Goal: Transaction & Acquisition: Purchase product/service

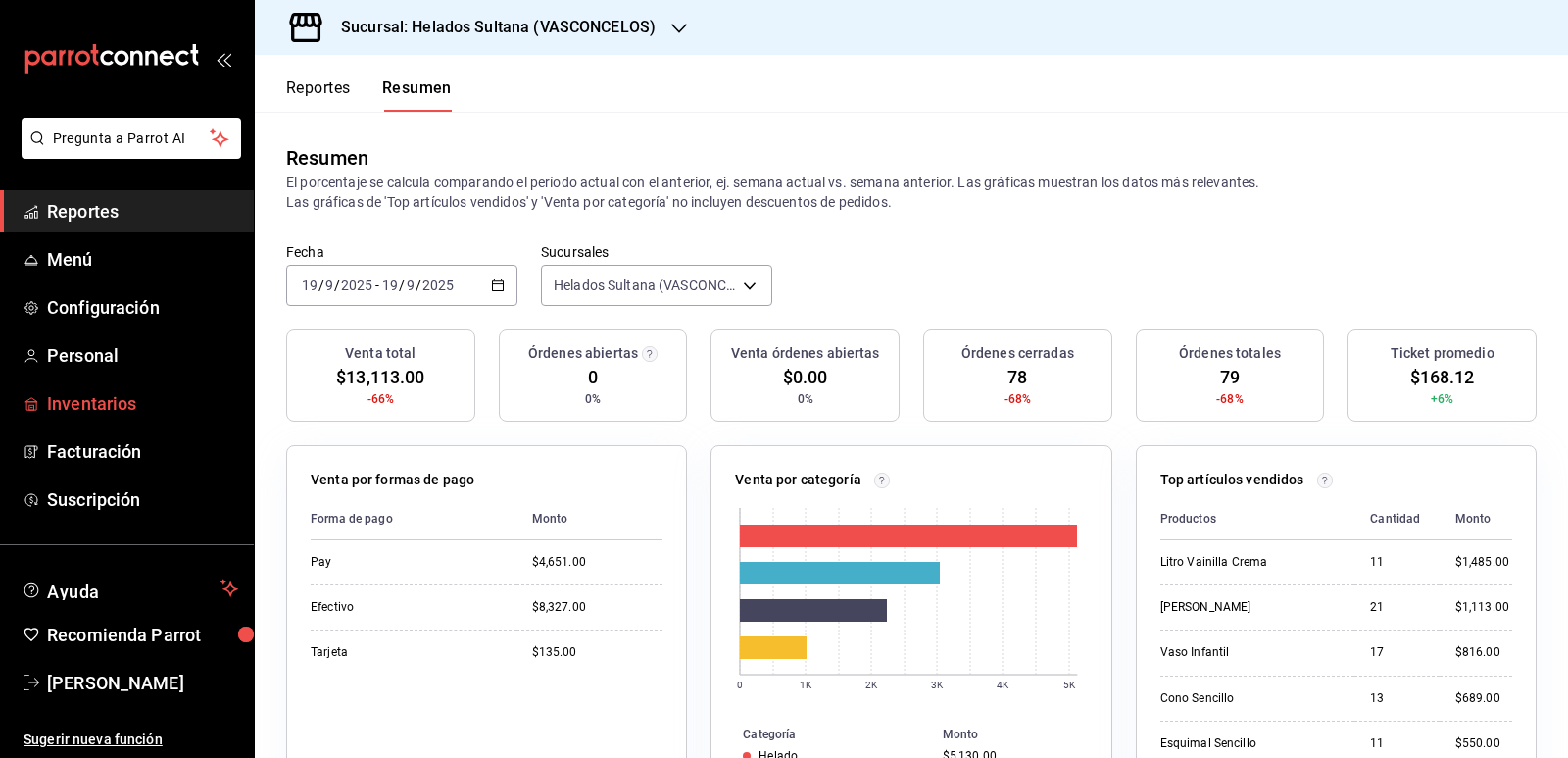
click at [76, 409] on span "Inventarios" at bounding box center [142, 403] width 191 height 27
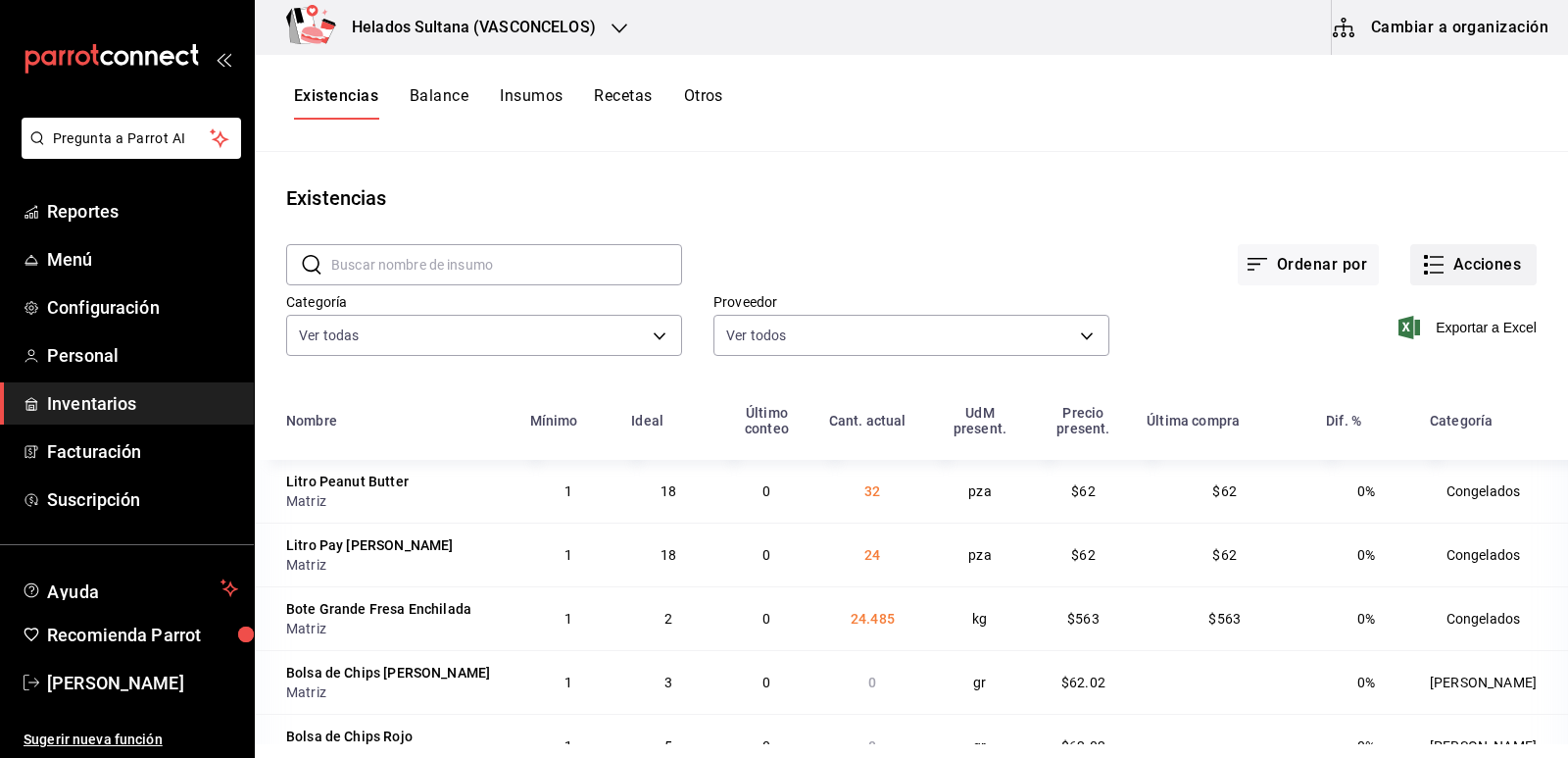
click at [1438, 260] on button "Acciones" at bounding box center [1474, 265] width 126 height 42
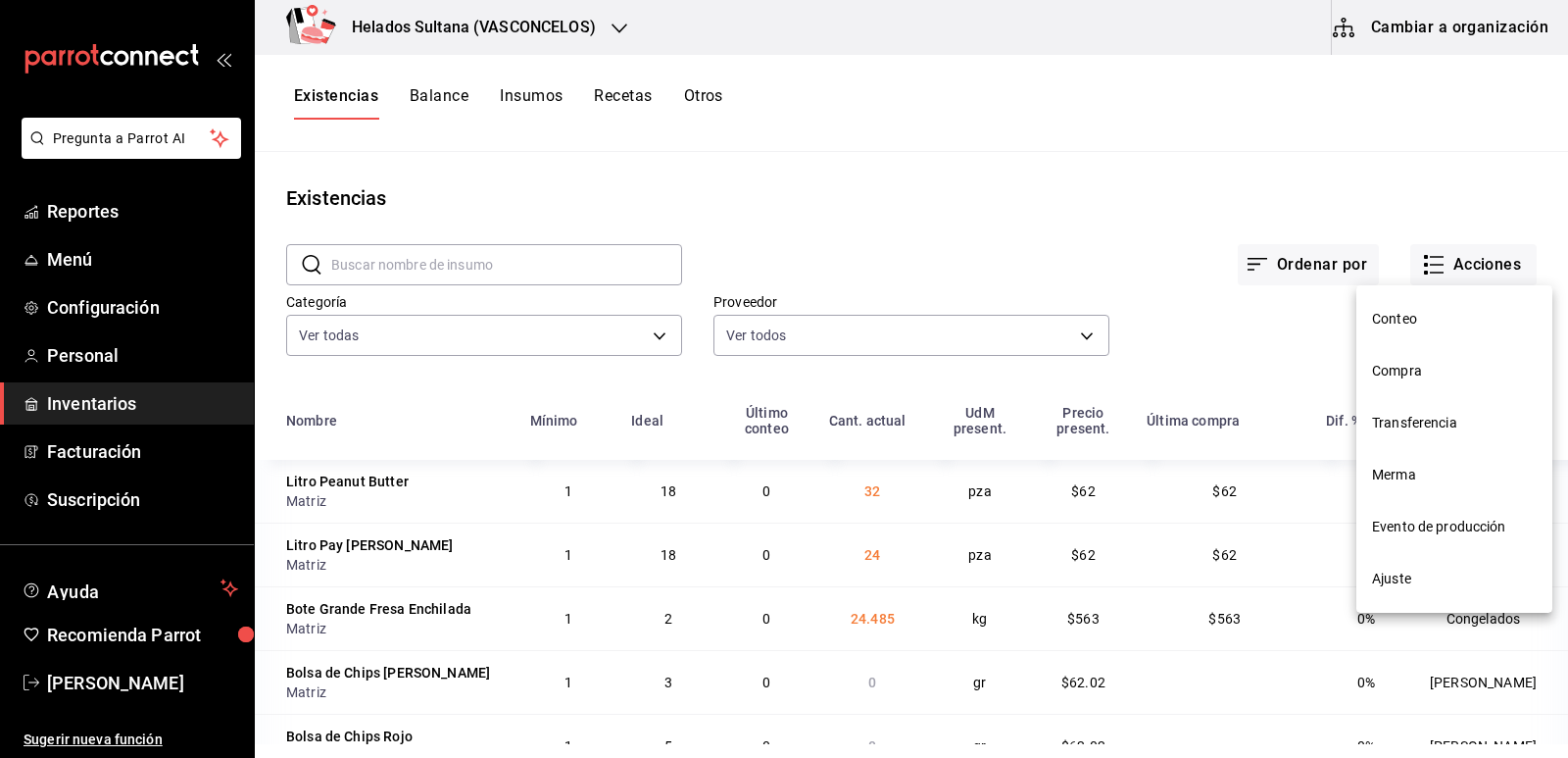
click at [1384, 364] on span "Compra" at bounding box center [1454, 371] width 165 height 21
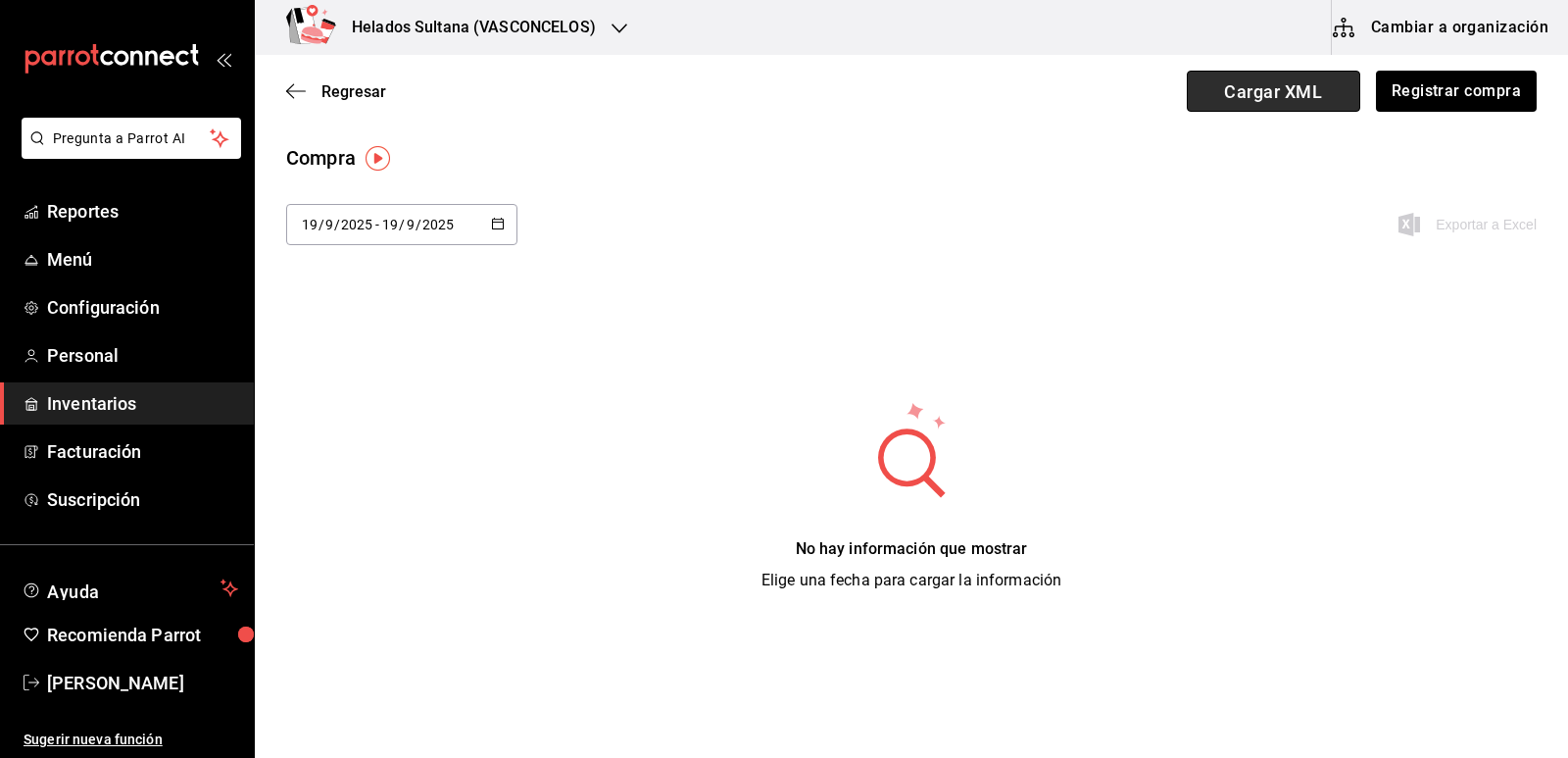
click at [1324, 94] on span "Cargar XML" at bounding box center [1274, 91] width 174 height 42
click at [0, 0] on input "Cargar XML" at bounding box center [0, 0] width 0 height 0
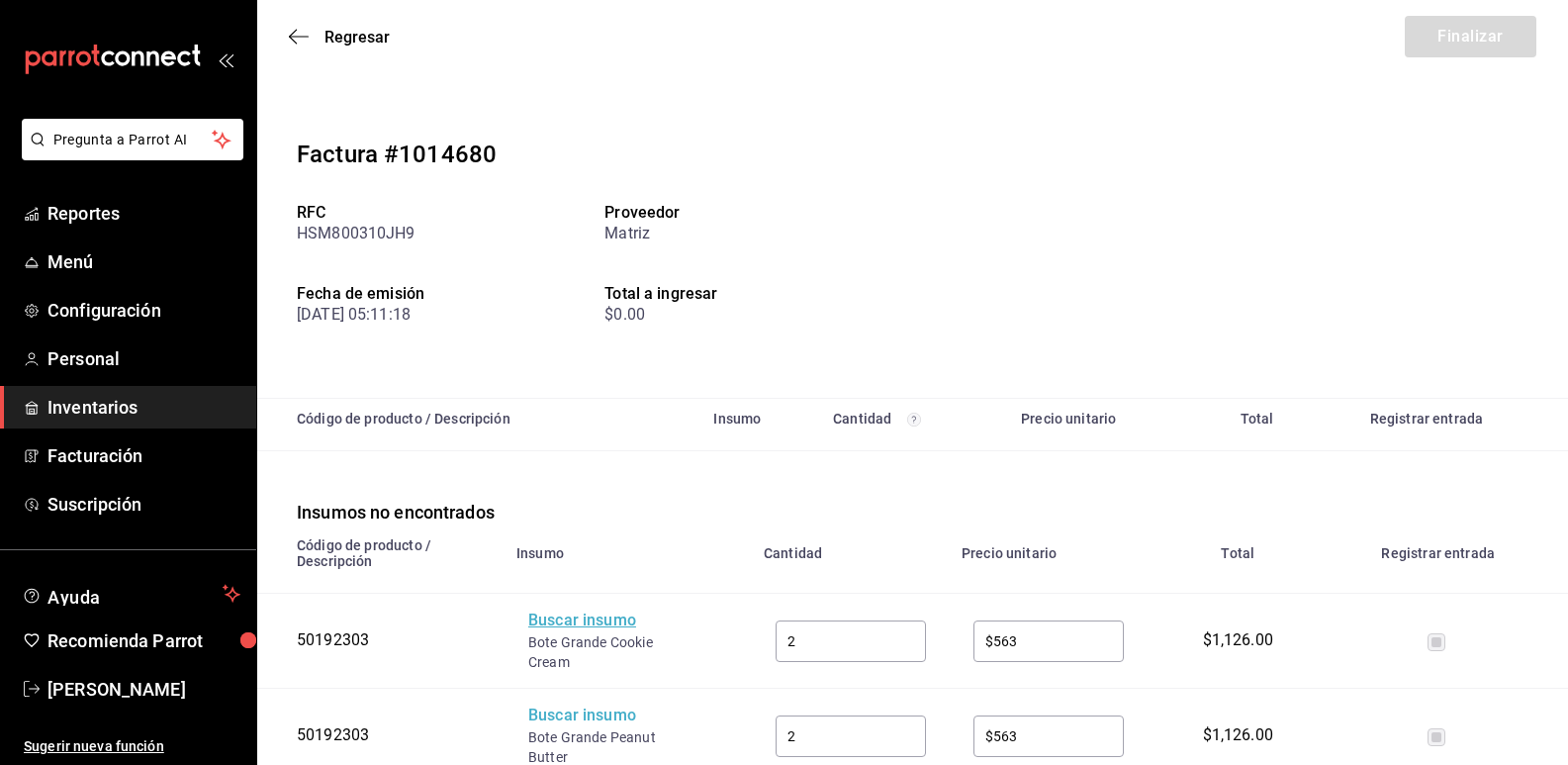
click at [584, 629] on div "Buscar insumo" at bounding box center [607, 620] width 159 height 23
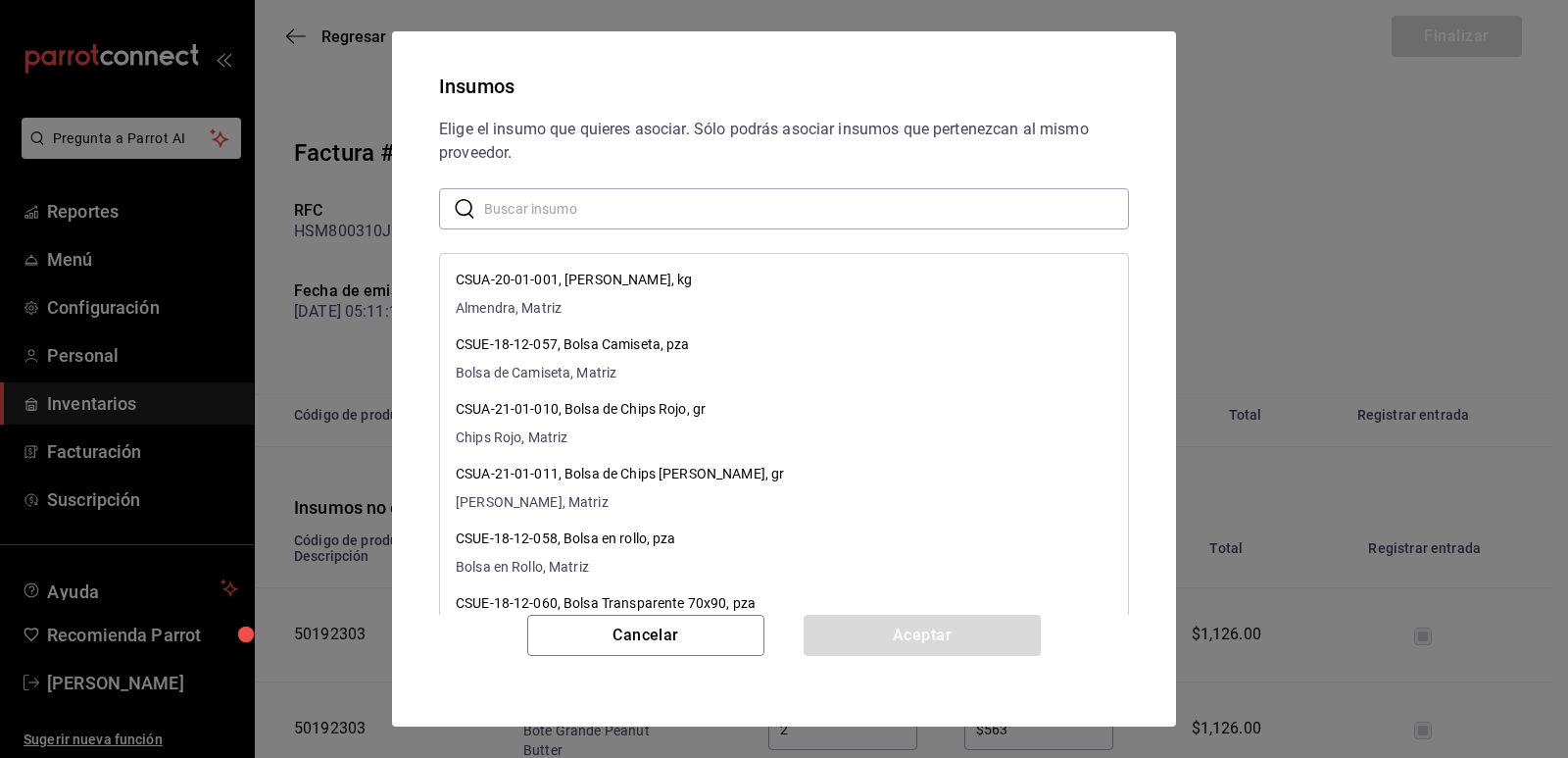
click at [634, 218] on input "text" at bounding box center [806, 209] width 645 height 40
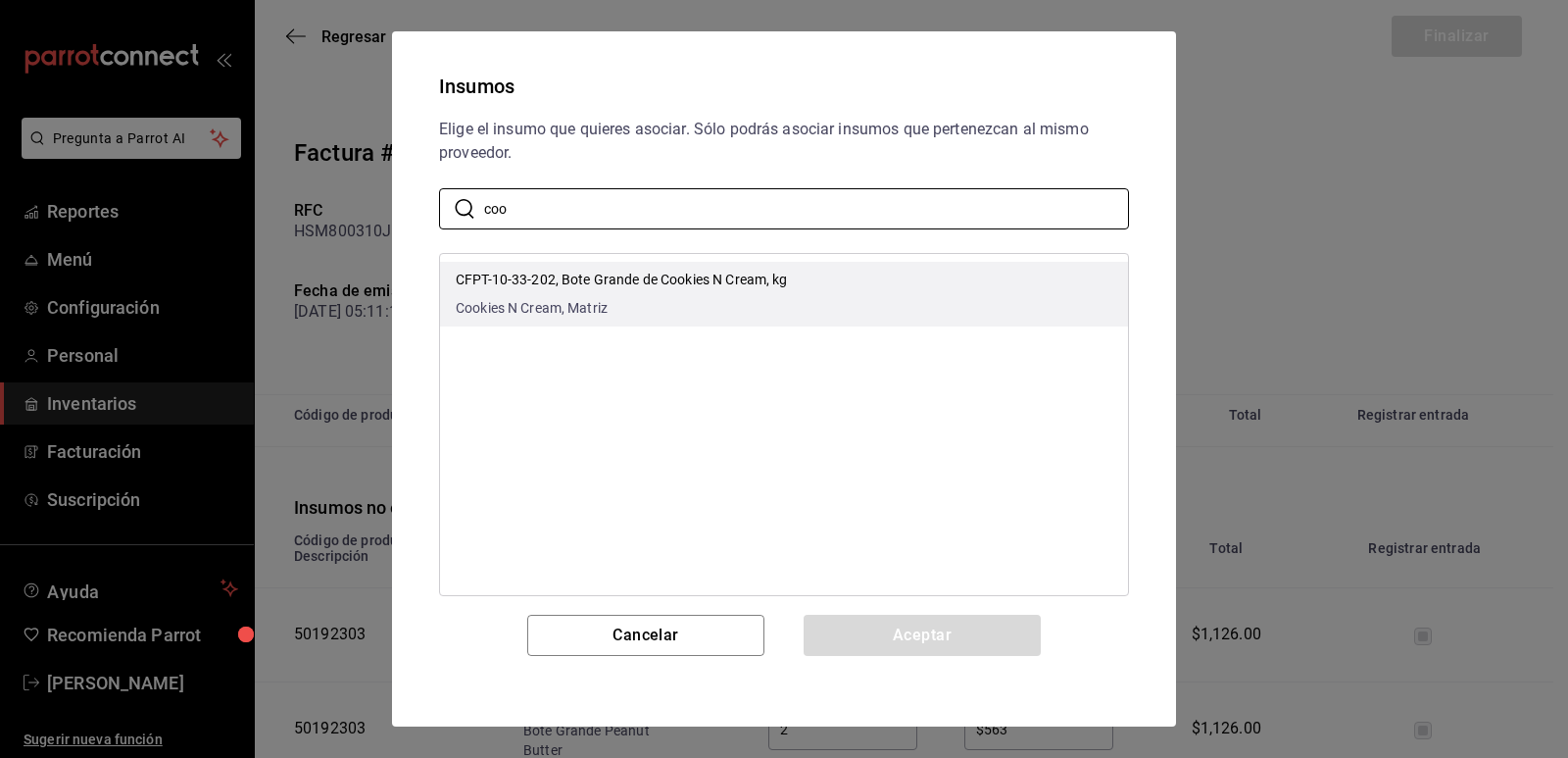
type input "coo"
click at [763, 279] on p "CFPT-10-33-202, Bote Grande de Cookies N Cream, kg" at bounding box center [621, 280] width 332 height 21
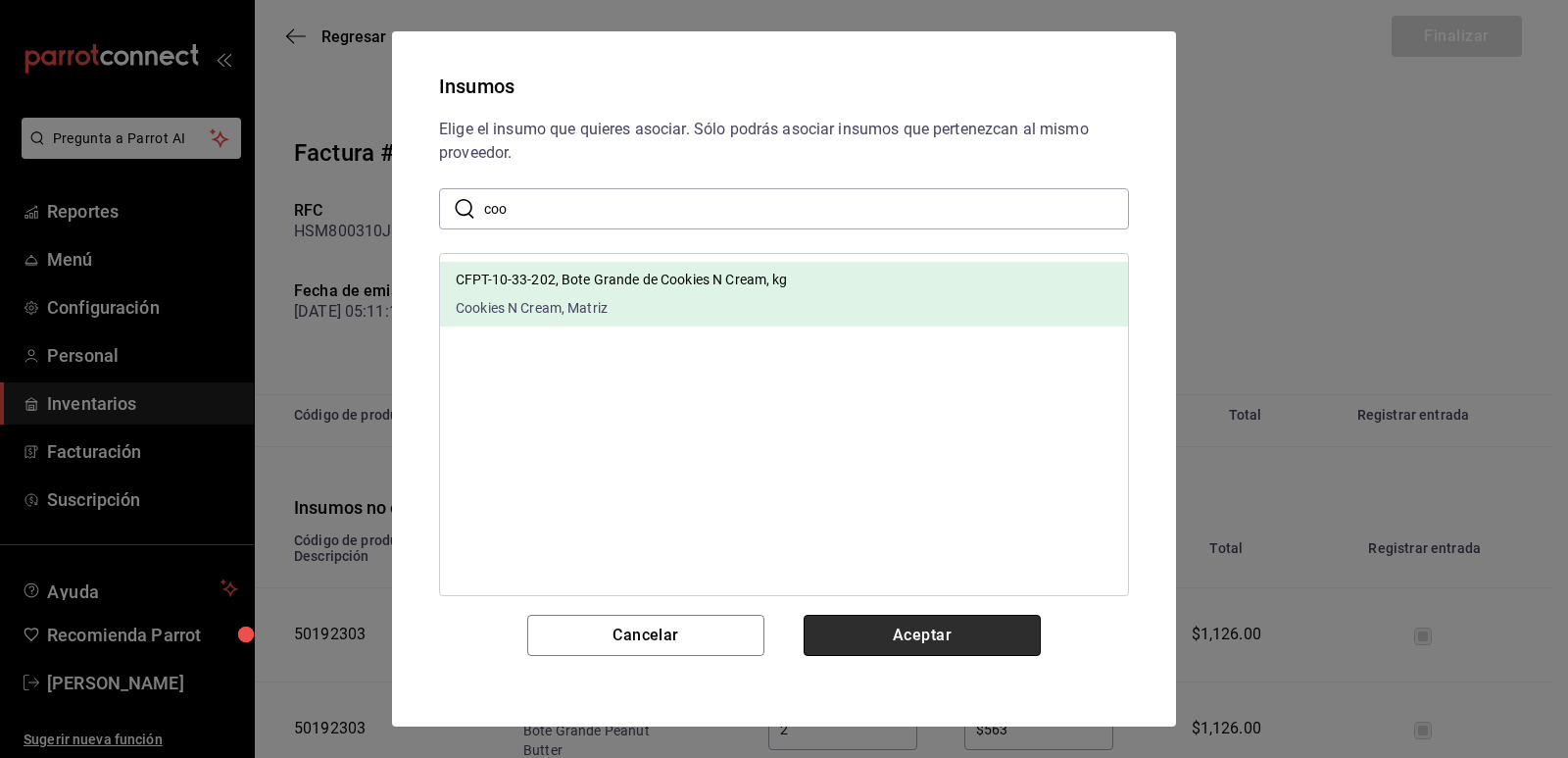
click at [872, 644] on button "Aceptar" at bounding box center [923, 635] width 237 height 42
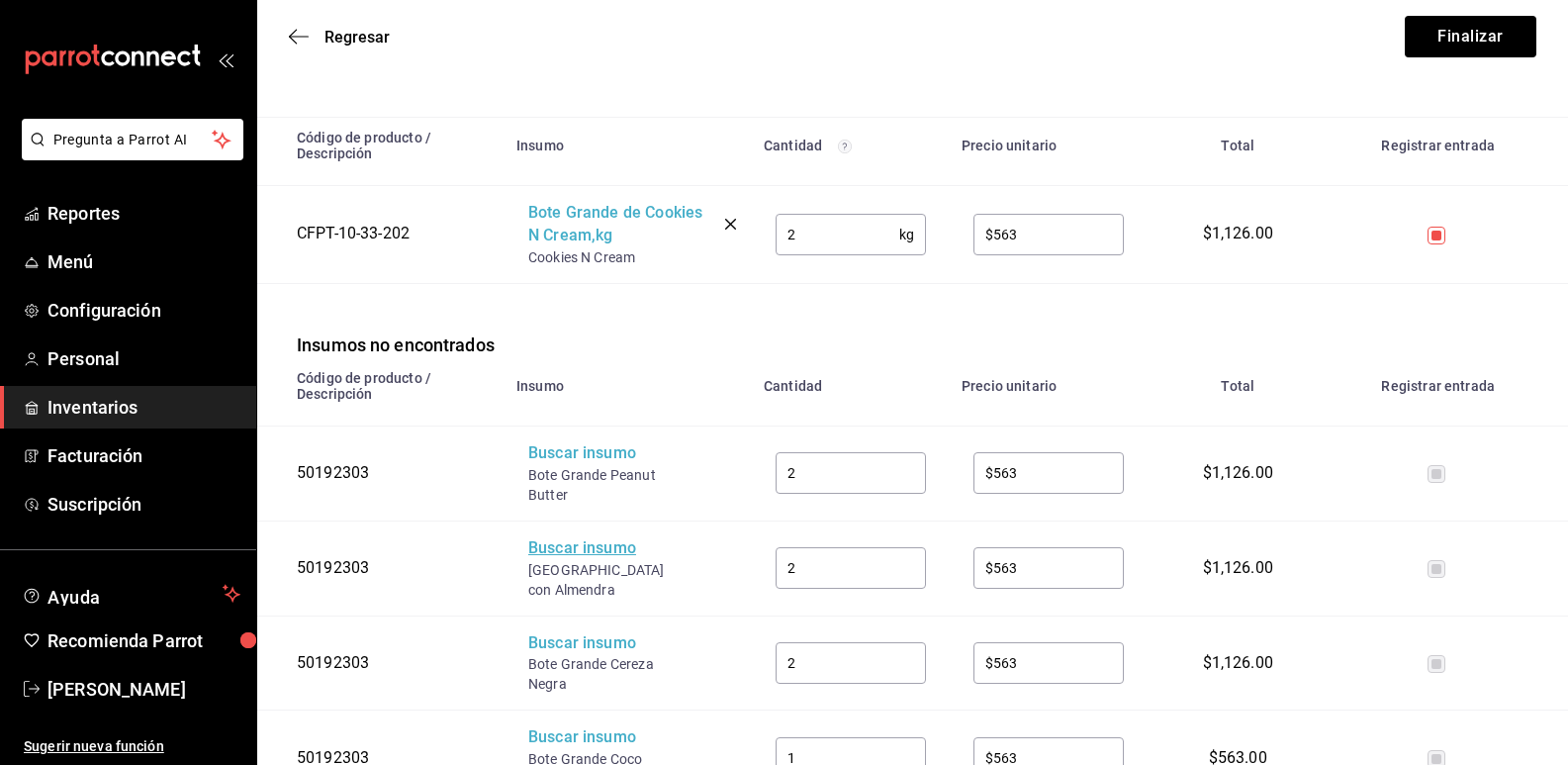
scroll to position [297, 0]
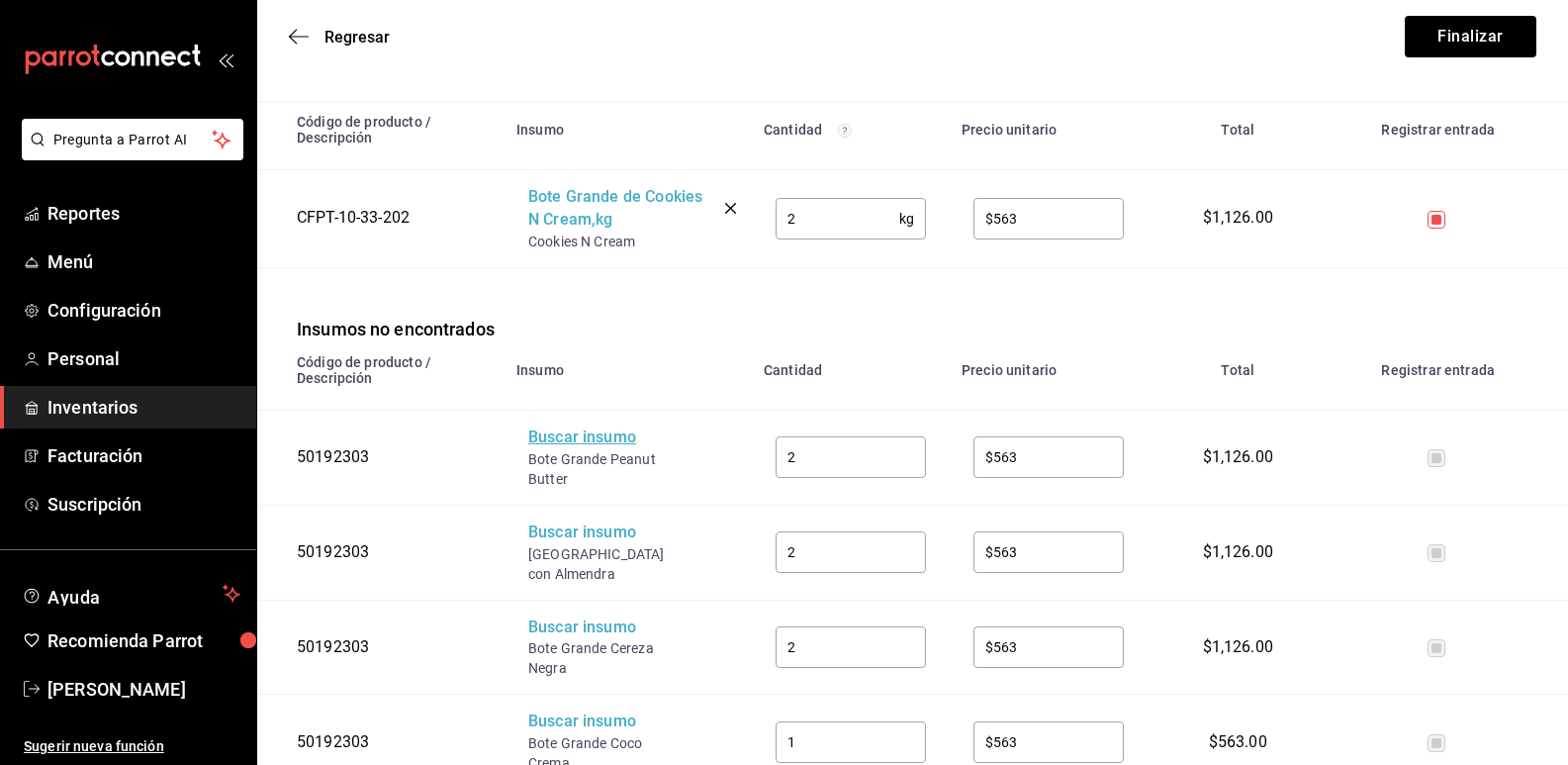
click at [605, 445] on div "Buscar insumo" at bounding box center [607, 438] width 159 height 23
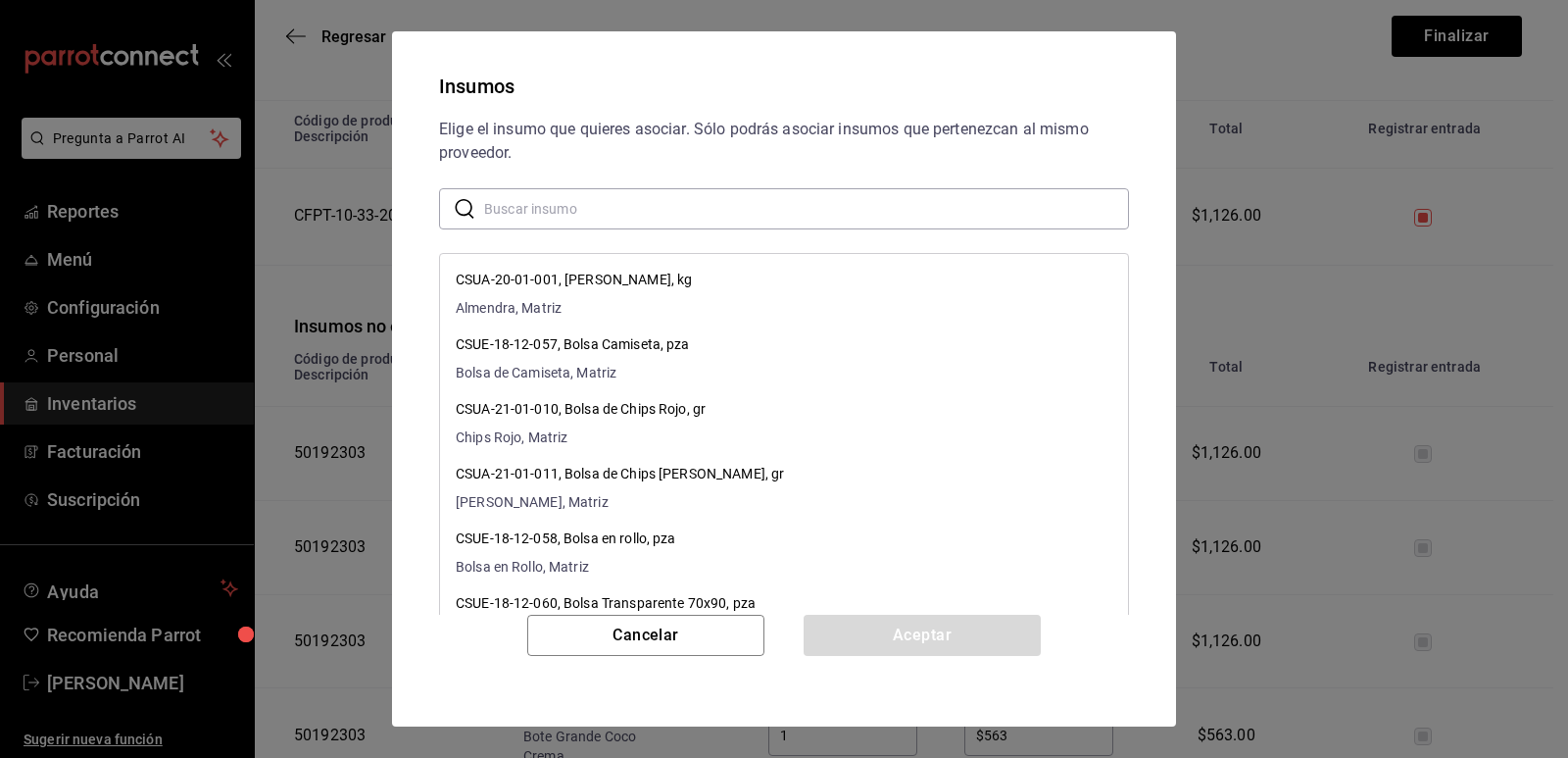
click at [692, 201] on input "text" at bounding box center [806, 209] width 645 height 40
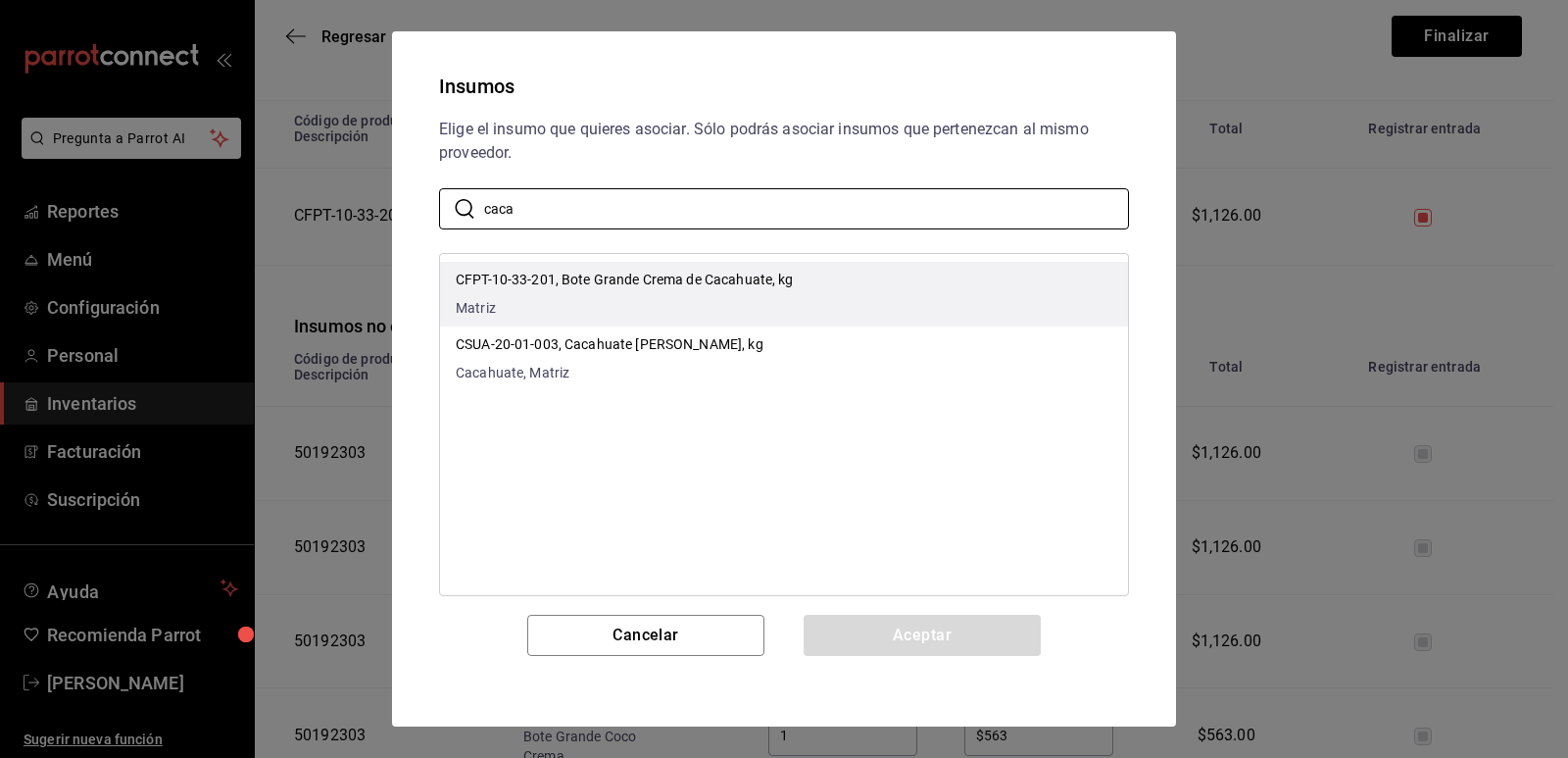
type input "caca"
click at [804, 281] on li "CFPT-10-33-201, Bote Grande Crema de Cacahuate, kg Matriz" at bounding box center [784, 294] width 688 height 64
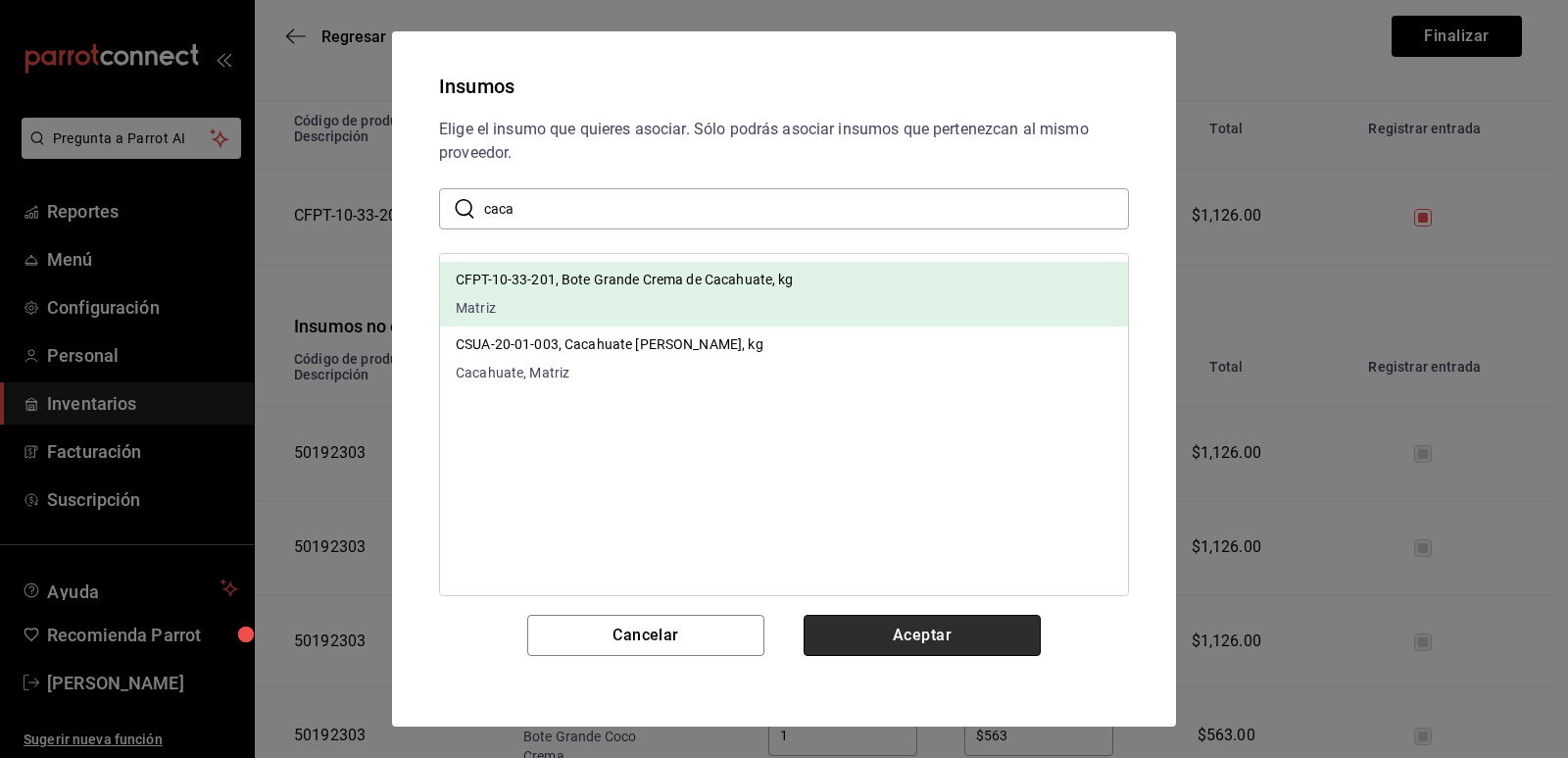
click at [911, 636] on button "Aceptar" at bounding box center [923, 635] width 237 height 42
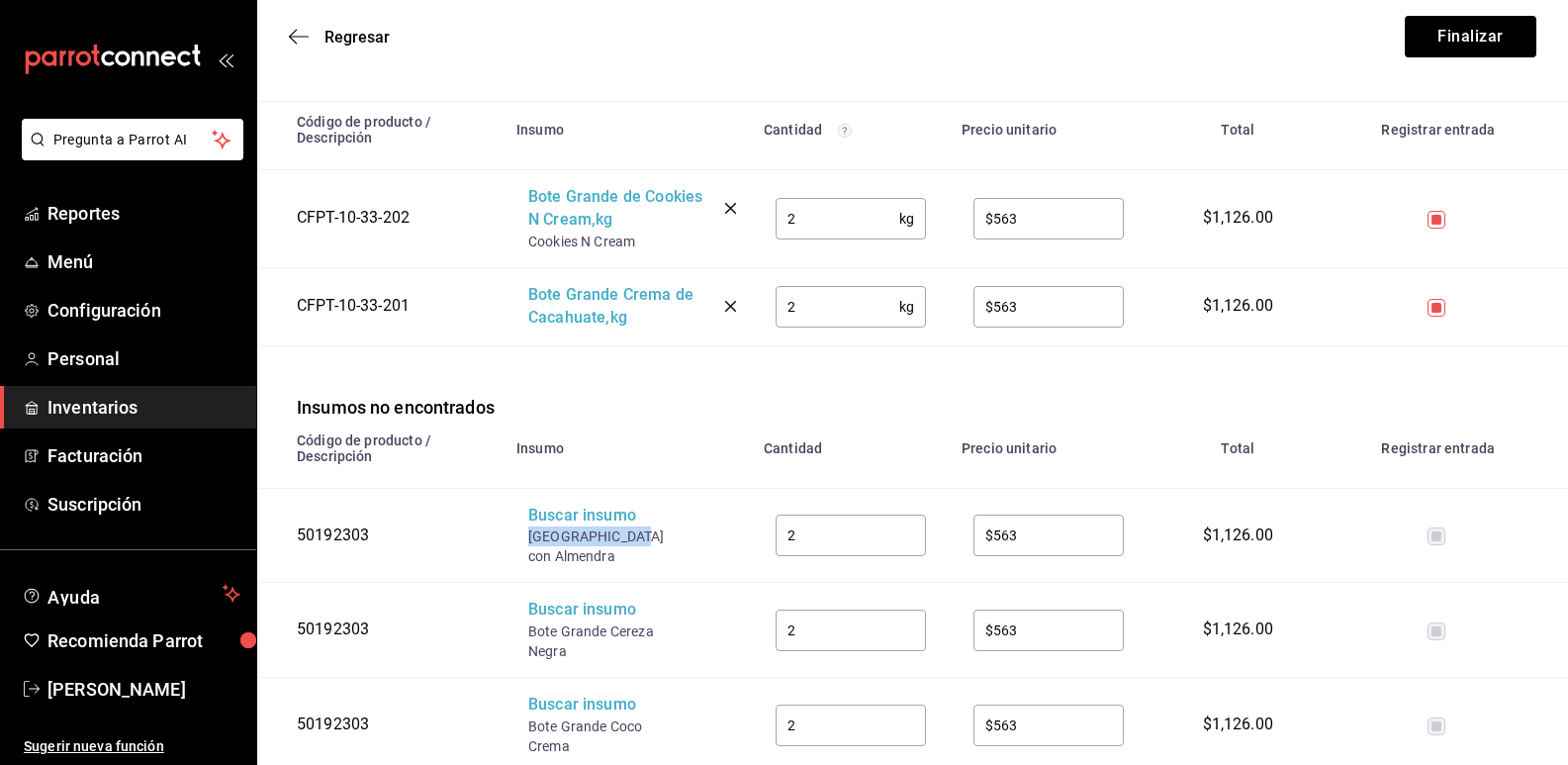
drag, startPoint x: 631, startPoint y: 539, endPoint x: 530, endPoint y: 535, distance: 101.1
click at [530, 535] on div "[GEOGRAPHIC_DATA] con Almendra" at bounding box center [607, 547] width 159 height 40
copy div "Bote Grande Caf"
click at [585, 516] on div "Buscar insumo" at bounding box center [607, 516] width 159 height 23
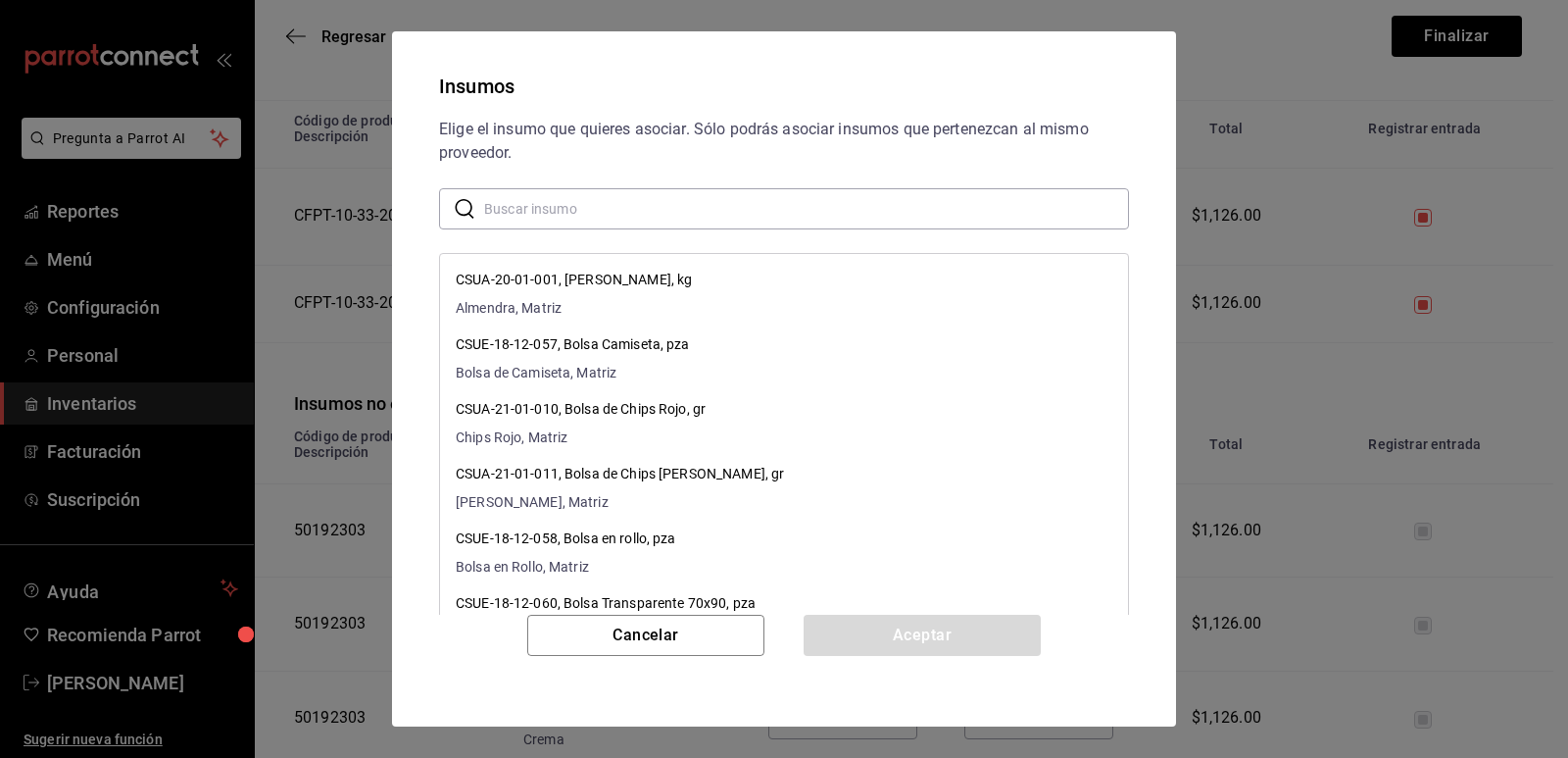
click at [652, 190] on input "text" at bounding box center [806, 209] width 645 height 40
paste input "Bote Grande Caf"
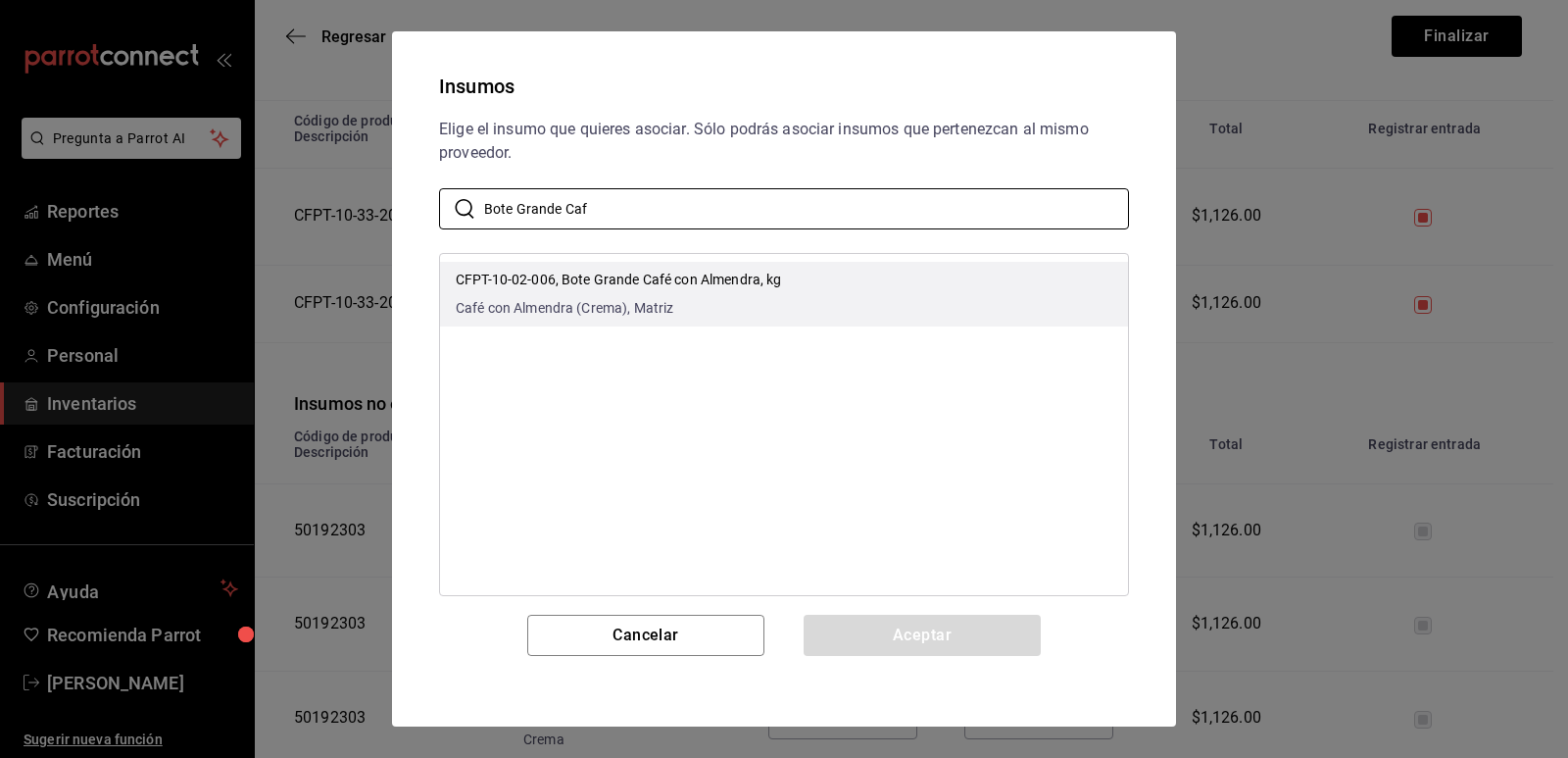
type input "Bote Grande Caf"
click at [885, 308] on li "CFPT-10-02-006, Bote Grande Café con Almendra, kg Café con Almendra (Crema), Ma…" at bounding box center [784, 294] width 688 height 64
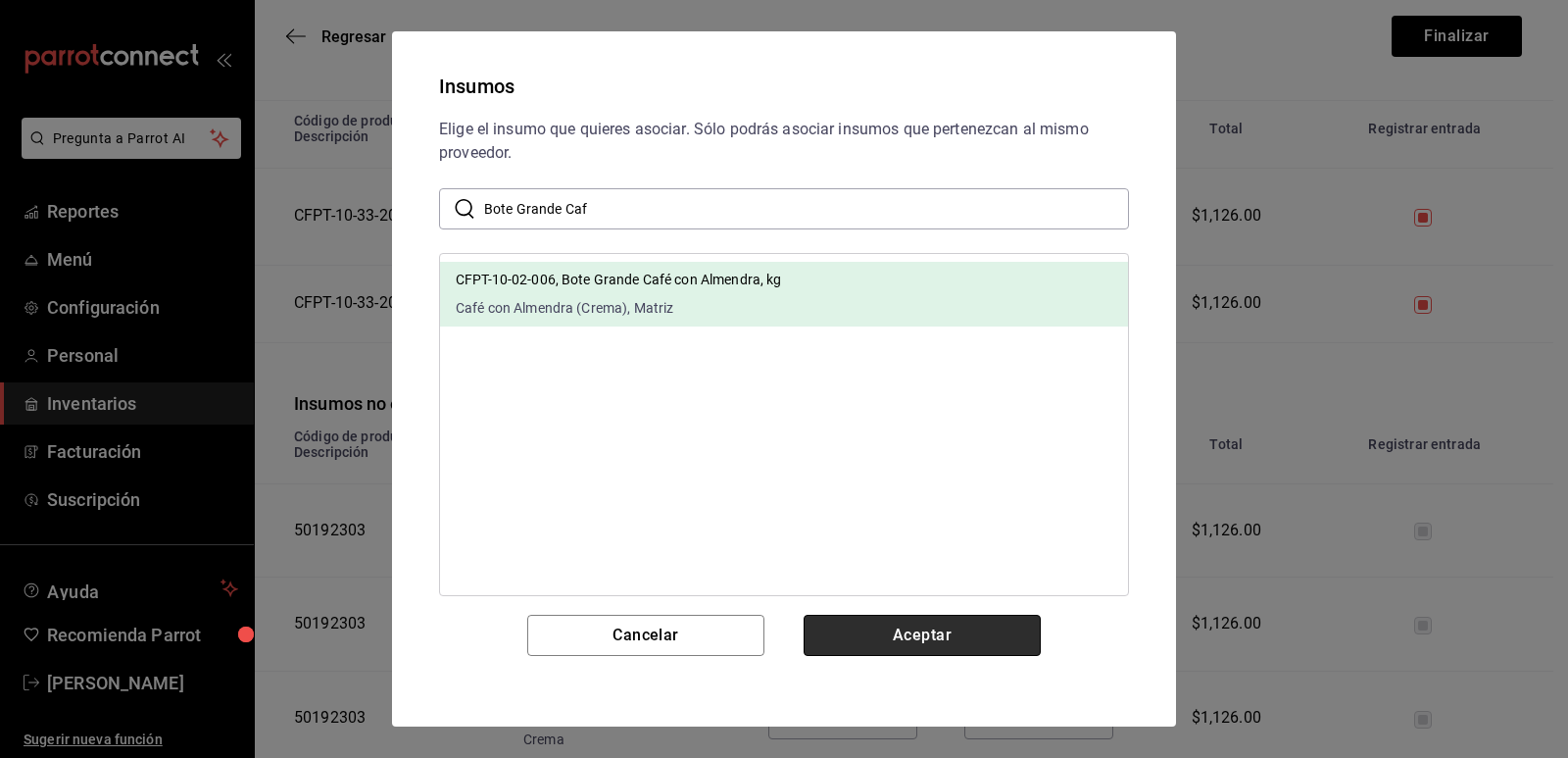
click at [900, 640] on button "Aceptar" at bounding box center [923, 635] width 237 height 42
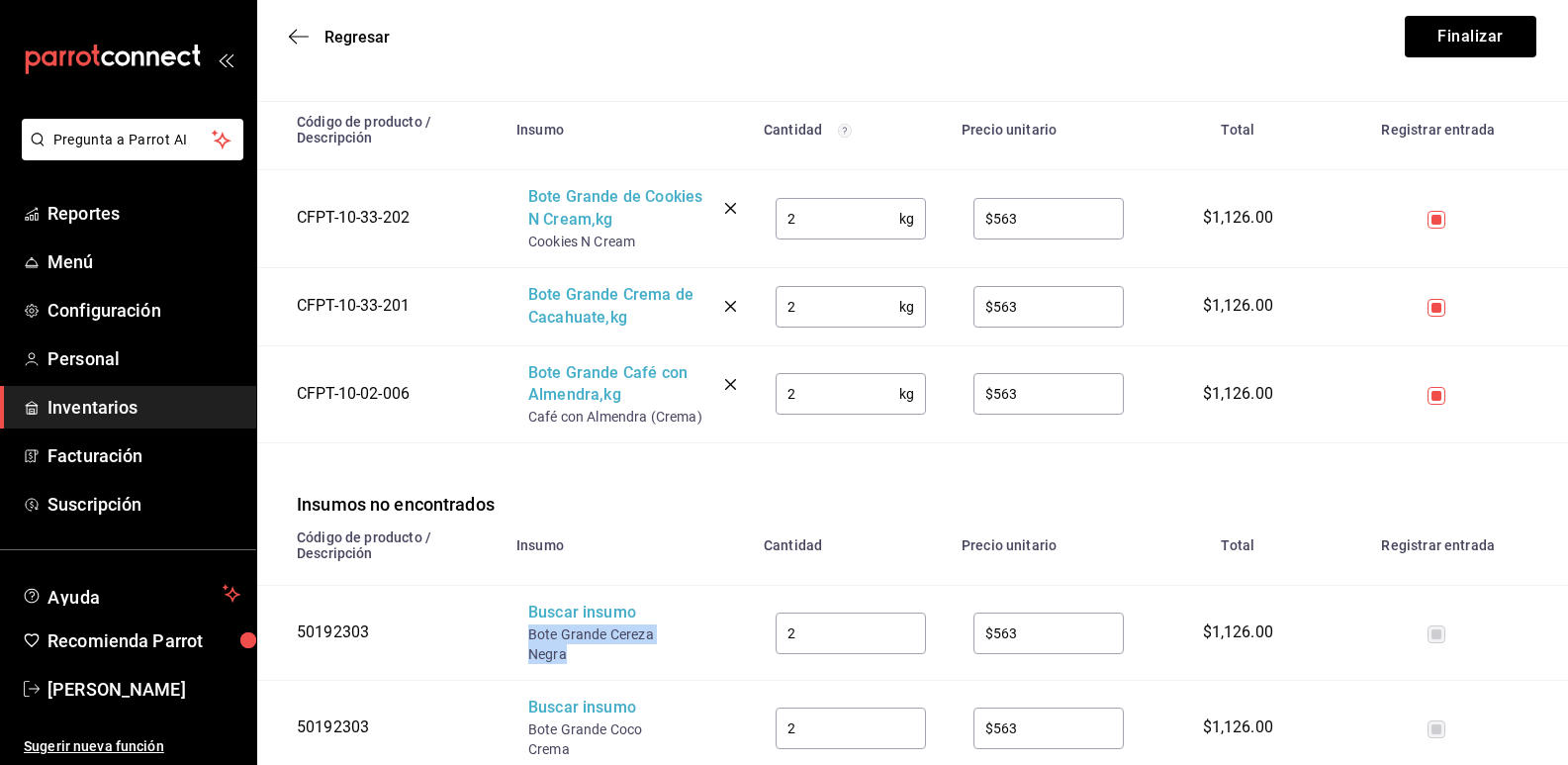
drag, startPoint x: 575, startPoint y: 651, endPoint x: 532, endPoint y: 648, distance: 43.1
click at [532, 648] on div "Bote Grande Cereza Negra" at bounding box center [607, 644] width 159 height 40
copy div "Bote Grande Cereza Negra"
click at [562, 619] on div "Buscar insumo" at bounding box center [607, 612] width 159 height 23
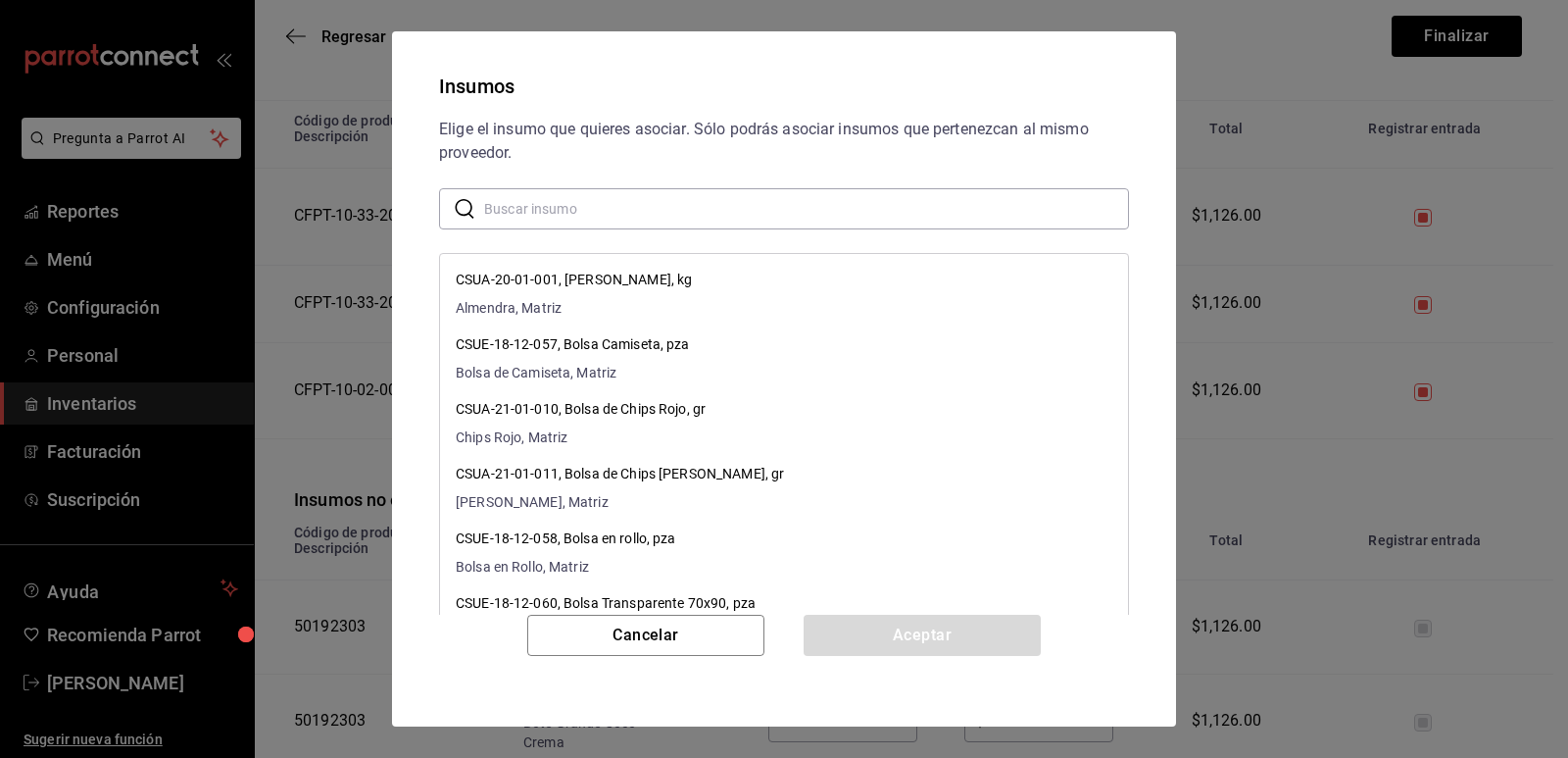
click at [672, 205] on input "text" at bounding box center [806, 209] width 645 height 40
paste input "Bote Grande Cereza Negra"
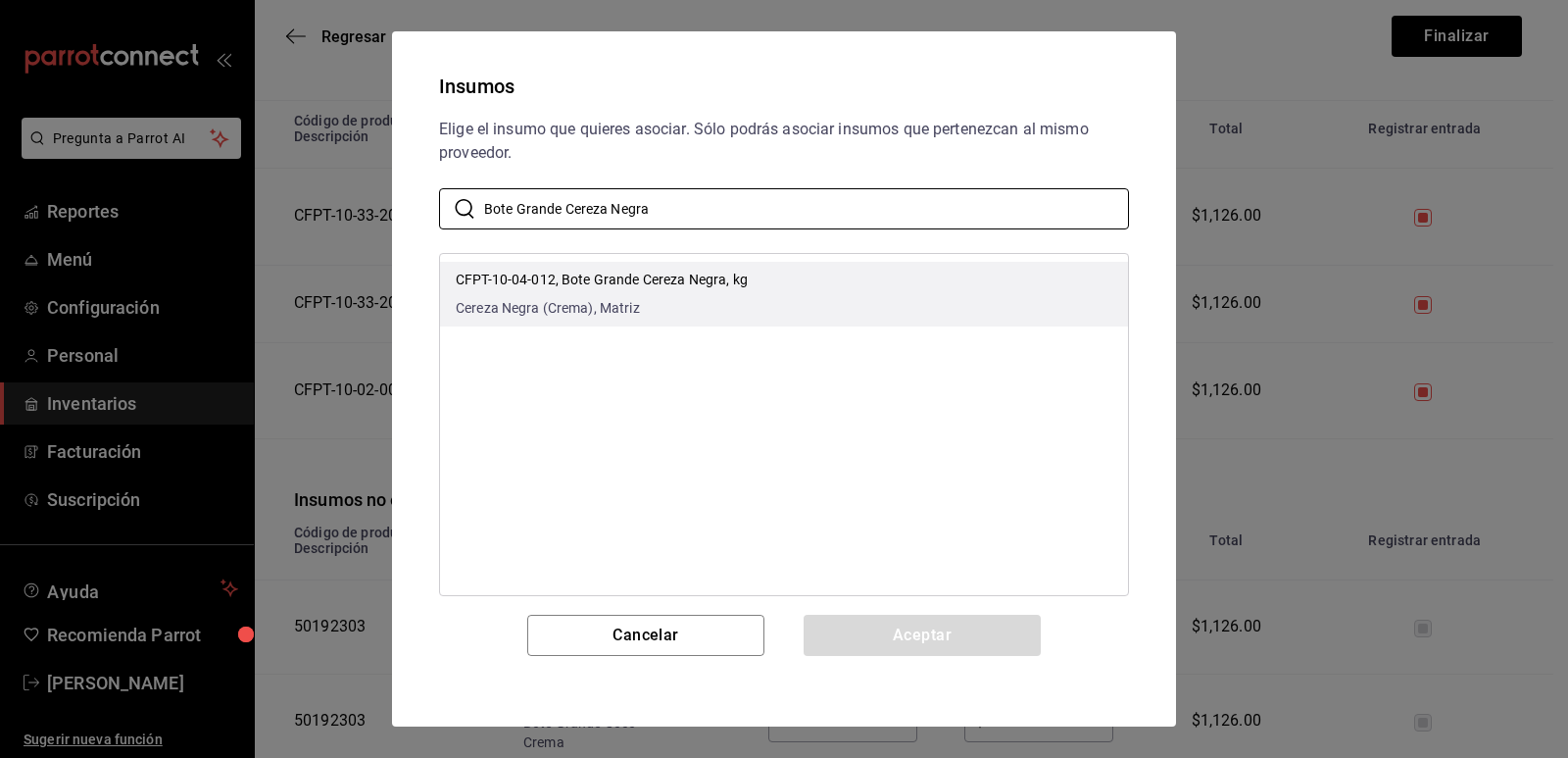
type input "Bote Grande Cereza Negra"
click at [736, 283] on p "CFPT-10-04-012, Bote Grande Cereza Negra, kg" at bounding box center [602, 280] width 292 height 21
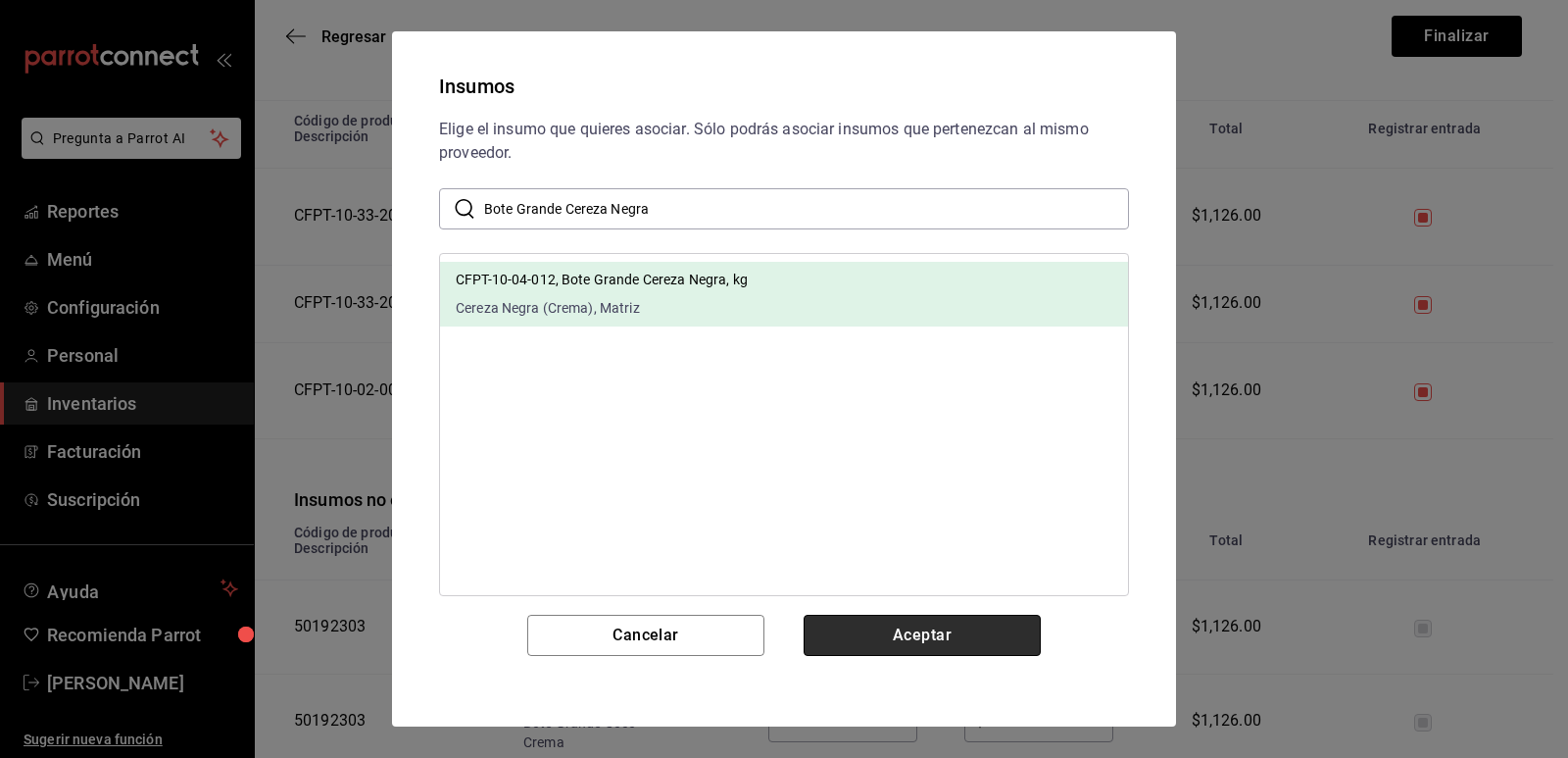
click at [894, 623] on button "Aceptar" at bounding box center [923, 635] width 237 height 42
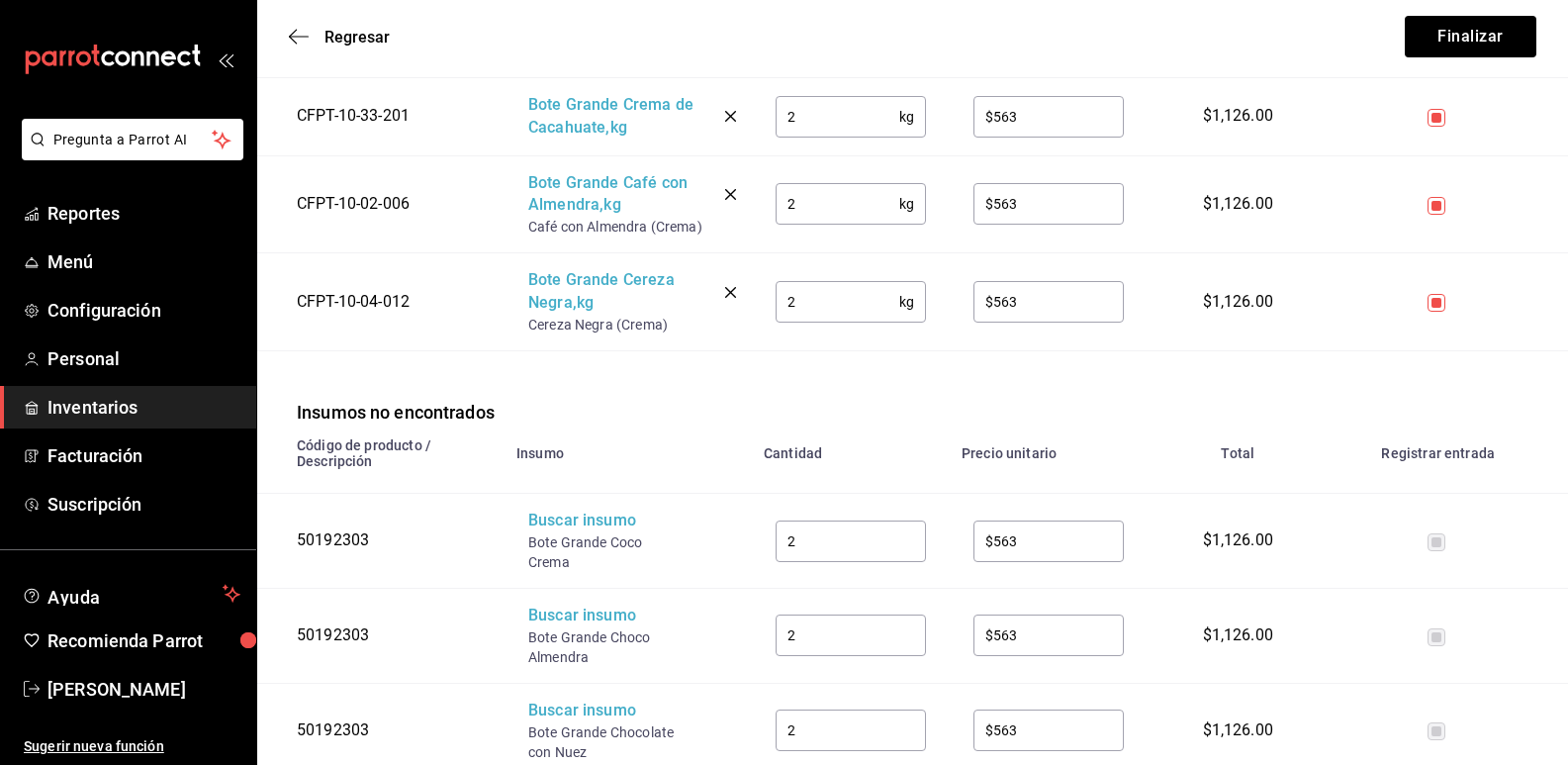
scroll to position [495, 0]
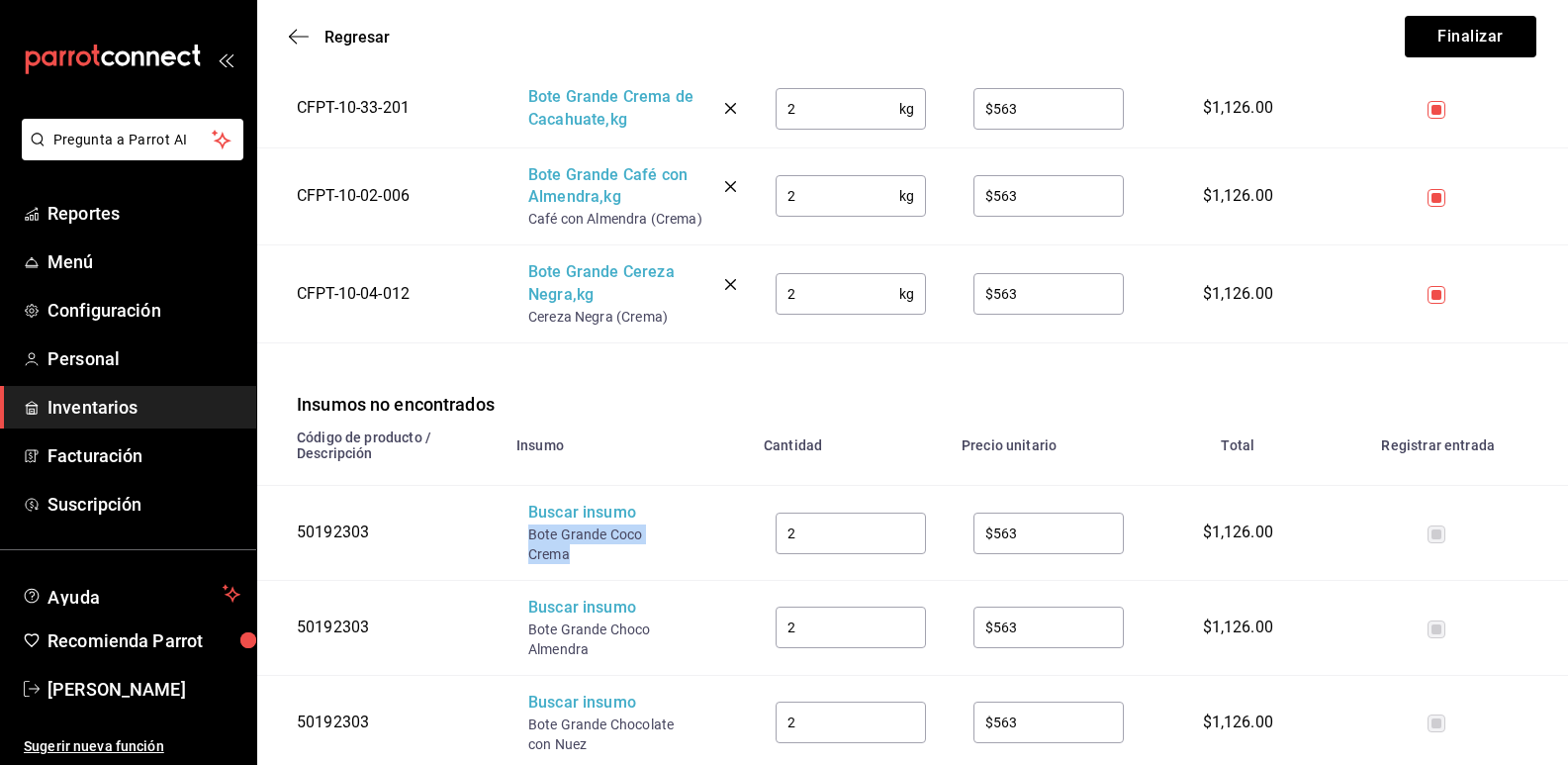
drag, startPoint x: 567, startPoint y: 567, endPoint x: 526, endPoint y: 542, distance: 48.0
click at [526, 542] on td "Buscar insumo Bote Grande Coco Crema" at bounding box center [628, 533] width 247 height 95
copy div "Bote Grande Coco Crema"
click at [565, 521] on div "Buscar insumo" at bounding box center [607, 513] width 159 height 23
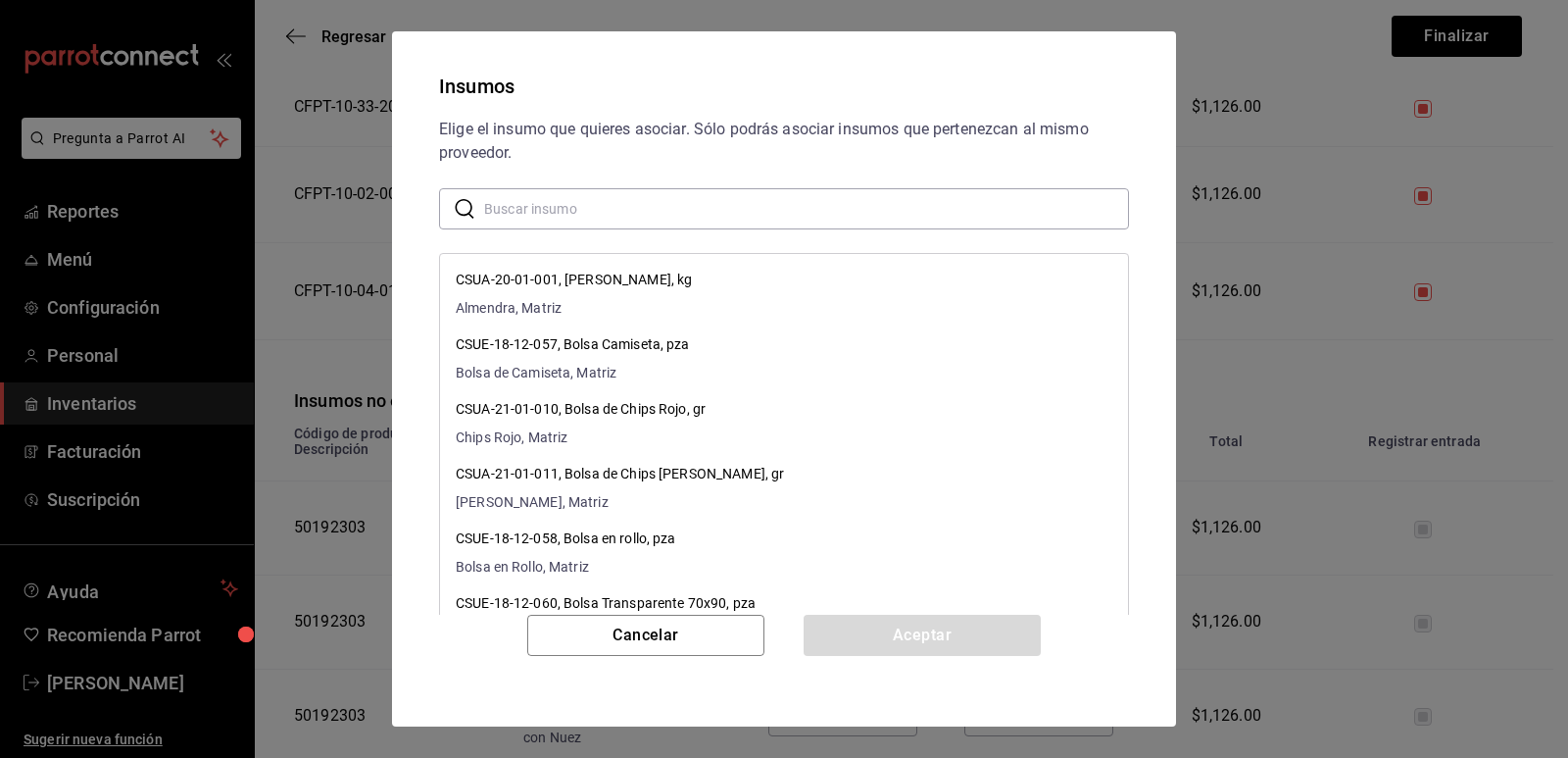
click at [647, 208] on input "text" at bounding box center [806, 209] width 645 height 40
paste input "Bote Grande Coco Crema"
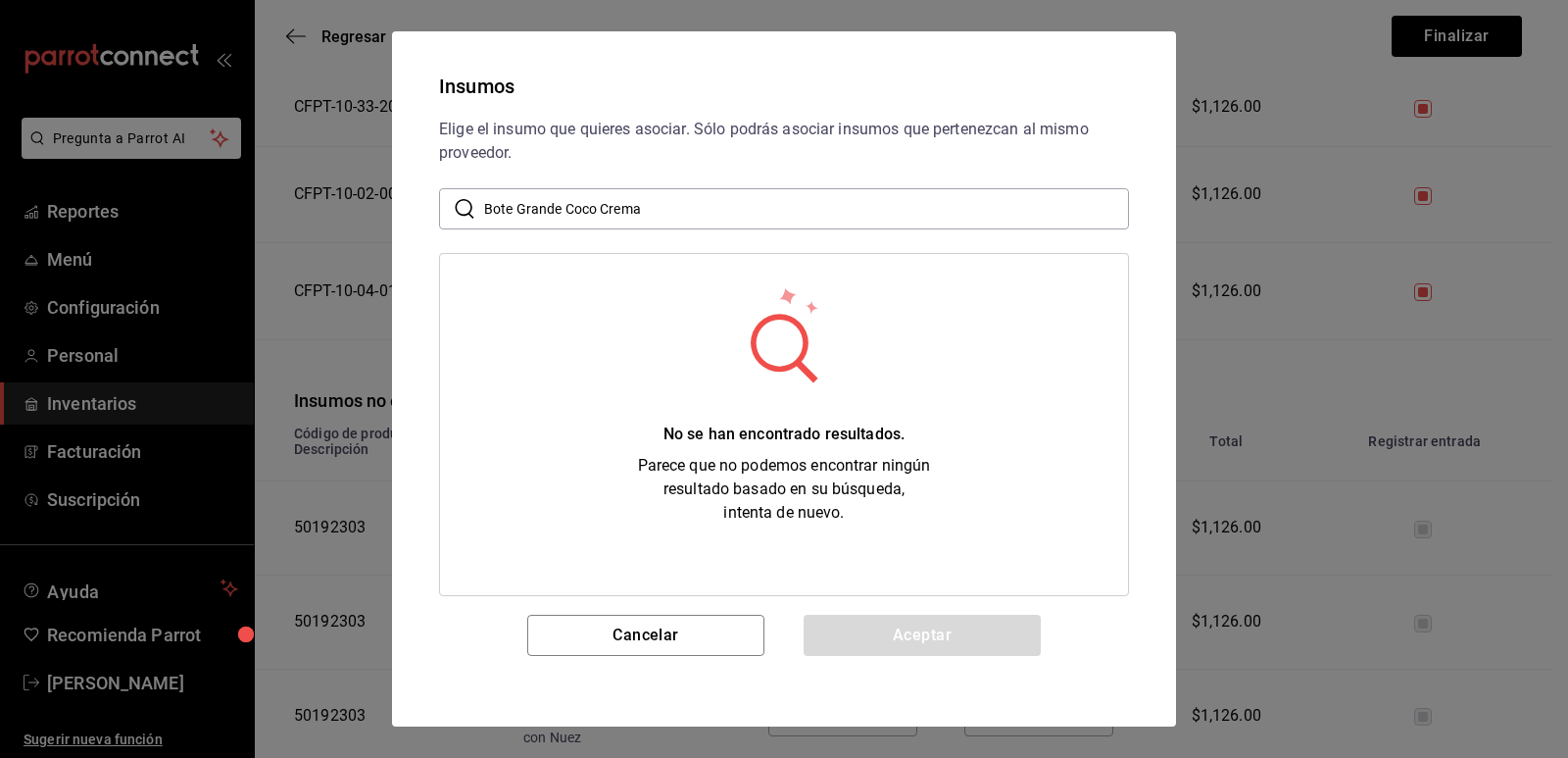
click at [564, 203] on input "Bote Grande Coco Crema" at bounding box center [806, 209] width 645 height 40
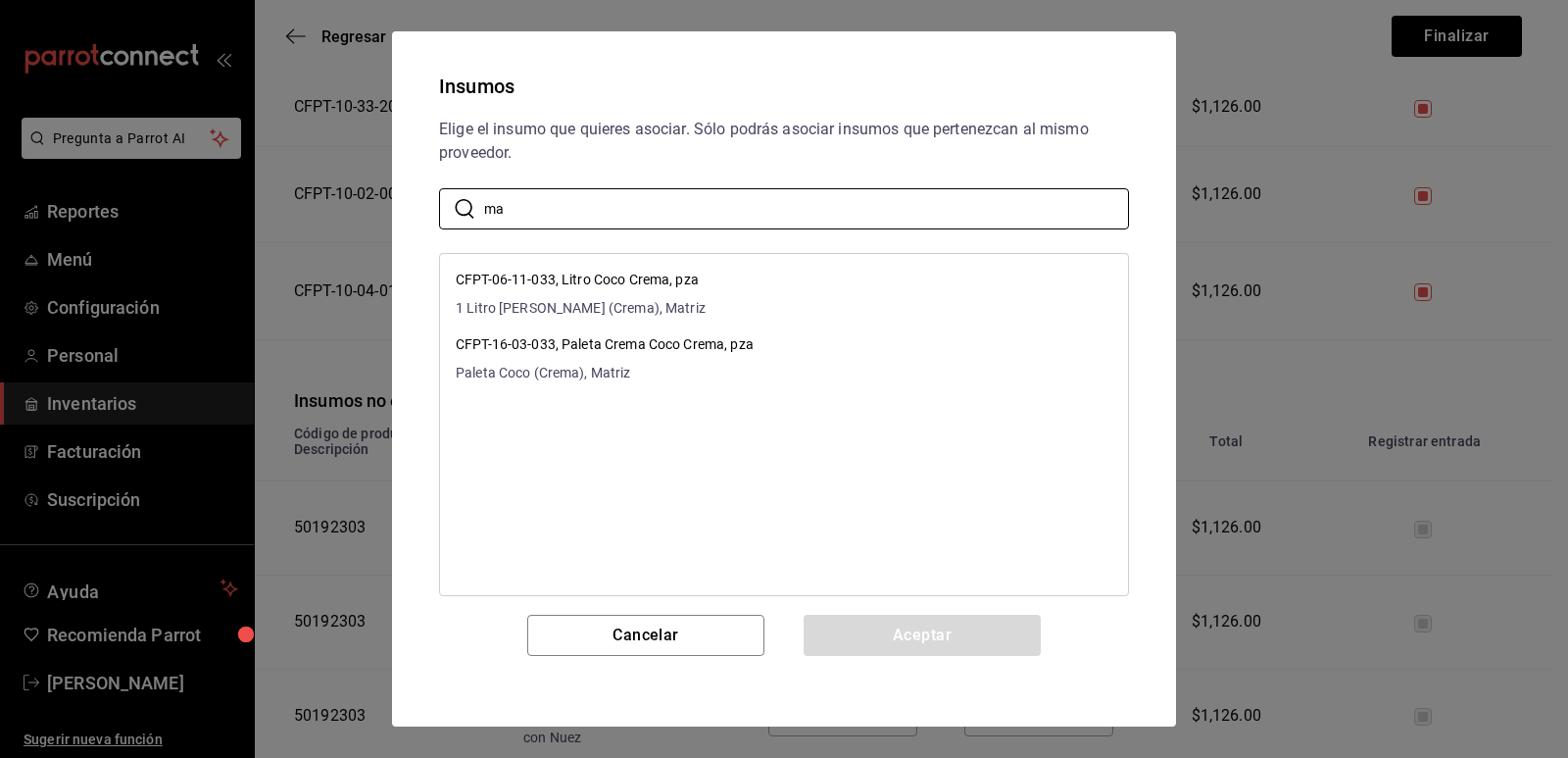
type input "a"
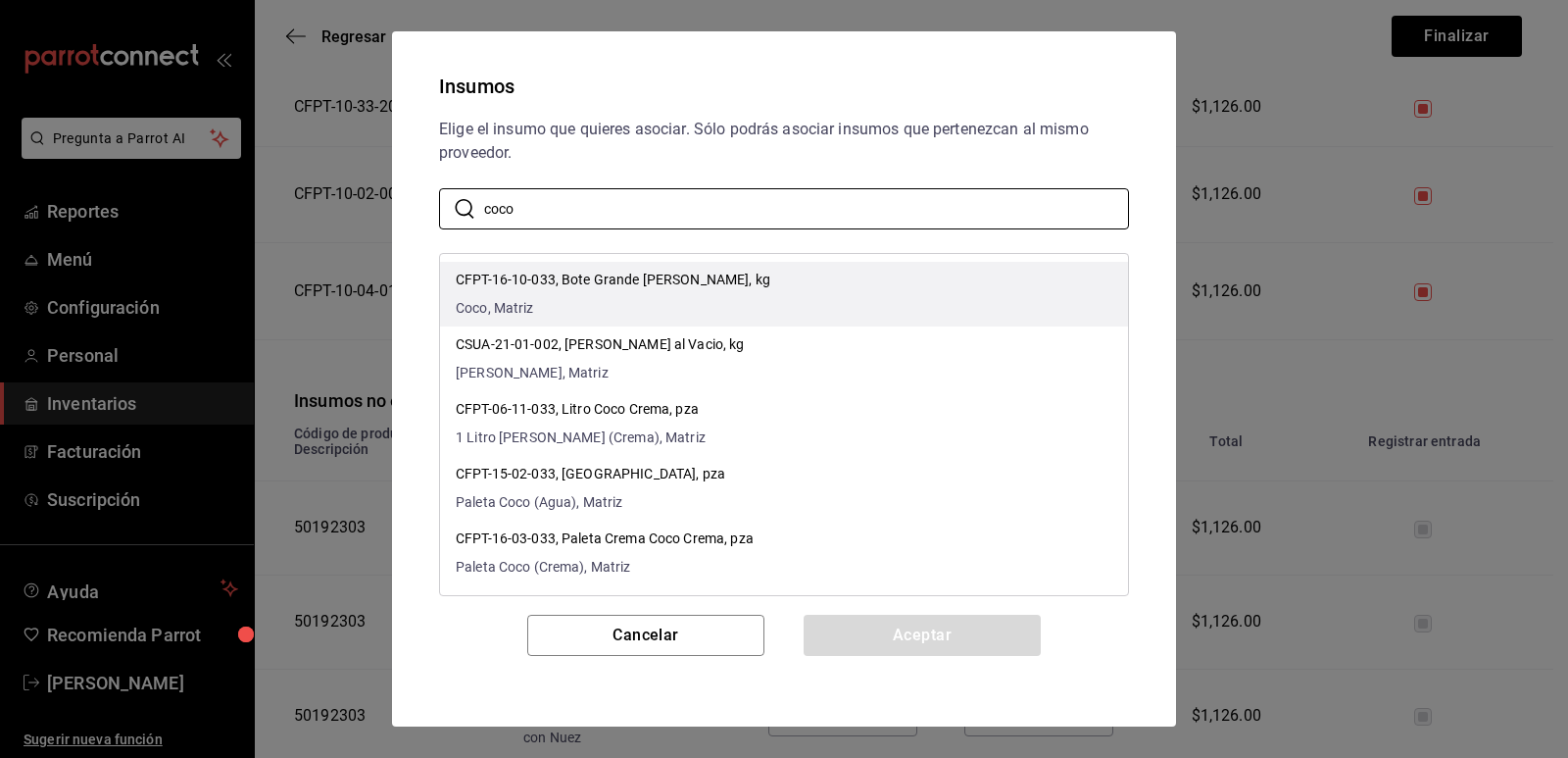
type input "coco"
click at [836, 273] on li "CFPT-16-10-033, Bote Grande [PERSON_NAME], kg Coco, Matriz" at bounding box center [784, 294] width 688 height 64
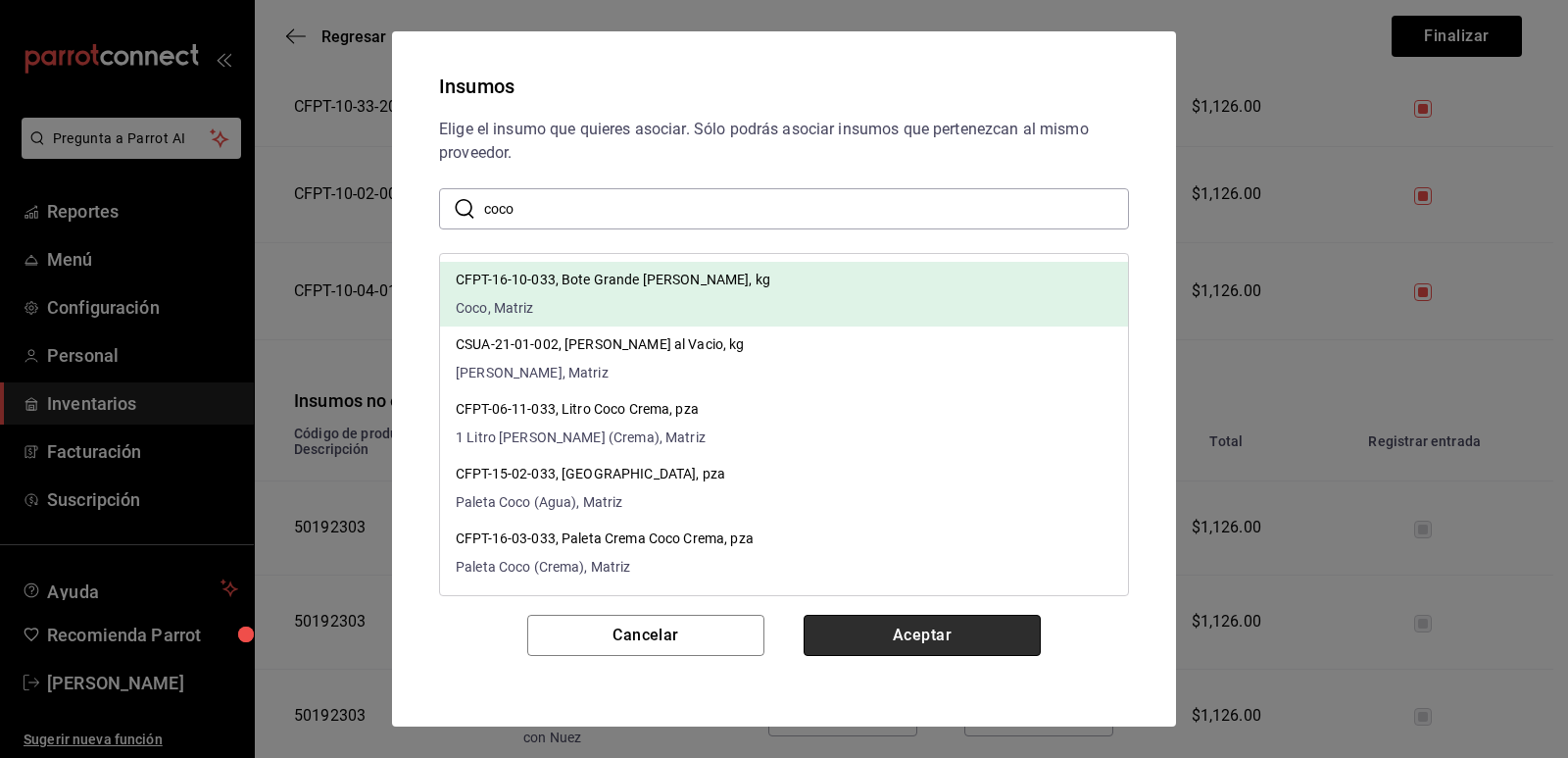
click at [873, 638] on button "Aceptar" at bounding box center [923, 635] width 237 height 42
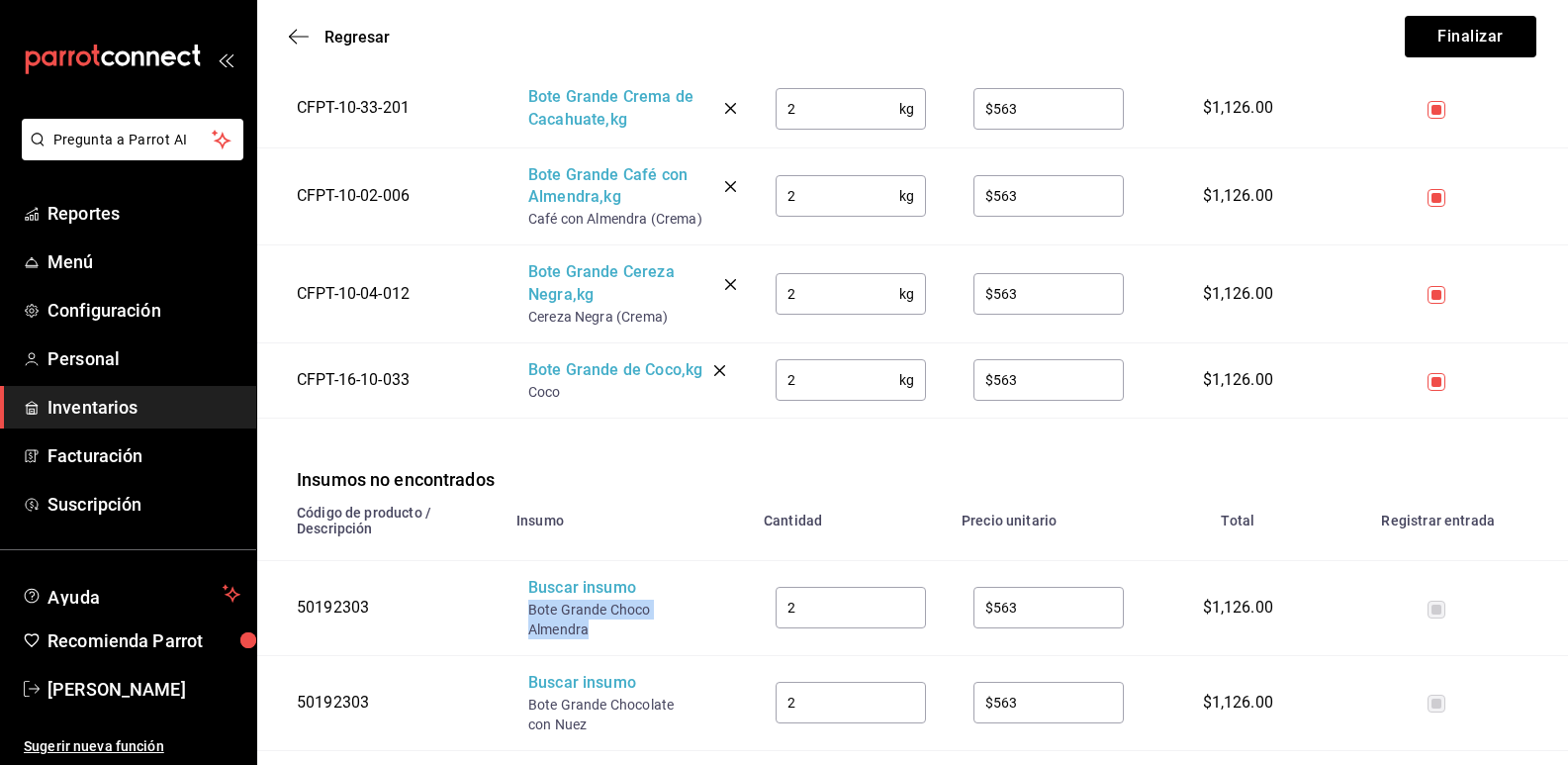
drag, startPoint x: 590, startPoint y: 634, endPoint x: 513, endPoint y: 616, distance: 79.1
click at [513, 616] on td "Buscar insumo Bote Grande Choco Almendra" at bounding box center [628, 607] width 247 height 95
copy div "Bote Grande Choco Almendra"
click at [562, 606] on div "Bote Grande Choco Almendra" at bounding box center [607, 619] width 159 height 40
click at [564, 597] on div "Buscar insumo" at bounding box center [607, 587] width 159 height 23
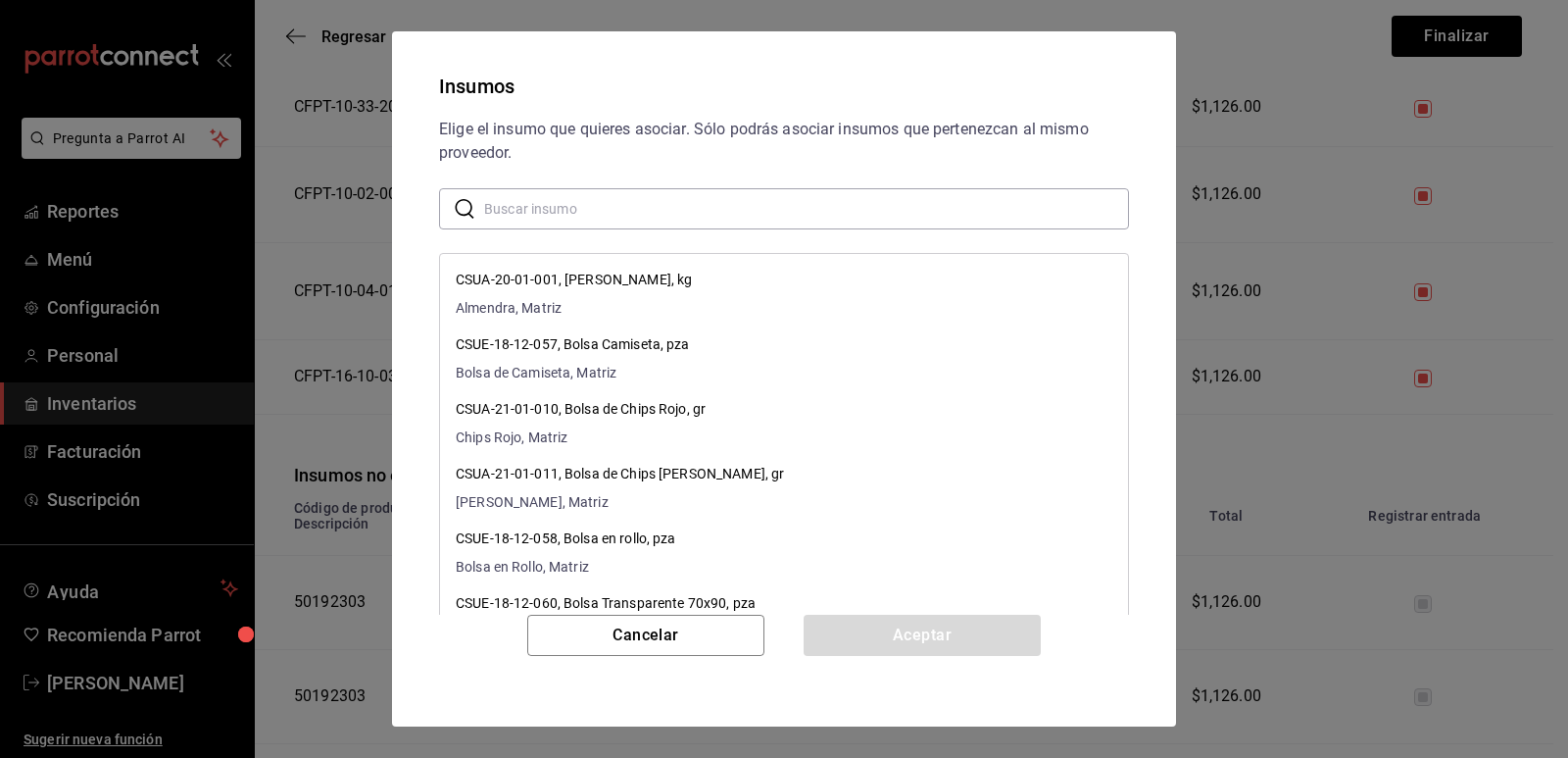
click at [609, 208] on input "text" at bounding box center [806, 209] width 645 height 40
paste input "Bote Grande Choco Almendra"
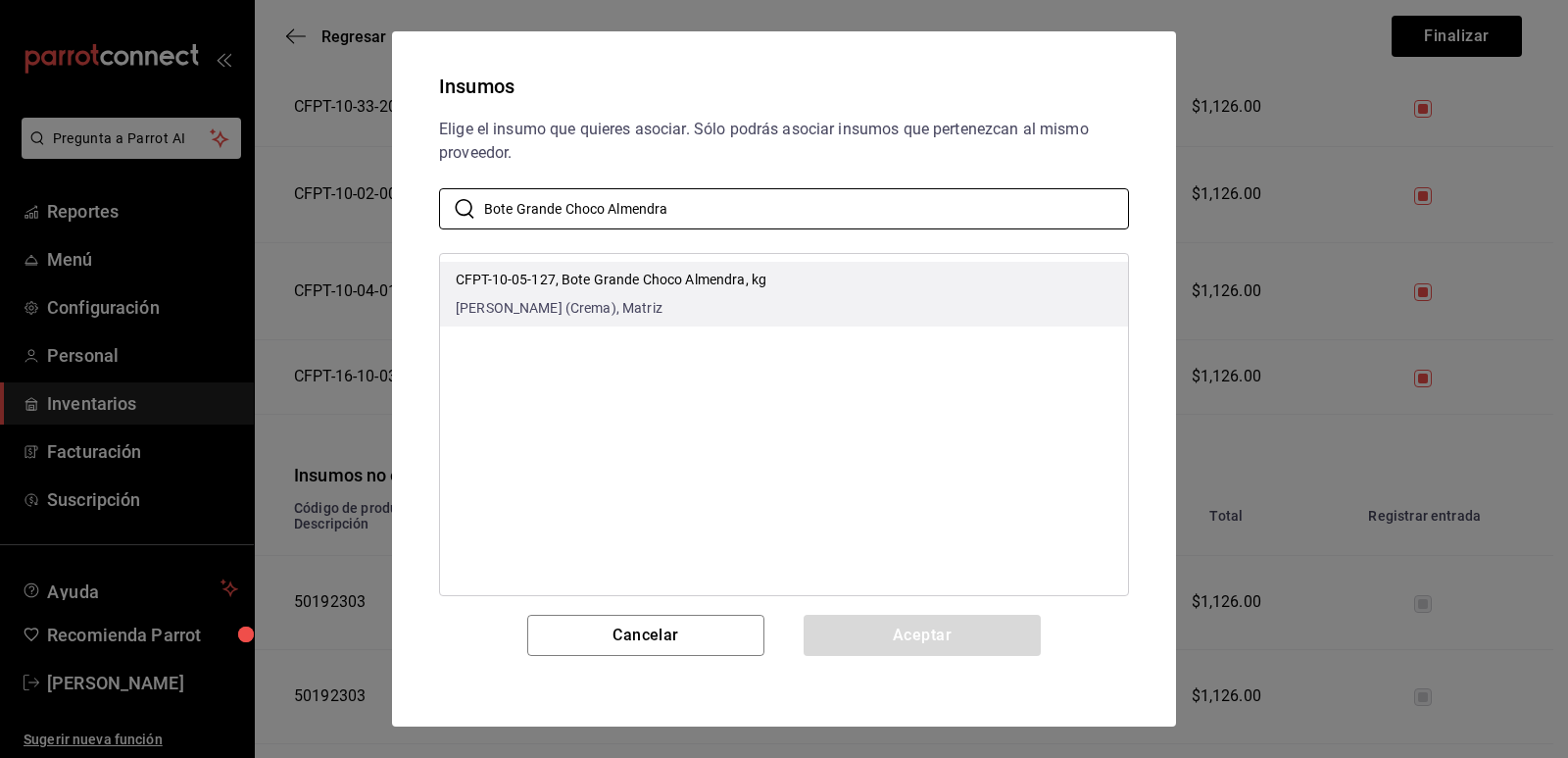
type input "Bote Grande Choco Almendra"
click at [758, 300] on span "[PERSON_NAME] (Crema), Matriz" at bounding box center [611, 308] width 310 height 21
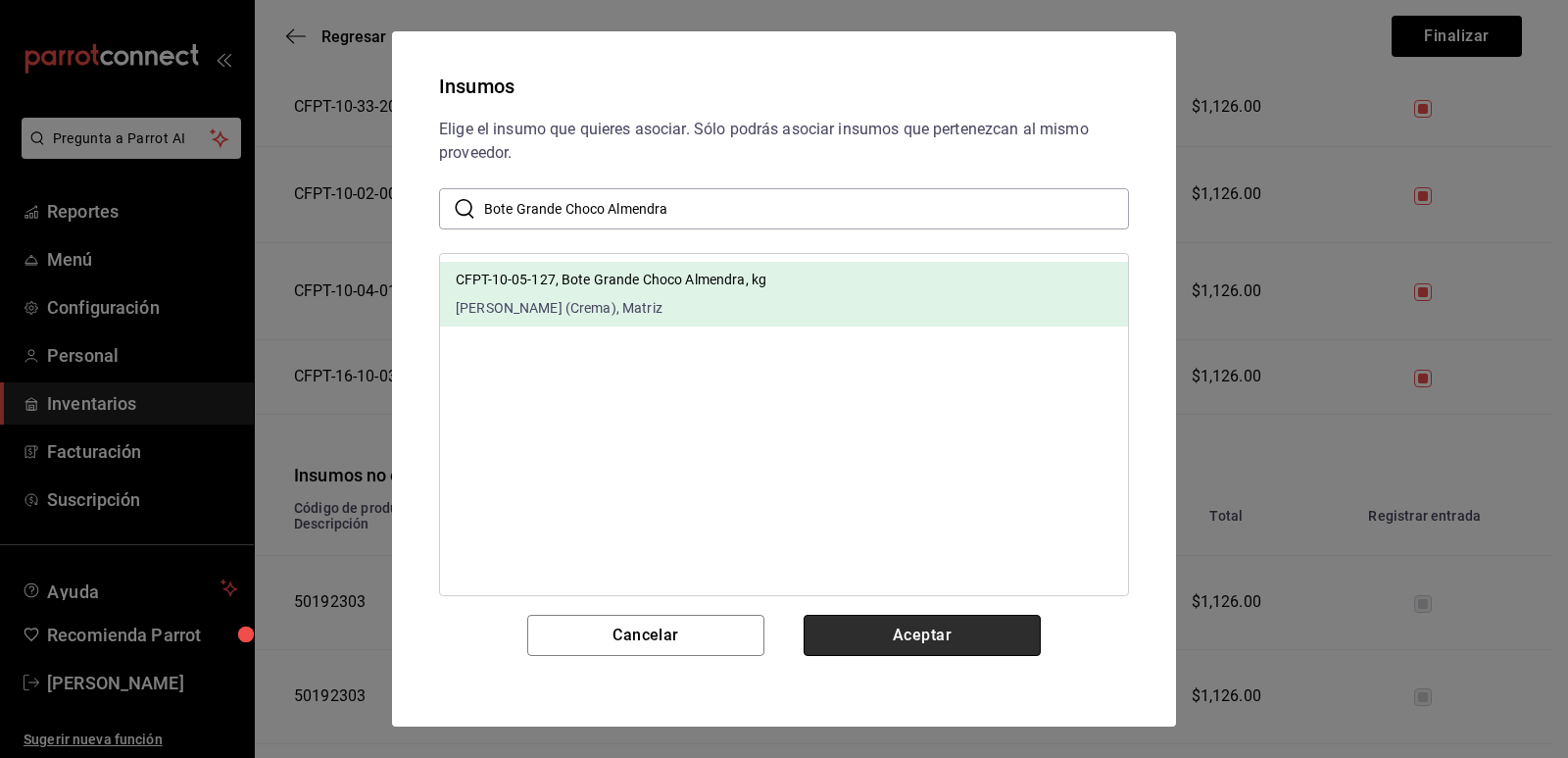
click at [914, 646] on button "Aceptar" at bounding box center [923, 635] width 237 height 42
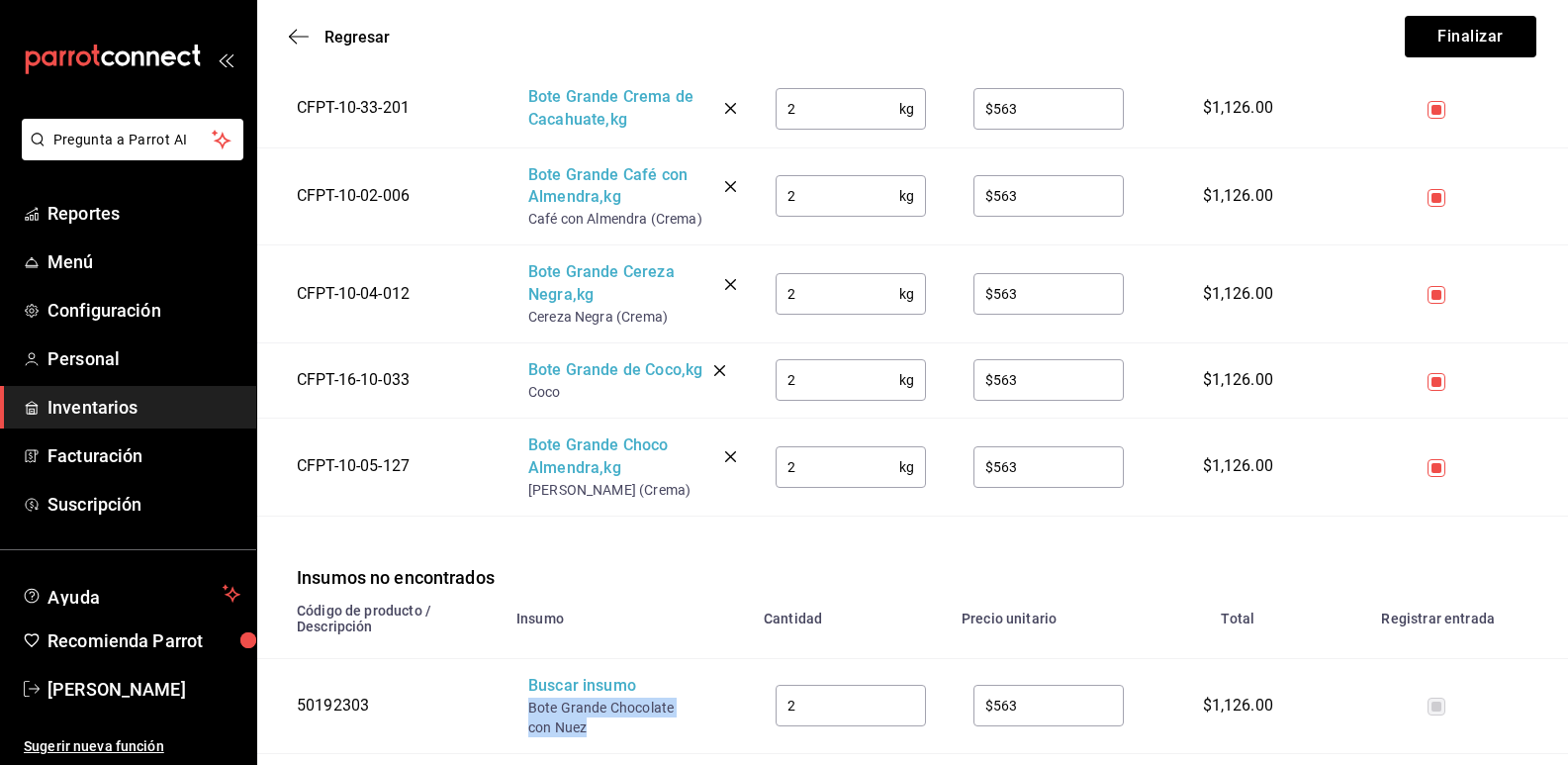
drag, startPoint x: 570, startPoint y: 725, endPoint x: 531, endPoint y: 710, distance: 41.8
click at [531, 710] on div "Bote Grande Chocolate con Nuez" at bounding box center [607, 717] width 159 height 40
copy div "Bote Grande Chocolate con Nuez"
click at [549, 697] on div "Buscar insumo" at bounding box center [607, 686] width 159 height 23
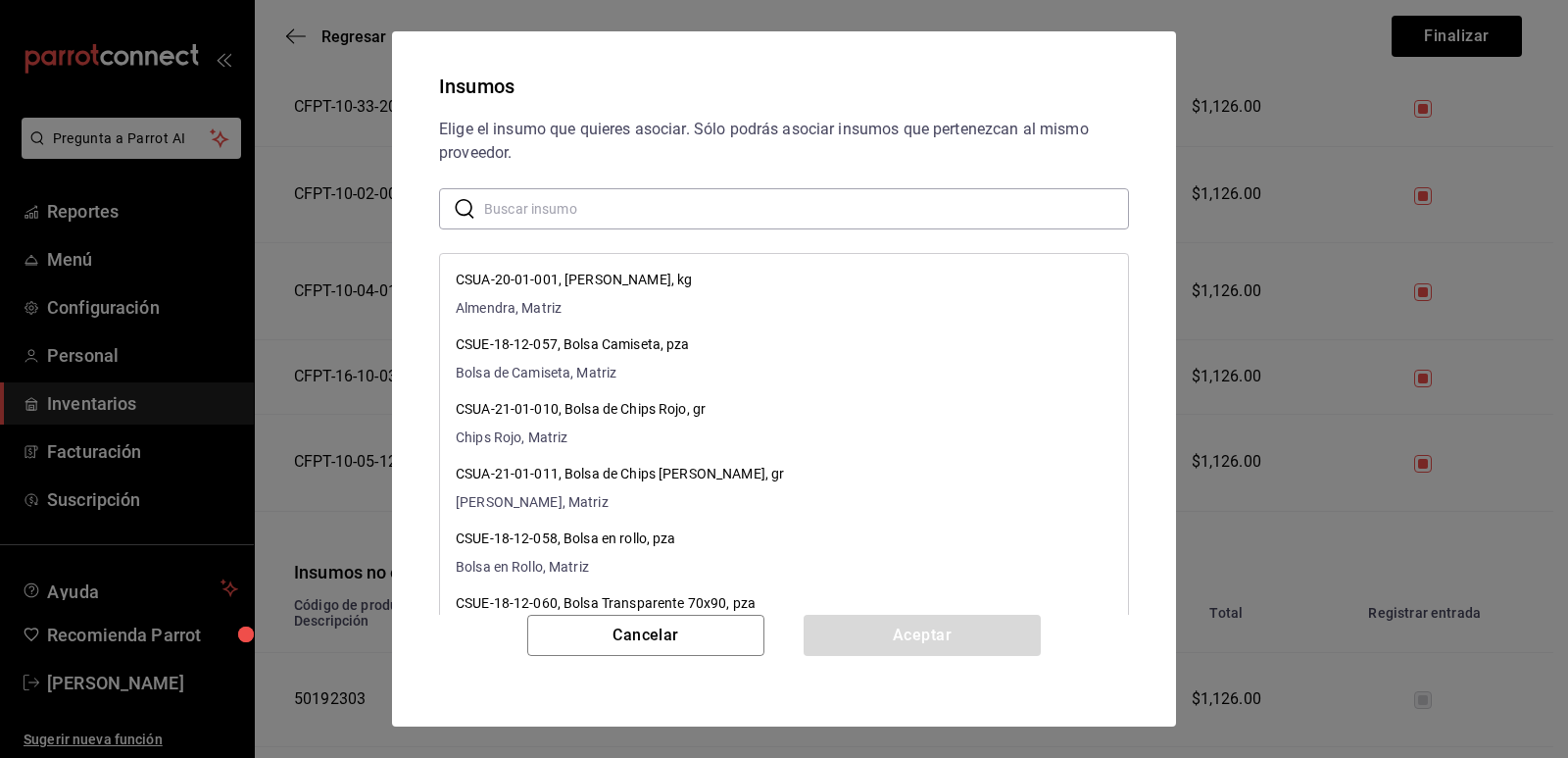
click at [640, 209] on input "text" at bounding box center [806, 209] width 645 height 40
paste input "Bote Grande Chocolate con Nuez"
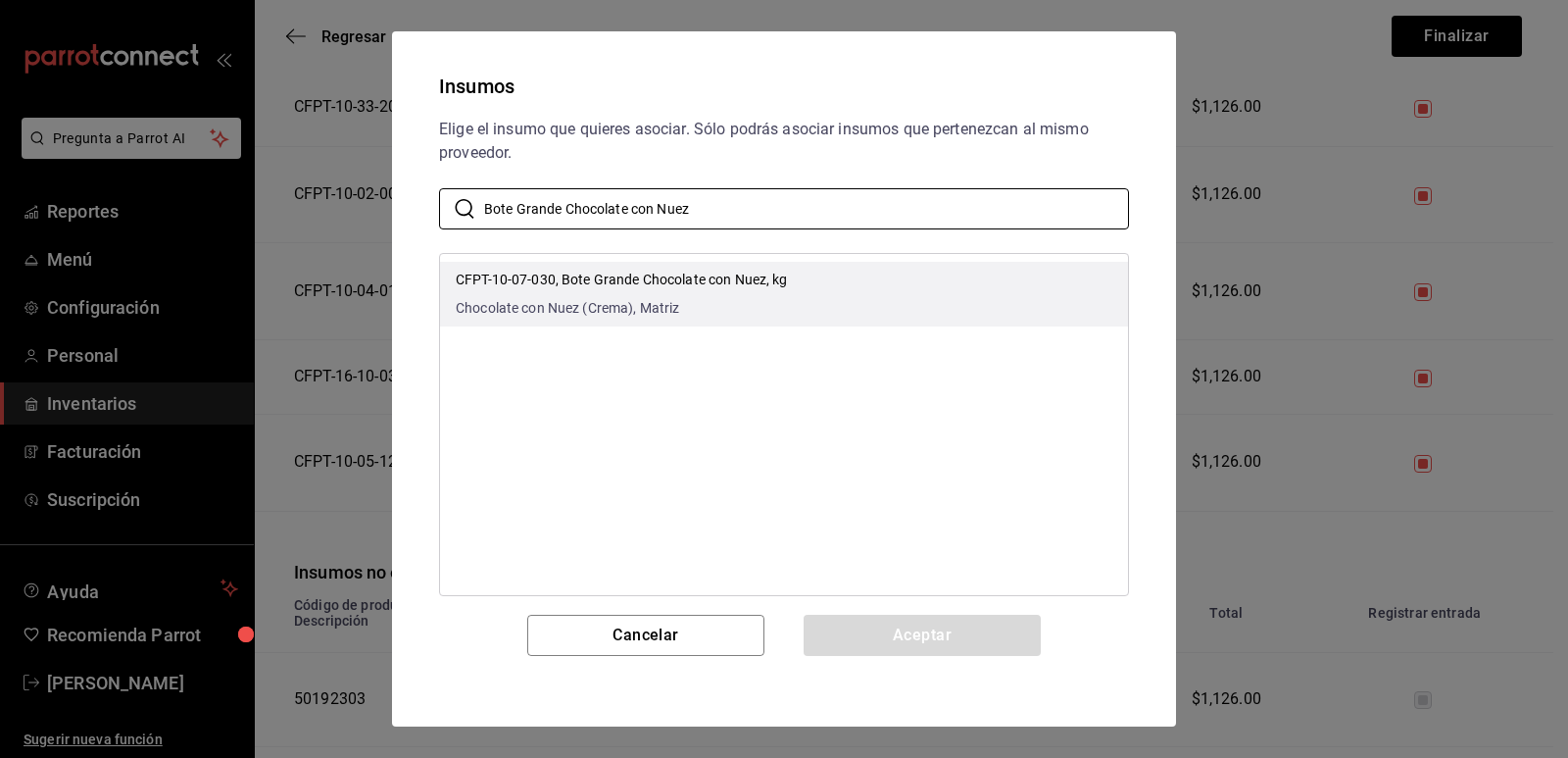
type input "Bote Grande Chocolate con Nuez"
click at [774, 288] on p "CFPT-10-07-030, Bote Grande Chocolate con Nuez, kg" at bounding box center [621, 280] width 332 height 21
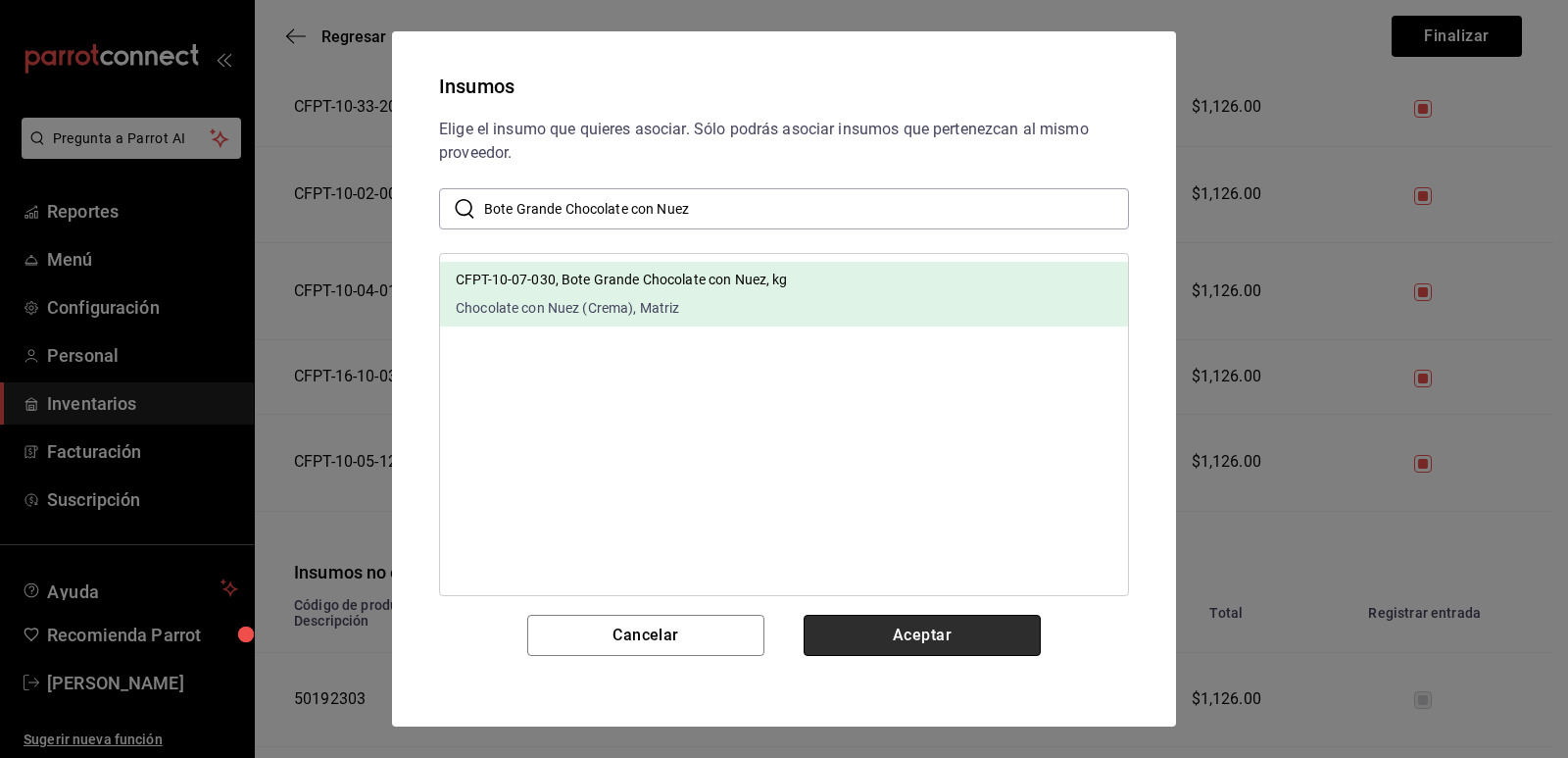
click at [868, 634] on button "Aceptar" at bounding box center [923, 635] width 237 height 42
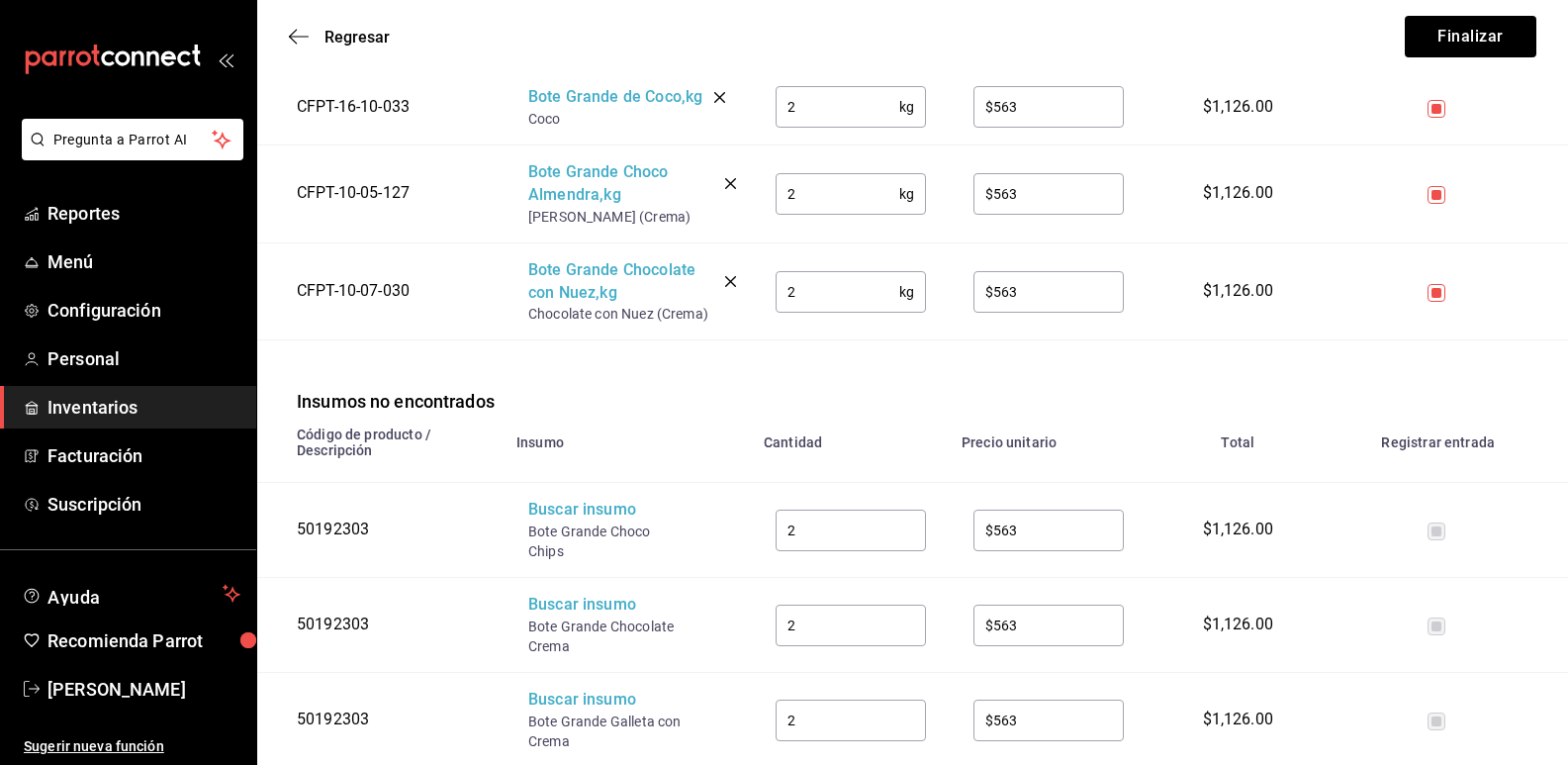
scroll to position [891, 0]
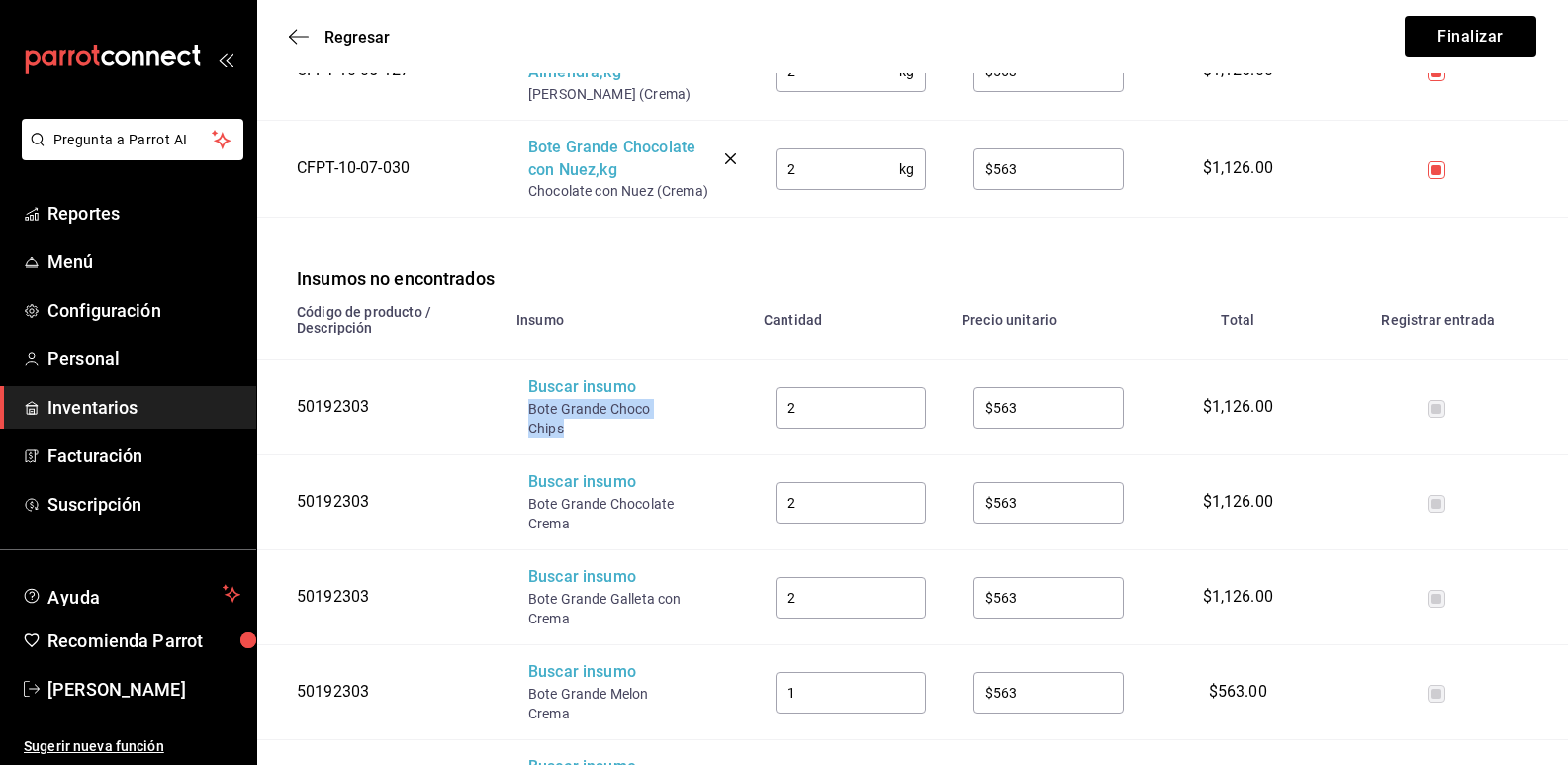
drag, startPoint x: 574, startPoint y: 443, endPoint x: 522, endPoint y: 414, distance: 59.5
click at [522, 414] on td "Buscar insumo Bote Grande Choco Chips" at bounding box center [628, 407] width 247 height 95
copy div "Bote Grande Choco Chips"
click at [549, 399] on div "Buscar insumo" at bounding box center [607, 387] width 159 height 23
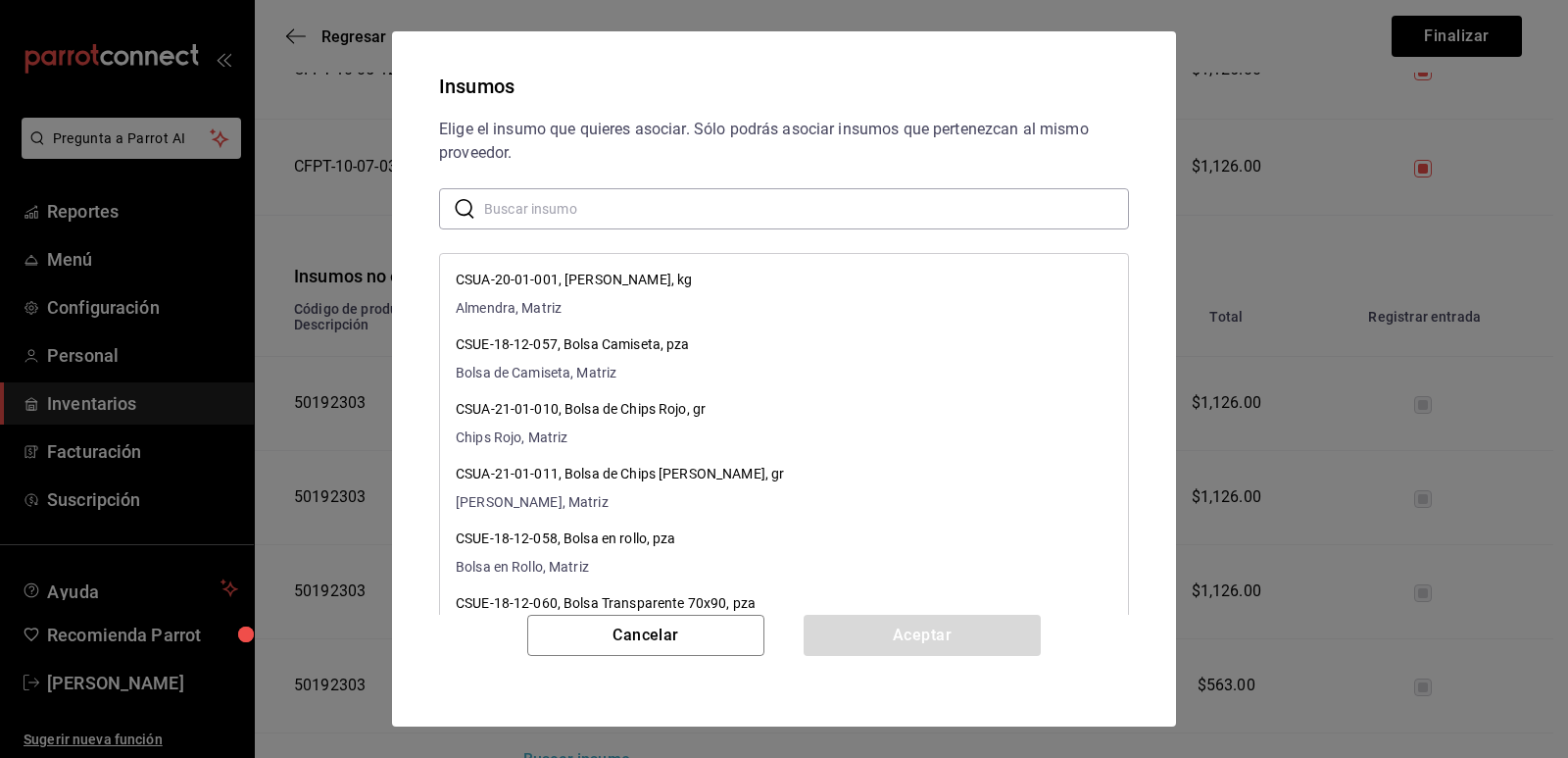
click at [624, 192] on input "text" at bounding box center [806, 209] width 645 height 40
paste input "Bote Grande Choco Chips"
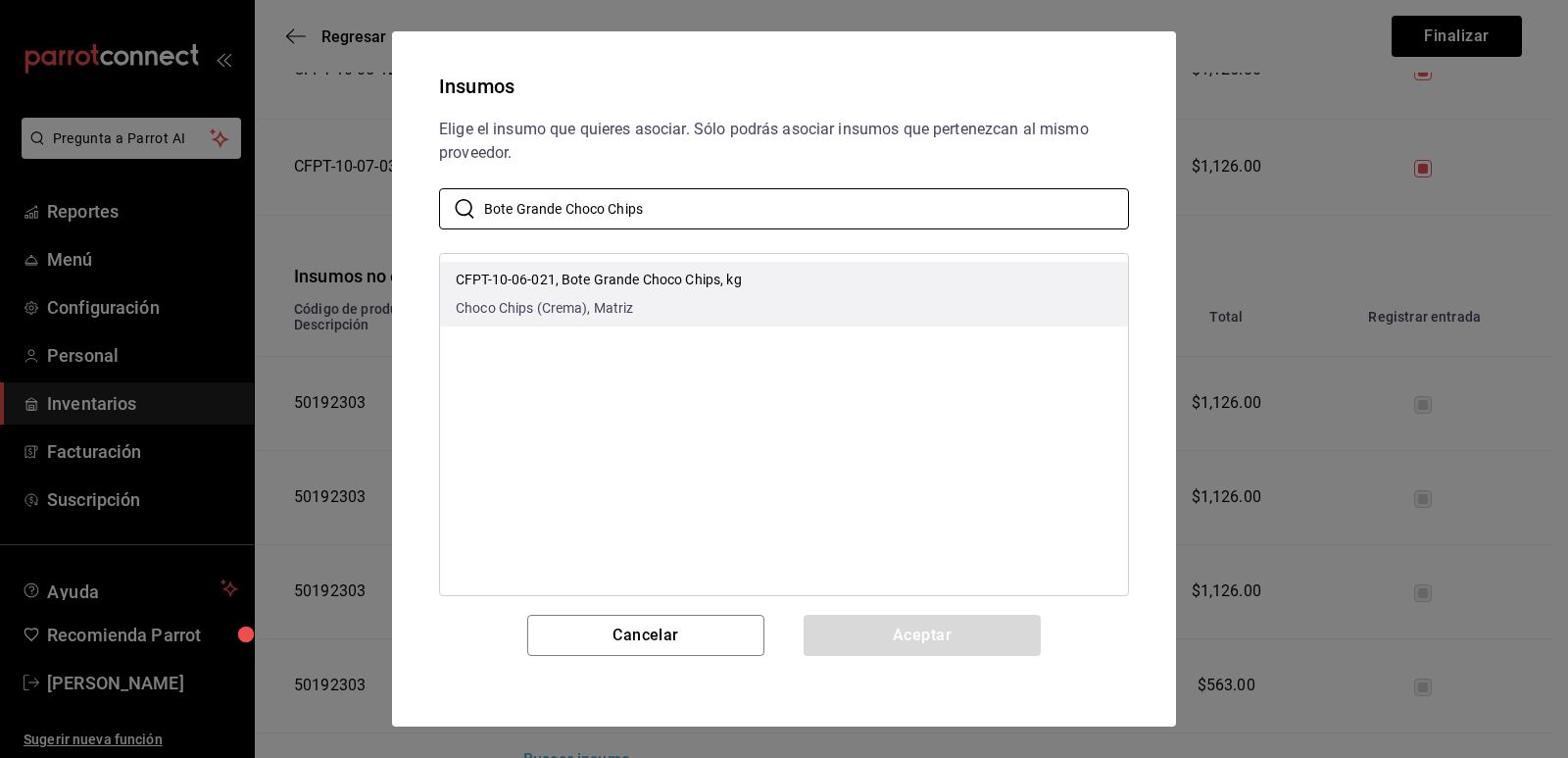
type input "Bote Grande Choco Chips"
click at [795, 273] on li "CFPT-10-06-021, Bote Grande Choco Chips, kg Choco Chips (Crema), Matriz" at bounding box center [784, 294] width 688 height 64
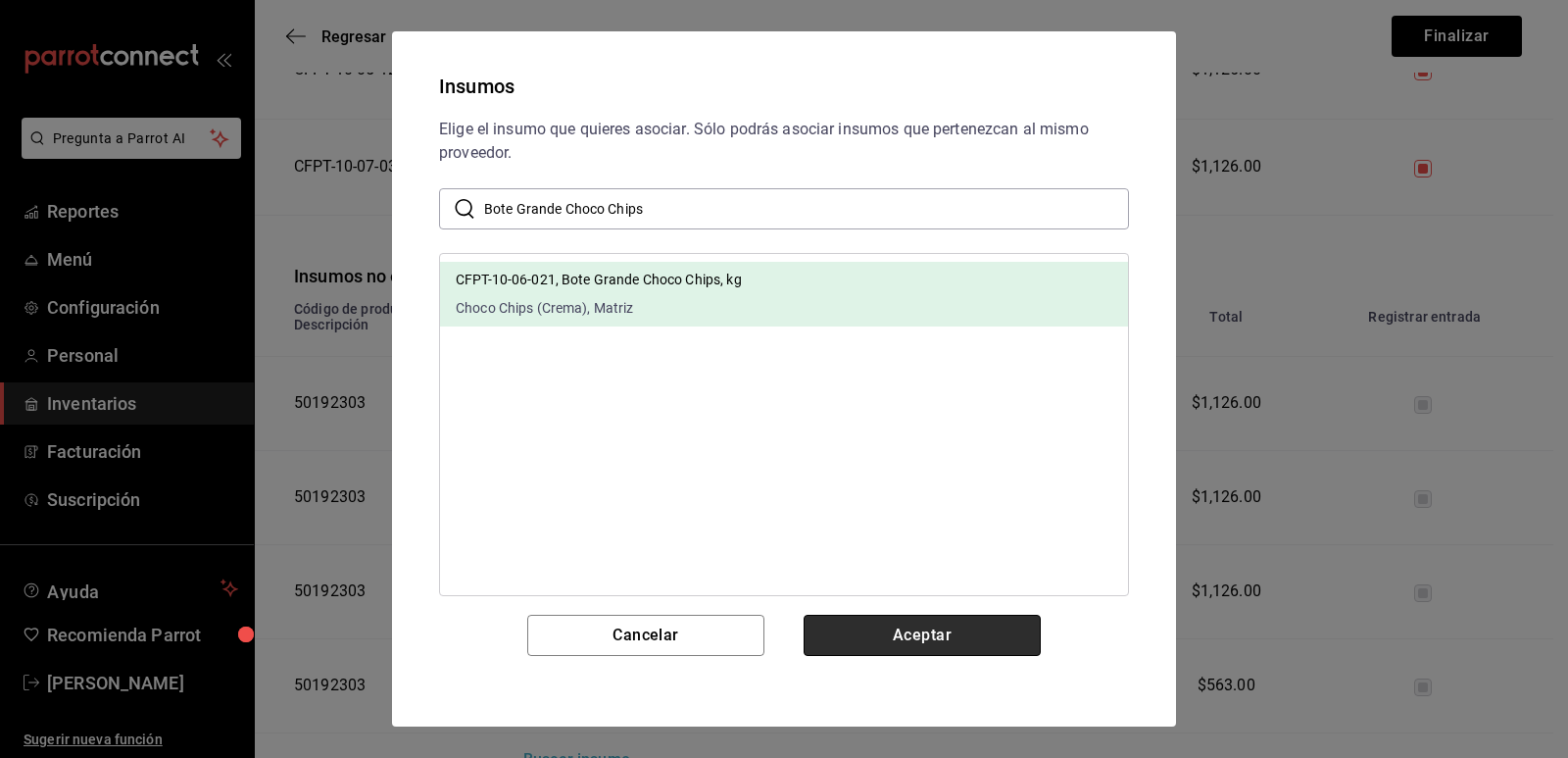
click at [910, 632] on button "Aceptar" at bounding box center [923, 635] width 237 height 42
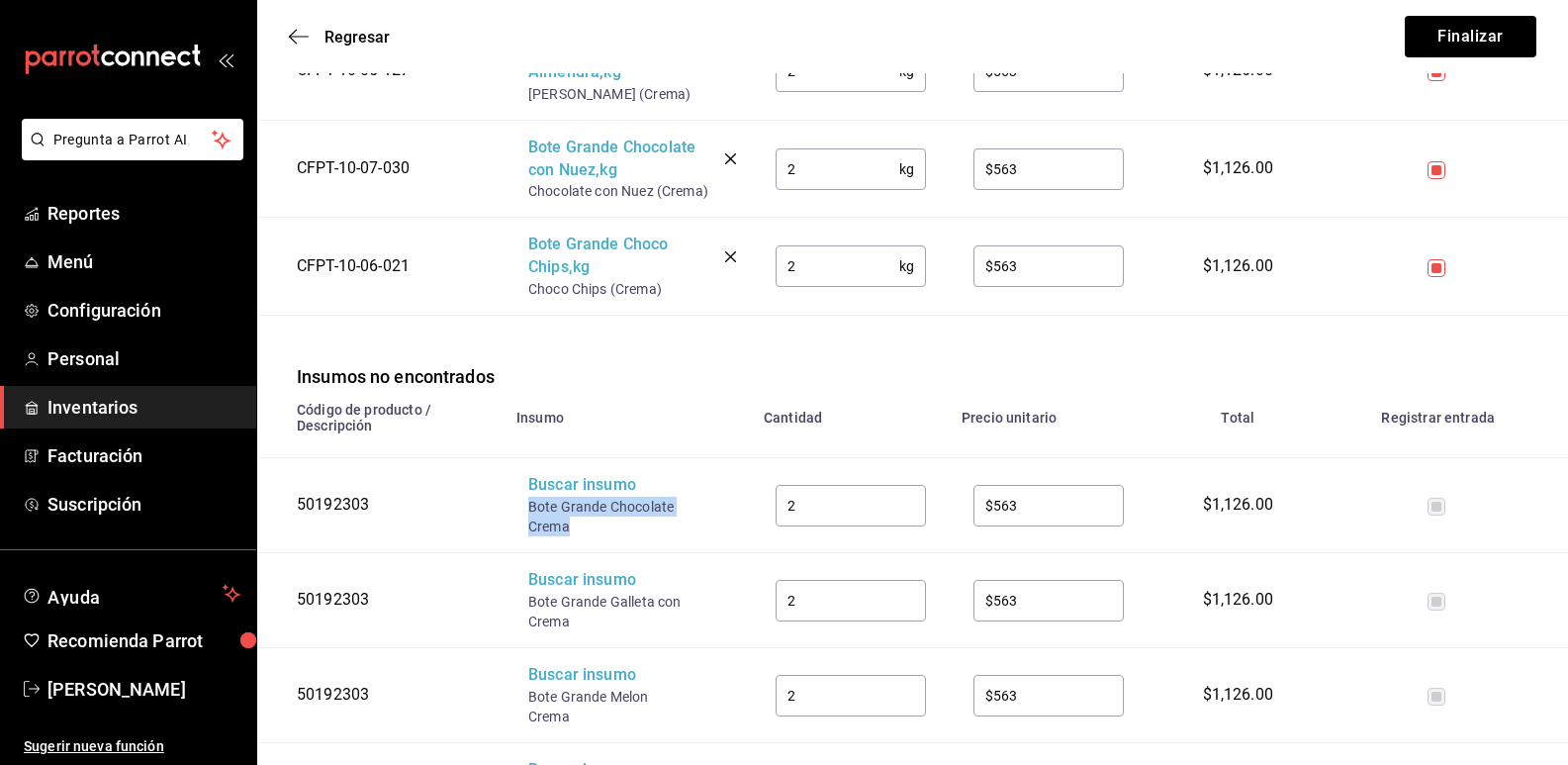
drag, startPoint x: 560, startPoint y: 532, endPoint x: 518, endPoint y: 515, distance: 45.3
click at [518, 515] on td "Buscar insumo Bote Grande Chocolate Crema" at bounding box center [628, 505] width 247 height 95
copy div "Bote Grande Chocolate Crema"
click at [552, 478] on div "Buscar insumo" at bounding box center [607, 485] width 159 height 23
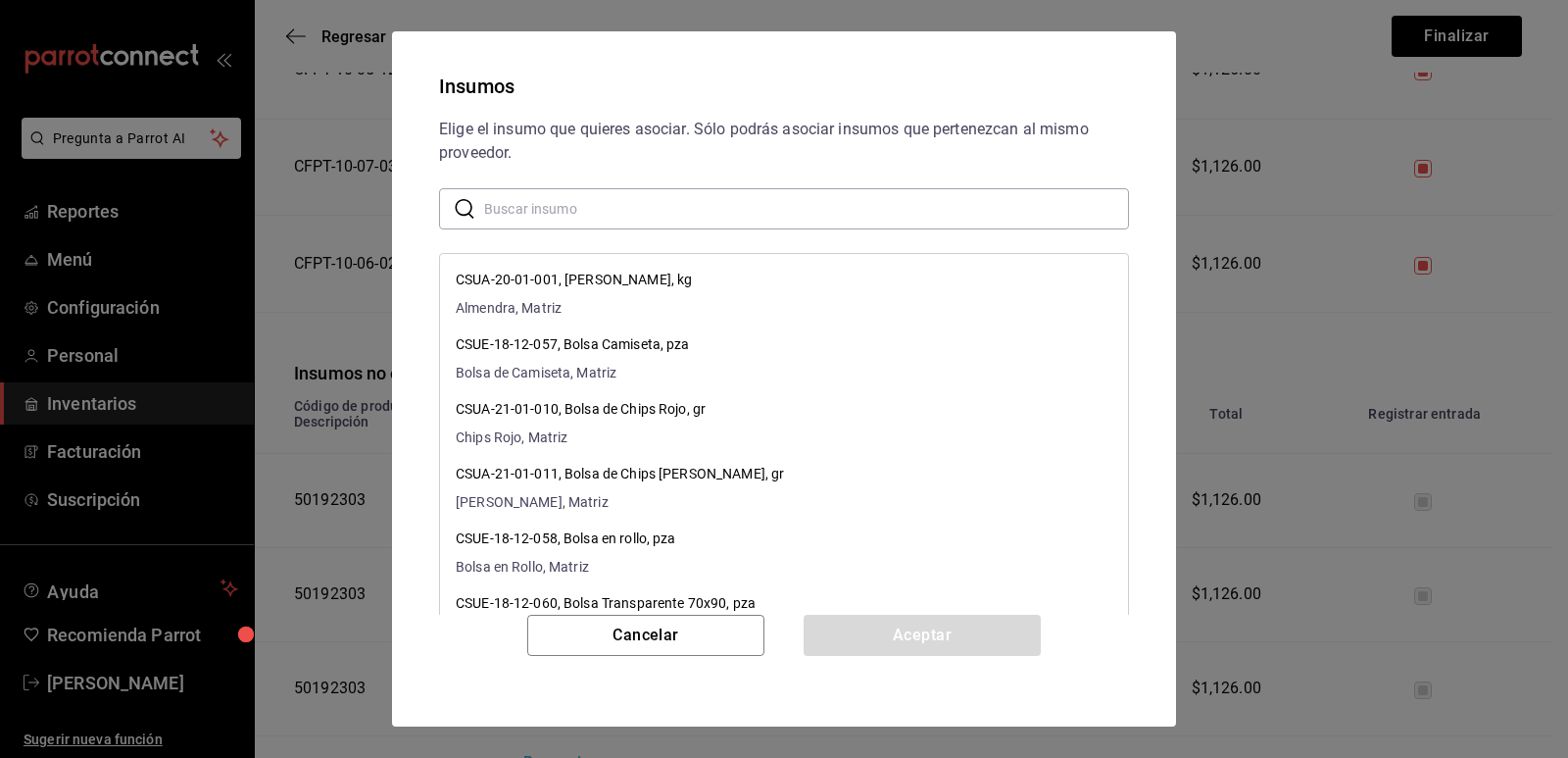
click at [633, 197] on input "text" at bounding box center [806, 209] width 645 height 40
paste input "Bote Grande Chocolate Crema"
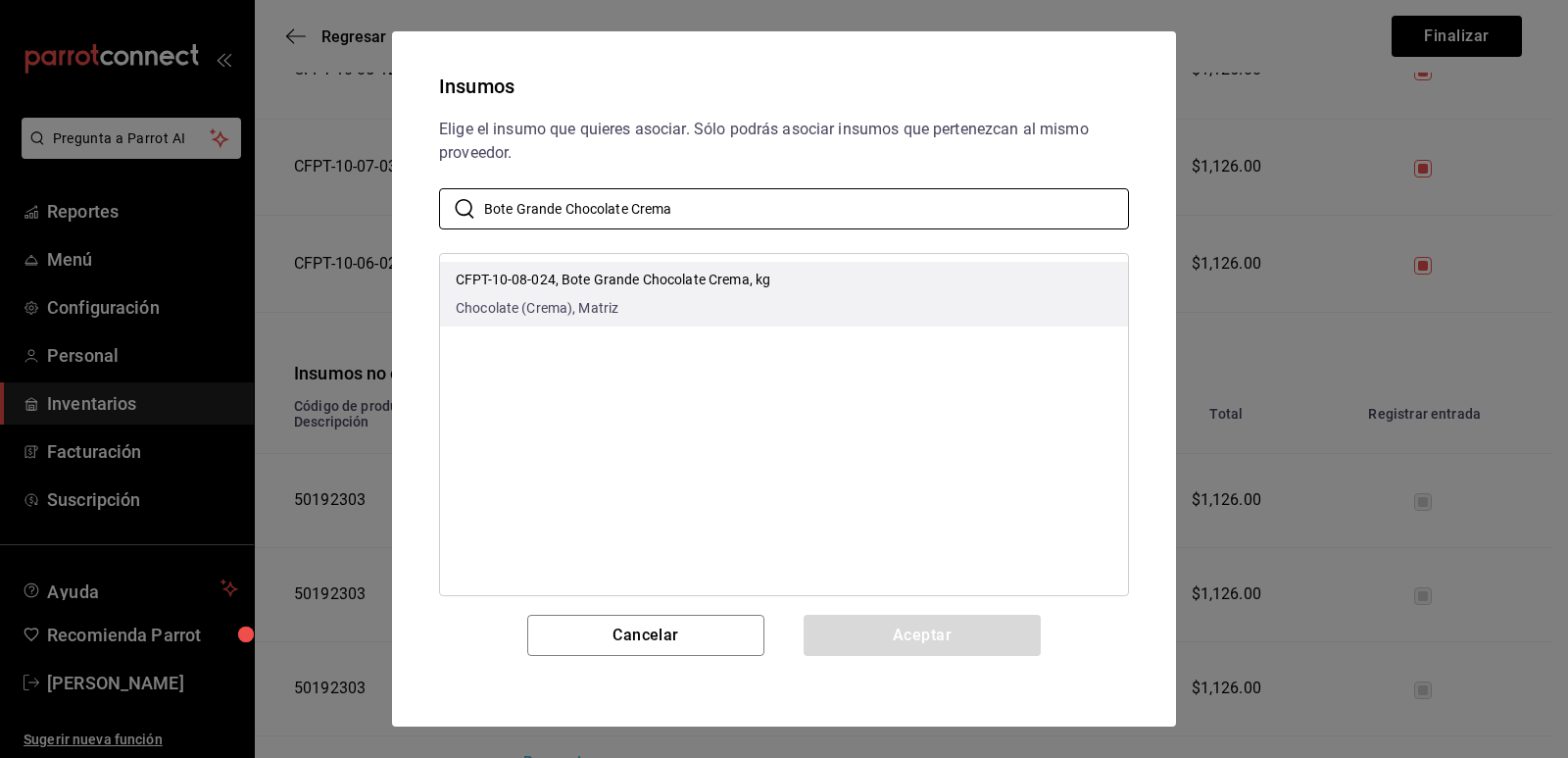
type input "Bote Grande Chocolate Crema"
click at [701, 306] on span "Chocolate (Crema), Matriz" at bounding box center [613, 308] width 314 height 21
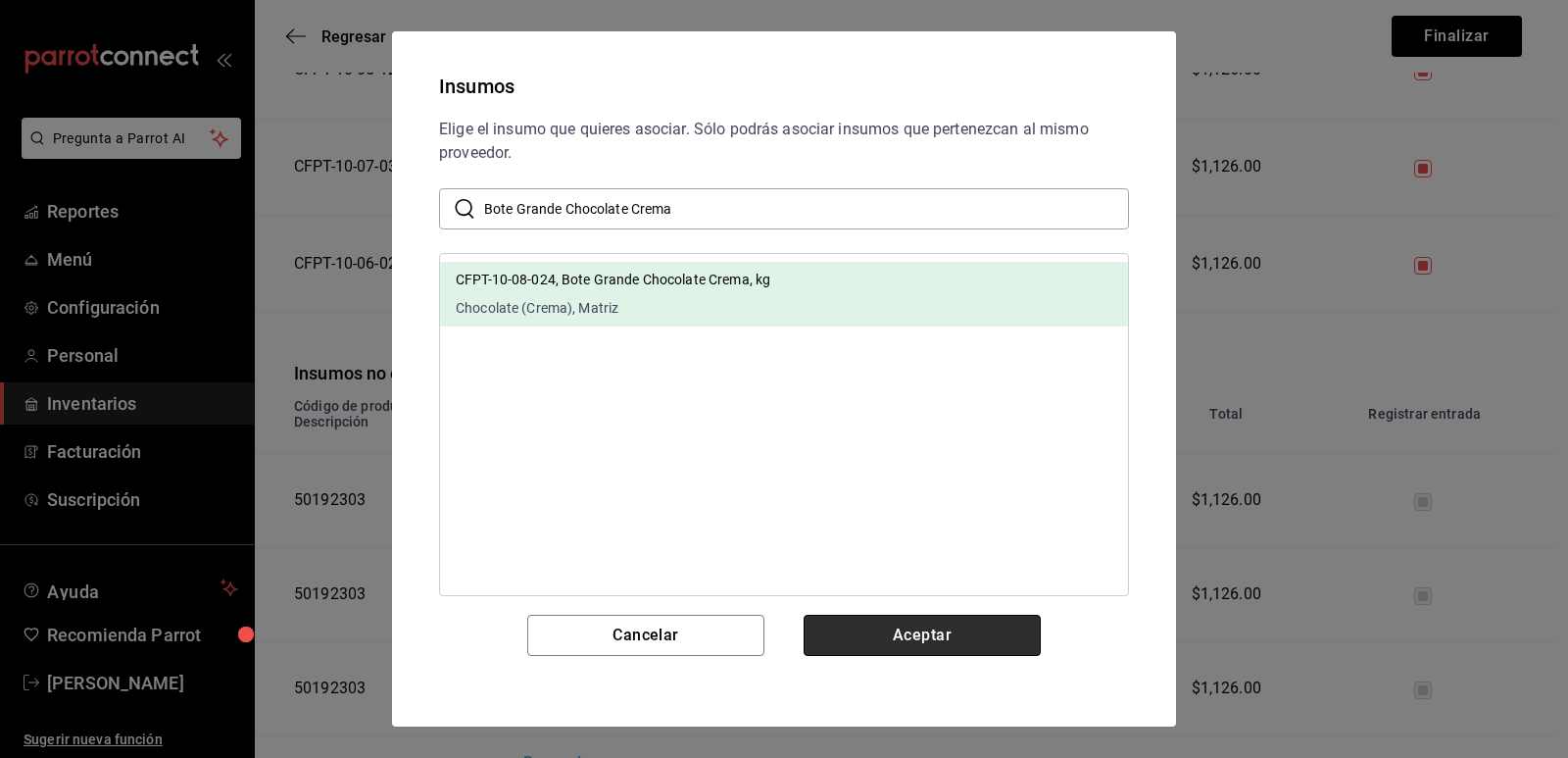
click at [881, 633] on button "Aceptar" at bounding box center [923, 635] width 237 height 42
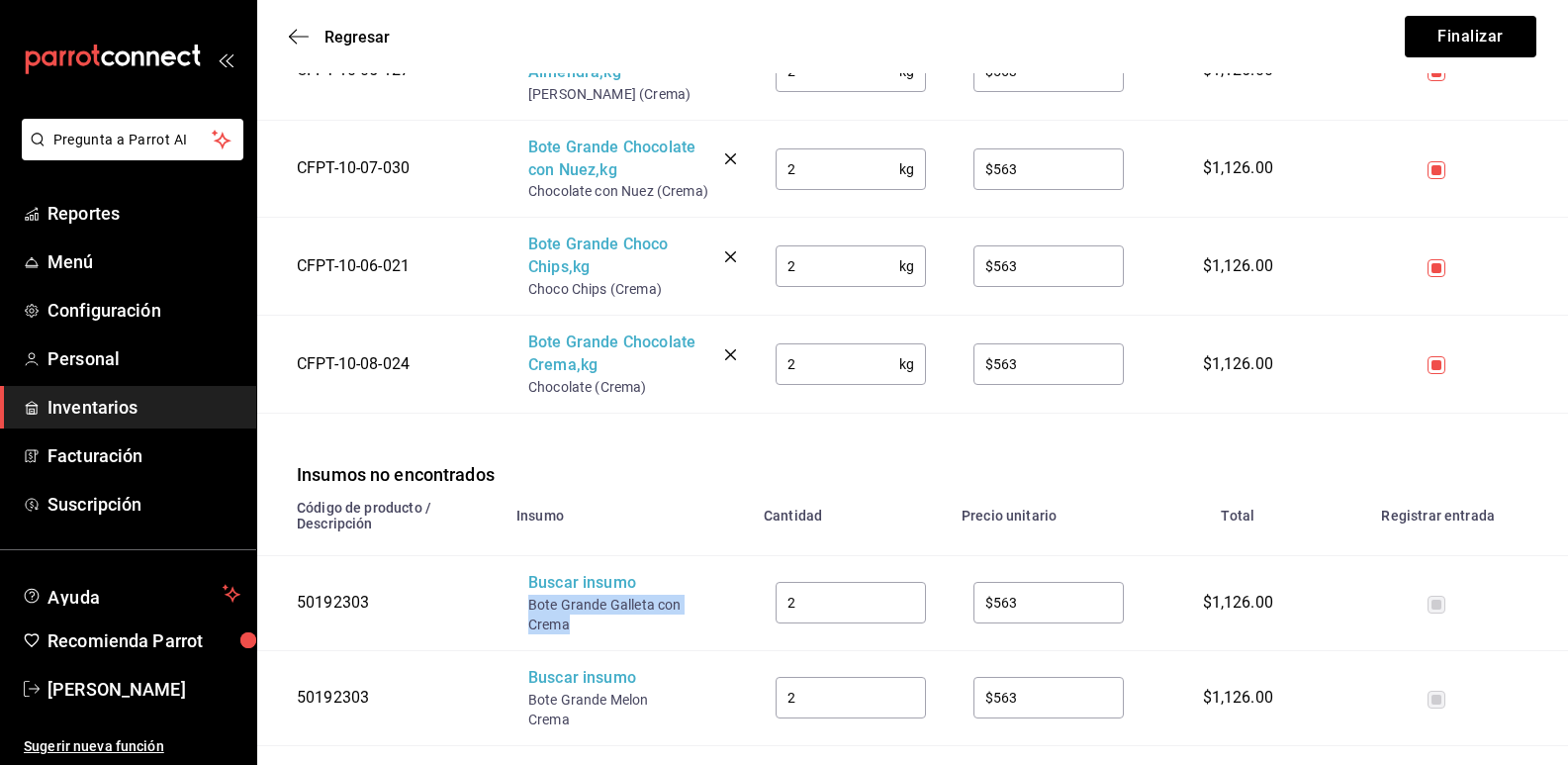
drag, startPoint x: 544, startPoint y: 607, endPoint x: 523, endPoint y: 603, distance: 21.4
click at [523, 603] on td "Buscar insumo Bote Grande Galleta con Crema" at bounding box center [628, 603] width 247 height 95
copy div "Bote Grande Galleta con Crema"
click at [551, 582] on div "Buscar insumo" at bounding box center [607, 582] width 159 height 23
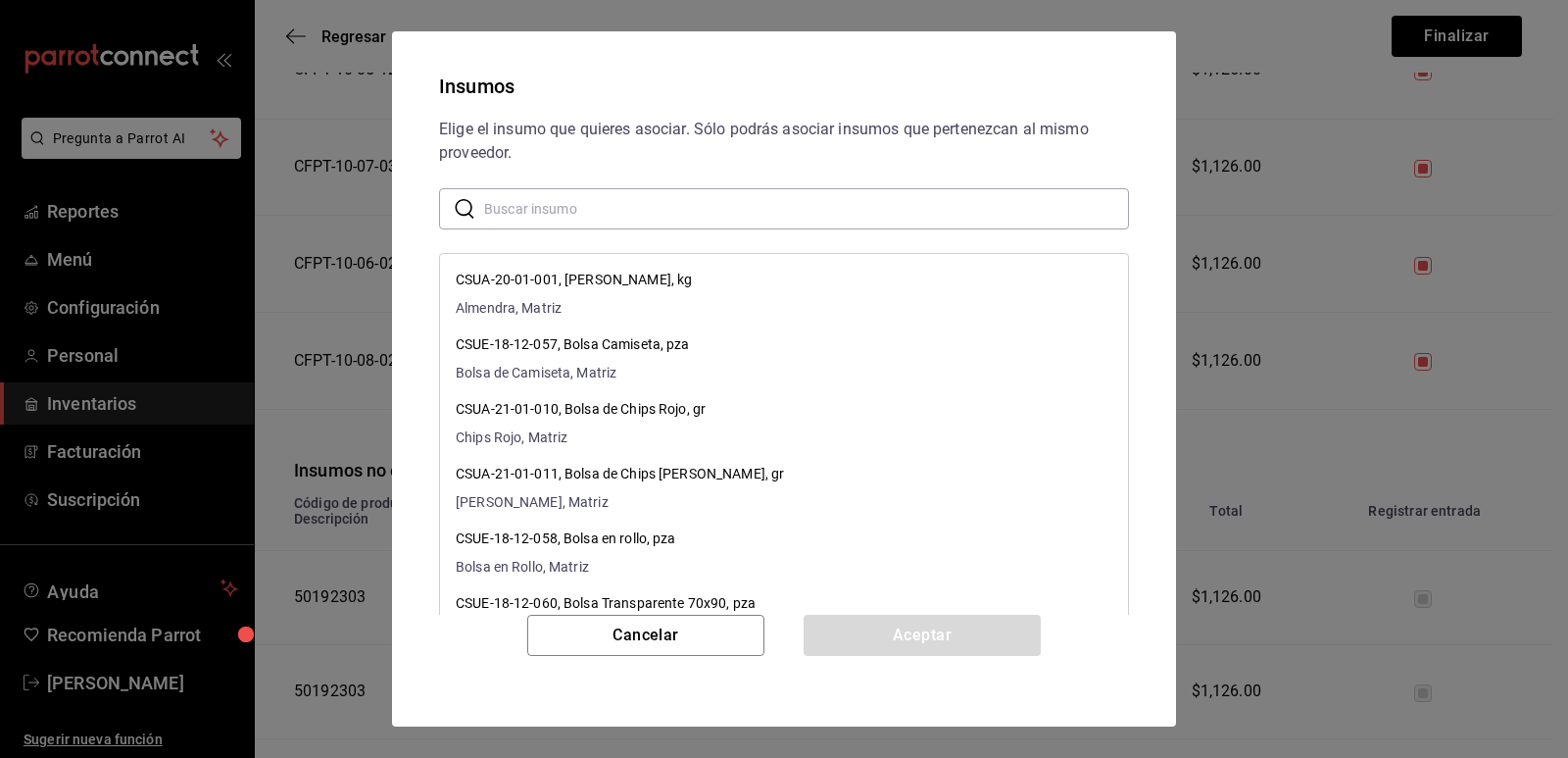
click at [634, 206] on input "text" at bounding box center [806, 209] width 645 height 40
paste input "Bote Grande Galleta con Crema"
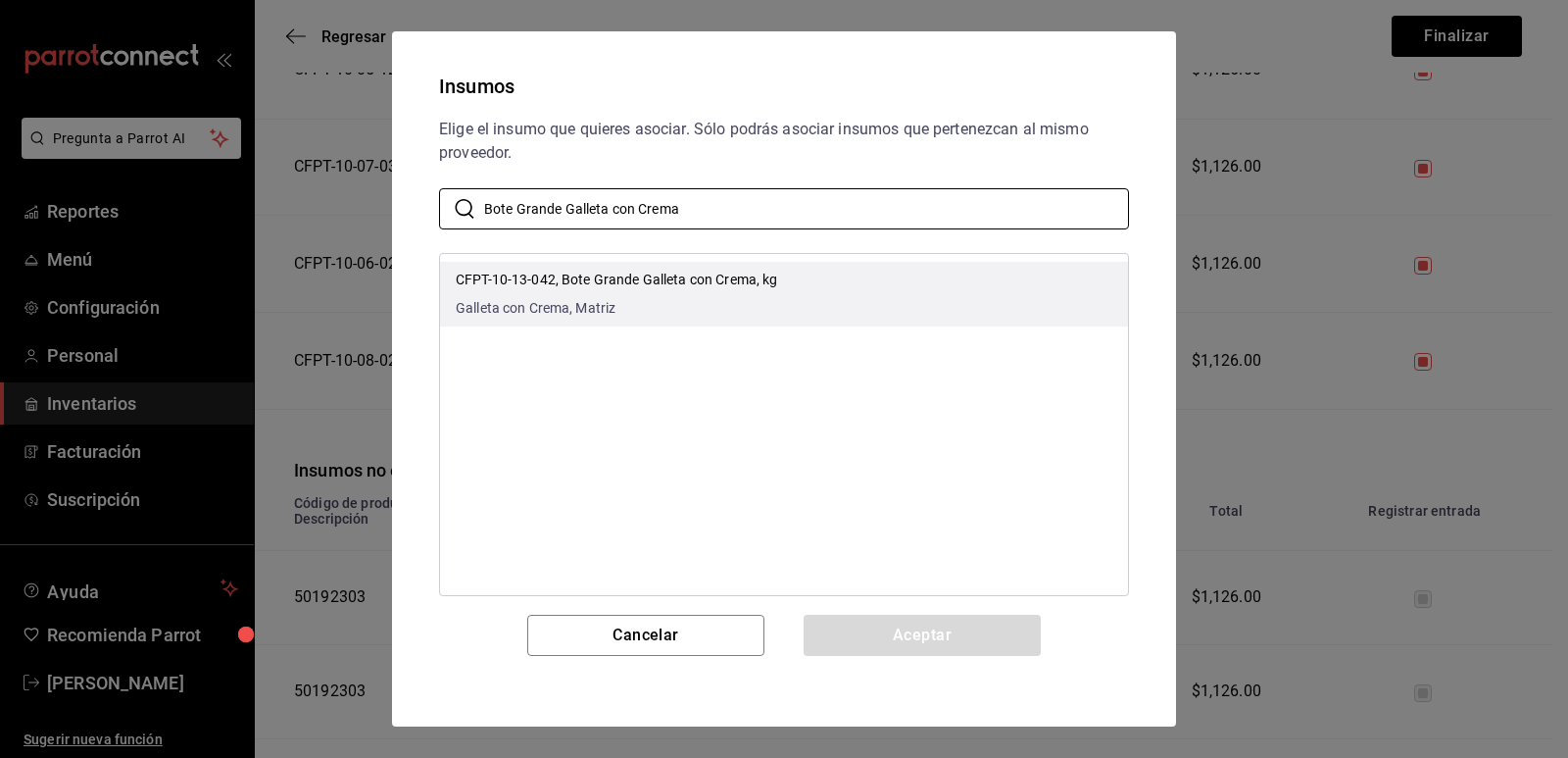
type input "Bote Grande Galleta con Crema"
click at [789, 275] on li "CFPT-10-13-042, Bote Grande Galleta con Crema, kg Galleta con Crema, Matriz" at bounding box center [784, 294] width 688 height 64
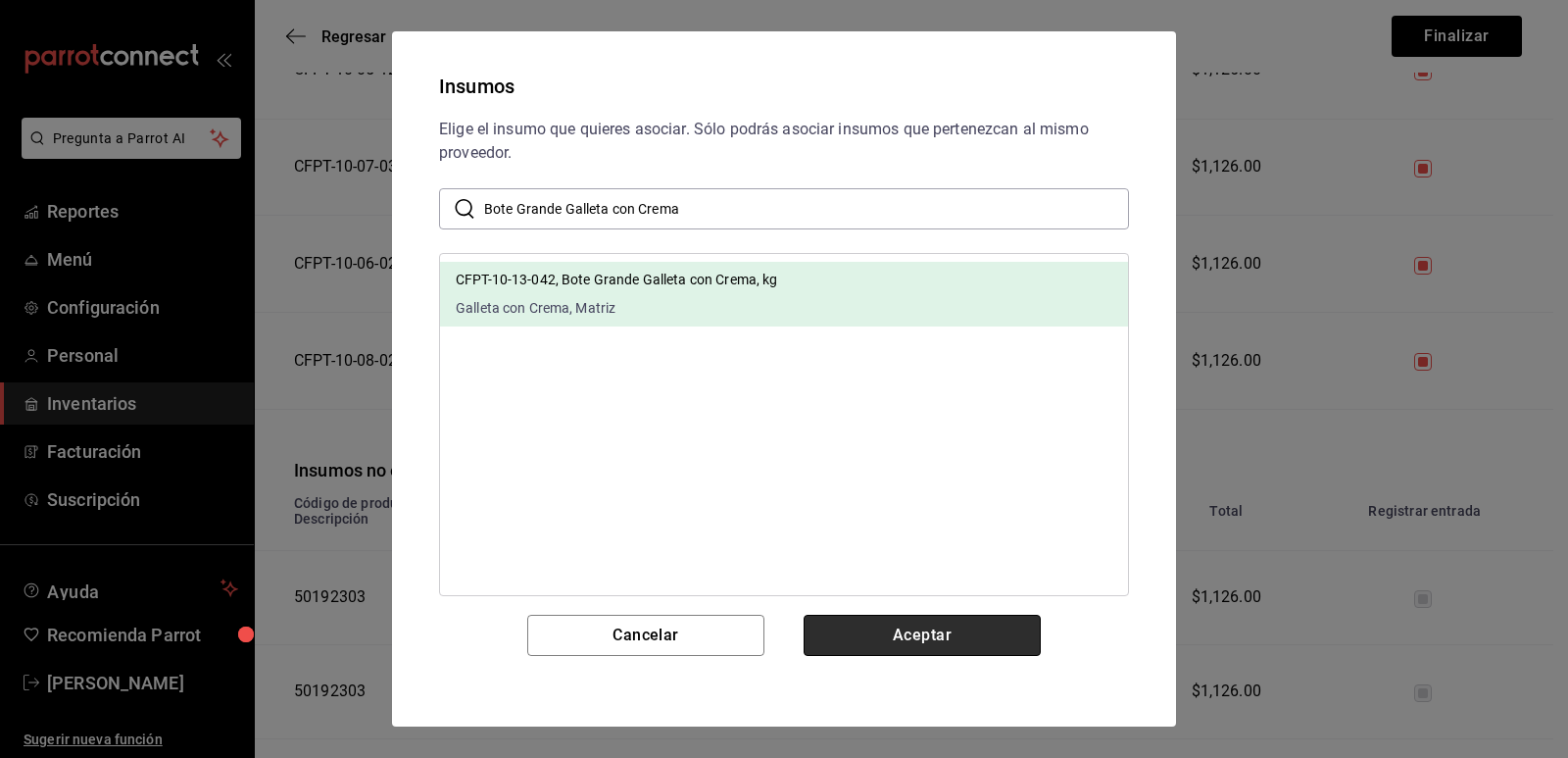
click at [888, 625] on button "Aceptar" at bounding box center [923, 635] width 237 height 42
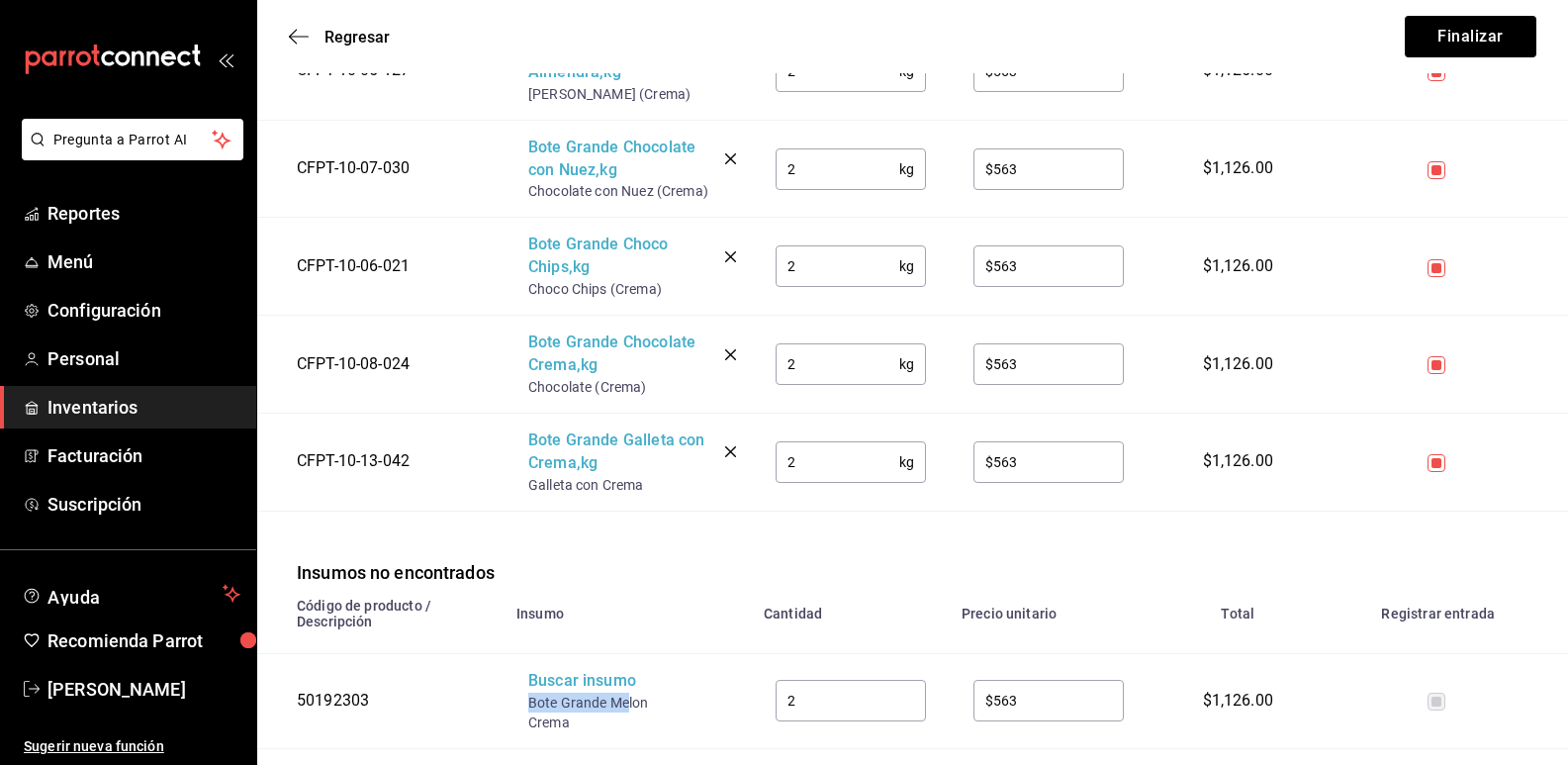
drag, startPoint x: 630, startPoint y: 707, endPoint x: 528, endPoint y: 698, distance: 102.4
click at [528, 698] on td "Buscar insumo Bote Grande Melon Crema" at bounding box center [628, 700] width 247 height 95
copy div "Bote Grande Me"
click at [554, 689] on div "Buscar insumo" at bounding box center [607, 681] width 159 height 23
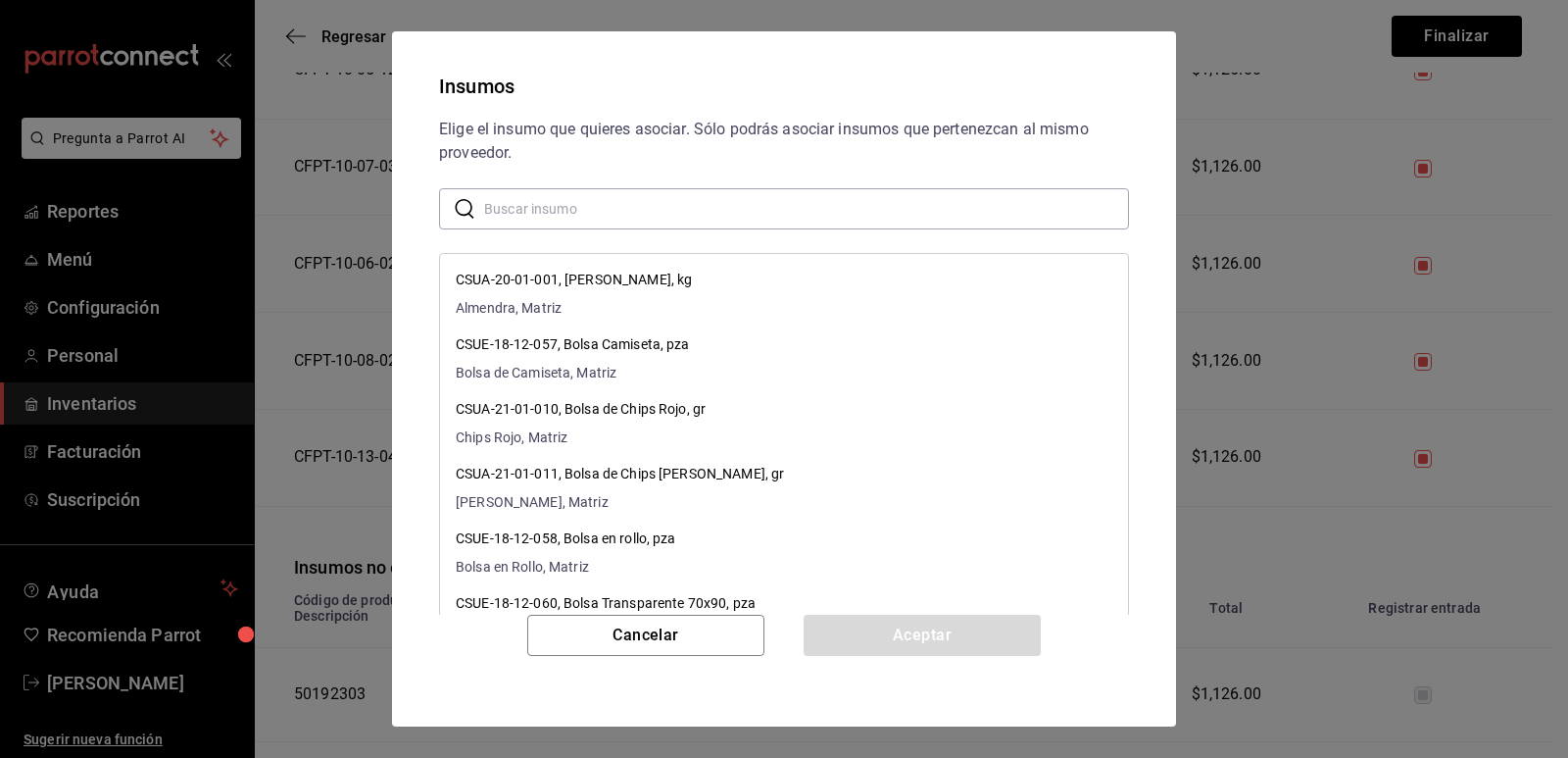
click at [613, 204] on input "text" at bounding box center [806, 209] width 645 height 40
paste input "Bote Grande Me"
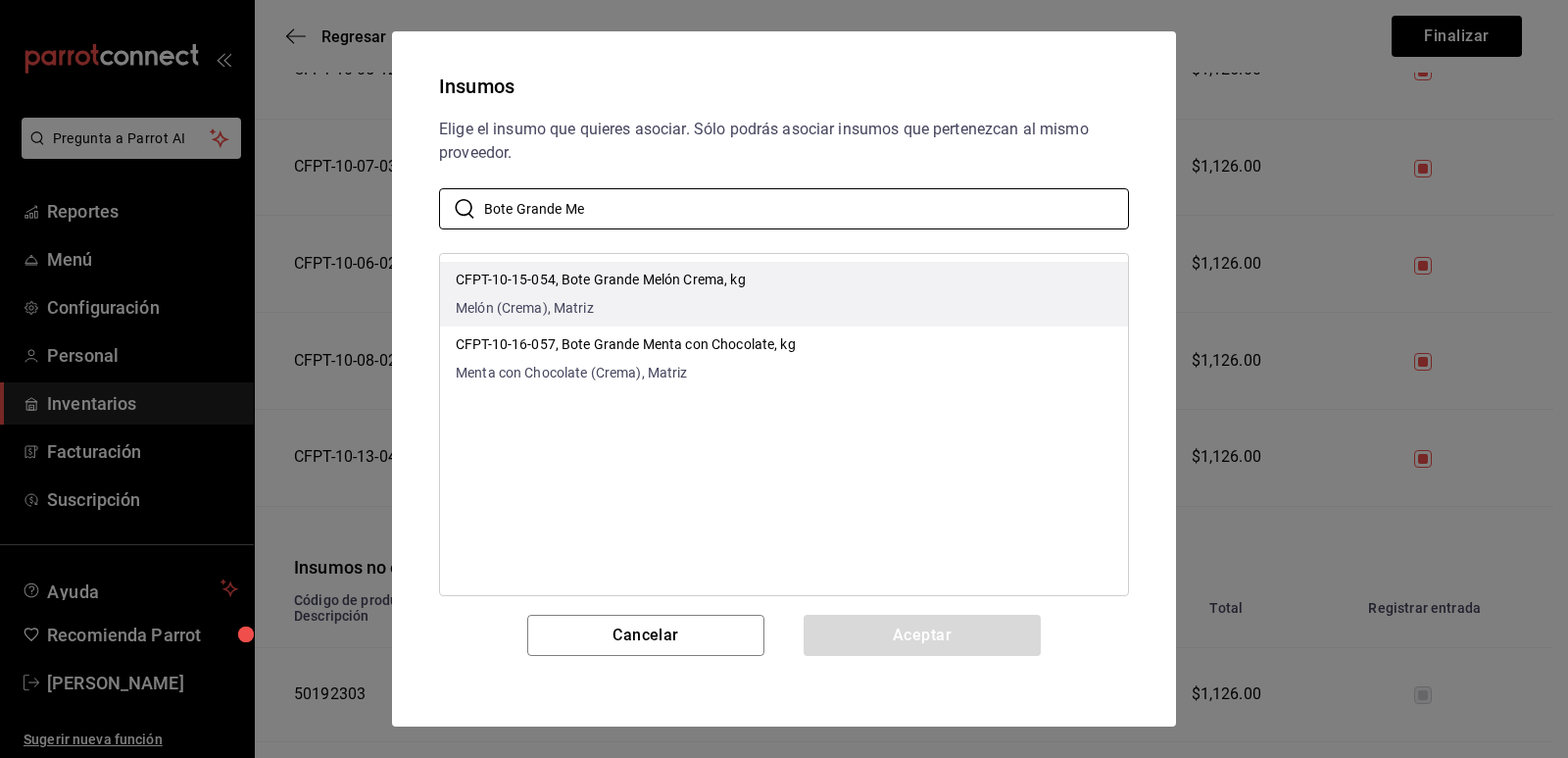
type input "Bote Grande Me"
click at [900, 287] on li "CFPT-10-15-054, Bote Grande Melón Crema, kg Melón (Crema), Matriz" at bounding box center [784, 294] width 688 height 64
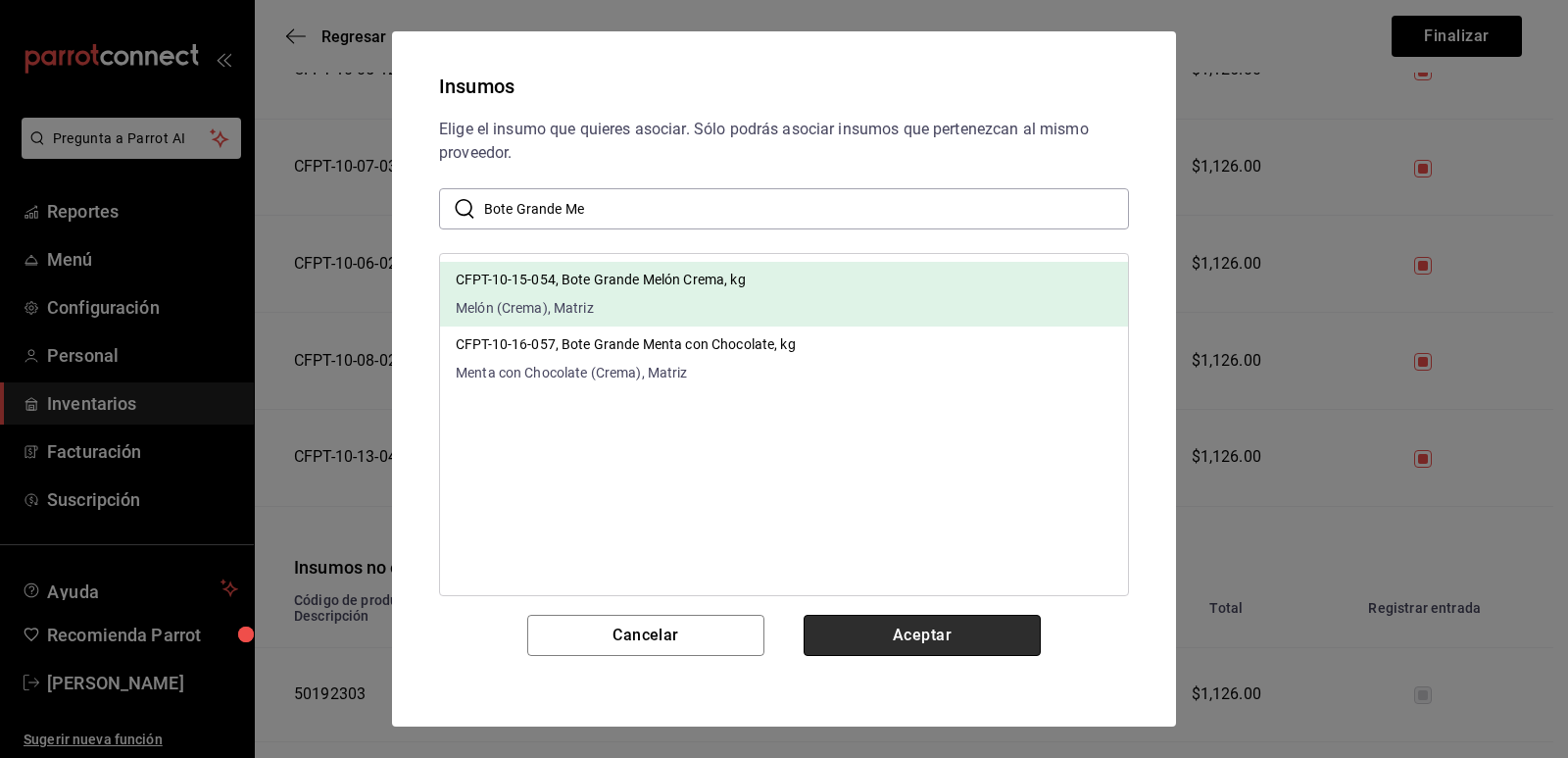
click at [916, 638] on button "Aceptar" at bounding box center [923, 635] width 237 height 42
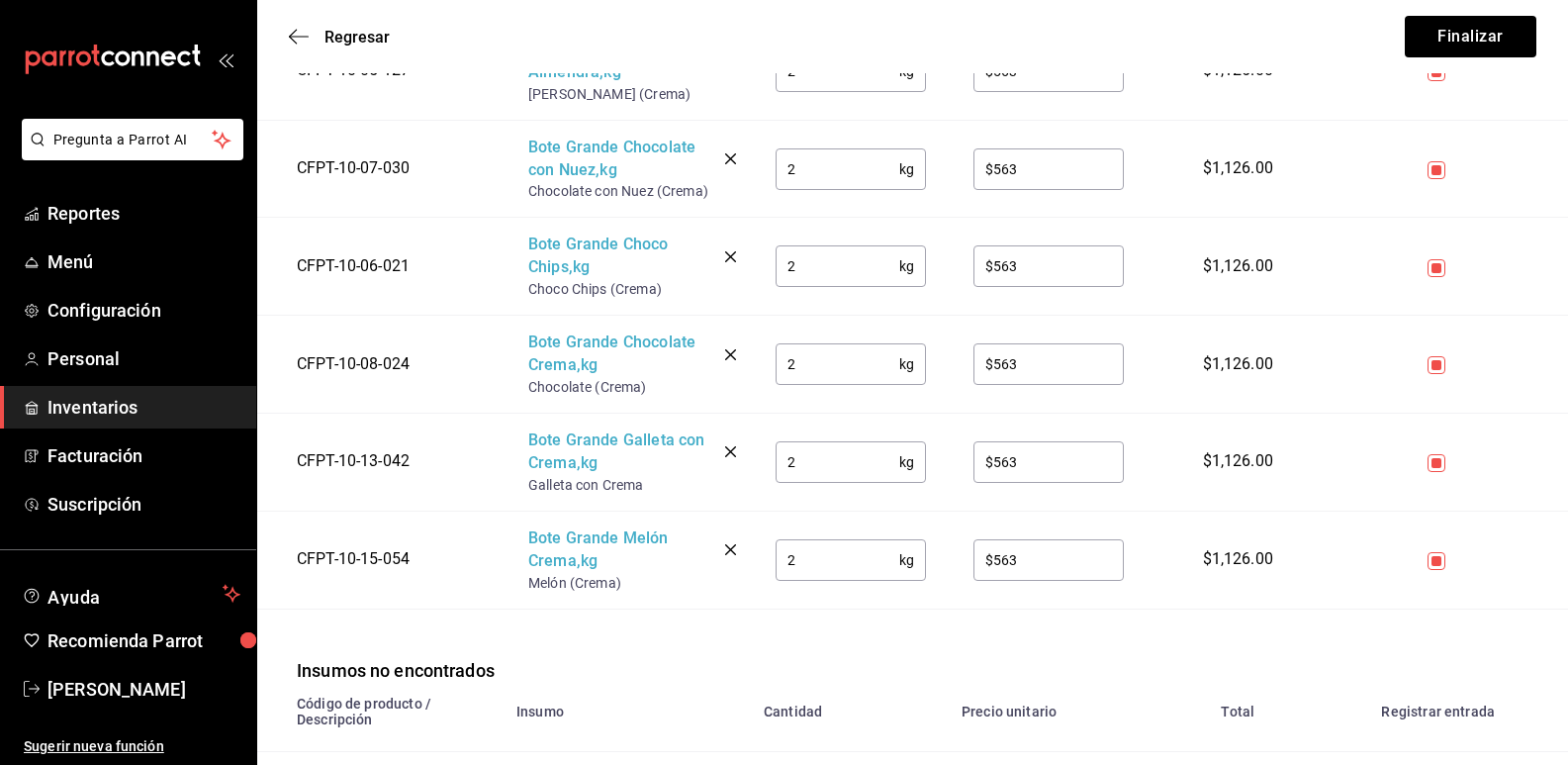
scroll to position [1287, 0]
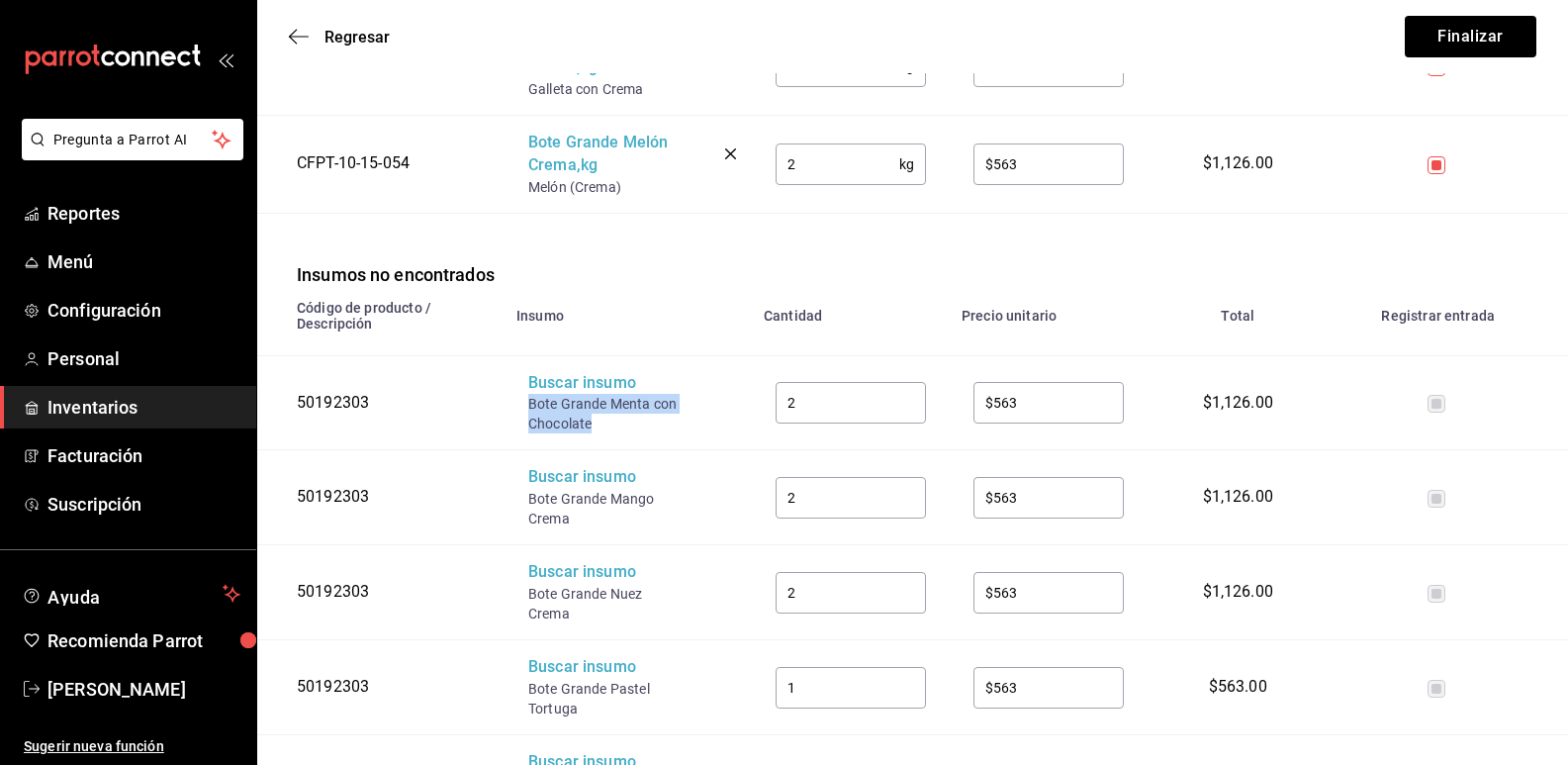
drag, startPoint x: 588, startPoint y: 419, endPoint x: 526, endPoint y: 406, distance: 63.3
click at [526, 406] on td "Buscar insumo Bote Grande Menta con Chocolate" at bounding box center [628, 402] width 247 height 95
copy div "Bote Grande Menta con Chocolate"
click at [566, 393] on div "Buscar insumo" at bounding box center [607, 383] width 159 height 23
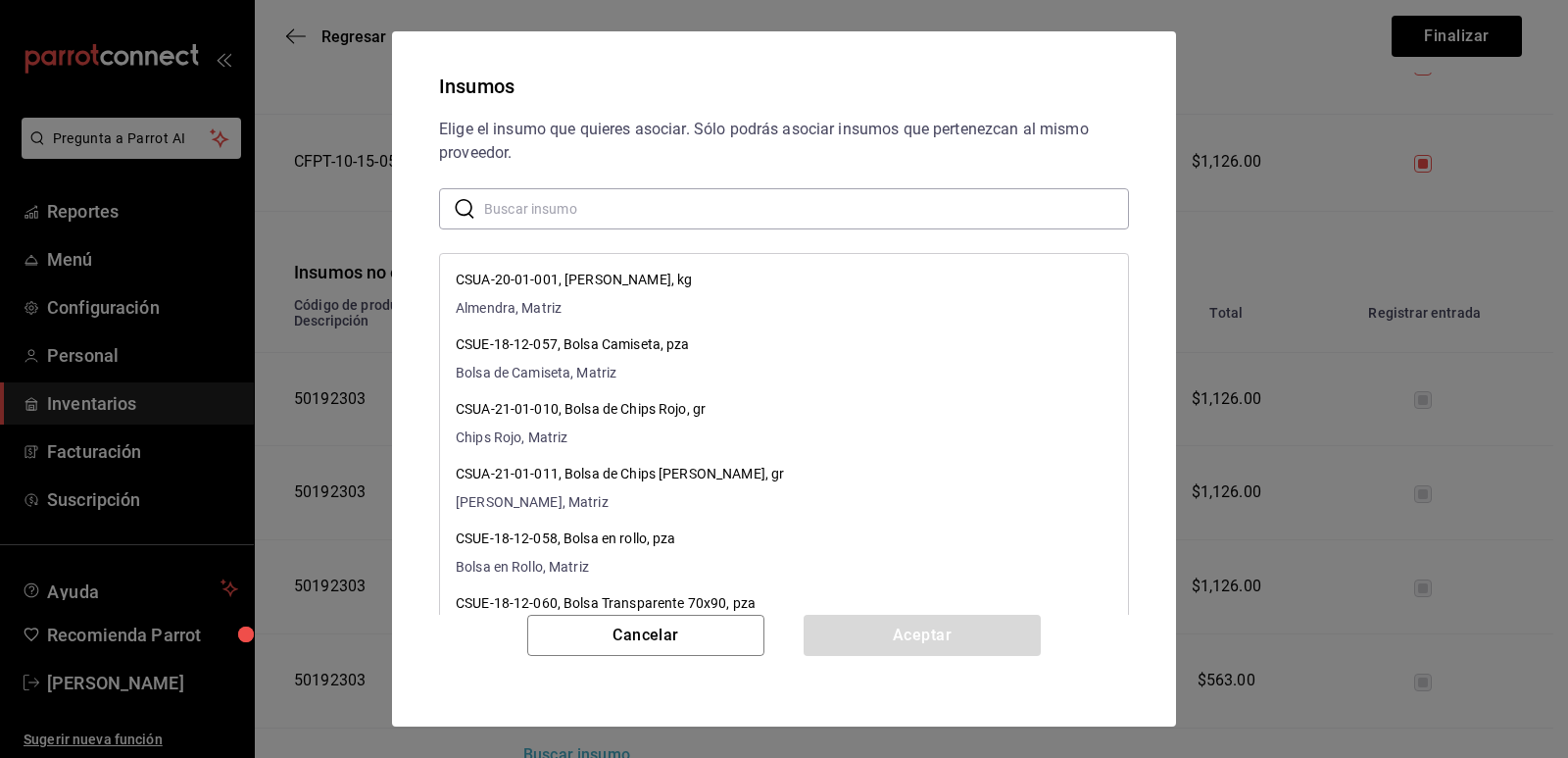
click at [600, 205] on input "text" at bounding box center [806, 209] width 645 height 40
paste input "Bote Grande Menta con Chocolate"
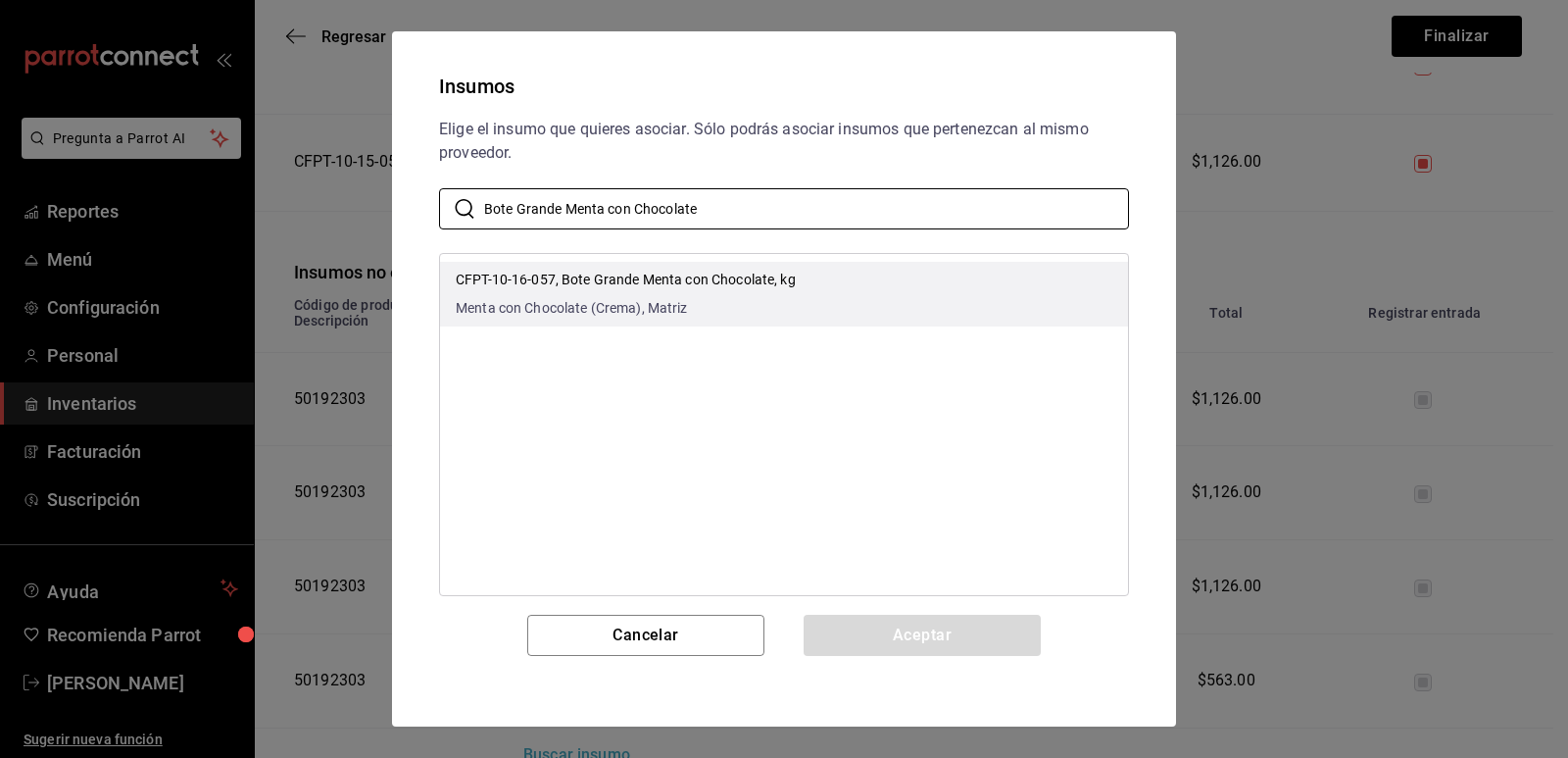
type input "Bote Grande Menta con Chocolate"
click at [806, 274] on li "CFPT-10-16-057, Bote Grande Menta con Chocolate, kg Menta con Chocolate (Crema)…" at bounding box center [784, 294] width 688 height 64
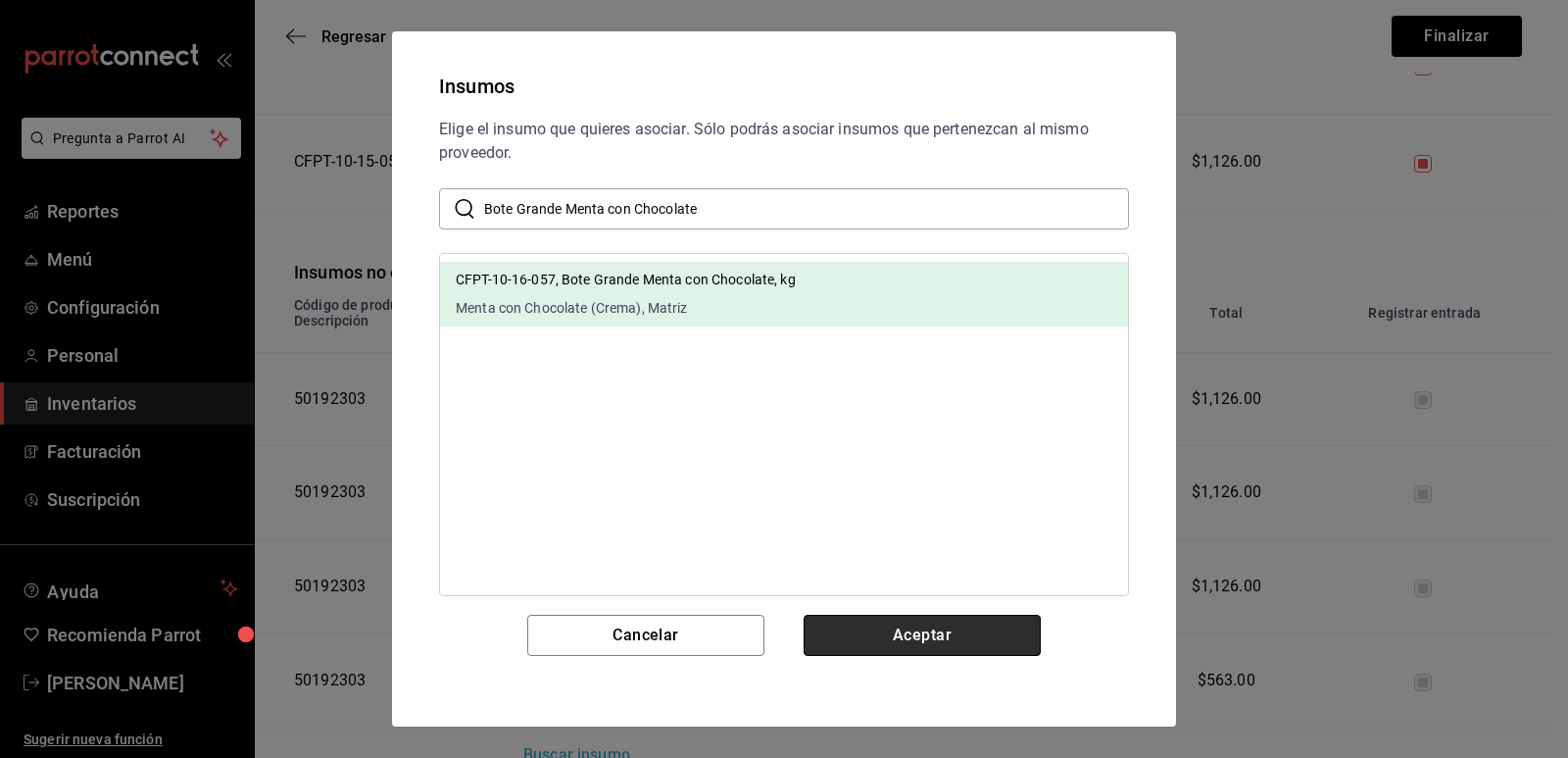
click at [867, 624] on button "Aceptar" at bounding box center [923, 635] width 237 height 42
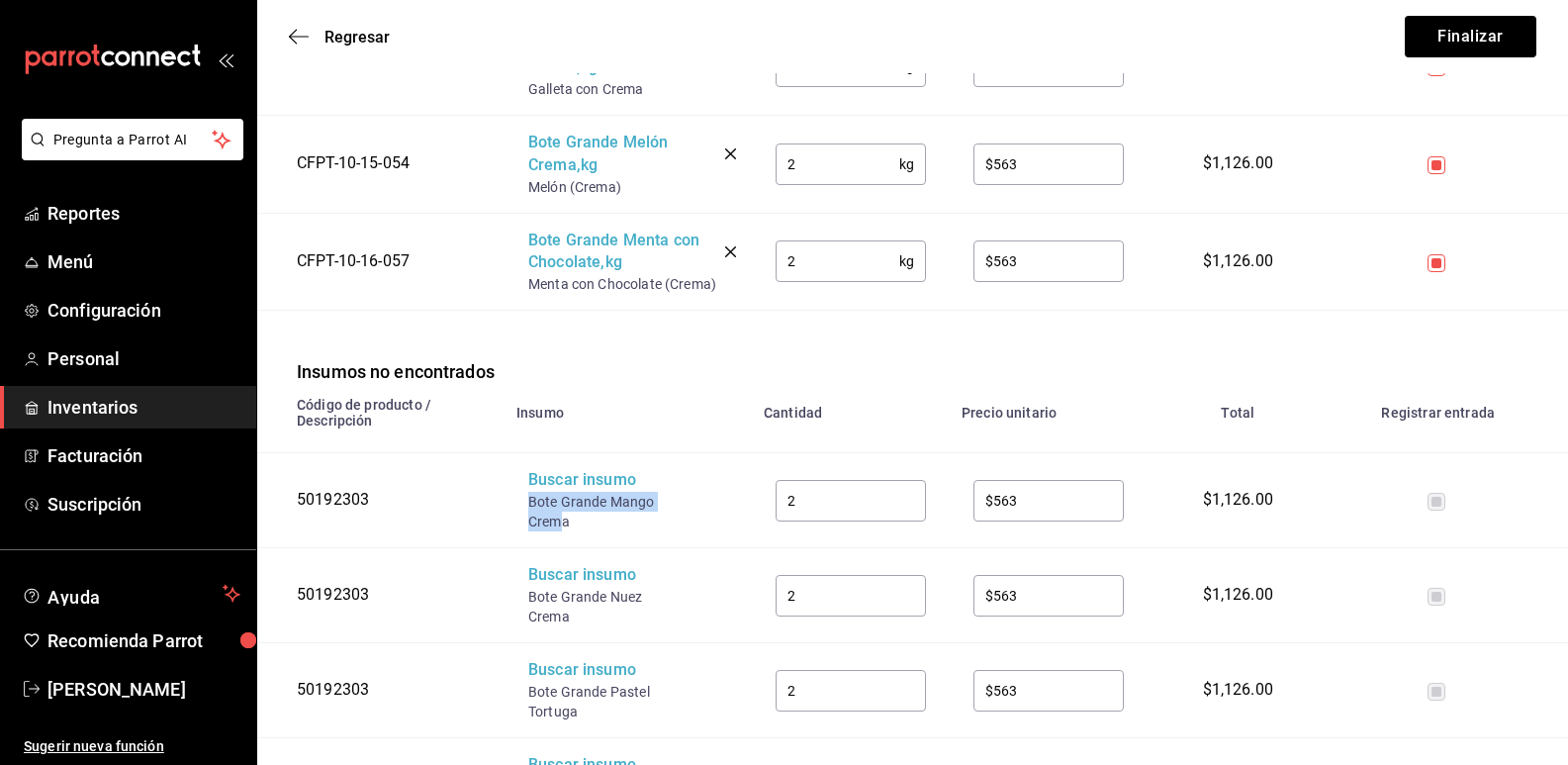
drag, startPoint x: 563, startPoint y: 527, endPoint x: 532, endPoint y: 508, distance: 36.4
click at [532, 508] on div "Bote Grande Mango Crema" at bounding box center [607, 512] width 159 height 40
click at [564, 492] on div "Buscar insumo" at bounding box center [607, 480] width 159 height 23
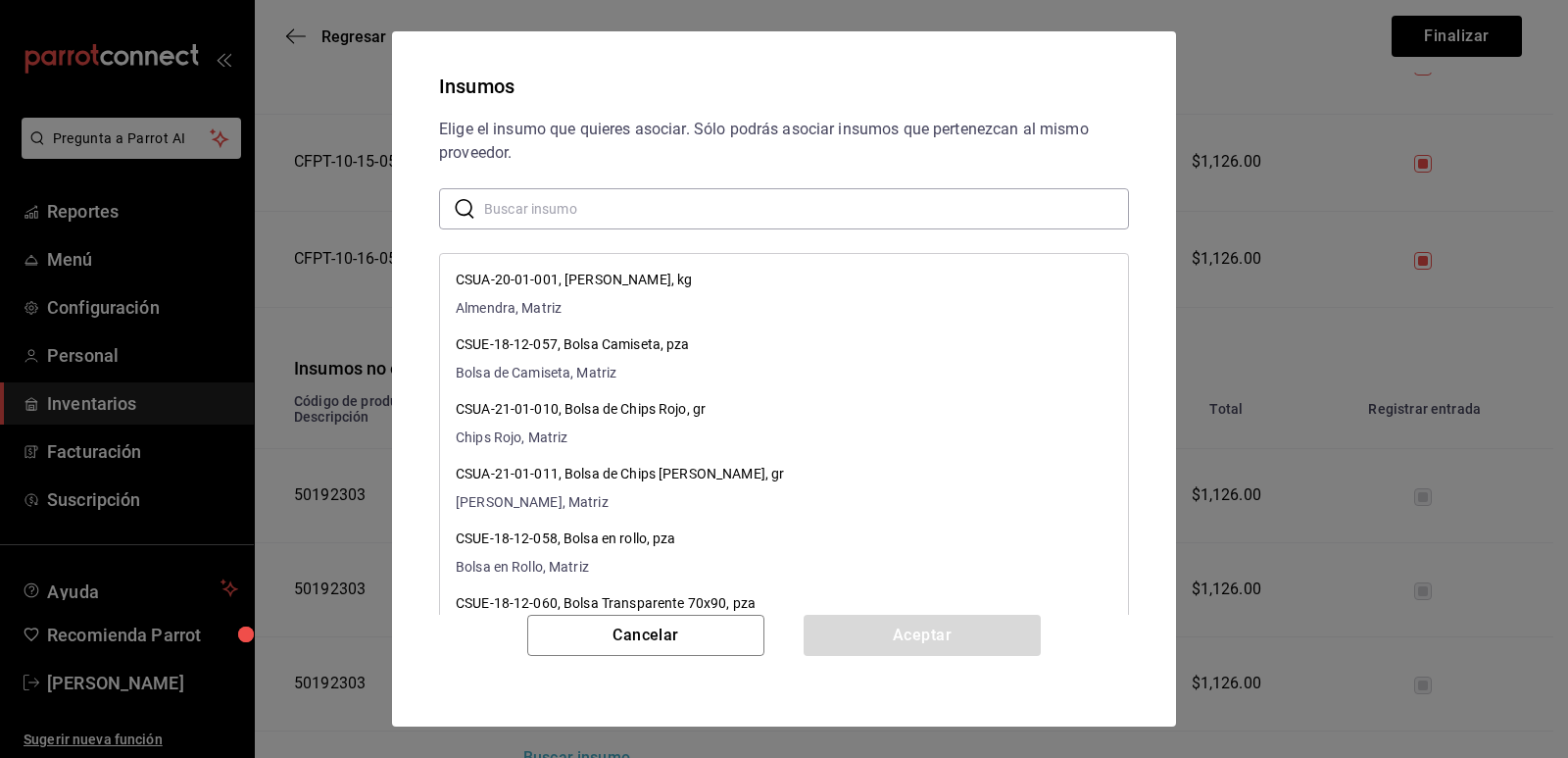
click at [670, 205] on input "text" at bounding box center [806, 209] width 645 height 40
paste input "Bote Grande Mango Crem"
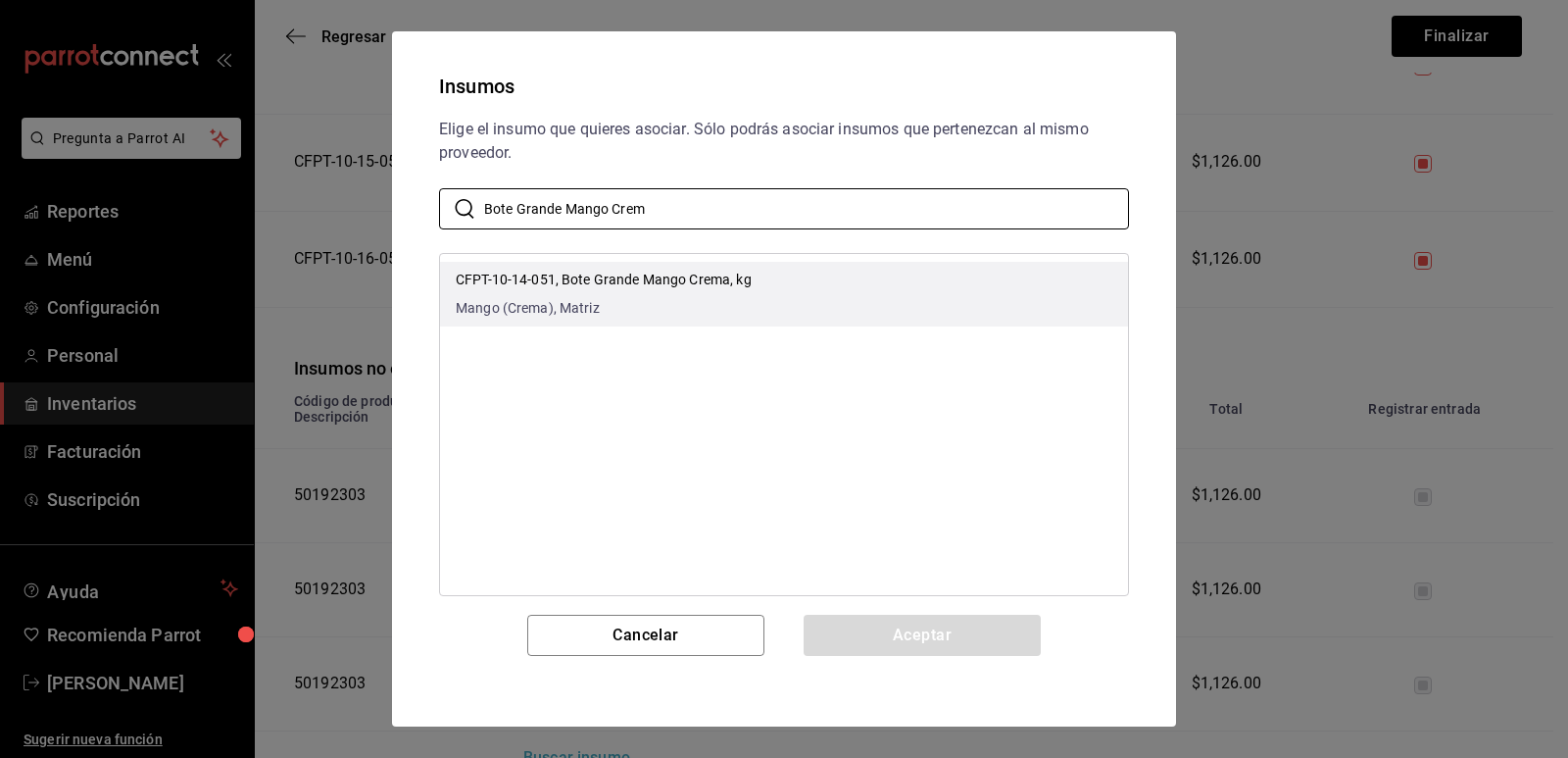
type input "Bote Grande Mango Crem"
click at [875, 296] on li "CFPT-10-14-051, Bote Grande Mango Crema, kg Mango (Crema), Matriz" at bounding box center [784, 294] width 688 height 64
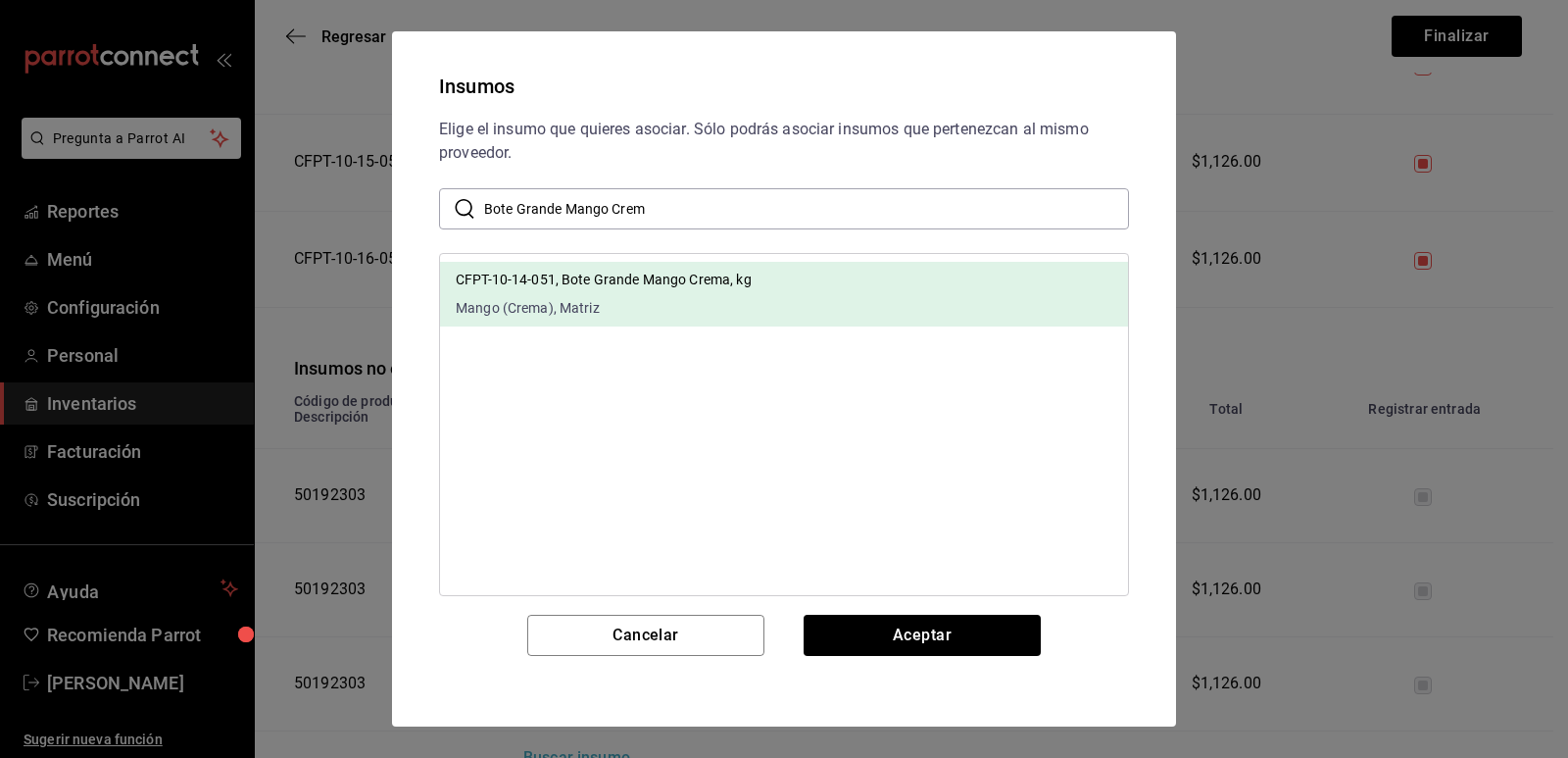
click at [889, 659] on div "Cancelar Aceptar" at bounding box center [784, 658] width 737 height 88
click at [891, 643] on button "Aceptar" at bounding box center [923, 635] width 237 height 42
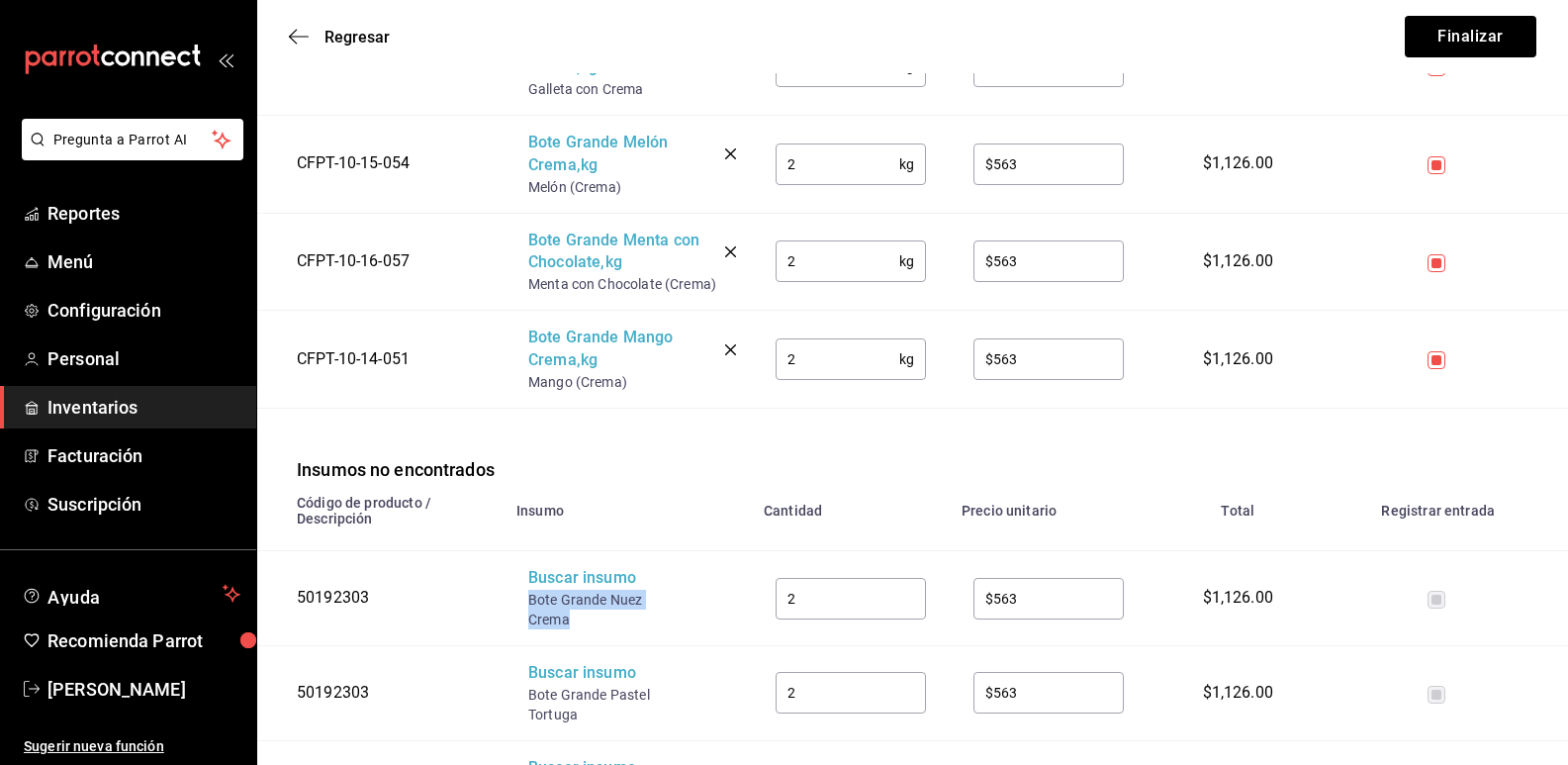
drag, startPoint x: 563, startPoint y: 618, endPoint x: 528, endPoint y: 610, distance: 35.9
click at [528, 610] on td "Buscar insumo Bote Grande Nuez Crema" at bounding box center [628, 598] width 247 height 95
click at [554, 589] on div "Buscar insumo" at bounding box center [607, 577] width 159 height 23
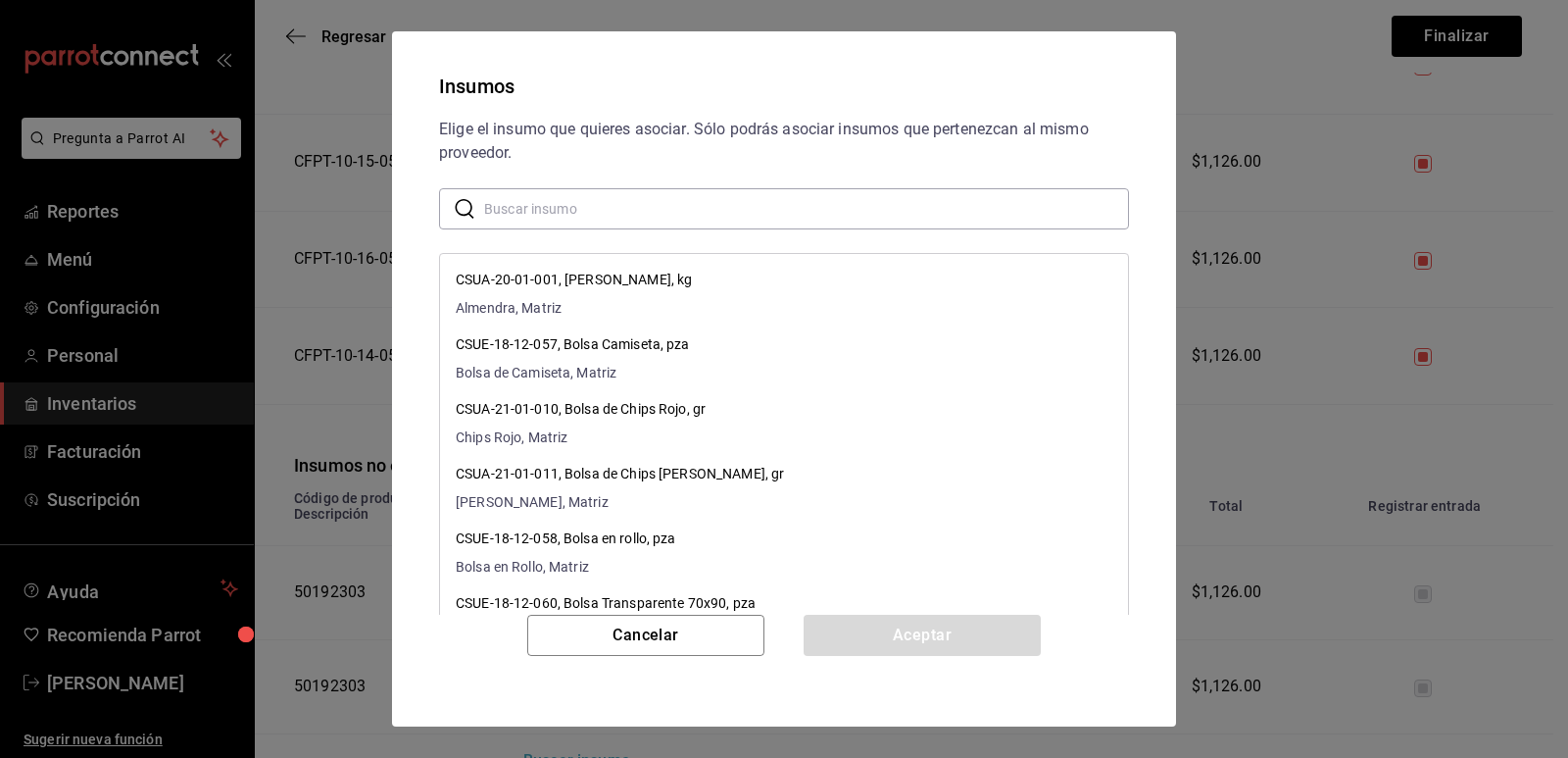
click at [607, 203] on input "text" at bounding box center [806, 209] width 645 height 40
paste input "Bote Grande Nuez Crema"
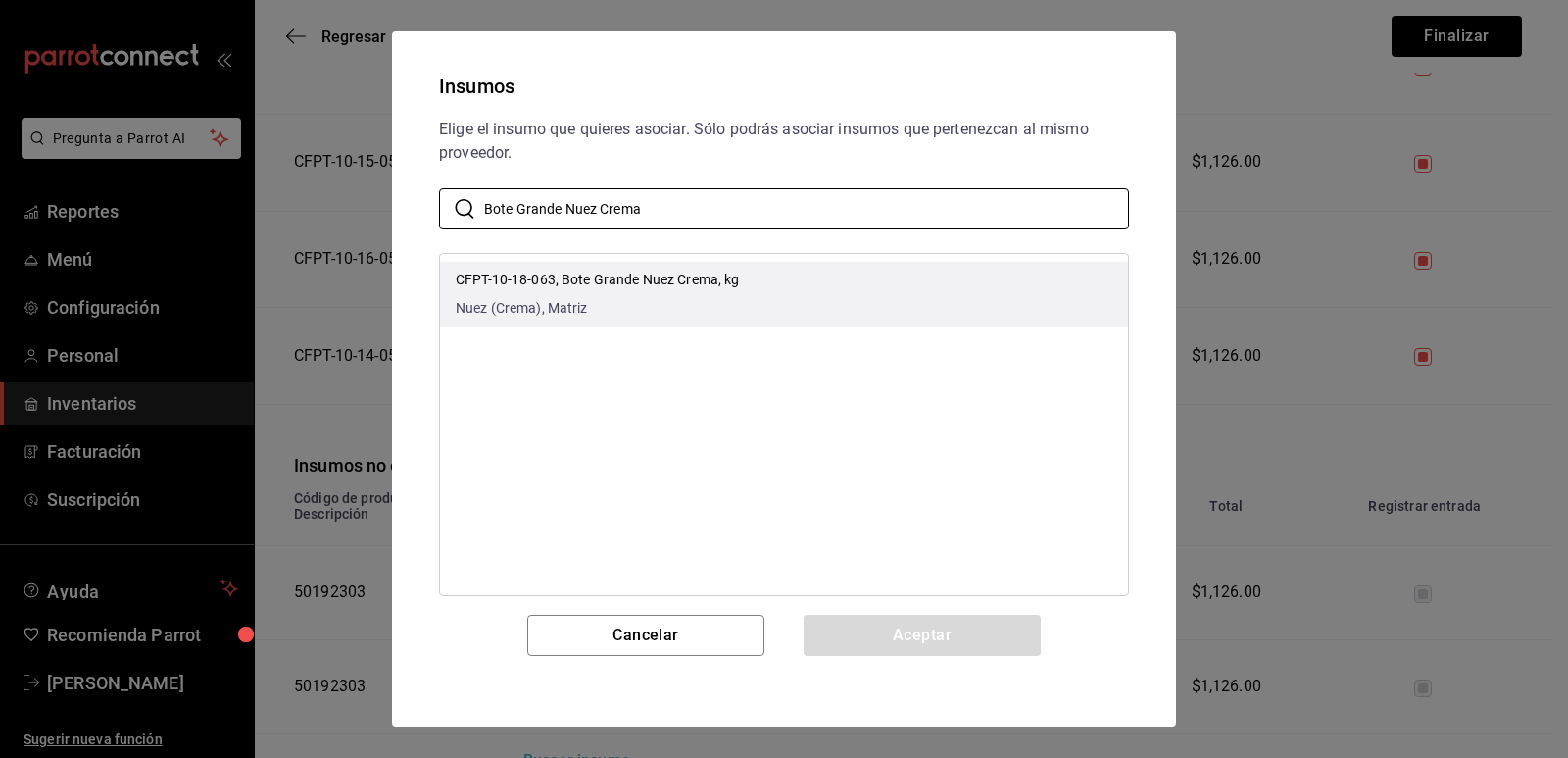
type input "Bote Grande Nuez Crema"
click at [763, 298] on li "CFPT-10-18-063, Bote Grande Nuez Crema, kg Nuez (Crema), Matriz" at bounding box center [784, 294] width 688 height 64
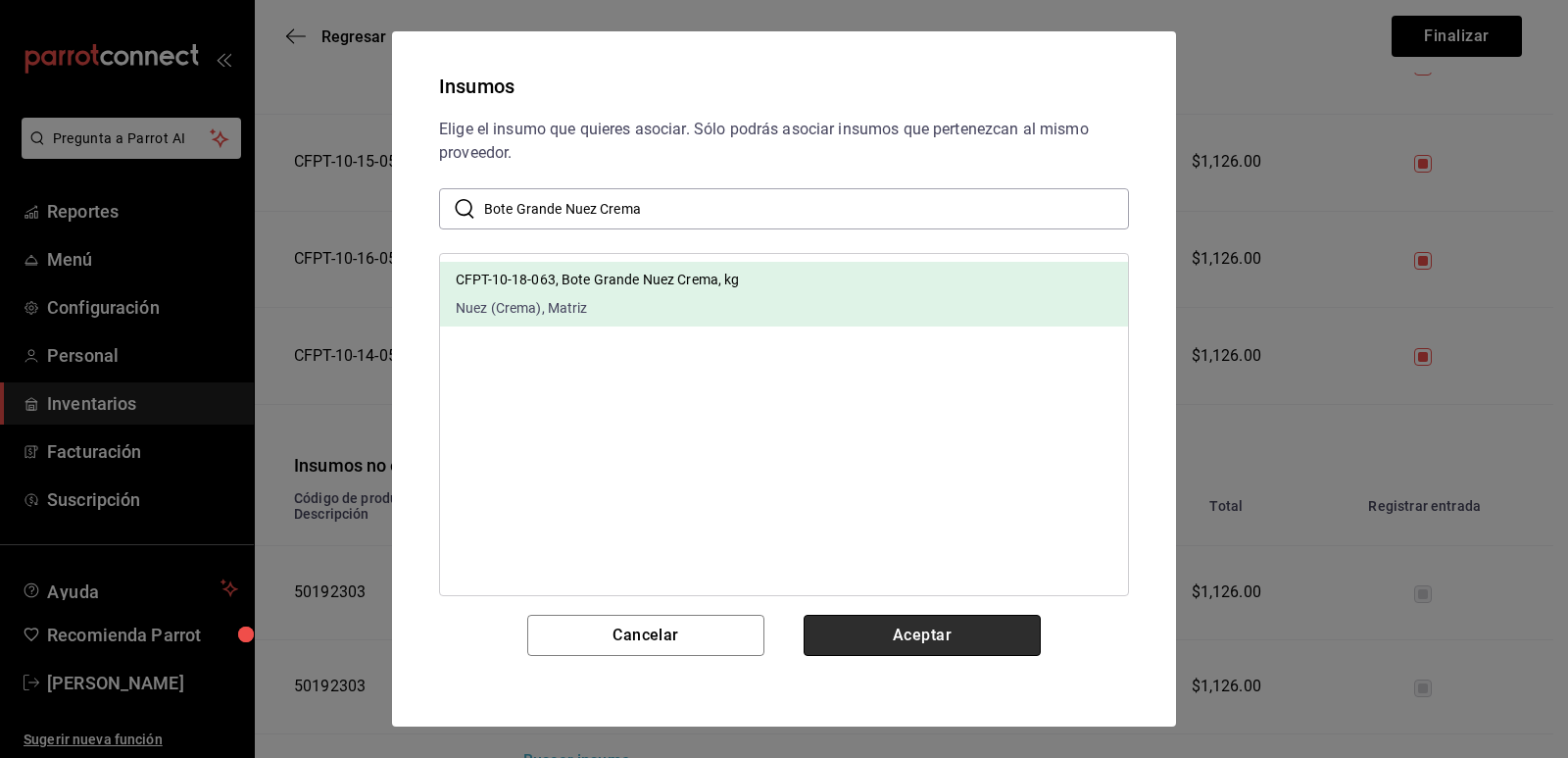
click at [936, 645] on button "Aceptar" at bounding box center [923, 635] width 237 height 42
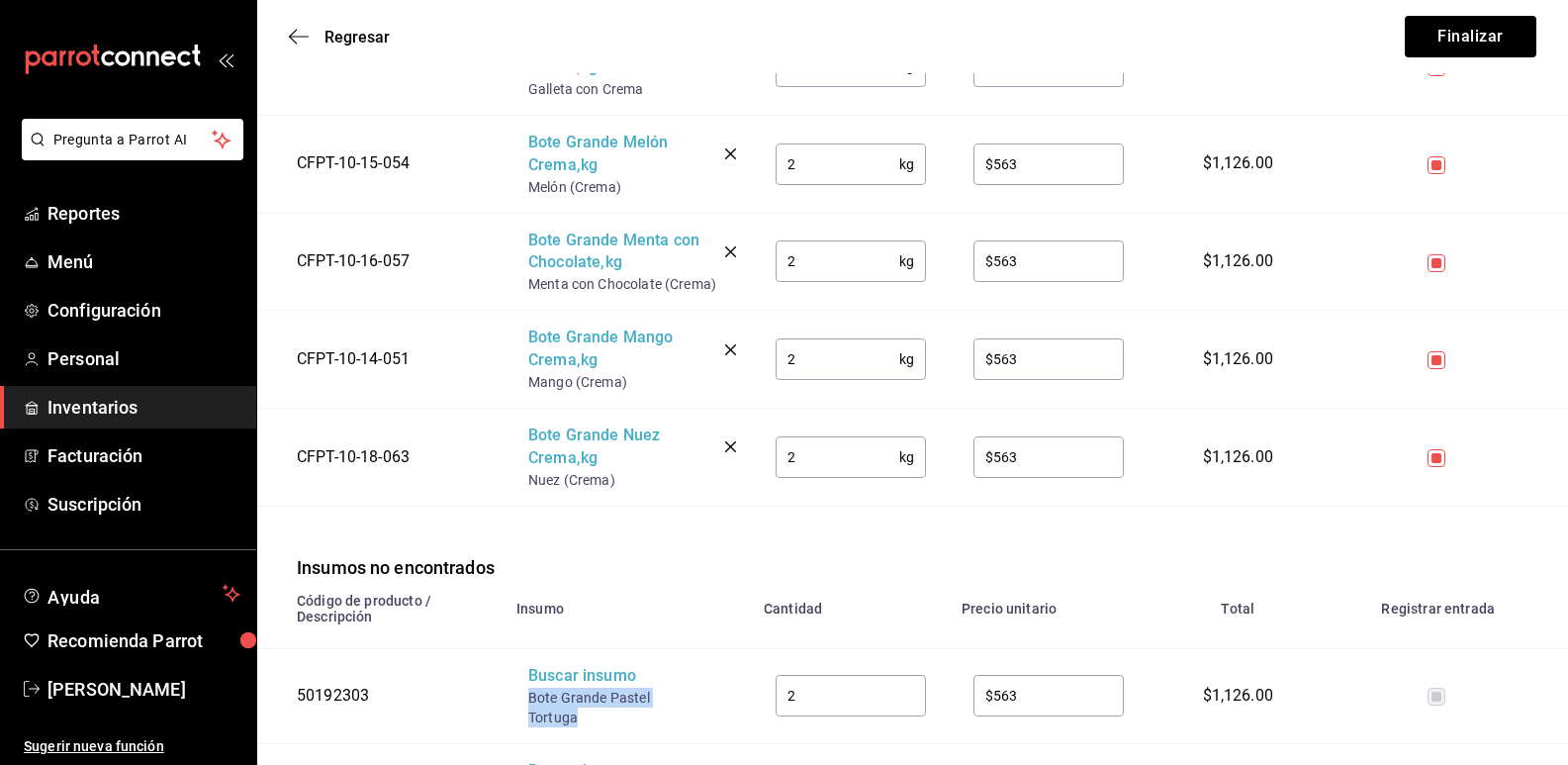
drag, startPoint x: 600, startPoint y: 717, endPoint x: 523, endPoint y: 697, distance: 79.6
click at [523, 697] on td "Buscar insumo Bote Grande Pastel Tortuga" at bounding box center [628, 695] width 247 height 95
click at [547, 680] on div "Buscar insumo" at bounding box center [607, 676] width 159 height 23
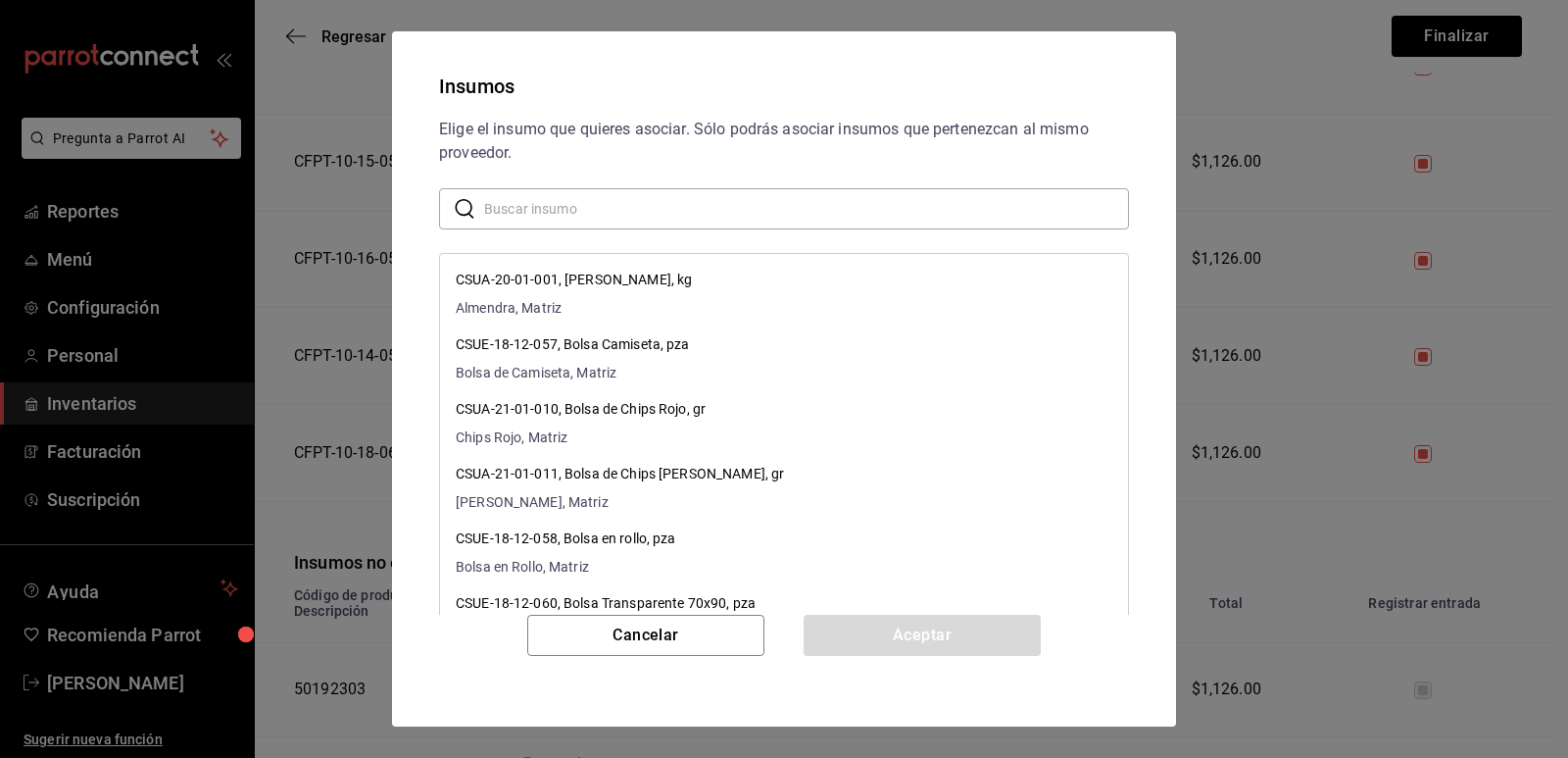
click at [640, 209] on input "text" at bounding box center [806, 209] width 645 height 40
paste input "Bote Grande Pastel Tortuga"
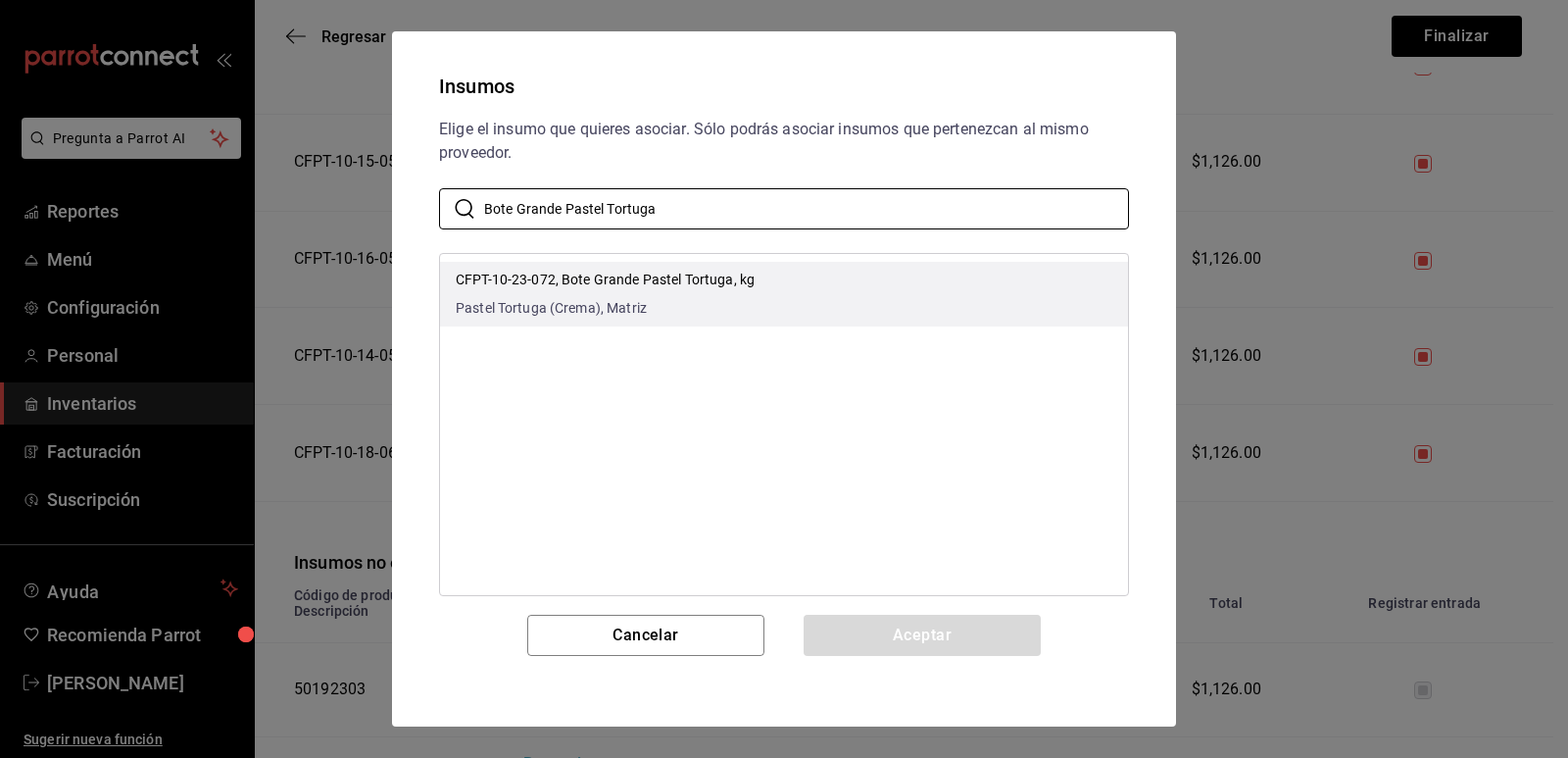
type input "Bote Grande Pastel Tortuga"
click at [746, 266] on li "CFPT-10-23-072, Bote Grande Pastel Tortuga, kg Pastel Tortuga (Crema), Matriz" at bounding box center [784, 294] width 688 height 64
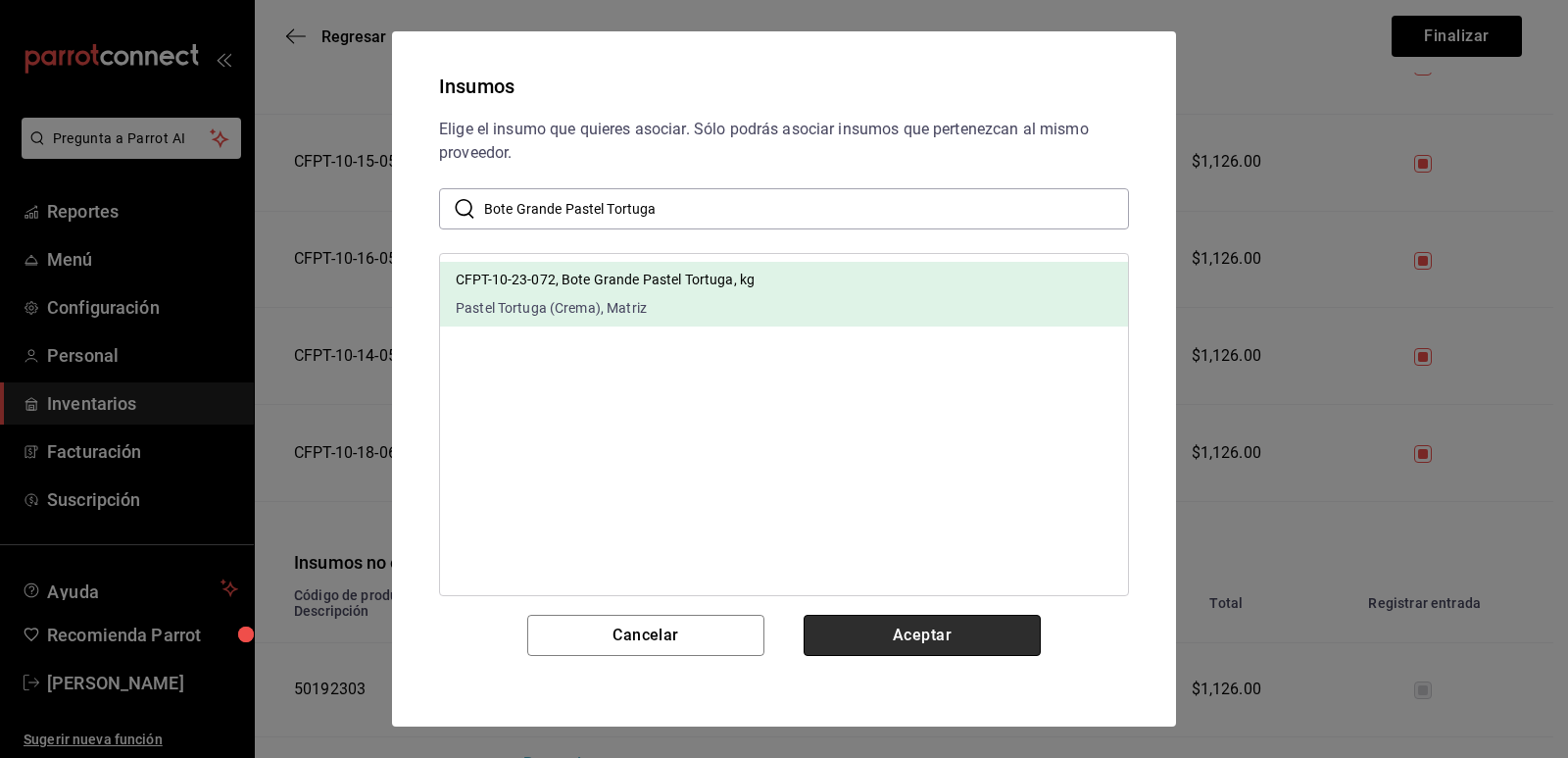
click at [918, 632] on button "Aceptar" at bounding box center [923, 635] width 237 height 42
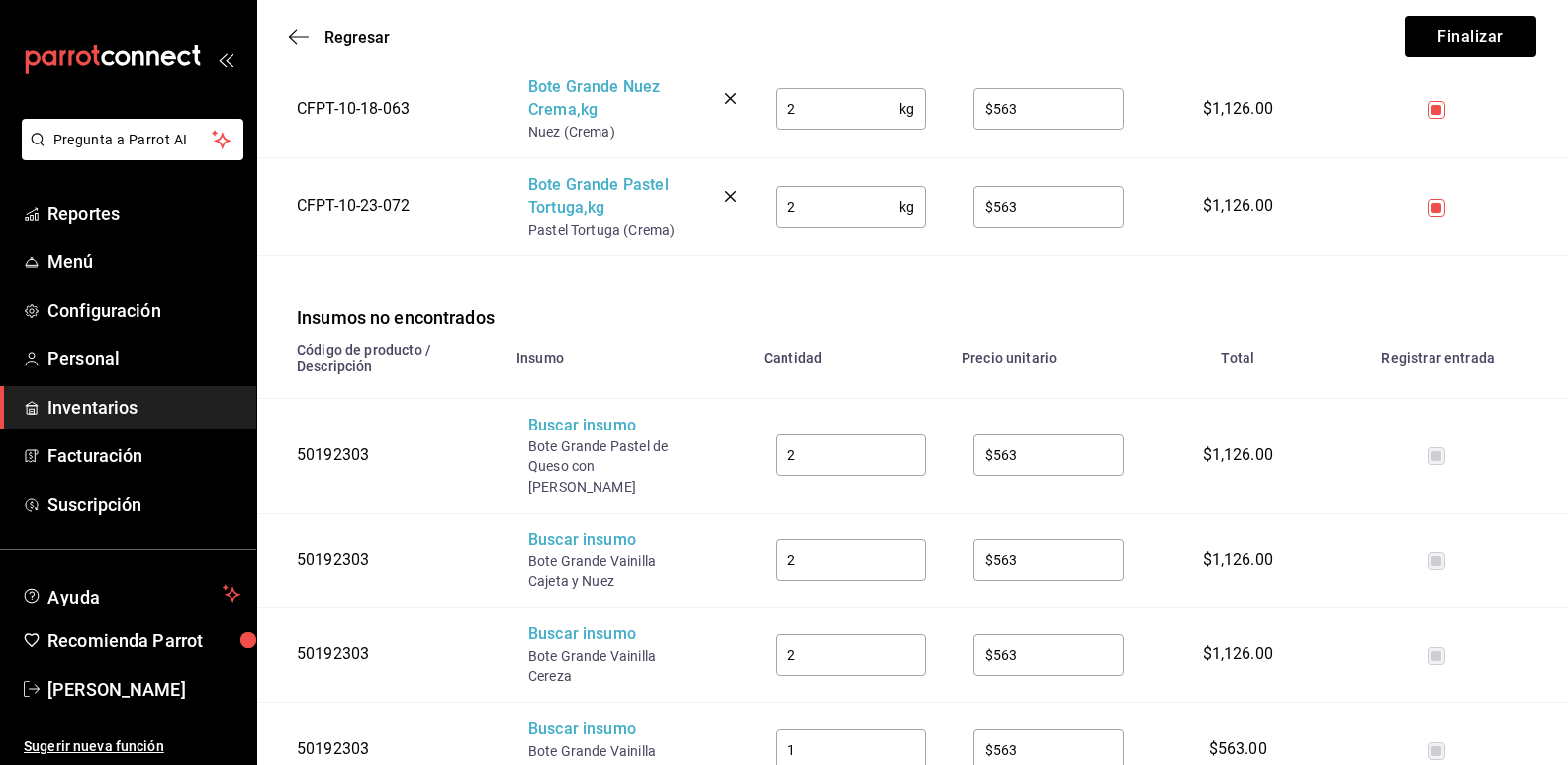
scroll to position [1683, 0]
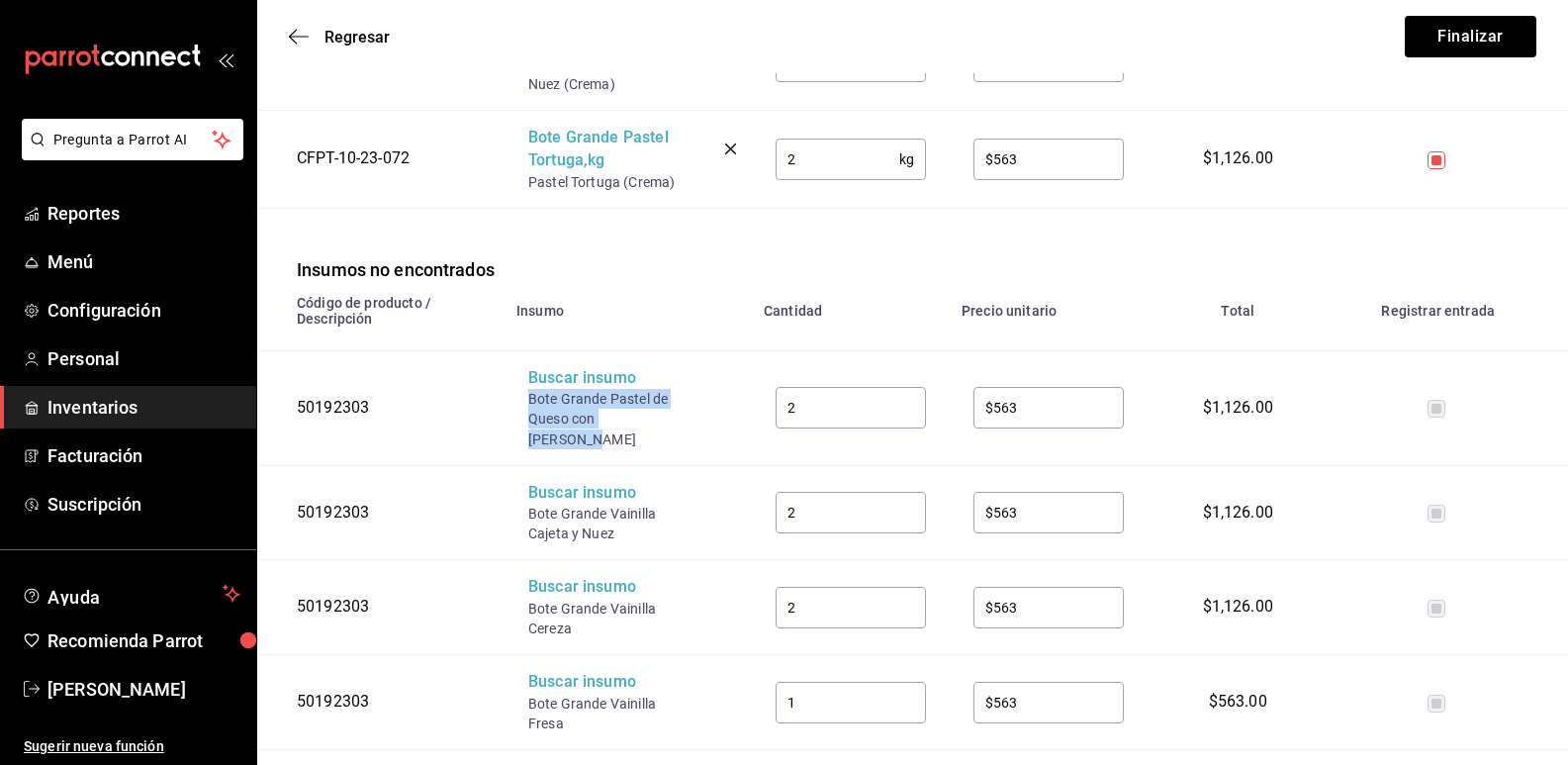
drag, startPoint x: 650, startPoint y: 421, endPoint x: 531, endPoint y: 403, distance: 120.4
click at [531, 403] on div "Bote Grande Pastel de Queso con [PERSON_NAME]" at bounding box center [607, 419] width 159 height 60
click at [560, 380] on div "Buscar insumo" at bounding box center [607, 378] width 159 height 23
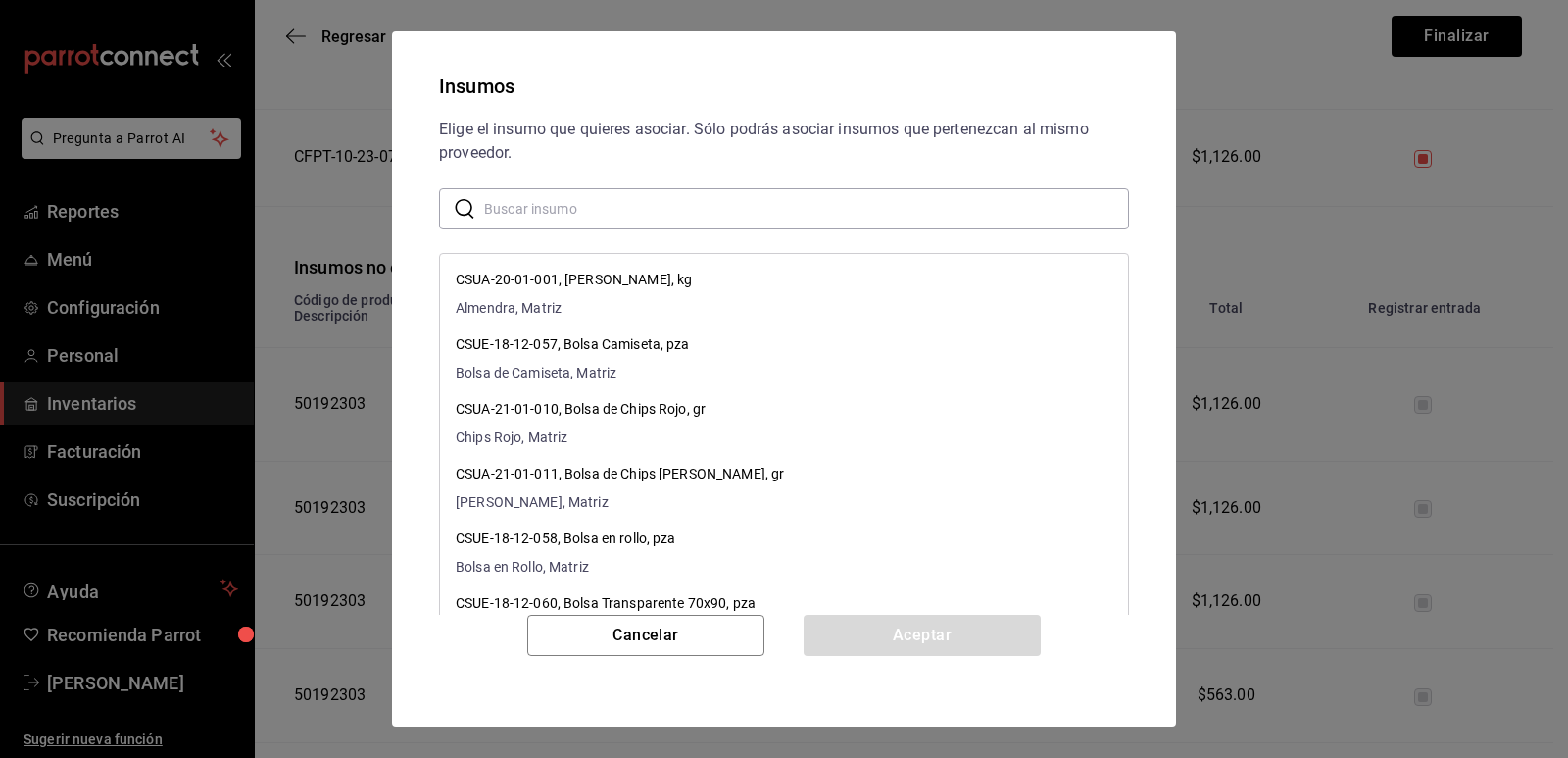
click at [628, 211] on input "text" at bounding box center [806, 209] width 645 height 40
paste input "Bote Grande Pastel de Queso con [PERSON_NAME]"
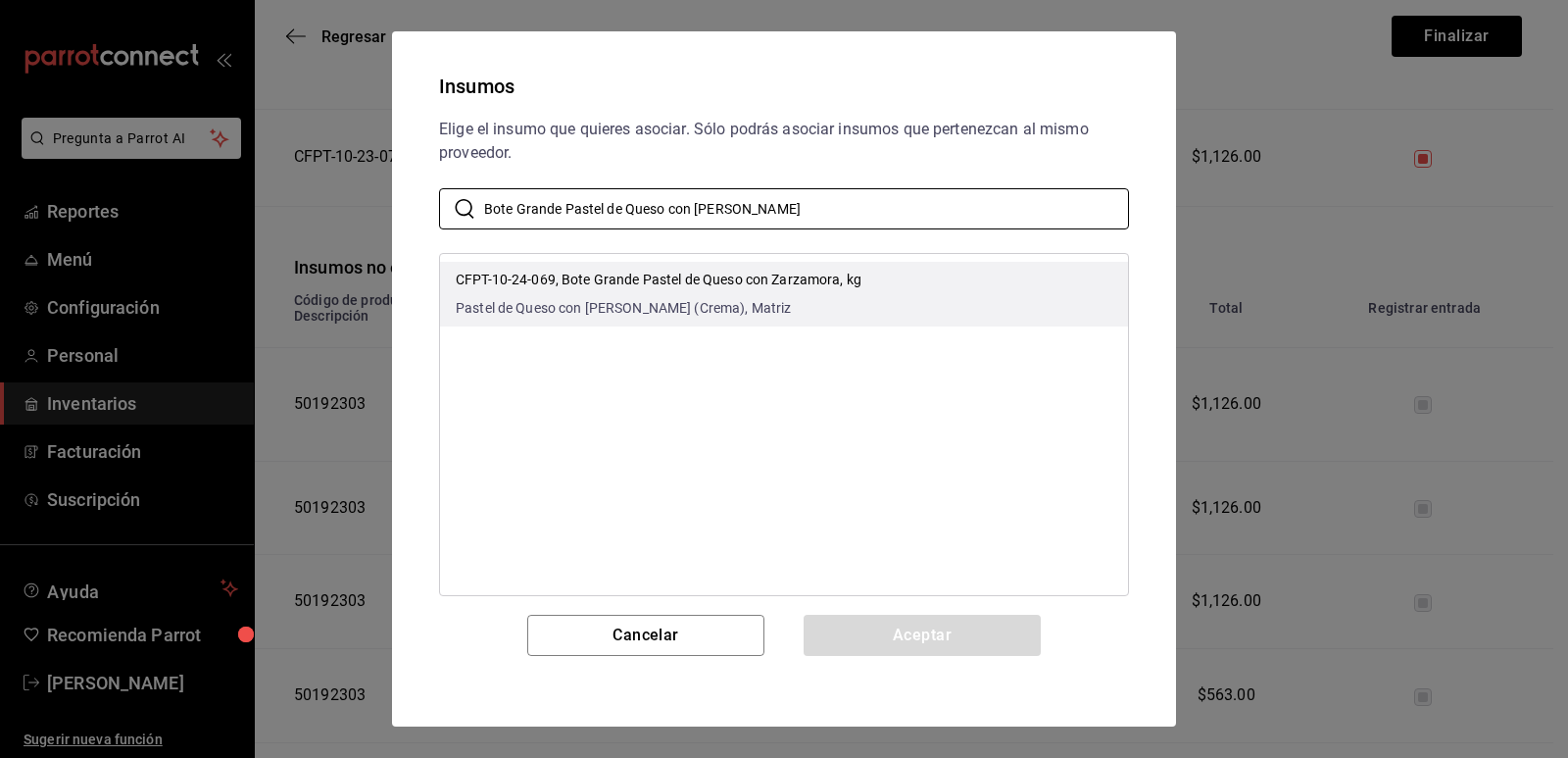
type input "Bote Grande Pastel de Queso con [PERSON_NAME]"
click at [762, 278] on p "CFPT-10-24-069, Bote Grande Pastel de Queso con Zarzamora, kg" at bounding box center [658, 280] width 406 height 21
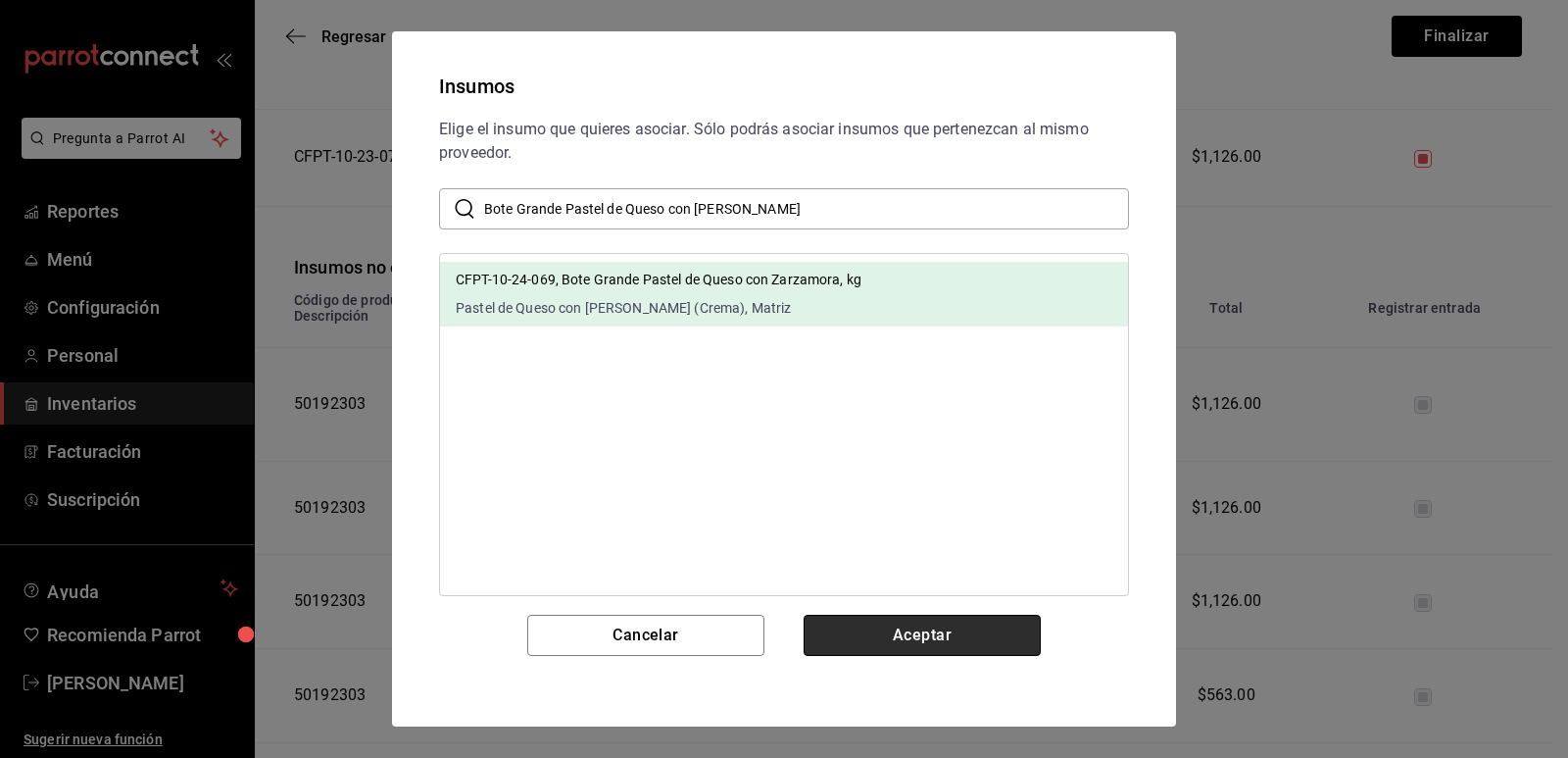
click at [865, 630] on button "Aceptar" at bounding box center [923, 635] width 237 height 42
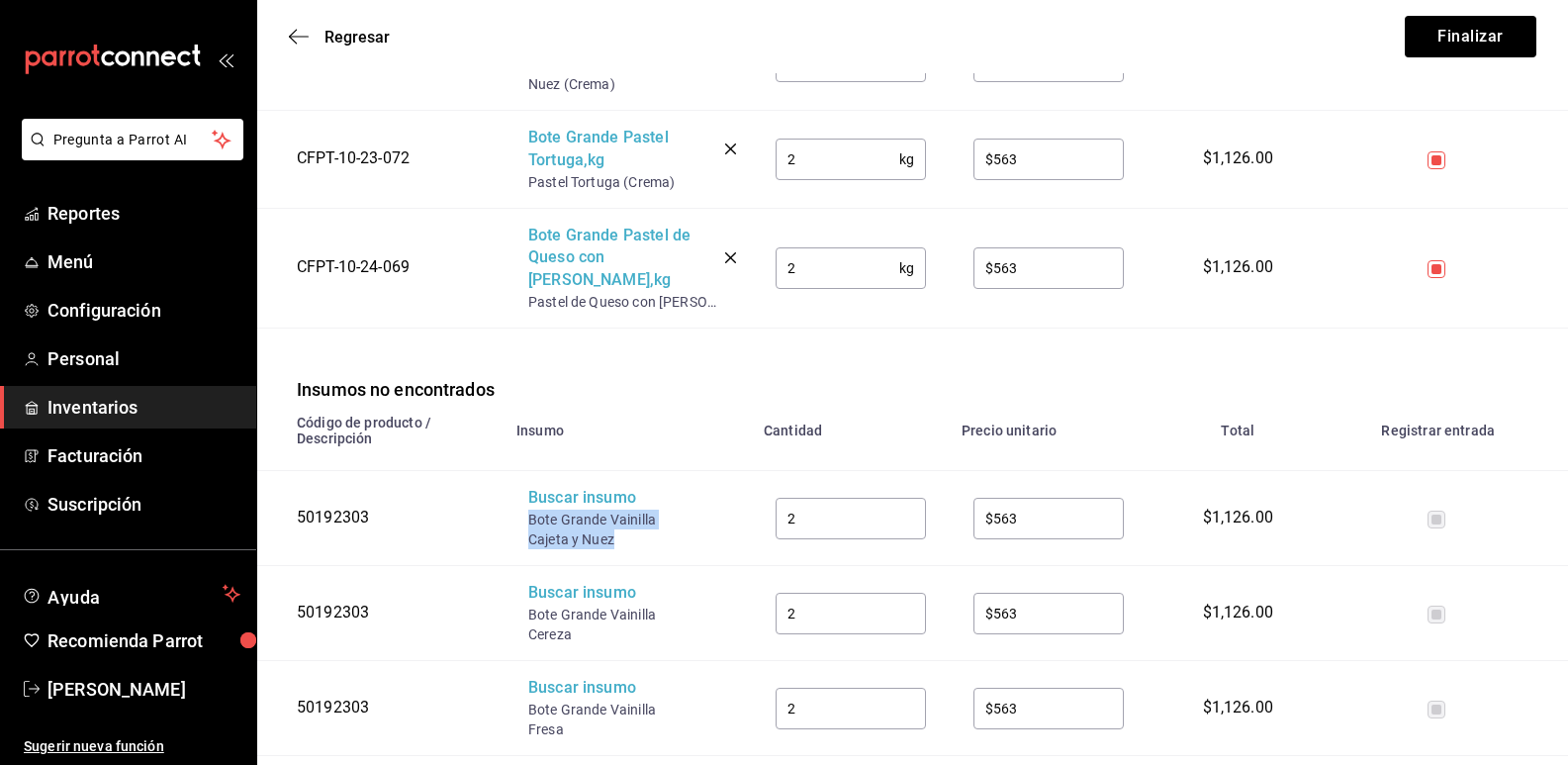
drag, startPoint x: 613, startPoint y: 526, endPoint x: 533, endPoint y: 499, distance: 84.4
click at [533, 510] on div "Bote Grande Vainilla Cajeta y Nuez" at bounding box center [607, 530] width 159 height 40
click at [557, 487] on div "Buscar insumo" at bounding box center [607, 498] width 159 height 23
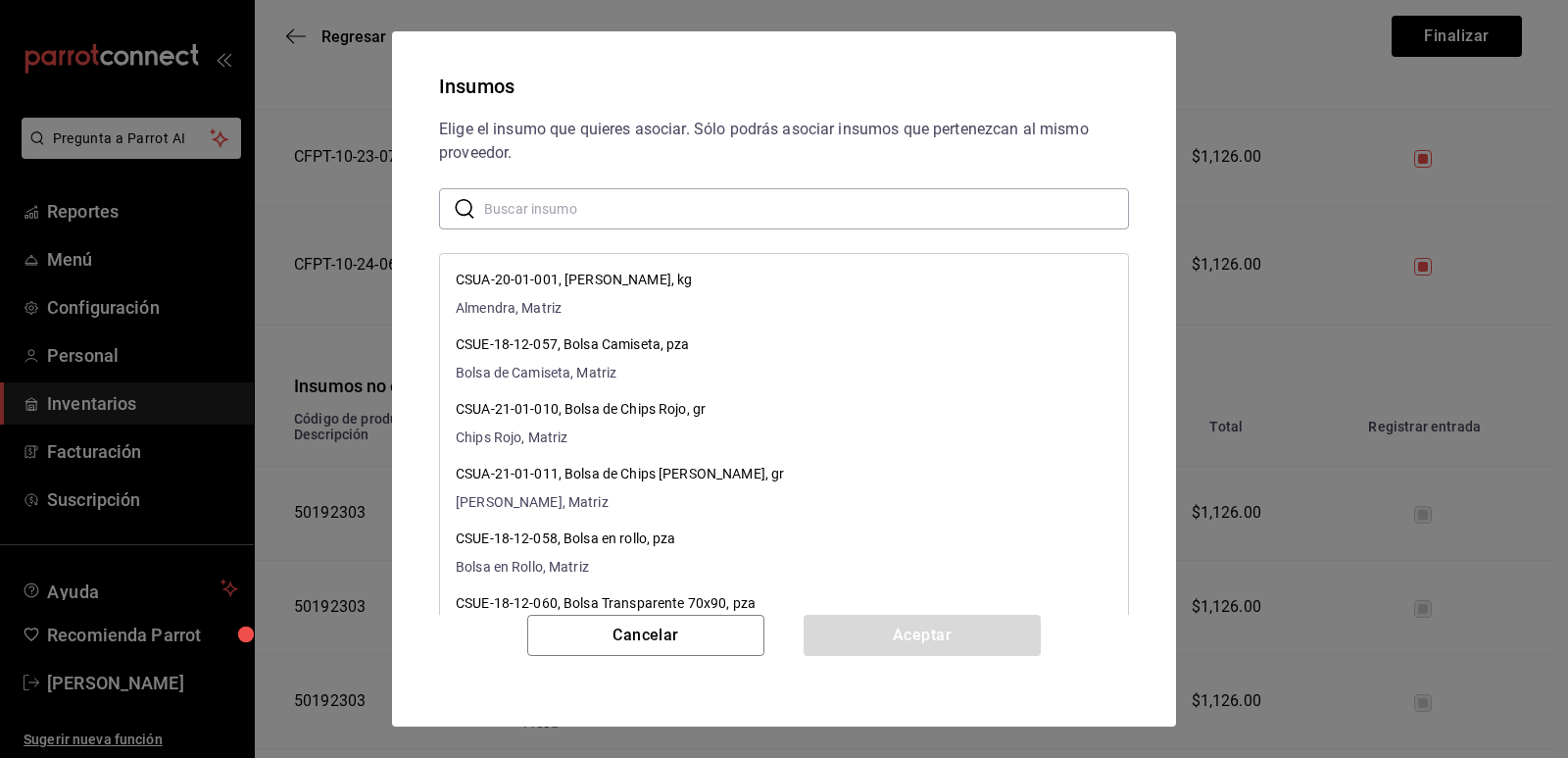
click at [650, 215] on input "text" at bounding box center [806, 209] width 645 height 40
paste input "Bote Grande Vainilla Cajeta y Nuez"
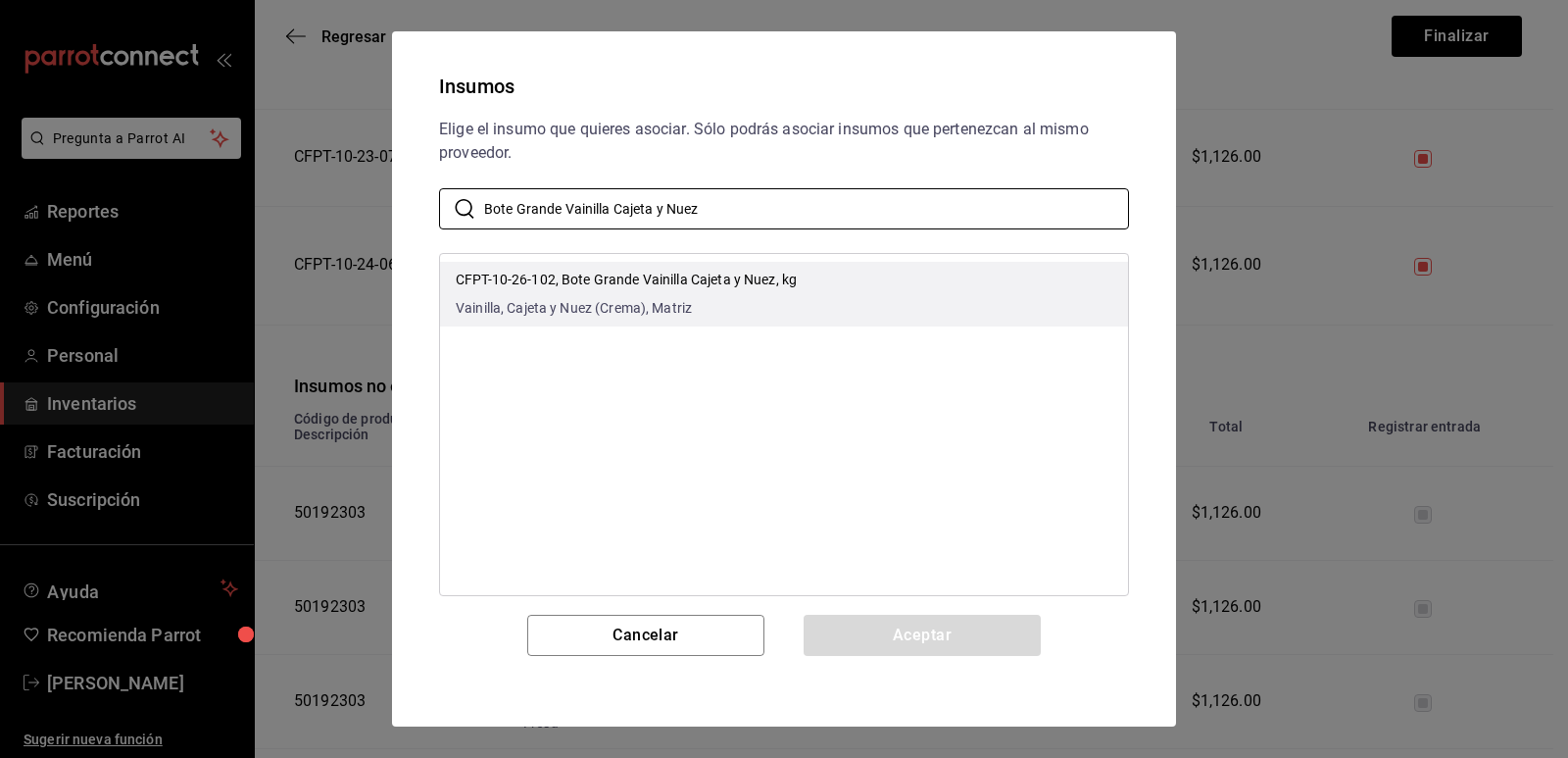
type input "Bote Grande Vainilla Cajeta y Nuez"
click at [727, 291] on div "CFPT-10-26-102, Bote Grande Vainilla Cajeta y Nuez, kg Vainilla, Cajeta y Nuez …" at bounding box center [625, 295] width 341 height 49
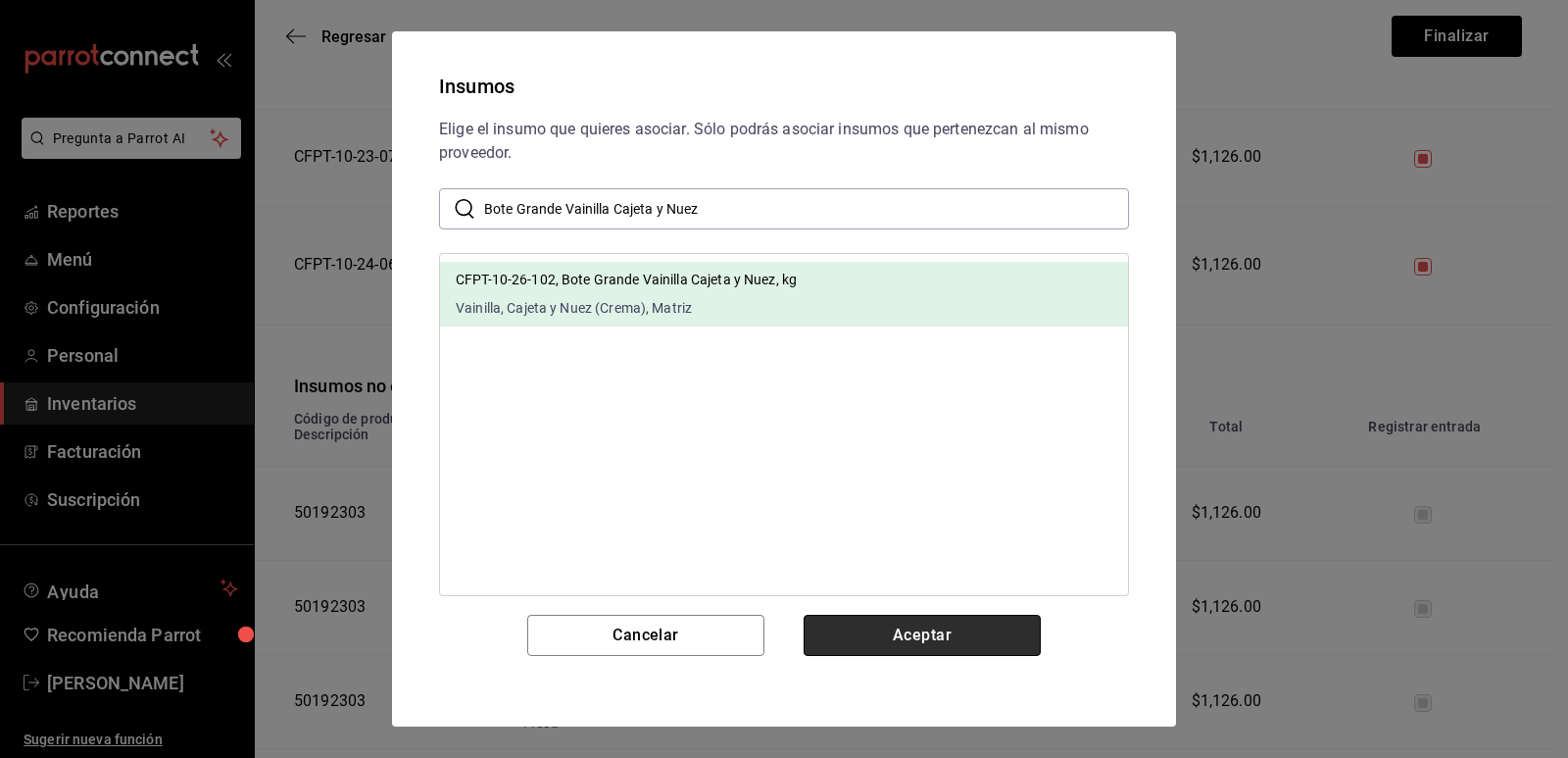
click at [888, 628] on button "Aceptar" at bounding box center [923, 635] width 237 height 42
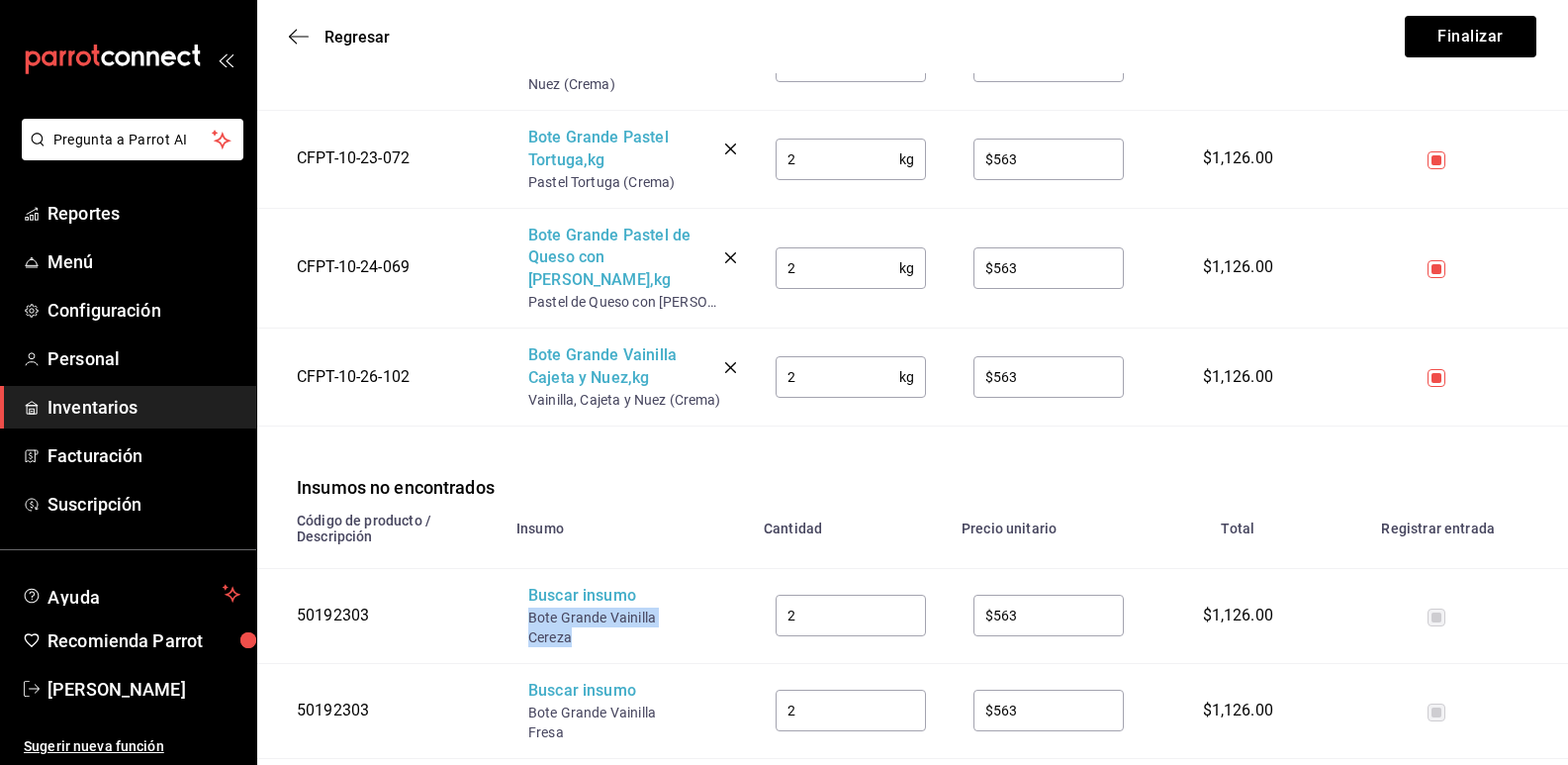
drag, startPoint x: 626, startPoint y: 619, endPoint x: 529, endPoint y: 593, distance: 100.4
click at [529, 607] on div "Bote Grande Vainilla Cereza" at bounding box center [607, 627] width 159 height 40
click at [556, 584] on div "Buscar insumo" at bounding box center [607, 595] width 159 height 23
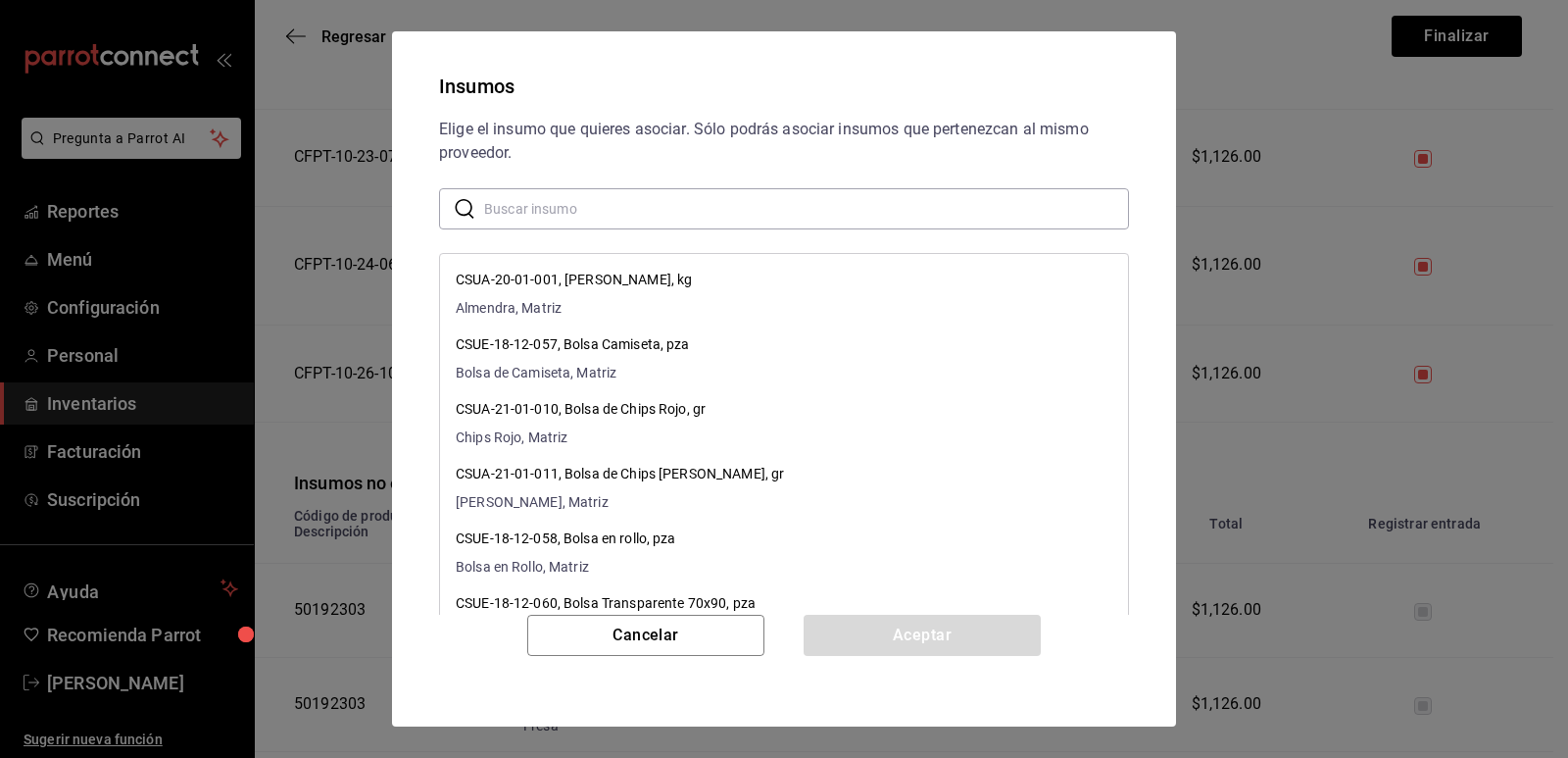
click at [628, 210] on input "text" at bounding box center [806, 209] width 645 height 40
paste input "Bote Grande Vainilla Cereza"
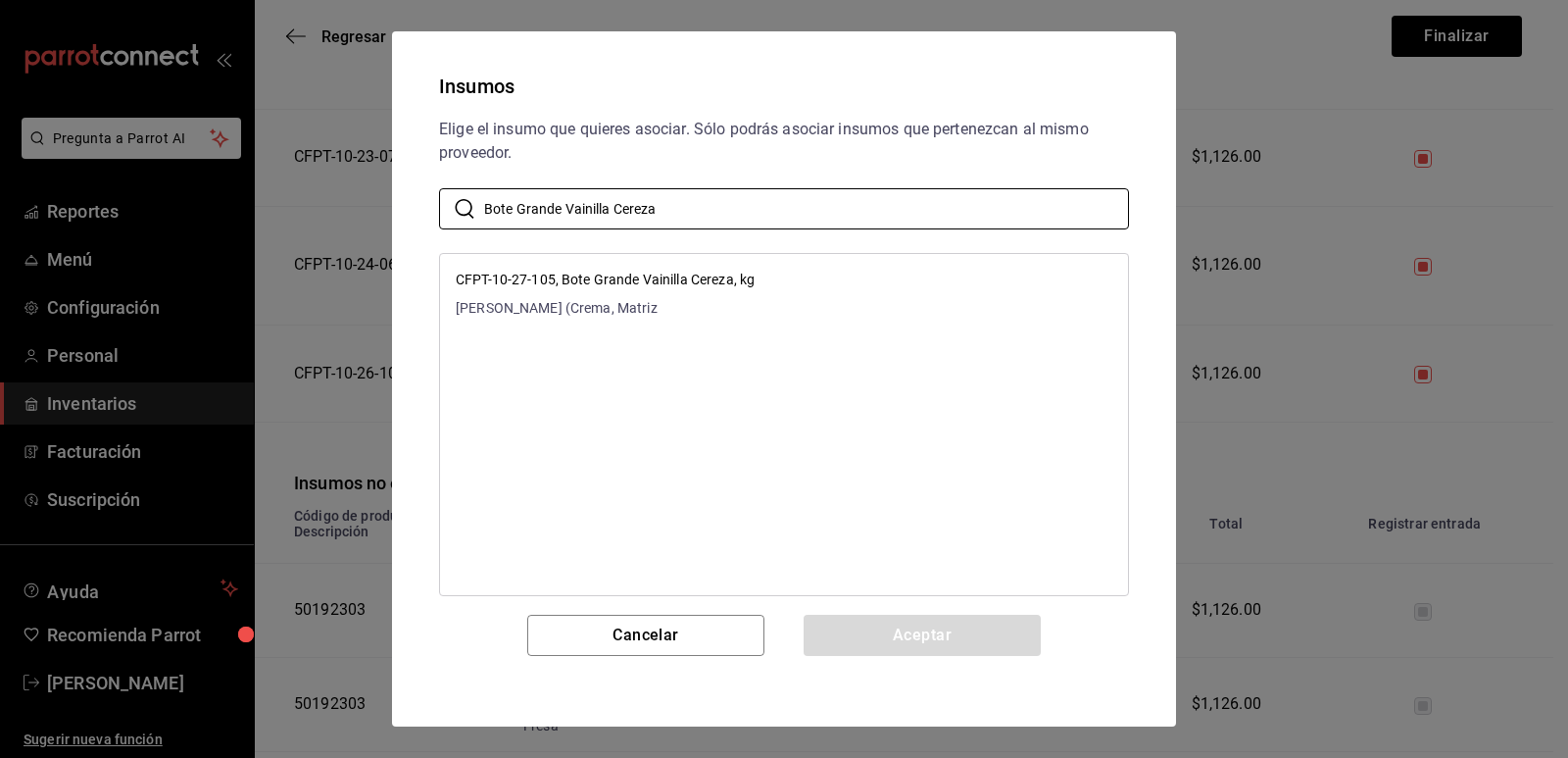
type input "Bote Grande Vainilla Cereza"
click at [795, 295] on li "CFPT-10-27-105, Bote Grande Vainilla Cereza, kg Vanilla Cereza (Crema, Matriz" at bounding box center [784, 294] width 688 height 64
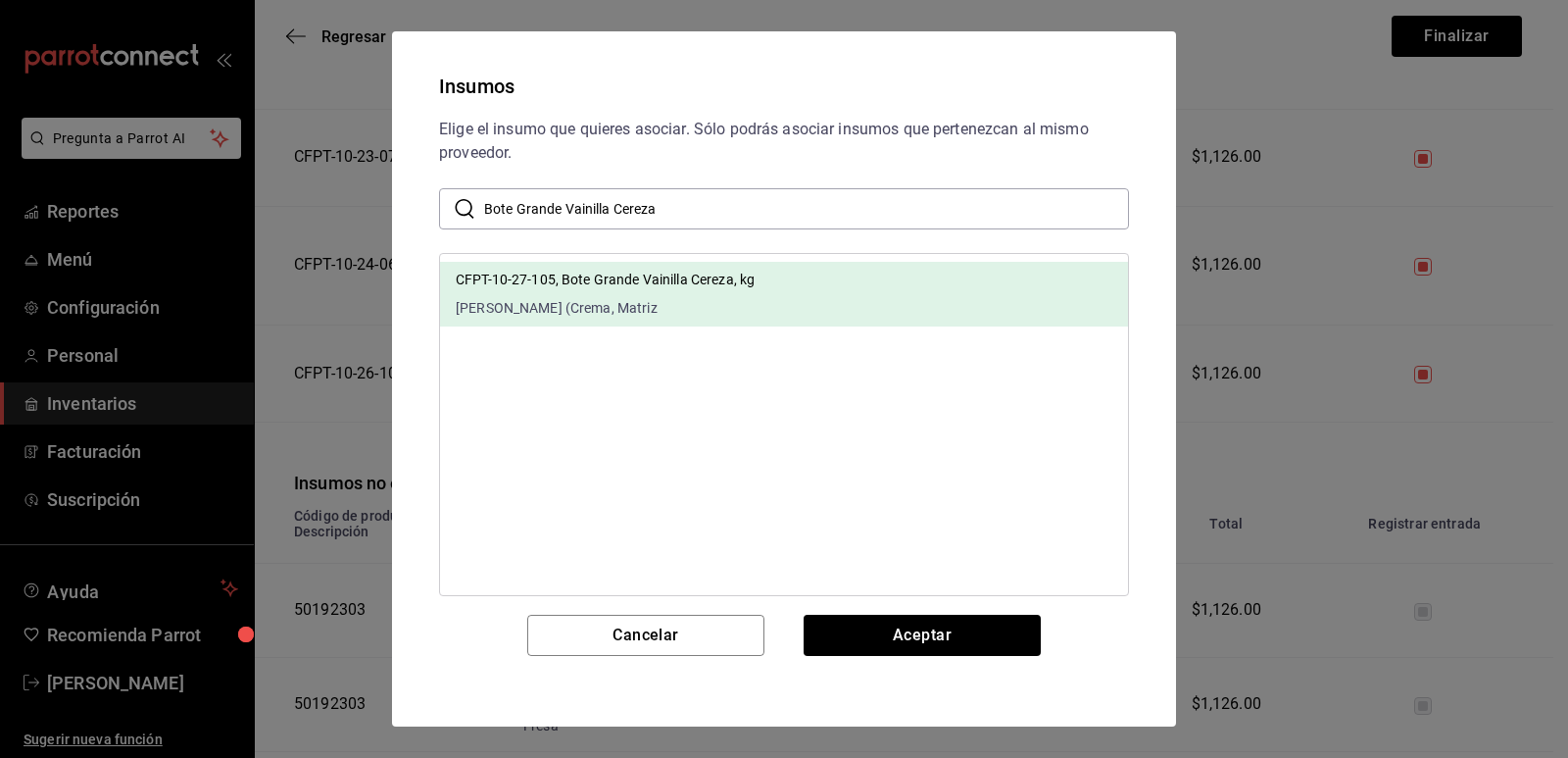
click at [881, 669] on div "Cancelar Aceptar" at bounding box center [784, 658] width 737 height 88
click at [883, 649] on button "Aceptar" at bounding box center [923, 635] width 237 height 42
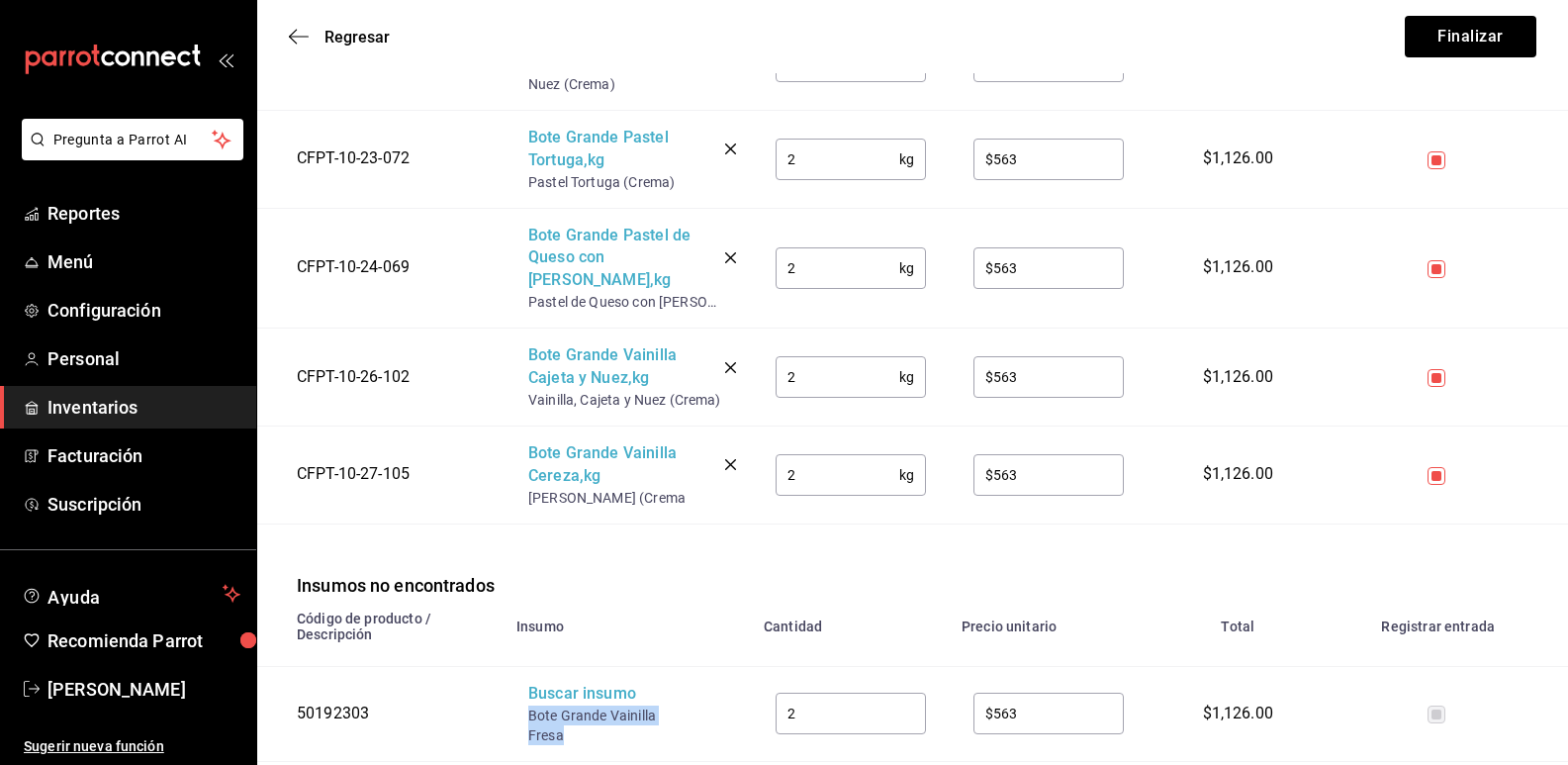
drag, startPoint x: 579, startPoint y: 721, endPoint x: 525, endPoint y: 695, distance: 59.9
click at [525, 695] on td "Buscar insumo Bote Grande Vainilla Fresa" at bounding box center [628, 713] width 247 height 95
click at [560, 683] on div "Buscar insumo" at bounding box center [607, 694] width 159 height 23
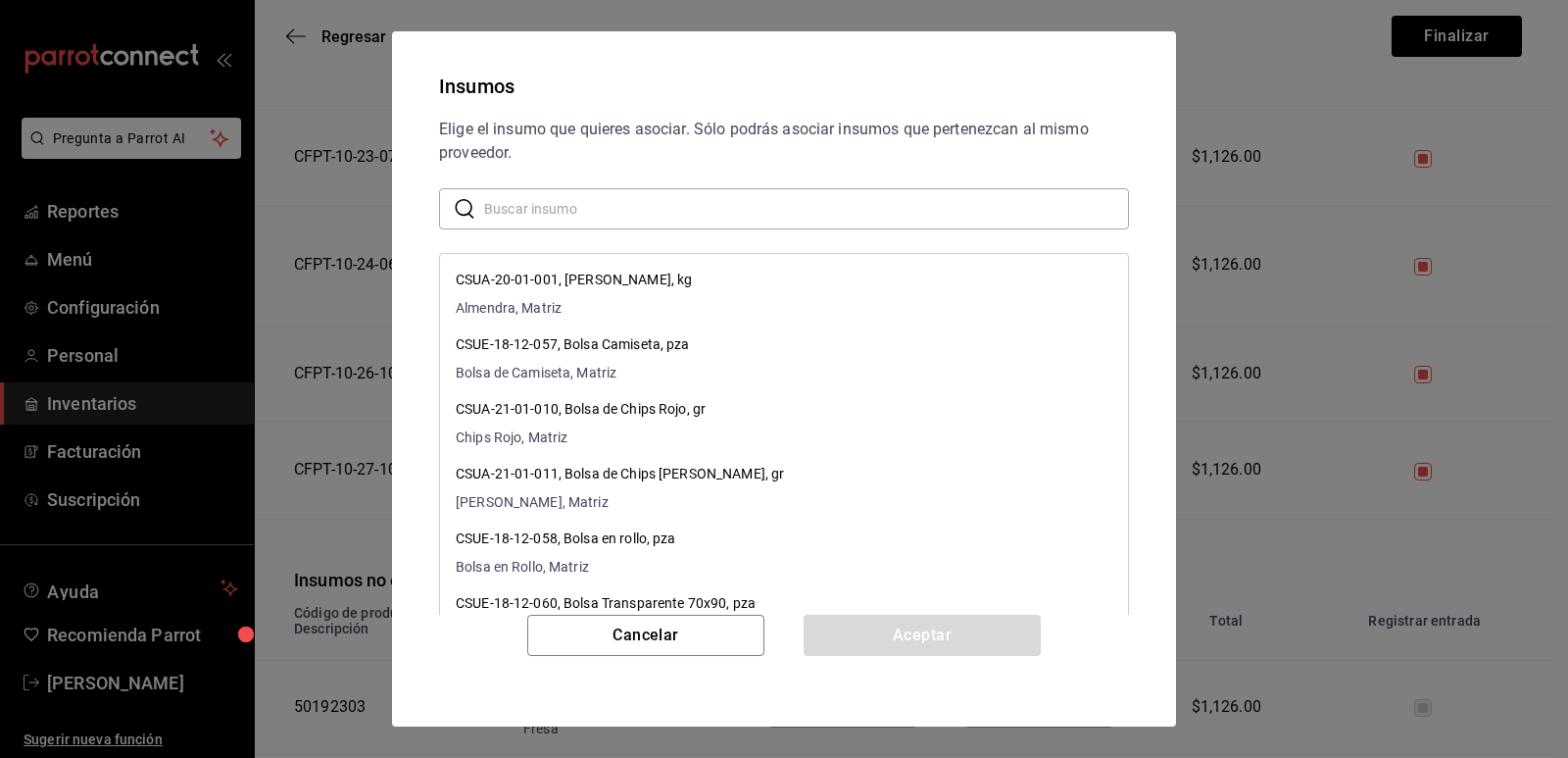
click at [668, 211] on input "text" at bounding box center [806, 209] width 645 height 40
paste input "Bote Grande Vainilla Fresa"
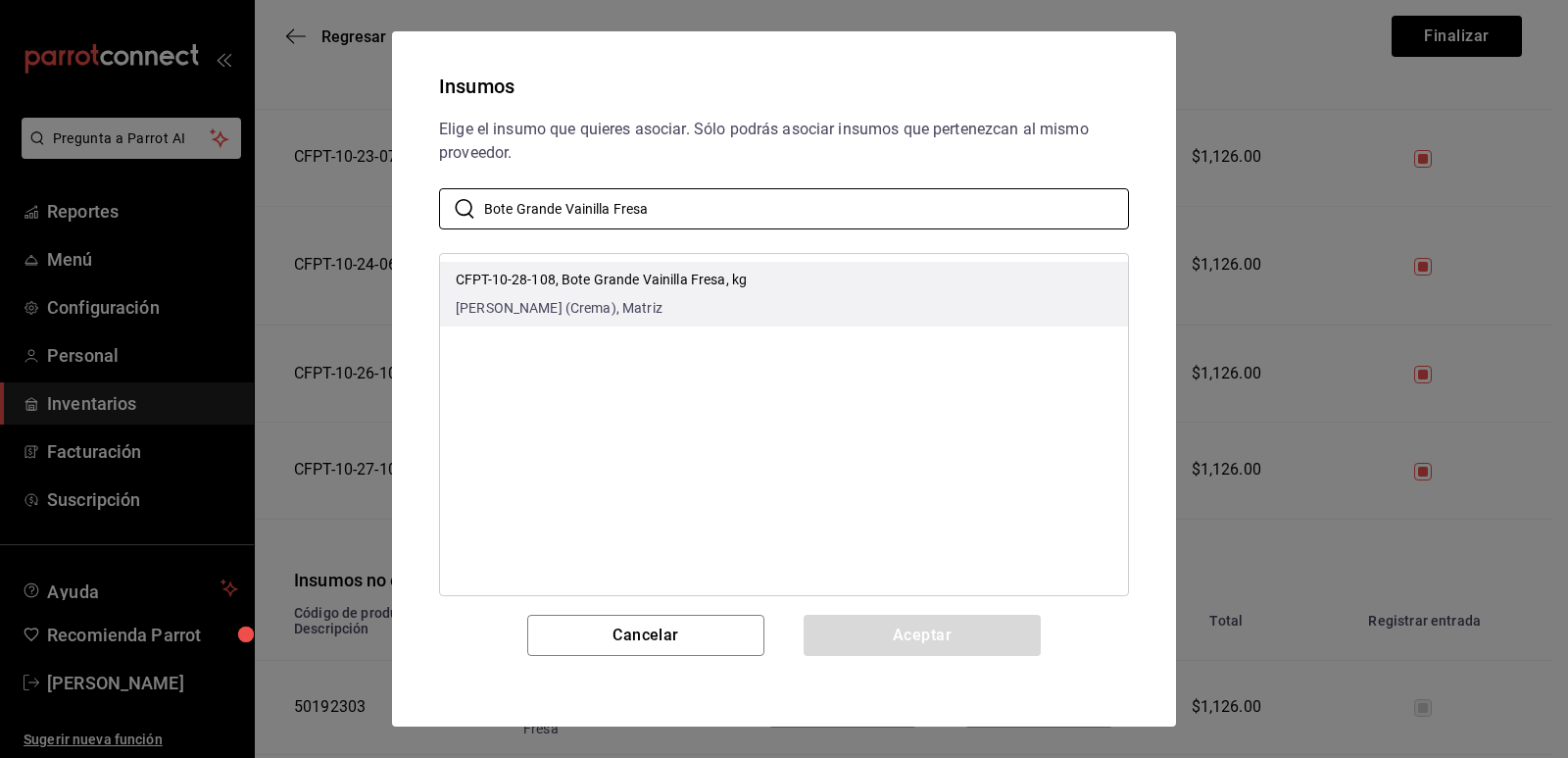
type input "Bote Grande Vainilla Fresa"
click at [788, 286] on li "CFPT-10-28-108, Bote Grande Vainilla Fresa, kg Vainilla Fresa (Crema), Matriz" at bounding box center [784, 294] width 688 height 64
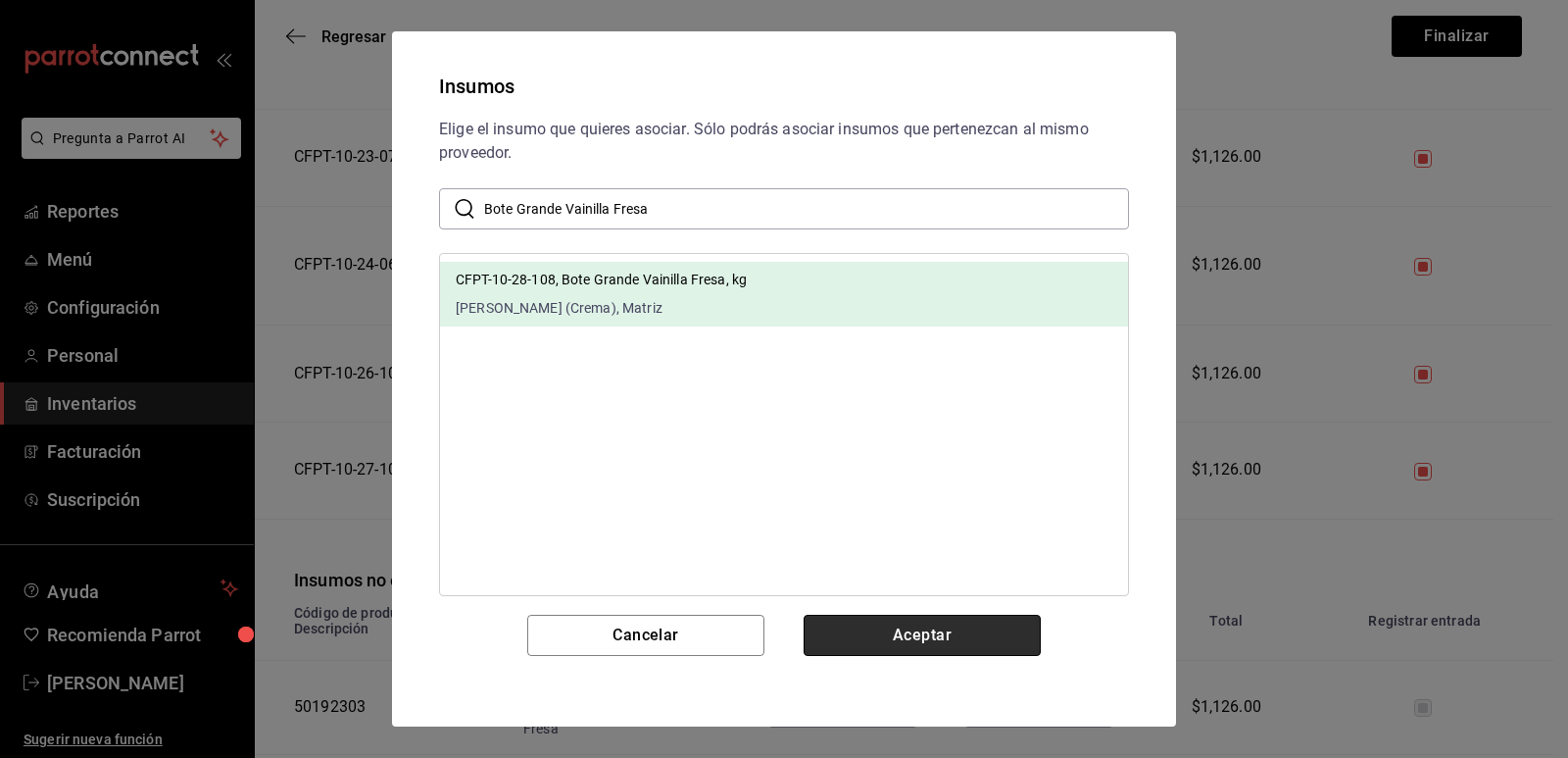
click at [914, 630] on button "Aceptar" at bounding box center [923, 635] width 237 height 42
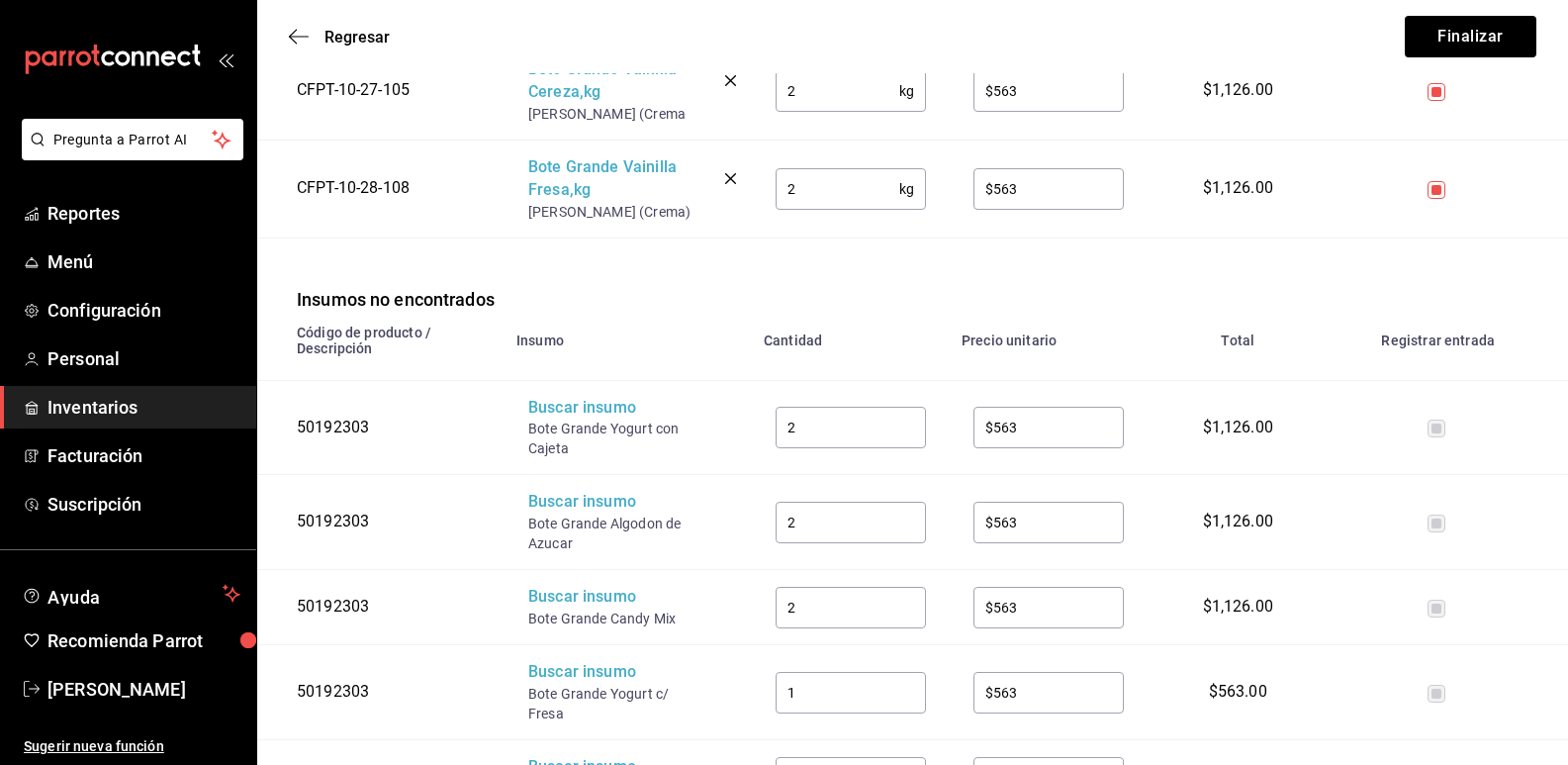
scroll to position [2078, 0]
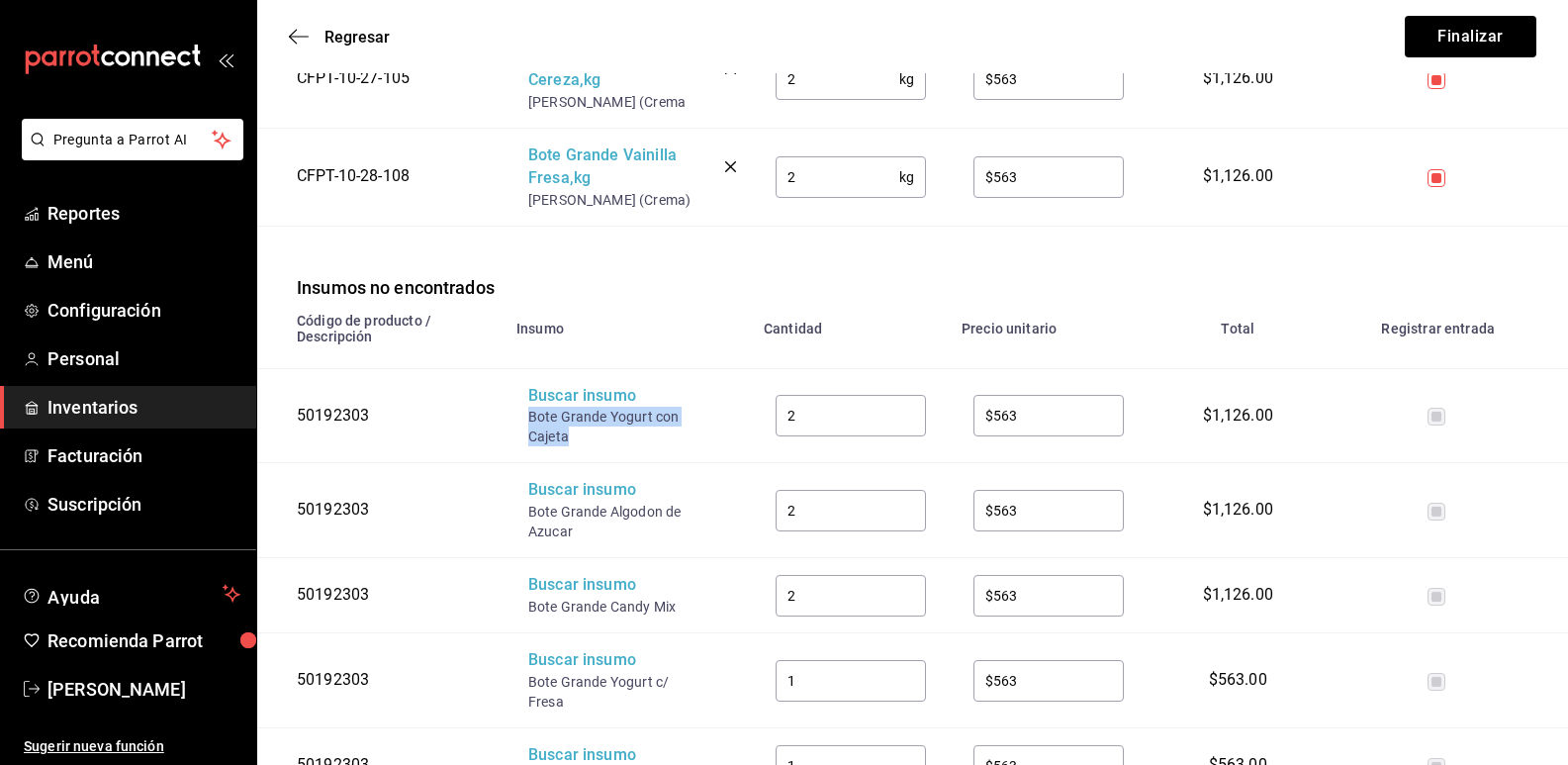
drag, startPoint x: 570, startPoint y: 414, endPoint x: 520, endPoint y: 407, distance: 50.5
click at [520, 407] on td "Buscar insumo Bote Grande Yogurt con Cajeta" at bounding box center [628, 415] width 247 height 95
click at [560, 385] on div "Buscar insumo" at bounding box center [607, 396] width 159 height 23
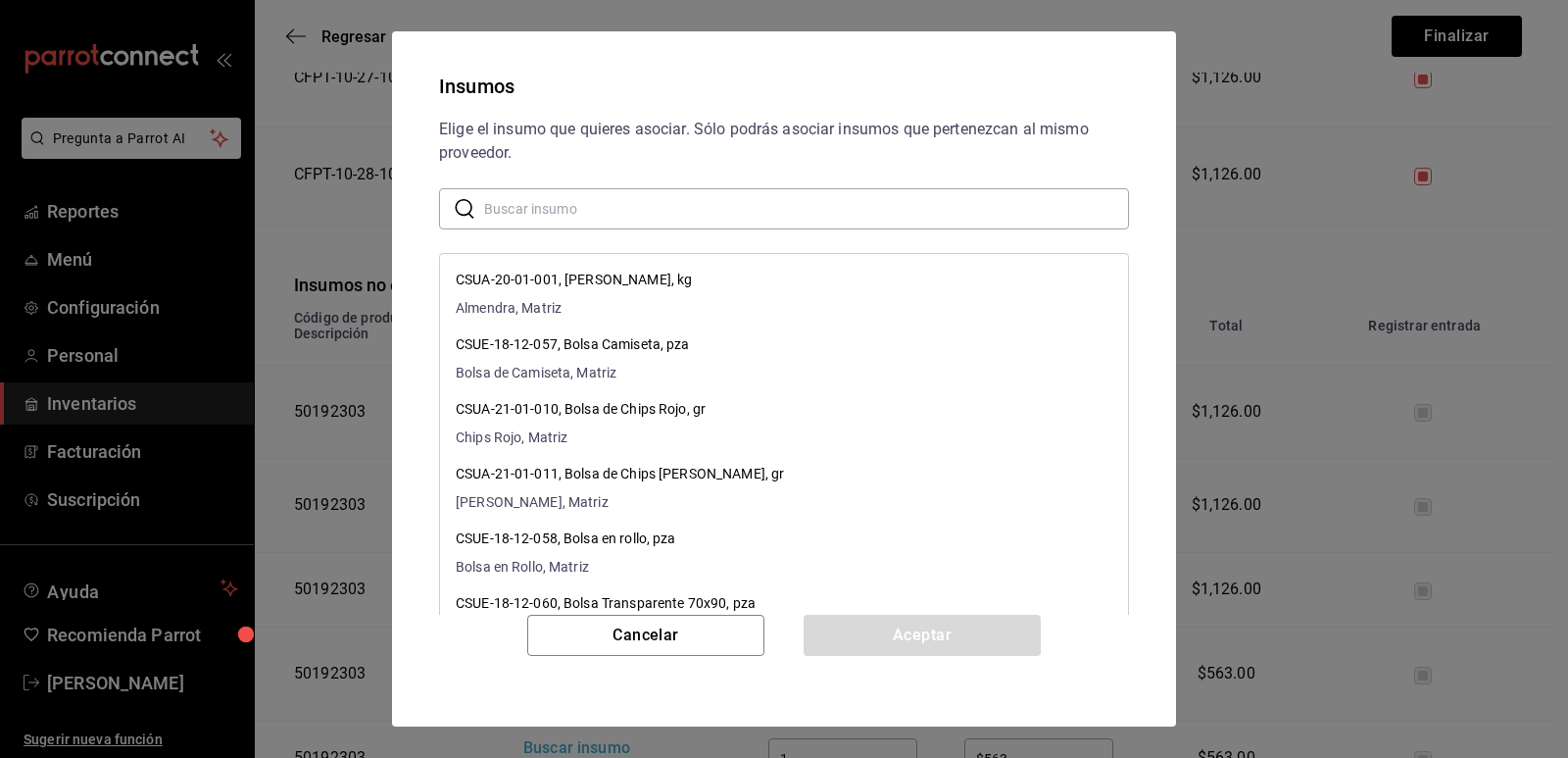
click at [717, 197] on input "text" at bounding box center [806, 209] width 645 height 40
paste input "Bote Grande Yogurt con Cajeta"
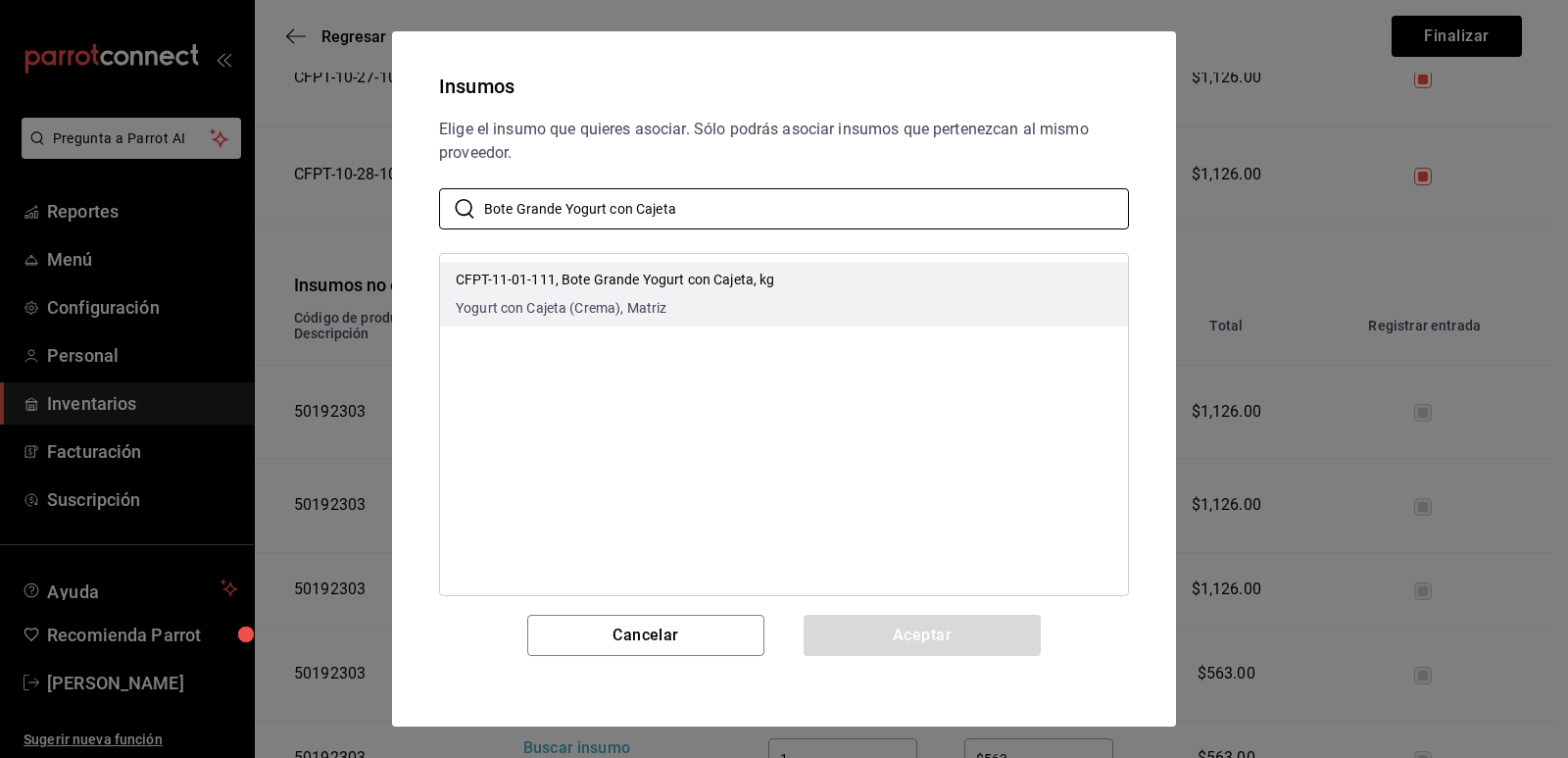
type input "Bote Grande Yogurt con Cajeta"
click at [806, 280] on li "CFPT-11-01-111, Bote Grande Yogurt con Cajeta, kg Yogurt con Cajeta (Crema), Ma…" at bounding box center [784, 294] width 688 height 64
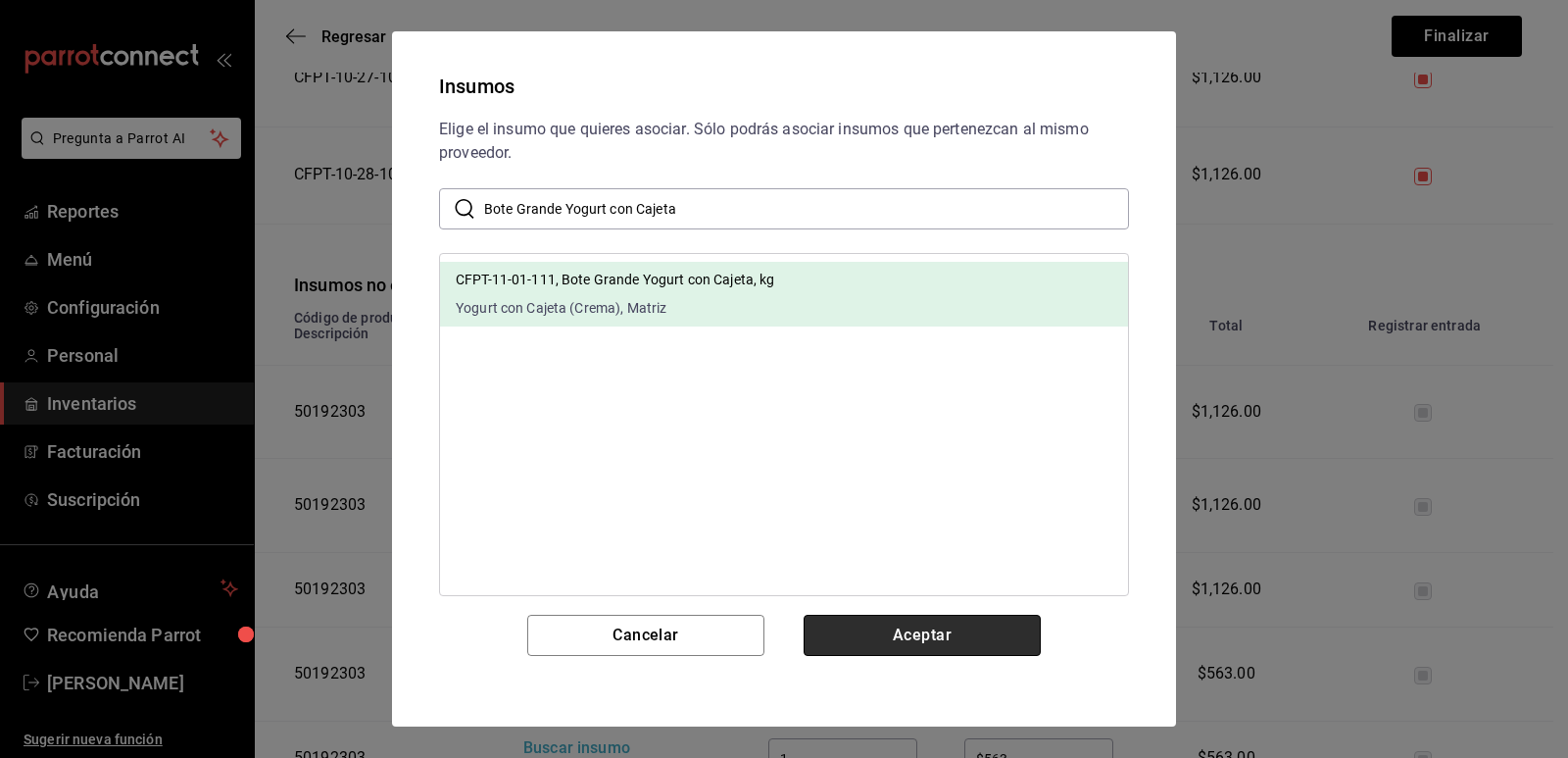
click at [898, 642] on button "Aceptar" at bounding box center [923, 635] width 237 height 42
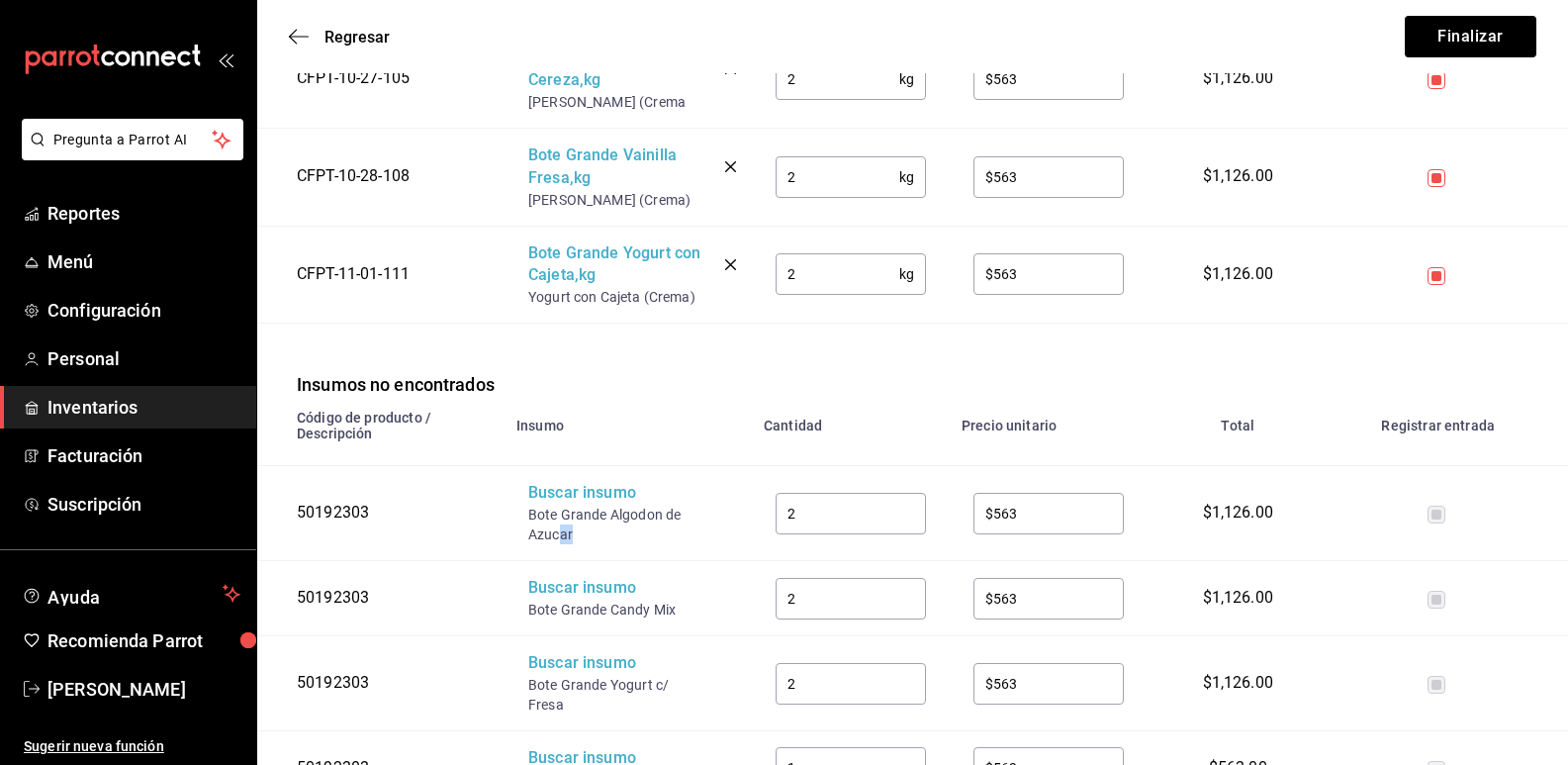
click at [559, 509] on div "Bote Grande Algodon de Azucar" at bounding box center [607, 525] width 159 height 40
click at [625, 505] on div "Bote Grande Algodon de Azucar" at bounding box center [607, 525] width 159 height 40
drag, startPoint x: 628, startPoint y: 495, endPoint x: 527, endPoint y: 487, distance: 101.3
click at [527, 487] on td "Buscar insumo Bote Grande Algodon de Azucar" at bounding box center [628, 513] width 247 height 95
click at [562, 482] on div "Buscar insumo" at bounding box center [607, 493] width 159 height 23
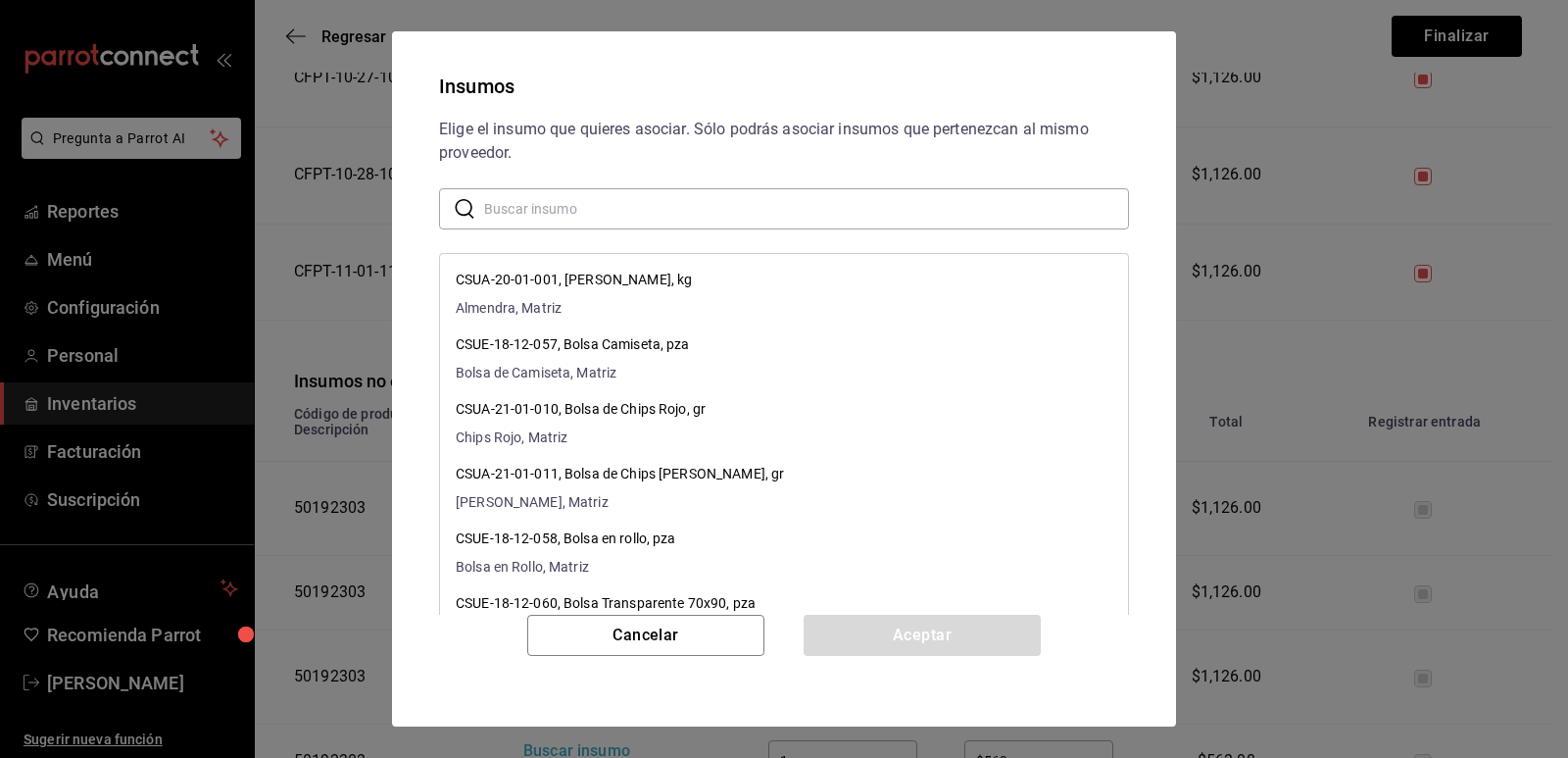
click at [629, 211] on input "text" at bounding box center [806, 209] width 645 height 40
paste input "Bote Grande Alg"
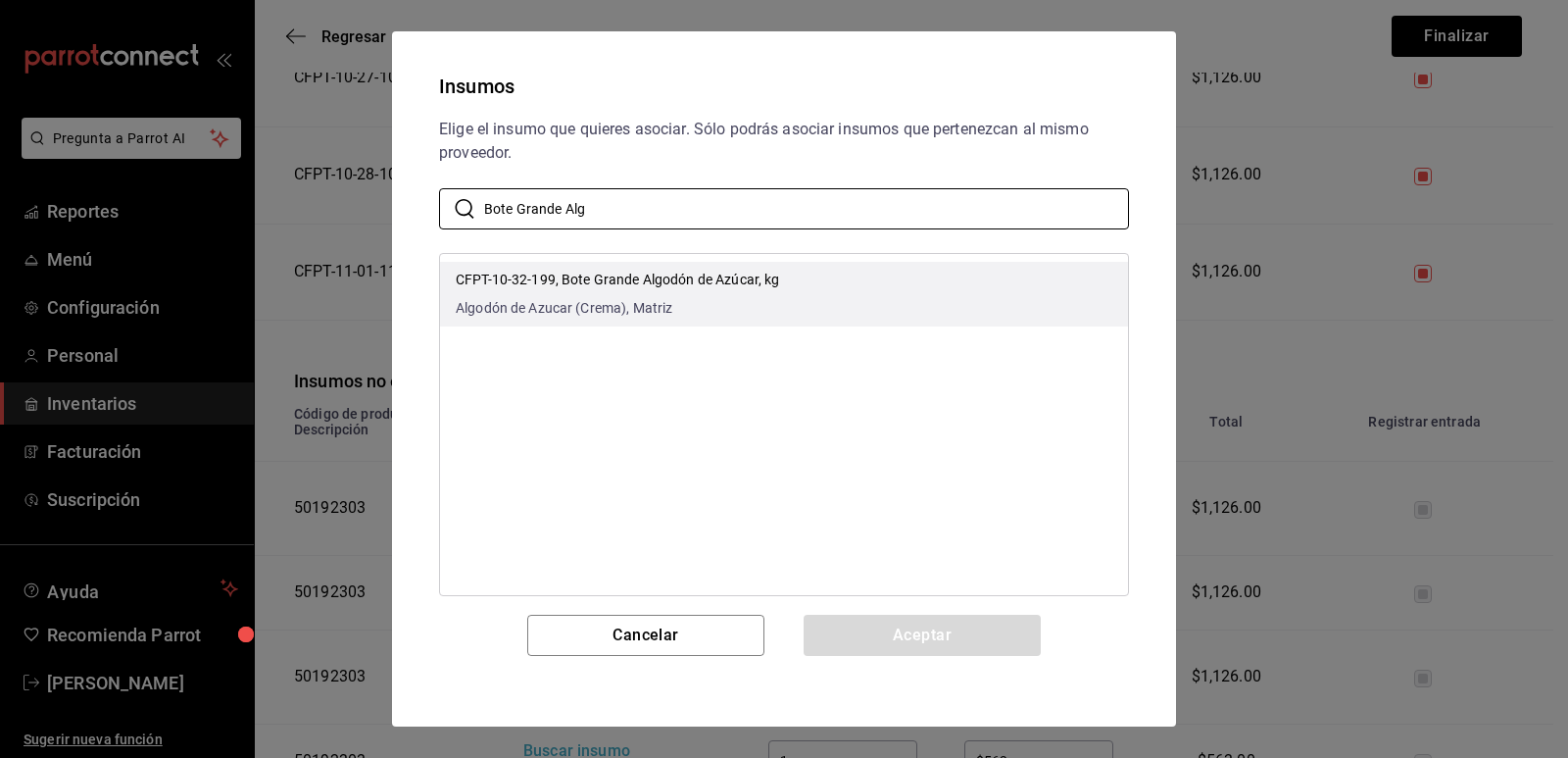
type input "Bote Grande Alg"
click at [848, 274] on li "CFPT-10-32-199, Bote Grande Algodón de Azúcar, kg Algodón de Azucar (Crema), Ma…" at bounding box center [784, 294] width 688 height 64
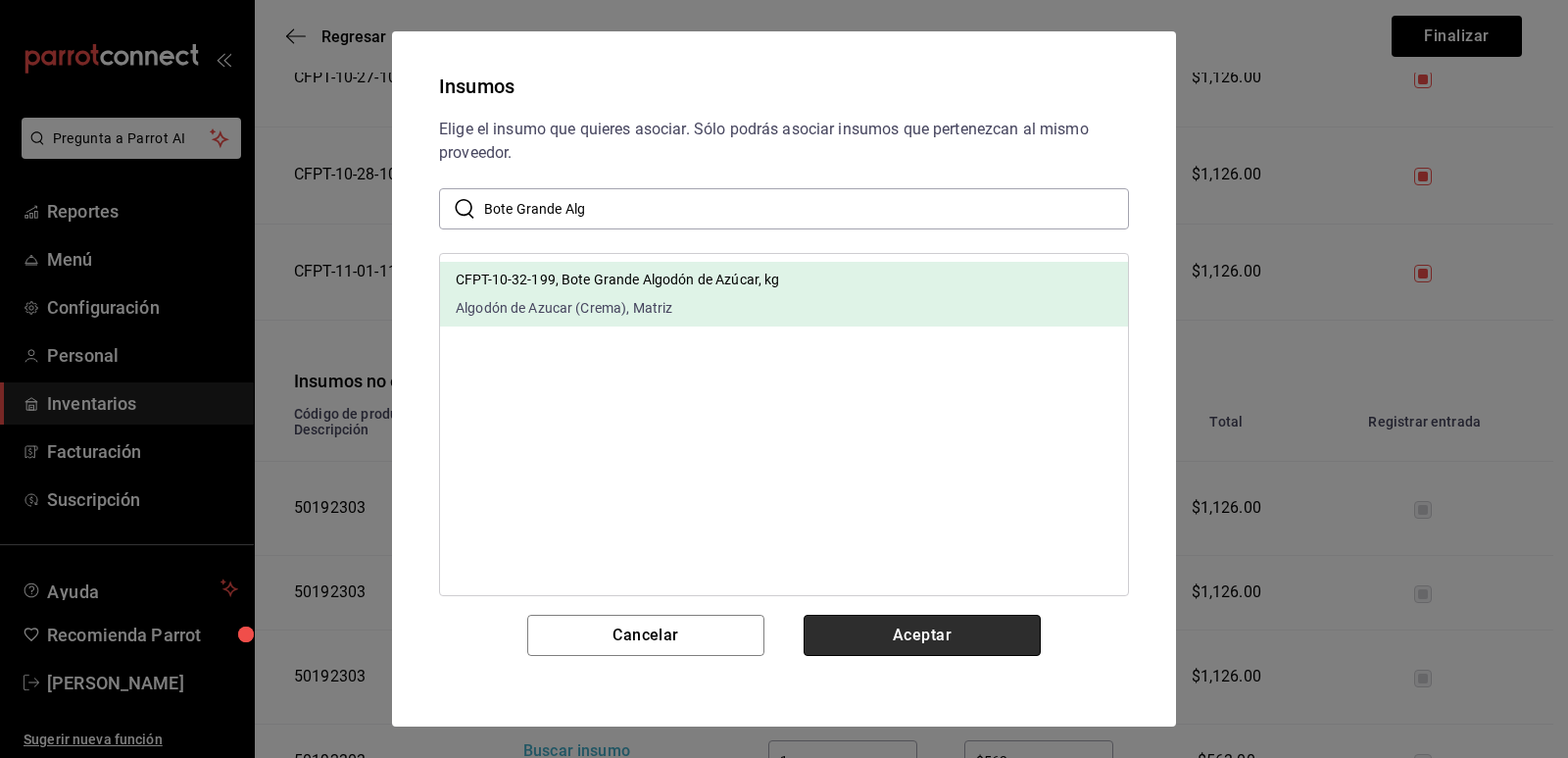
click at [884, 619] on button "Aceptar" at bounding box center [923, 635] width 237 height 42
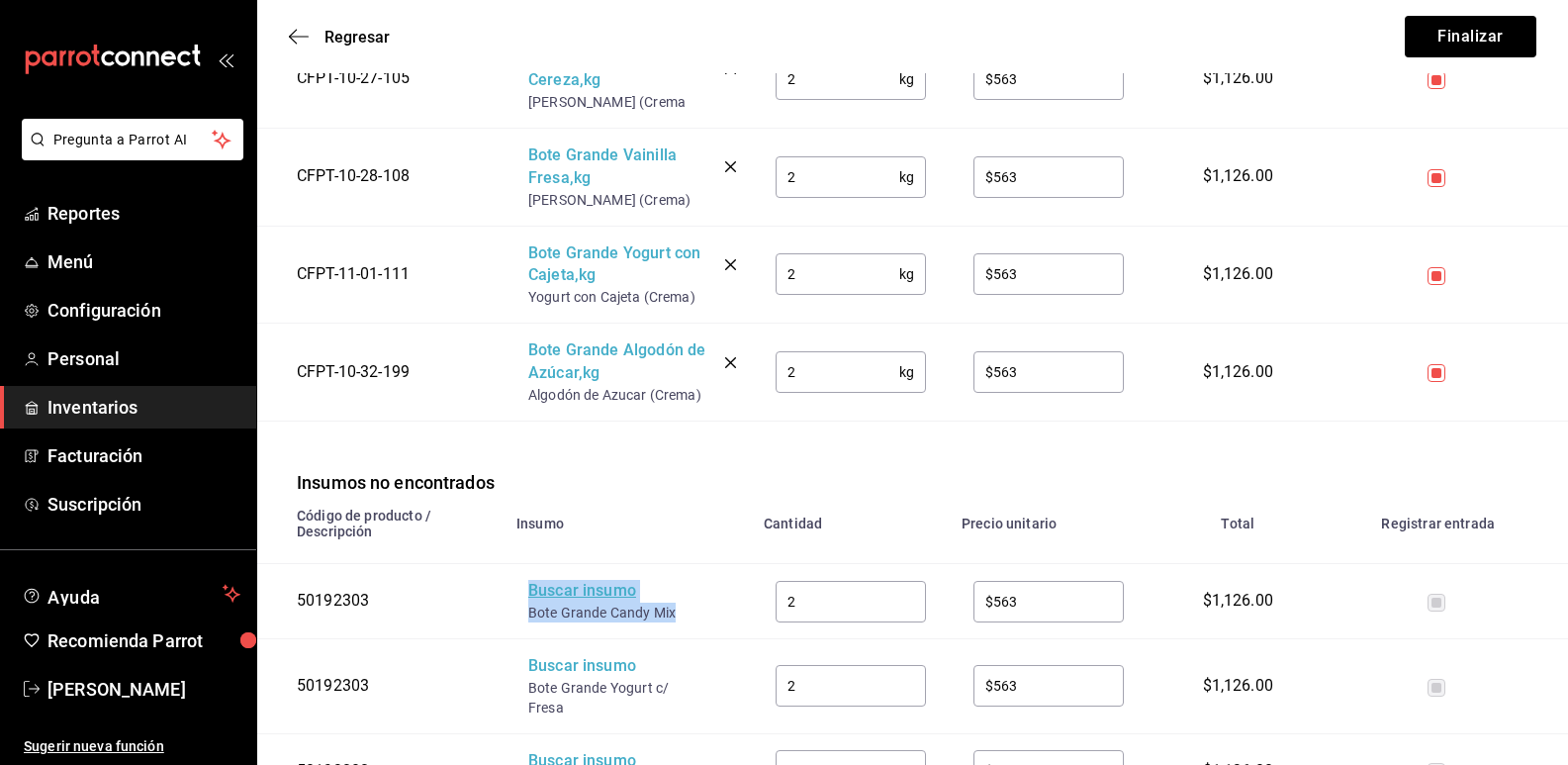
drag, startPoint x: 650, startPoint y: 590, endPoint x: 532, endPoint y: 582, distance: 118.3
click at [532, 582] on div "Buscar insumo Bote Grande Candy Mix" at bounding box center [607, 600] width 159 height 43
drag, startPoint x: 544, startPoint y: 601, endPoint x: 580, endPoint y: 594, distance: 36.7
click at [545, 602] on div "Bote Grande Candy Mix" at bounding box center [607, 612] width 159 height 20
click at [662, 602] on div "Bote Grande Candy Mix" at bounding box center [607, 612] width 159 height 20
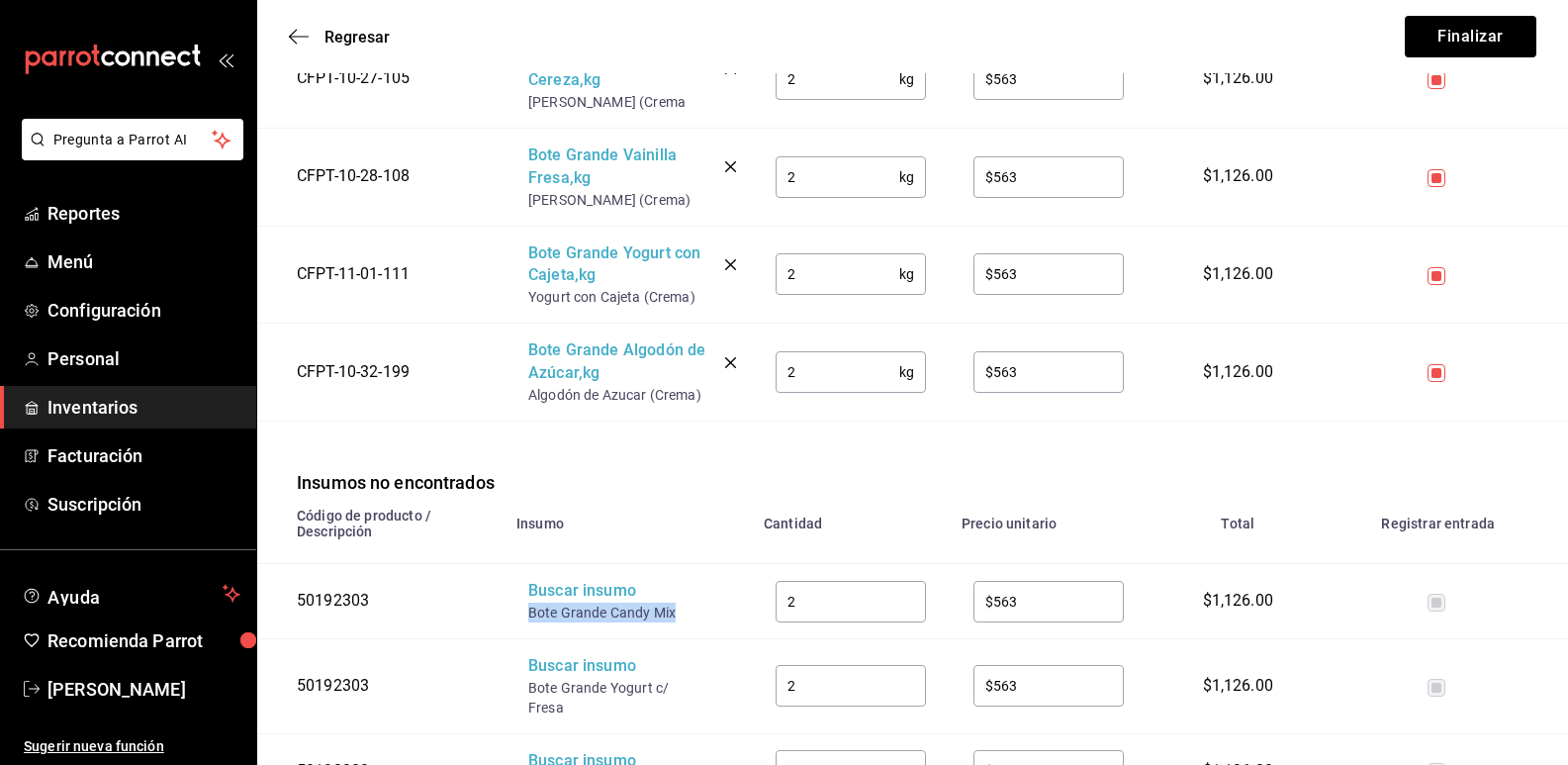
drag, startPoint x: 675, startPoint y: 593, endPoint x: 520, endPoint y: 594, distance: 155.0
click at [520, 594] on td "Buscar insumo Bote Grande Candy Mix" at bounding box center [628, 601] width 247 height 75
click at [590, 579] on div "Buscar insumo" at bounding box center [607, 590] width 159 height 23
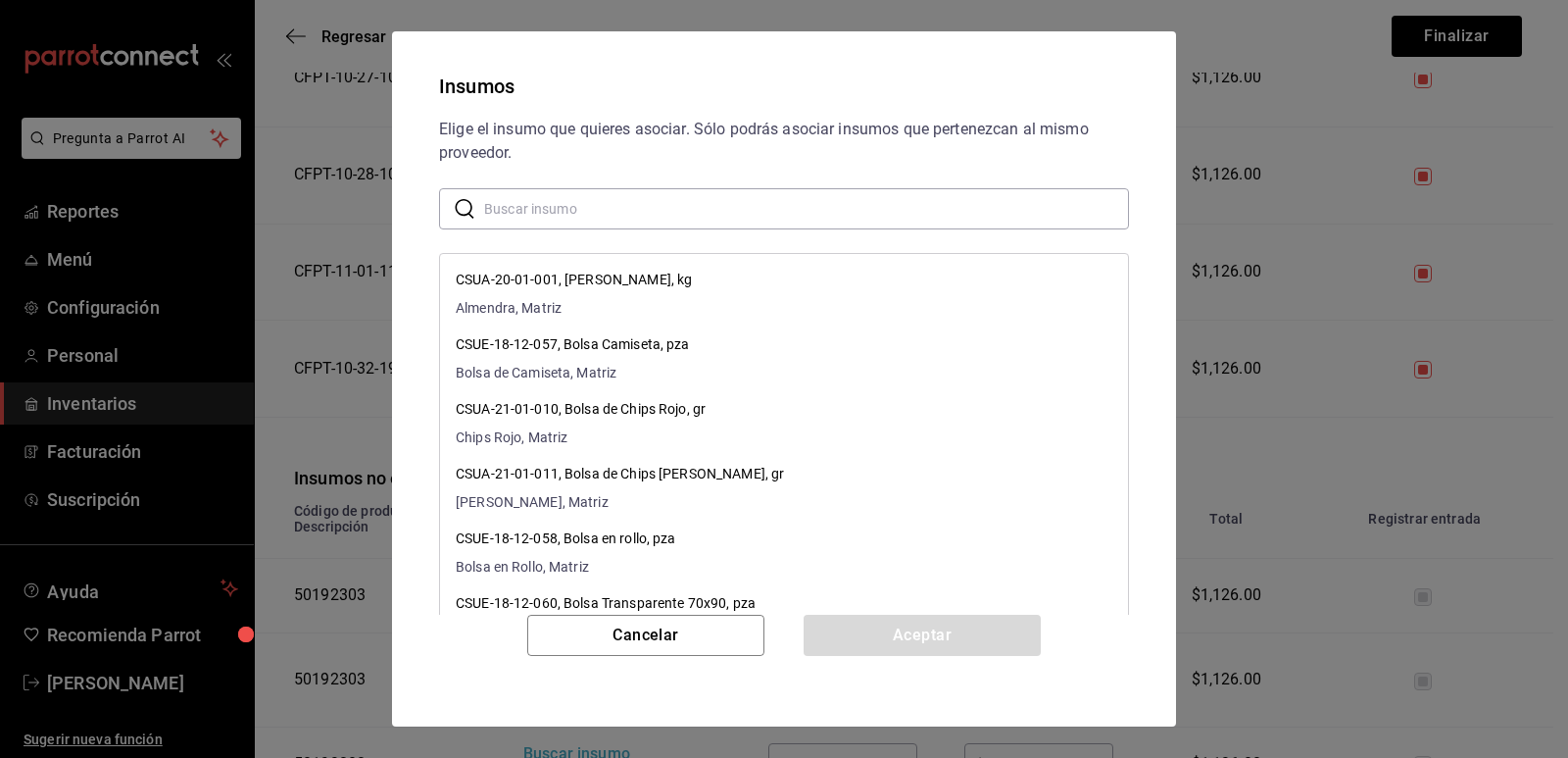
click at [673, 197] on input "text" at bounding box center [806, 209] width 645 height 40
paste input "Bote Grande Candy Mix"
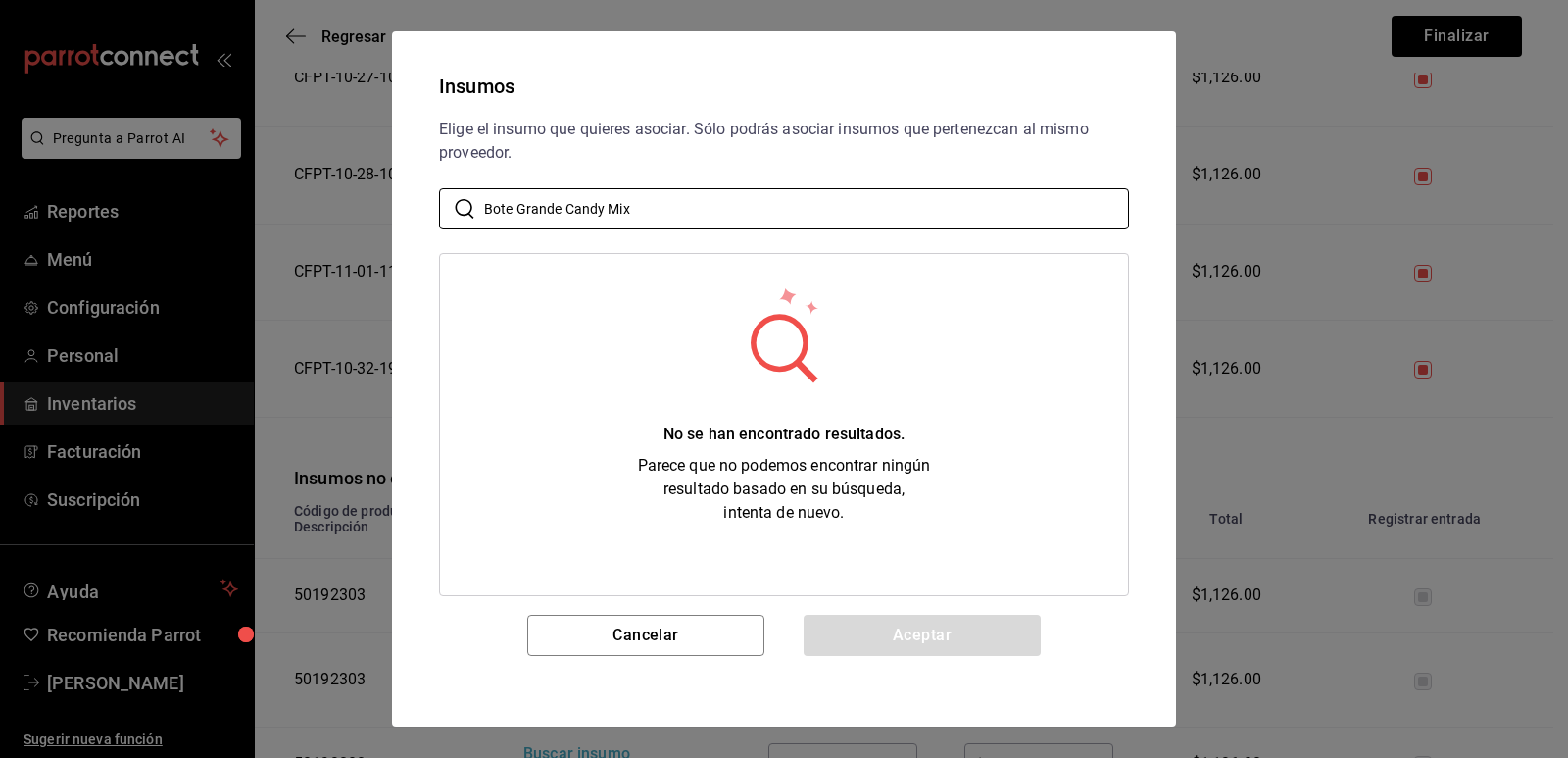
click at [784, 278] on ul "No se han encontrado resultados. Parece que no podemos encontrar ningún resulta…" at bounding box center [784, 393] width 688 height 279
drag, startPoint x: 724, startPoint y: 209, endPoint x: 427, endPoint y: 203, distance: 297.1
click at [428, 203] on div "Elige el insumo que quieres asociar. Sólo podrás asociar insumos que pertenezca…" at bounding box center [784, 366] width 737 height 497
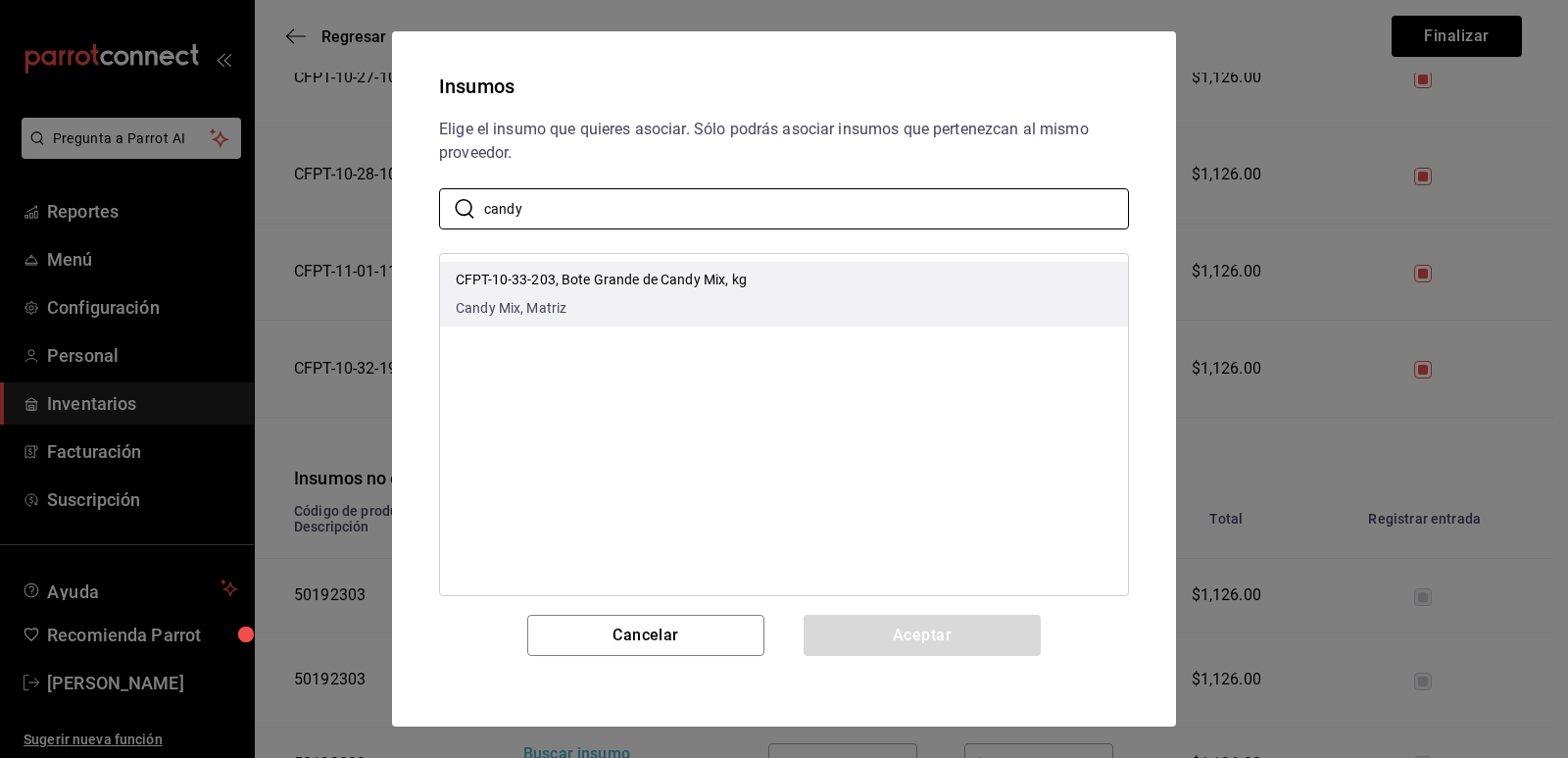
type input "candy"
click at [532, 297] on div "CFPT-10-33-203, Bote Grande de Candy Mix, kg Candy Mix, Matriz" at bounding box center [601, 295] width 291 height 49
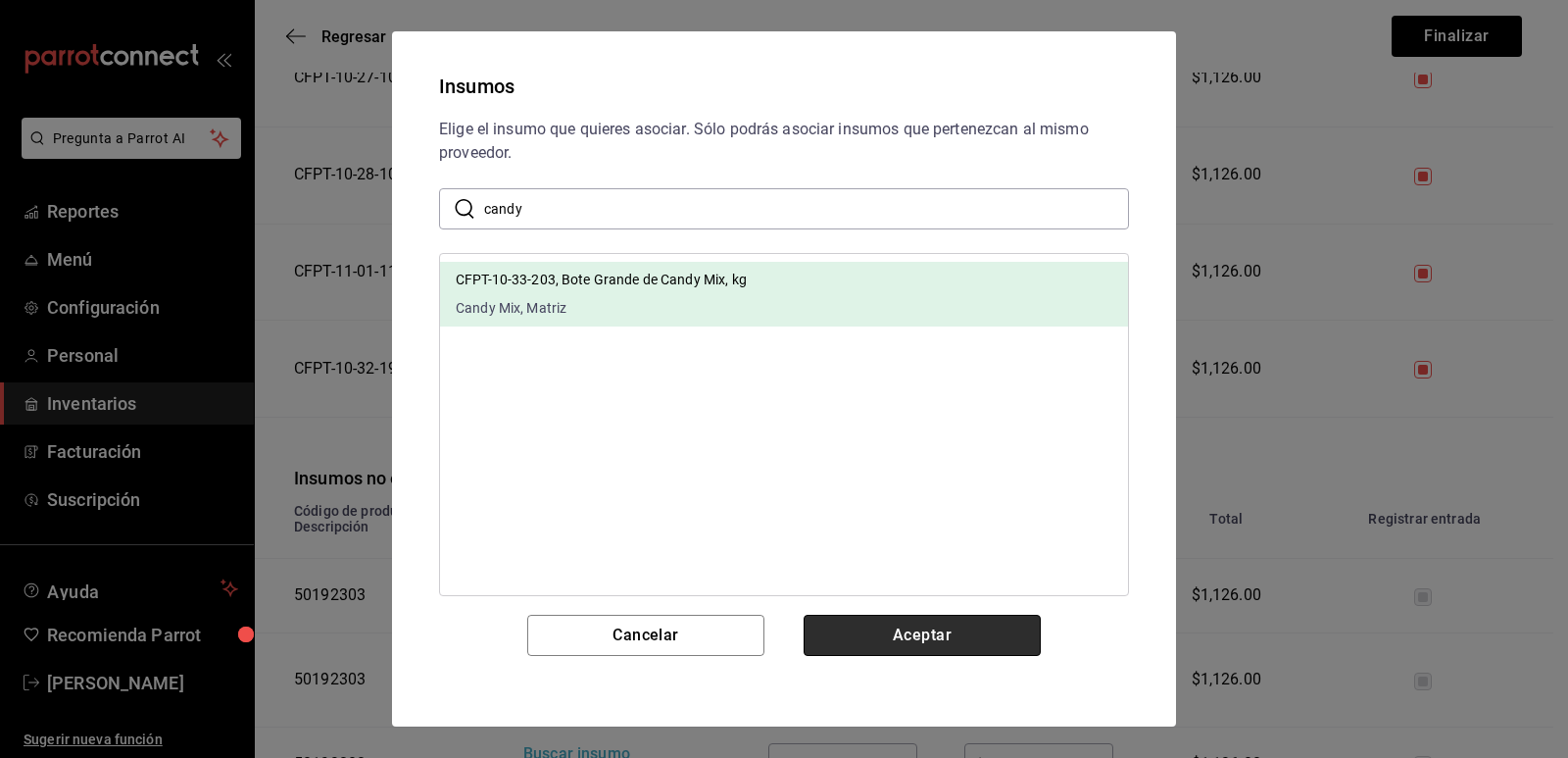
click at [976, 644] on button "Aceptar" at bounding box center [923, 635] width 237 height 42
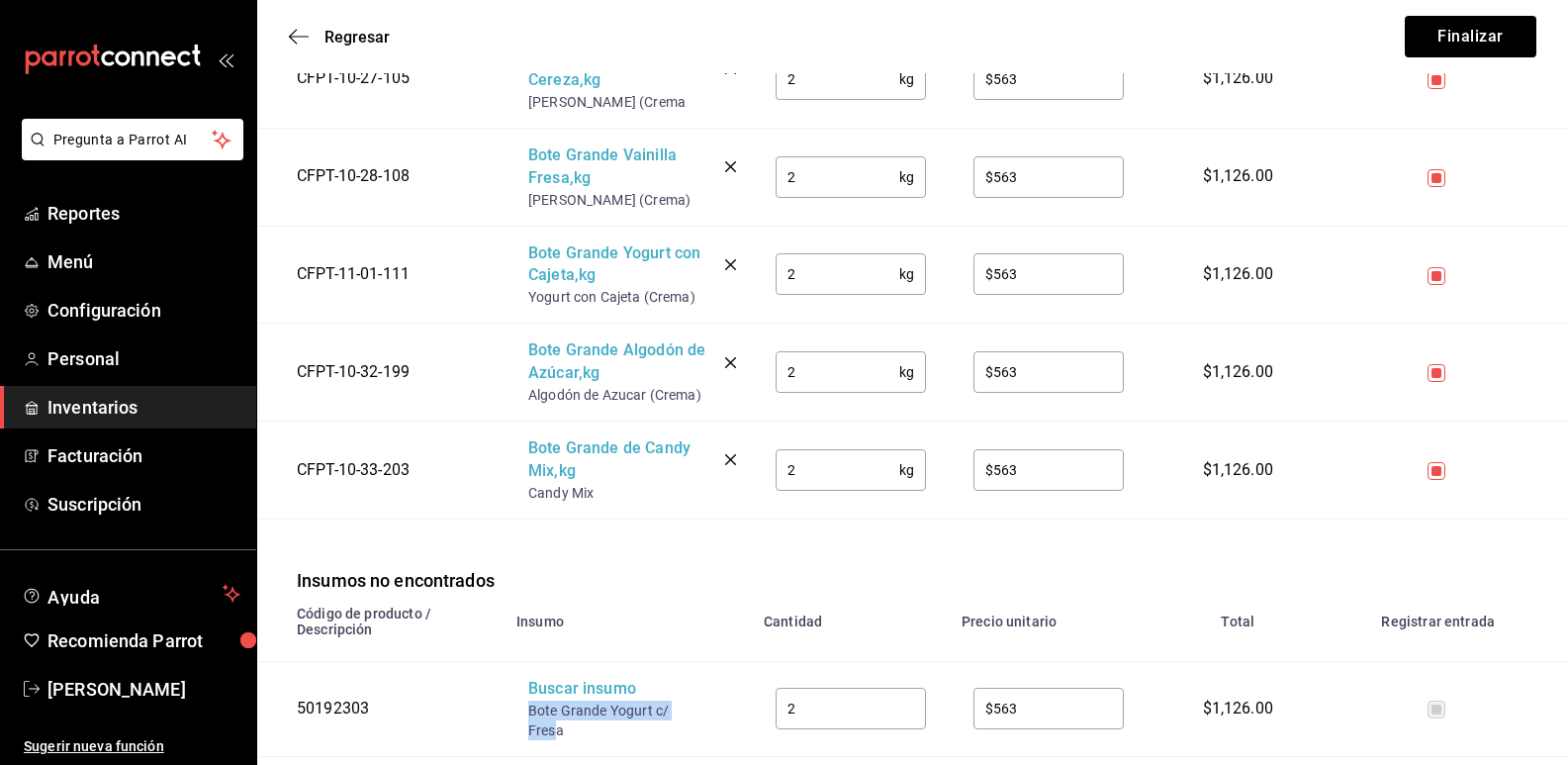
drag, startPoint x: 559, startPoint y: 708, endPoint x: 524, endPoint y: 683, distance: 43.0
click at [524, 683] on td "Buscar insumo Bote Grande Yogurt c/ Fresa" at bounding box center [628, 708] width 247 height 95
click at [559, 678] on div "Buscar insumo" at bounding box center [607, 689] width 159 height 23
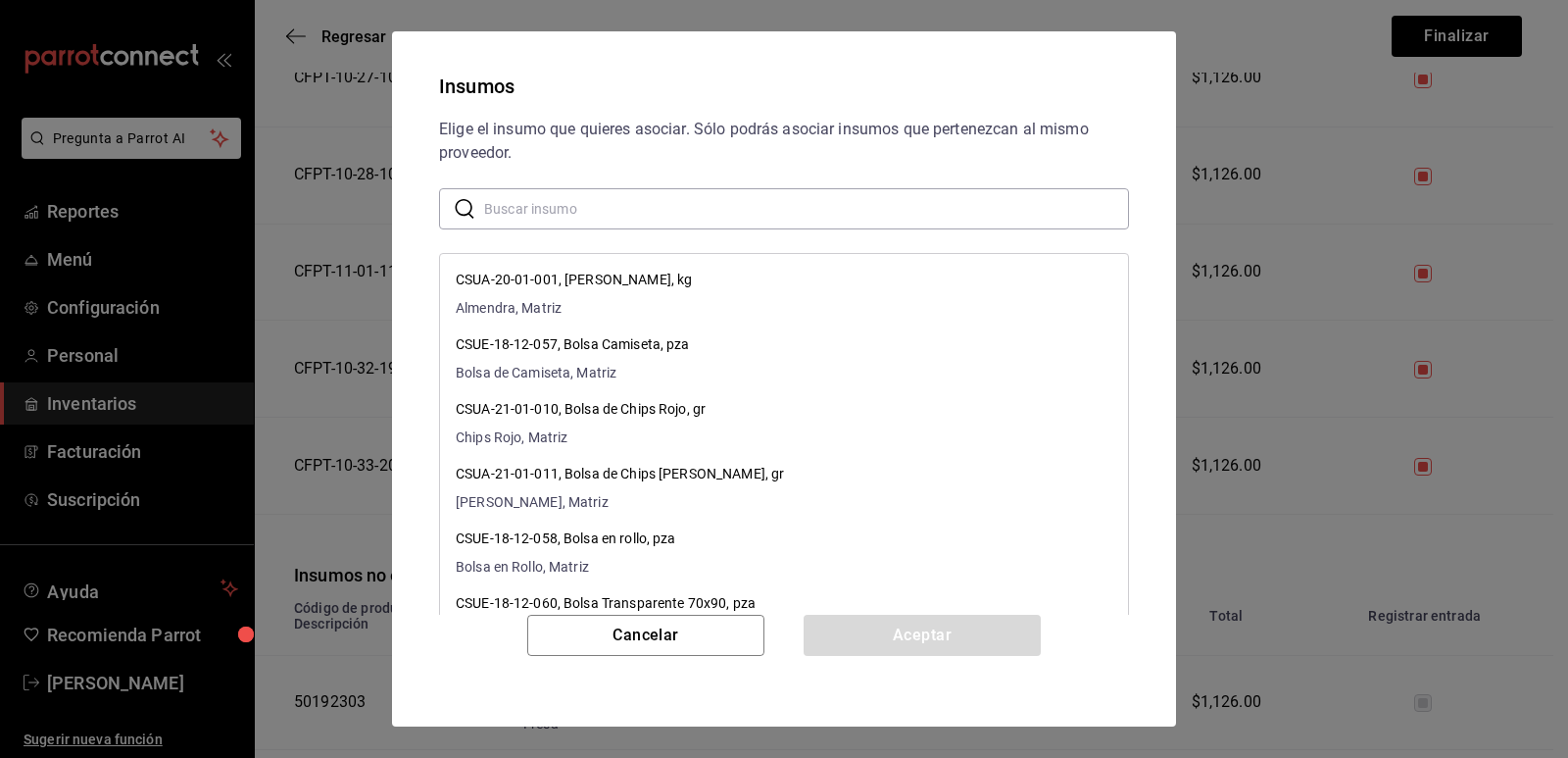
click at [626, 211] on input "text" at bounding box center [806, 209] width 645 height 40
paste input "Bote Grande Yogurt c/ Fres"
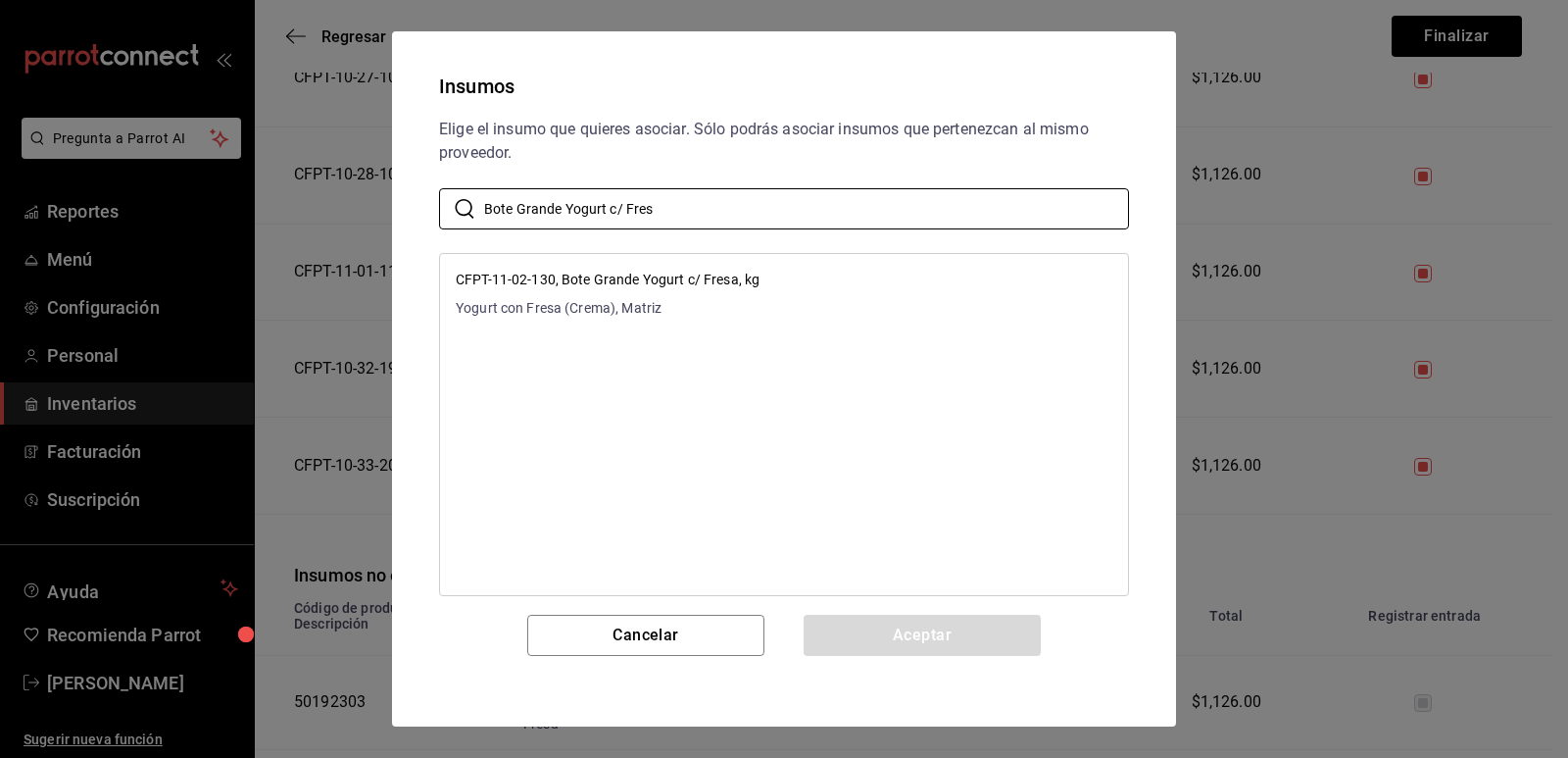
type input "Bote Grande Yogurt c/ Fres"
click at [837, 279] on li "CFPT-11-02-130, Bote Grande Yogurt c/ Fresa, kg Yogurt con Fresa (Crema), Matriz" at bounding box center [784, 294] width 688 height 64
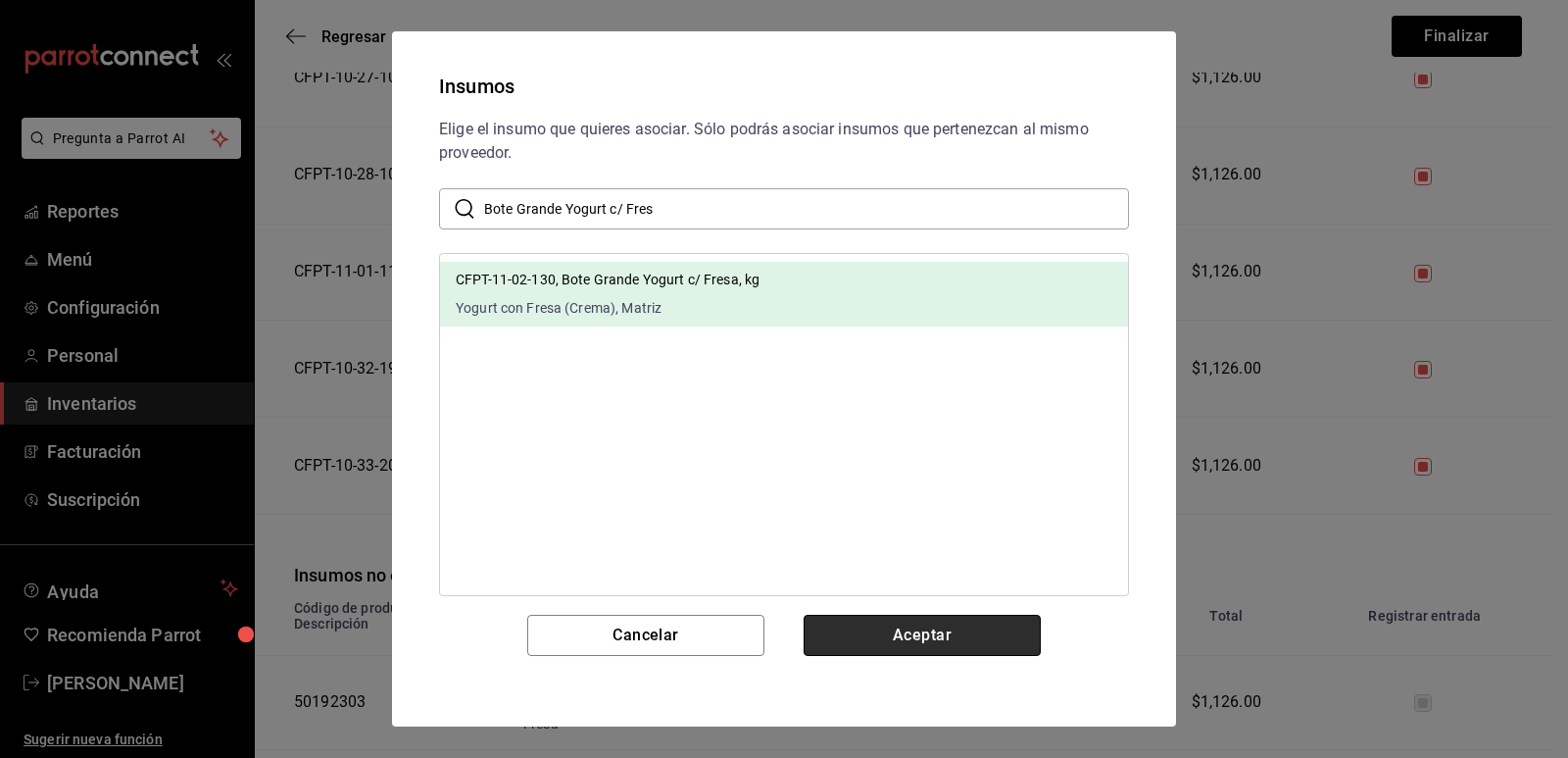
click at [887, 623] on button "Aceptar" at bounding box center [923, 635] width 237 height 42
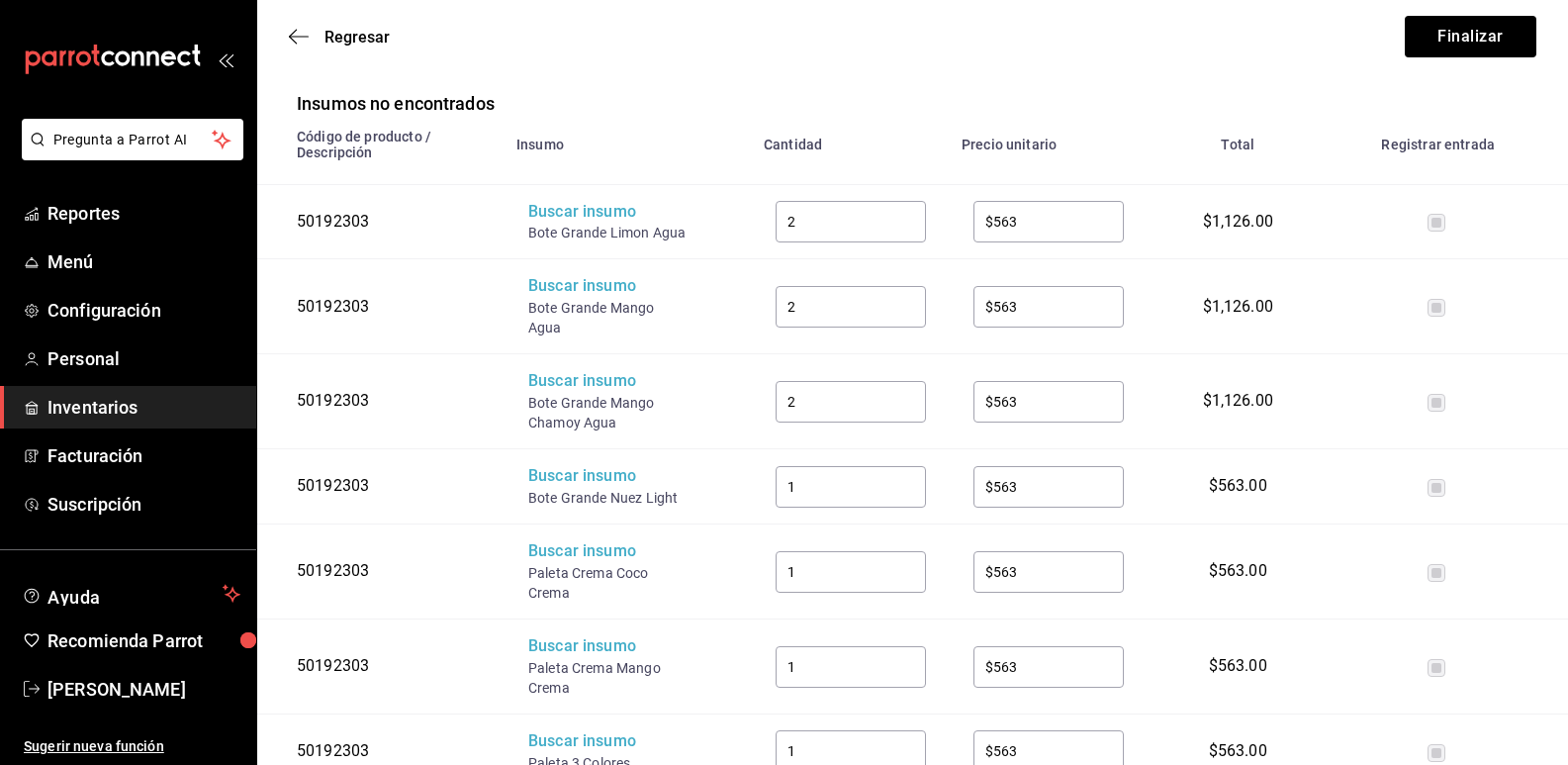
scroll to position [2672, 0]
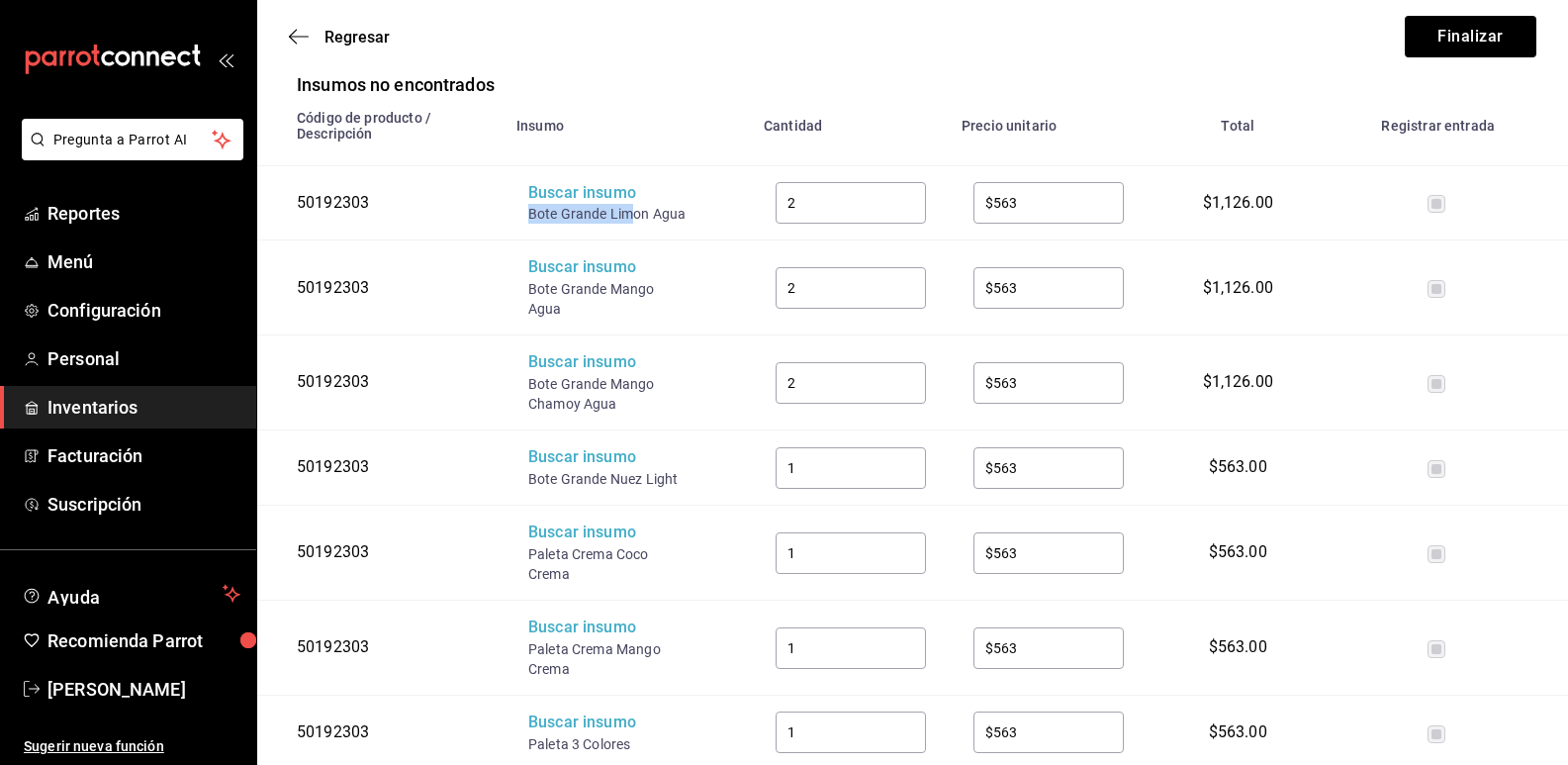
drag, startPoint x: 629, startPoint y: 193, endPoint x: 526, endPoint y: 191, distance: 103.0
click at [526, 191] on td "Buscar insumo Bote Grande Limon Agua" at bounding box center [628, 202] width 247 height 75
click at [557, 183] on div "Buscar insumo" at bounding box center [607, 193] width 159 height 23
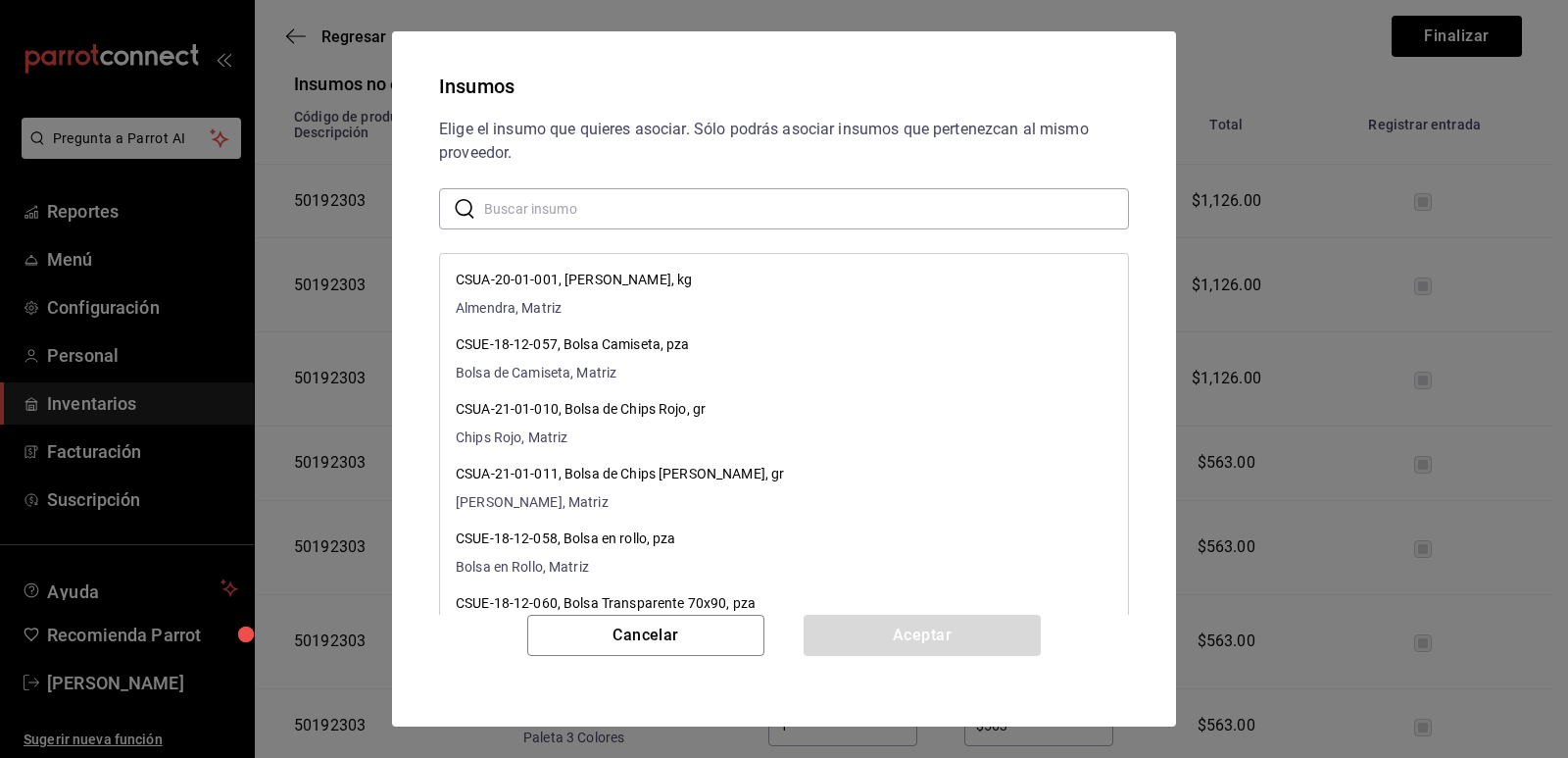
click at [664, 214] on input "text" at bounding box center [806, 209] width 645 height 40
paste input "Bote Grande Lim"
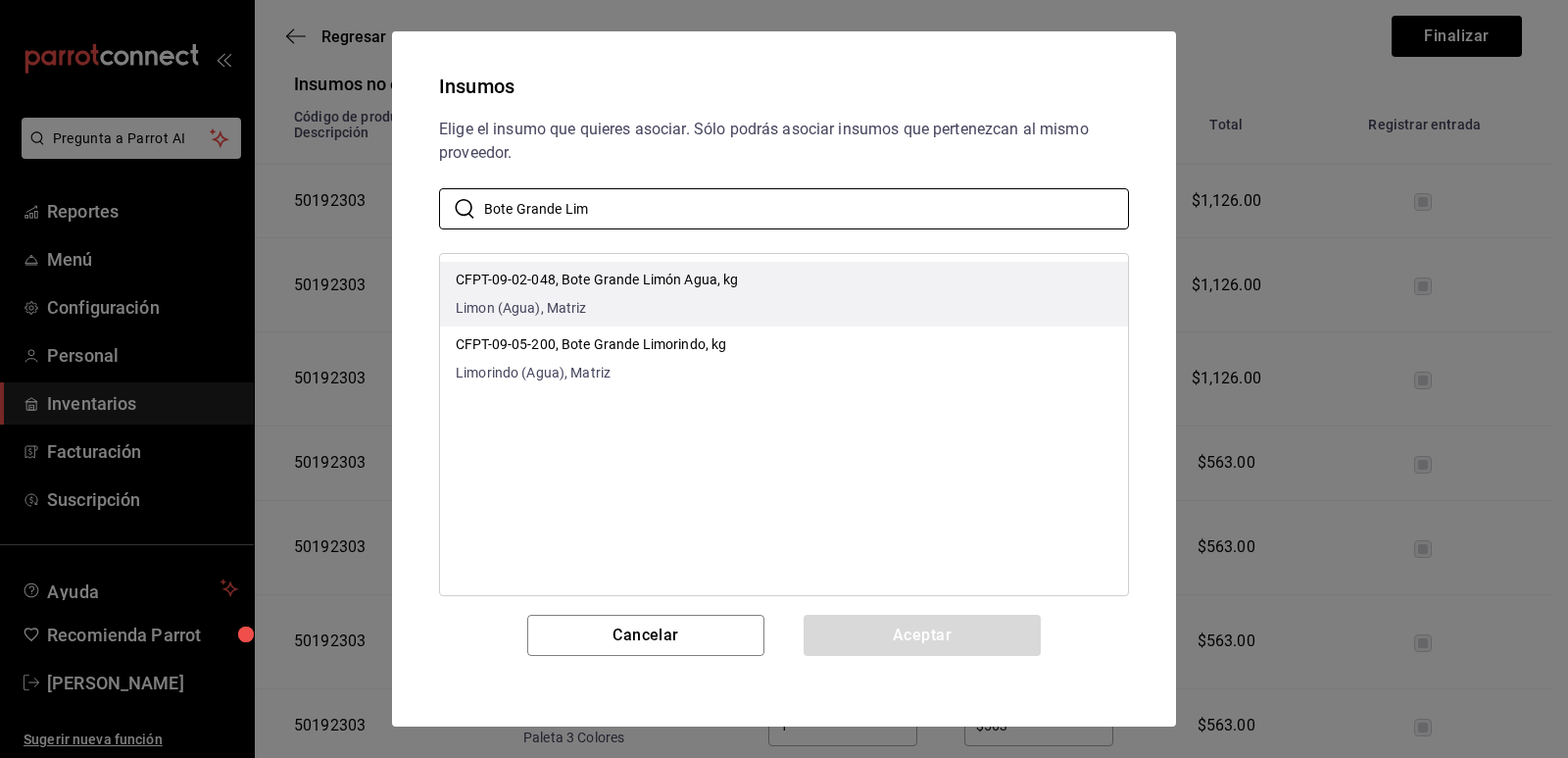
type input "Bote Grande Lim"
click at [863, 280] on li "CFPT-09-02-048, Bote Grande Limón Agua, kg Limon (Agua), Matriz" at bounding box center [784, 294] width 688 height 64
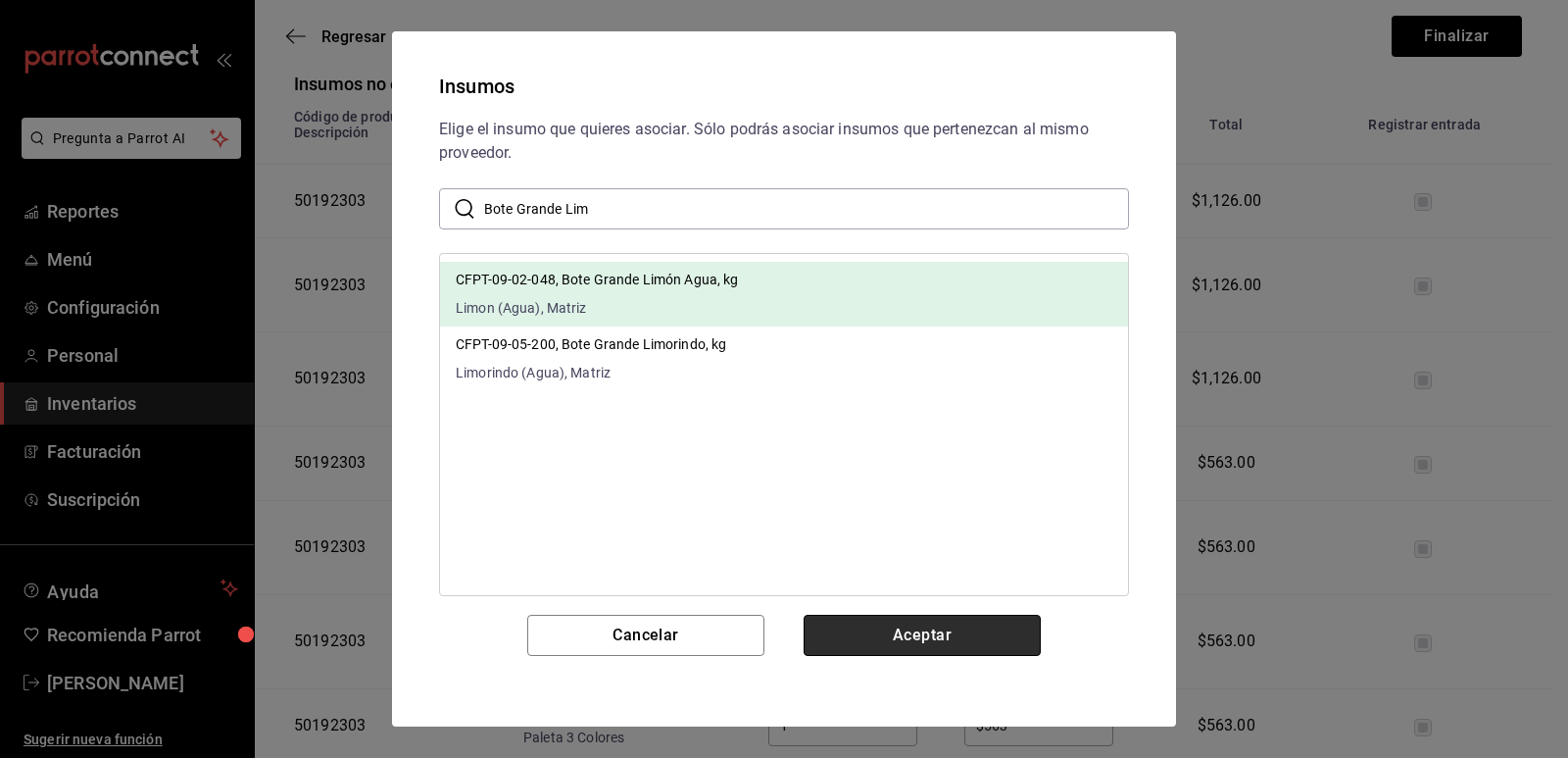
click at [932, 628] on button "Aceptar" at bounding box center [923, 635] width 237 height 42
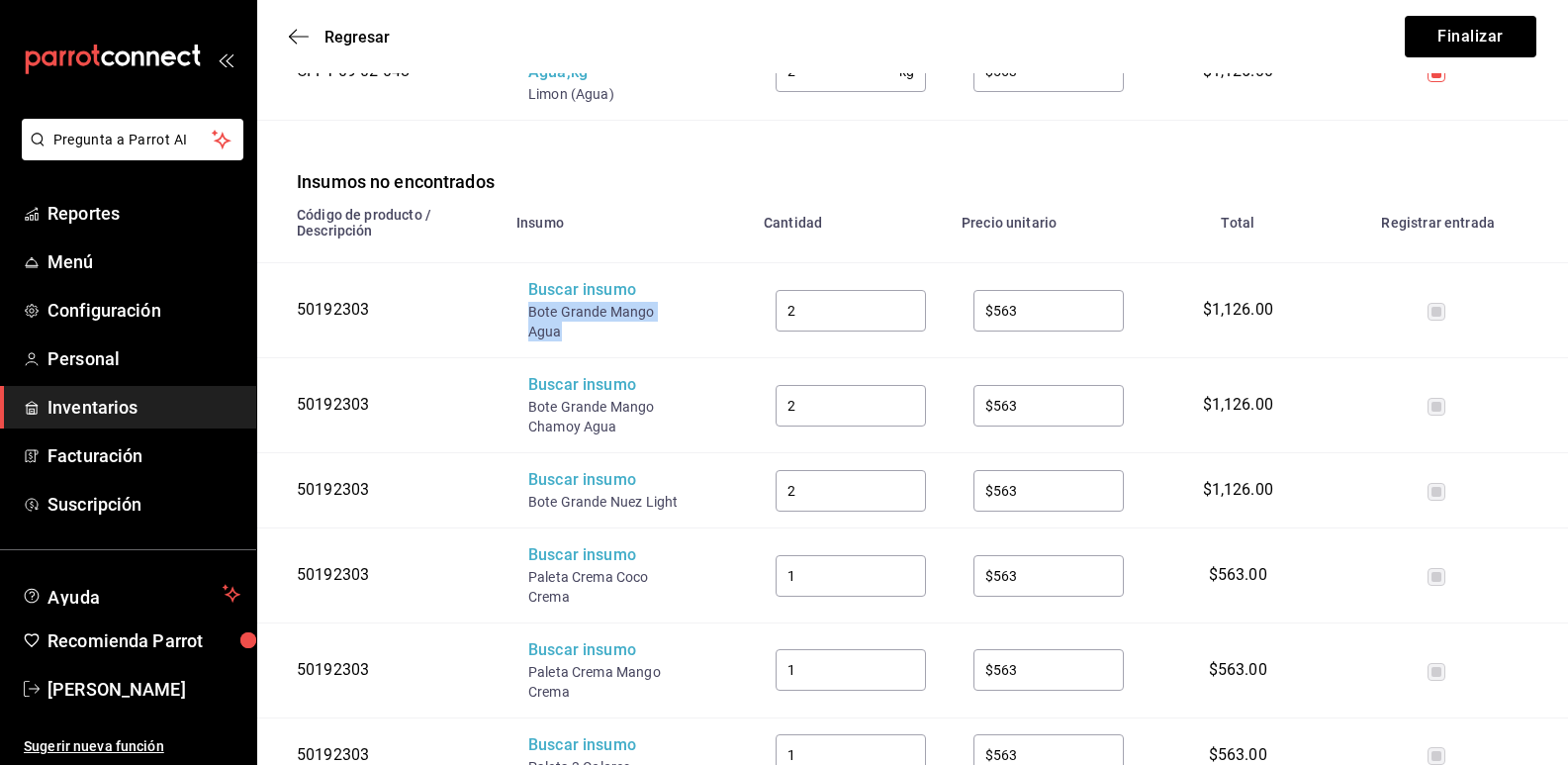
drag, startPoint x: 555, startPoint y: 303, endPoint x: 530, endPoint y: 295, distance: 26.2
click at [530, 302] on div "Bote Grande Mango Agua" at bounding box center [607, 322] width 159 height 40
click at [563, 279] on div "Buscar insumo" at bounding box center [607, 290] width 159 height 23
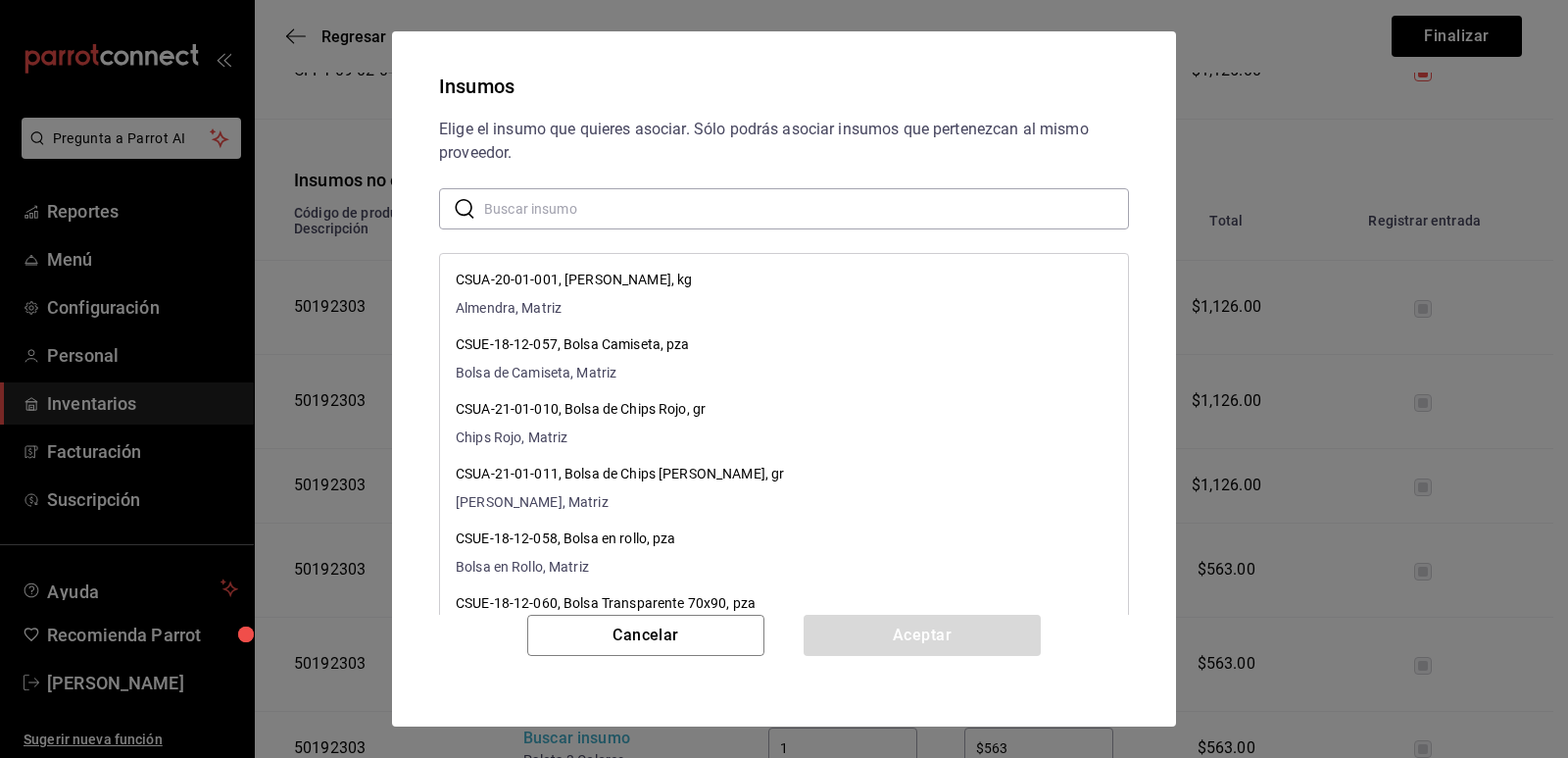
click at [636, 203] on input "text" at bounding box center [806, 209] width 645 height 40
paste input "Bote Grande Mango Agua"
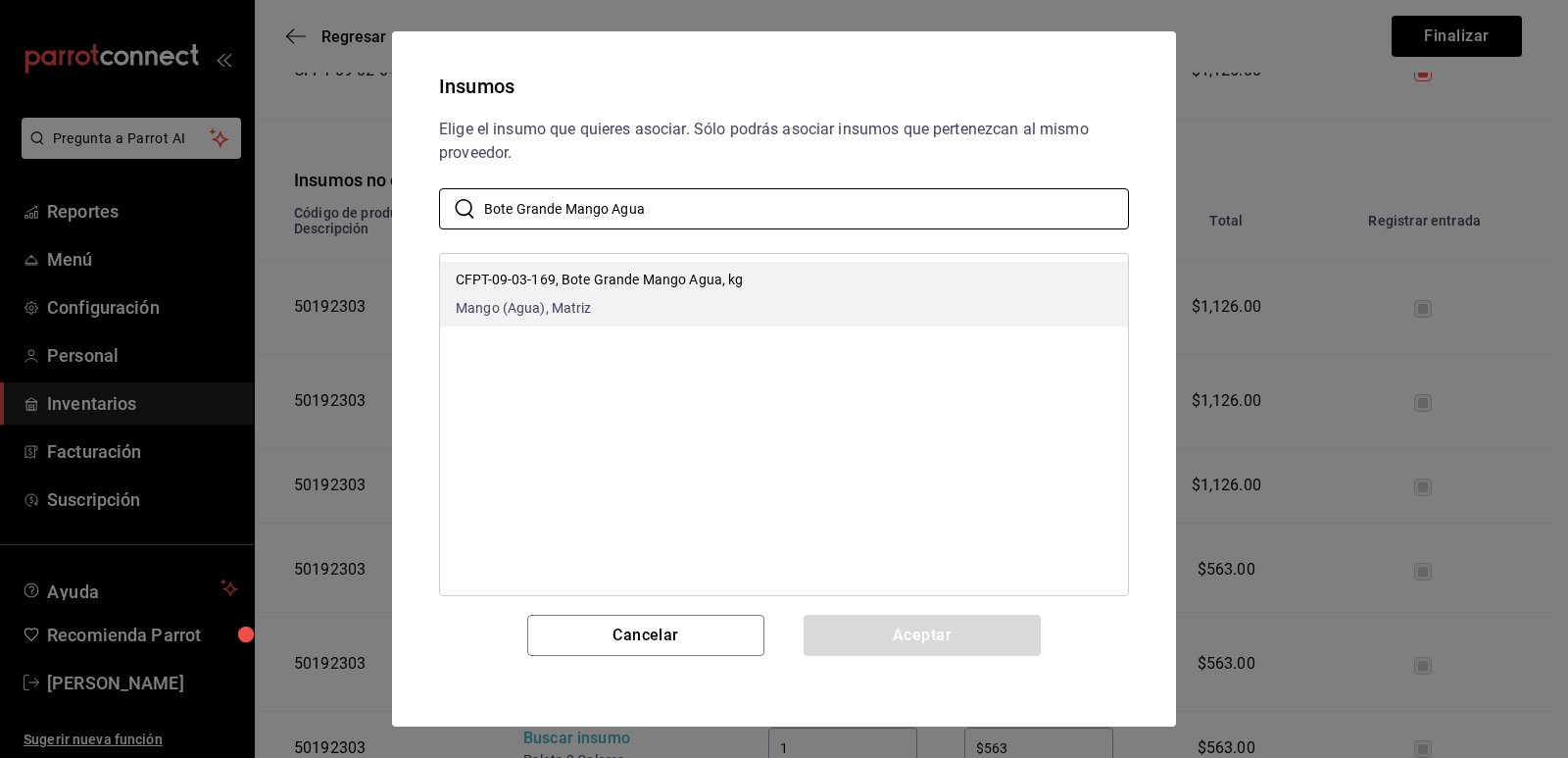
type input "Bote Grande Mango Agua"
click at [813, 270] on li "CFPT-09-03-169, Bote Grande Mango Agua, kg Mango (Agua), Matriz" at bounding box center [784, 294] width 688 height 64
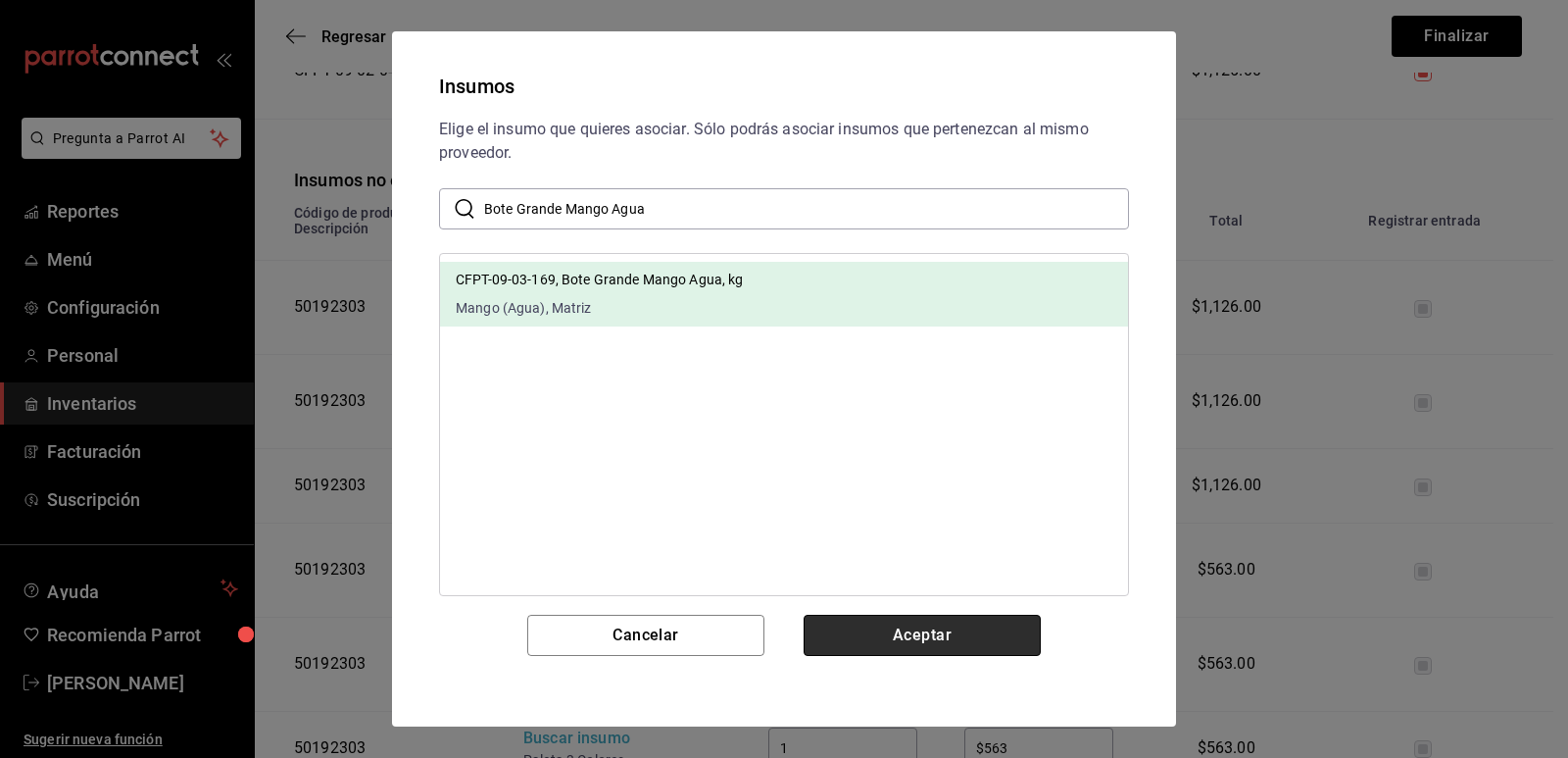
click at [891, 639] on button "Aceptar" at bounding box center [923, 635] width 237 height 42
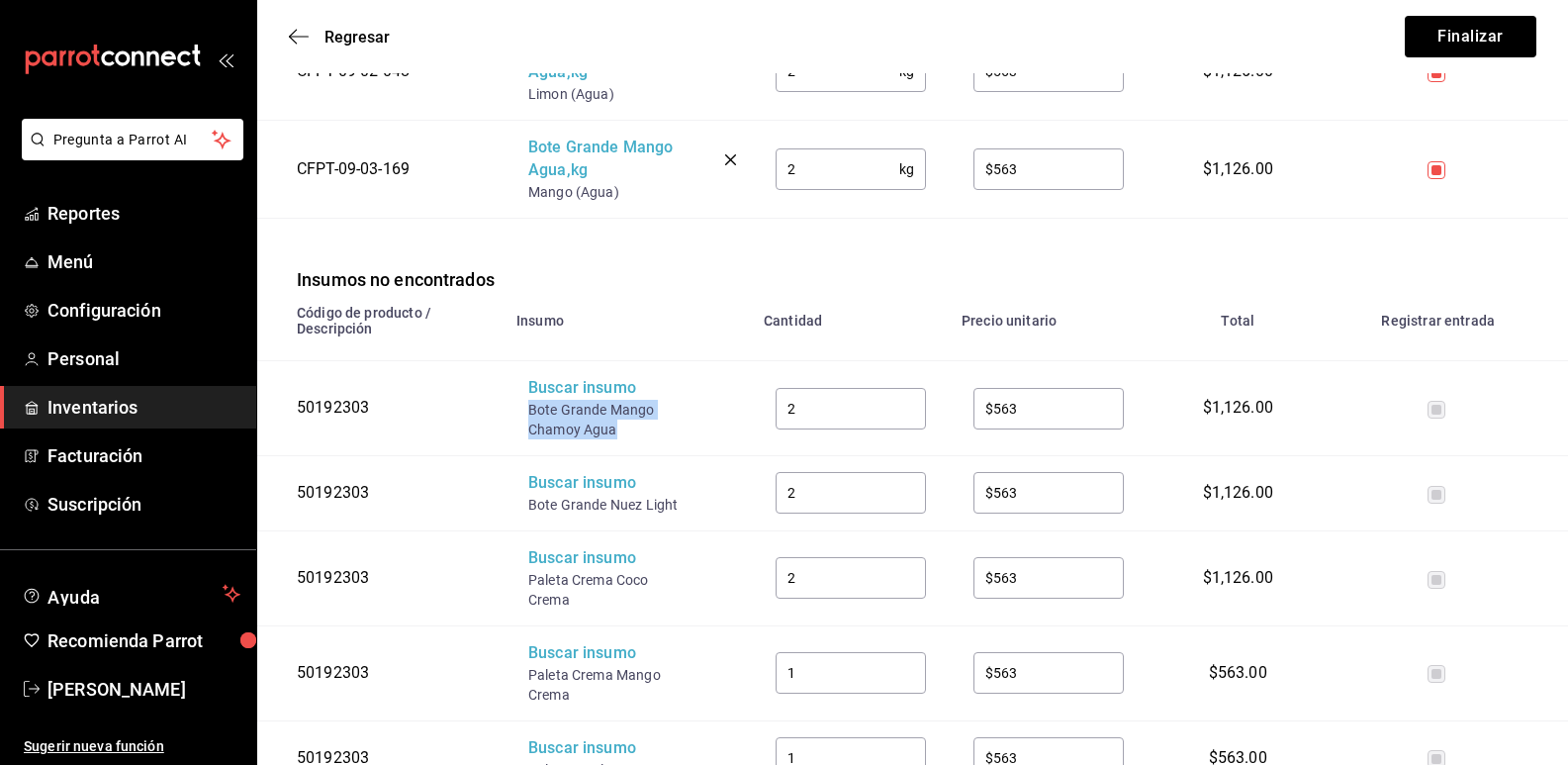
drag, startPoint x: 617, startPoint y: 413, endPoint x: 523, endPoint y: 397, distance: 95.4
click at [523, 397] on td "Buscar insumo Bote Grande Mango Chamoy Agua" at bounding box center [628, 408] width 247 height 95
click at [559, 377] on div "Buscar insumo" at bounding box center [607, 388] width 159 height 23
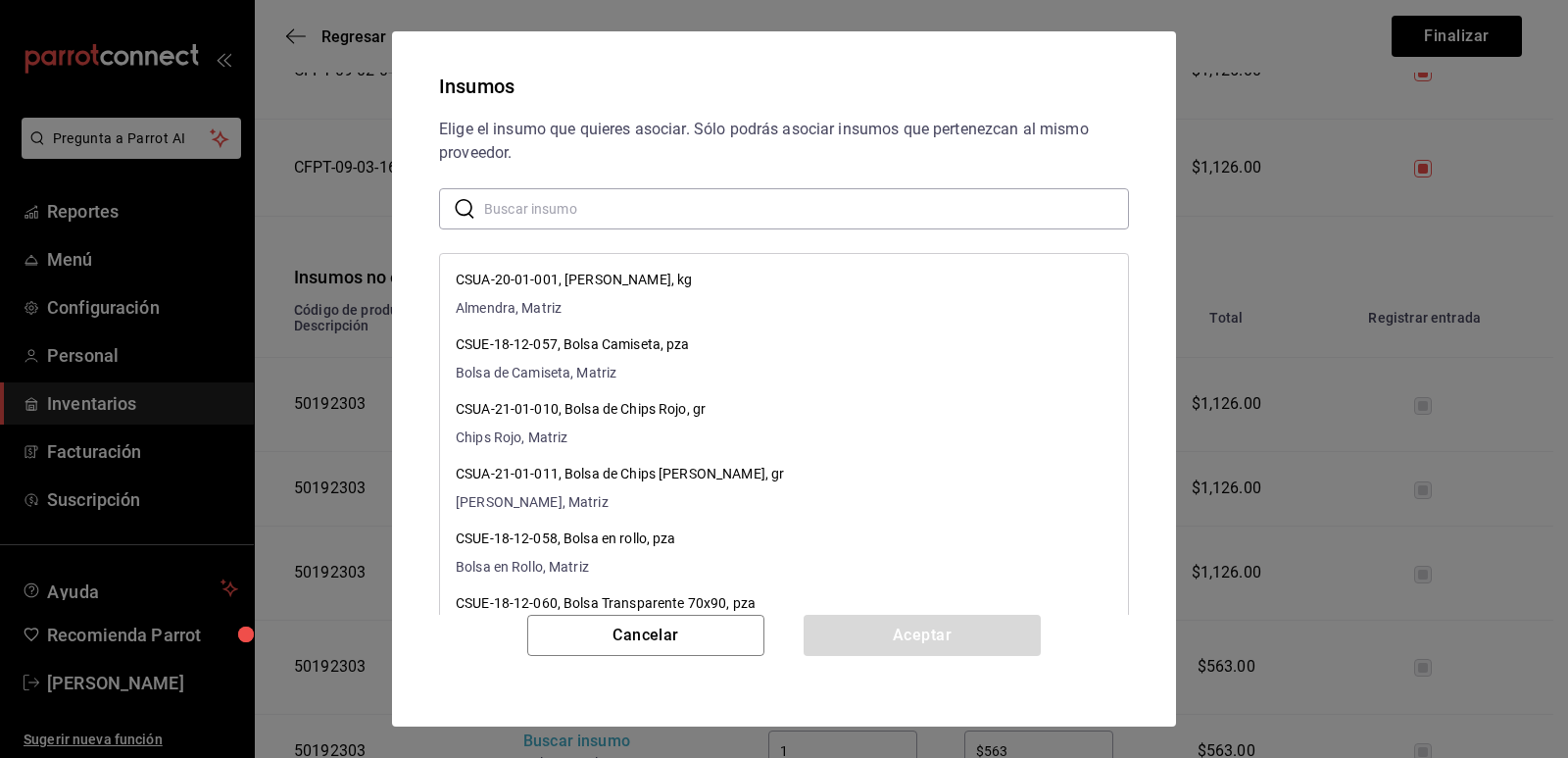
click at [647, 213] on input "text" at bounding box center [806, 209] width 645 height 40
paste input "Bote Grande Mango Chamoy Agua"
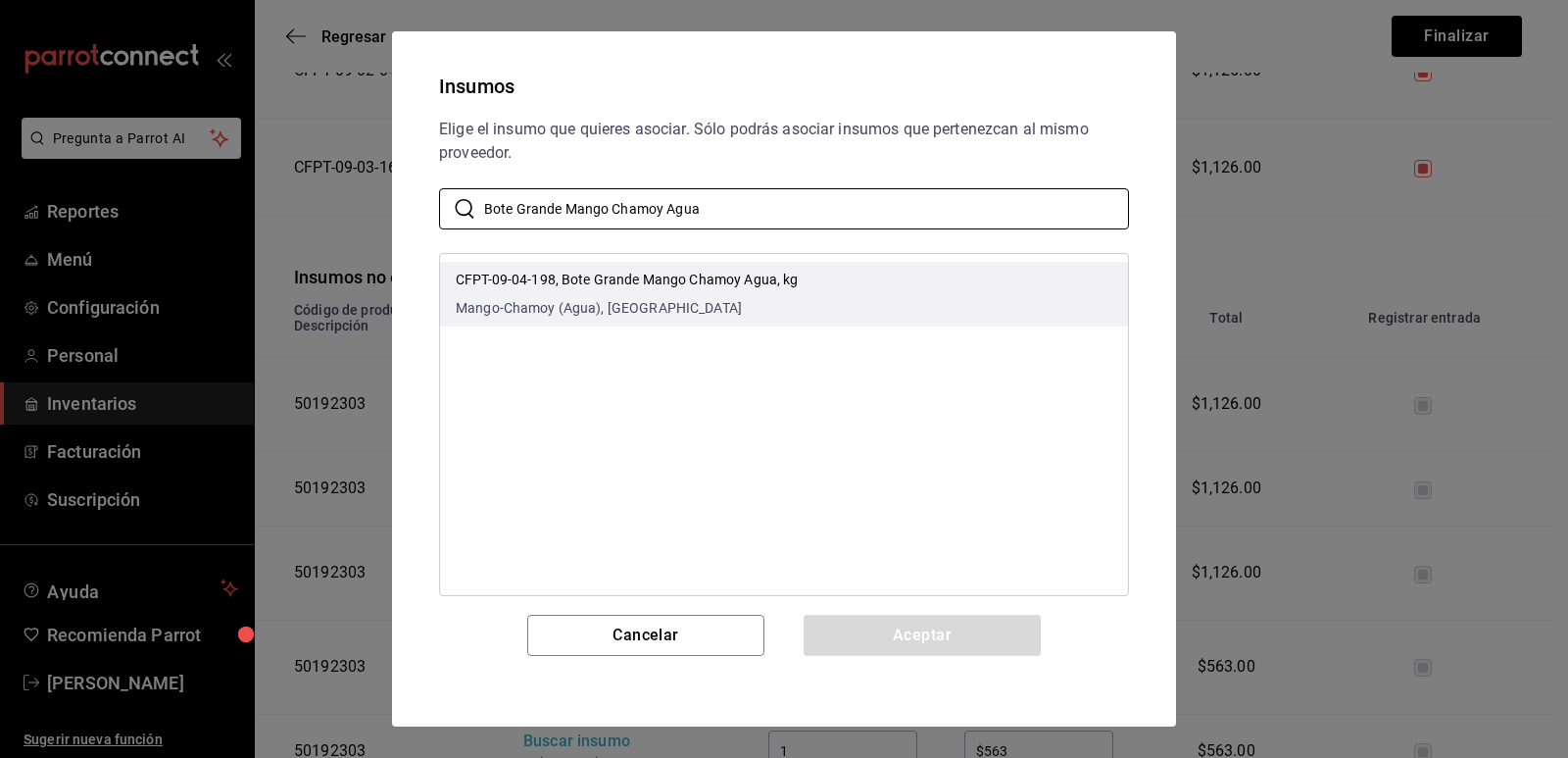
type input "Bote Grande Mango Chamoy Agua"
click at [700, 283] on p "CFPT-09-04-198, Bote Grande Mango Chamoy Agua, kg" at bounding box center [626, 280] width 342 height 21
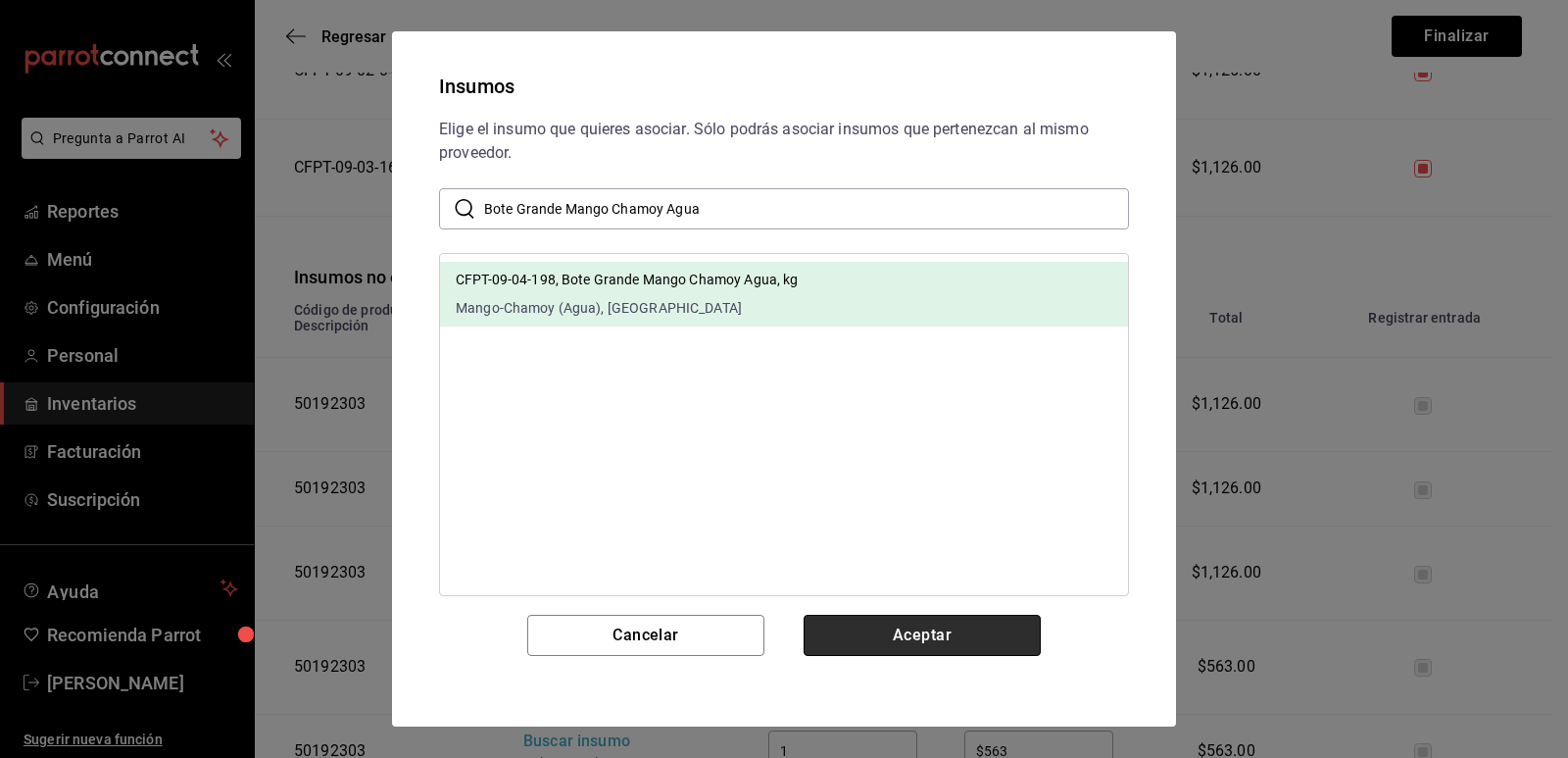
click at [955, 632] on button "Aceptar" at bounding box center [923, 635] width 237 height 42
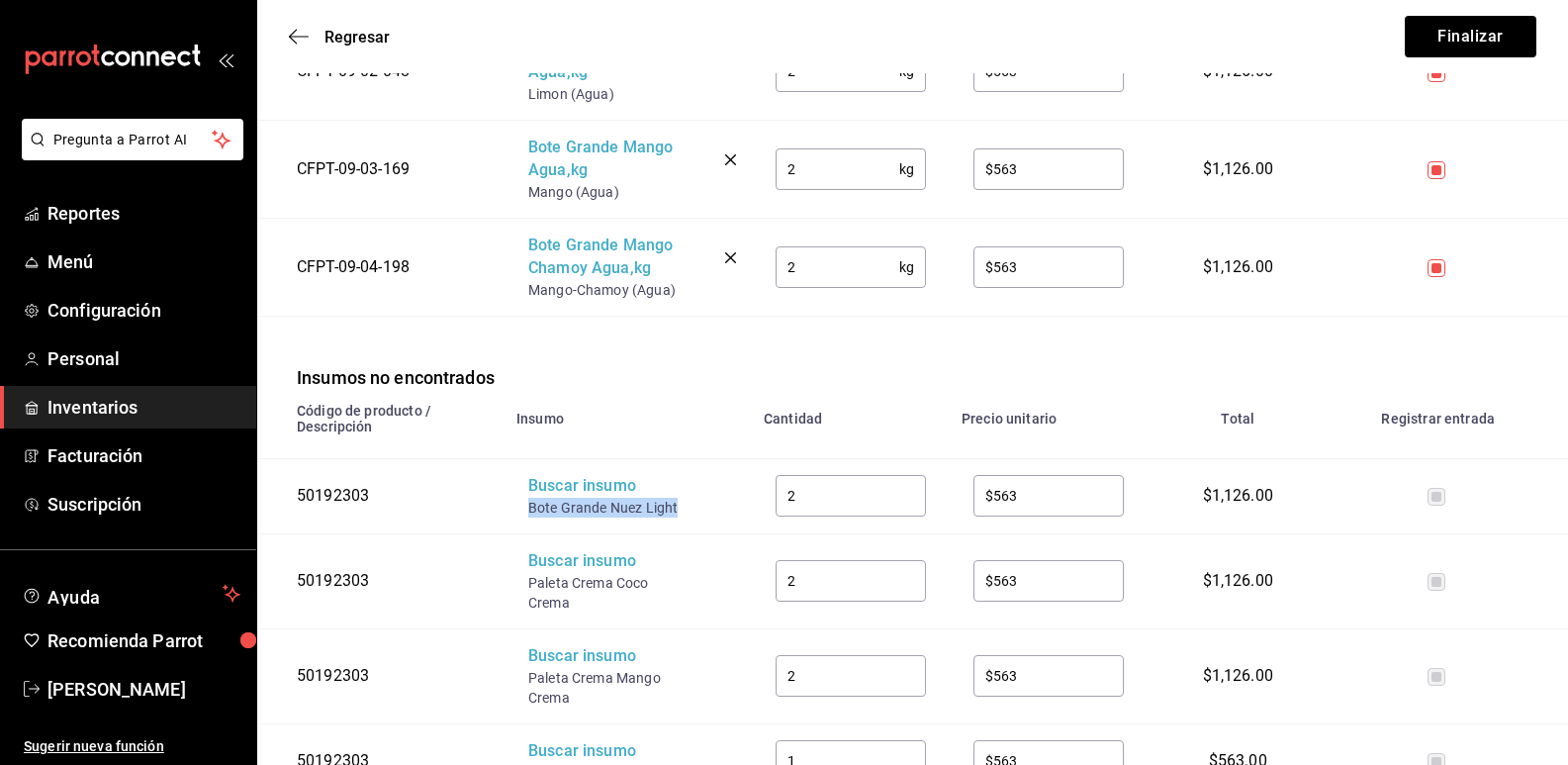
drag, startPoint x: 682, startPoint y: 488, endPoint x: 528, endPoint y: 487, distance: 154.0
click at [528, 487] on td "Buscar insumo Bote Grande Nuez Light" at bounding box center [628, 495] width 247 height 75
click at [558, 475] on div "Buscar insumo" at bounding box center [607, 486] width 159 height 23
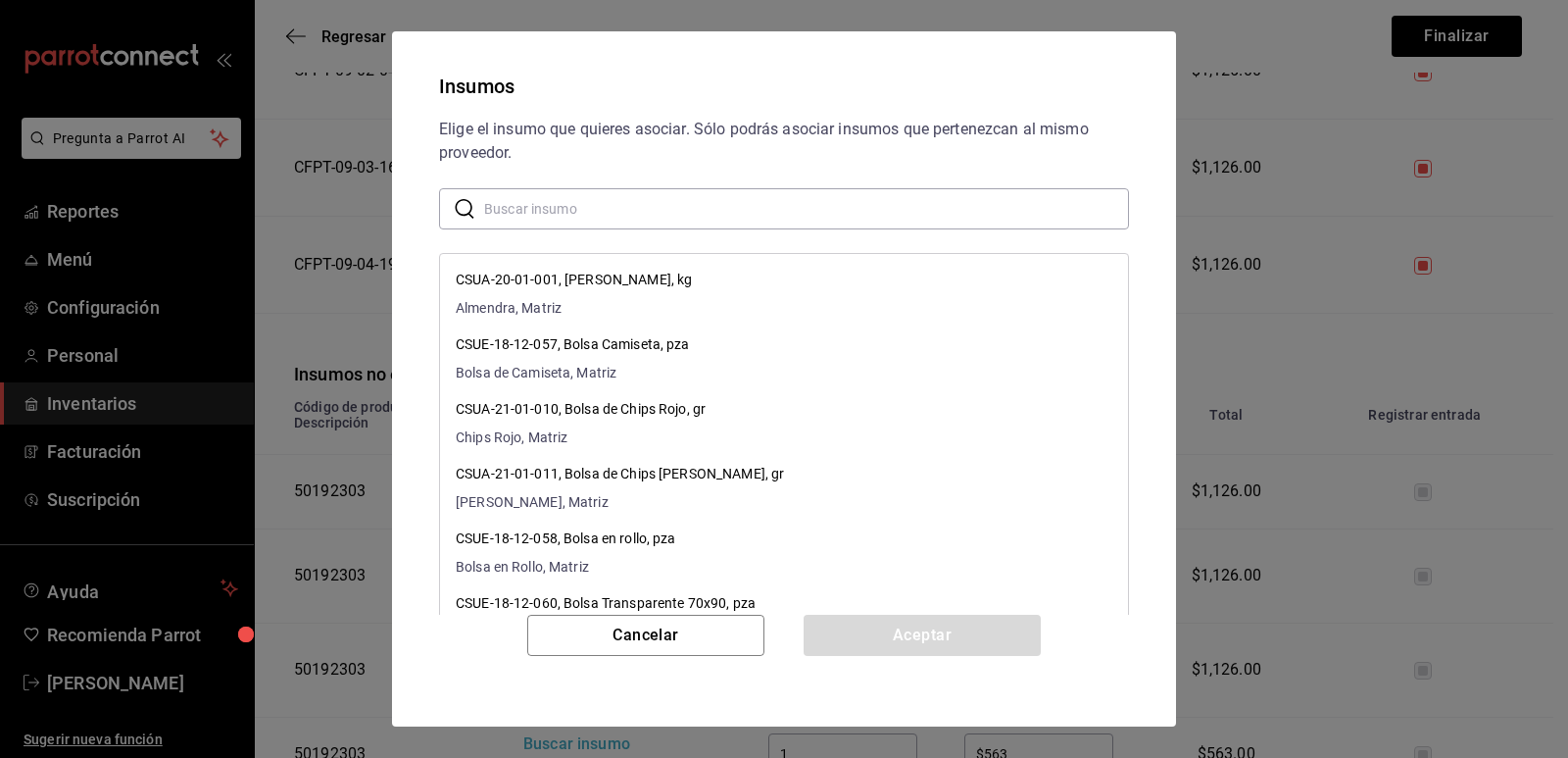
click at [612, 215] on input "text" at bounding box center [806, 209] width 645 height 40
paste input "Bote Grande Nuez Light"
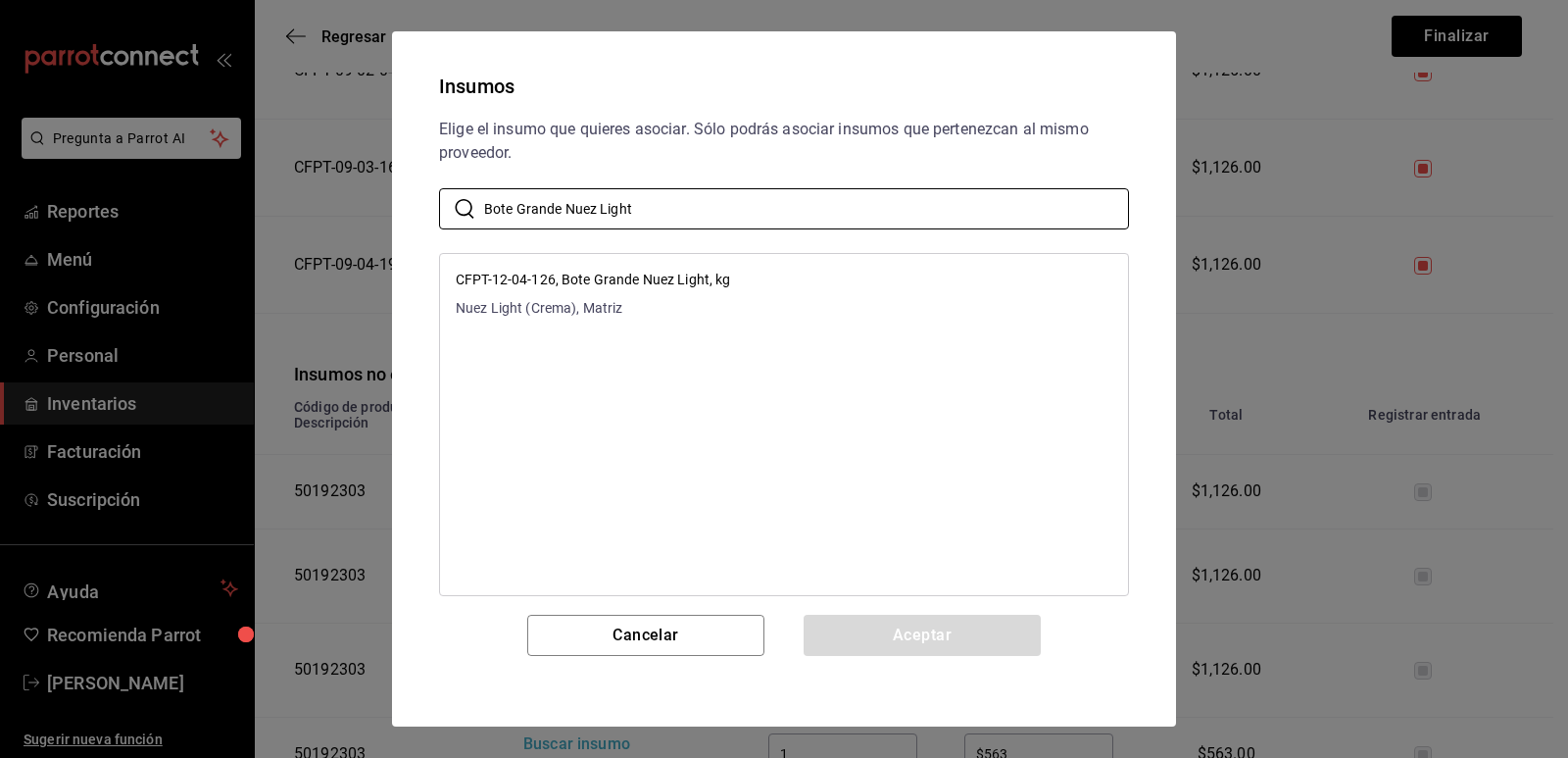
type input "Bote Grande Nuez Light"
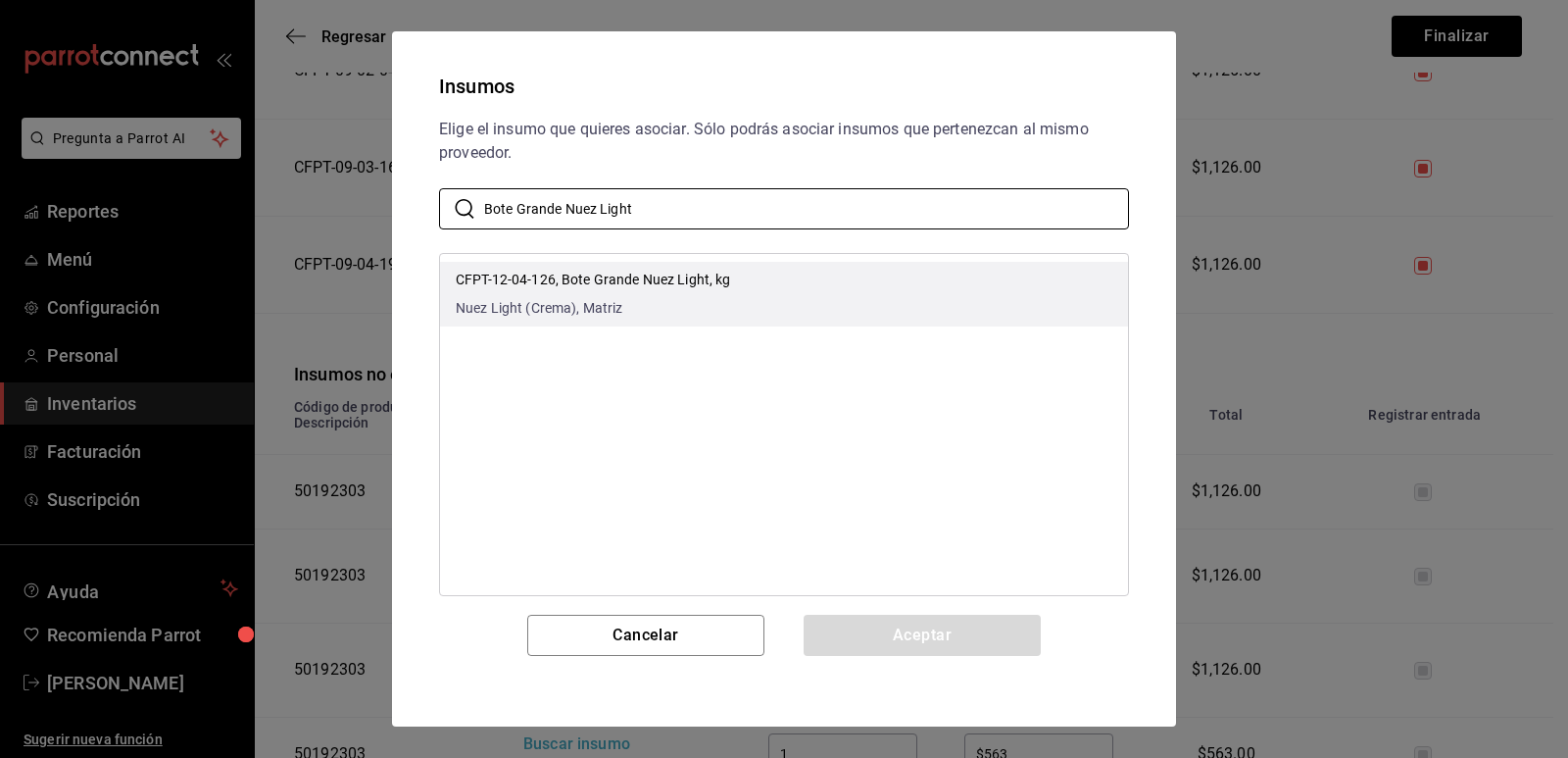
click at [789, 294] on li "CFPT-12-04-126, Bote Grande Nuez Light, kg Nuez Light (Crema), Matriz" at bounding box center [784, 294] width 688 height 64
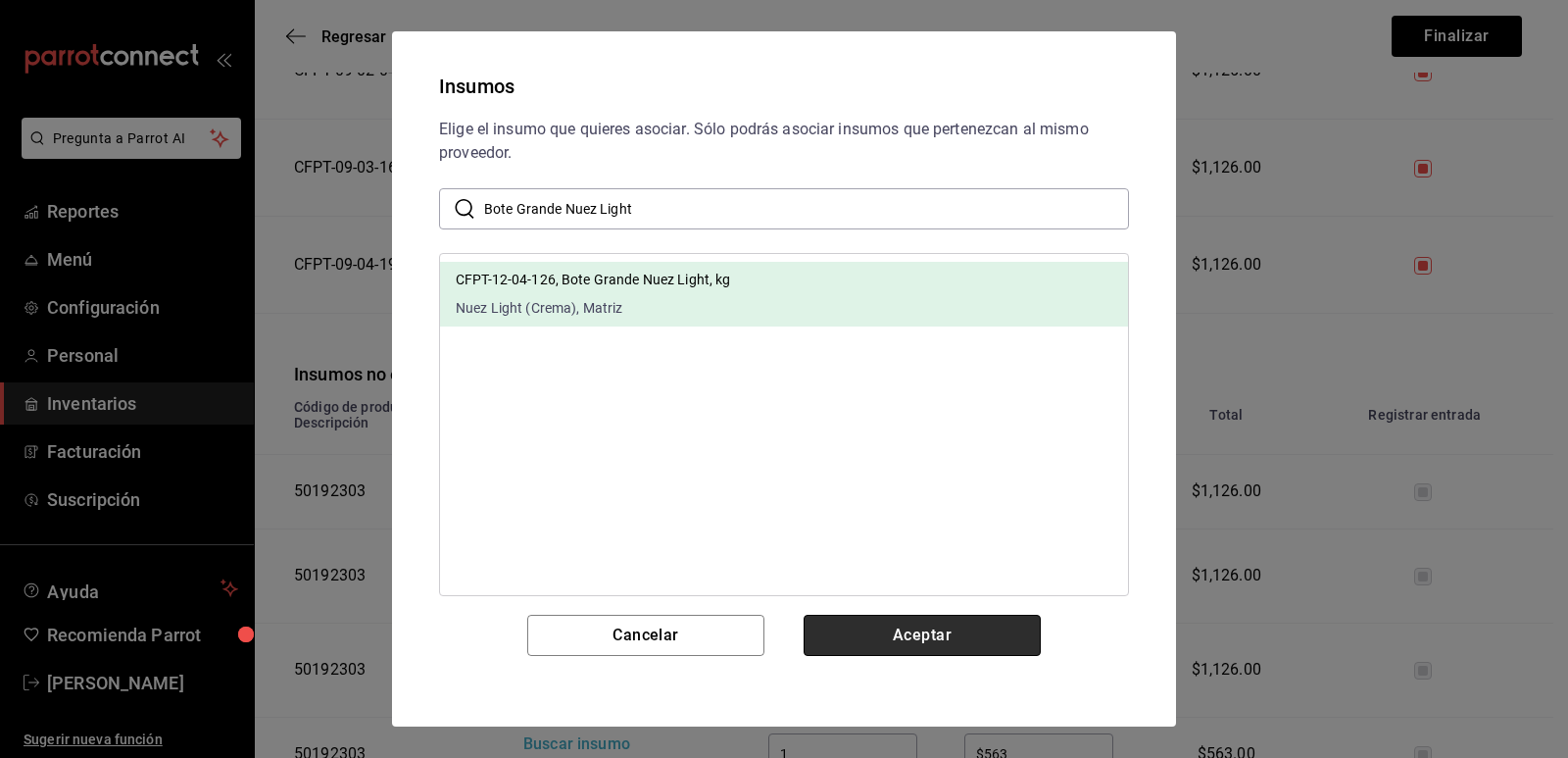
click at [910, 621] on button "Aceptar" at bounding box center [923, 635] width 237 height 42
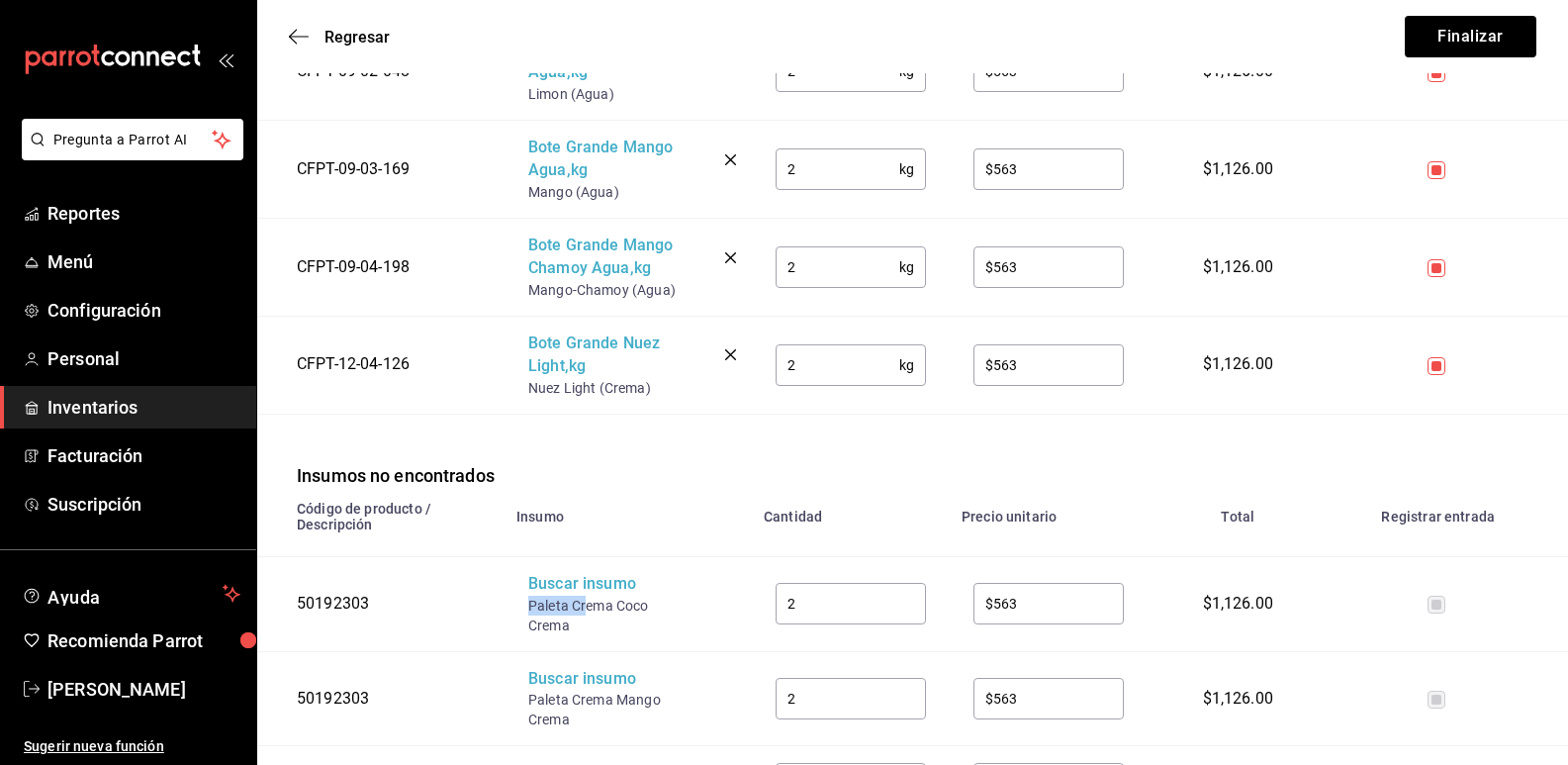
drag, startPoint x: 582, startPoint y: 593, endPoint x: 525, endPoint y: 579, distance: 58.7
click at [525, 579] on td "Buscar insumo Paleta Crema Coco Crema" at bounding box center [628, 603] width 247 height 95
drag, startPoint x: 555, startPoint y: 598, endPoint x: 533, endPoint y: 584, distance: 26.1
click at [533, 595] on div "Paleta Crema Coco Crema" at bounding box center [607, 615] width 159 height 40
click at [555, 574] on div "Buscar insumo" at bounding box center [607, 583] width 159 height 23
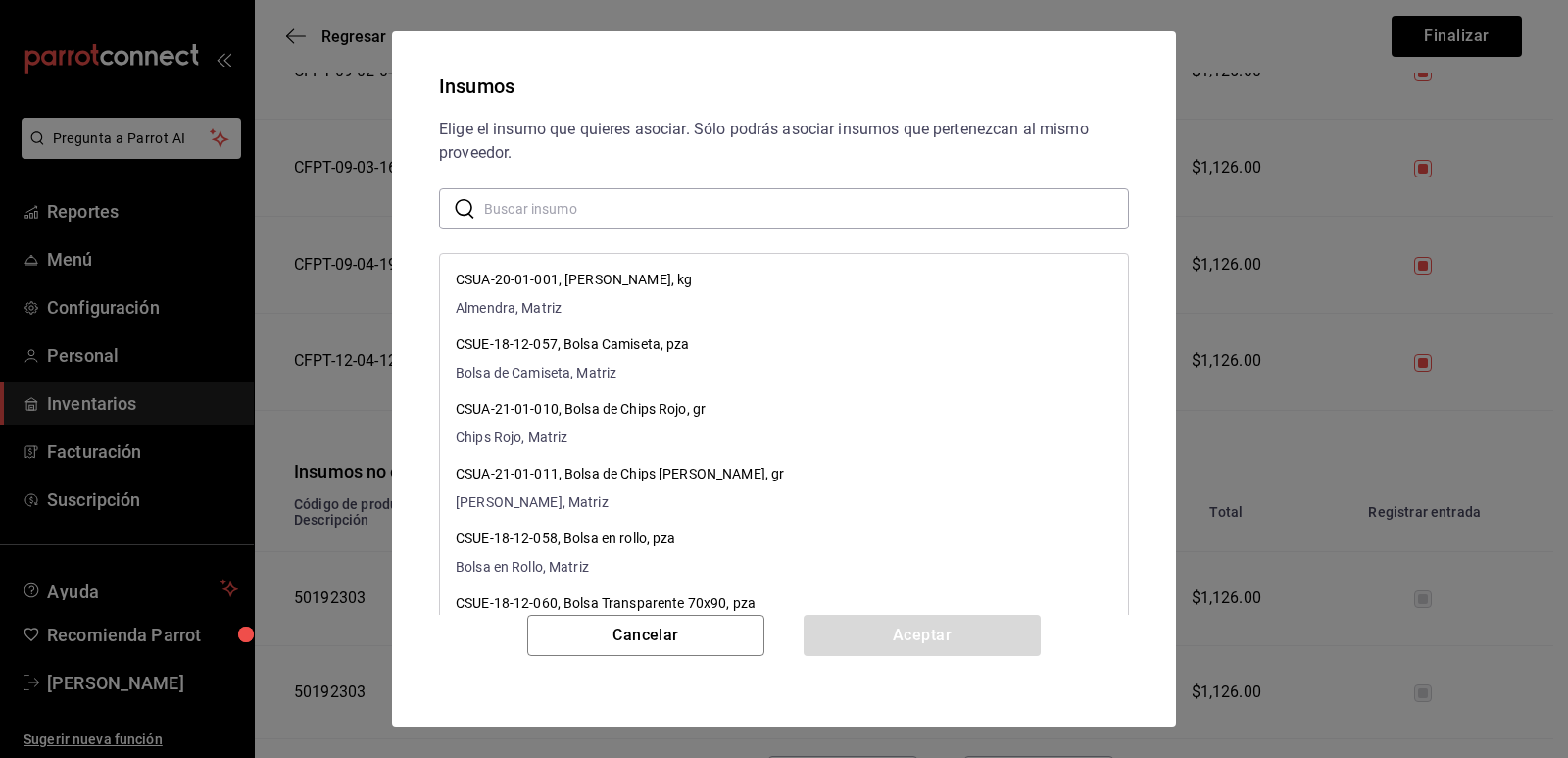
click at [638, 211] on input "text" at bounding box center [806, 209] width 645 height 40
paste input "Paleta Crema Coco Crema"
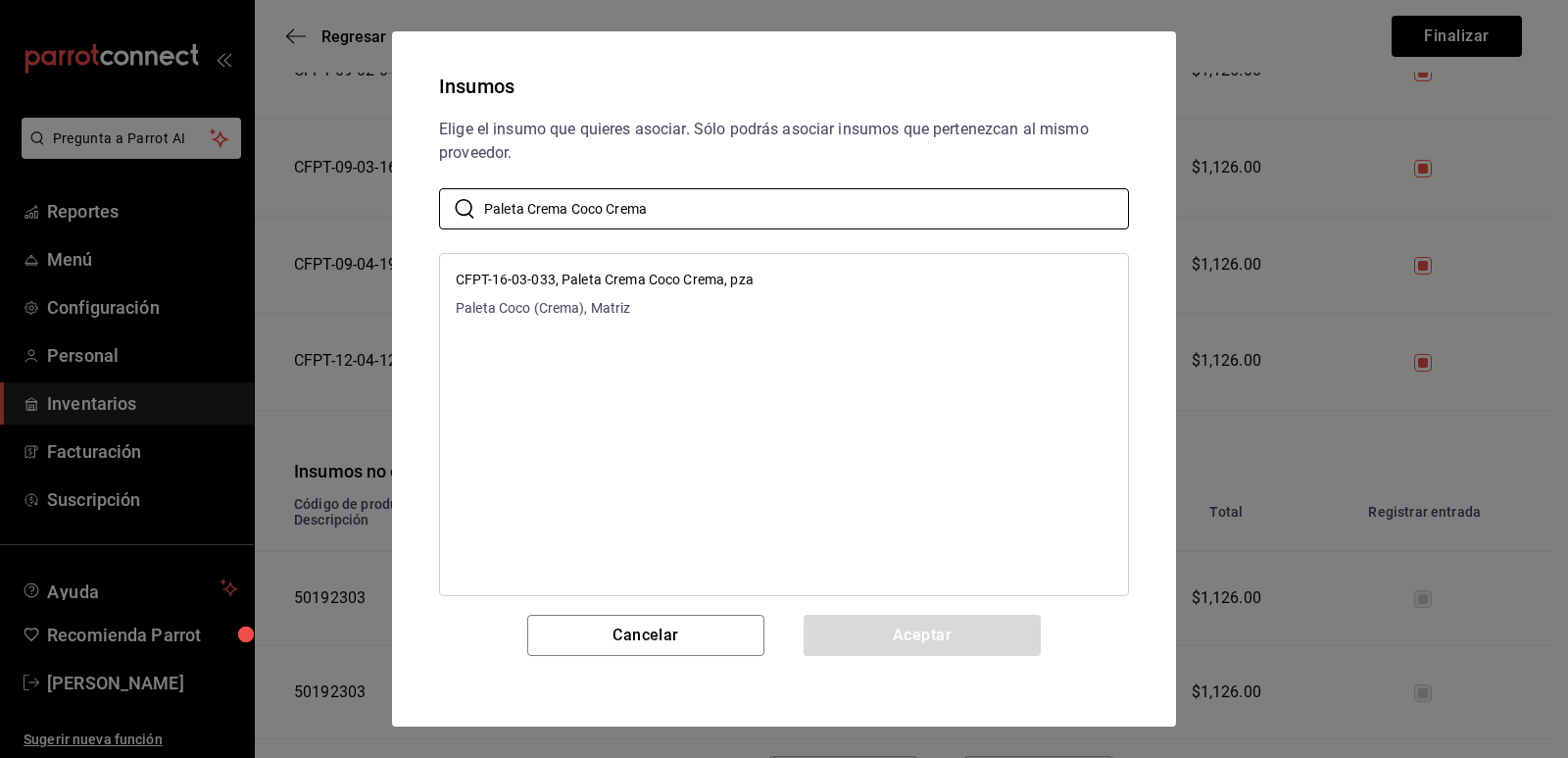
type input "Paleta Crema Coco Crema"
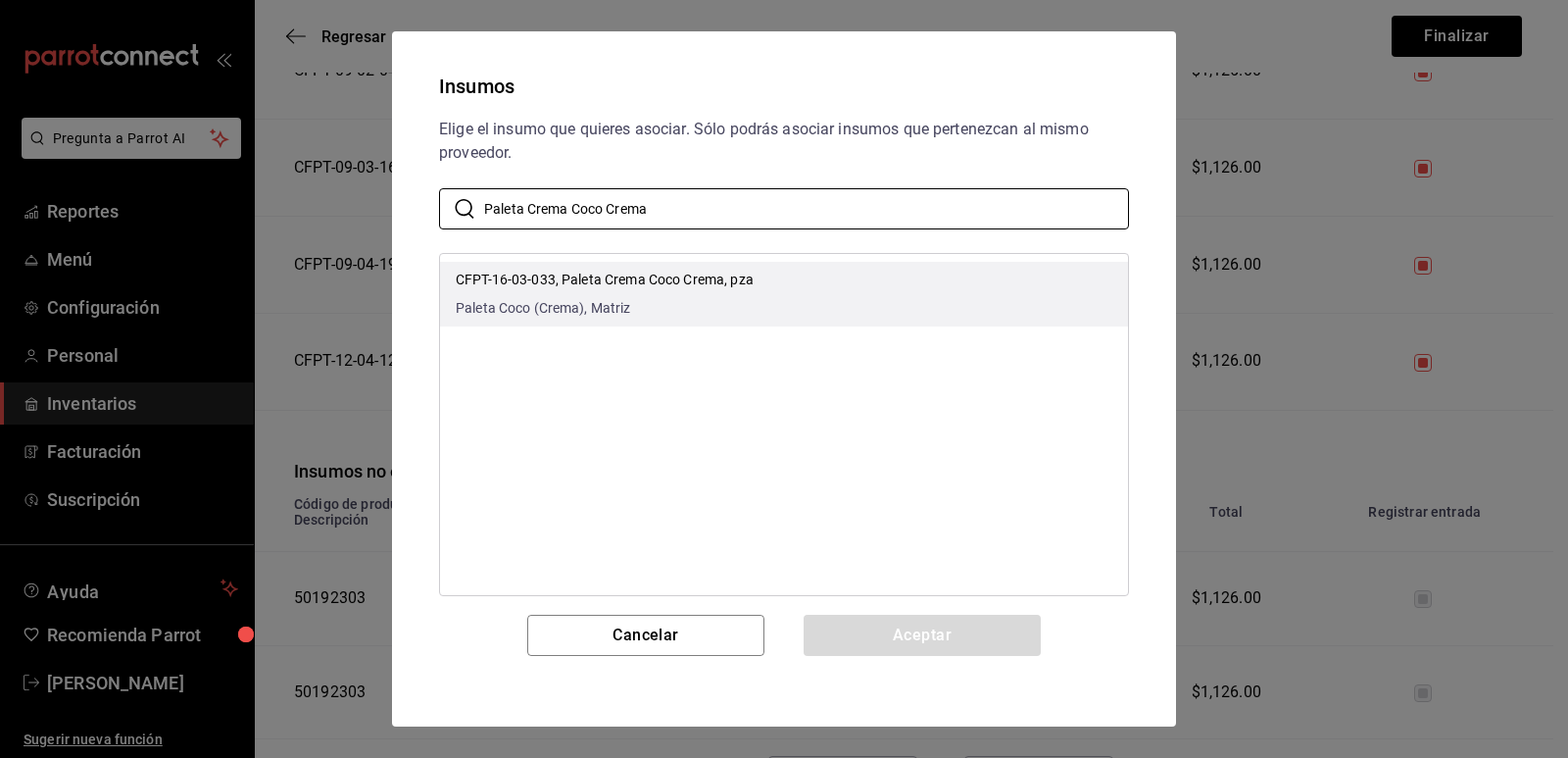
click at [772, 275] on li "CFPT-16-03-033, Paleta Crema Coco Crema, pza Paleta Coco (Crema), Matriz" at bounding box center [784, 294] width 688 height 64
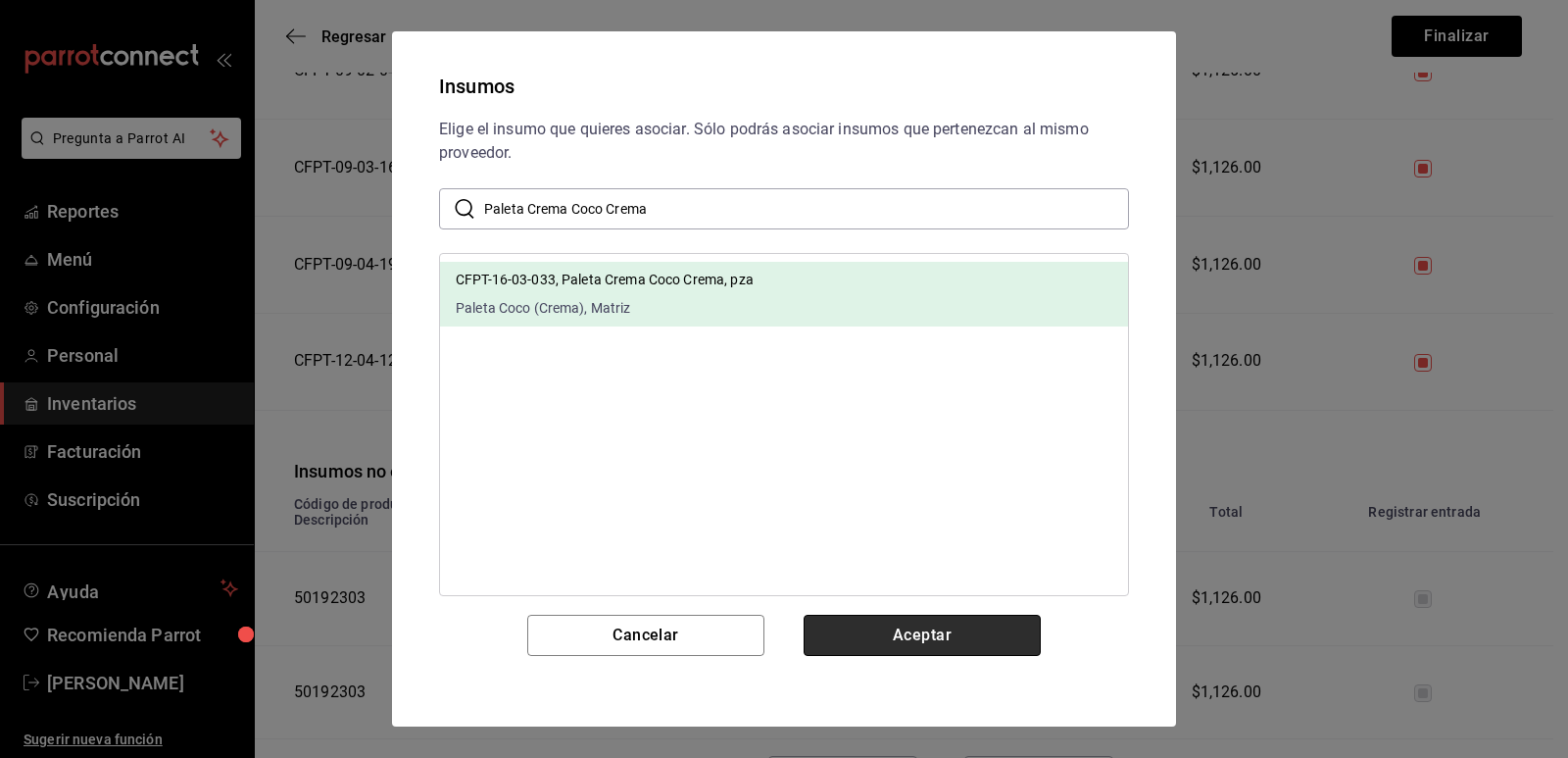
click at [920, 632] on button "Aceptar" at bounding box center [923, 635] width 237 height 42
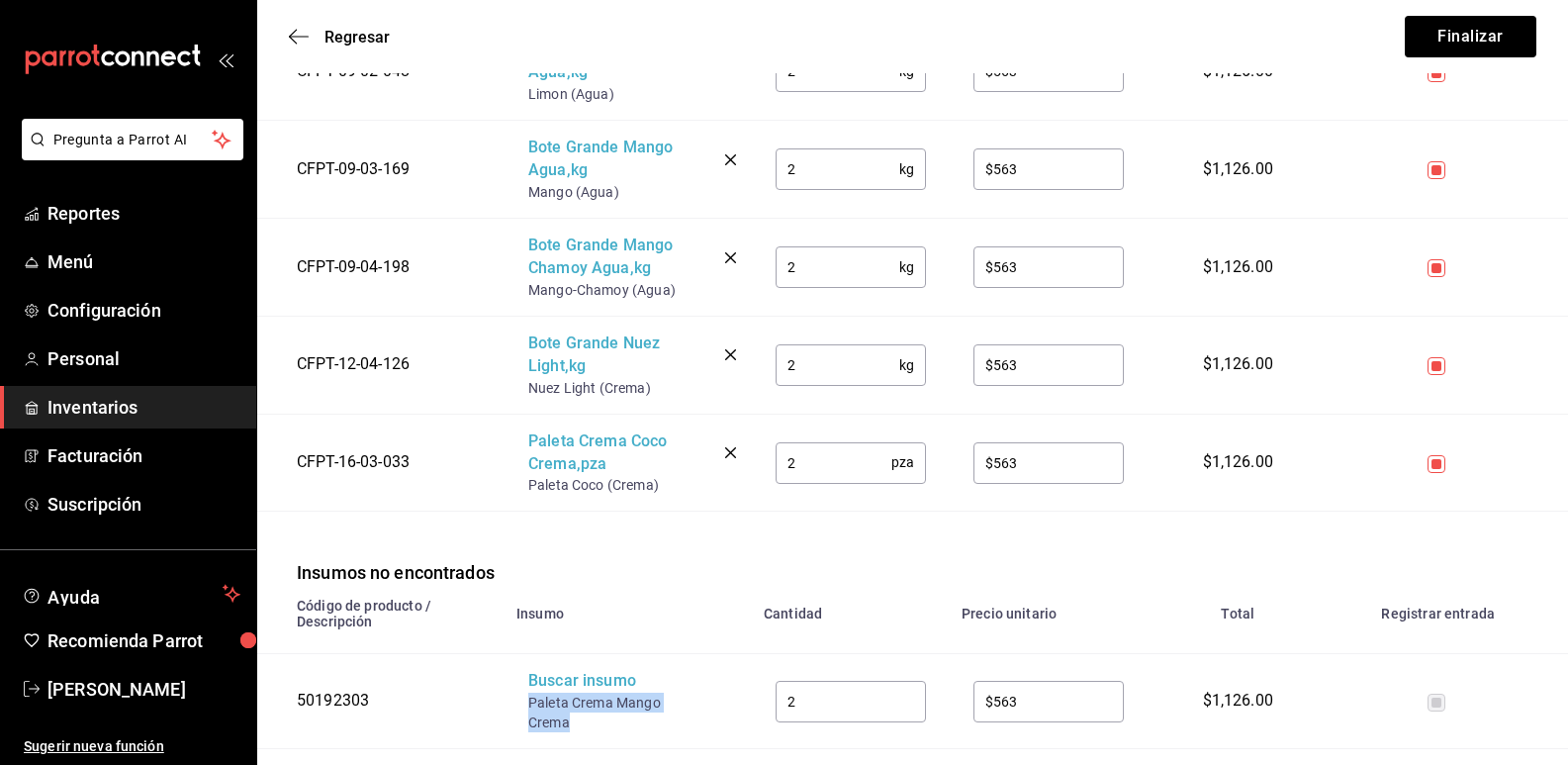
drag, startPoint x: 580, startPoint y: 702, endPoint x: 531, endPoint y: 681, distance: 53.3
click at [531, 692] on div "Paleta Crema Mango Crema" at bounding box center [607, 712] width 159 height 40
click at [568, 670] on div "Buscar insumo" at bounding box center [607, 681] width 159 height 23
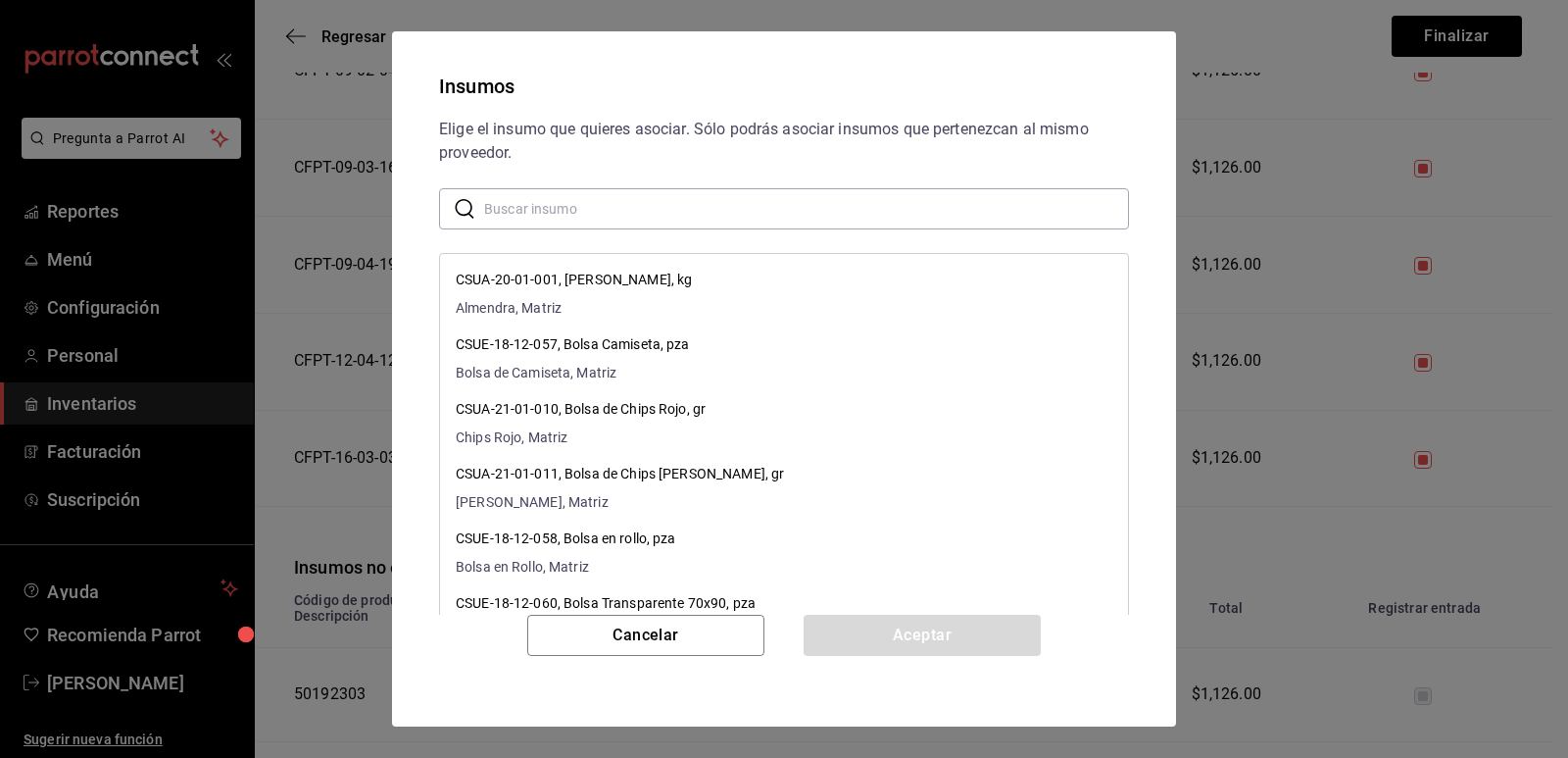
click at [635, 221] on input "text" at bounding box center [806, 209] width 645 height 40
paste input "Paleta Crema Mango Crema"
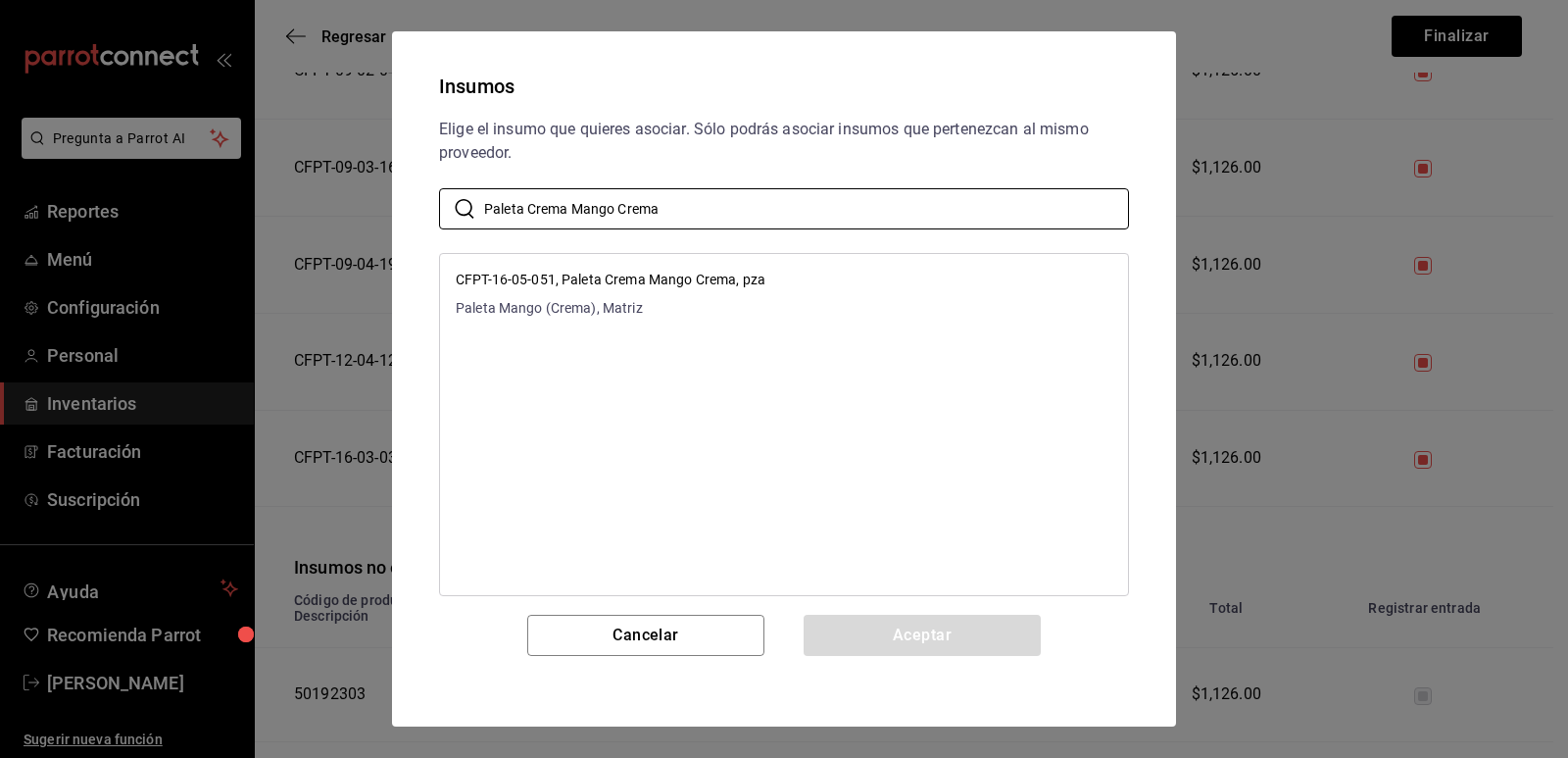
type input "Paleta Crema Mango Crema"
click at [784, 277] on li "CFPT-16-05-051, Paleta Crema Mango Crema, pza Paleta Mango (Crema), Matriz" at bounding box center [784, 294] width 688 height 64
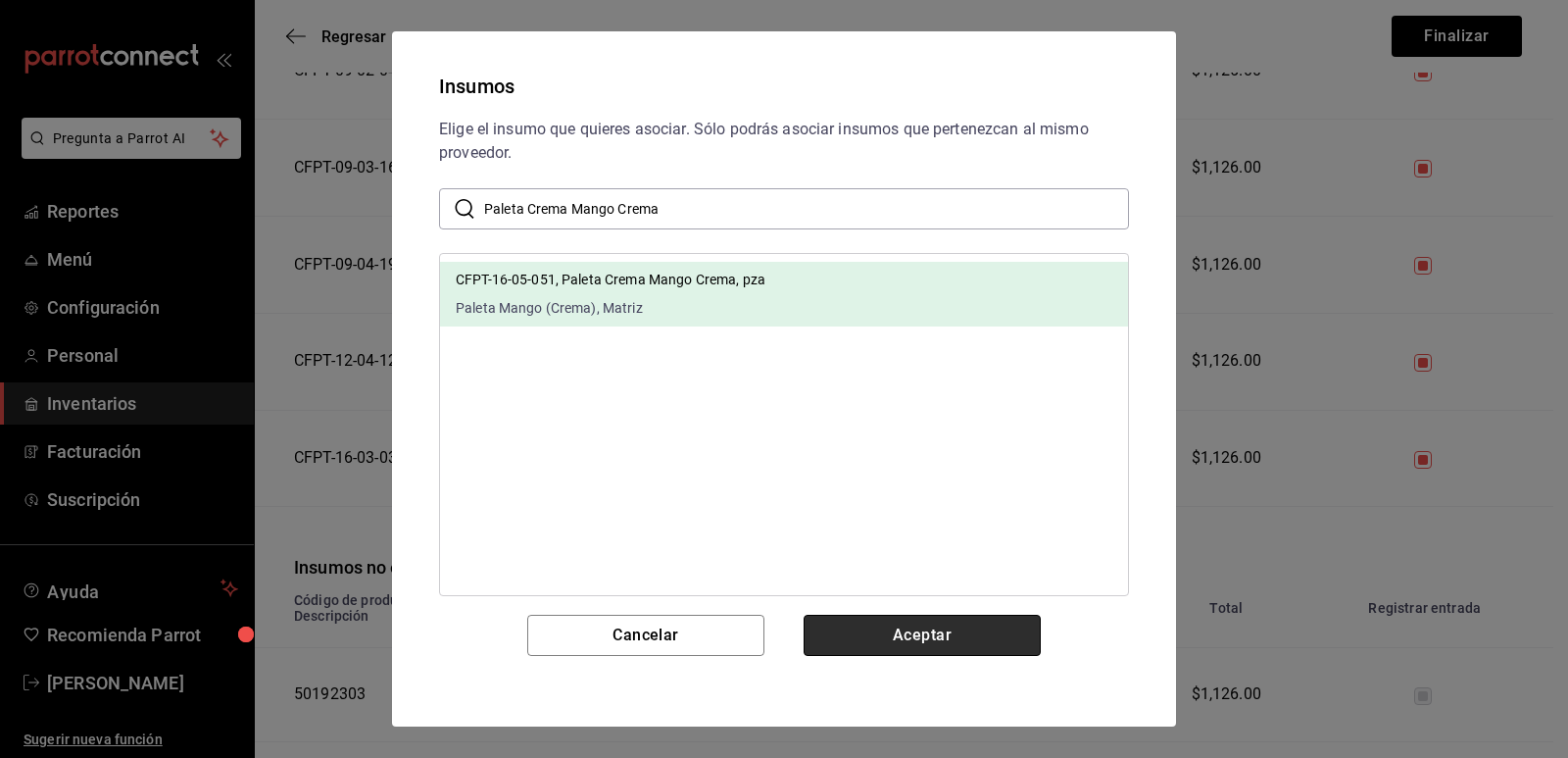
click at [899, 630] on button "Aceptar" at bounding box center [923, 635] width 237 height 42
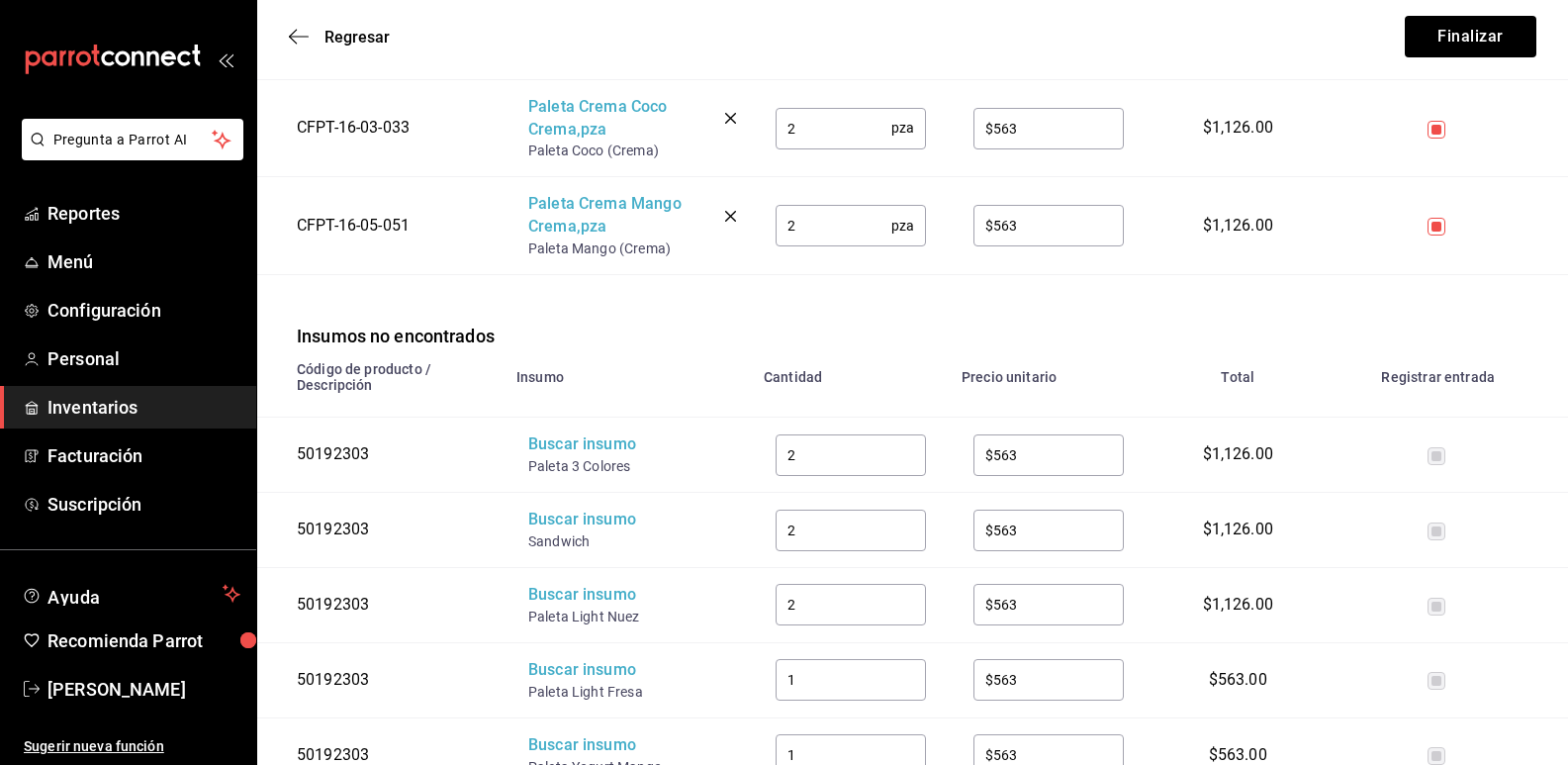
scroll to position [3068, 0]
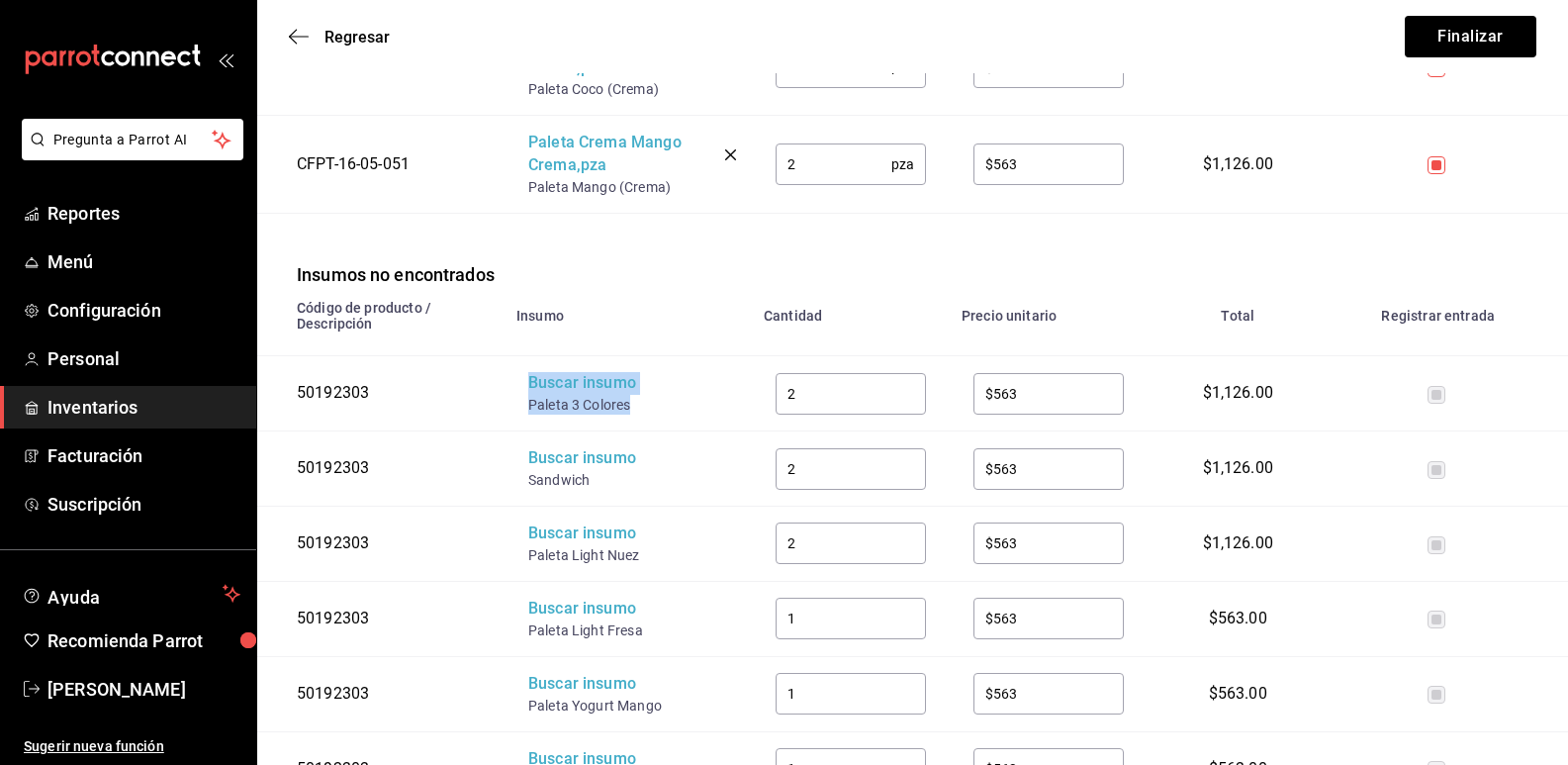
drag, startPoint x: 629, startPoint y: 384, endPoint x: 502, endPoint y: 379, distance: 127.1
click at [502, 379] on tr "50192303 Buscar insumo Paleta 3 Colores 2 ​ $563 ​ $1,126.00" at bounding box center [913, 393] width 1312 height 75
click at [591, 395] on div "Paleta 3 Colores" at bounding box center [607, 405] width 159 height 20
drag, startPoint x: 630, startPoint y: 388, endPoint x: 526, endPoint y: 382, distance: 104.2
click at [526, 382] on td "Buscar insumo Paleta 3 Colores" at bounding box center [628, 393] width 247 height 75
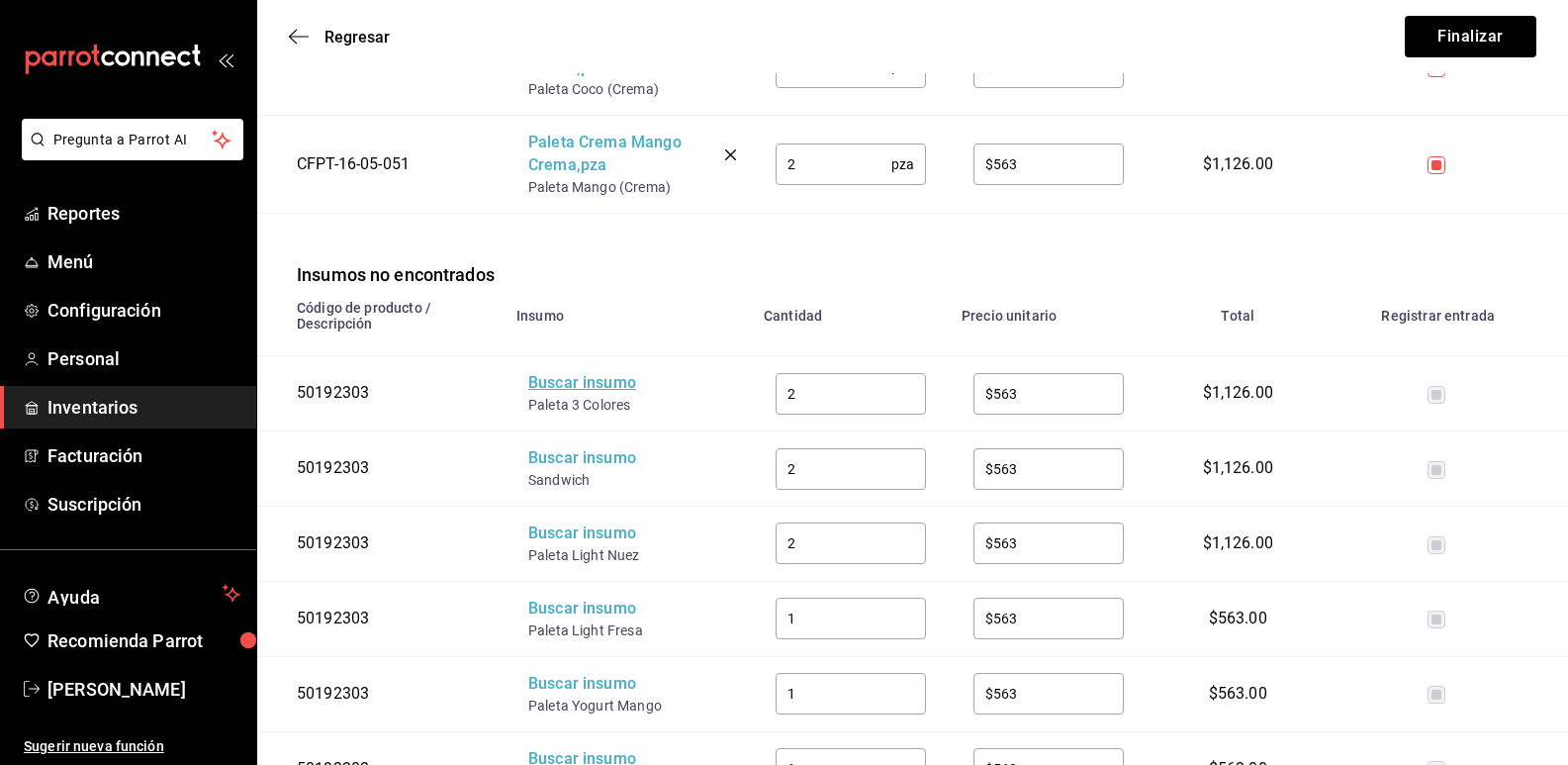
click at [569, 372] on div "Buscar insumo" at bounding box center [607, 383] width 159 height 23
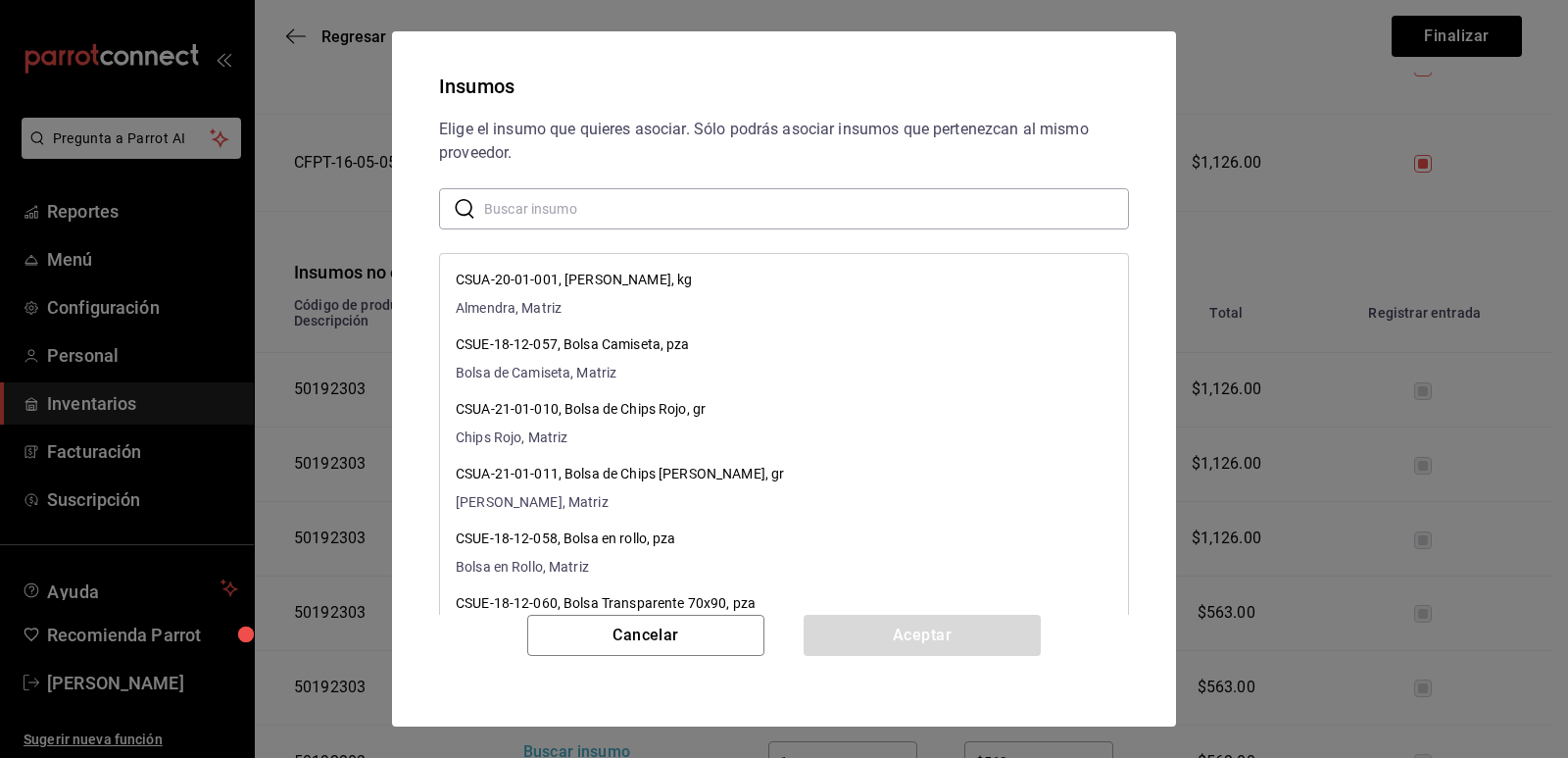
click at [681, 222] on input "text" at bounding box center [806, 209] width 645 height 40
paste input "Paleta 3 Colores"
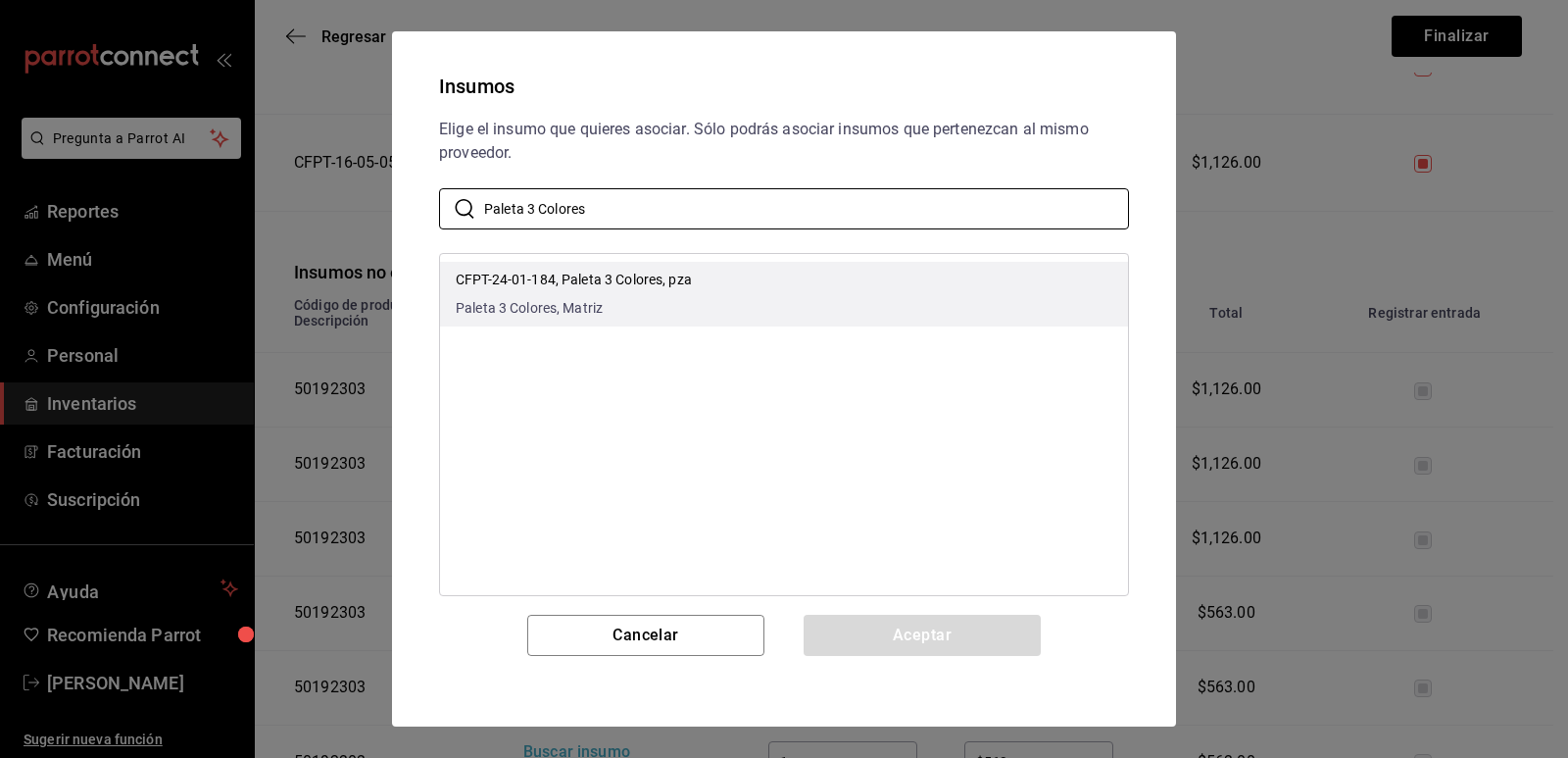
type input "Paleta 3 Colores"
click at [701, 291] on li "CFPT-24-01-184, Paleta 3 Colores, pza Paleta 3 Colores, Matriz" at bounding box center [784, 294] width 688 height 64
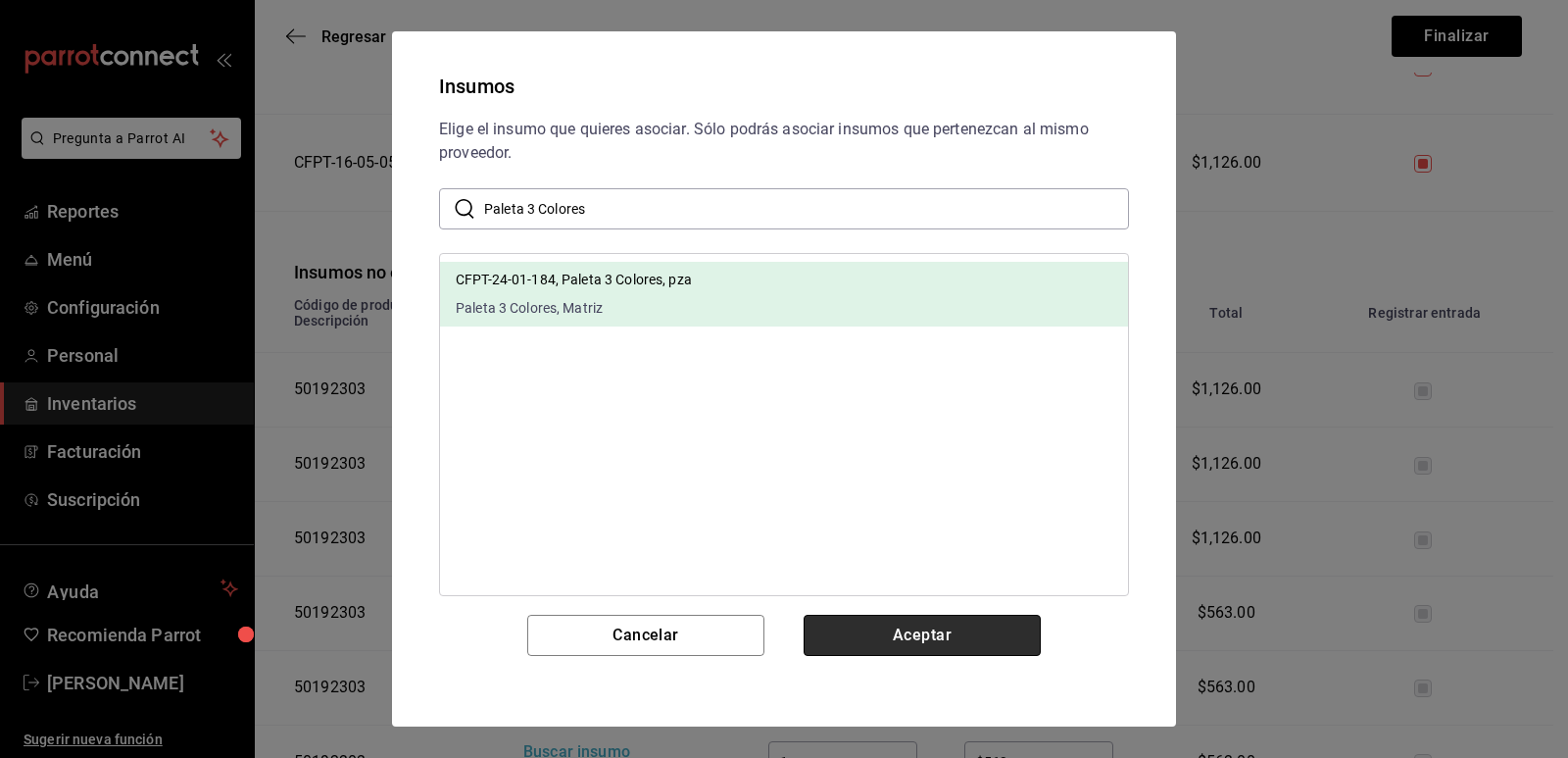
click at [935, 650] on button "Aceptar" at bounding box center [923, 635] width 237 height 42
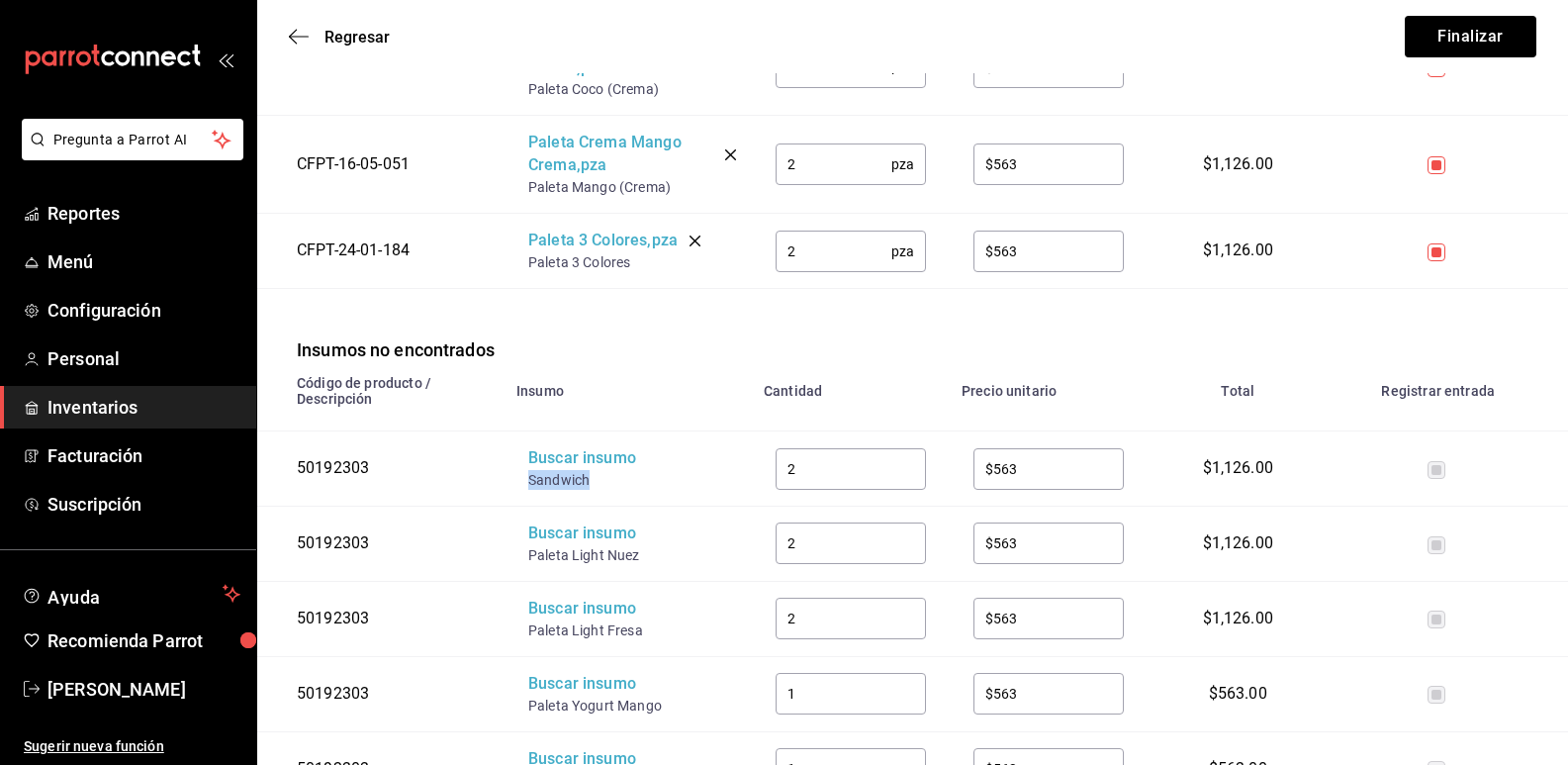
drag, startPoint x: 590, startPoint y: 462, endPoint x: 521, endPoint y: 455, distance: 69.4
click at [521, 455] on td "Buscar insumo Sandwich" at bounding box center [628, 469] width 247 height 75
click at [569, 447] on div "Buscar insumo" at bounding box center [607, 458] width 159 height 23
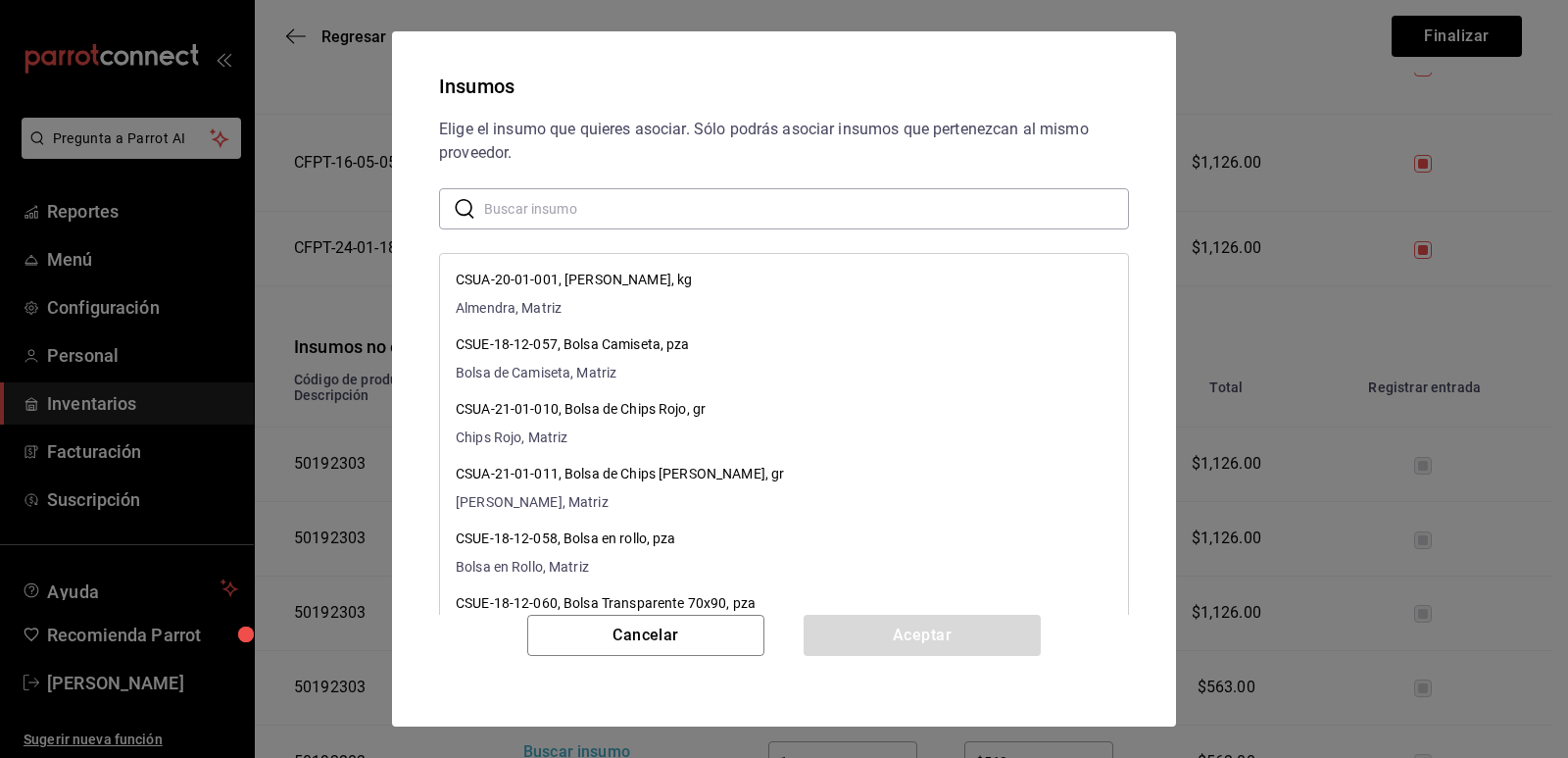
click at [600, 199] on input "text" at bounding box center [806, 209] width 645 height 40
paste input "Sandwich"
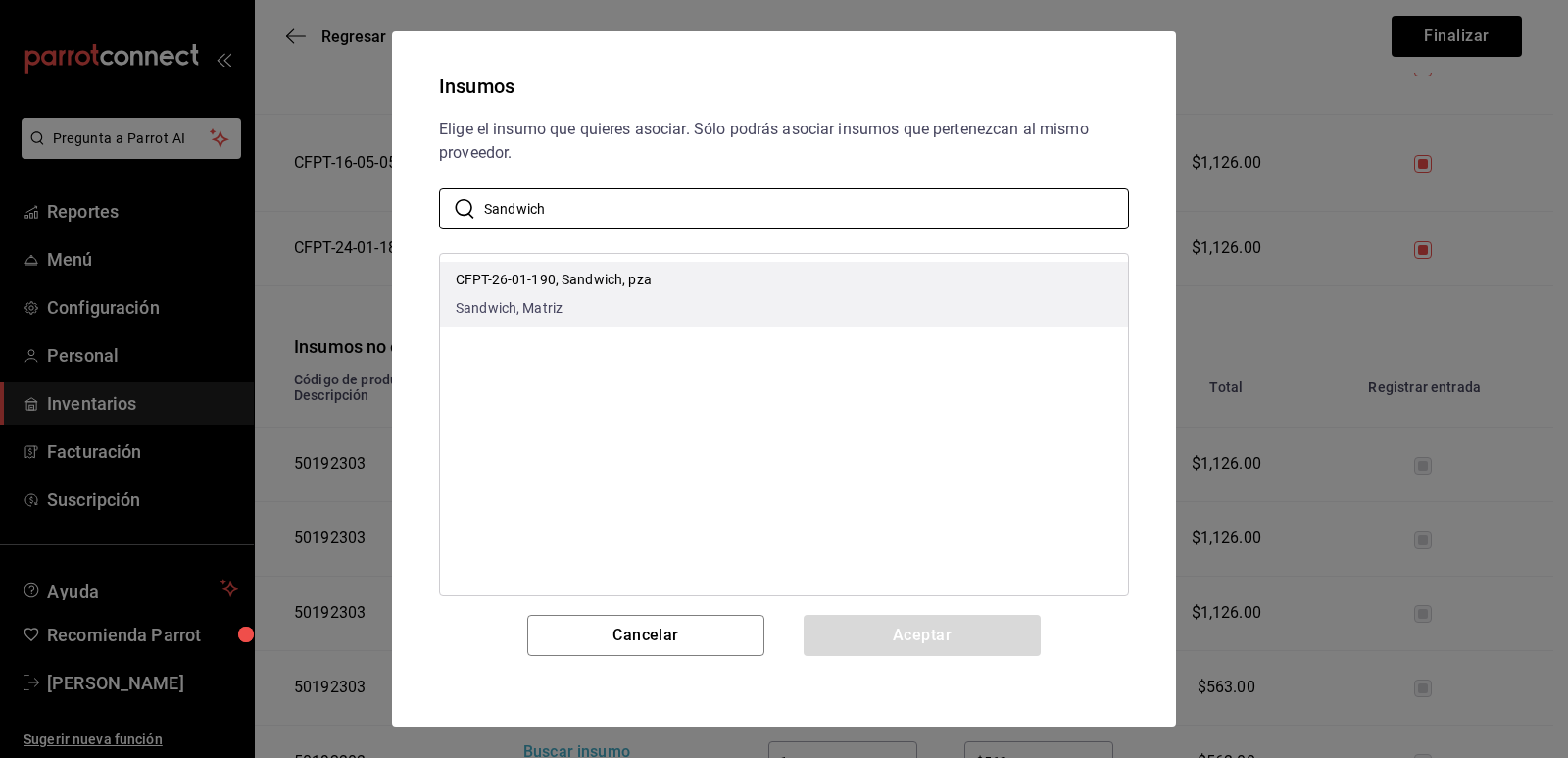
type input "Sandwich"
click at [815, 268] on li "CFPT-26-01-190, Sandwich, pza Sandwich, Matriz" at bounding box center [784, 294] width 688 height 64
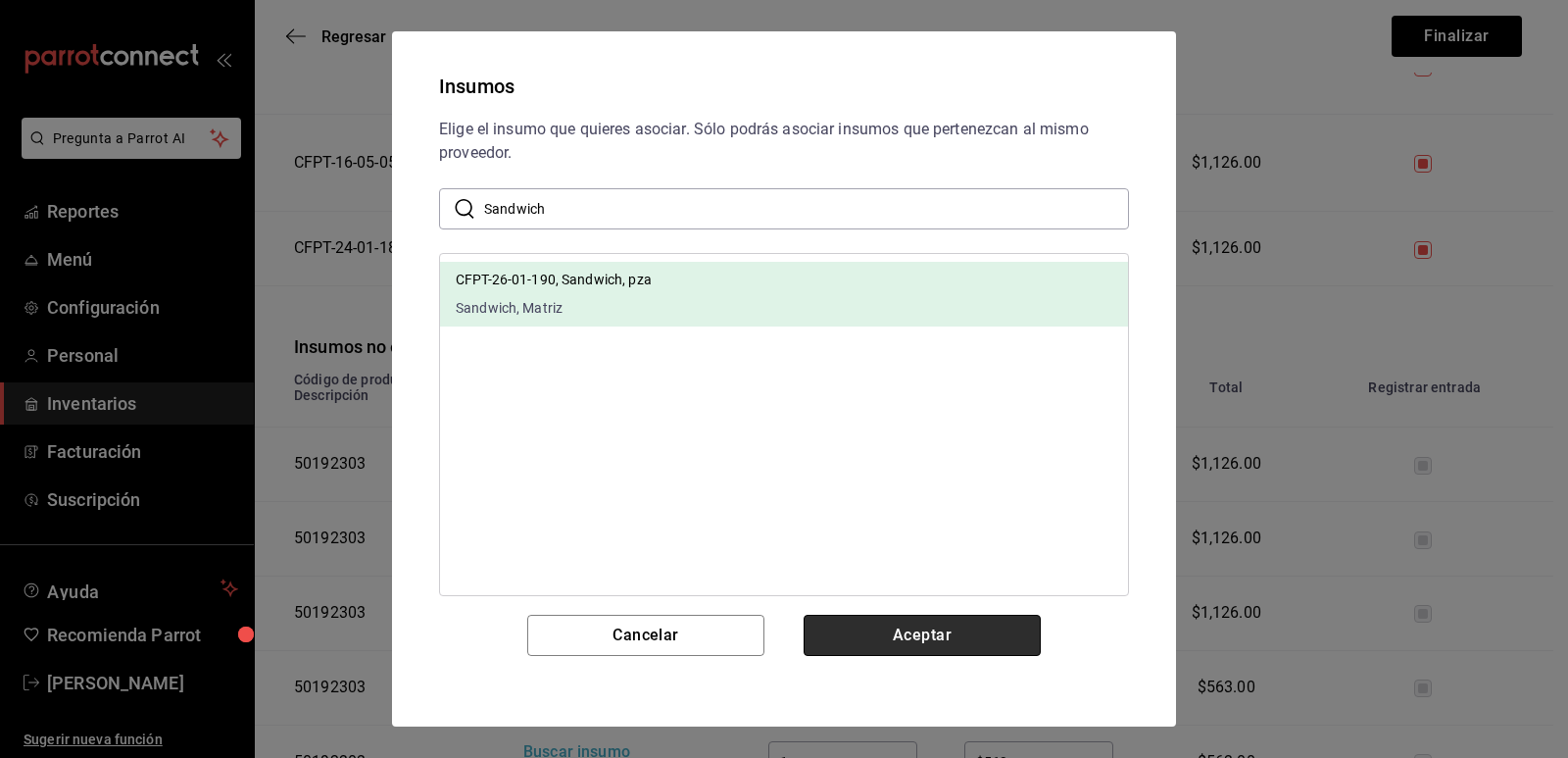
click at [939, 637] on button "Aceptar" at bounding box center [923, 635] width 237 height 42
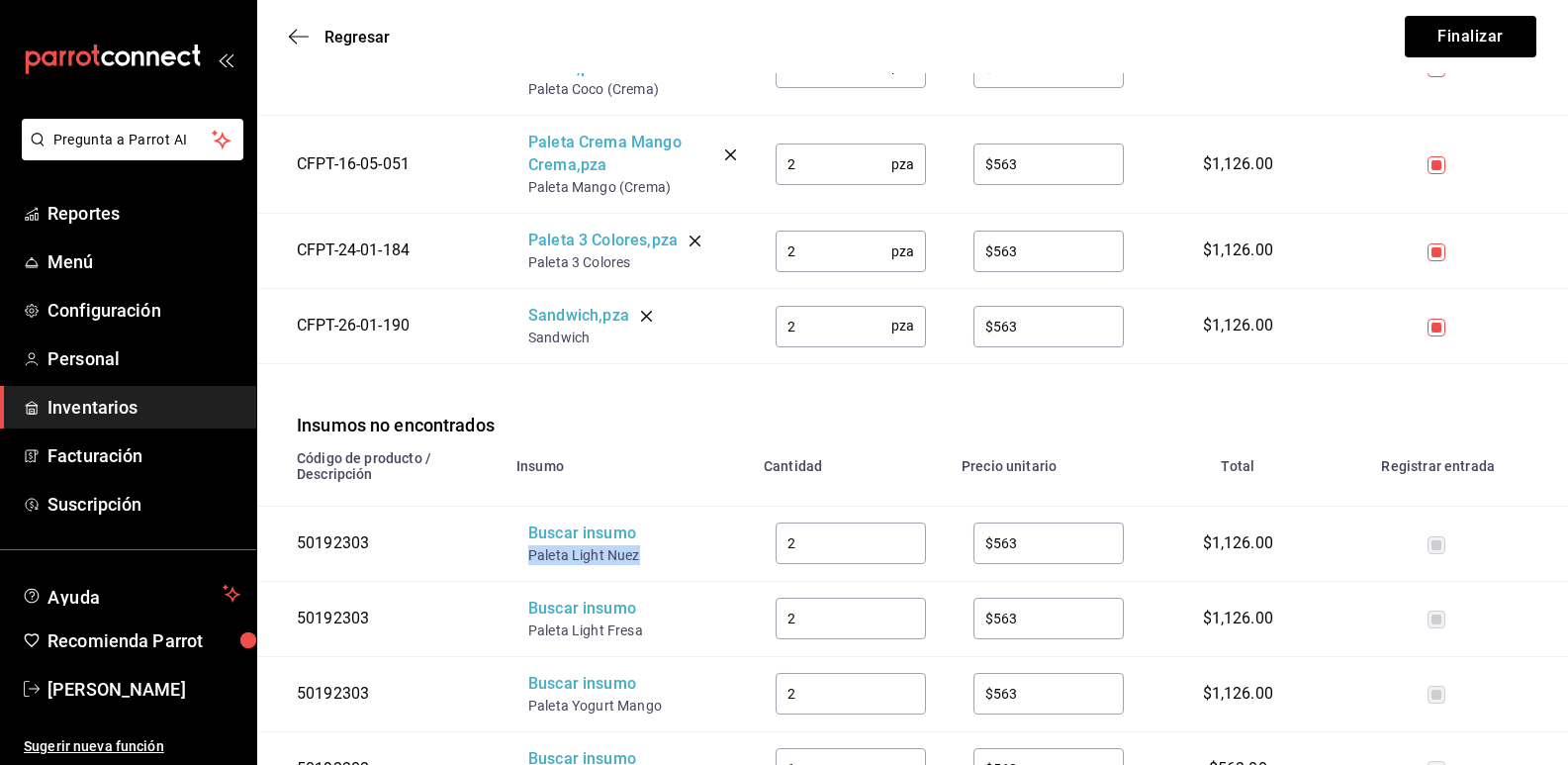
drag, startPoint x: 638, startPoint y: 535, endPoint x: 529, endPoint y: 537, distance: 109.0
click at [529, 546] on div "Paleta Light Nuez" at bounding box center [607, 556] width 159 height 20
click at [561, 523] on div "Buscar insumo" at bounding box center [607, 534] width 159 height 23
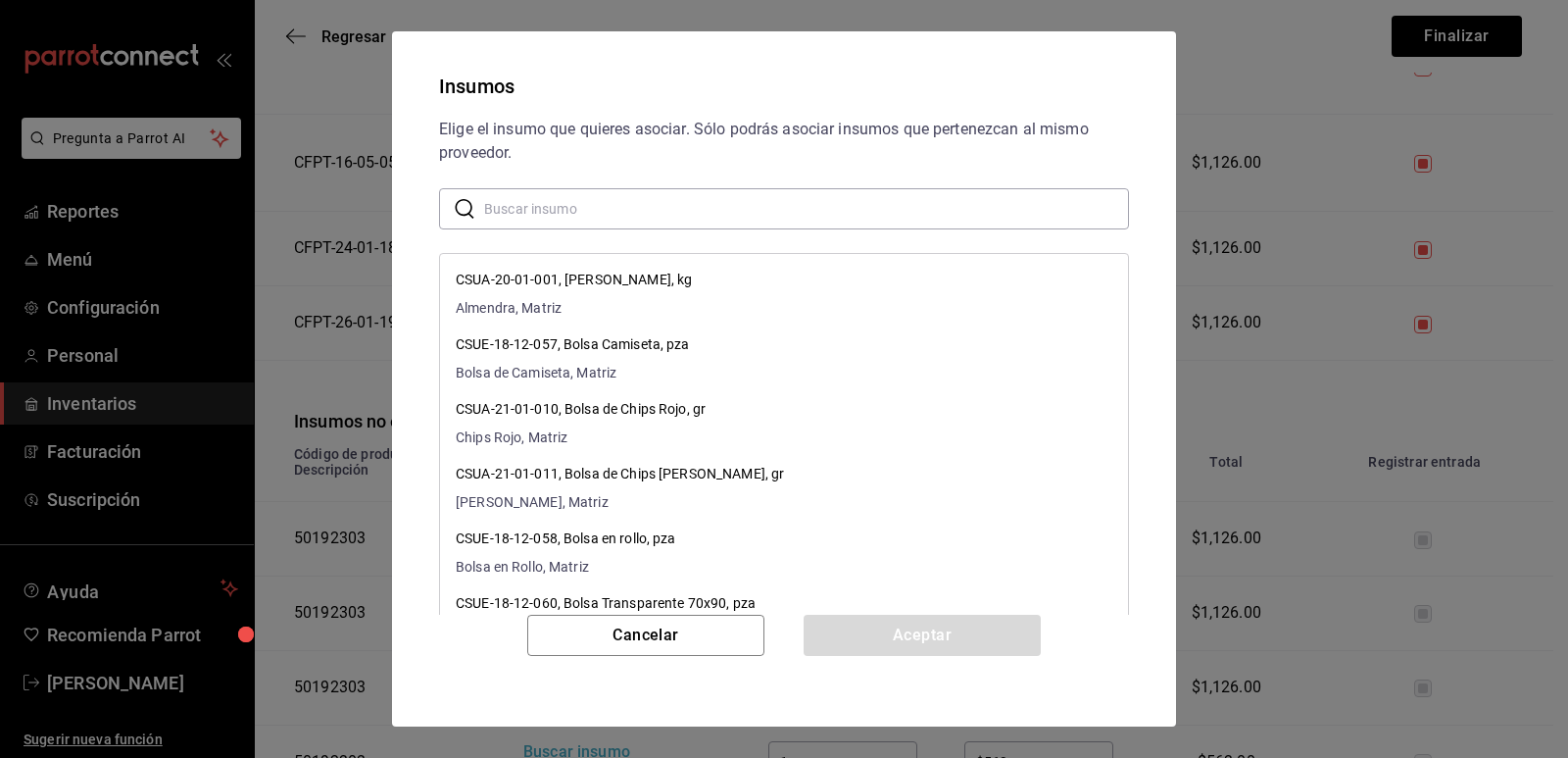
click at [616, 208] on input "text" at bounding box center [806, 209] width 645 height 40
paste input "Paleta Light Nuez"
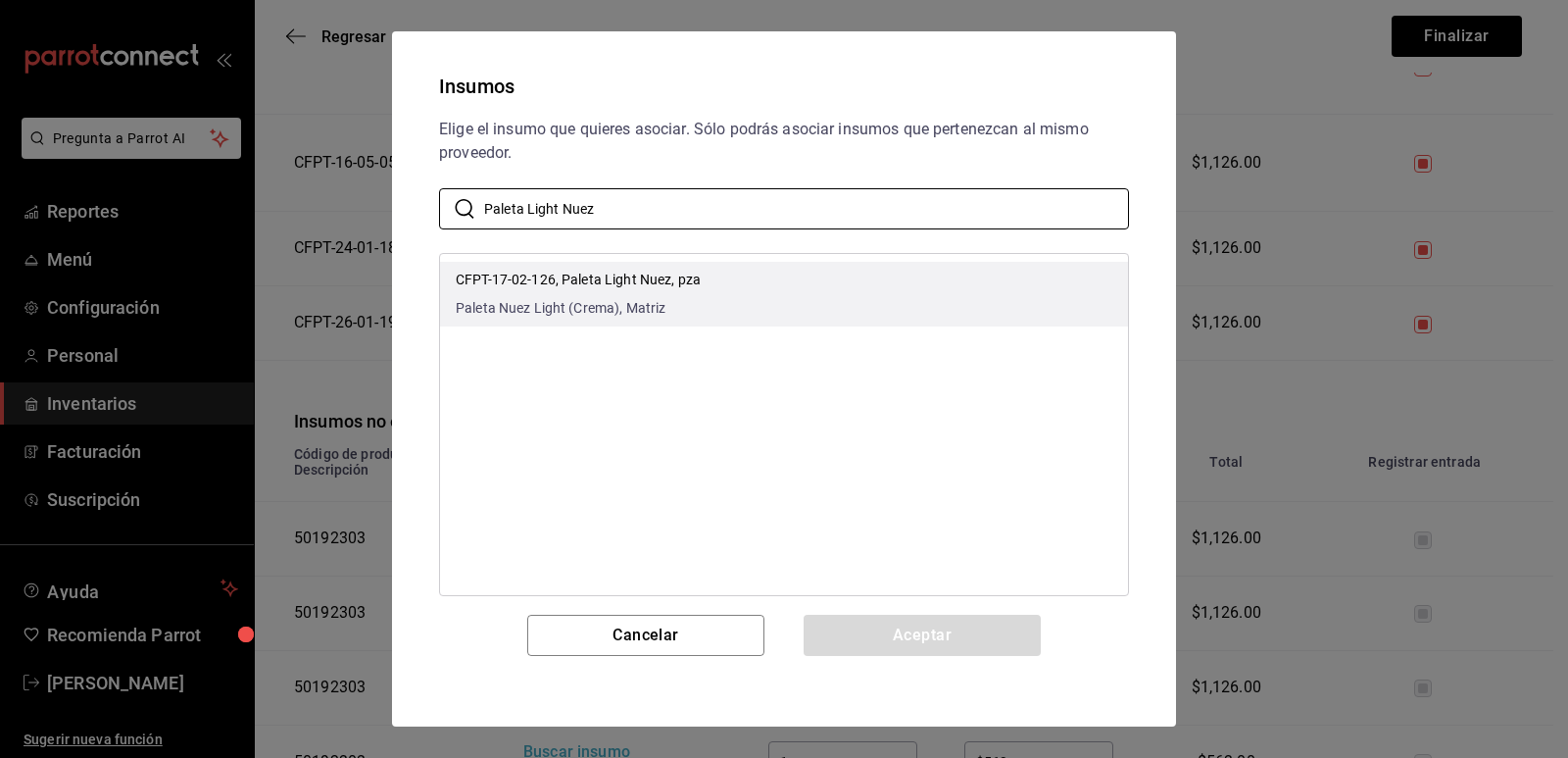
type input "Paleta Light Nuez"
click at [760, 275] on li "CFPT-17-02-126, Paleta Light Nuez, pza Paleta Nuez Light (Crema), Matriz" at bounding box center [784, 294] width 688 height 64
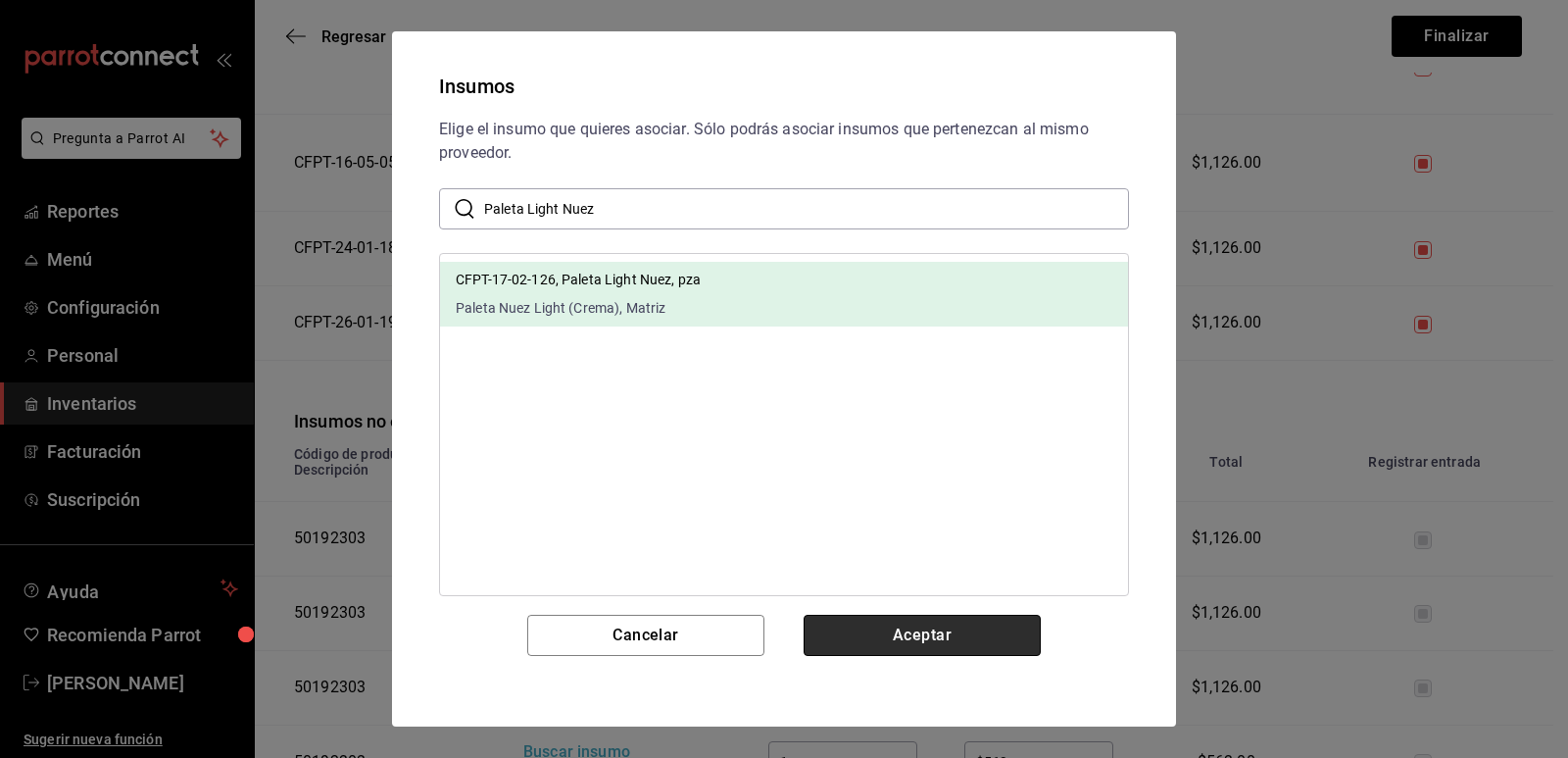
click at [891, 632] on button "Aceptar" at bounding box center [923, 635] width 237 height 42
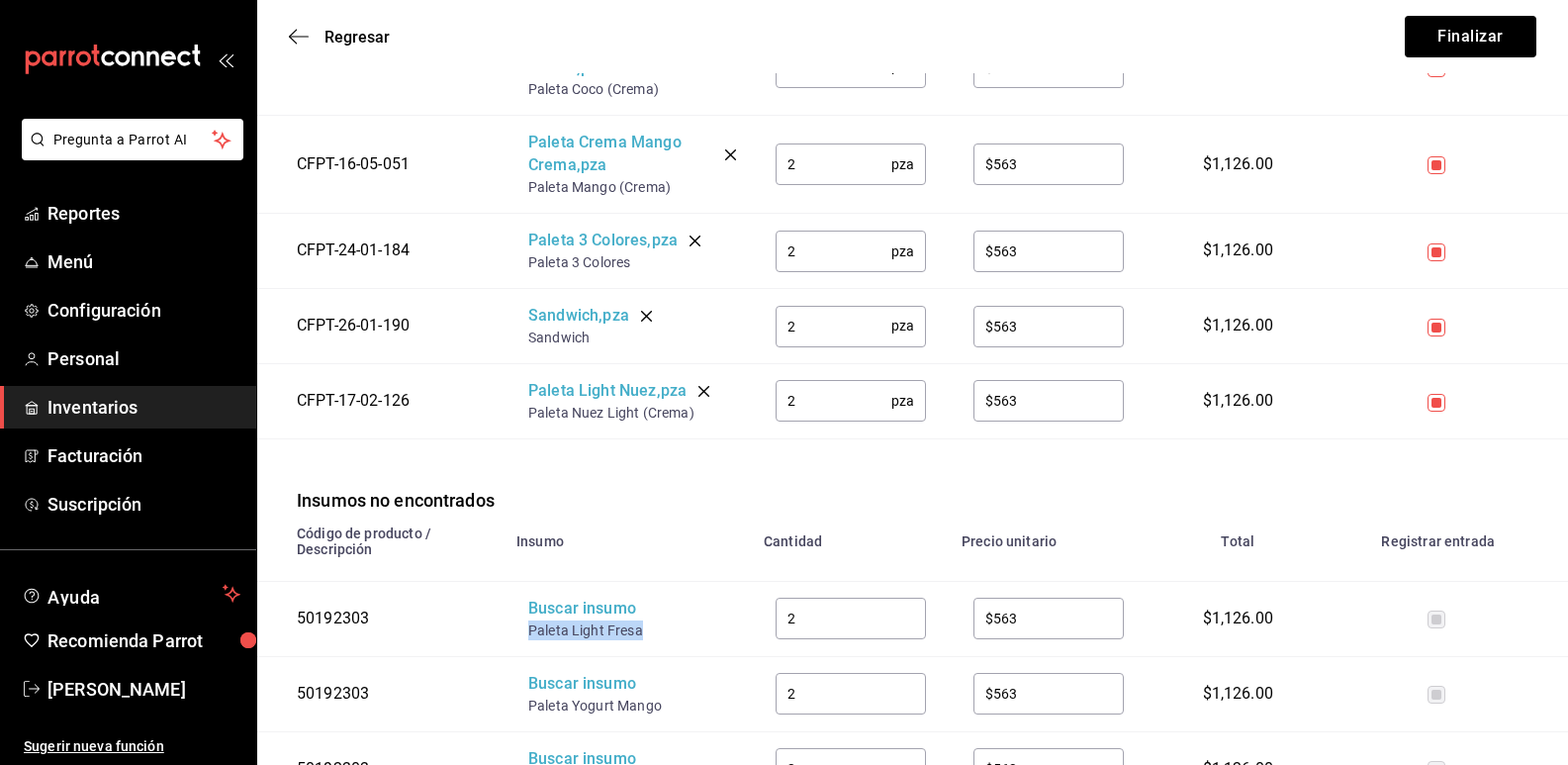
drag, startPoint x: 646, startPoint y: 609, endPoint x: 529, endPoint y: 607, distance: 117.0
click at [529, 620] on div "Paleta Light Fresa" at bounding box center [607, 630] width 159 height 20
click at [564, 597] on div "Buscar insumo" at bounding box center [607, 608] width 159 height 23
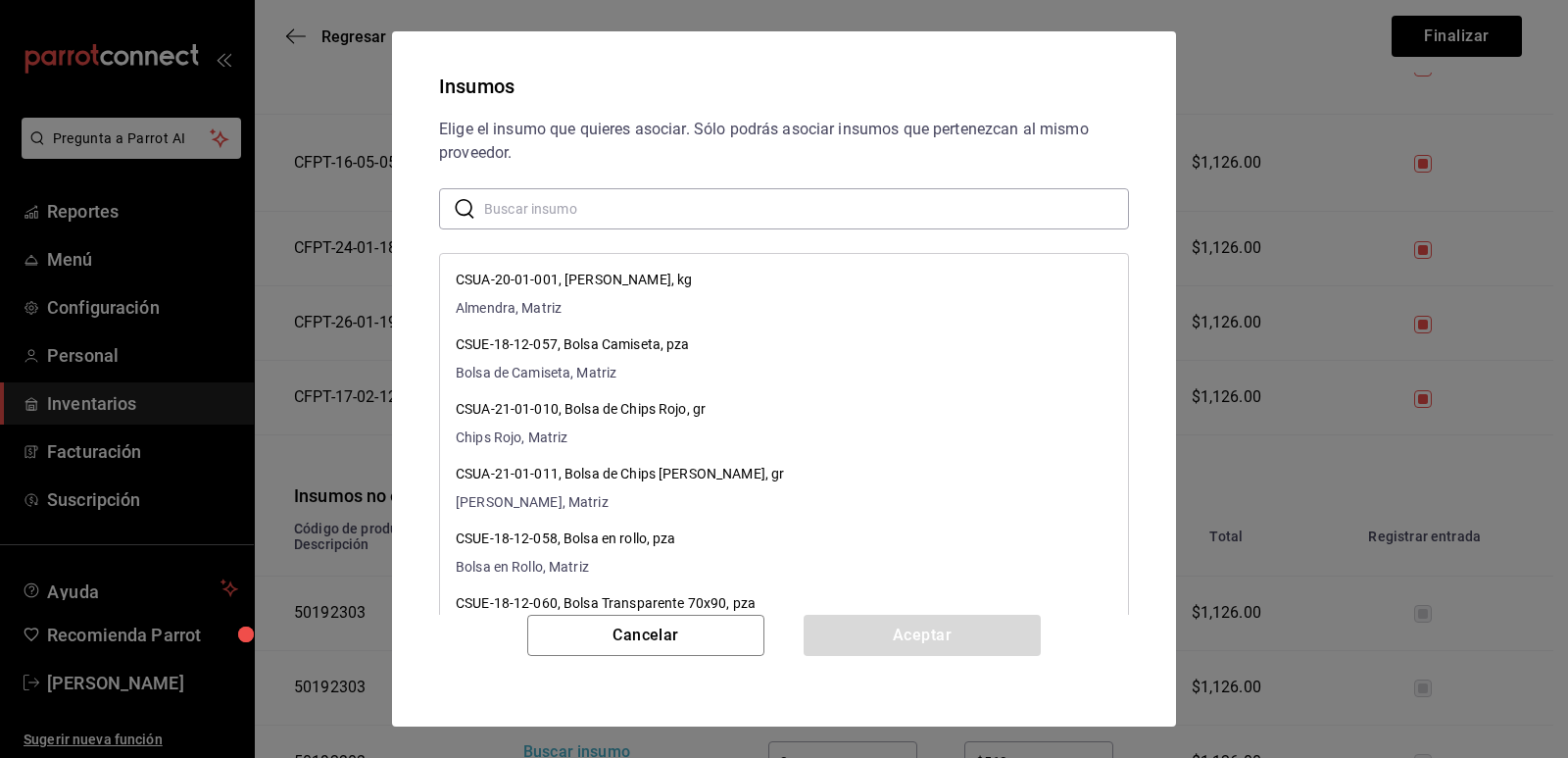
click at [599, 210] on input "text" at bounding box center [806, 209] width 645 height 40
paste input "Paleta Light Fresa"
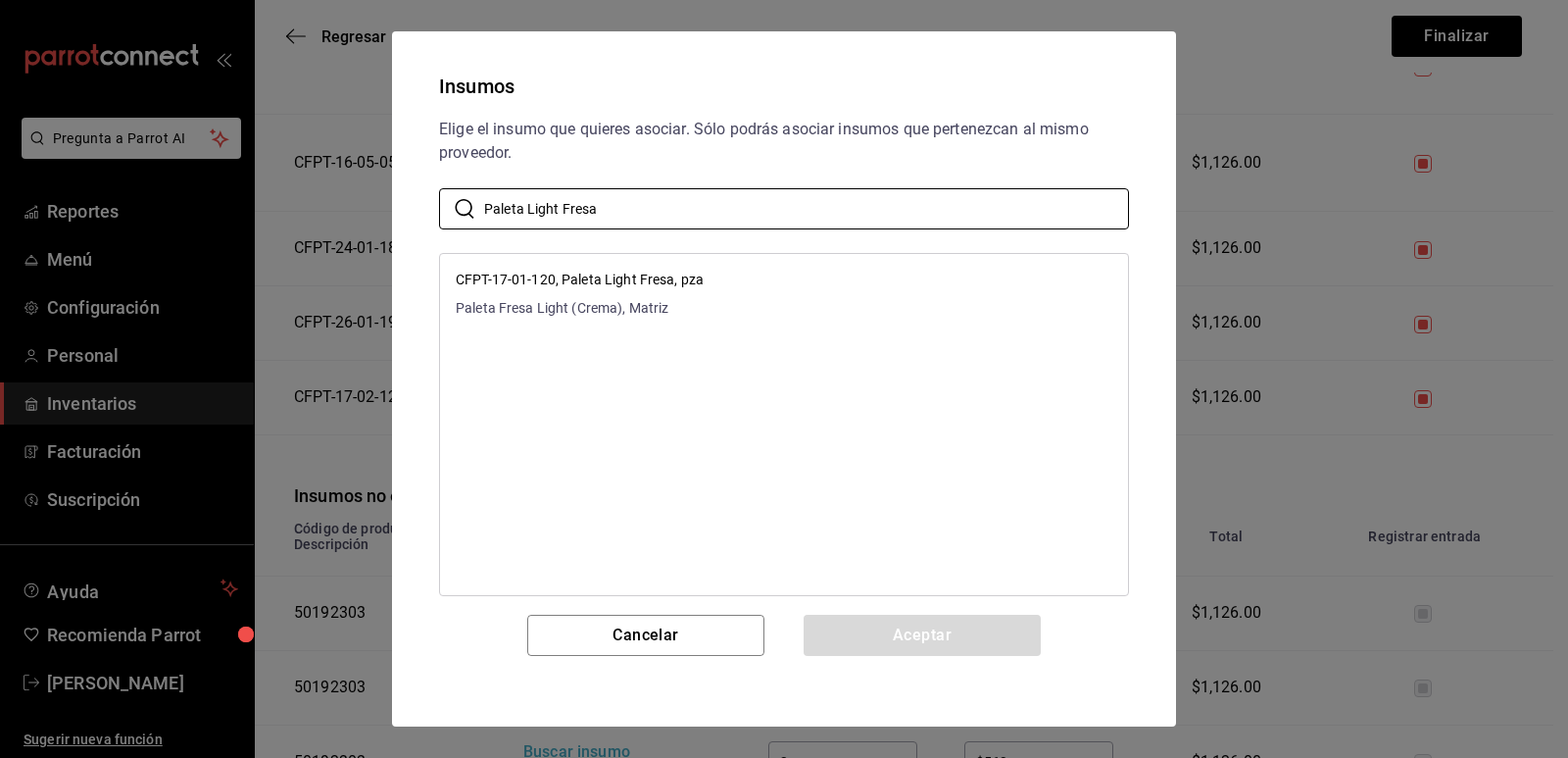
type input "Paleta Light Fresa"
click at [794, 287] on li "CFPT-17-01-120, Paleta Light Fresa, pza Paleta Fresa Light (Crema), Matriz" at bounding box center [784, 294] width 688 height 64
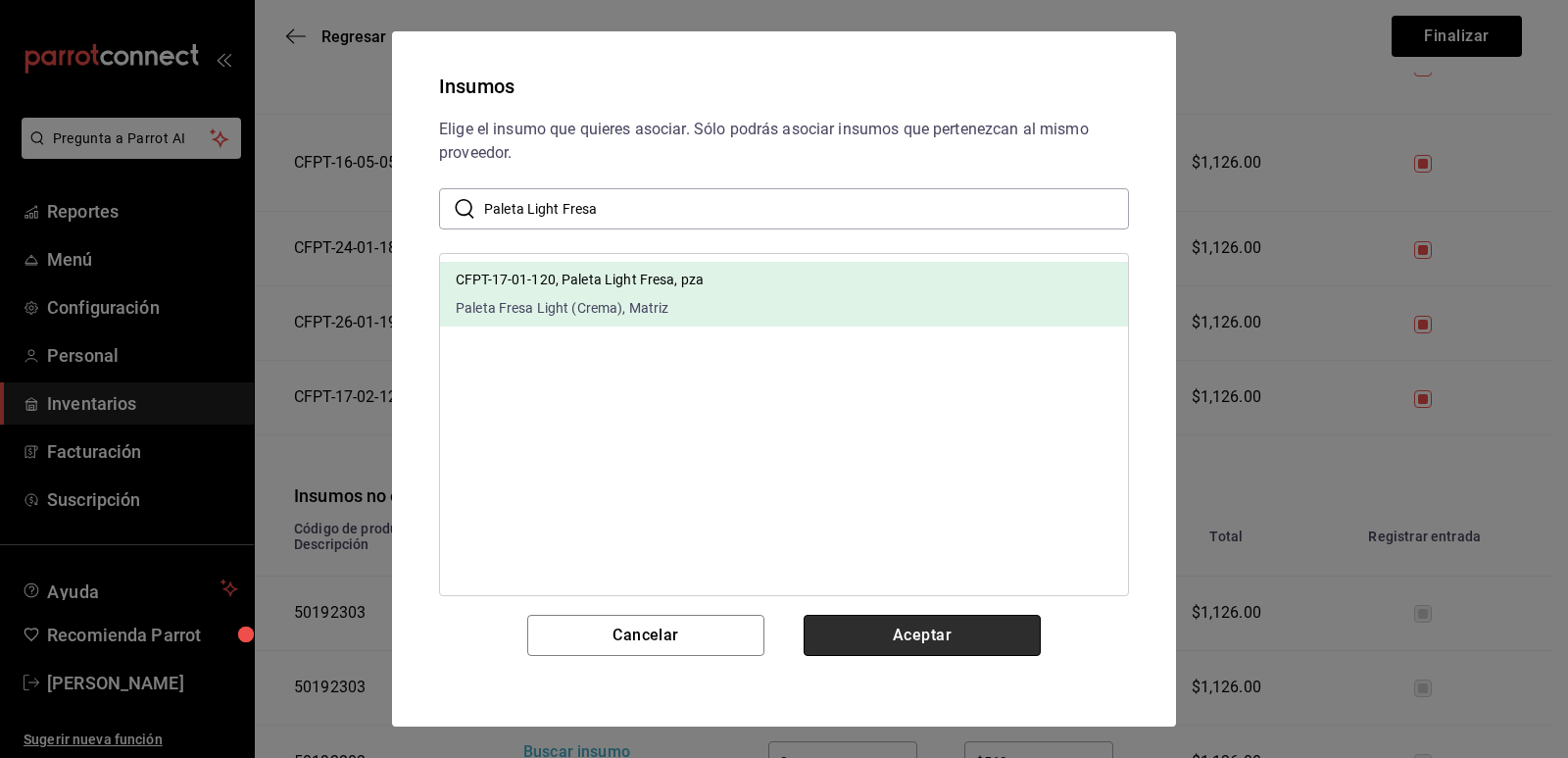
click at [905, 635] on button "Aceptar" at bounding box center [923, 635] width 237 height 42
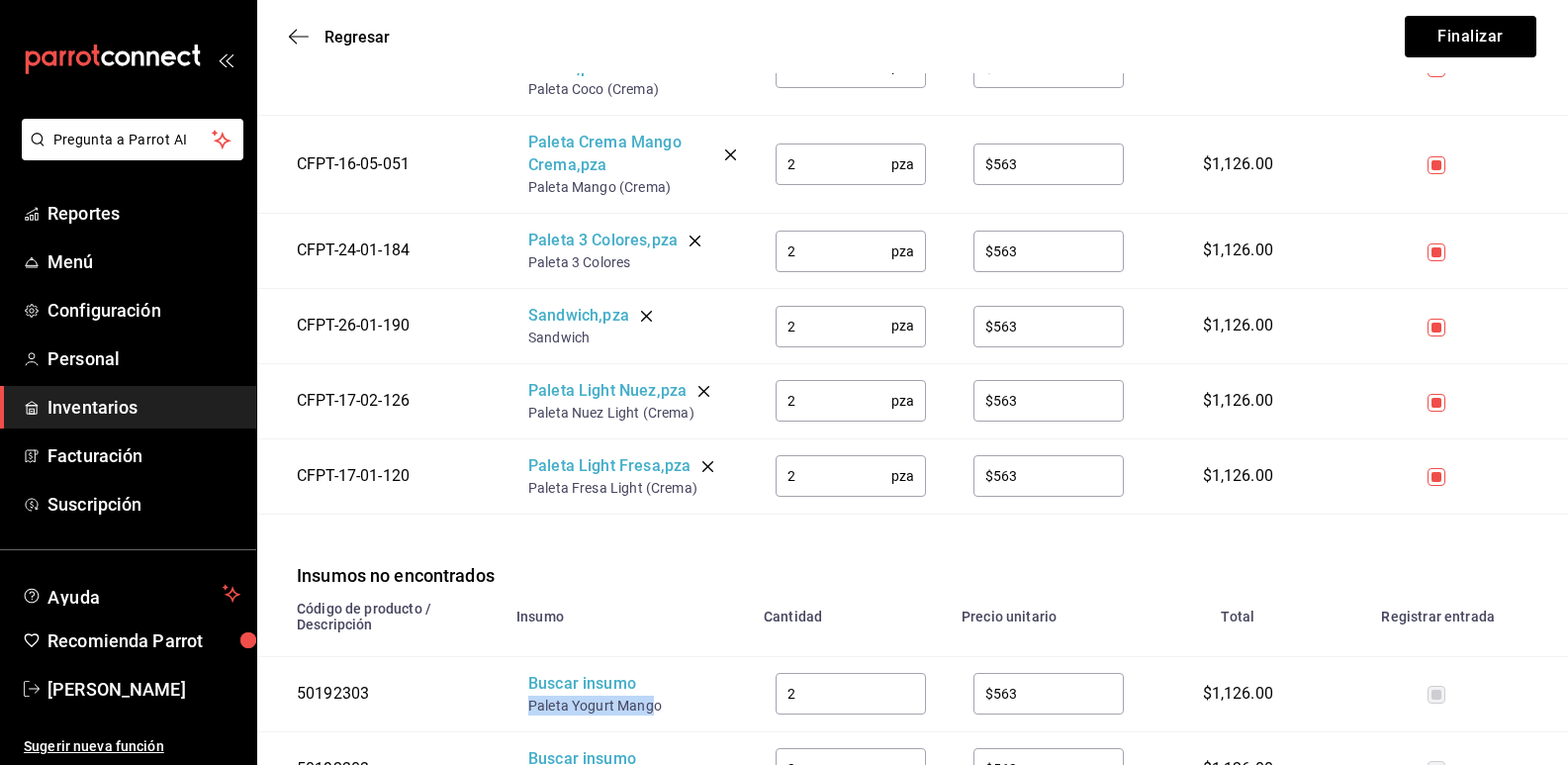
drag, startPoint x: 650, startPoint y: 687, endPoint x: 531, endPoint y: 681, distance: 119.2
click at [531, 695] on div "Paleta Yogurt Mango" at bounding box center [607, 705] width 159 height 20
click at [549, 673] on div "Buscar insumo" at bounding box center [607, 684] width 159 height 23
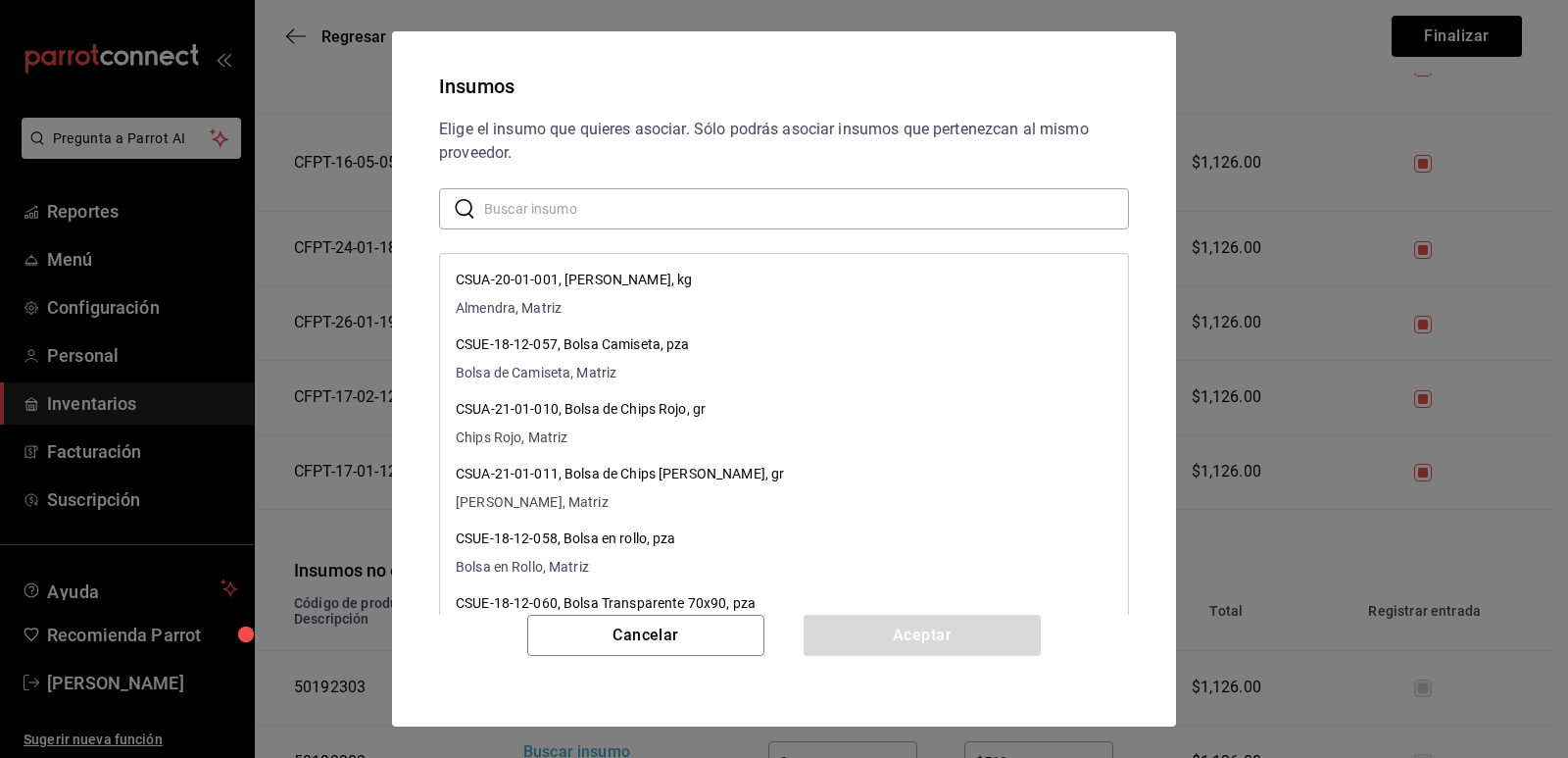
click at [640, 207] on input "text" at bounding box center [806, 209] width 645 height 40
paste input "Paleta Yogurt Mang"
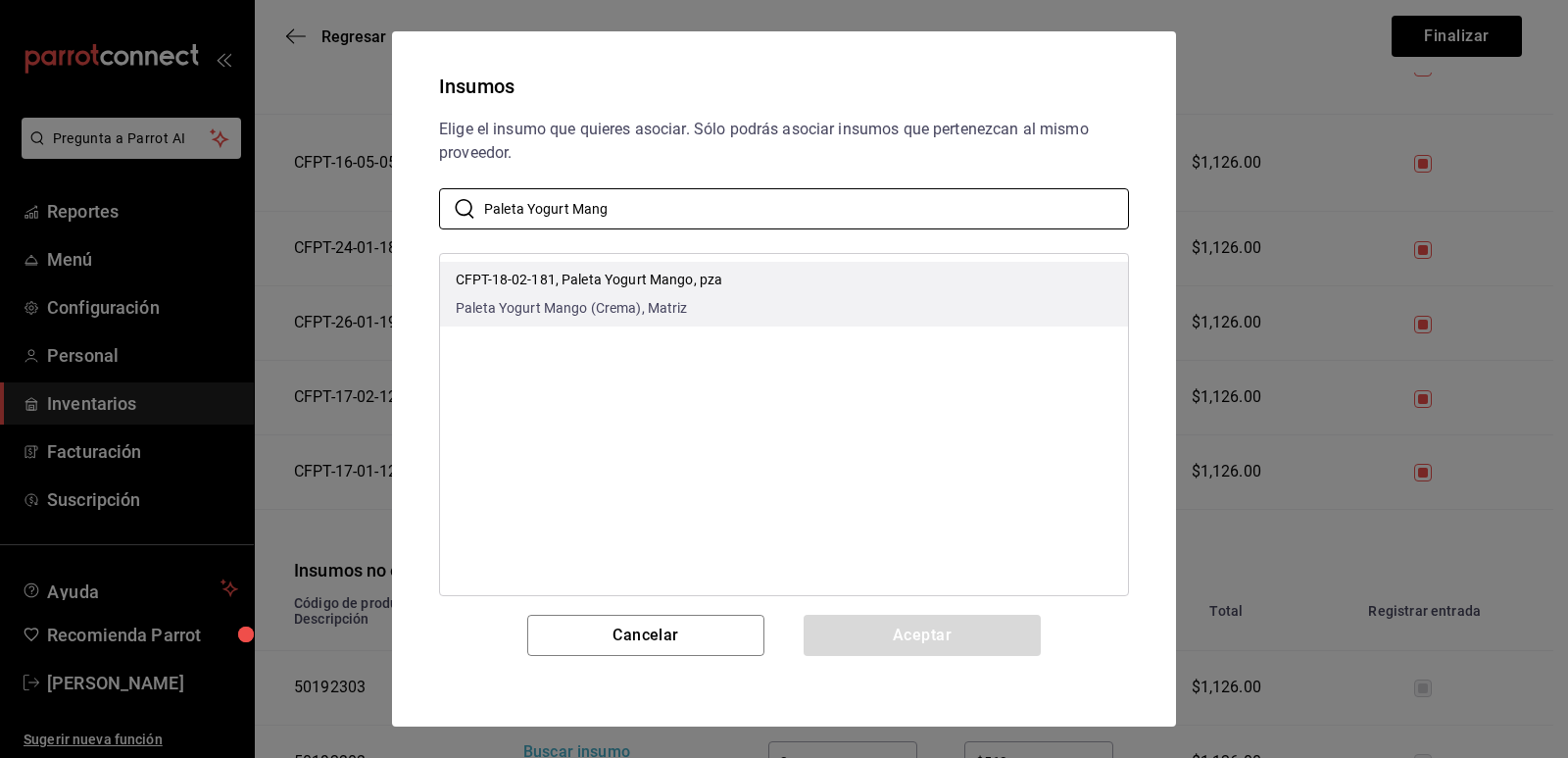
type input "Paleta Yogurt Mang"
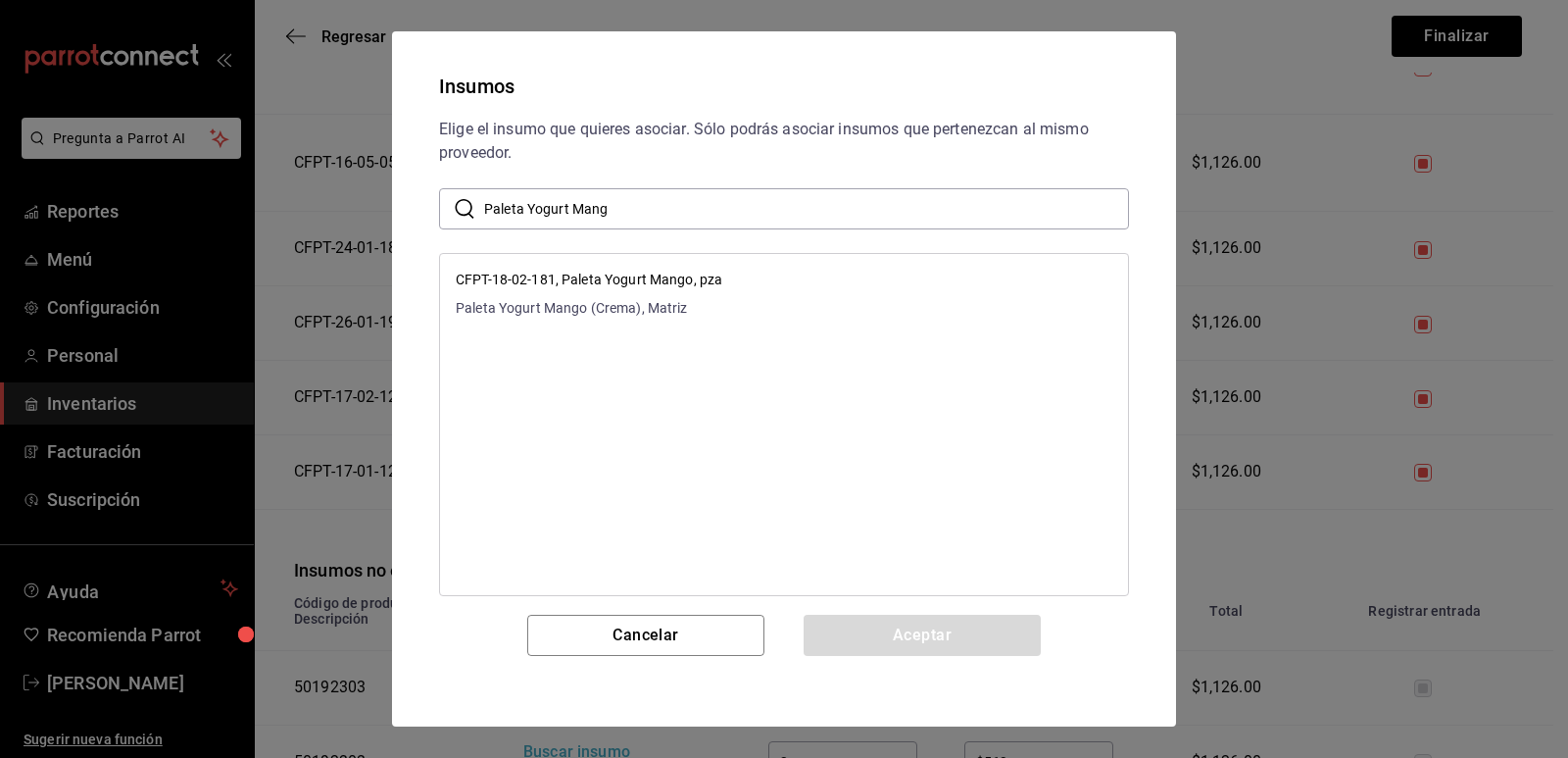
drag, startPoint x: 722, startPoint y: 308, endPoint x: 819, endPoint y: 420, distance: 148.2
click at [721, 308] on li "CFPT-18-02-181, Paleta Yogurt Mango, pza Paleta Yogurt Mango (Crema), Matriz" at bounding box center [784, 294] width 688 height 64
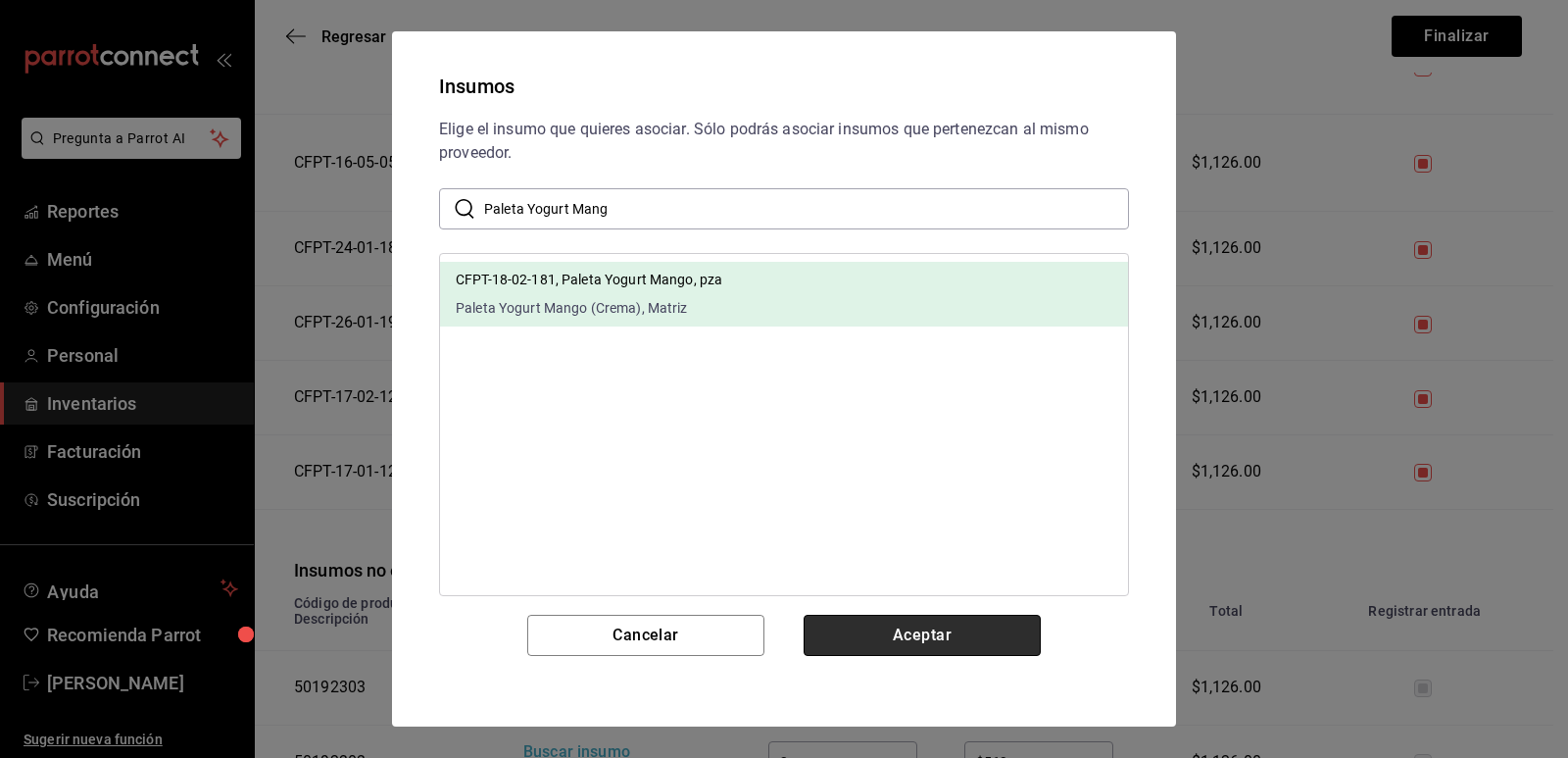
click at [930, 653] on button "Aceptar" at bounding box center [923, 635] width 237 height 42
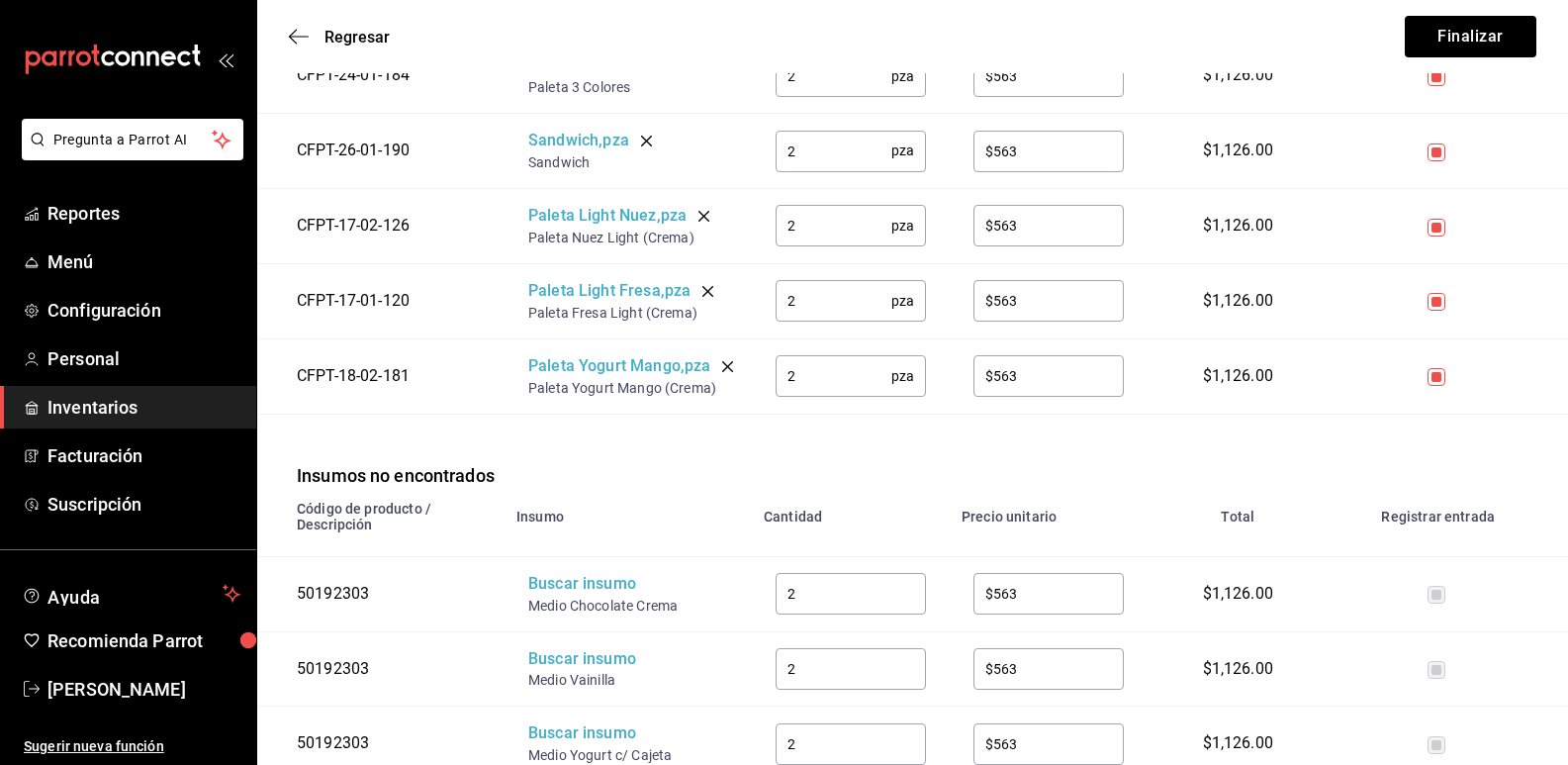
scroll to position [3265, 0]
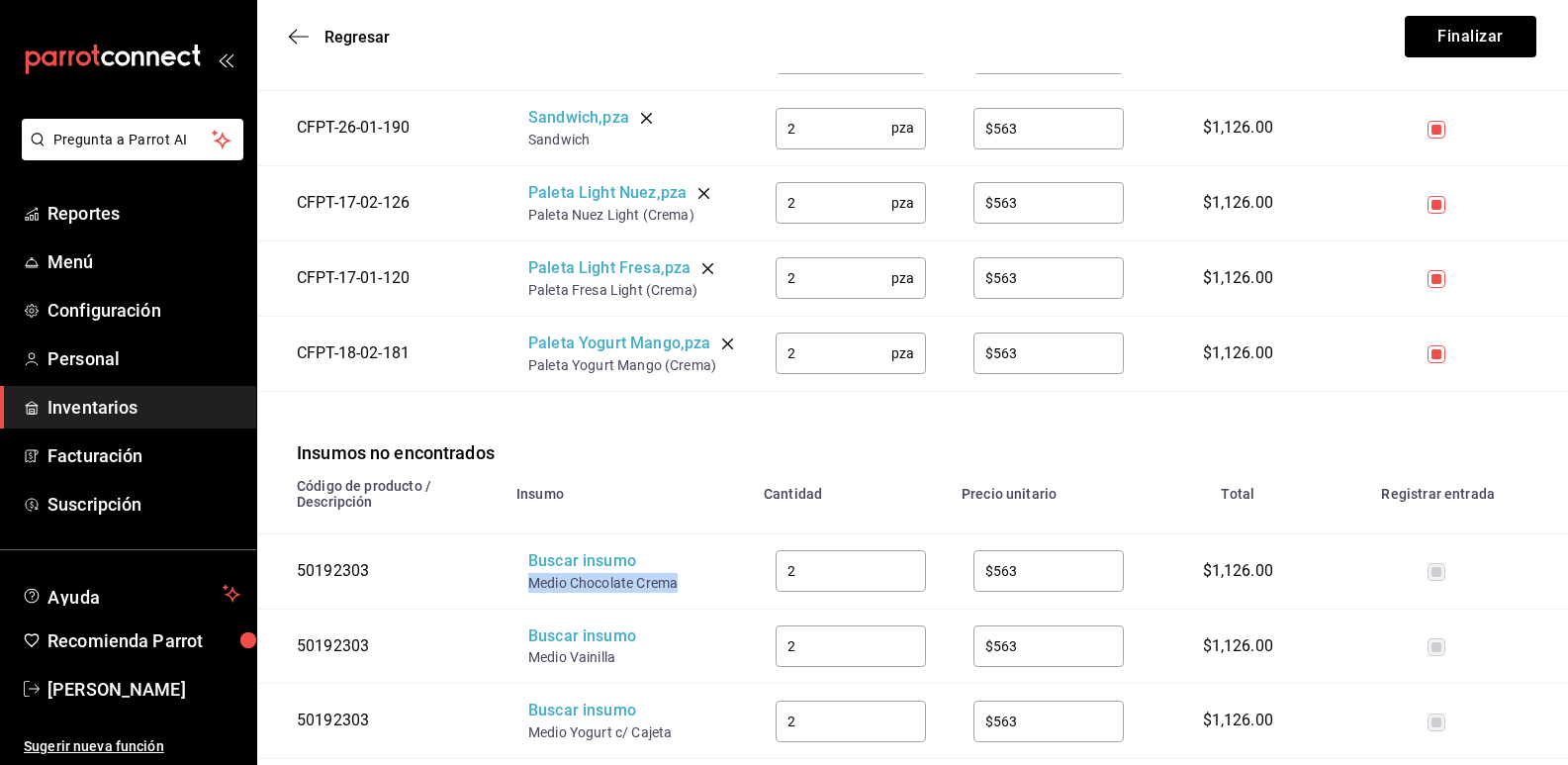
drag, startPoint x: 681, startPoint y: 583, endPoint x: 525, endPoint y: 587, distance: 156.1
click at [525, 587] on td "Buscar insumo Medio Chocolate Crema" at bounding box center [628, 571] width 247 height 75
click at [569, 555] on div "Buscar insumo" at bounding box center [607, 562] width 159 height 23
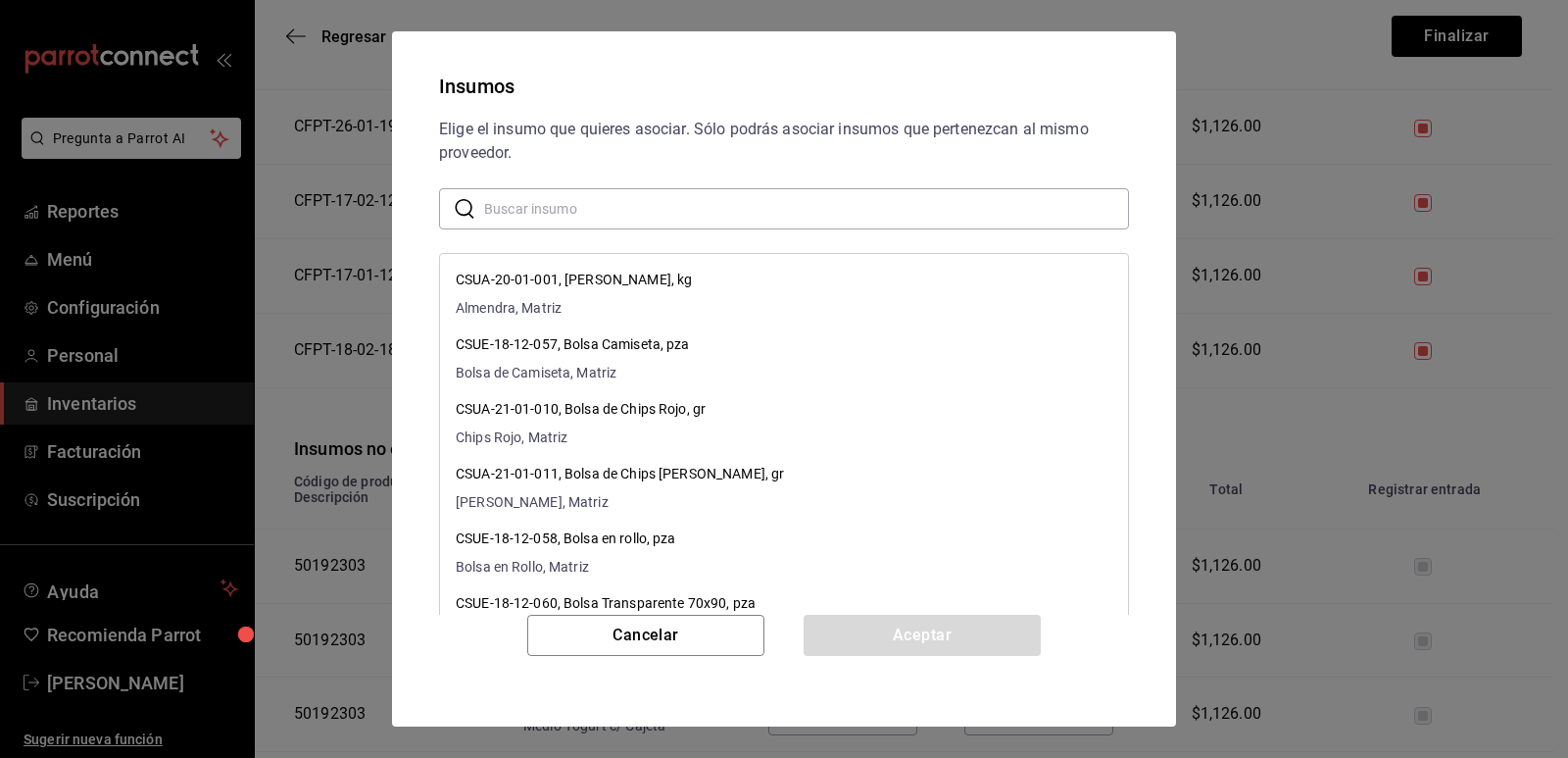
click at [619, 214] on input "text" at bounding box center [806, 209] width 645 height 40
paste input "Medio Chocolate Crema"
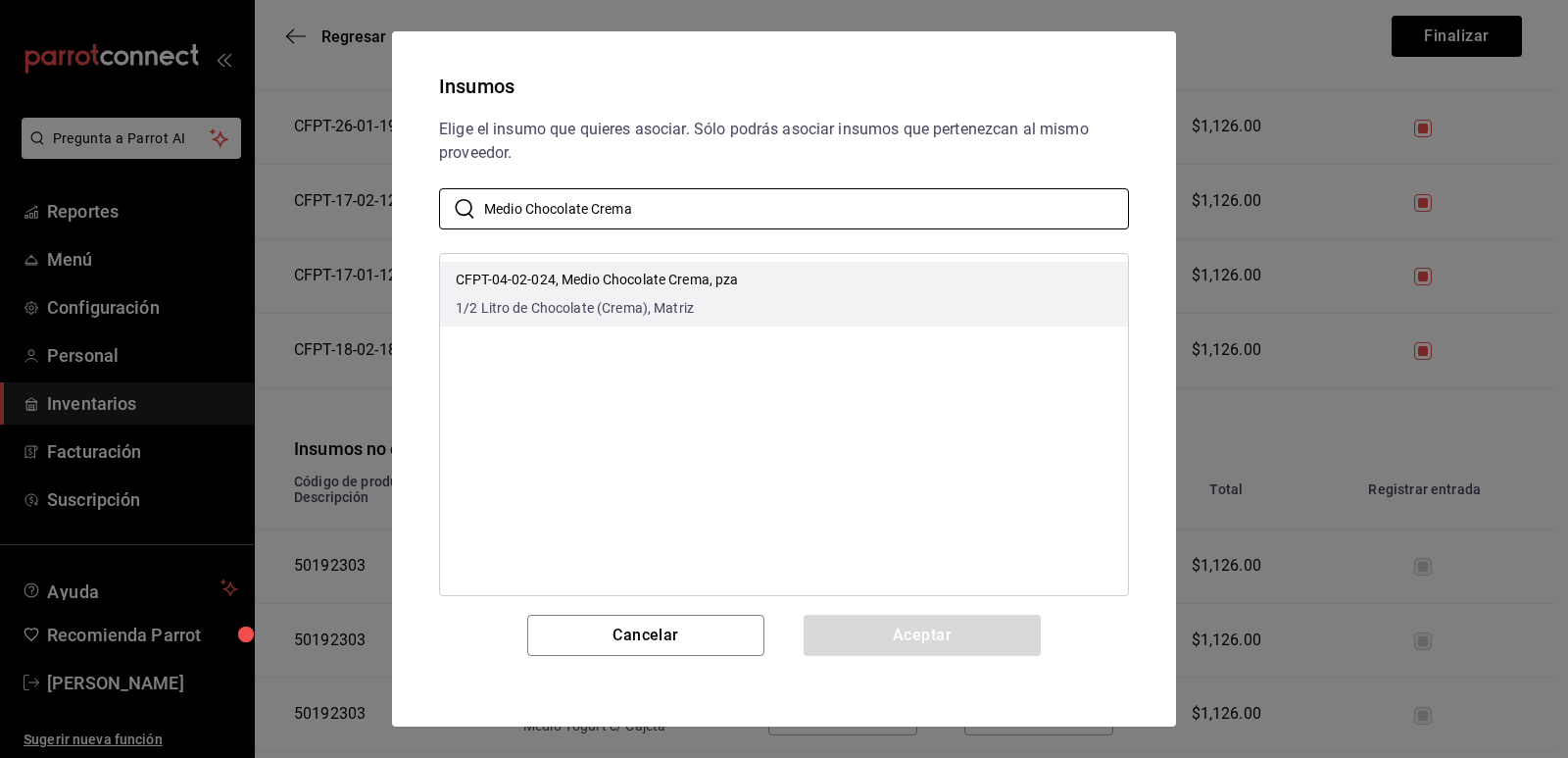
type input "Medio Chocolate Crema"
click at [664, 297] on div "CFPT-04-02-024, Medio Chocolate Crema, pza 1/2 Litro de Chocolate (Crema), Matr…" at bounding box center [597, 295] width 284 height 49
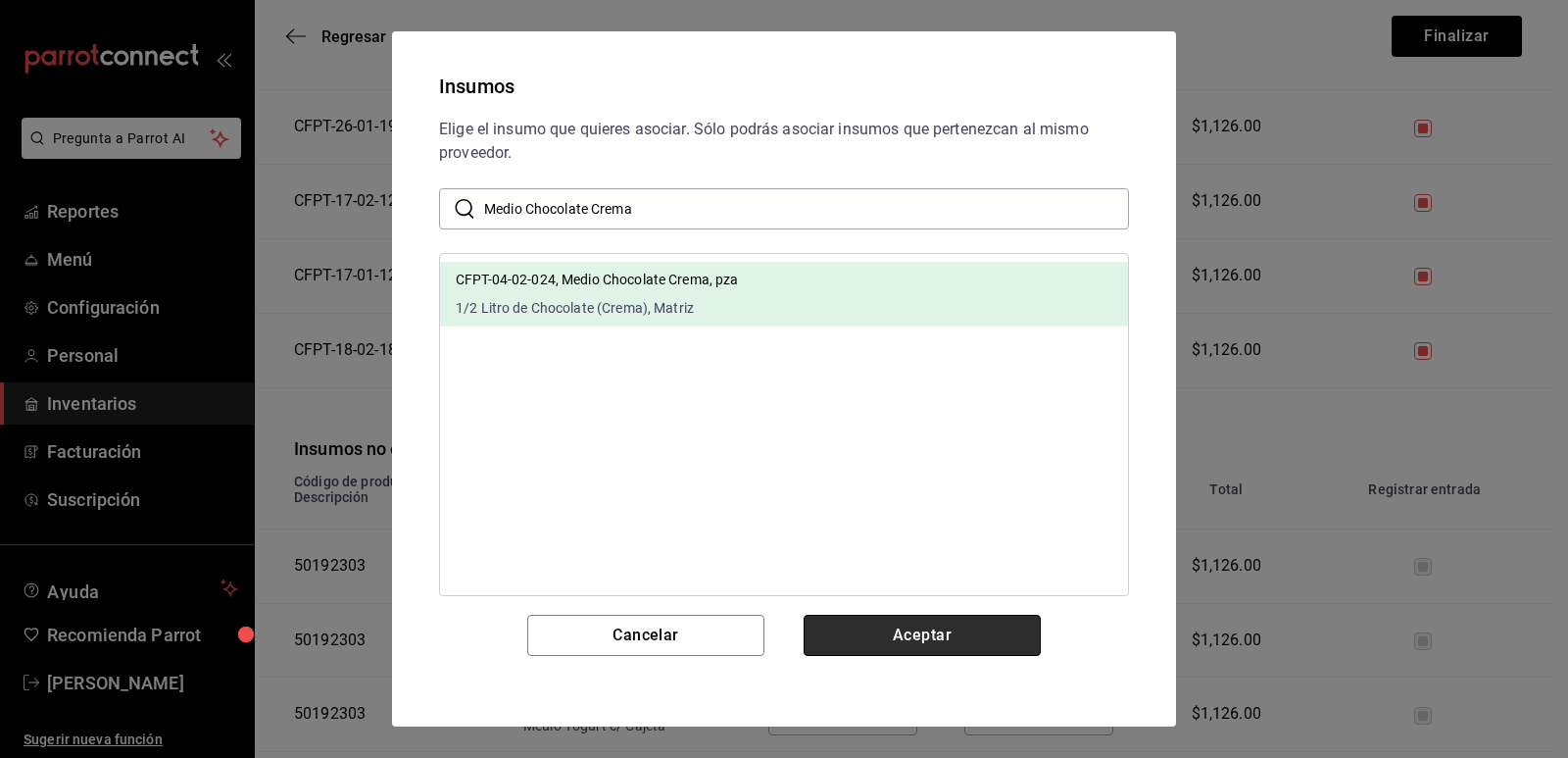
click at [1006, 626] on button "Aceptar" at bounding box center [923, 635] width 237 height 42
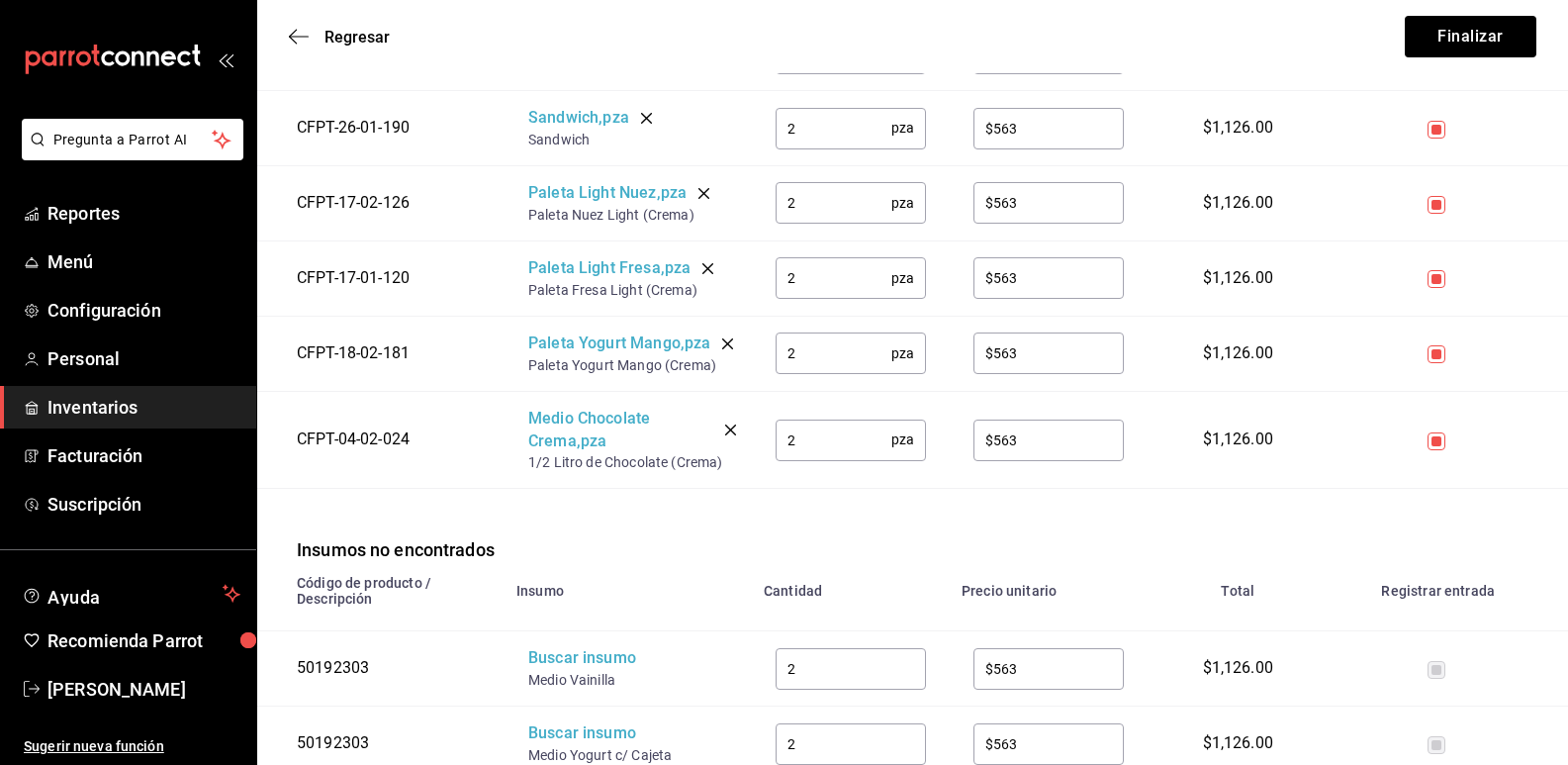
scroll to position [3563, 0]
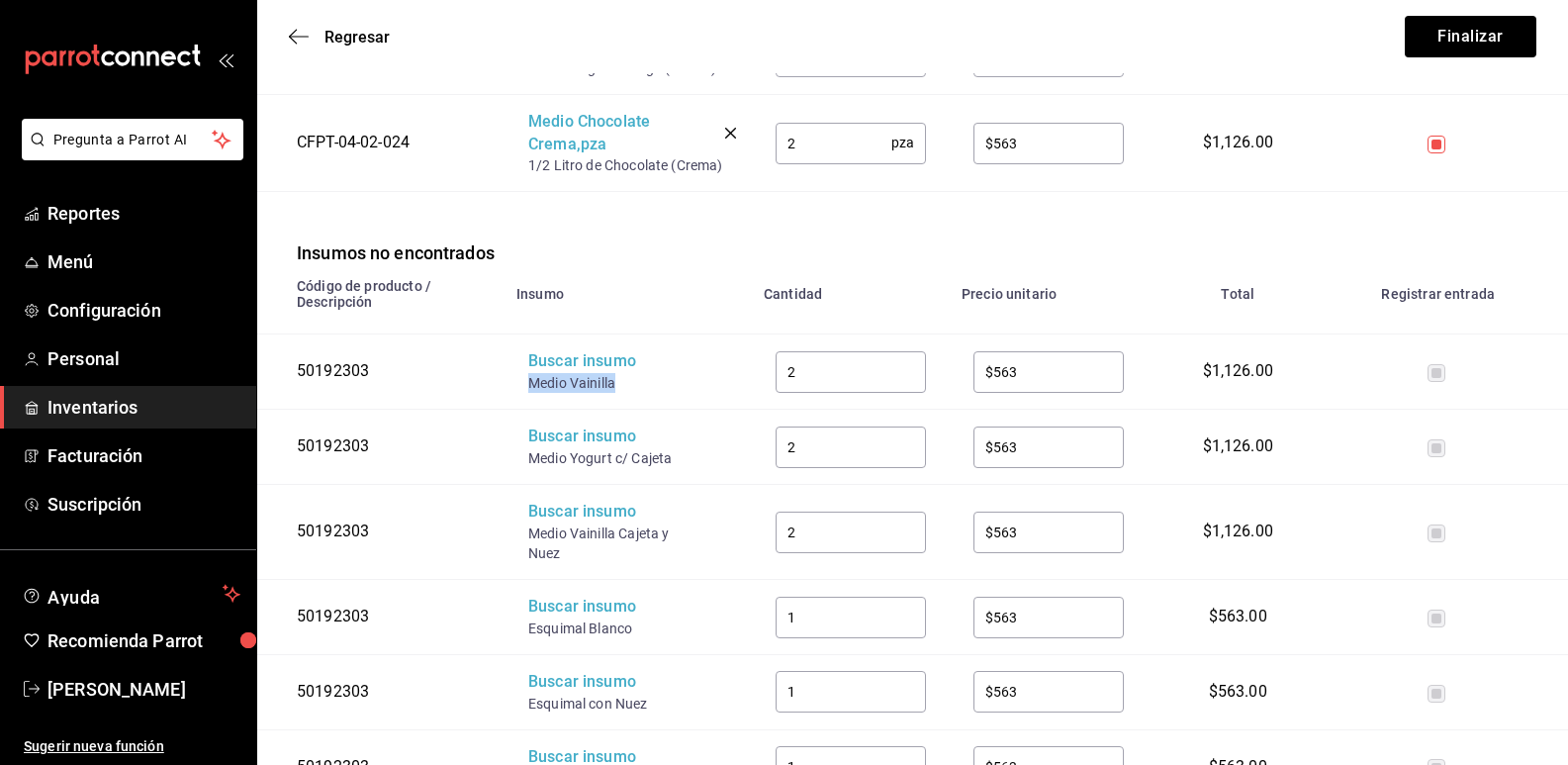
drag, startPoint x: 593, startPoint y: 388, endPoint x: 528, endPoint y: 385, distance: 65.1
click at [528, 385] on td "Buscar insumo Medio Vainilla" at bounding box center [628, 371] width 247 height 75
click at [537, 373] on div "Buscar insumo" at bounding box center [607, 361] width 159 height 23
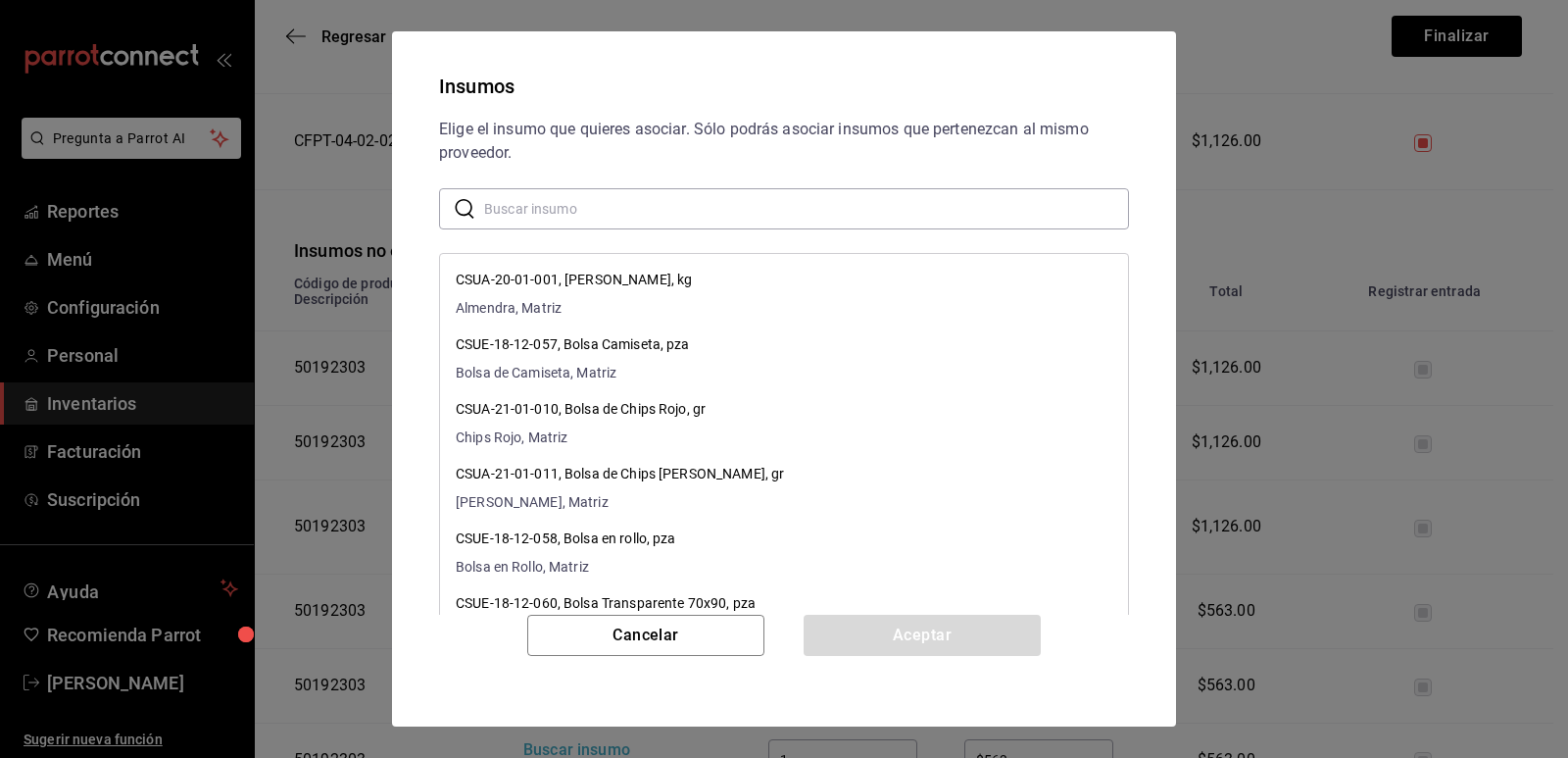
click at [587, 211] on input "text" at bounding box center [806, 209] width 645 height 40
paste input "Medio Vainilla"
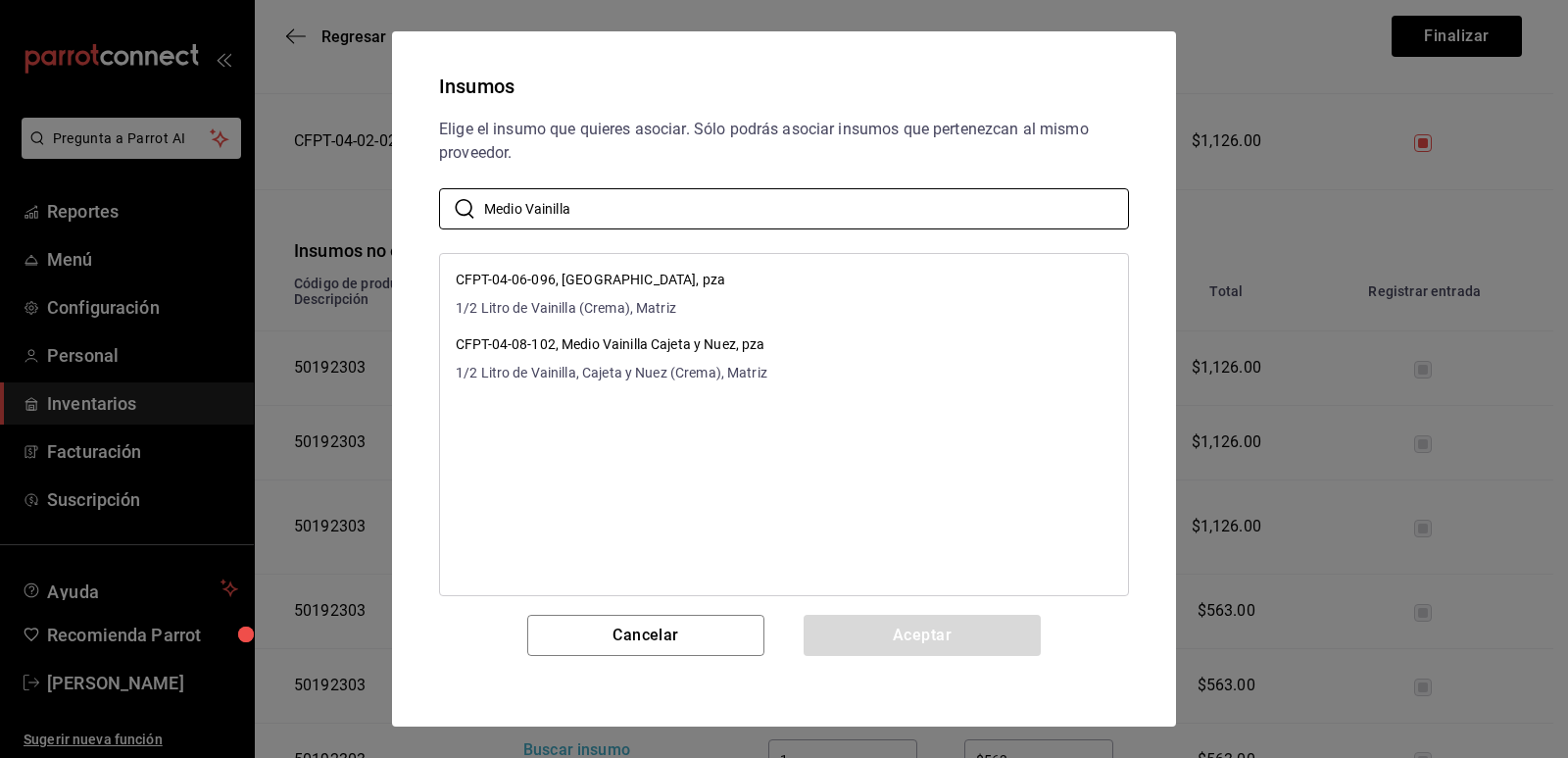
type input "Medio Vainilla"
click at [908, 295] on li "CFPT-04-06-096, [GEOGRAPHIC_DATA], pza 1/2 Litro de Vainilla (Crema), Matriz" at bounding box center [784, 294] width 688 height 64
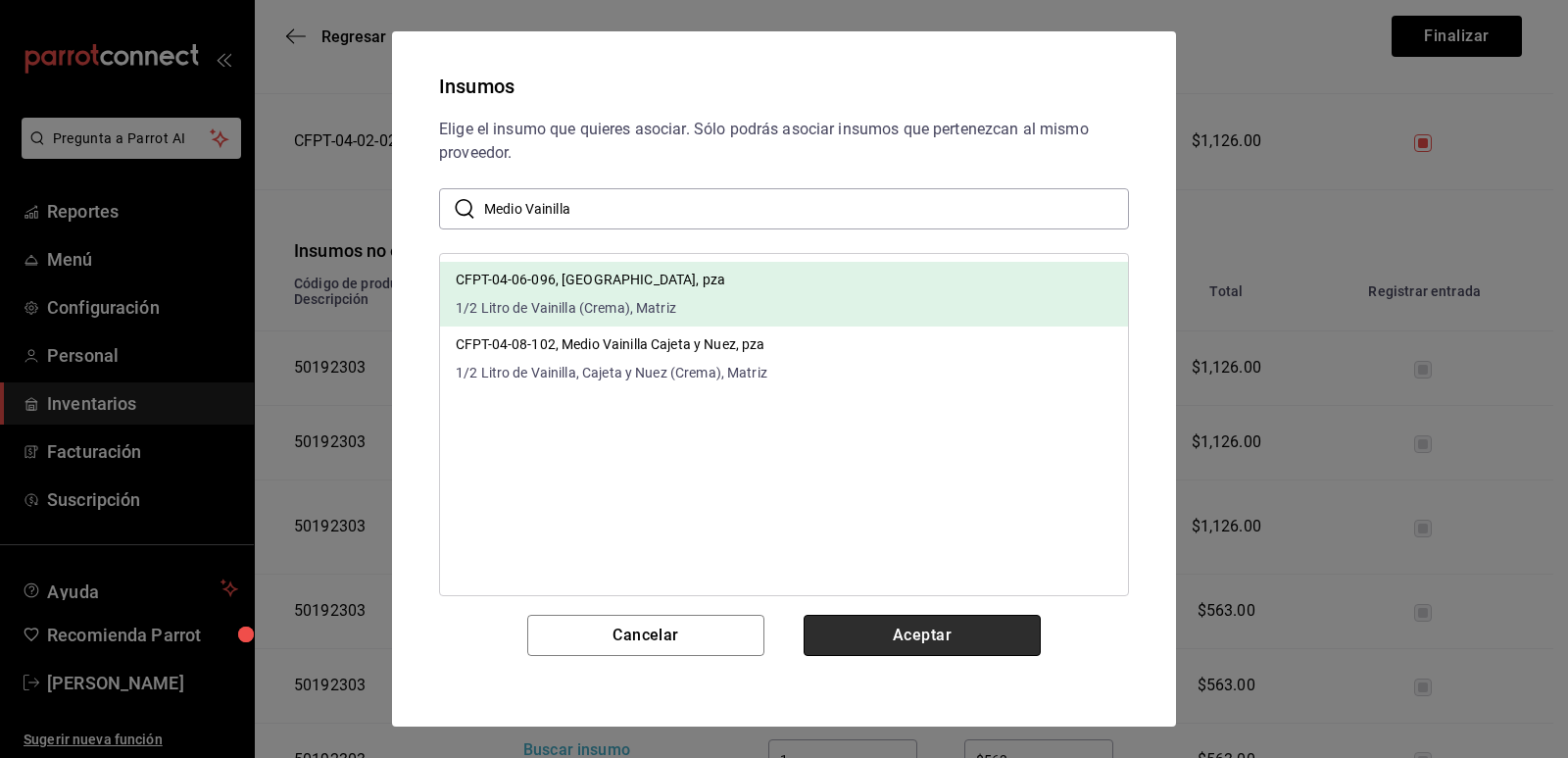
click at [908, 632] on button "Aceptar" at bounding box center [923, 635] width 237 height 42
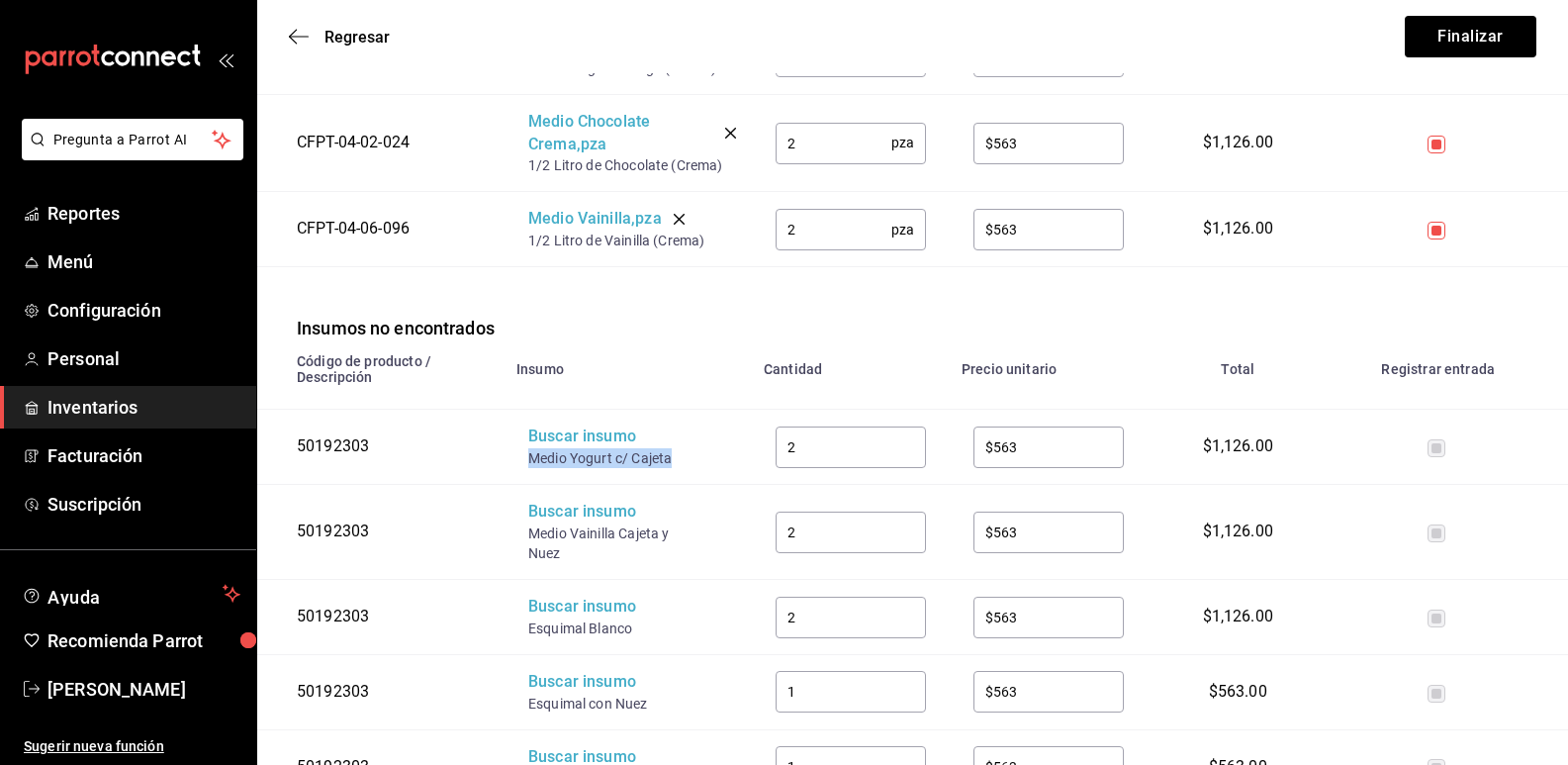
drag, startPoint x: 673, startPoint y: 463, endPoint x: 530, endPoint y: 452, distance: 143.4
click at [525, 458] on td "Buscar insumo Medio Yogurt c/ Cajeta" at bounding box center [628, 447] width 247 height 75
click at [535, 448] on div "Buscar insumo" at bounding box center [607, 437] width 159 height 23
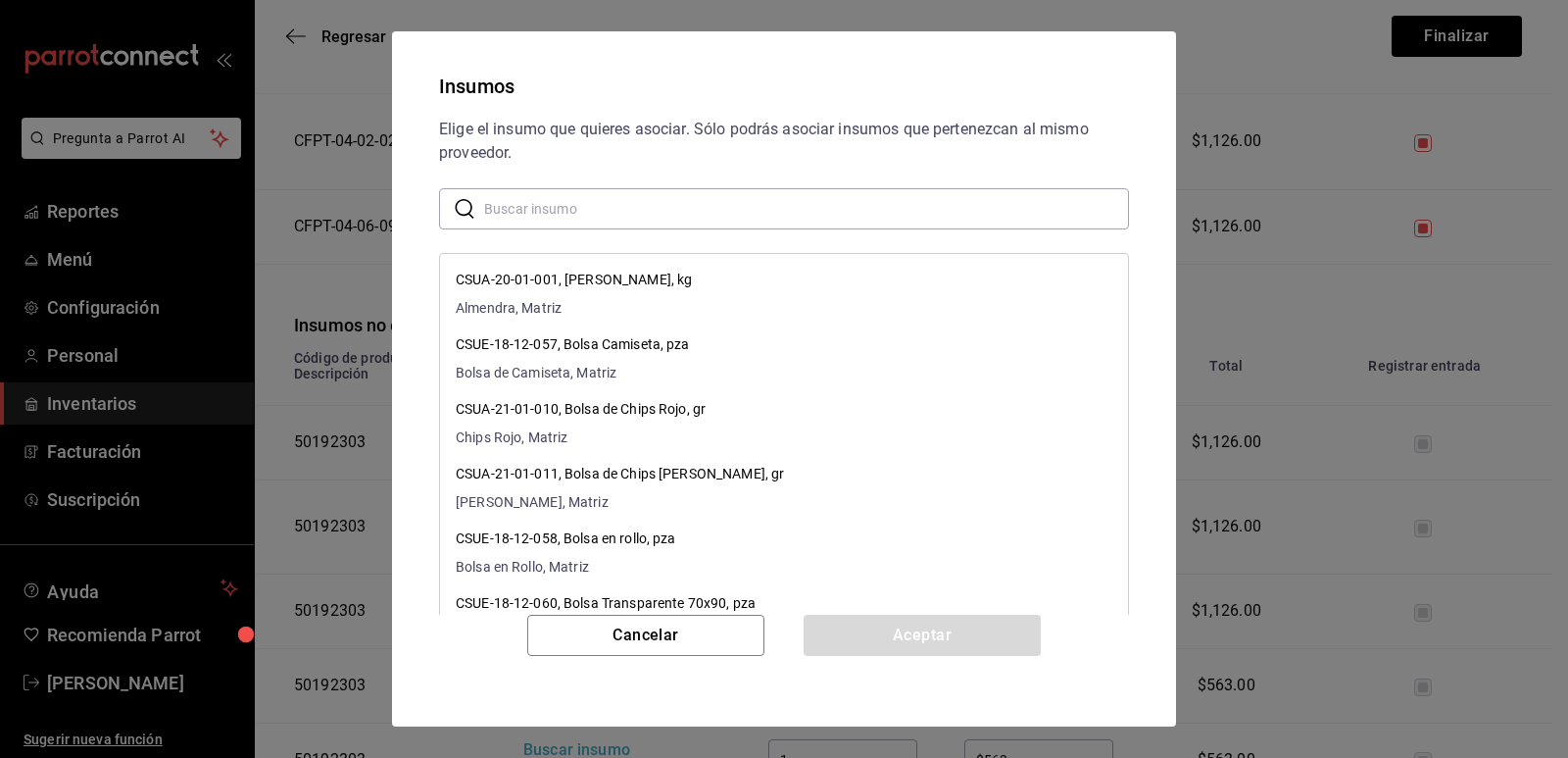
click at [608, 211] on input "text" at bounding box center [806, 209] width 645 height 40
paste input "Medio Yogurt c/ Cajeta"
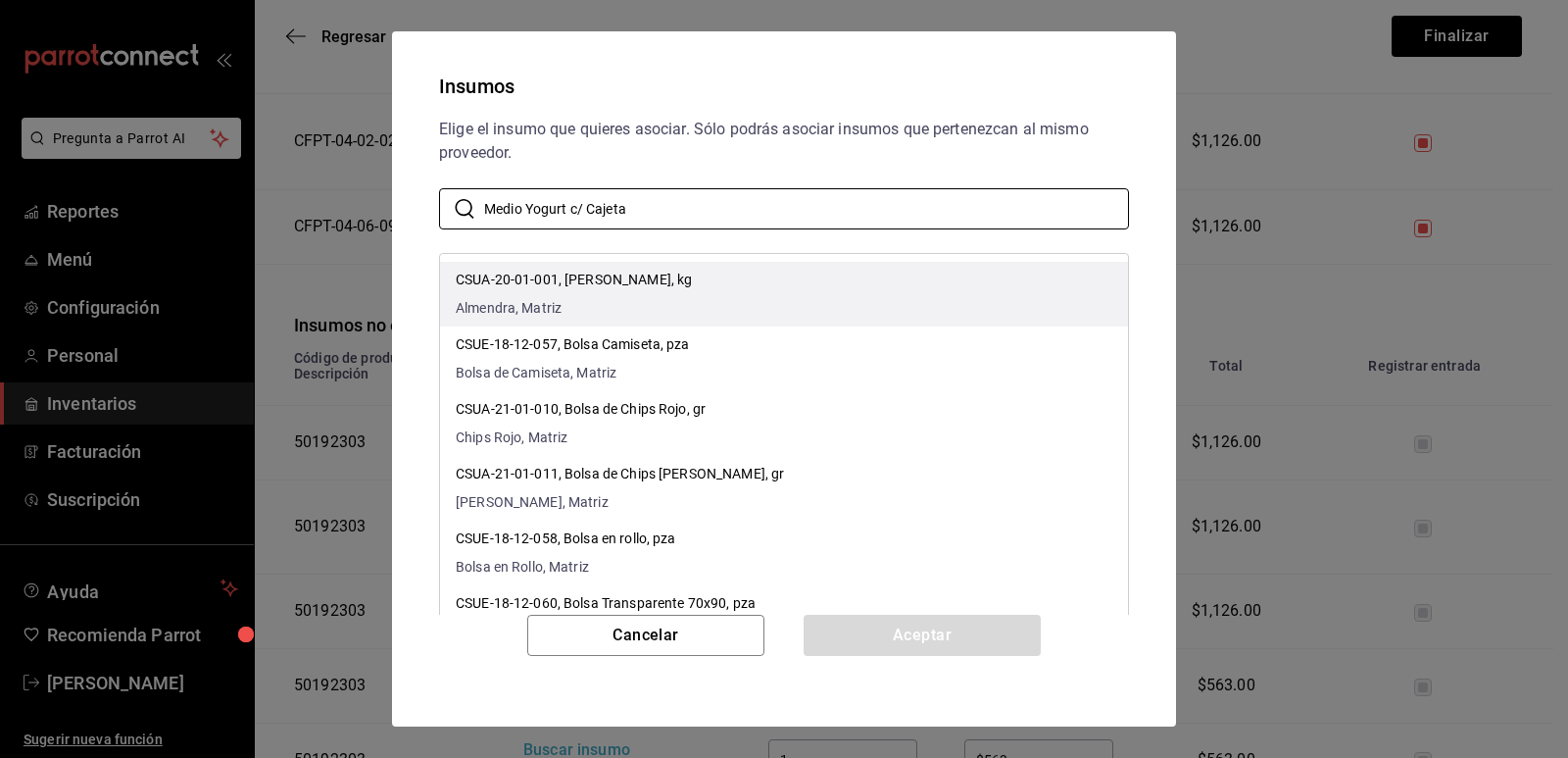
type input "Medio Yogurt c/ Cajeta"
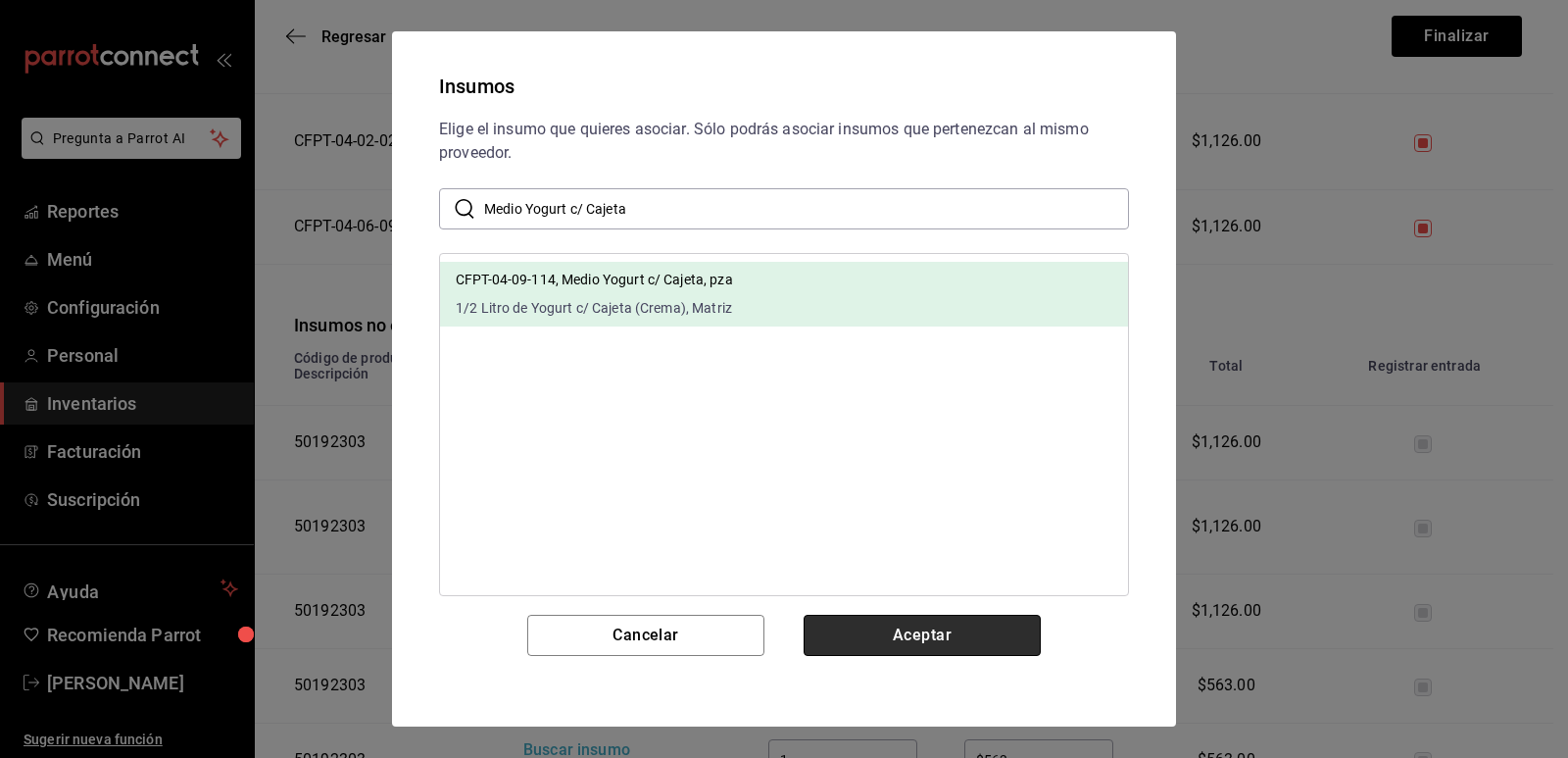
click at [909, 640] on button "Aceptar" at bounding box center [923, 635] width 237 height 42
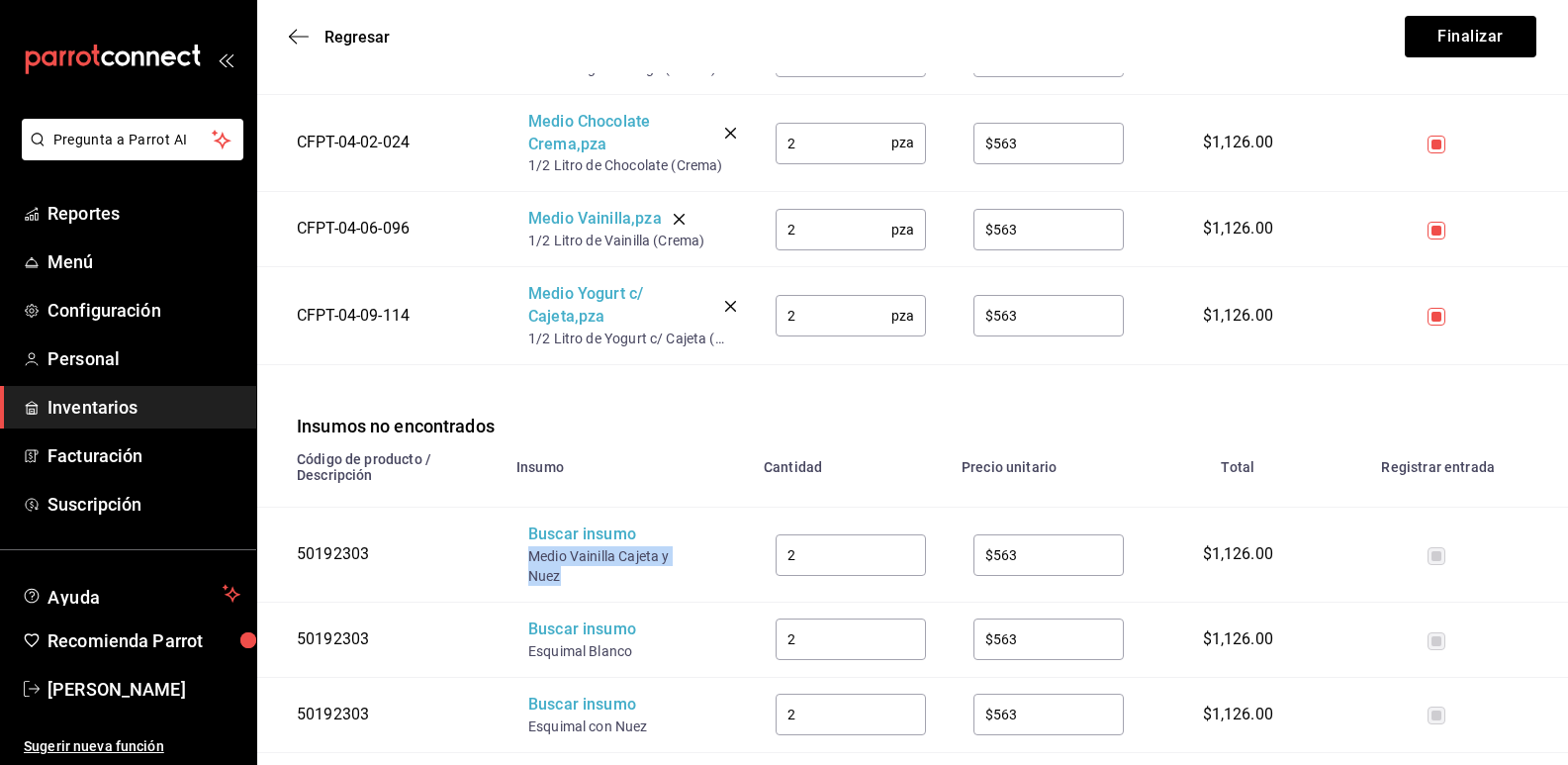
drag, startPoint x: 569, startPoint y: 574, endPoint x: 528, endPoint y: 557, distance: 44.4
click at [528, 557] on td "Buscar insumo Medio Vainilla Cajeta y Nuez" at bounding box center [628, 555] width 247 height 95
click at [543, 547] on div "Buscar insumo" at bounding box center [607, 535] width 159 height 23
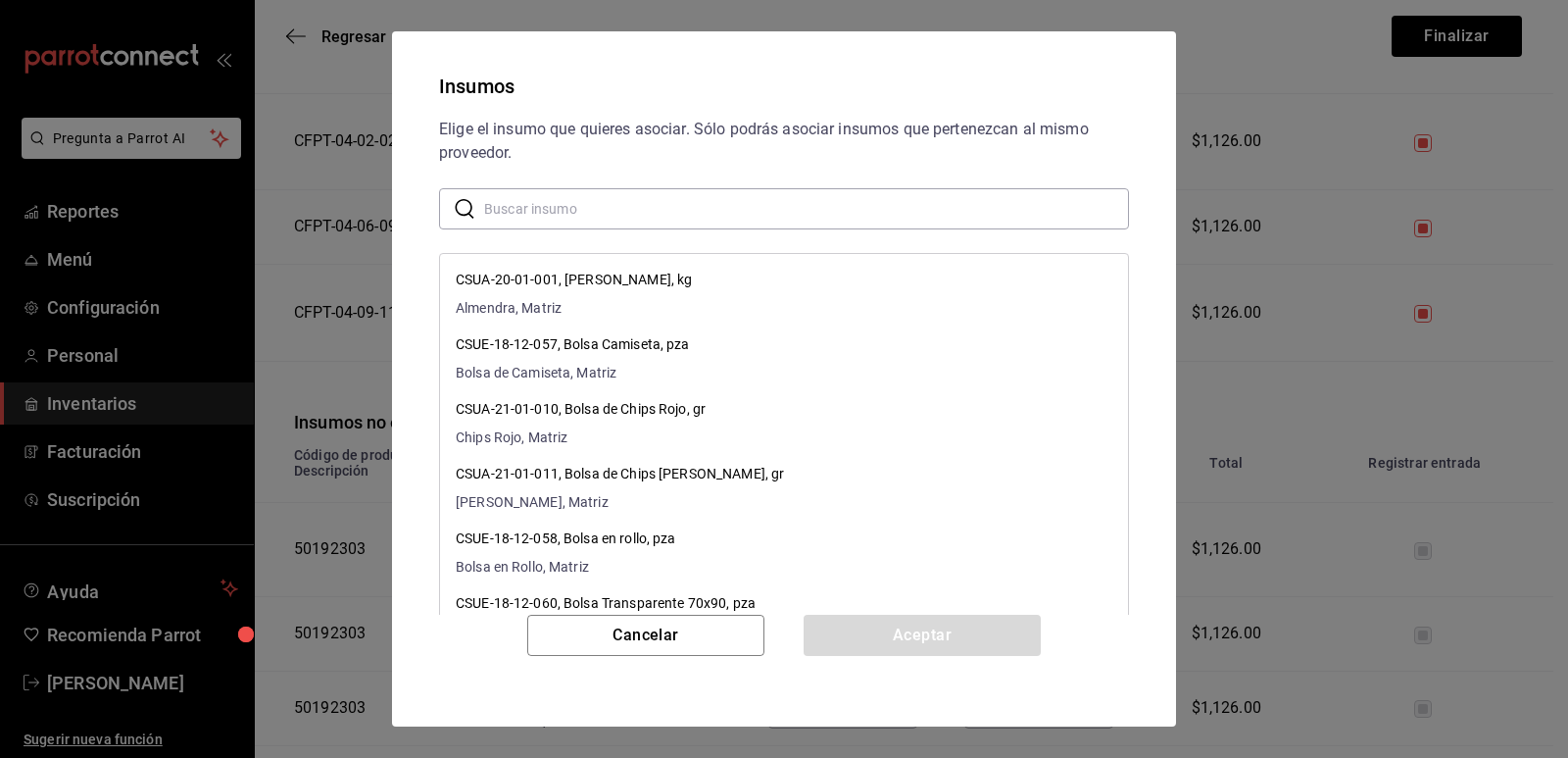
click at [629, 207] on input "text" at bounding box center [806, 209] width 645 height 40
paste input "Medio Vainilla Cajeta y Nuez"
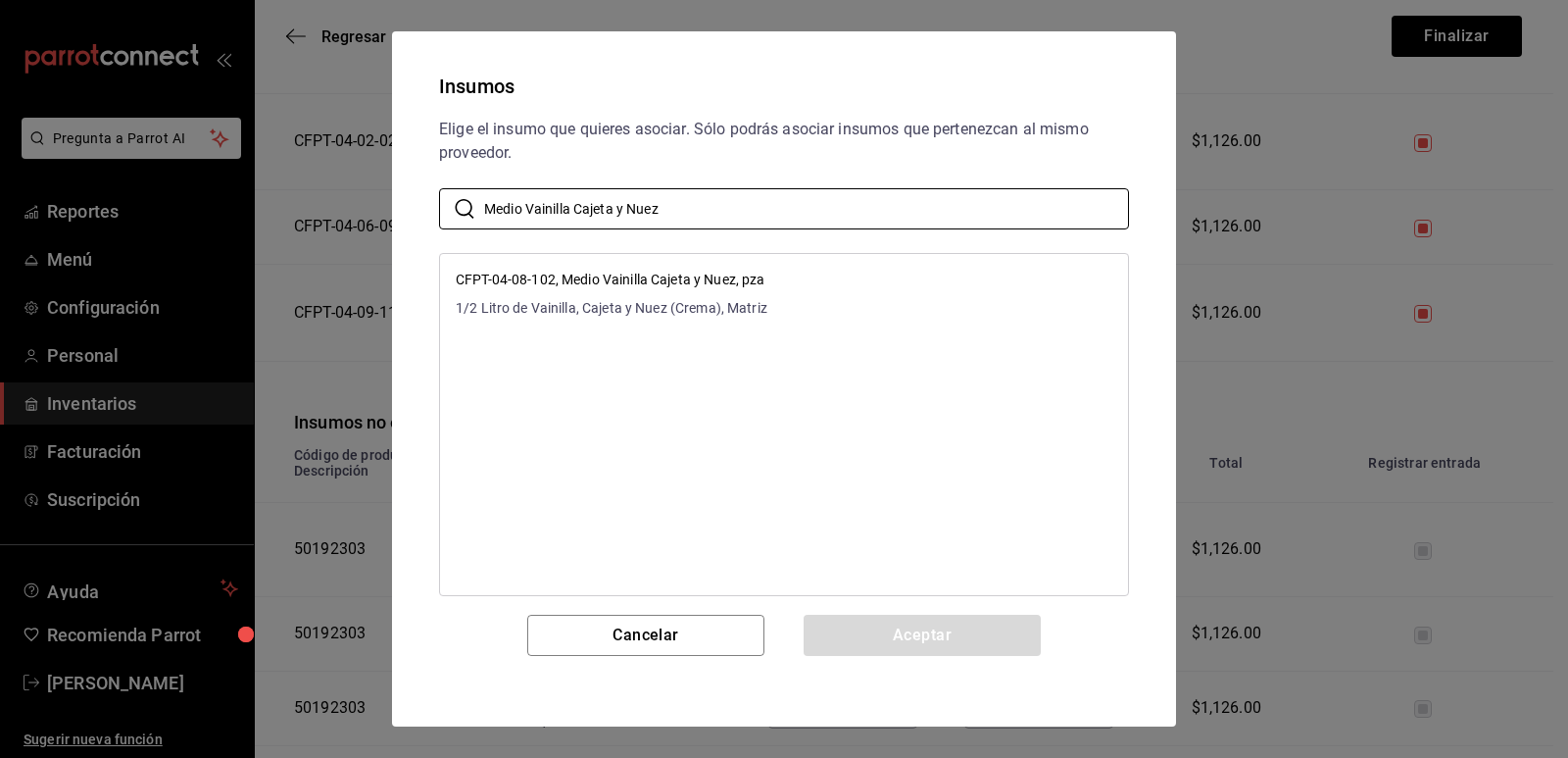
type input "Medio Vainilla Cajeta y Nuez"
click at [839, 292] on li "CFPT-04-08-102, Medio Vainilla Cajeta y Nuez, pza 1/2 Litro de Vainilla, Cajeta…" at bounding box center [784, 294] width 688 height 64
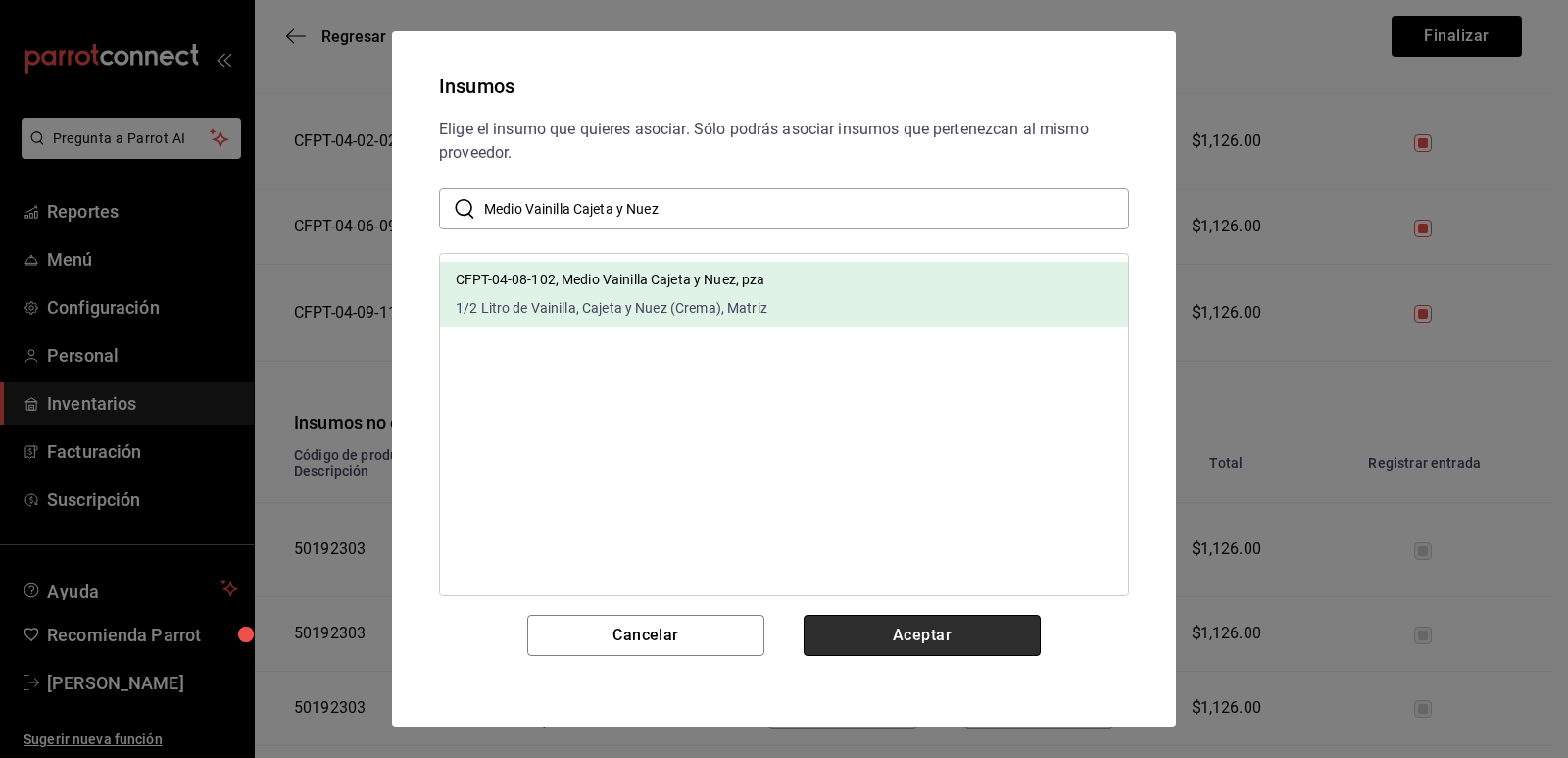
click at [883, 645] on button "Aceptar" at bounding box center [923, 635] width 237 height 42
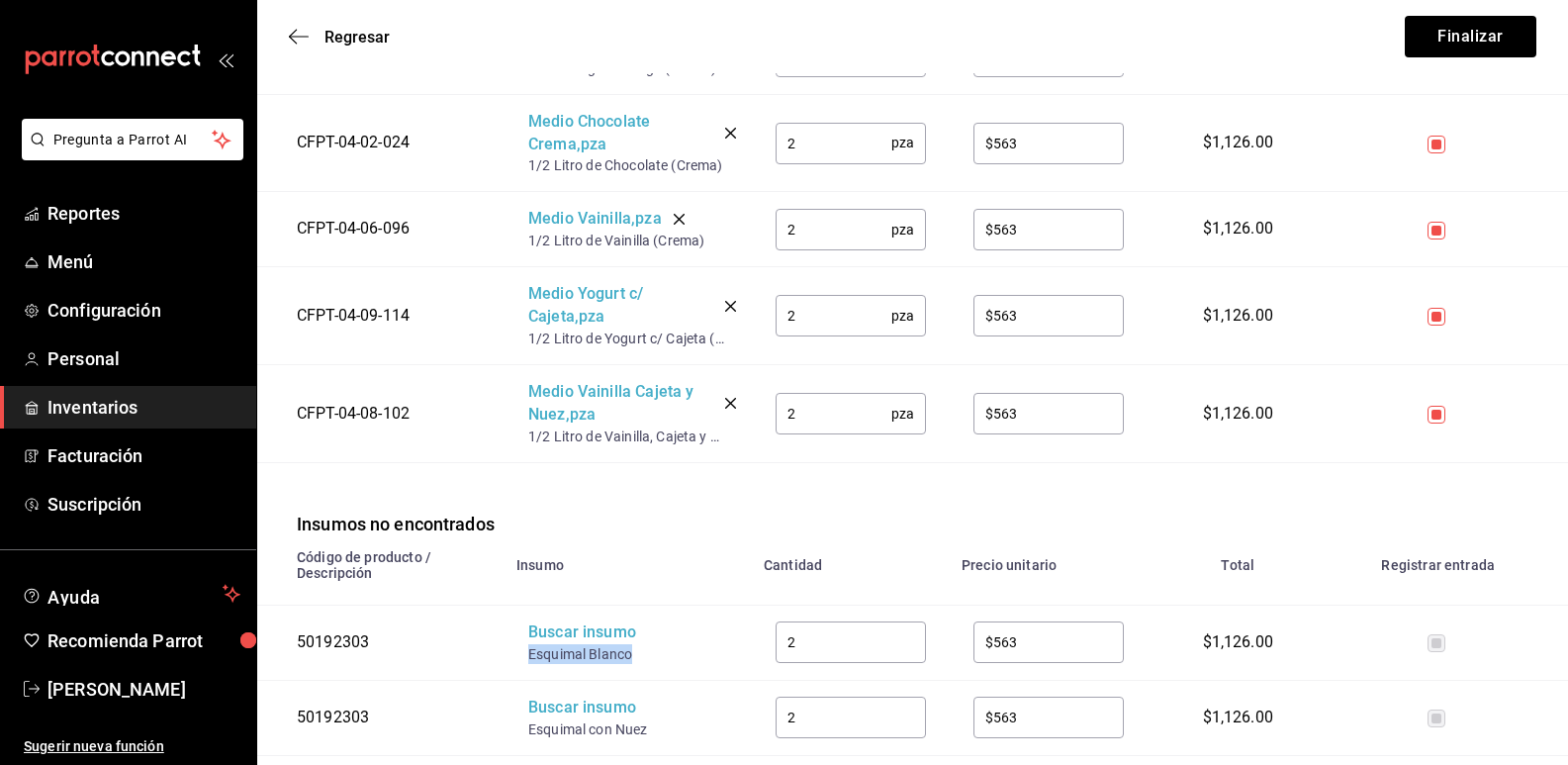
drag, startPoint x: 634, startPoint y: 652, endPoint x: 525, endPoint y: 654, distance: 109.0
click at [525, 654] on td "Buscar insumo Esquimal Blanco" at bounding box center [628, 641] width 247 height 75
click at [566, 635] on div "Buscar insumo" at bounding box center [607, 632] width 159 height 23
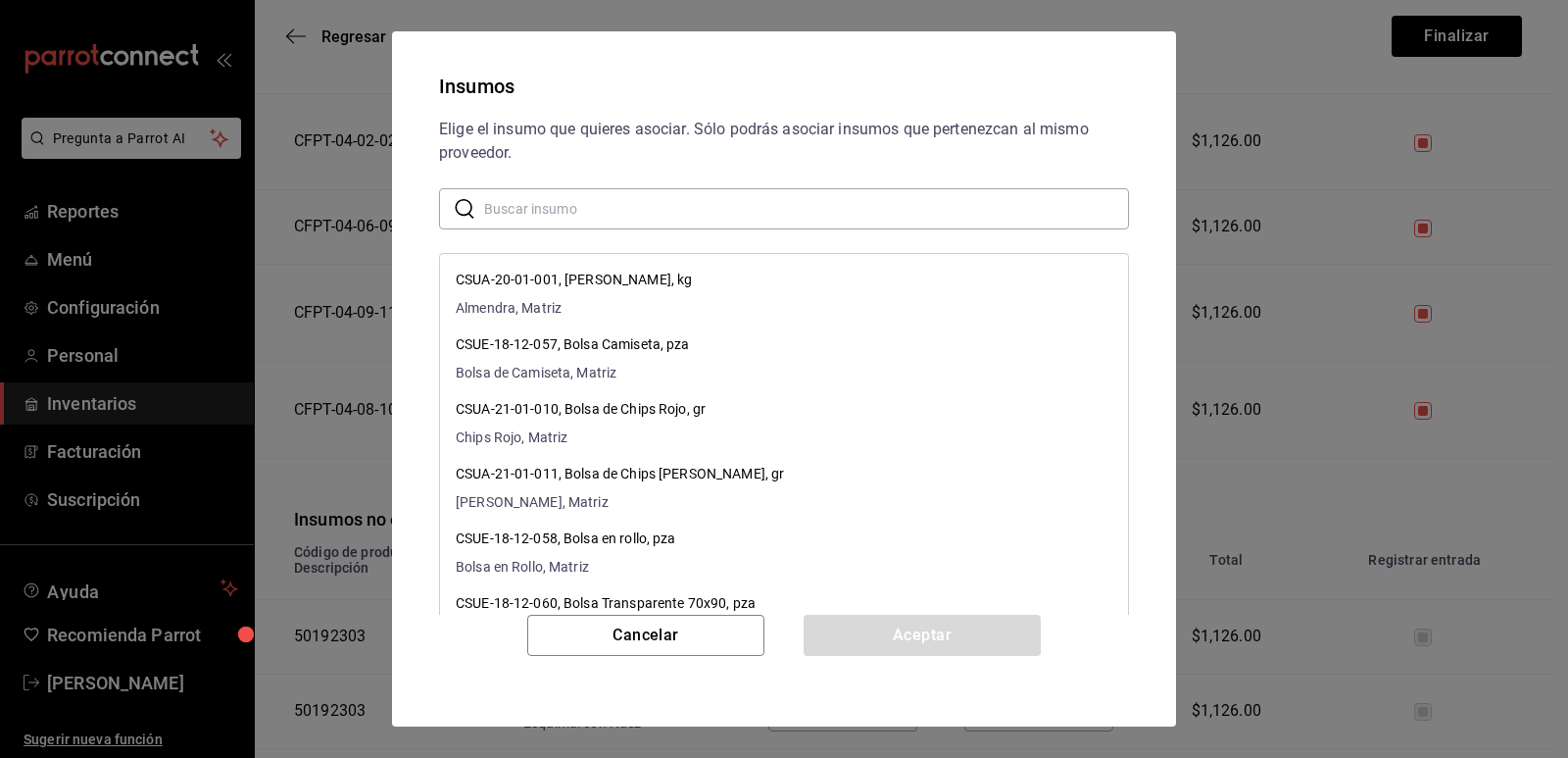
click at [620, 219] on input "text" at bounding box center [806, 209] width 645 height 40
paste input "Esquimal Blanco"
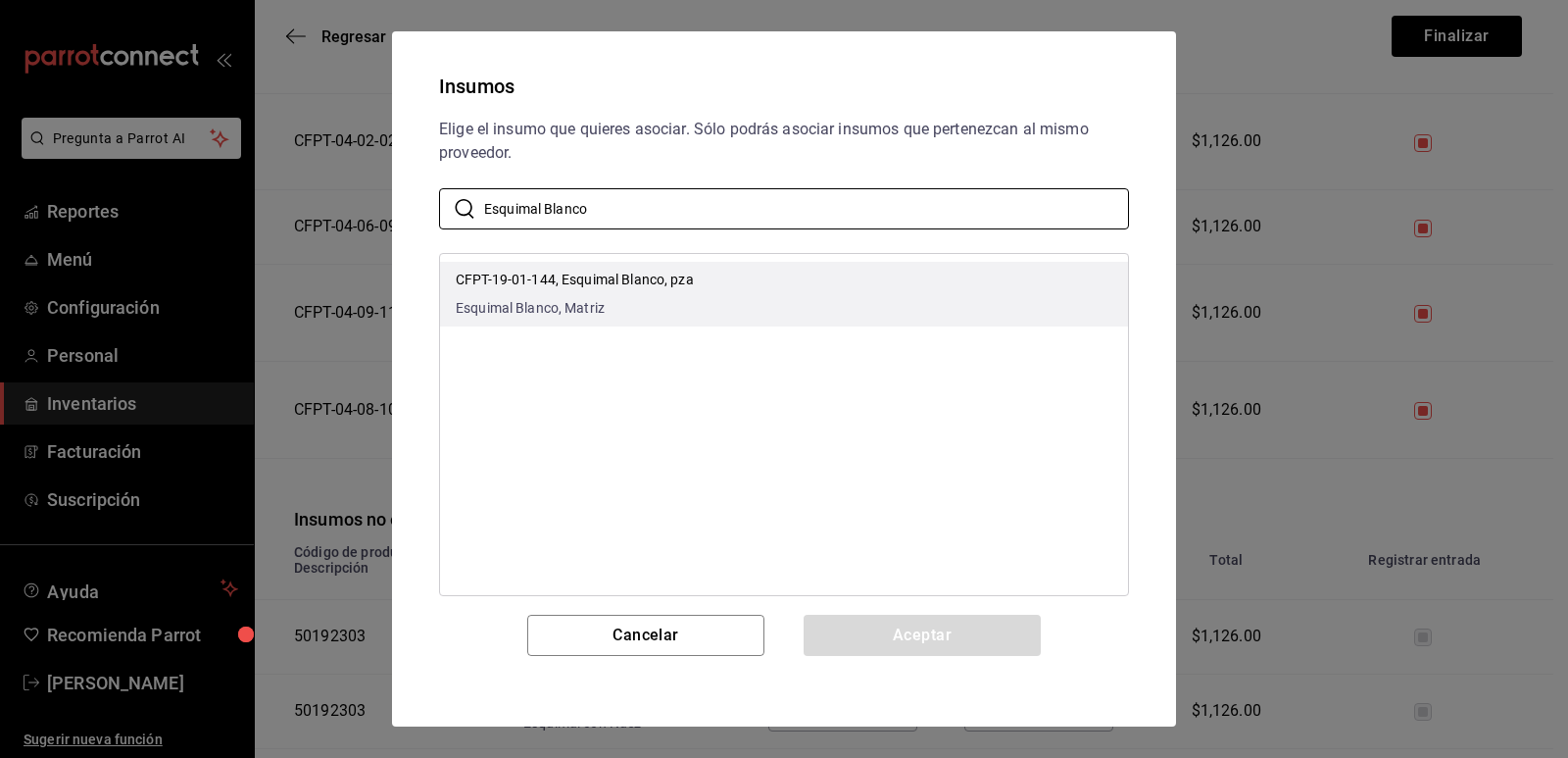
type input "Esquimal Blanco"
click at [803, 280] on li "CFPT-19-01-144, Esquimal Blanco, pza Esquimal Blanco, Matriz" at bounding box center [784, 294] width 688 height 64
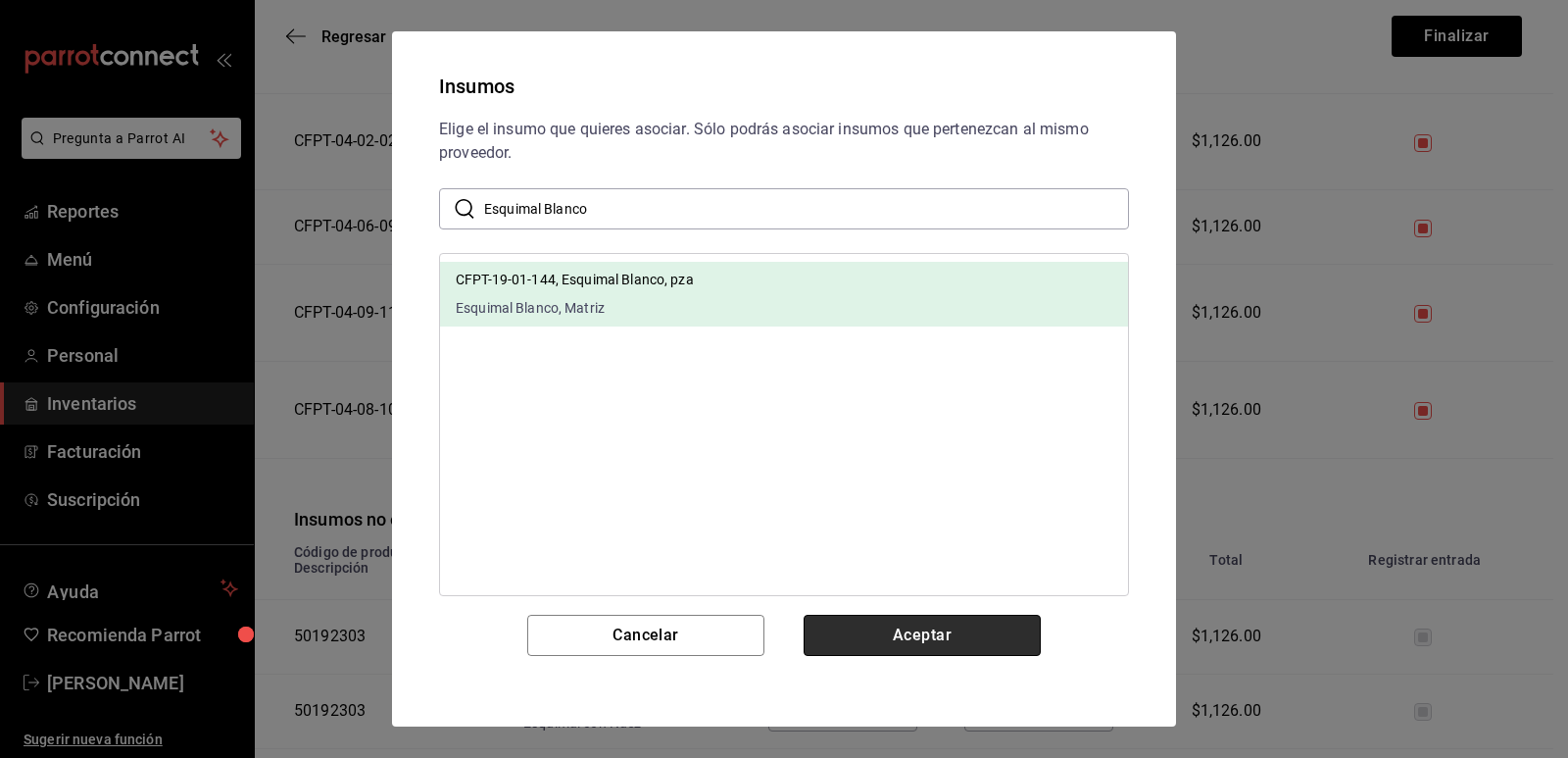
click at [855, 630] on button "Aceptar" at bounding box center [923, 635] width 237 height 42
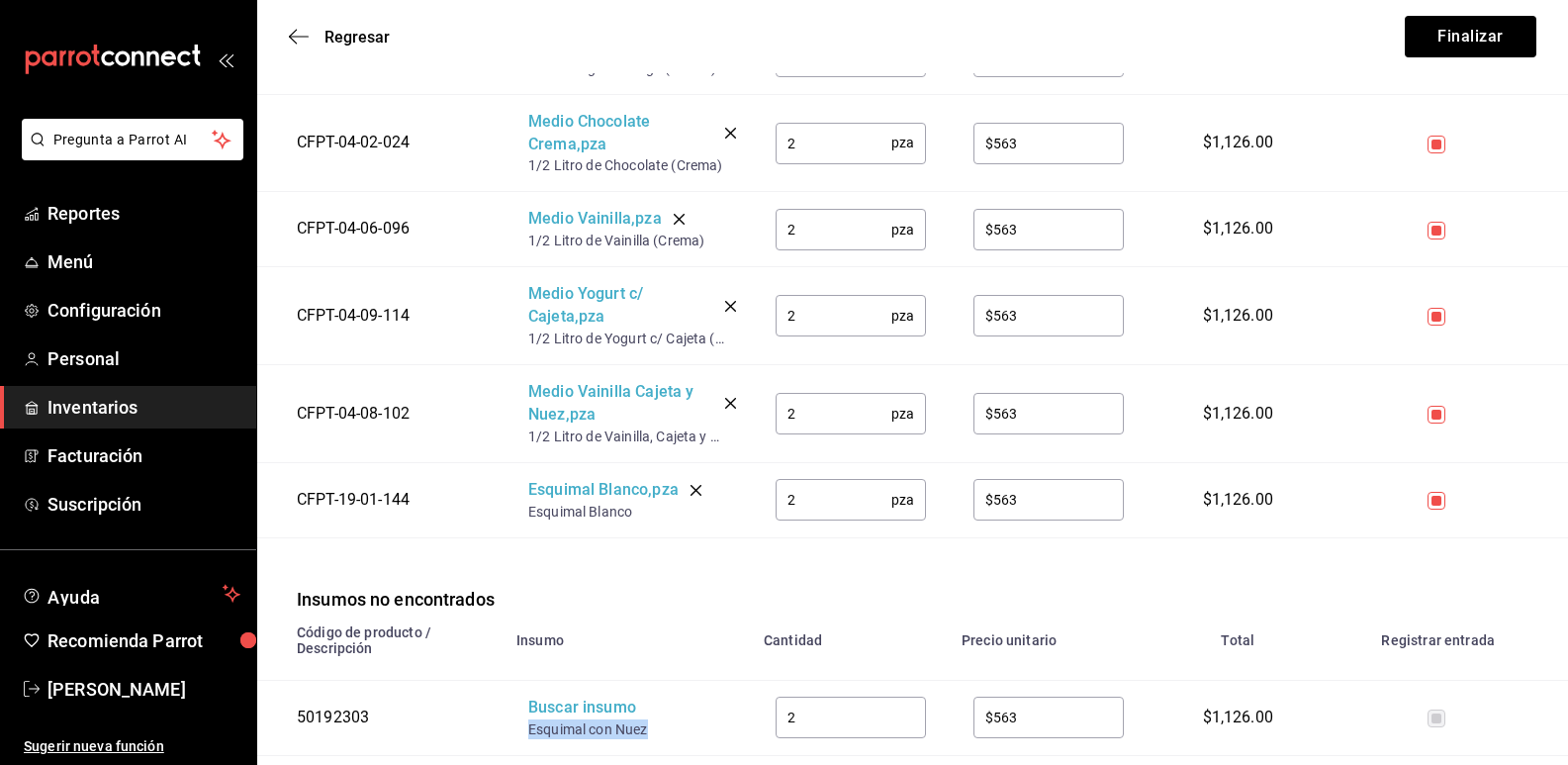
drag, startPoint x: 648, startPoint y: 731, endPoint x: 532, endPoint y: 725, distance: 116.2
click at [532, 725] on div "Esquimal con Nuez" at bounding box center [607, 729] width 159 height 20
click at [568, 713] on div "Buscar insumo" at bounding box center [607, 707] width 159 height 23
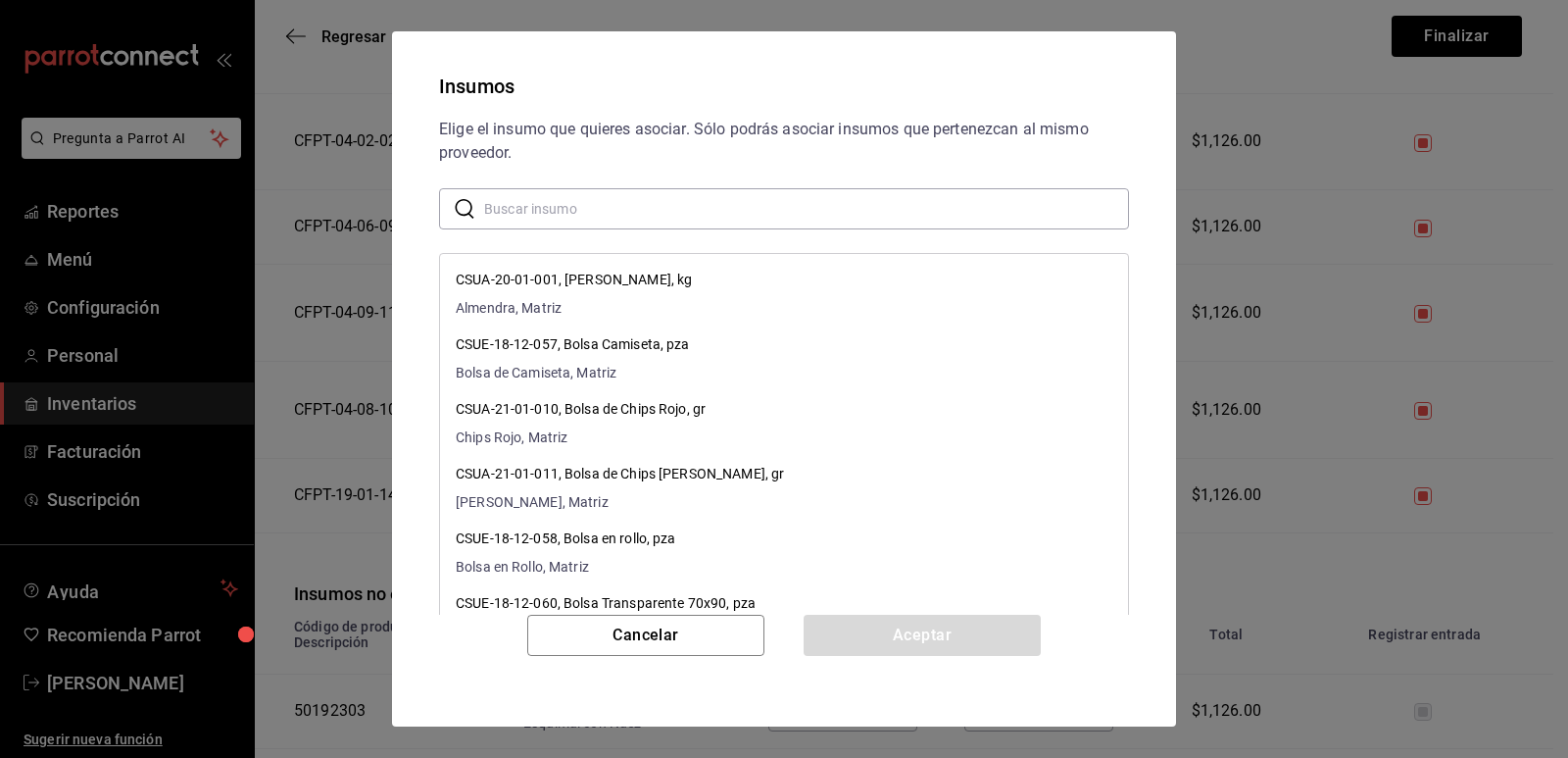
click at [670, 202] on input "text" at bounding box center [806, 209] width 645 height 40
paste input "Esquimal con Nuez"
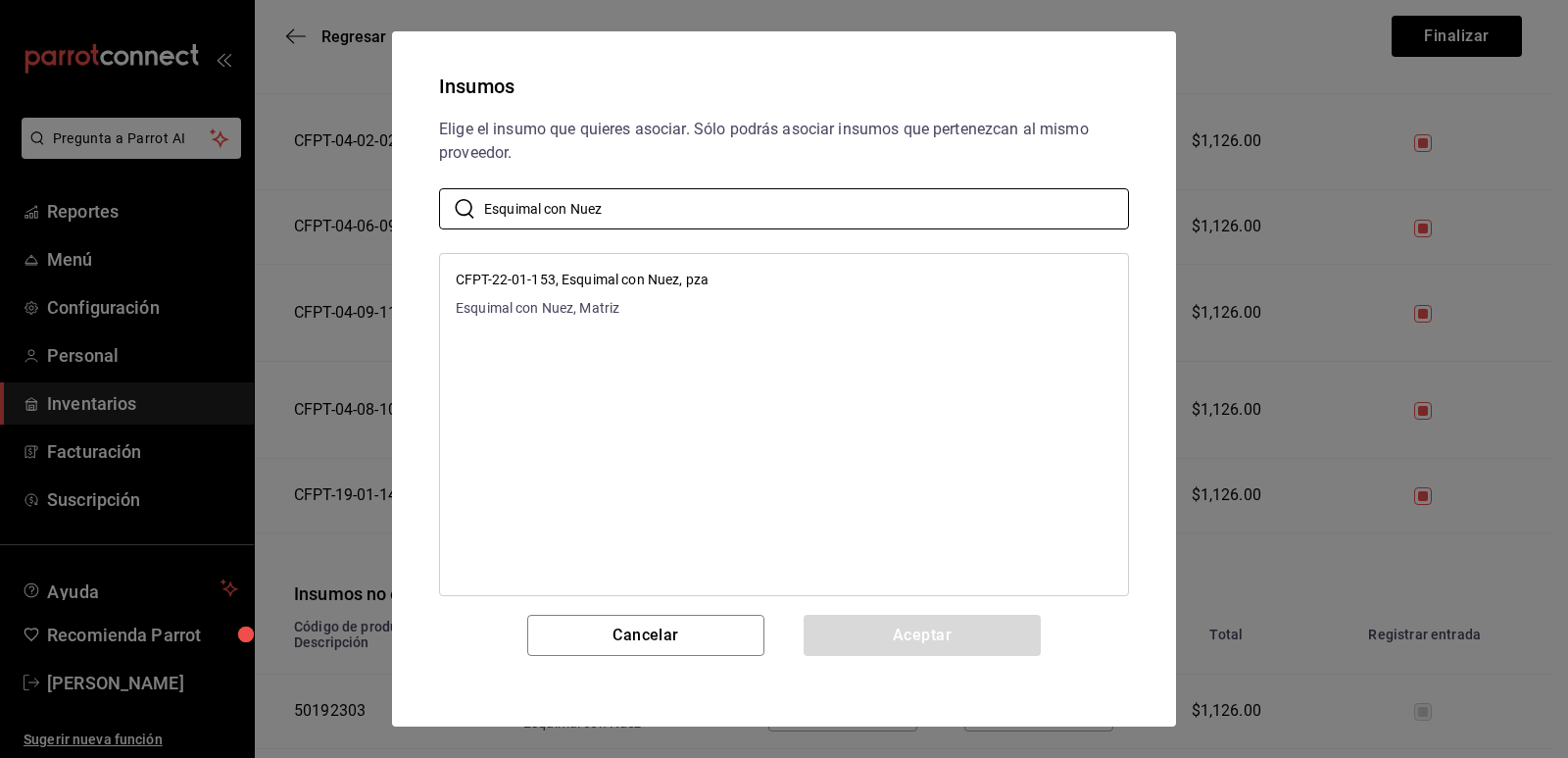
type input "Esquimal con Nuez"
click at [809, 292] on li "CFPT-22-01-153, Esquimal con Nuez, pza Esquimal con Nuez, Matriz" at bounding box center [784, 294] width 688 height 64
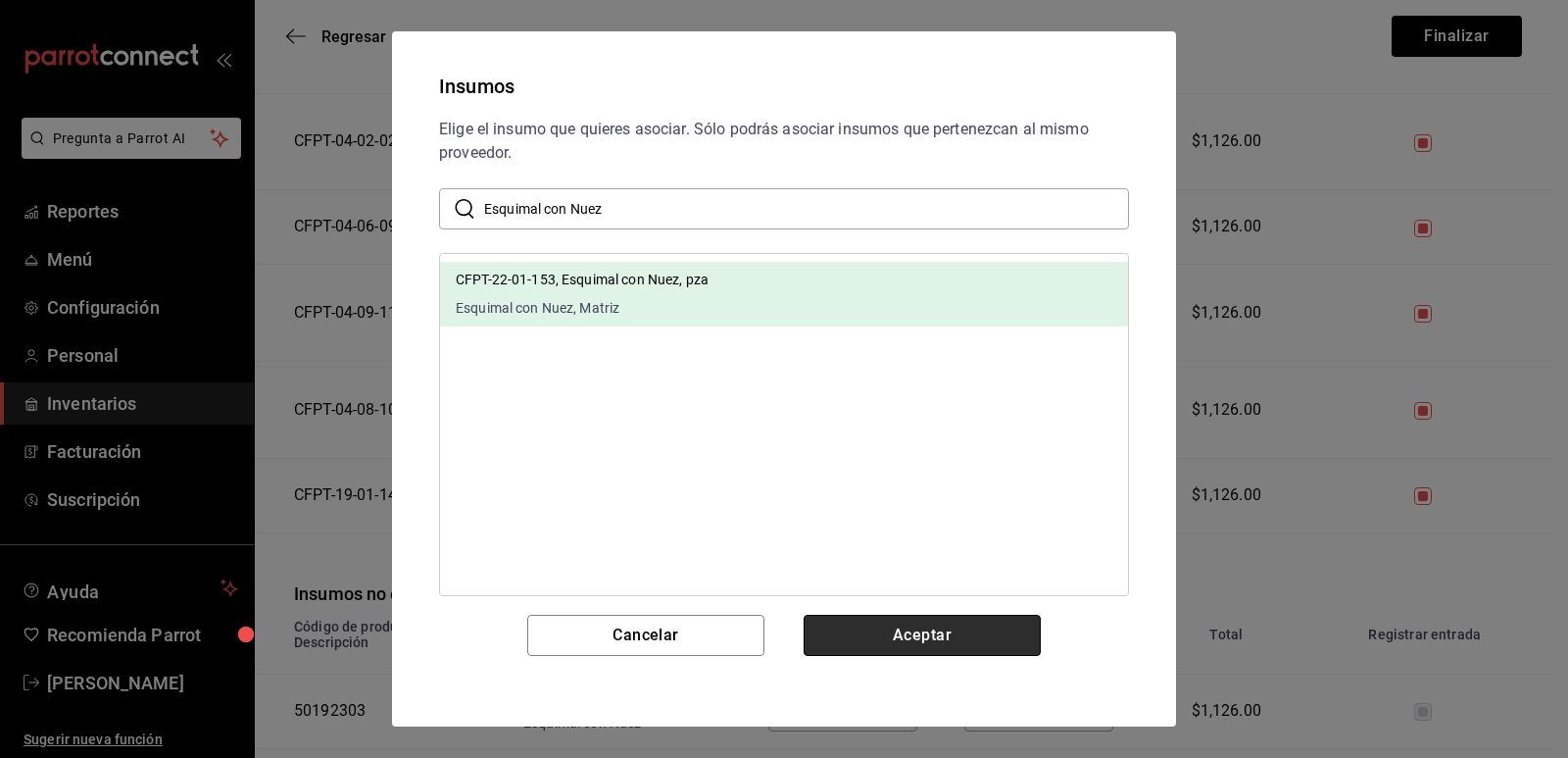
click at [907, 638] on button "Aceptar" at bounding box center [923, 635] width 237 height 42
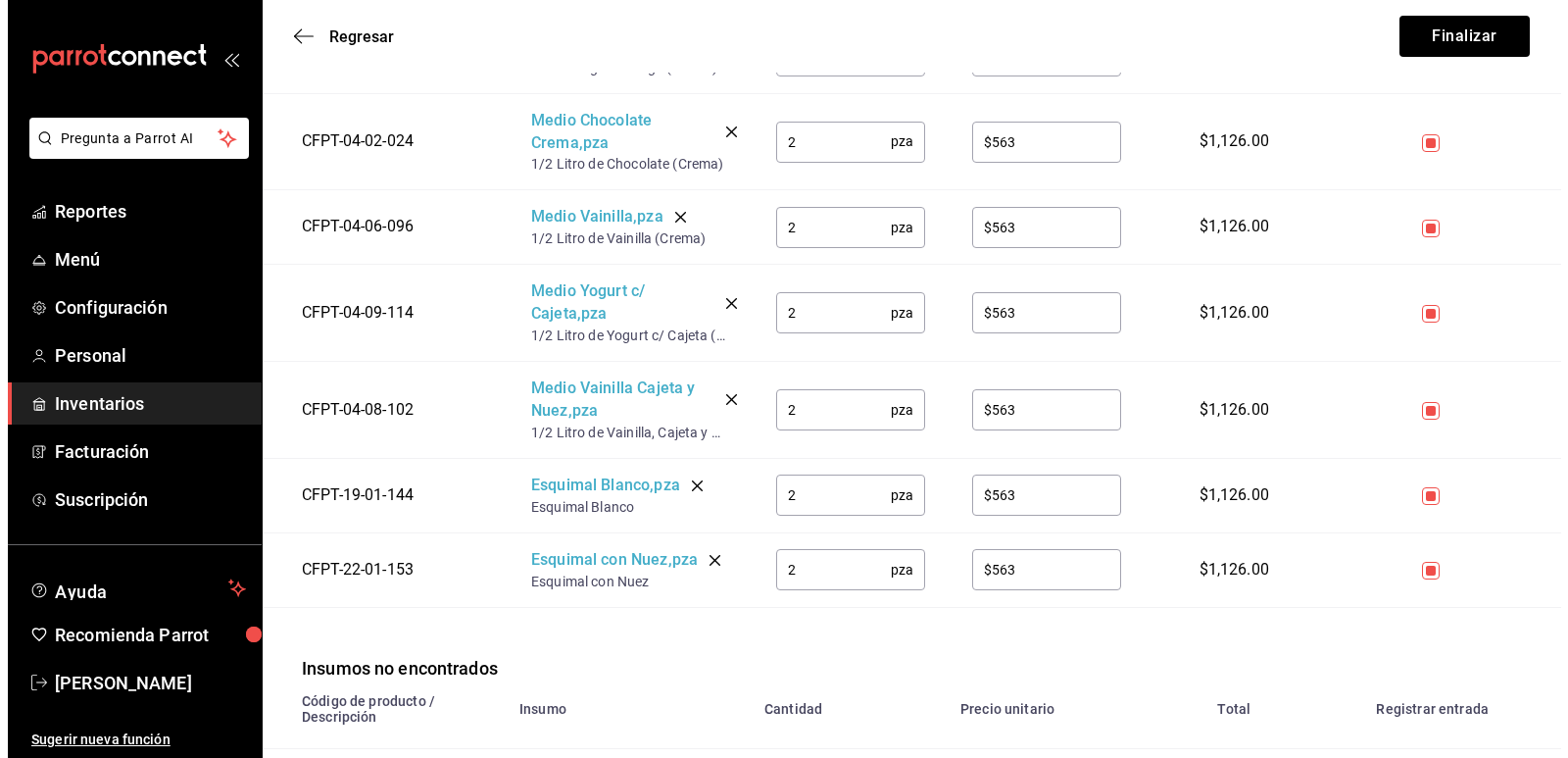
scroll to position [3809, 0]
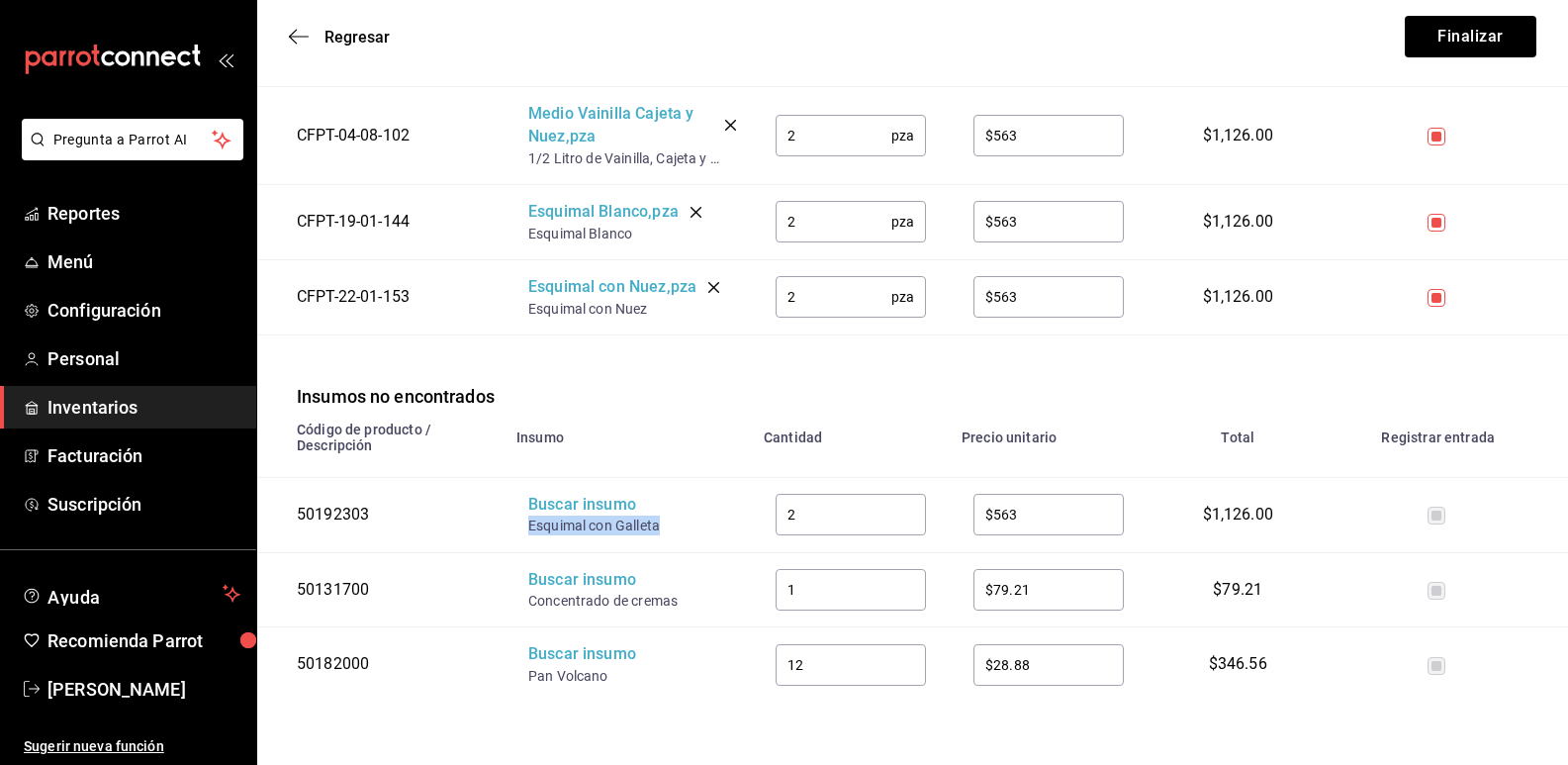
drag, startPoint x: 650, startPoint y: 528, endPoint x: 524, endPoint y: 525, distance: 126.0
click at [524, 525] on td "Buscar insumo Esquimal con Galleta" at bounding box center [628, 514] width 247 height 75
click at [566, 499] on div "Buscar insumo" at bounding box center [607, 505] width 159 height 23
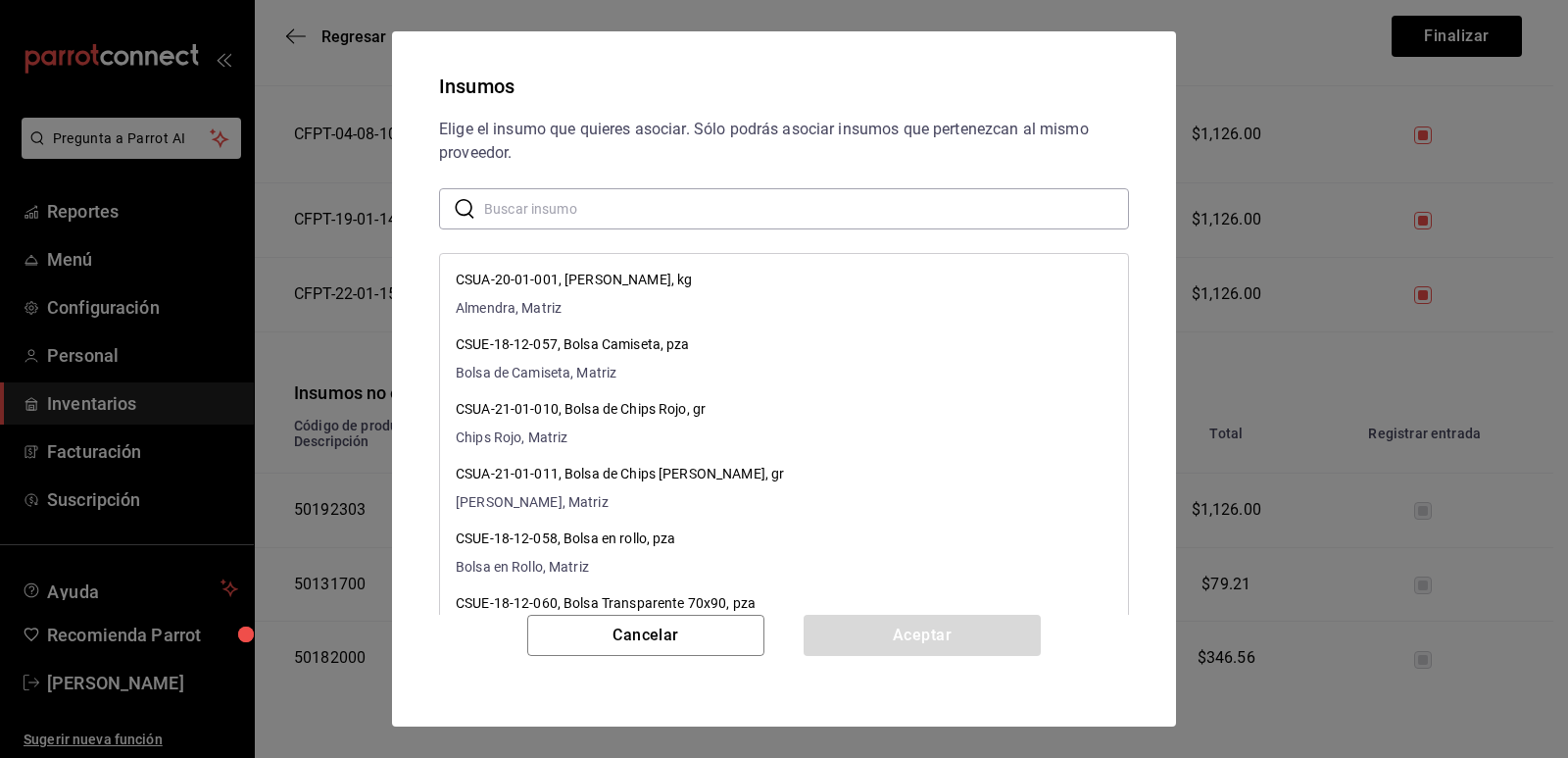
click at [647, 216] on input "text" at bounding box center [806, 209] width 645 height 40
paste input "Esquimal con Galleta"
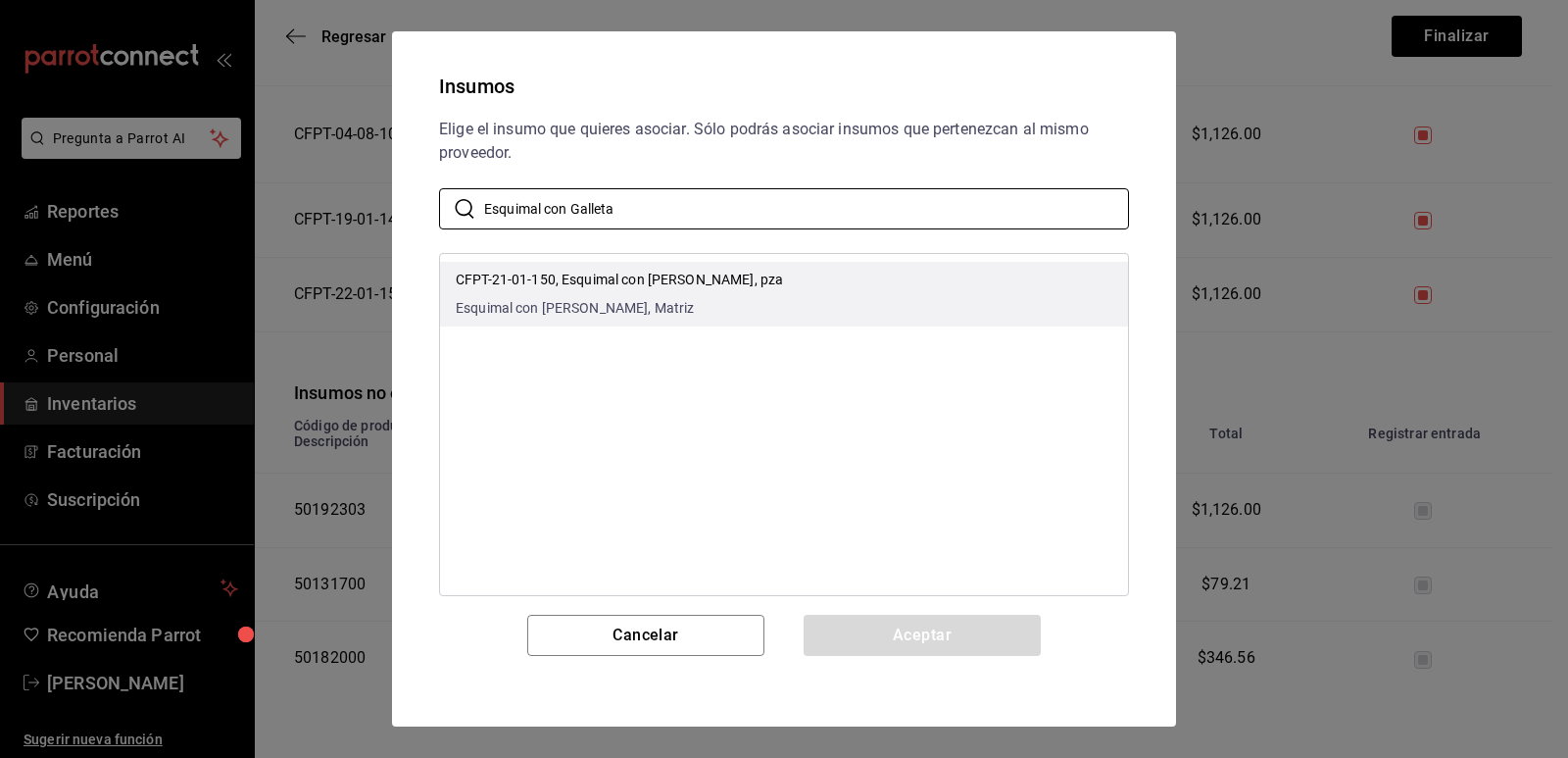
type input "Esquimal con Galleta"
click at [769, 289] on li "CFPT-21-01-150, Esquimal con Galleta, pza Esquimal con Galleta, Matriz" at bounding box center [784, 294] width 688 height 64
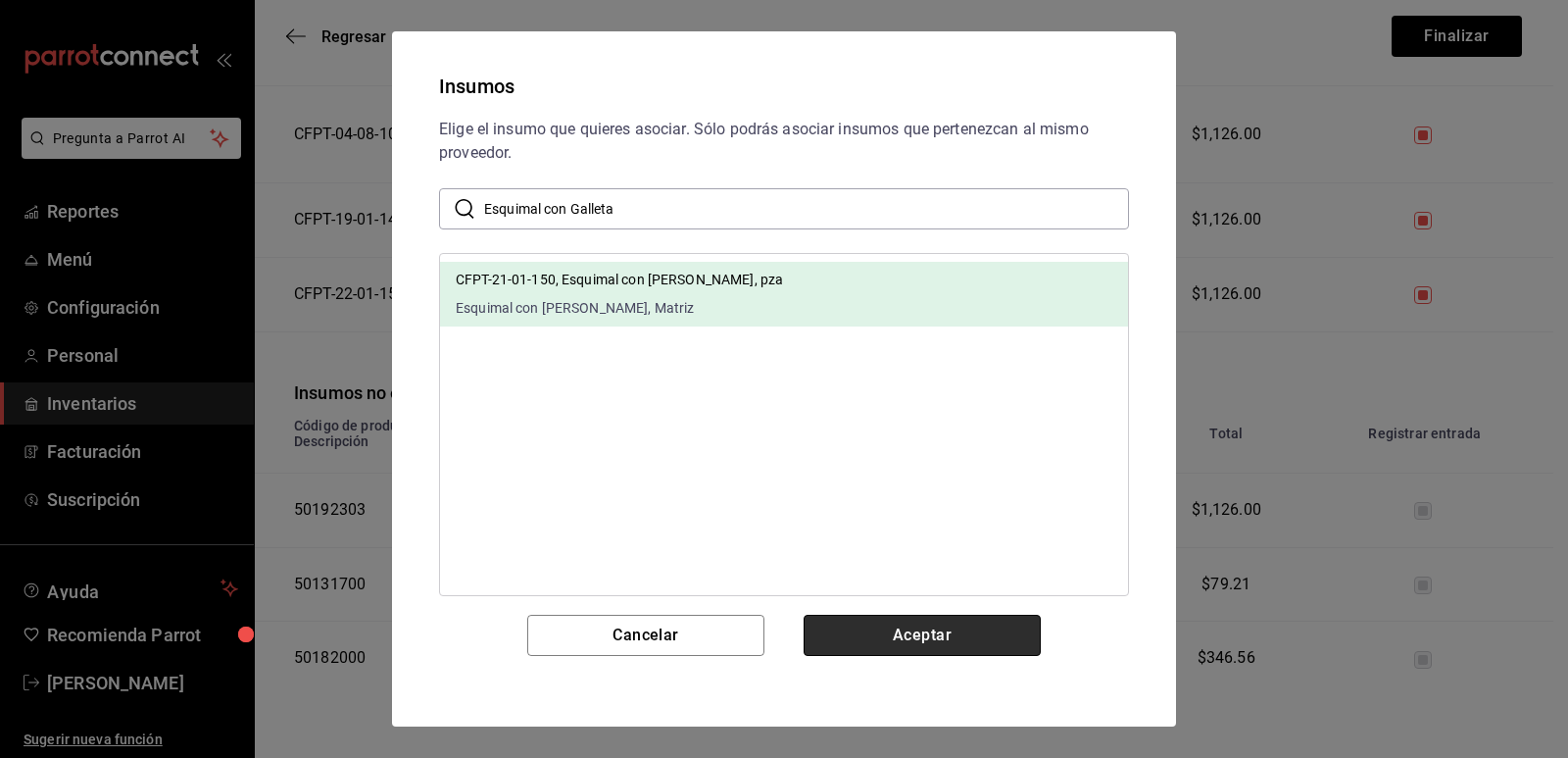
click at [907, 625] on button "Aceptar" at bounding box center [923, 635] width 237 height 42
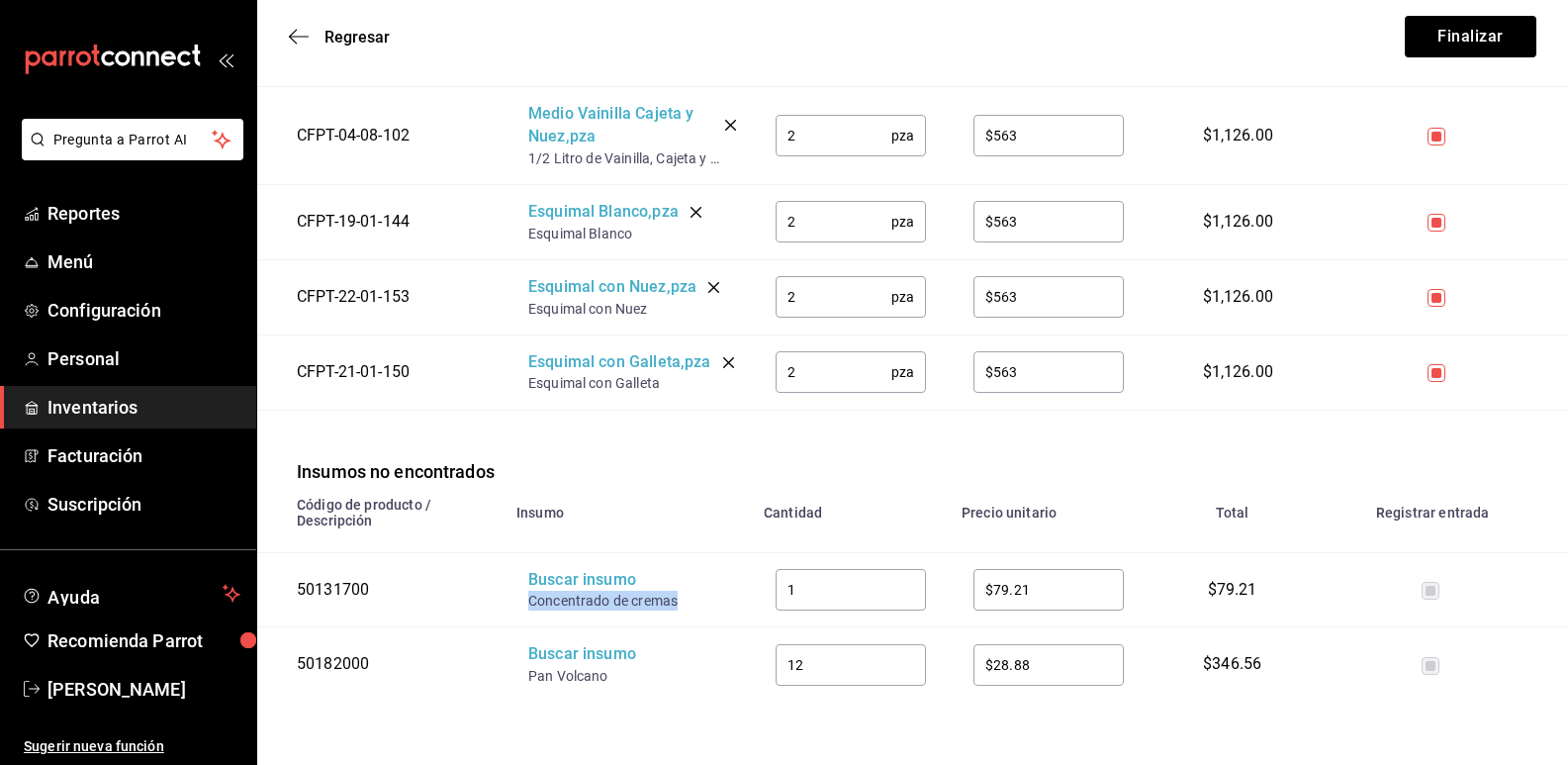
drag, startPoint x: 657, startPoint y: 627, endPoint x: 530, endPoint y: 621, distance: 127.1
click at [530, 610] on div "Concentrado de cremas" at bounding box center [607, 600] width 159 height 20
click at [558, 591] on div "Buscar insumo" at bounding box center [607, 579] width 159 height 23
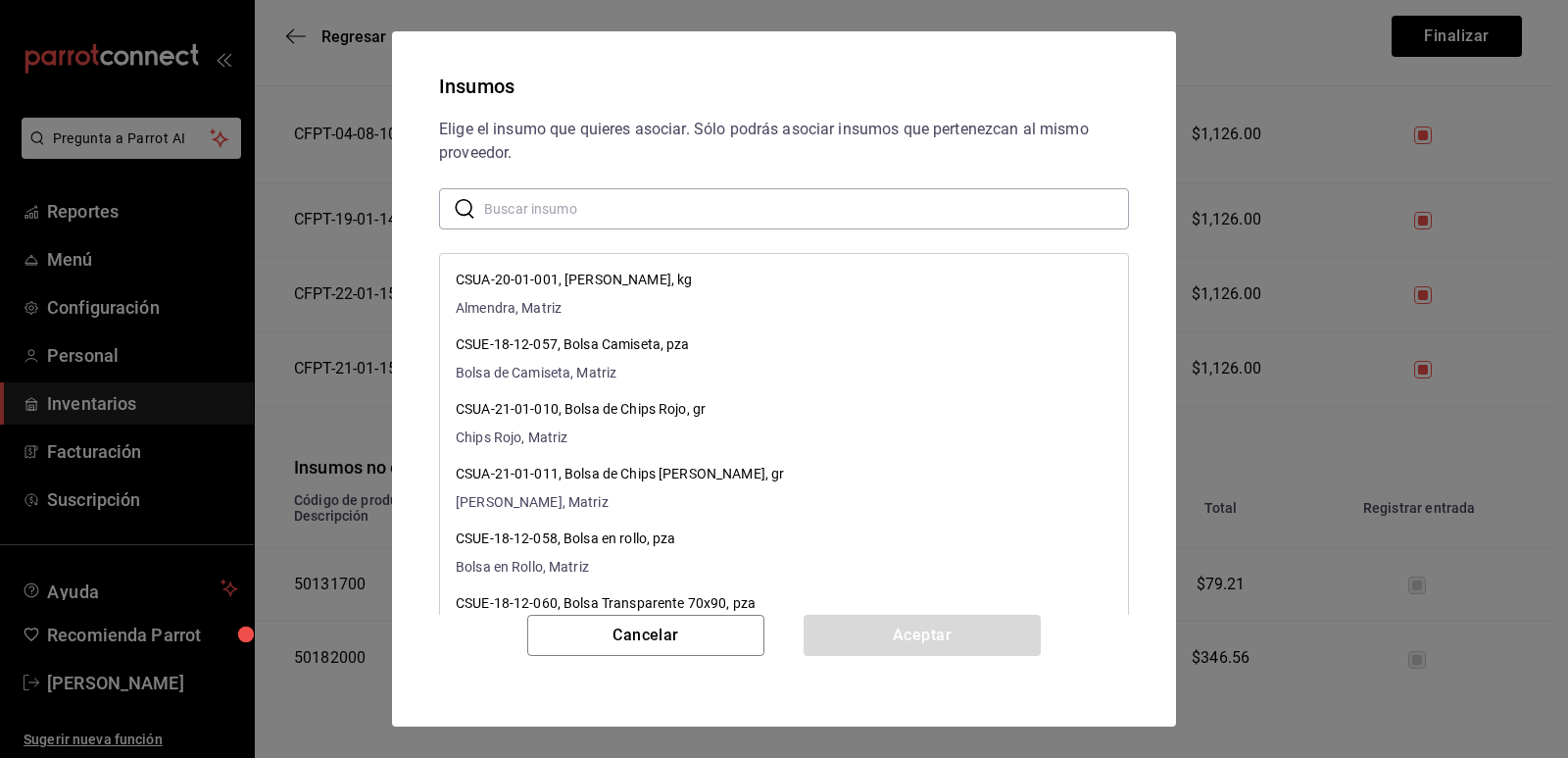
click at [675, 218] on input "text" at bounding box center [806, 209] width 645 height 40
paste input "Concentrado de cremas"
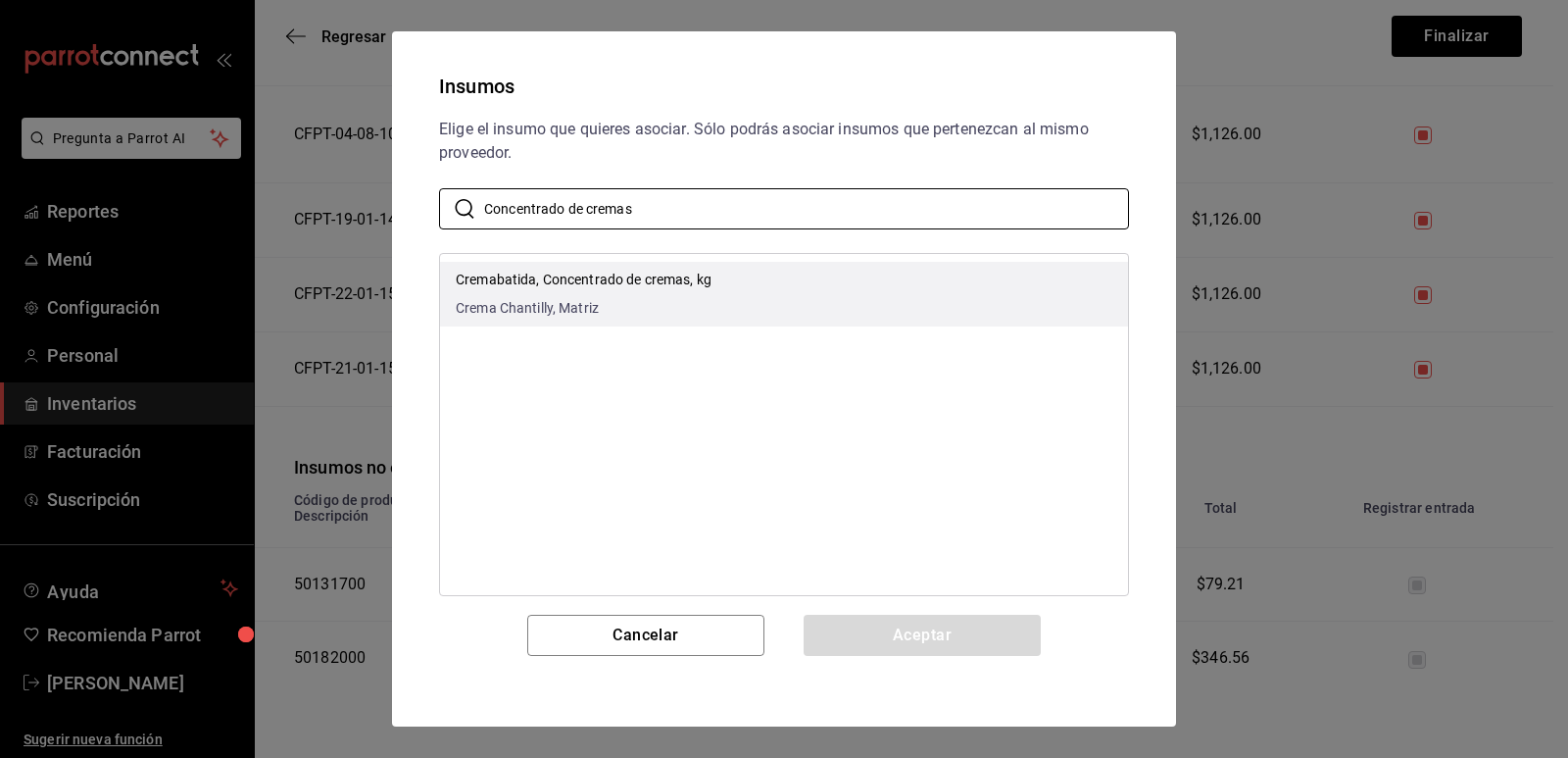
type input "Concentrado de cremas"
click at [723, 284] on li "Cremabatida, Concentrado de cremas, kg Crema Chantilly, Matriz" at bounding box center [784, 294] width 688 height 64
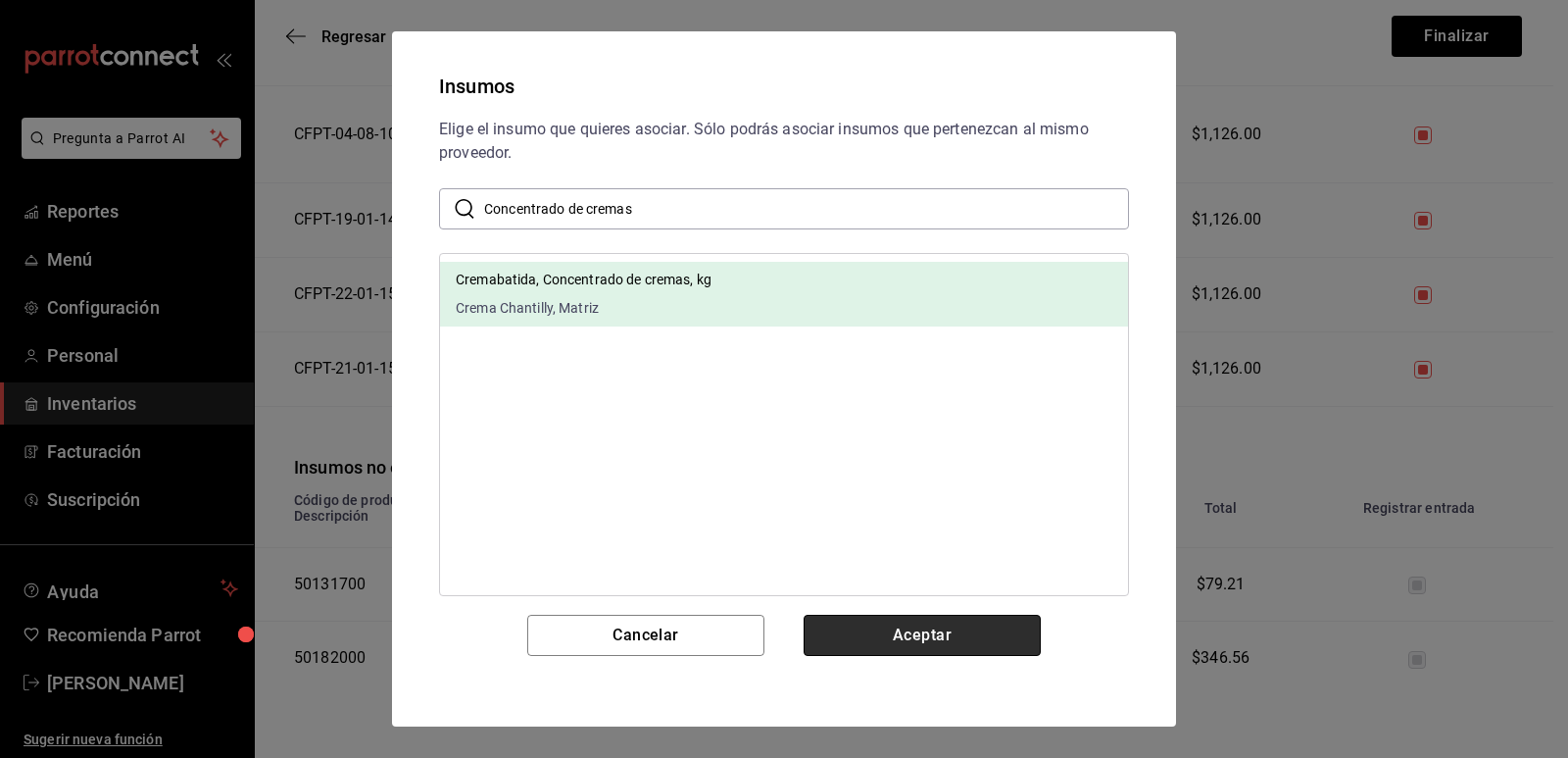
click at [866, 625] on button "Aceptar" at bounding box center [923, 635] width 237 height 42
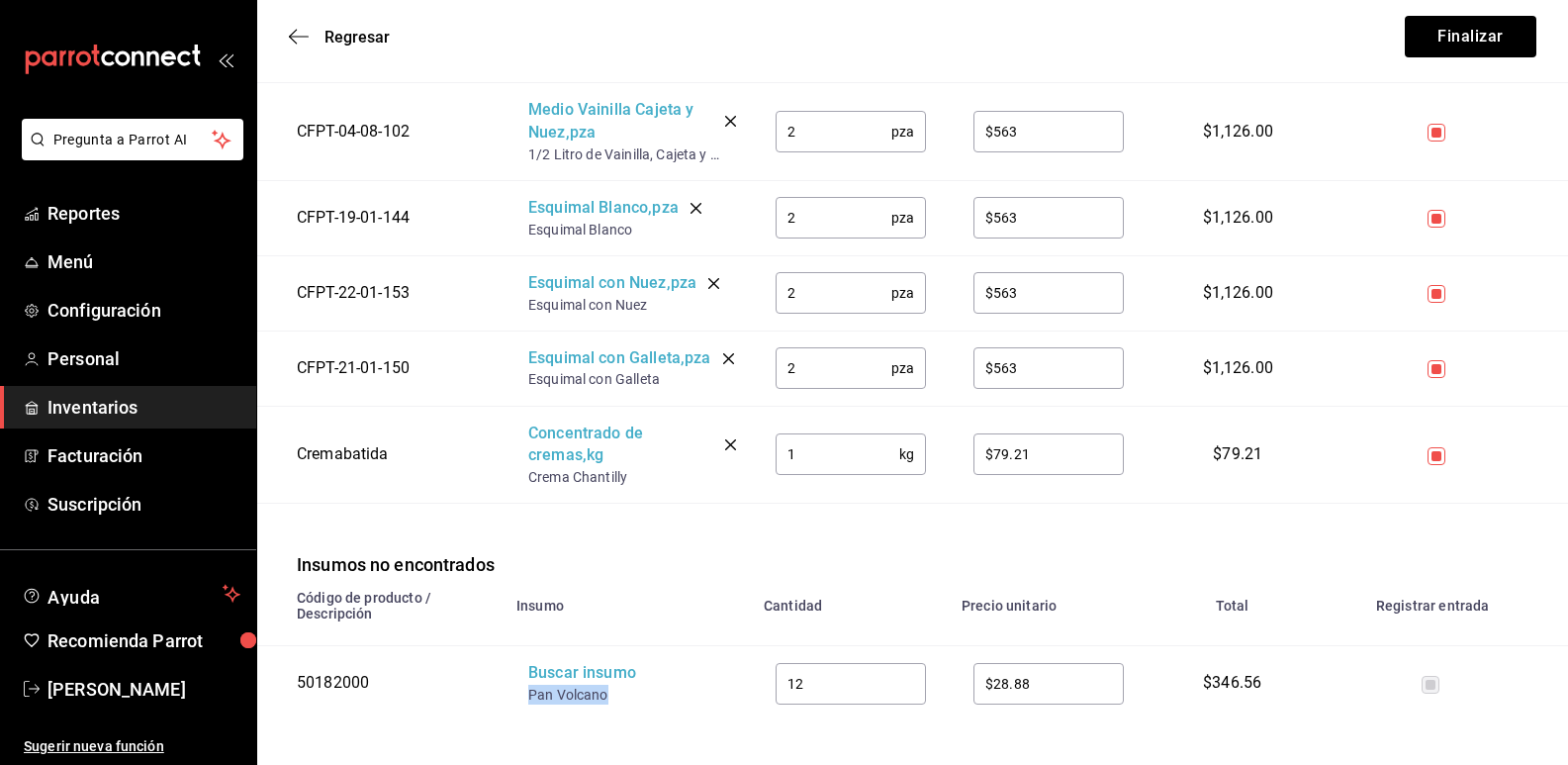
drag, startPoint x: 609, startPoint y: 715, endPoint x: 523, endPoint y: 719, distance: 86.1
click at [523, 719] on td "Buscar insumo Pan Volcano" at bounding box center [628, 683] width 247 height 74
click at [569, 685] on div "Buscar insumo" at bounding box center [607, 673] width 159 height 23
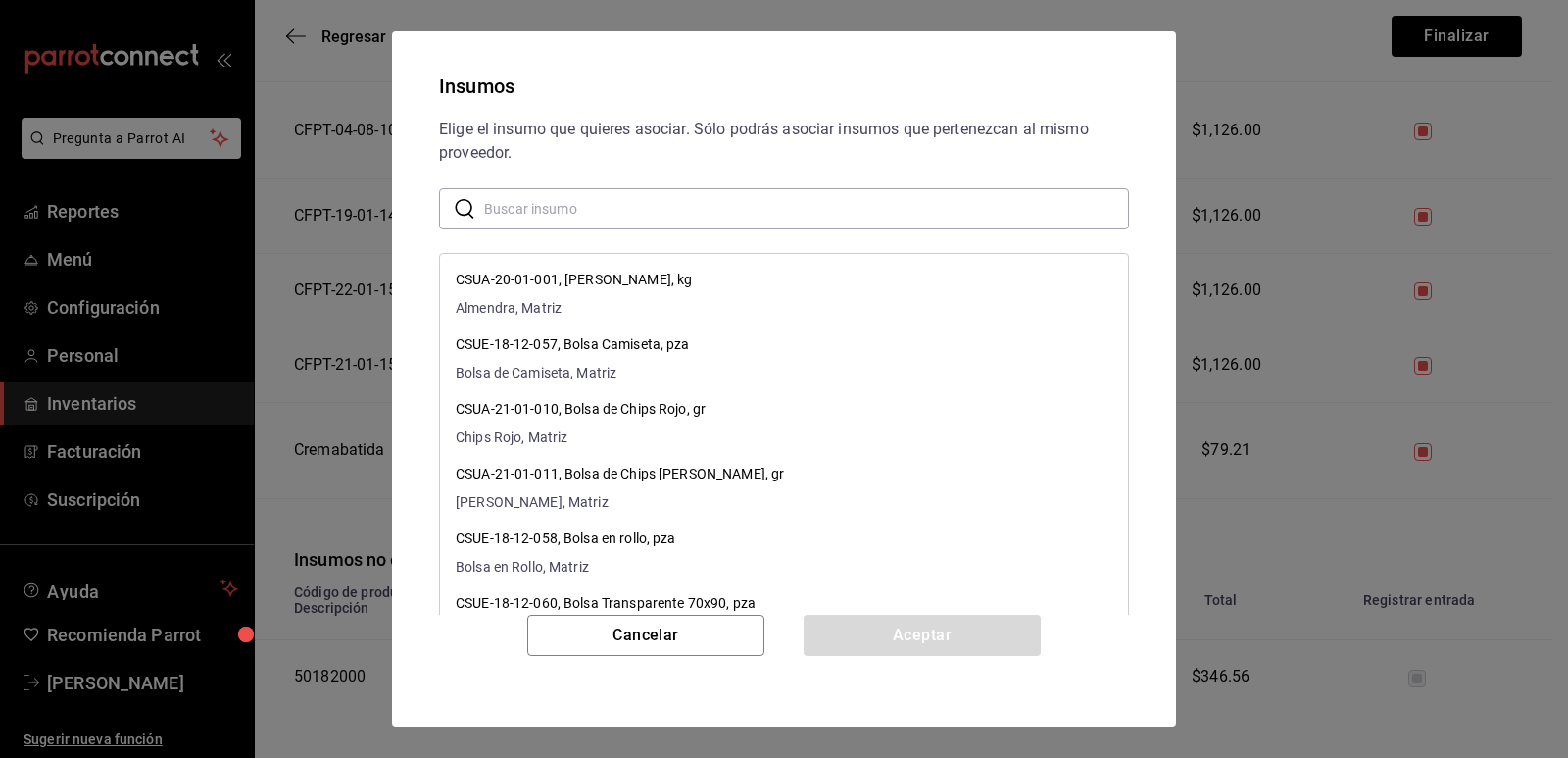
click at [675, 212] on input "text" at bounding box center [806, 209] width 645 height 40
paste input "Pan Volcano"
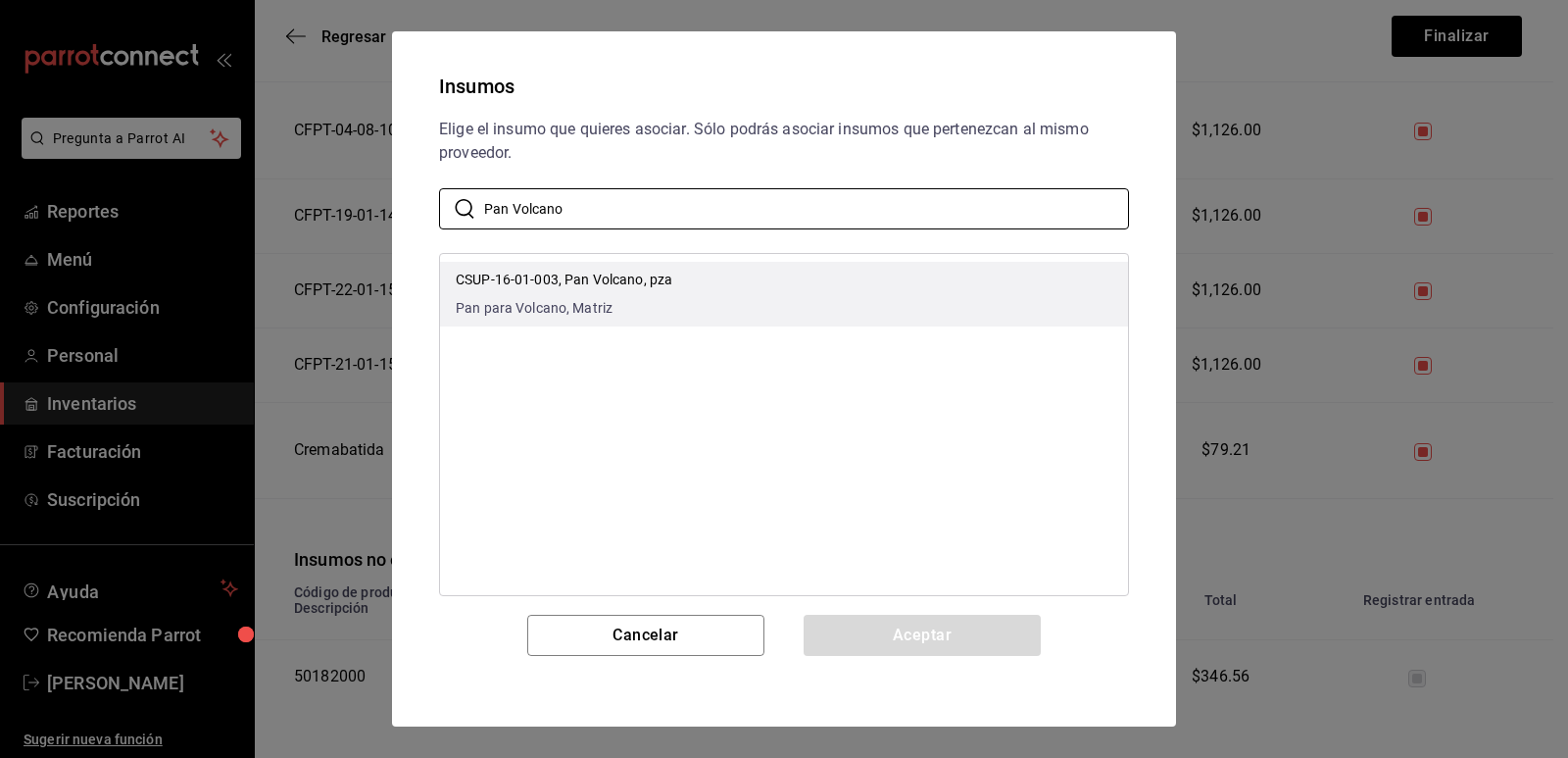
type input "Pan Volcano"
click at [755, 281] on li "CSUP-16-01-003, Pan Volcano, pza Pan para Volcano, Matriz" at bounding box center [784, 294] width 688 height 64
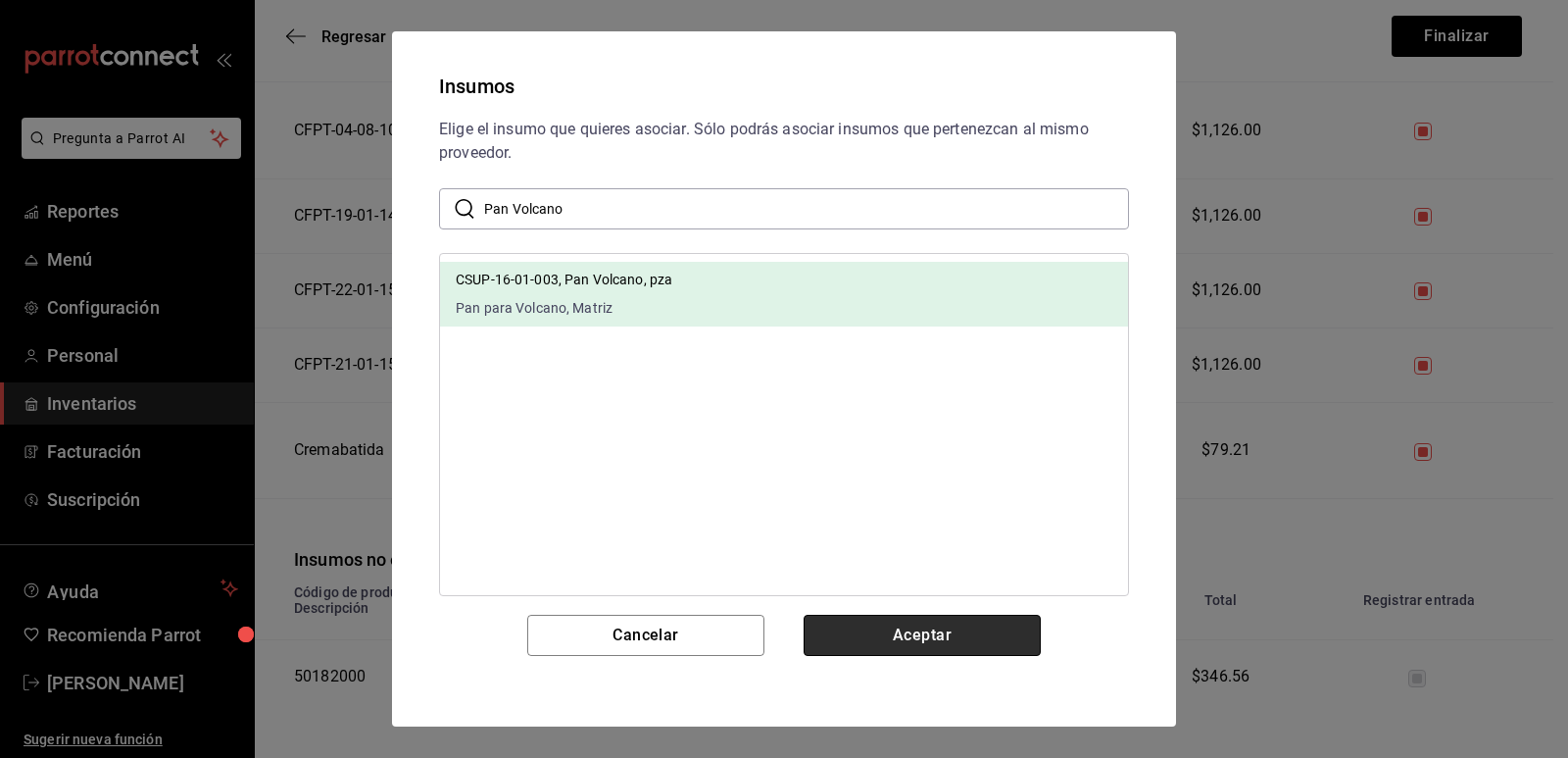
click at [894, 637] on button "Aceptar" at bounding box center [923, 635] width 237 height 42
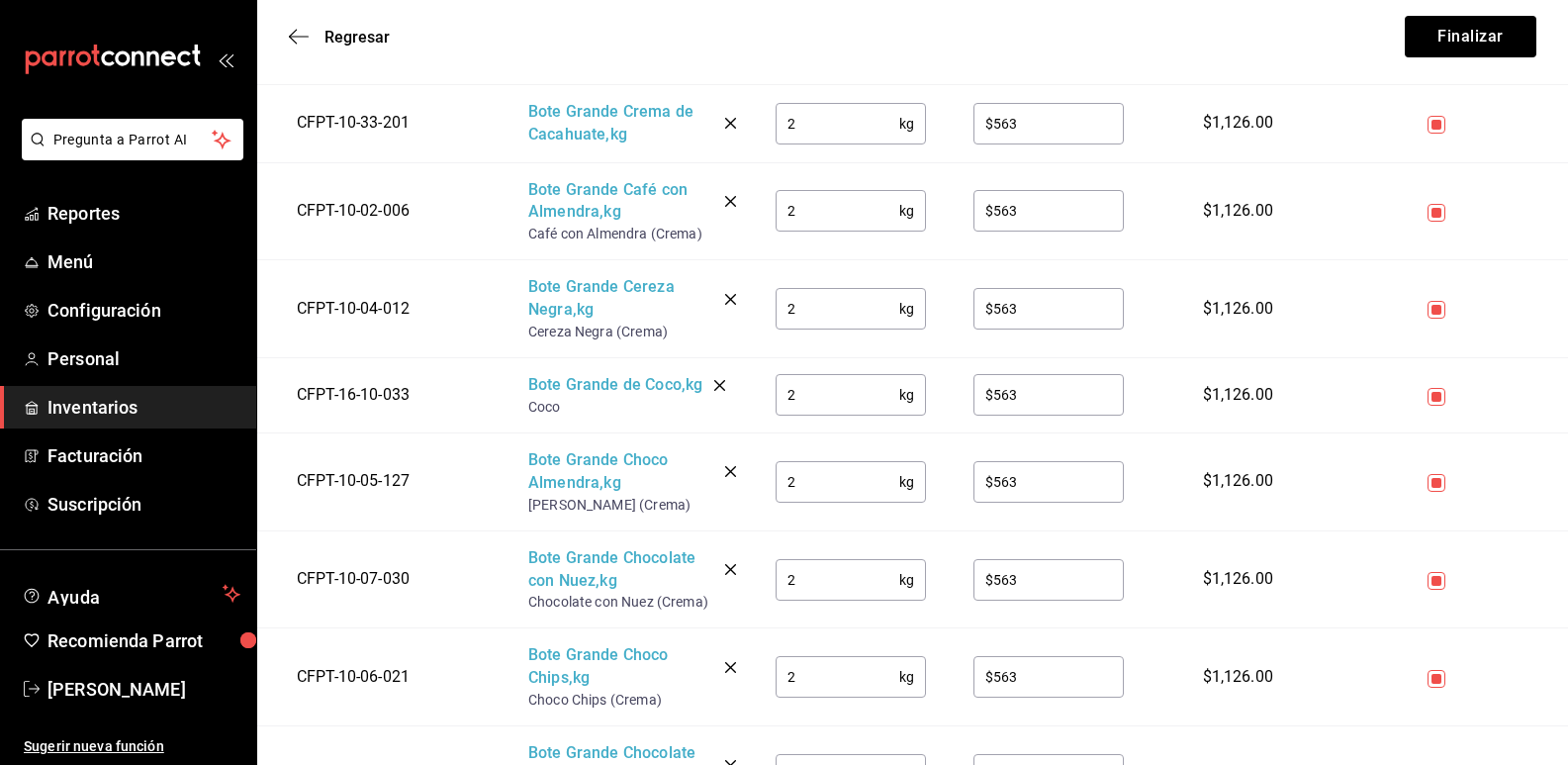
scroll to position [0, 0]
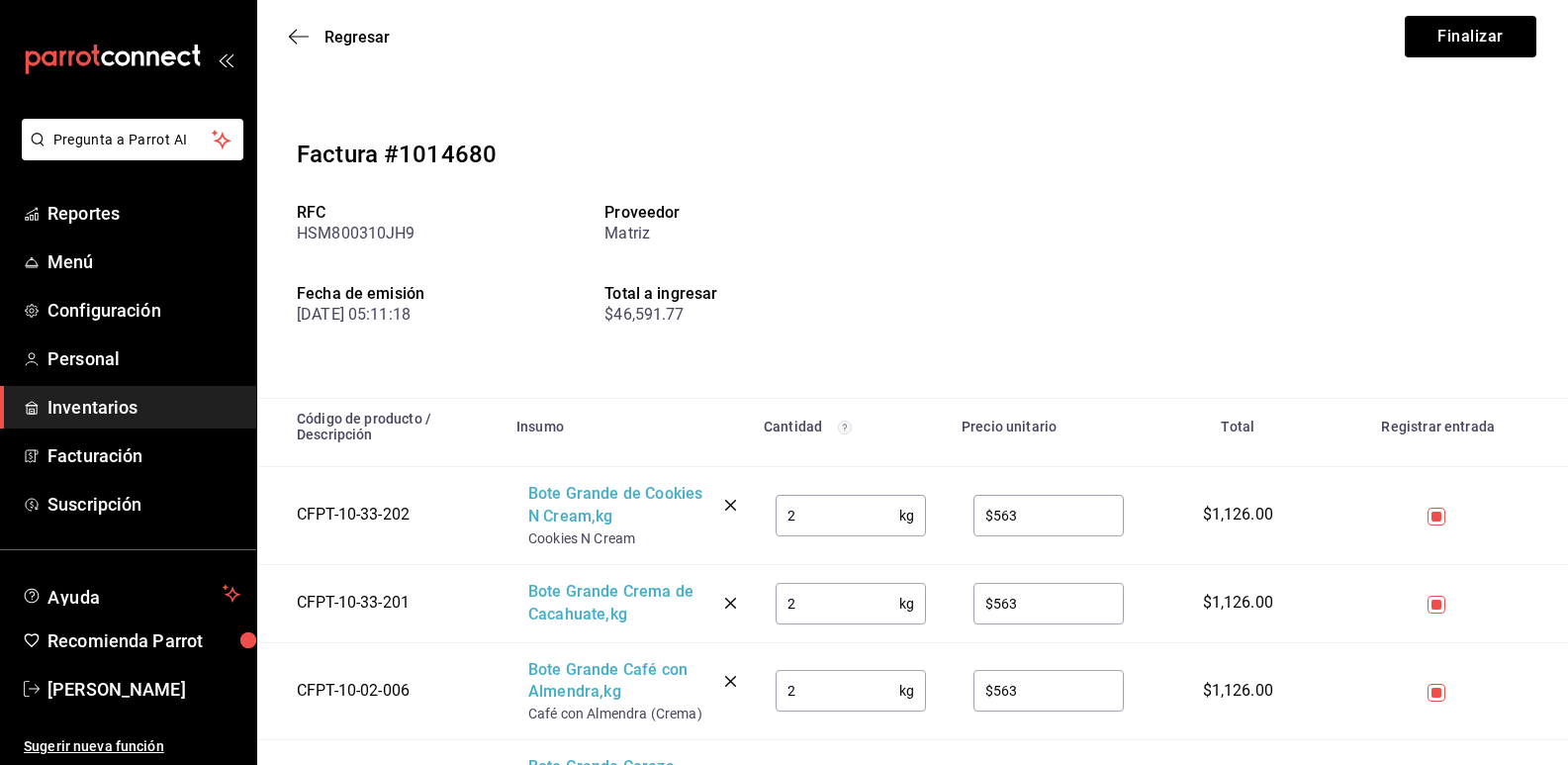
click at [847, 519] on input "2" at bounding box center [838, 516] width 124 height 40
click at [802, 597] on input "2" at bounding box center [838, 603] width 124 height 40
click at [815, 694] on input "2" at bounding box center [838, 691] width 124 height 40
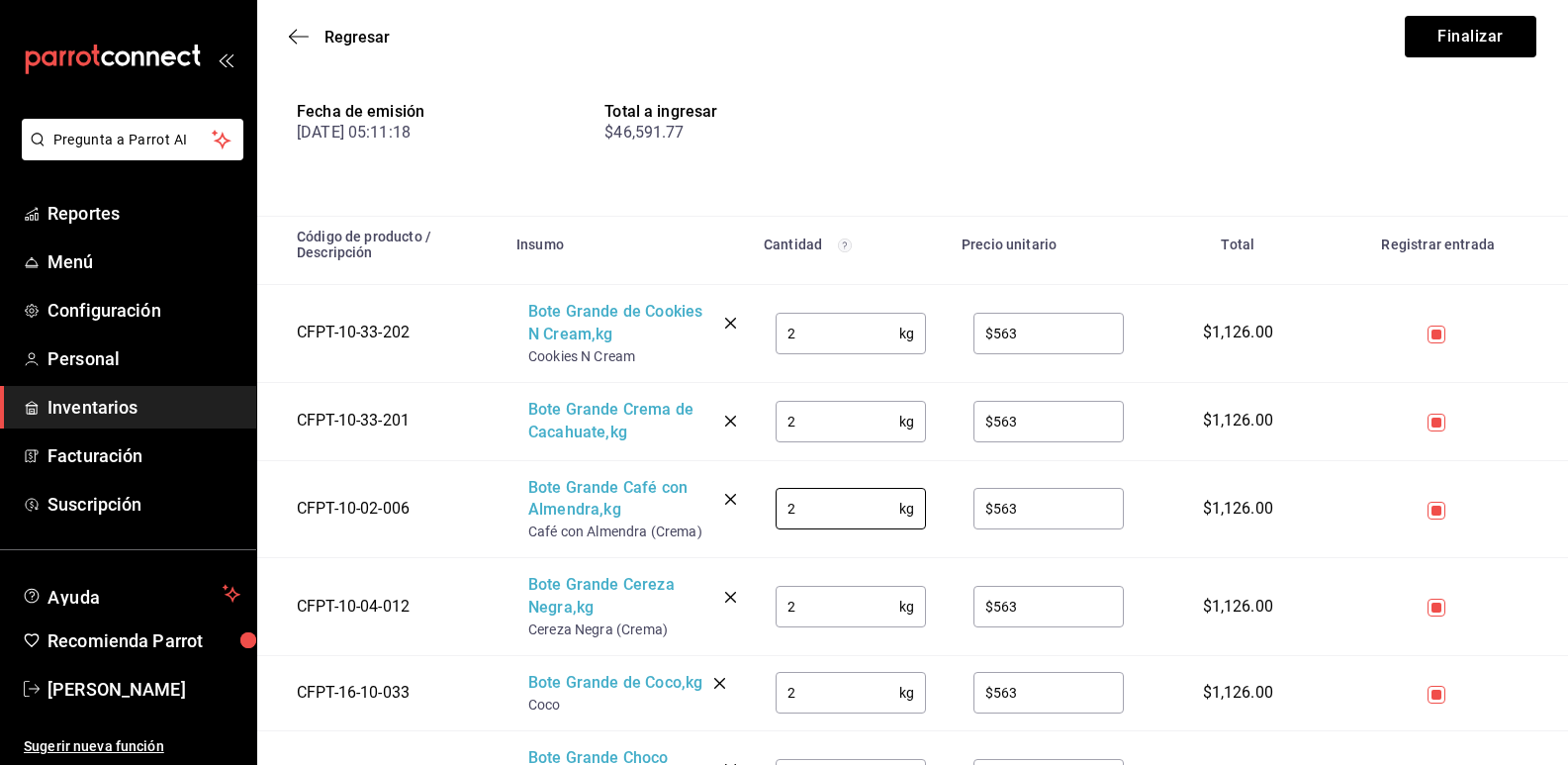
scroll to position [297, 0]
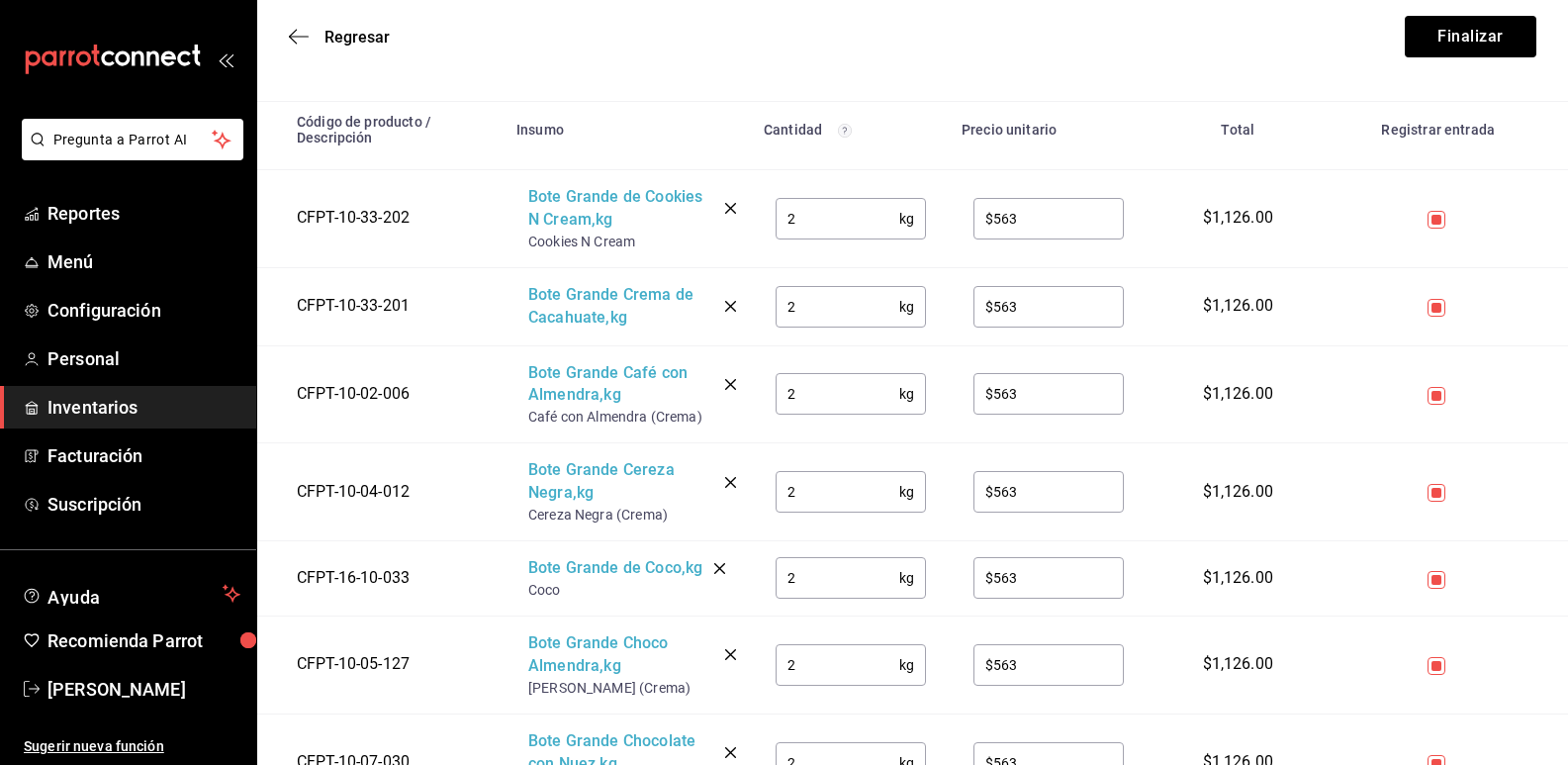
click at [815, 481] on input "2" at bounding box center [838, 492] width 124 height 40
drag, startPoint x: 816, startPoint y: 497, endPoint x: 753, endPoint y: 496, distance: 63.0
click at [753, 496] on td "2 kg ​" at bounding box center [851, 492] width 197 height 98
type input "1"
drag, startPoint x: 811, startPoint y: 586, endPoint x: 749, endPoint y: 581, distance: 62.2
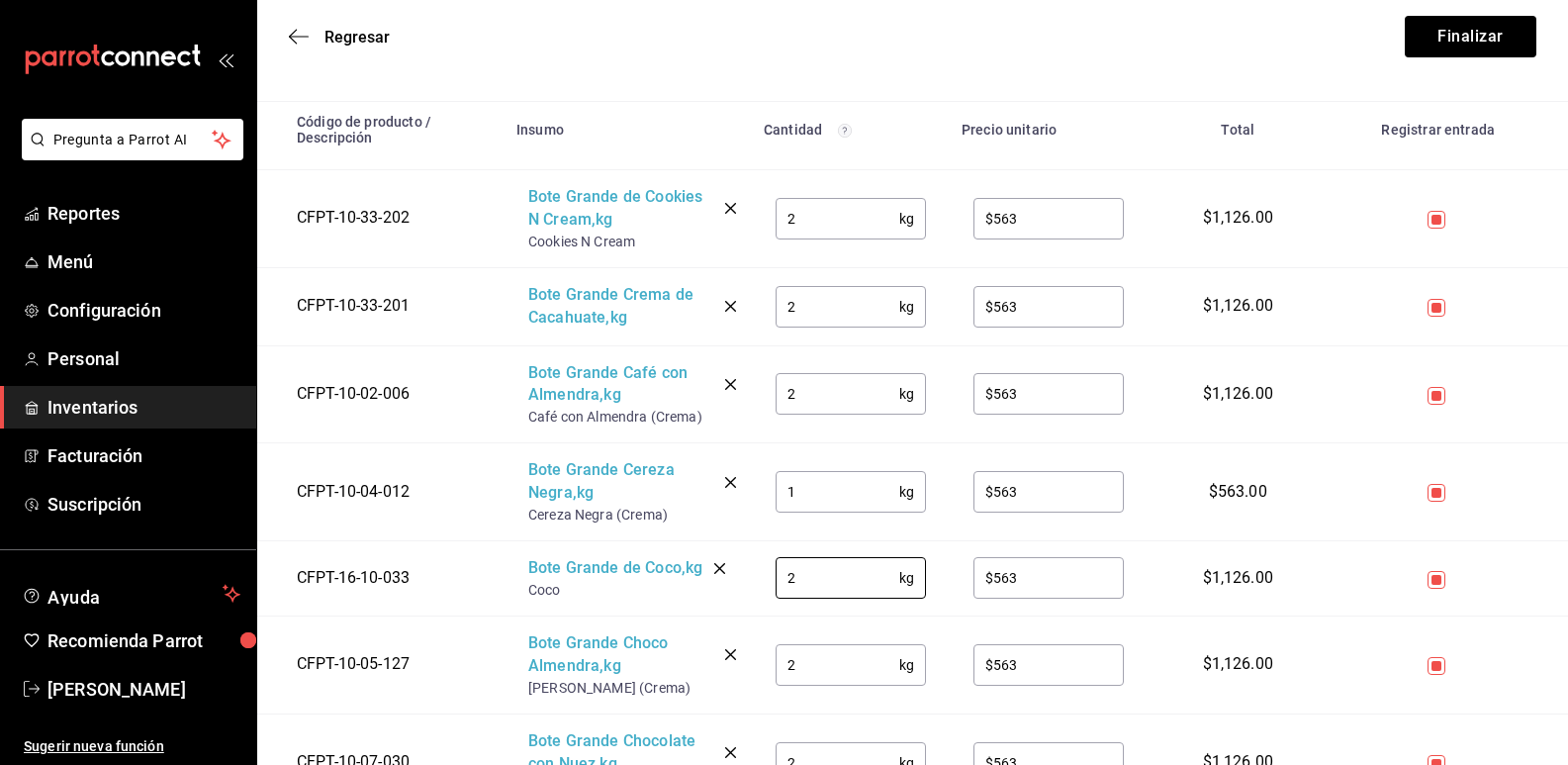
click at [749, 581] on tr "CFPT-16-10-033 Bote Grande [PERSON_NAME] , kg Coco 2 kg ​ $563 ​ $1,126.00" at bounding box center [913, 578] width 1312 height 75
type input "1"
drag, startPoint x: 812, startPoint y: 669, endPoint x: 758, endPoint y: 666, distance: 54.1
click at [758, 666] on td "2 kg ​" at bounding box center [851, 664] width 197 height 98
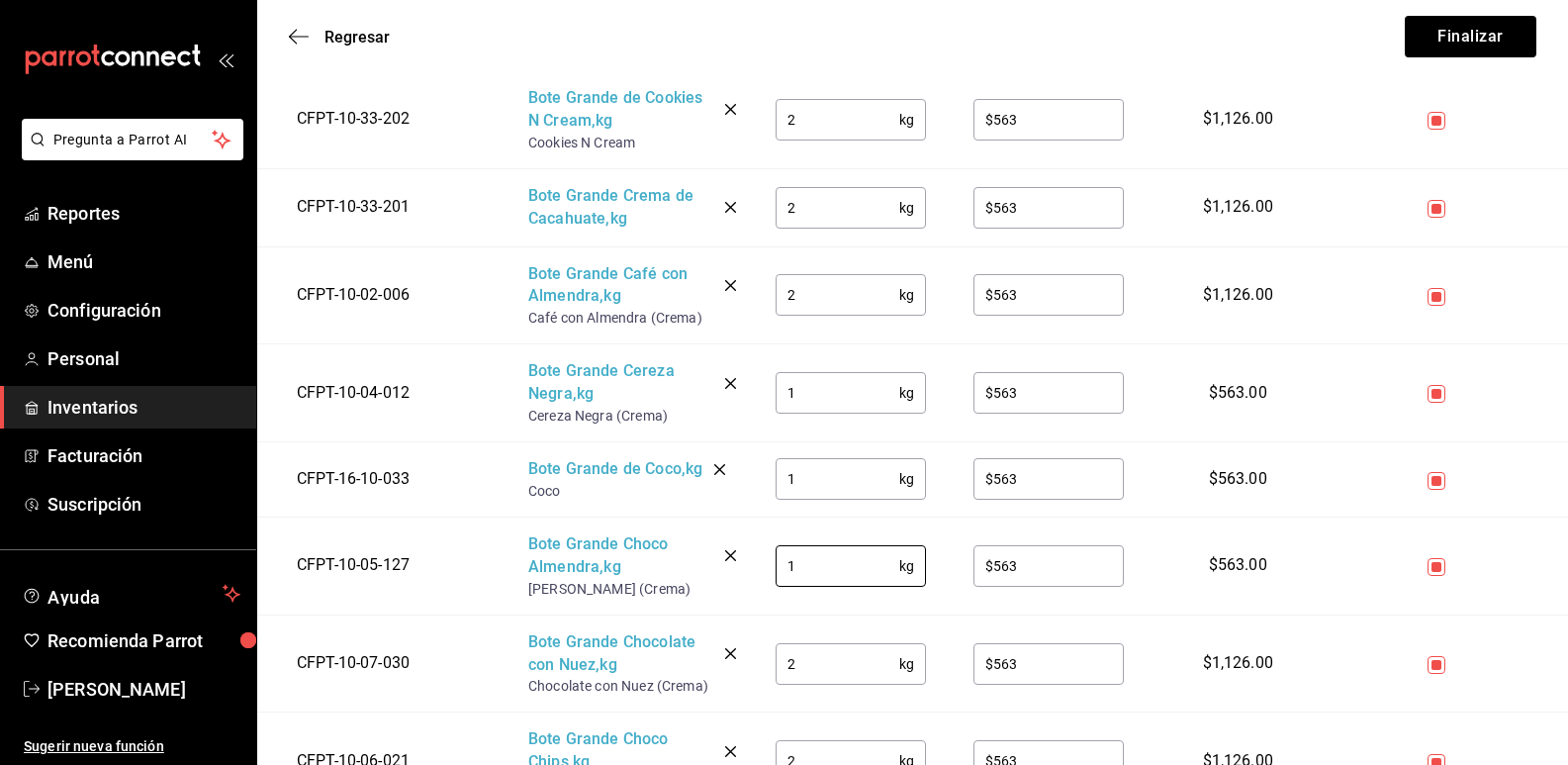
type input "1"
drag, startPoint x: 820, startPoint y: 663, endPoint x: 751, endPoint y: 658, distance: 69.2
click at [751, 658] on tr "CFPT-10-07-030 Bote Grande Chocolate con Nuez , kg Chocolate con Nuez (Crema) 2…" at bounding box center [913, 663] width 1312 height 98
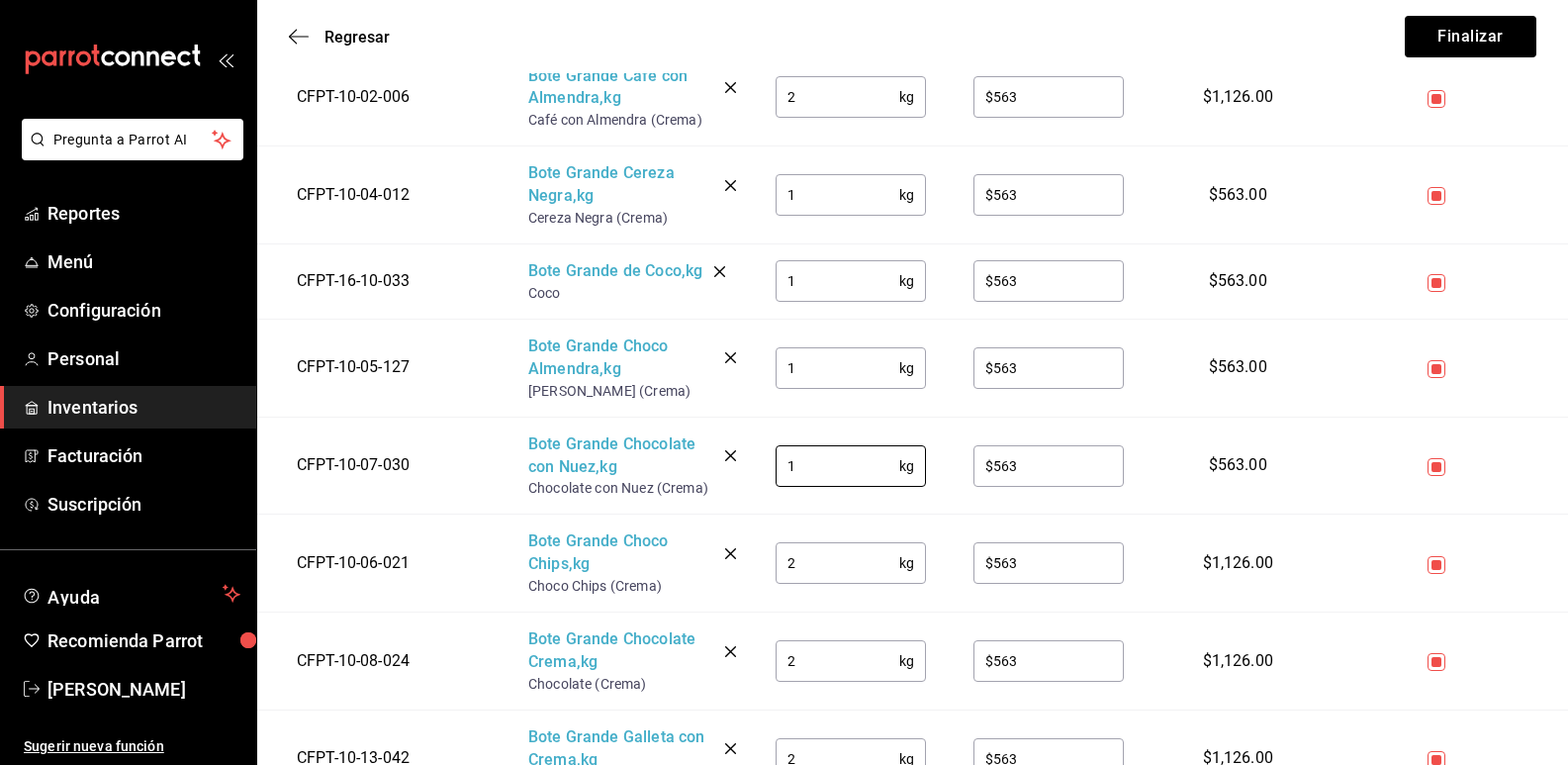
type input "1"
drag, startPoint x: 799, startPoint y: 565, endPoint x: 765, endPoint y: 560, distance: 34.4
click at [765, 560] on td "2 kg ​" at bounding box center [851, 564] width 197 height 98
type input "1"
drag, startPoint x: 815, startPoint y: 653, endPoint x: 721, endPoint y: 650, distance: 94.0
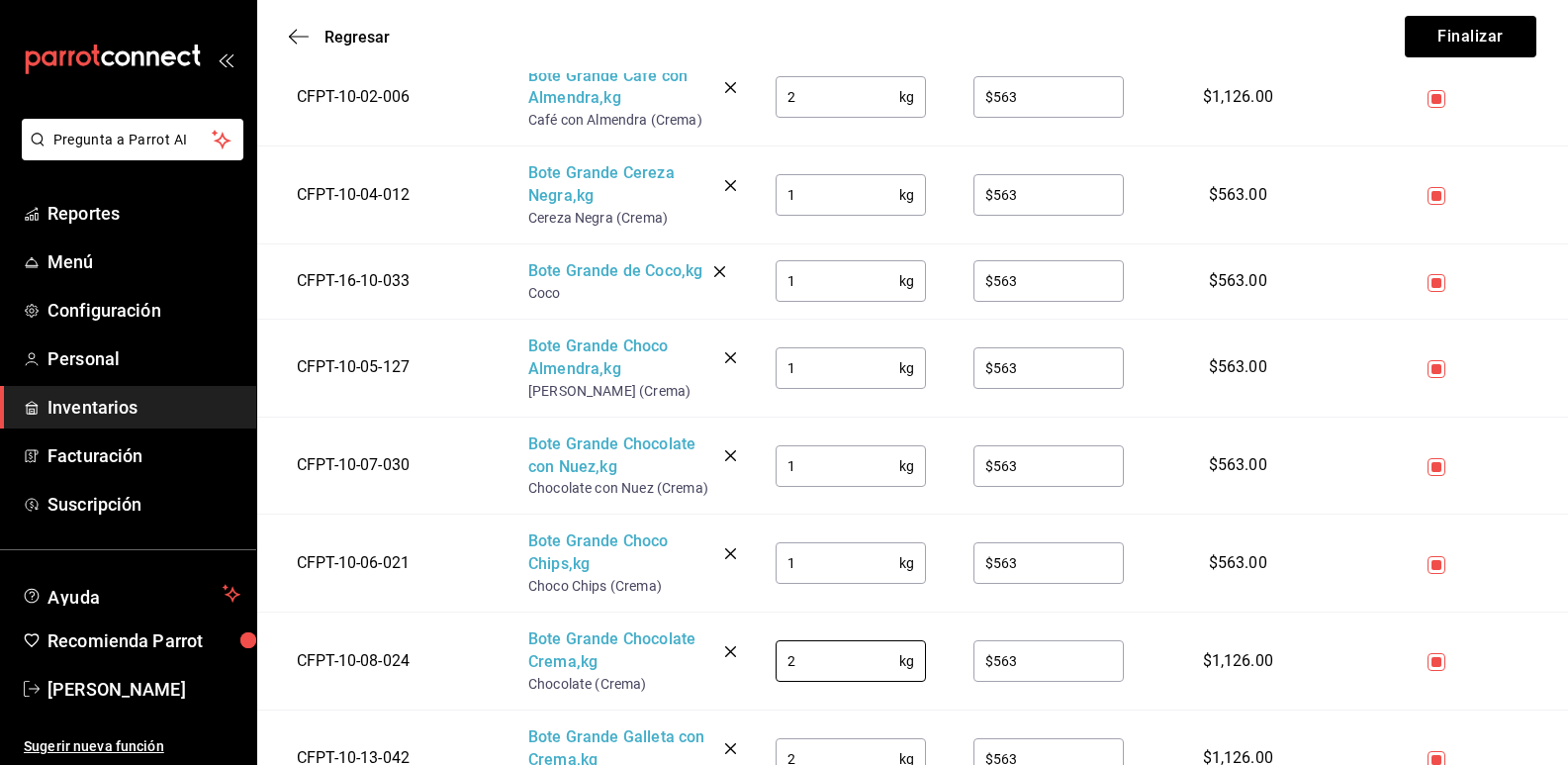
click at [721, 650] on tr "CFPT-10-08-024 Bote Grande Chocolate Crema , kg Chocolate (Crema) 2 kg ​ $563 ​…" at bounding box center [913, 661] width 1312 height 98
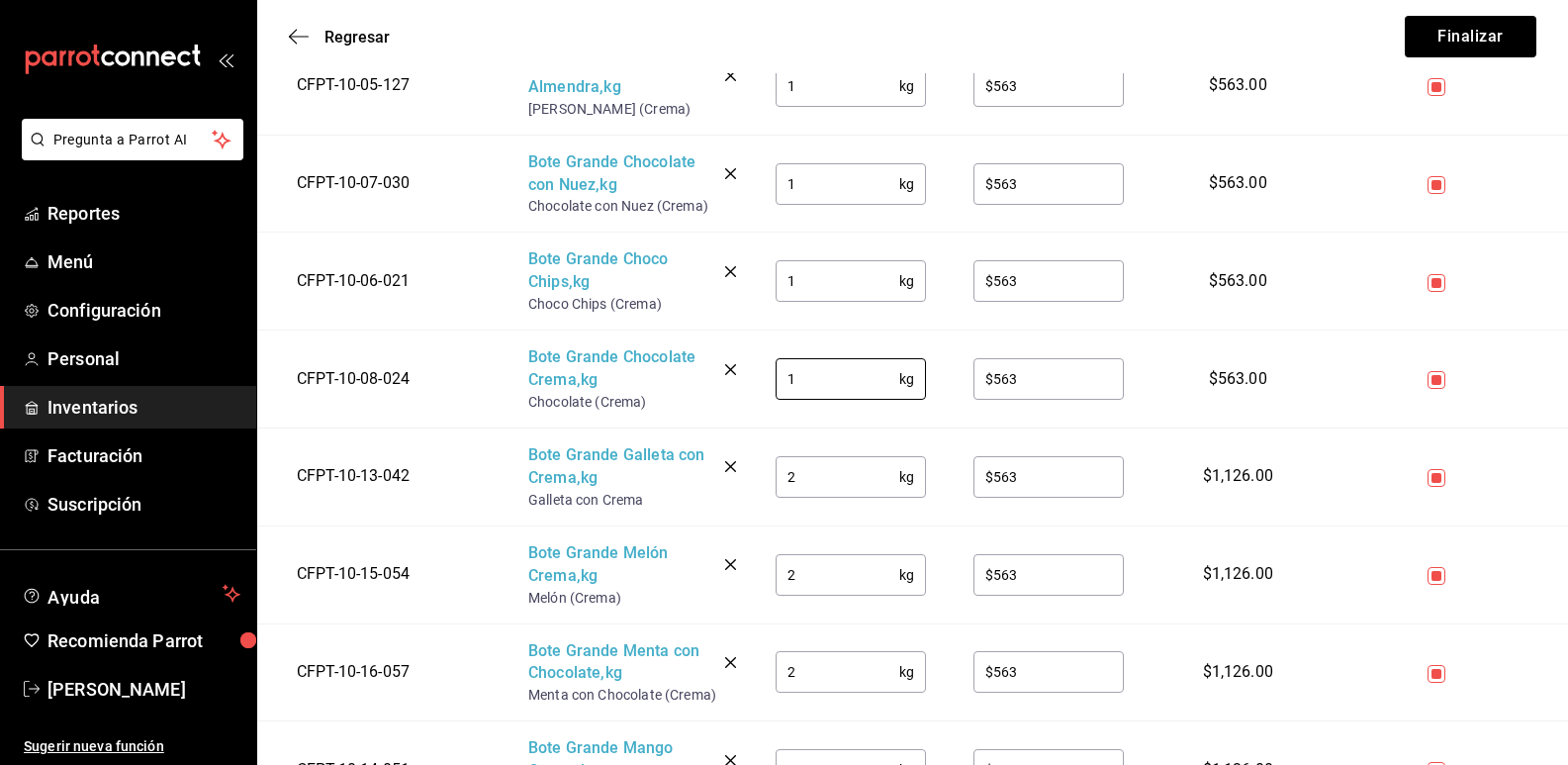
scroll to position [891, 0]
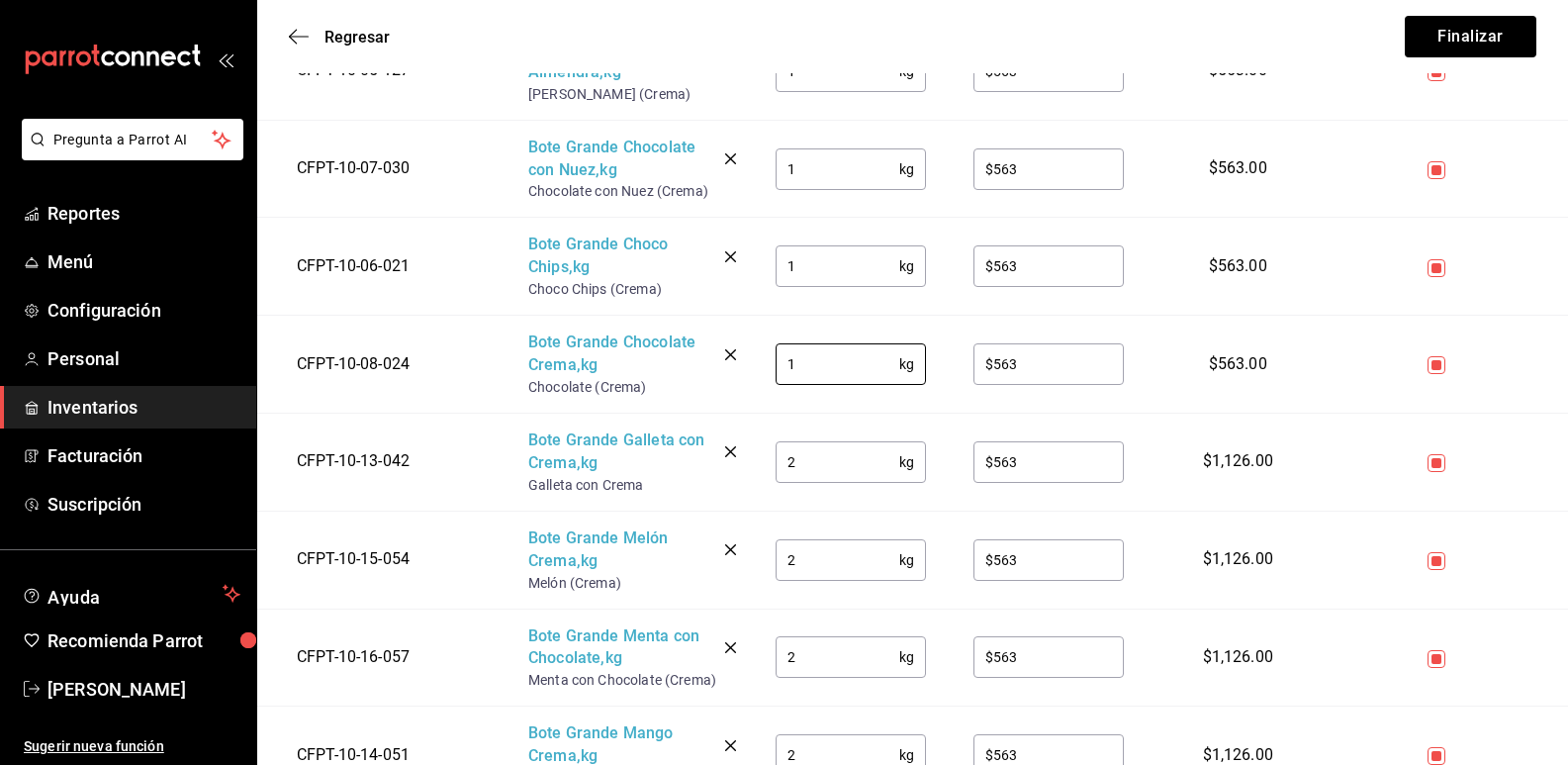
type input "1"
click at [827, 555] on input "2" at bounding box center [838, 561] width 124 height 40
drag, startPoint x: 810, startPoint y: 568, endPoint x: 769, endPoint y: 563, distance: 41.3
click at [769, 563] on td "2 kg ​" at bounding box center [851, 560] width 197 height 98
type input "1"
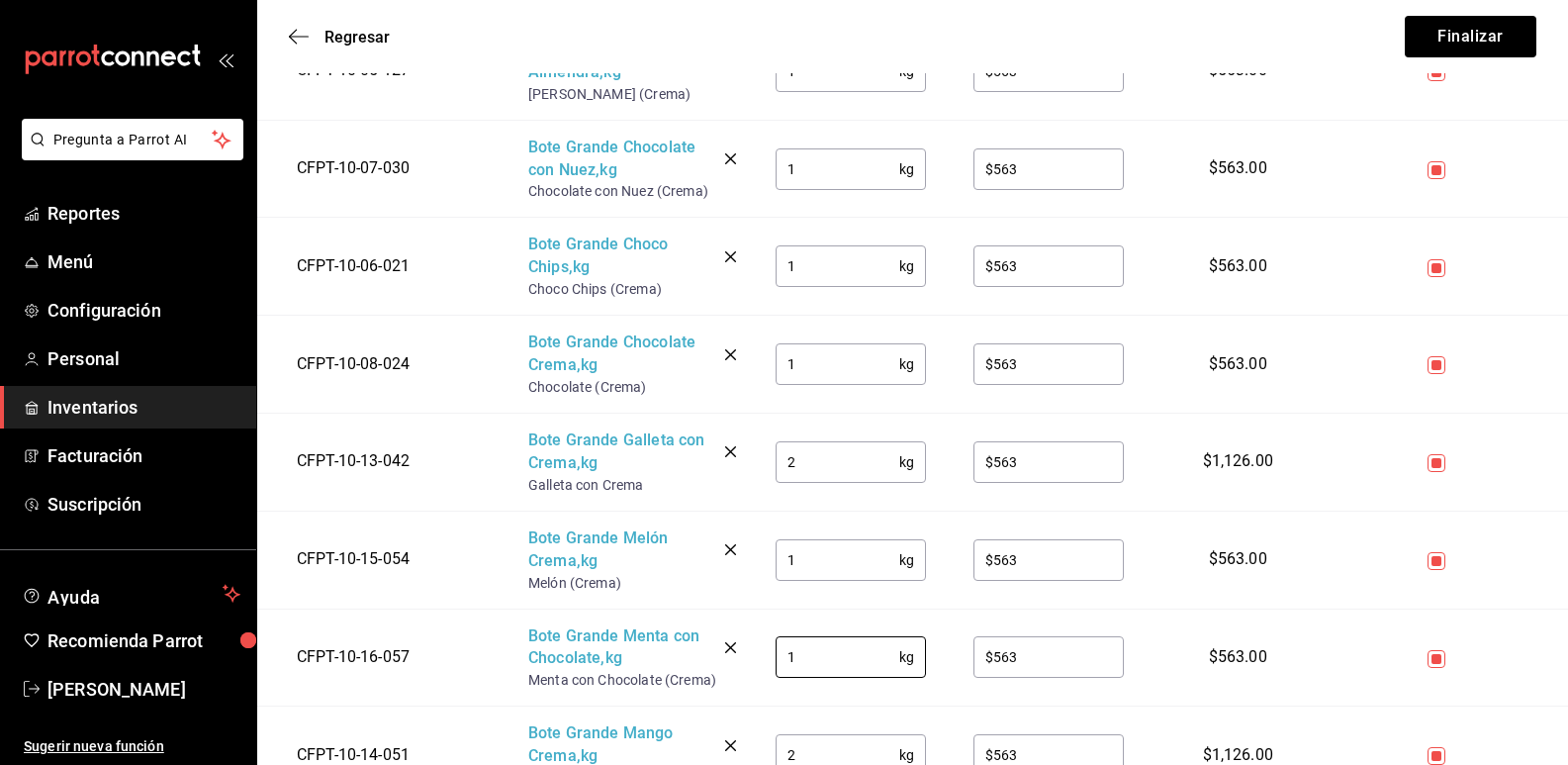
drag, startPoint x: 800, startPoint y: 666, endPoint x: 756, endPoint y: 652, distance: 46.2
click at [756, 652] on td "1 kg ​" at bounding box center [851, 657] width 197 height 98
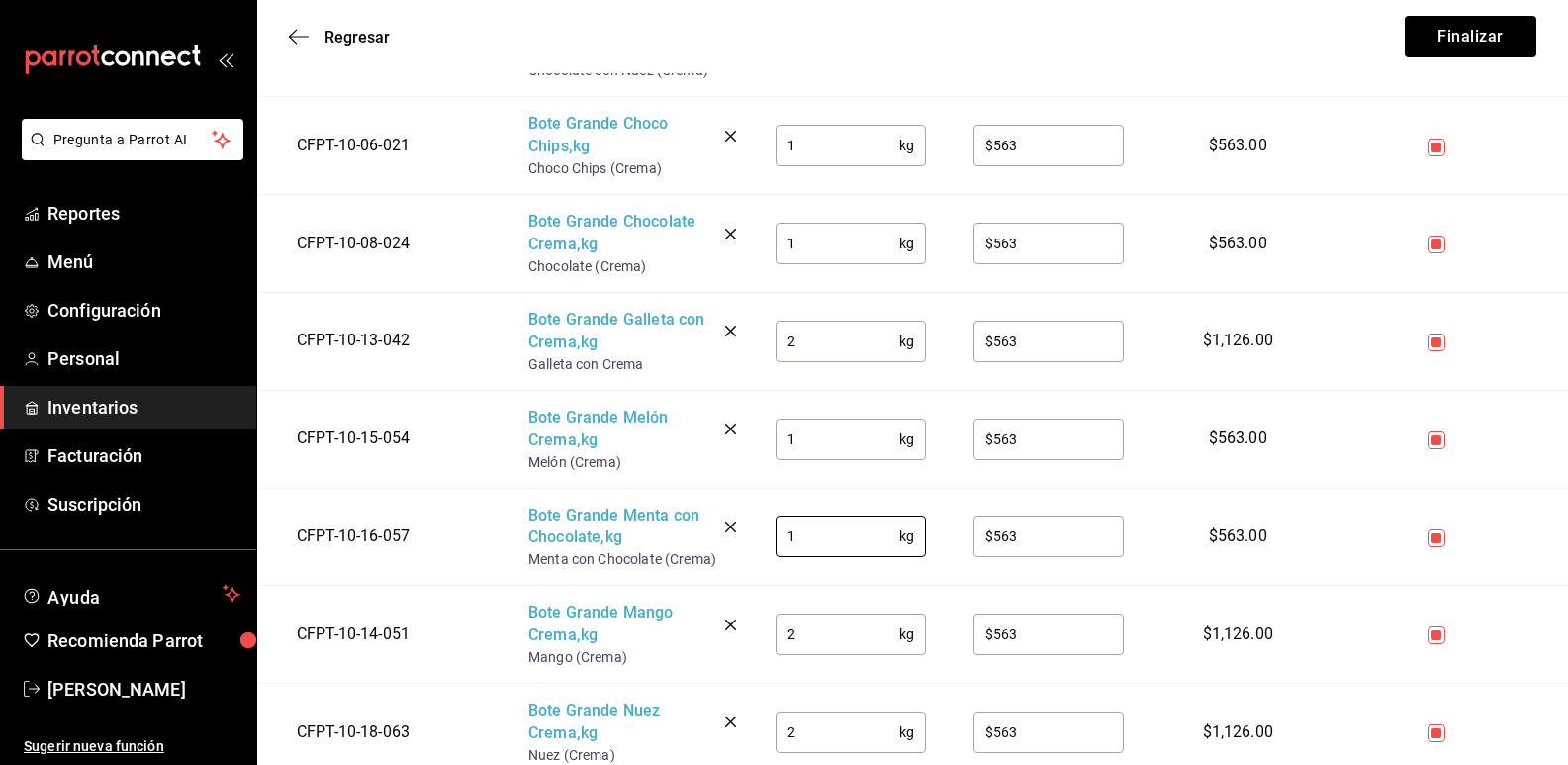
scroll to position [1188, 0]
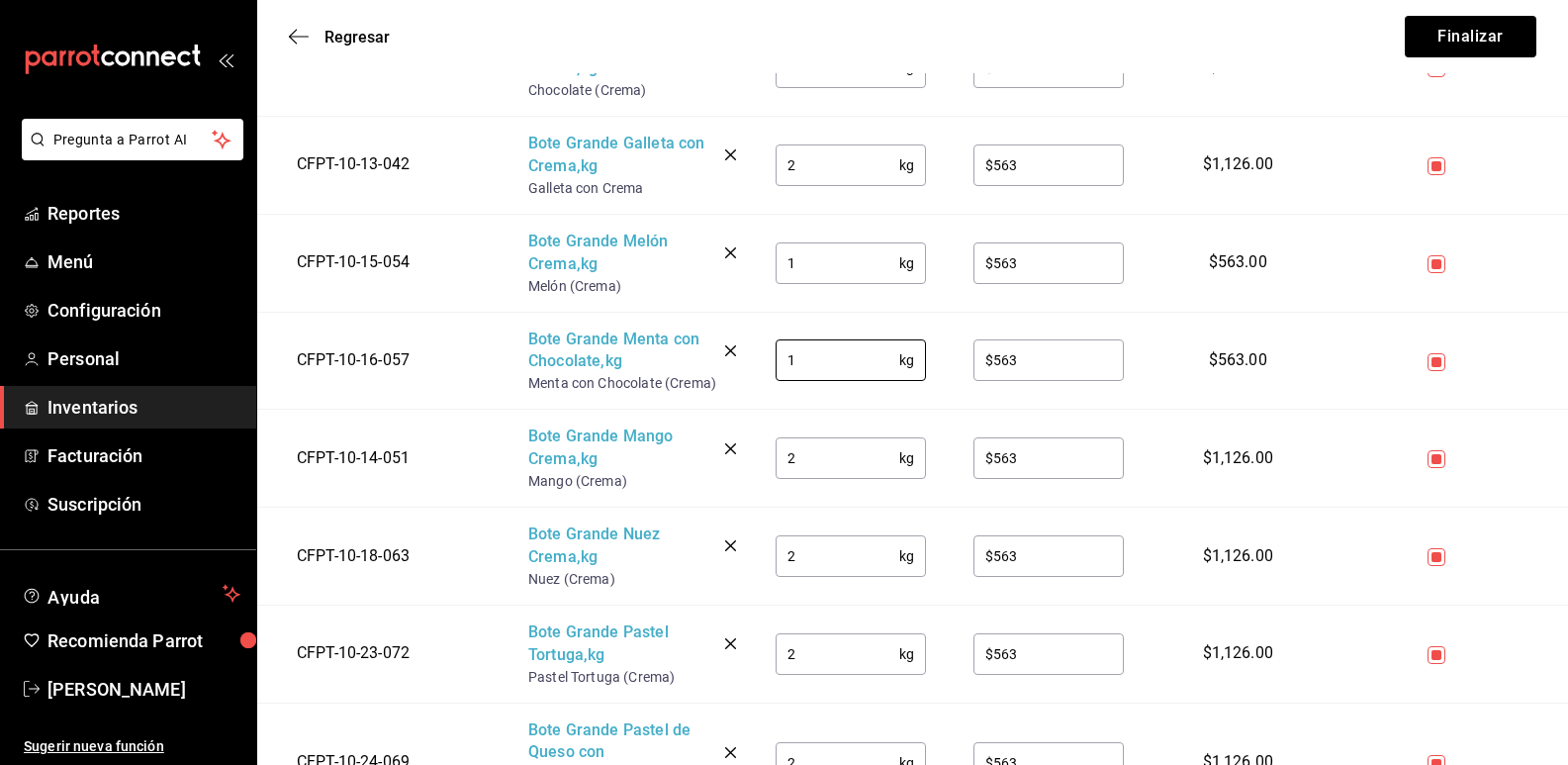
type input "1"
drag, startPoint x: 802, startPoint y: 459, endPoint x: 773, endPoint y: 448, distance: 31.0
click at [773, 448] on td "2 kg ​" at bounding box center [851, 459] width 197 height 98
type input "1"
click at [799, 554] on input "2" at bounding box center [838, 557] width 124 height 40
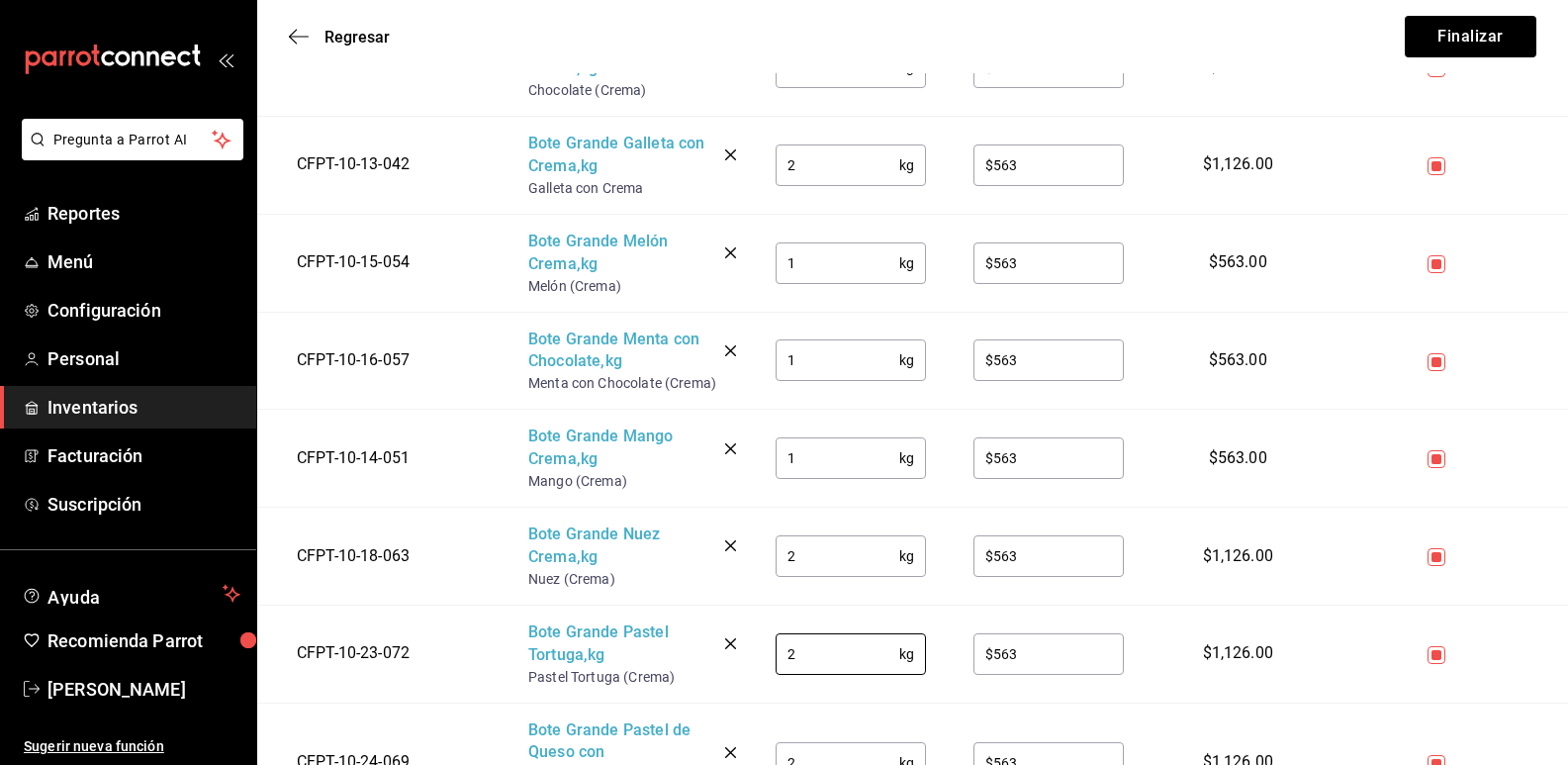
drag, startPoint x: 806, startPoint y: 651, endPoint x: 755, endPoint y: 646, distance: 51.2
click at [762, 647] on td "2 kg ​" at bounding box center [851, 653] width 197 height 98
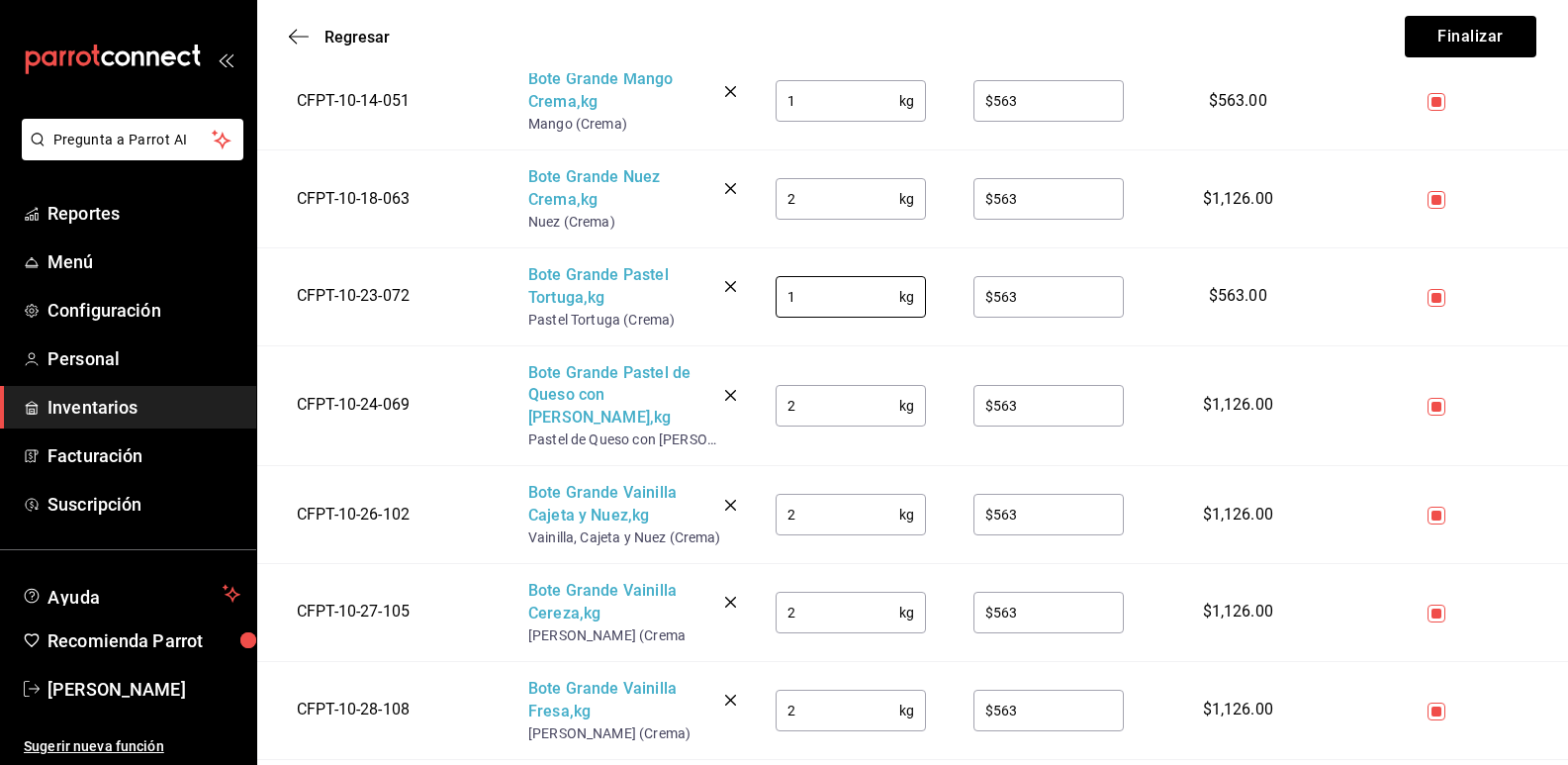
scroll to position [1583, 0]
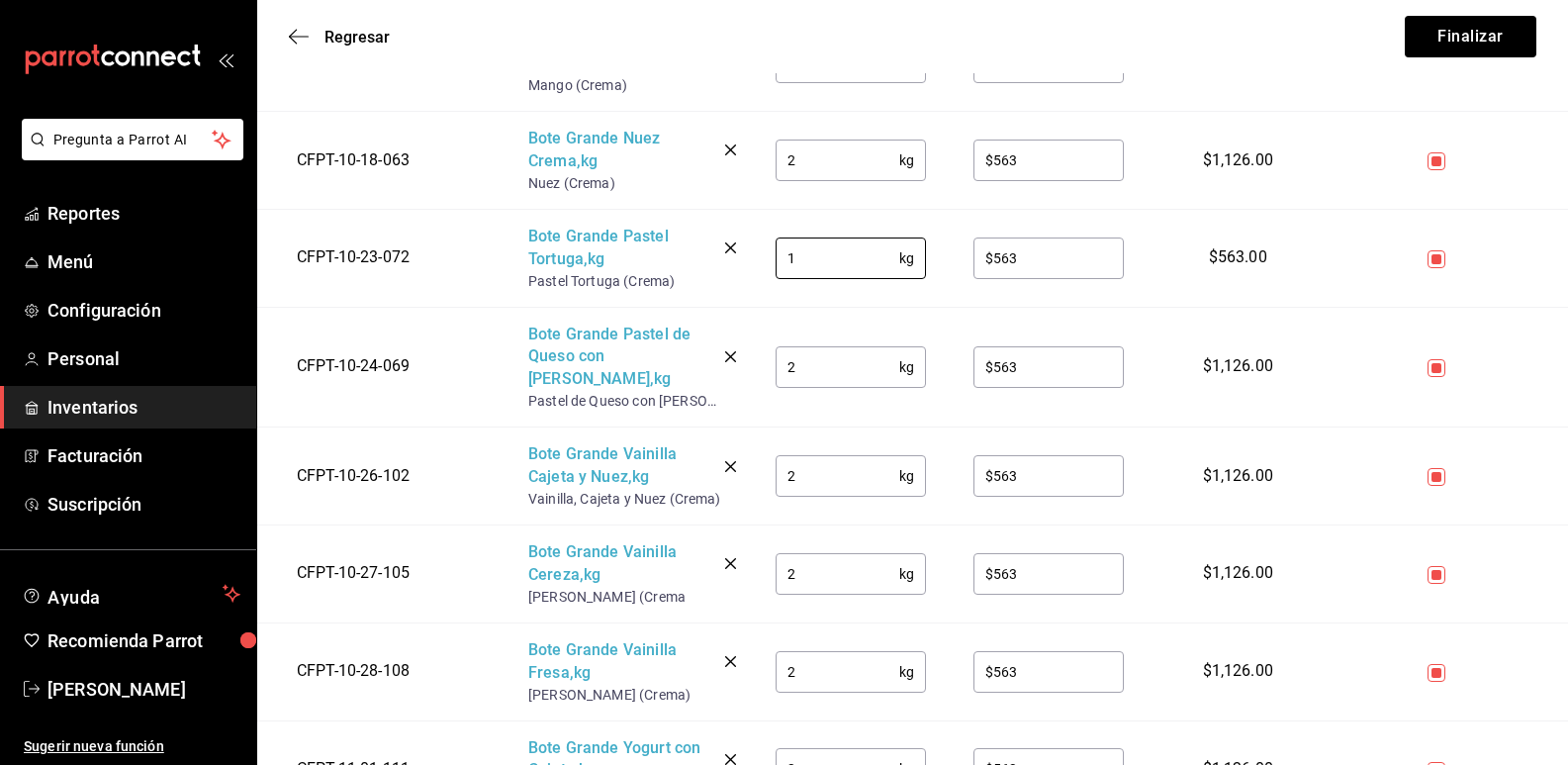
type input "1"
drag, startPoint x: 800, startPoint y: 357, endPoint x: 755, endPoint y: 353, distance: 45.2
click at [755, 353] on td "2 kg ​" at bounding box center [851, 367] width 197 height 121
type input "1"
drag, startPoint x: 807, startPoint y: 457, endPoint x: 752, endPoint y: 454, distance: 55.1
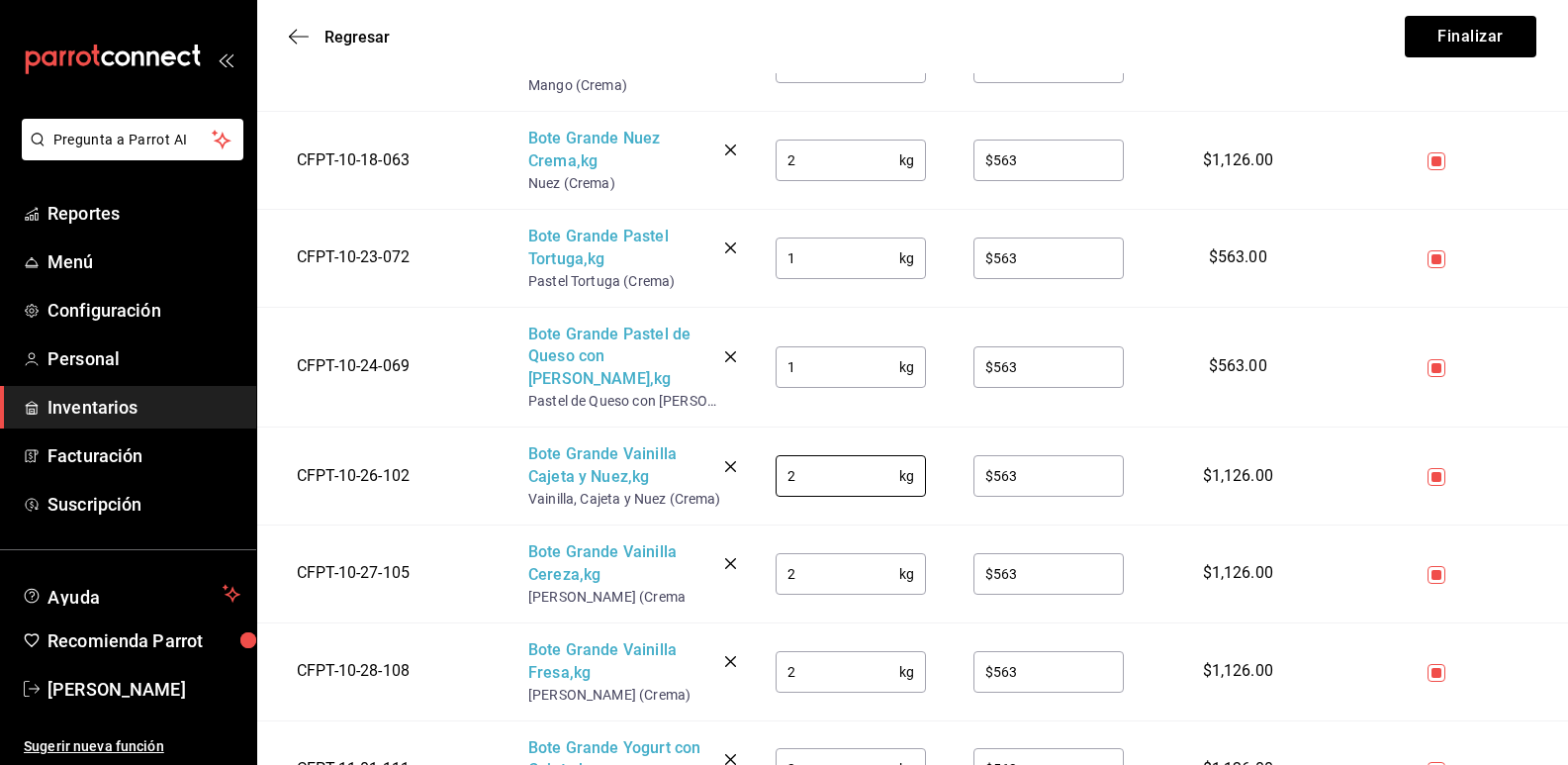
click at [752, 454] on td "2 kg ​" at bounding box center [851, 477] width 197 height 98
type input "3"
drag, startPoint x: 811, startPoint y: 559, endPoint x: 735, endPoint y: 555, distance: 76.1
click at [735, 556] on tr "CFPT-10-27-105 Bote Grande Vainilla Cereza , kg Vanilla Cereza (Crema 2 kg ​ $5…" at bounding box center [913, 574] width 1312 height 98
type input "1"
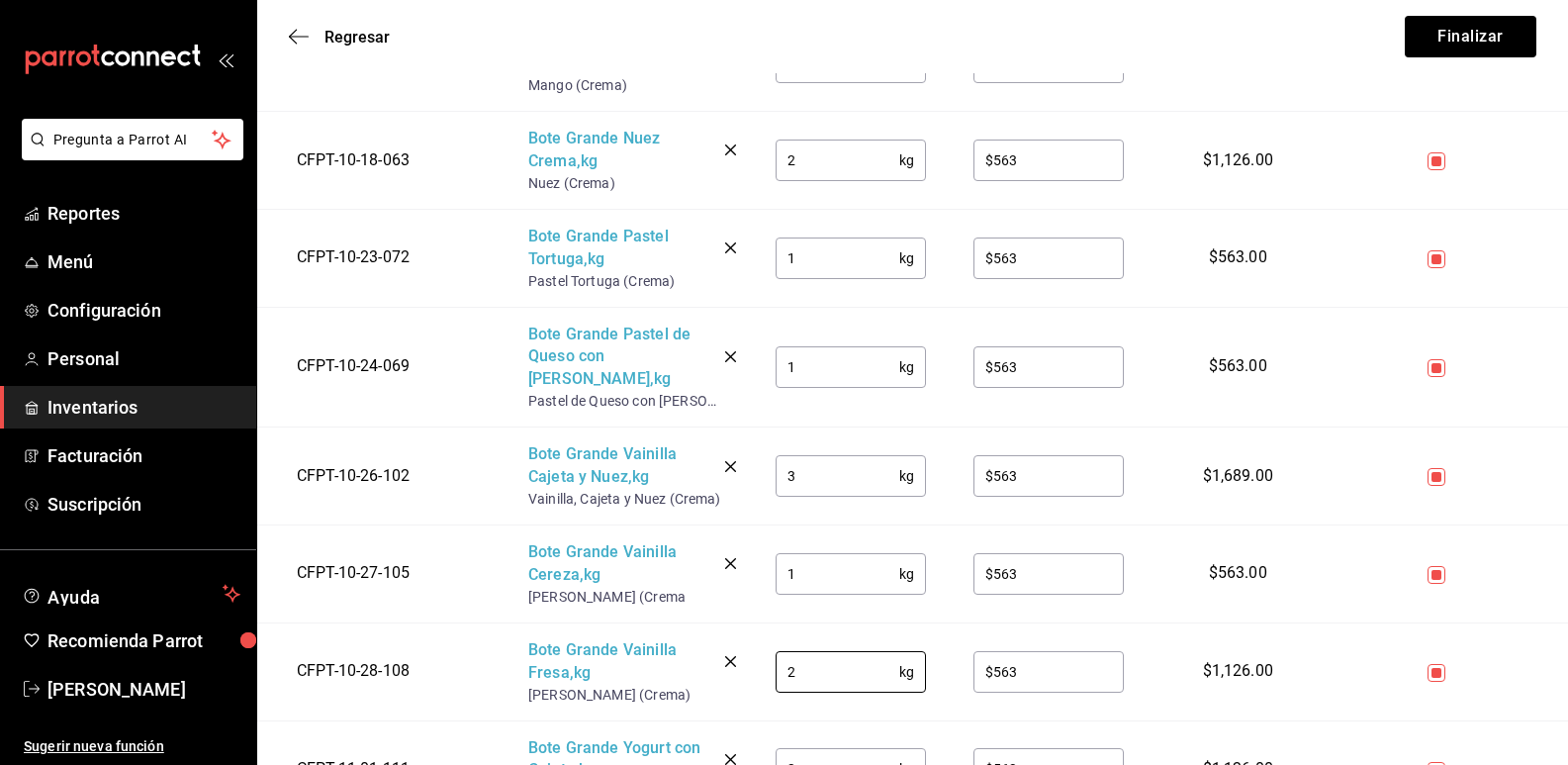
drag, startPoint x: 789, startPoint y: 647, endPoint x: 727, endPoint y: 644, distance: 62.1
click at [727, 644] on tr "CFPT-10-28-108 Bote Grande Vainilla Fresa , kg Vainilla Fresa (Crema) 2 kg ​ $5…" at bounding box center [913, 671] width 1312 height 98
type input "1"
drag, startPoint x: 812, startPoint y: 737, endPoint x: 740, endPoint y: 737, distance: 72.0
click at [740, 737] on tr "CFPT-11-01-111 Bote Grande Yogurt con Cajeta , kg Yogurt con Cajeta (Crema) 2 k…" at bounding box center [913, 769] width 1312 height 98
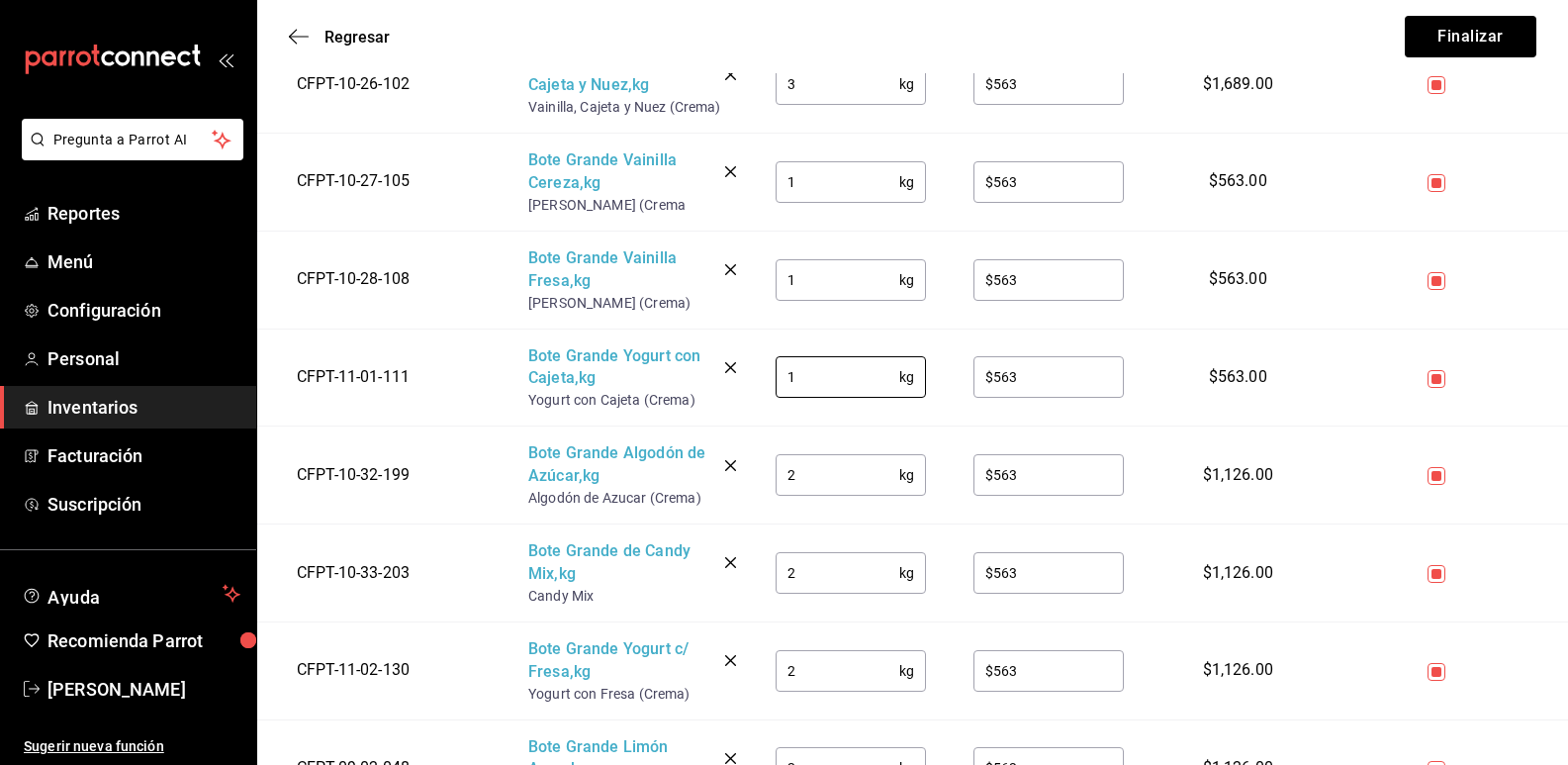
scroll to position [1979, 0]
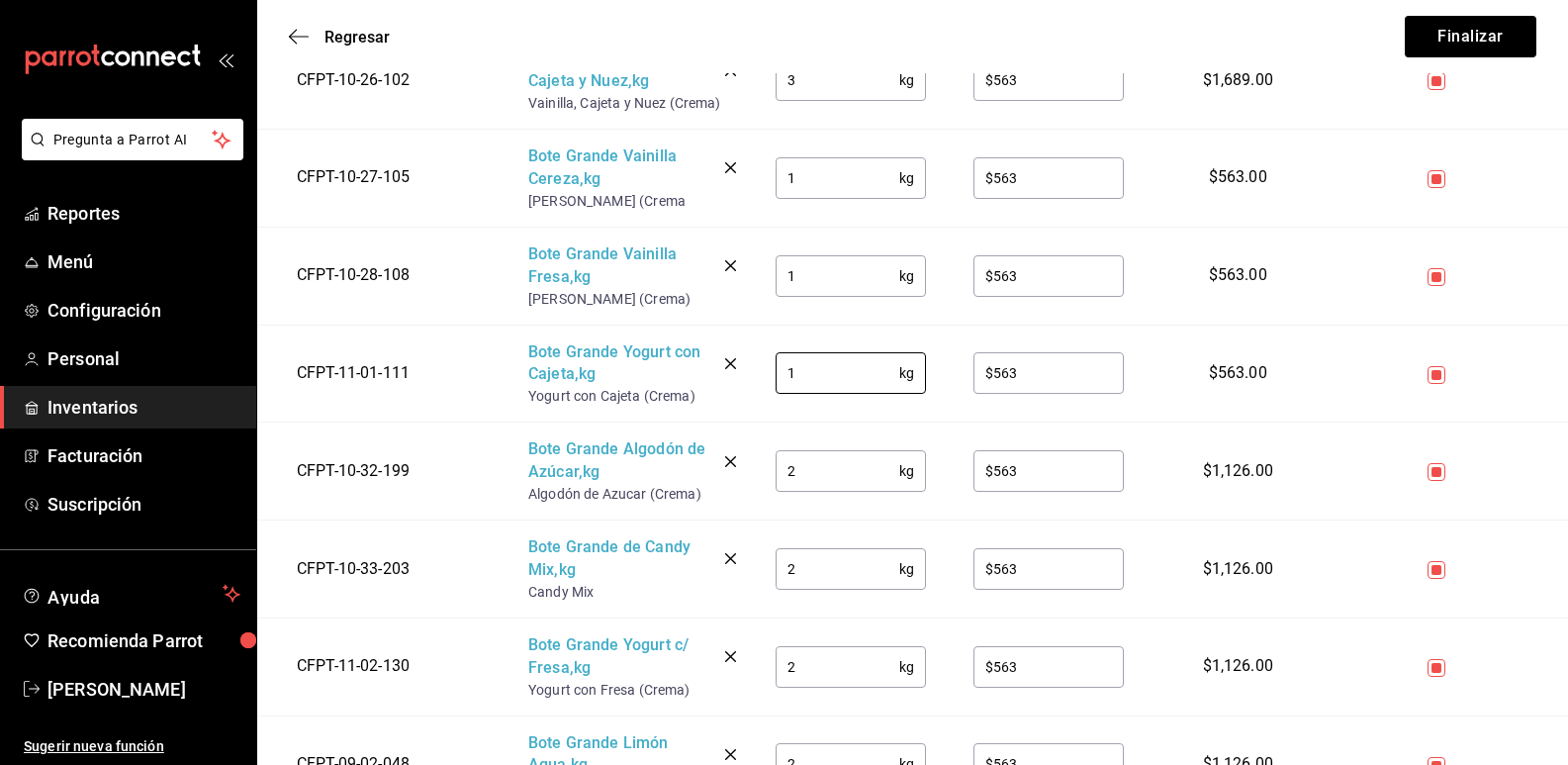
type input "1"
drag, startPoint x: 816, startPoint y: 548, endPoint x: 742, endPoint y: 541, distance: 74.3
click at [742, 541] on tr "CFPT-10-33-203 Bote Grande de Candy Mix , kg Candy Mix 2 kg ​ $563 ​ $1,126.00" at bounding box center [913, 570] width 1312 height 98
type input "1"
drag, startPoint x: 806, startPoint y: 647, endPoint x: 759, endPoint y: 642, distance: 47.3
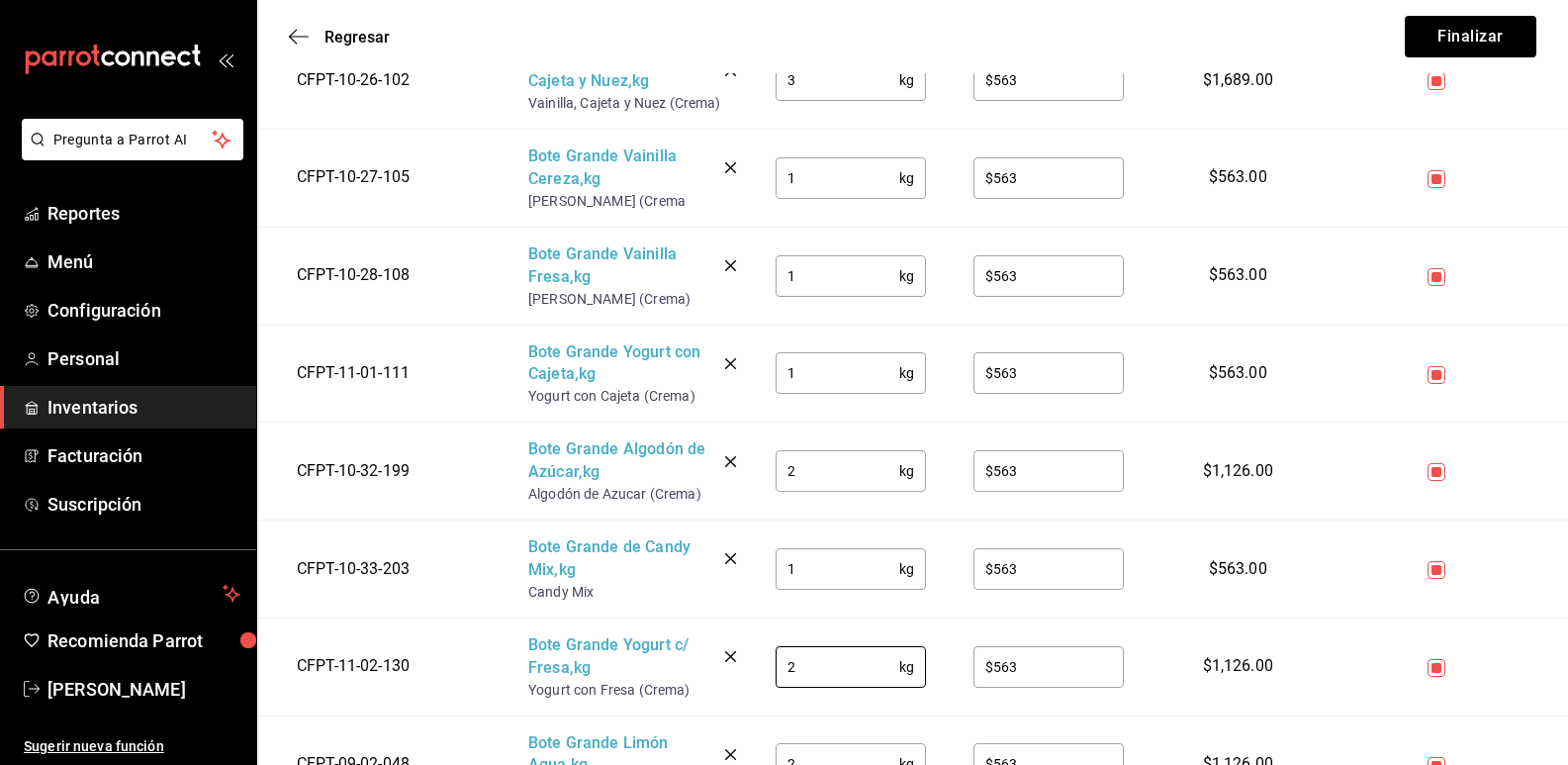
click at [760, 642] on td "2 kg ​" at bounding box center [851, 666] width 197 height 98
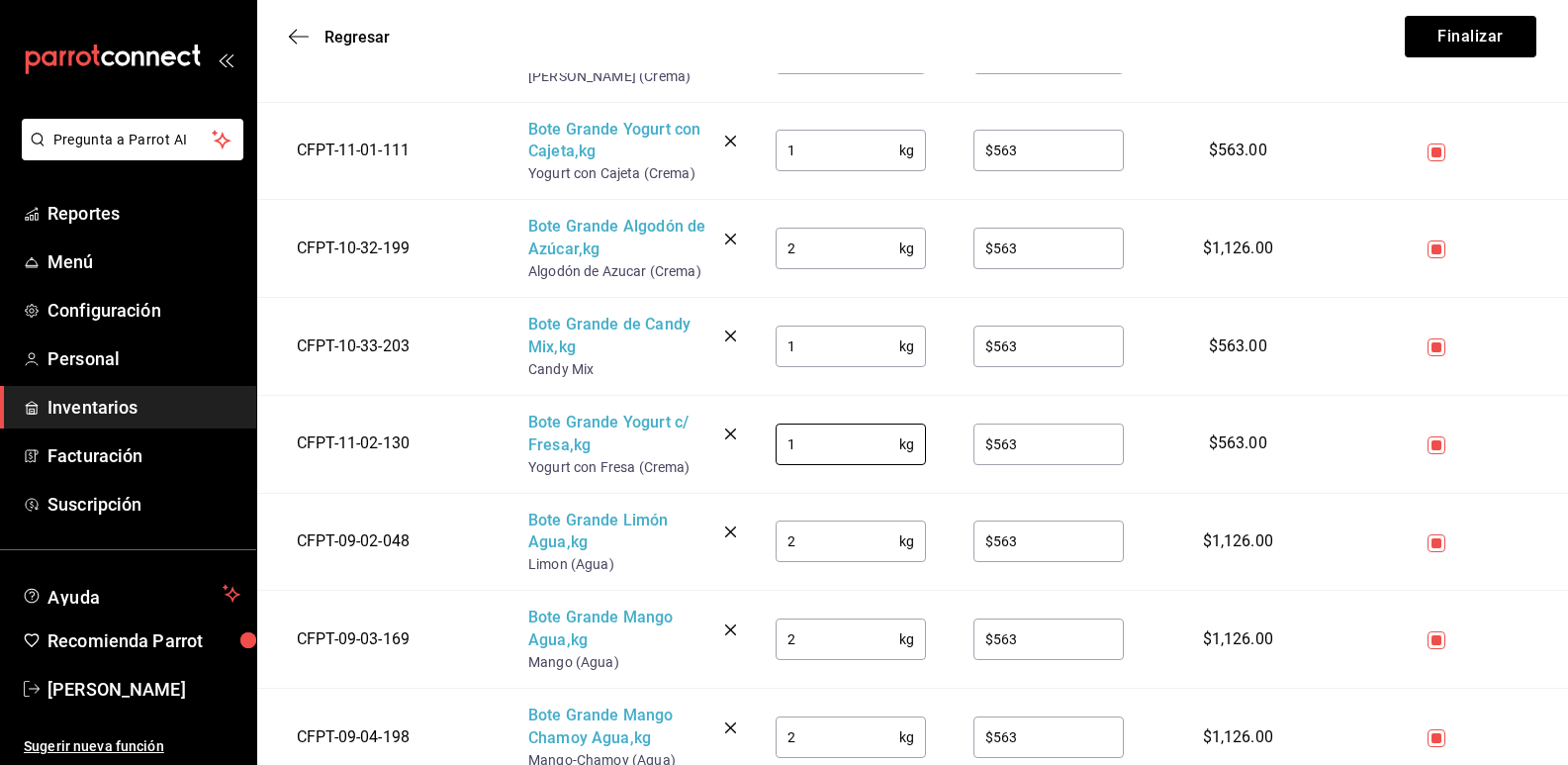
scroll to position [2276, 0]
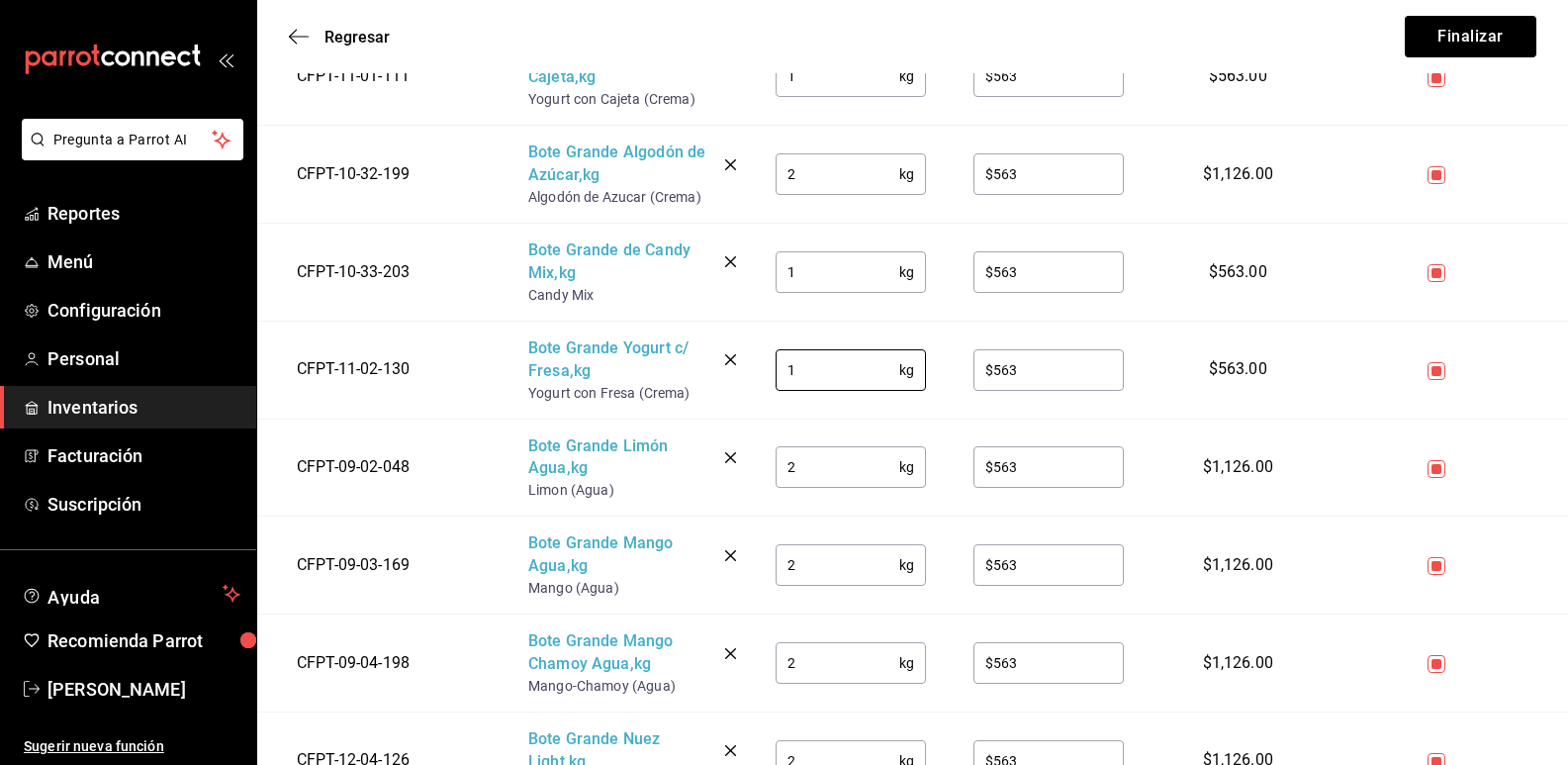
type input "1"
drag, startPoint x: 824, startPoint y: 638, endPoint x: 801, endPoint y: 637, distance: 23.0
click at [801, 643] on input "2" at bounding box center [838, 663] width 124 height 40
drag, startPoint x: 806, startPoint y: 548, endPoint x: 753, endPoint y: 545, distance: 53.1
click at [753, 545] on td "2 kg ​" at bounding box center [851, 566] width 197 height 98
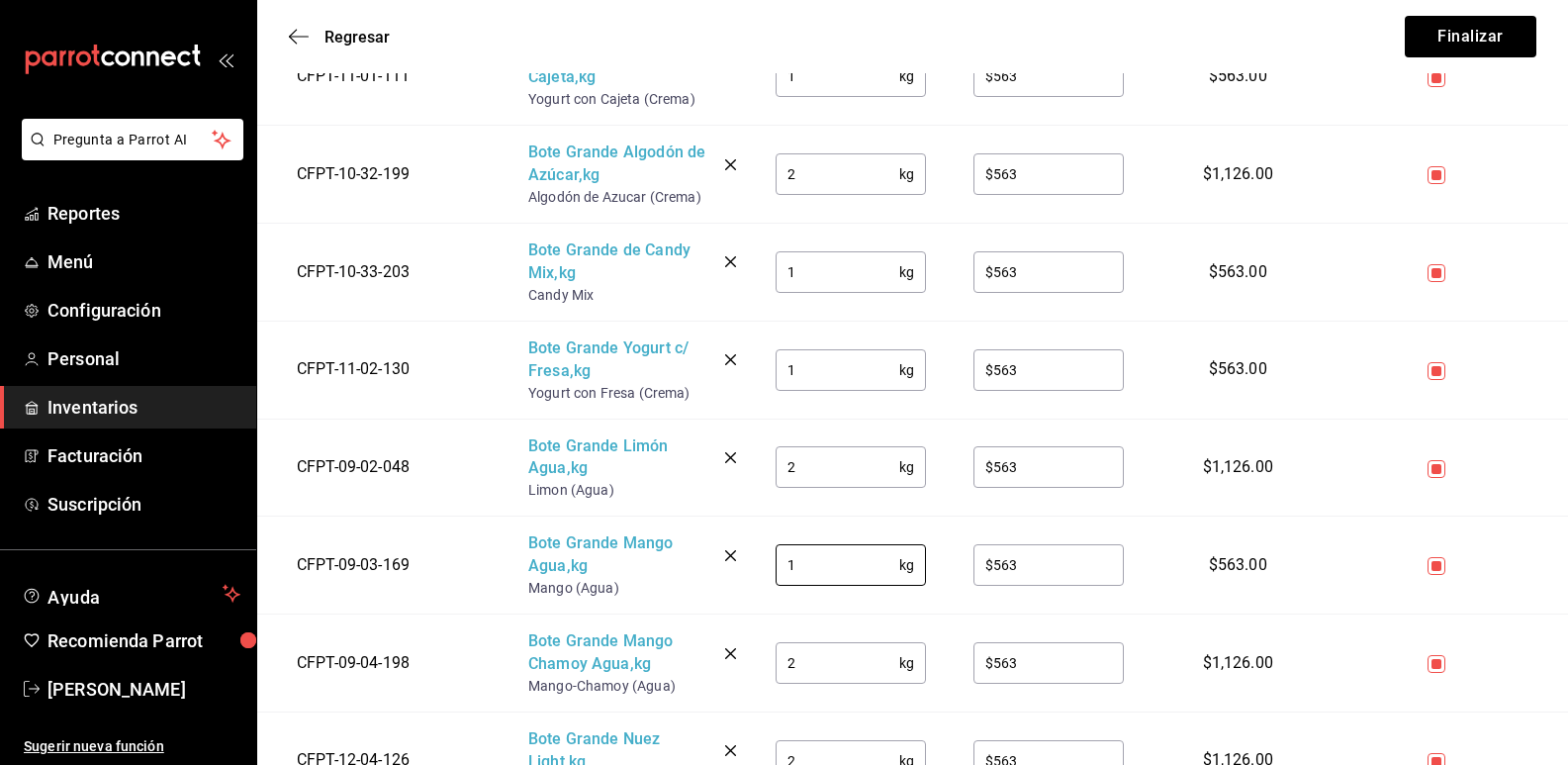
type input "1"
drag, startPoint x: 805, startPoint y: 642, endPoint x: 768, endPoint y: 641, distance: 37.0
click at [768, 641] on td "2 kg ​" at bounding box center [851, 663] width 197 height 98
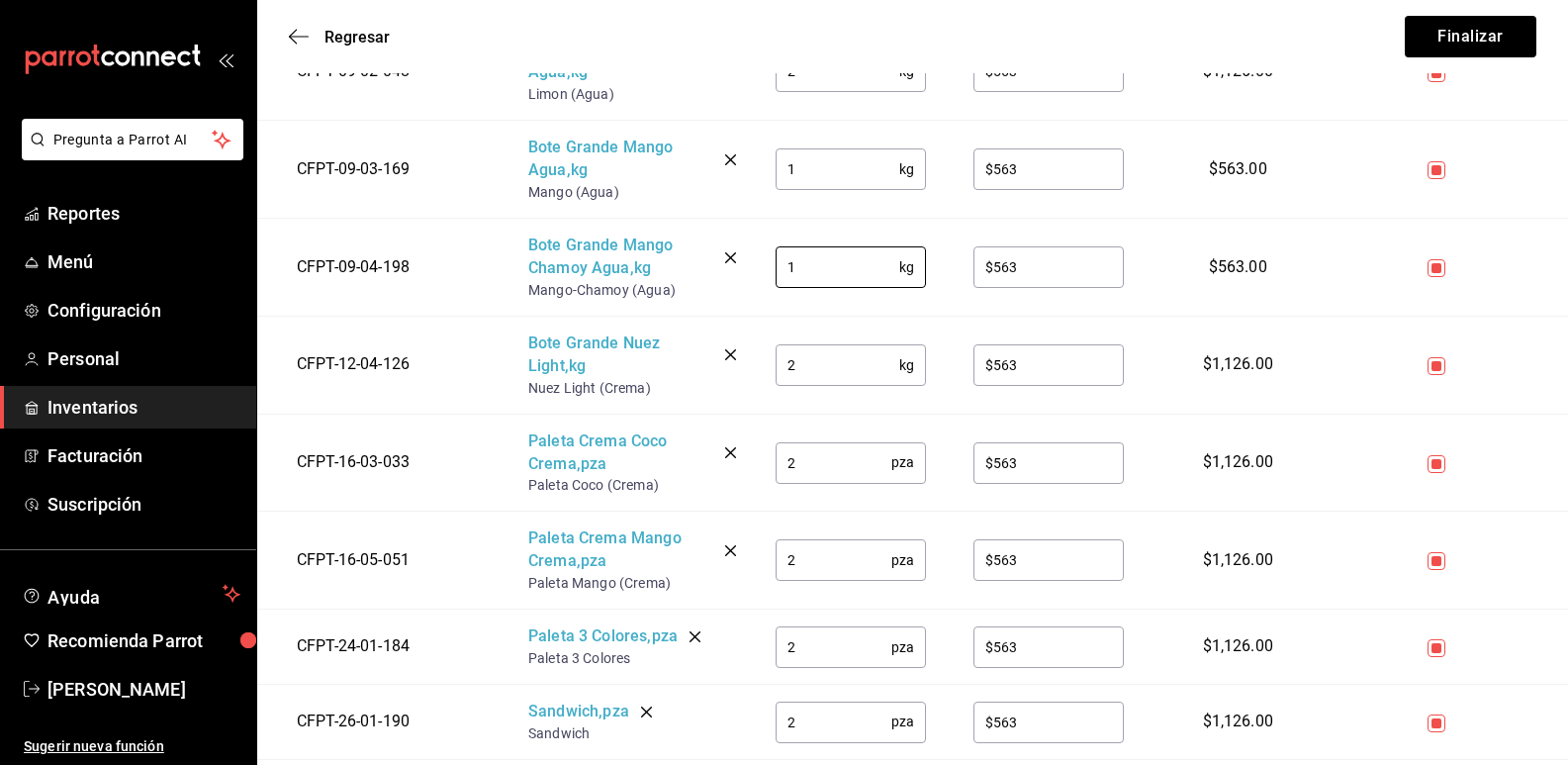
type input "1"
drag, startPoint x: 806, startPoint y: 440, endPoint x: 781, endPoint y: 439, distance: 25.0
click at [781, 442] on input "2" at bounding box center [834, 462] width 116 height 40
drag, startPoint x: 796, startPoint y: 345, endPoint x: 770, endPoint y: 342, distance: 26.2
click at [770, 342] on td "2 kg ​" at bounding box center [851, 364] width 197 height 98
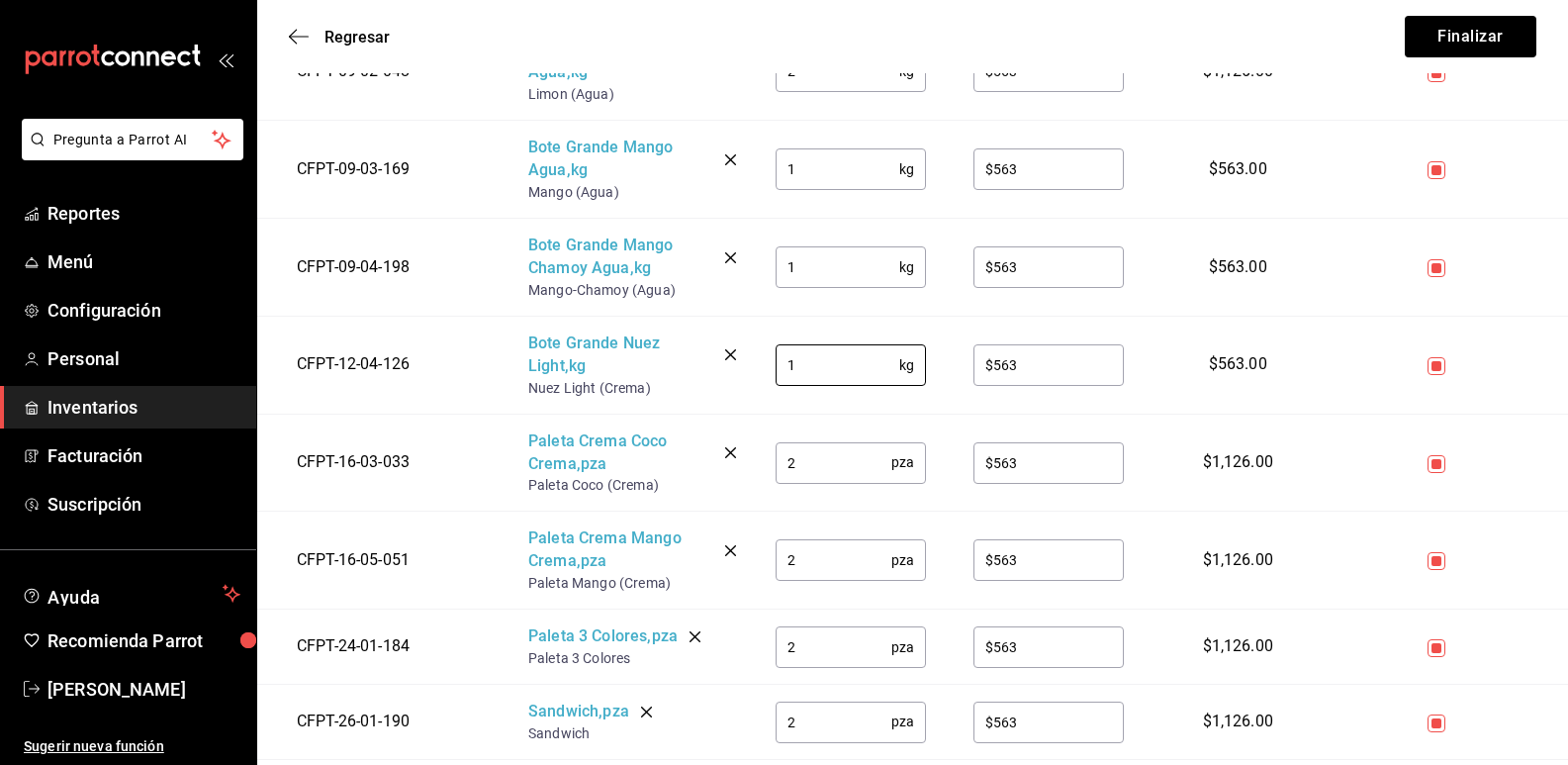
type input "1"
drag, startPoint x: 800, startPoint y: 439, endPoint x: 761, endPoint y: 437, distance: 39.1
click at [761, 437] on td "2 pza ​" at bounding box center [851, 463] width 197 height 98
type input "100"
type input "$14"
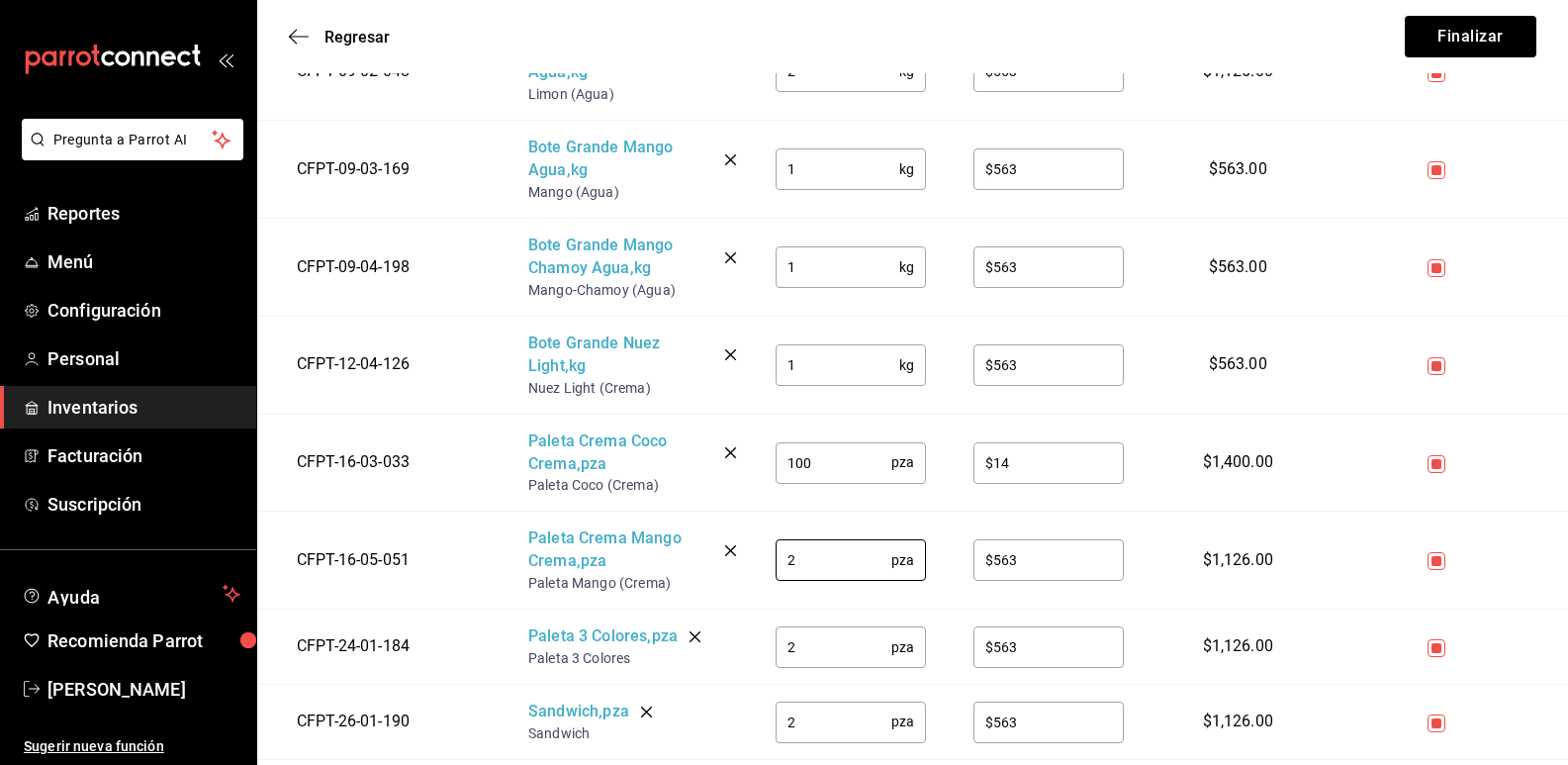
drag, startPoint x: 809, startPoint y: 536, endPoint x: 736, endPoint y: 532, distance: 73.1
click at [736, 532] on tr "CFPT-16-05-051 Paleta Crema Mango Crema , pza Paleta Mango (Crema) 2 pza ​ $563…" at bounding box center [913, 561] width 1312 height 98
type input "100"
type input "$14"
drag, startPoint x: 788, startPoint y: 631, endPoint x: 765, endPoint y: 630, distance: 23.0
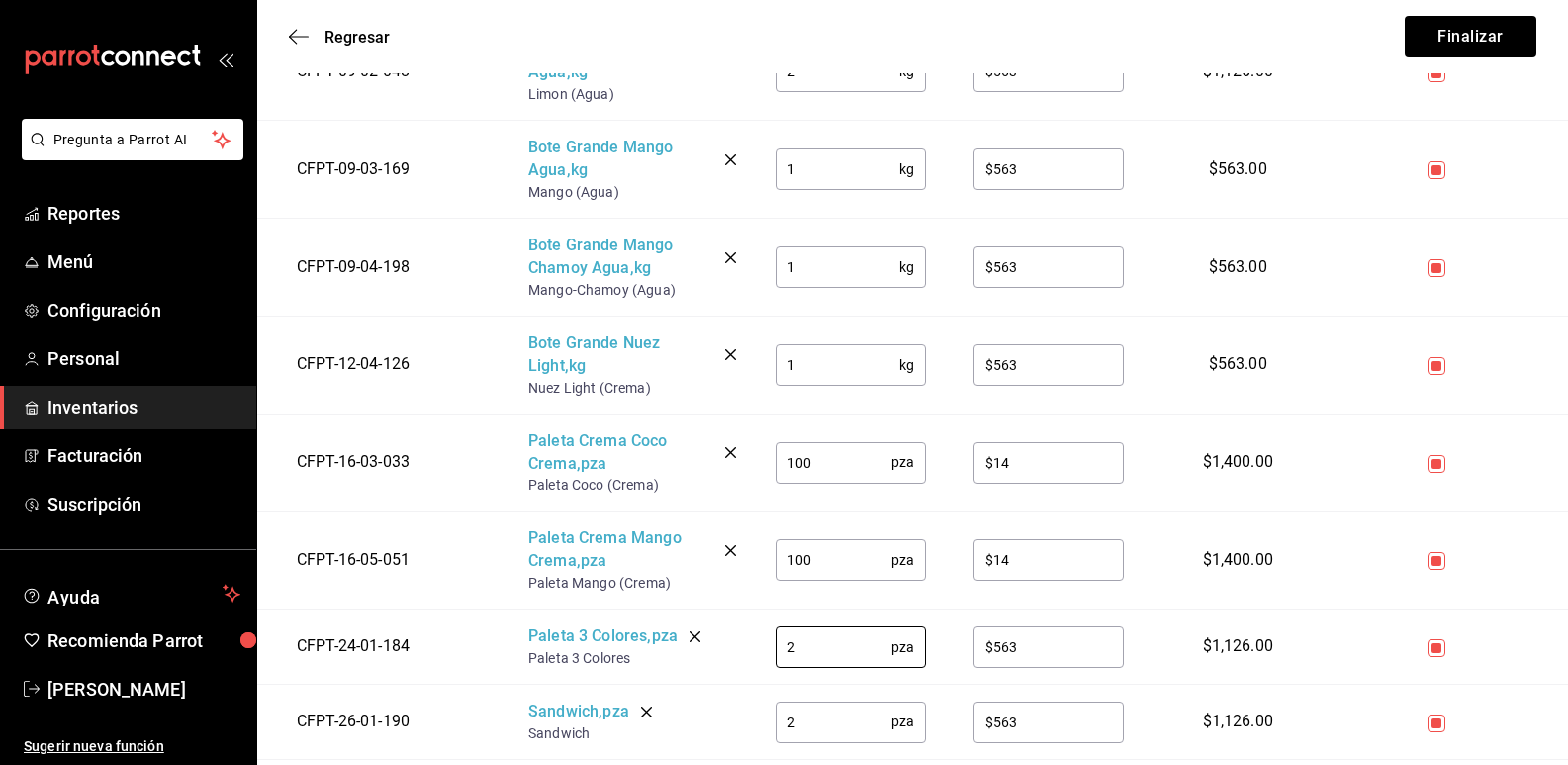
click at [765, 630] on td "2 pza ​" at bounding box center [851, 646] width 197 height 75
type input "40"
type input "$14"
drag, startPoint x: 773, startPoint y: 700, endPoint x: 745, endPoint y: 697, distance: 28.2
click at [745, 697] on tr "CFPT-26-01-190 Sandwich , pza Sandwich 2 pza ​ $563 ​ $1,126.00" at bounding box center [913, 722] width 1312 height 75
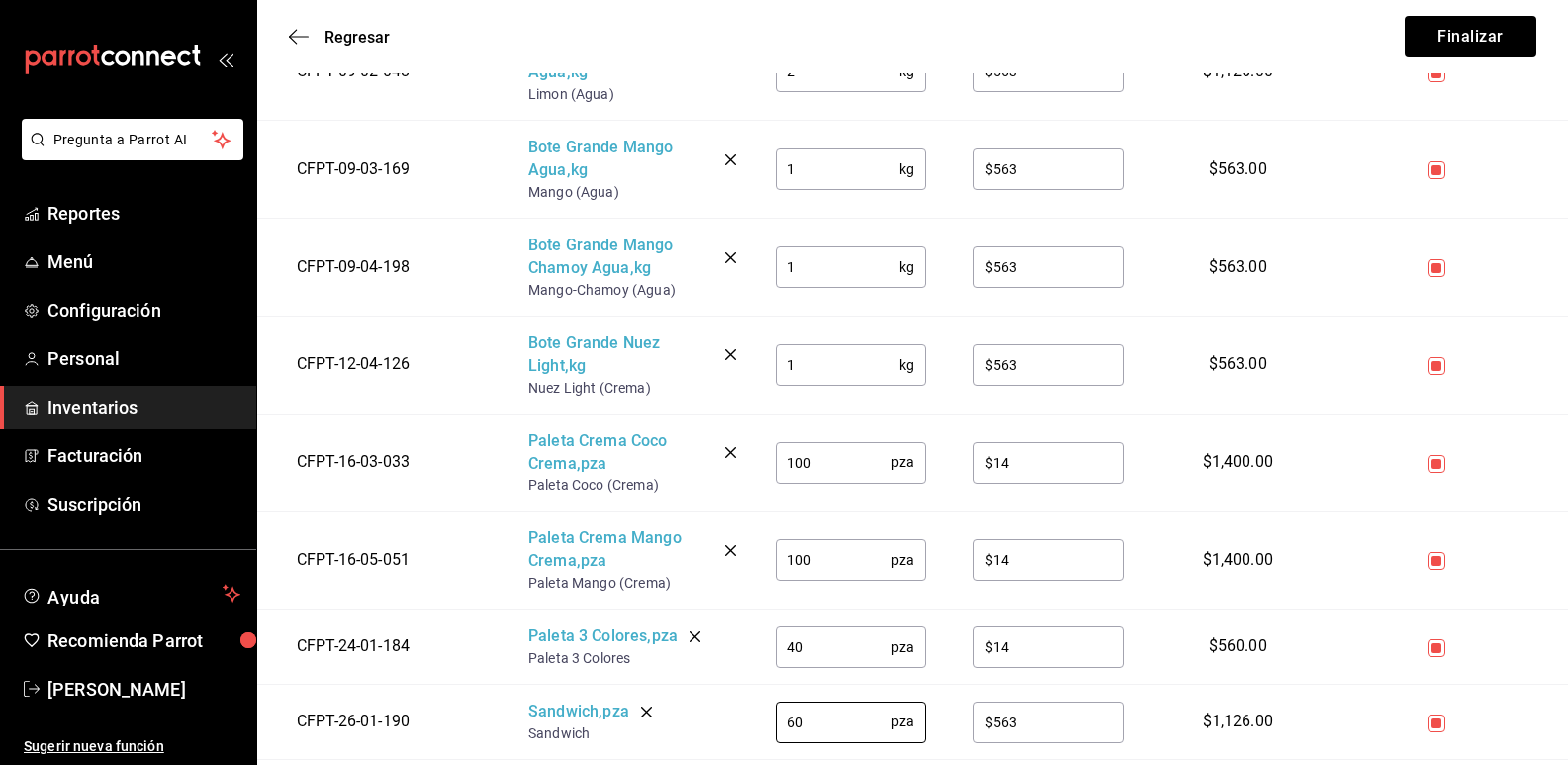
type input "60"
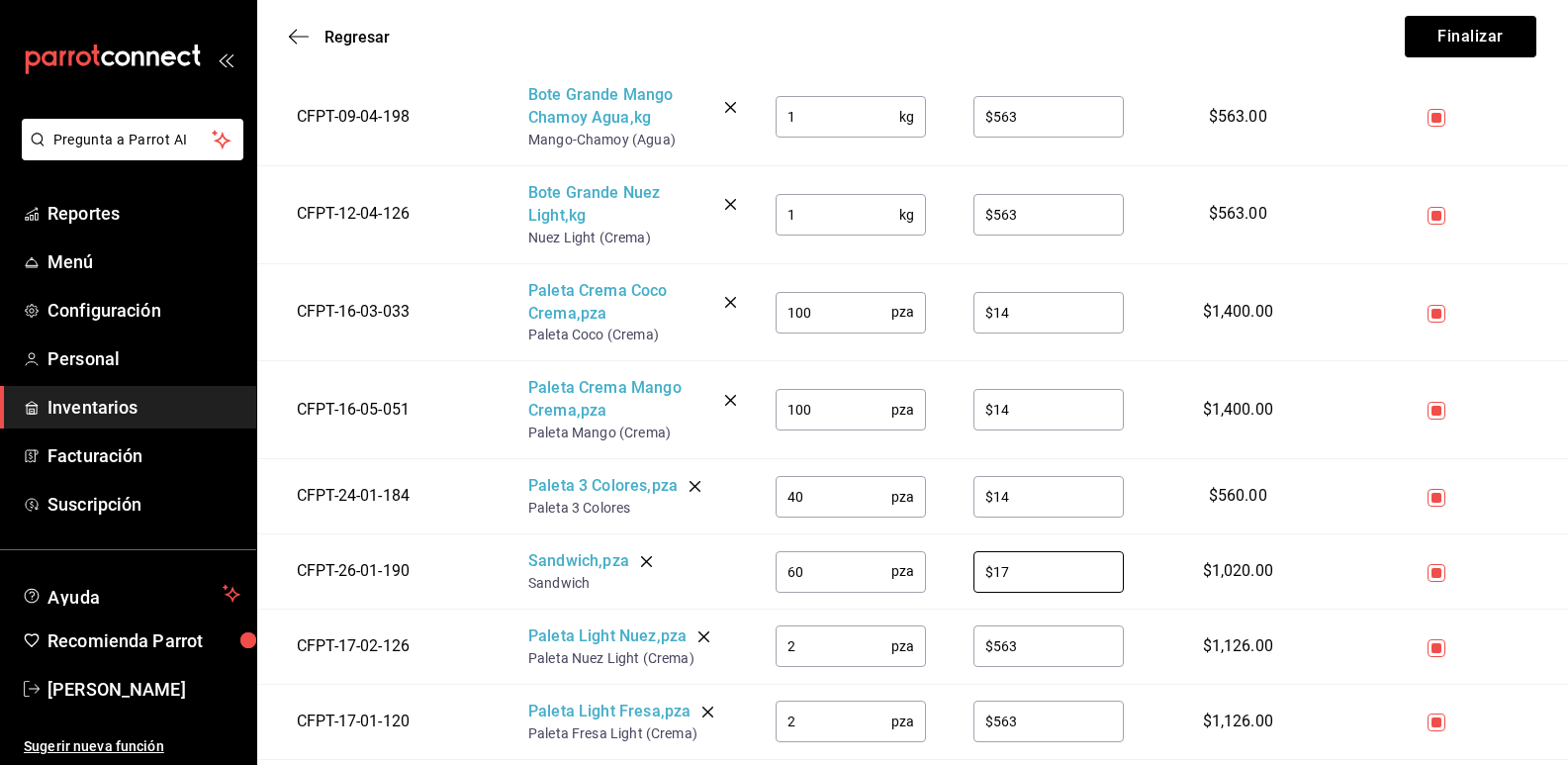
scroll to position [2968, 0]
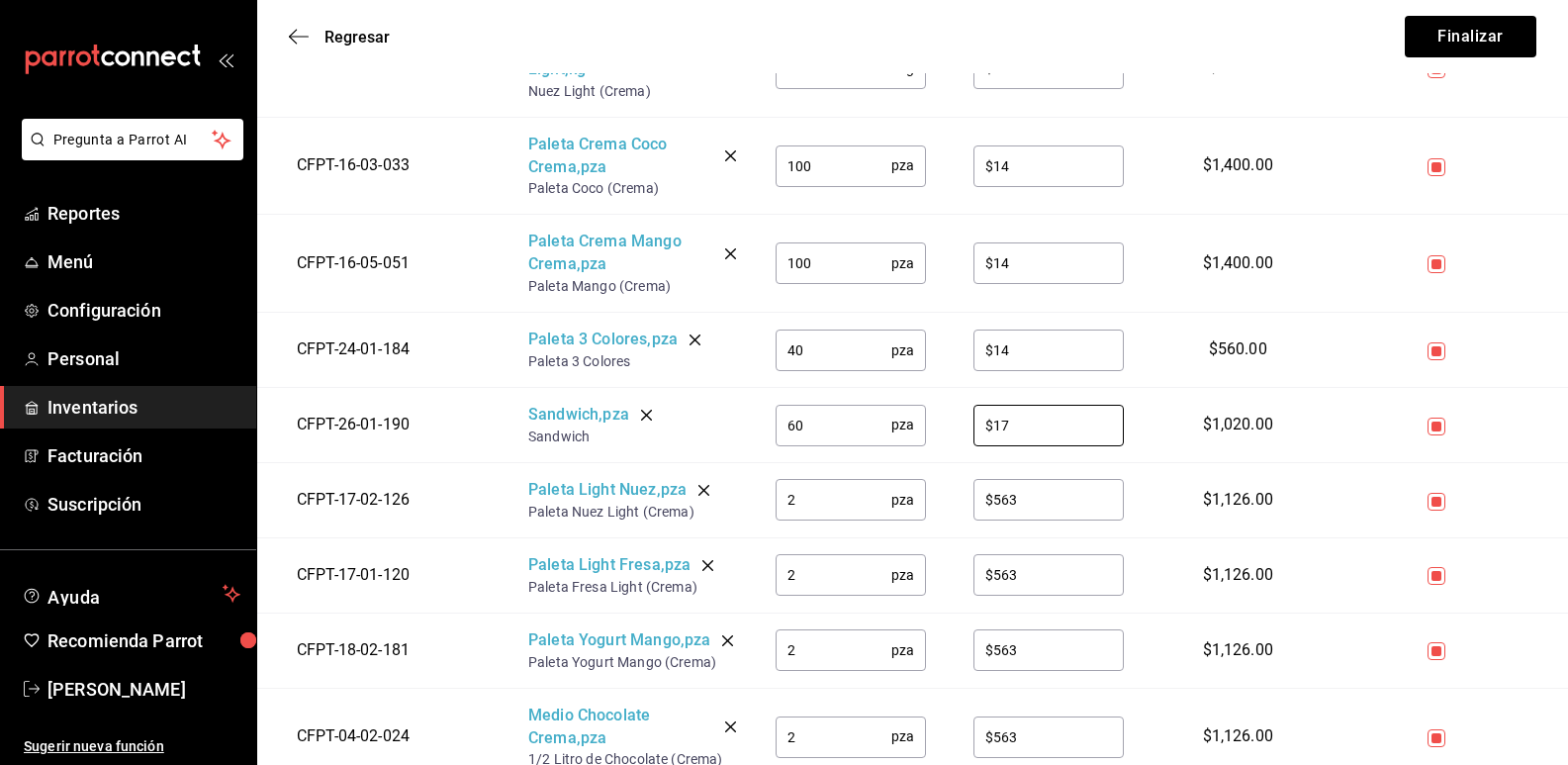
type input "$17"
drag, startPoint x: 823, startPoint y: 484, endPoint x: 770, endPoint y: 479, distance: 53.2
click at [770, 479] on td "2 pza ​" at bounding box center [851, 499] width 197 height 75
type input "40"
type input "$14"
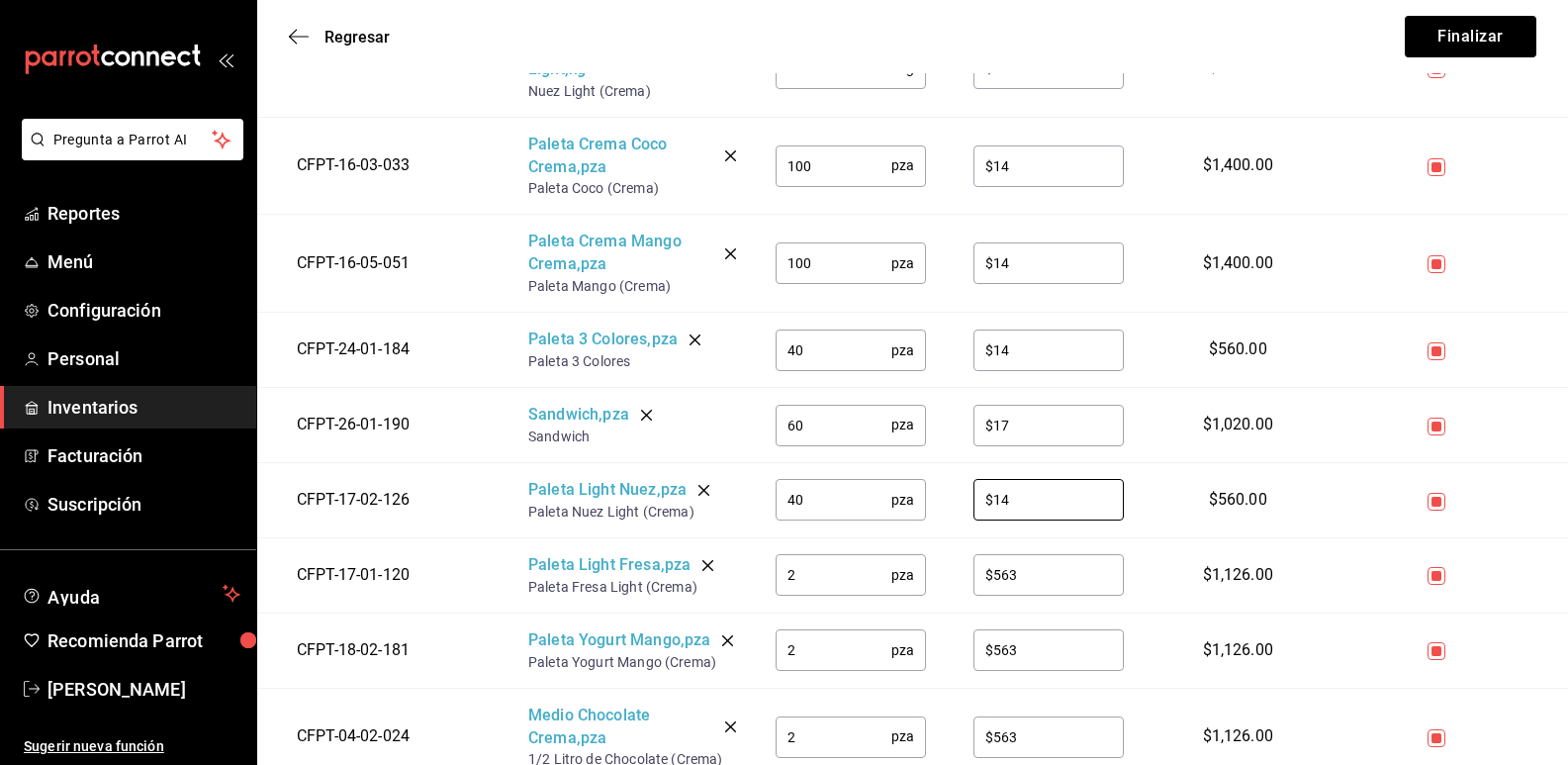
click at [817, 556] on input "2" at bounding box center [834, 575] width 116 height 40
type input "40"
type input "$14"
click at [812, 645] on input "2" at bounding box center [834, 650] width 116 height 40
type input "40"
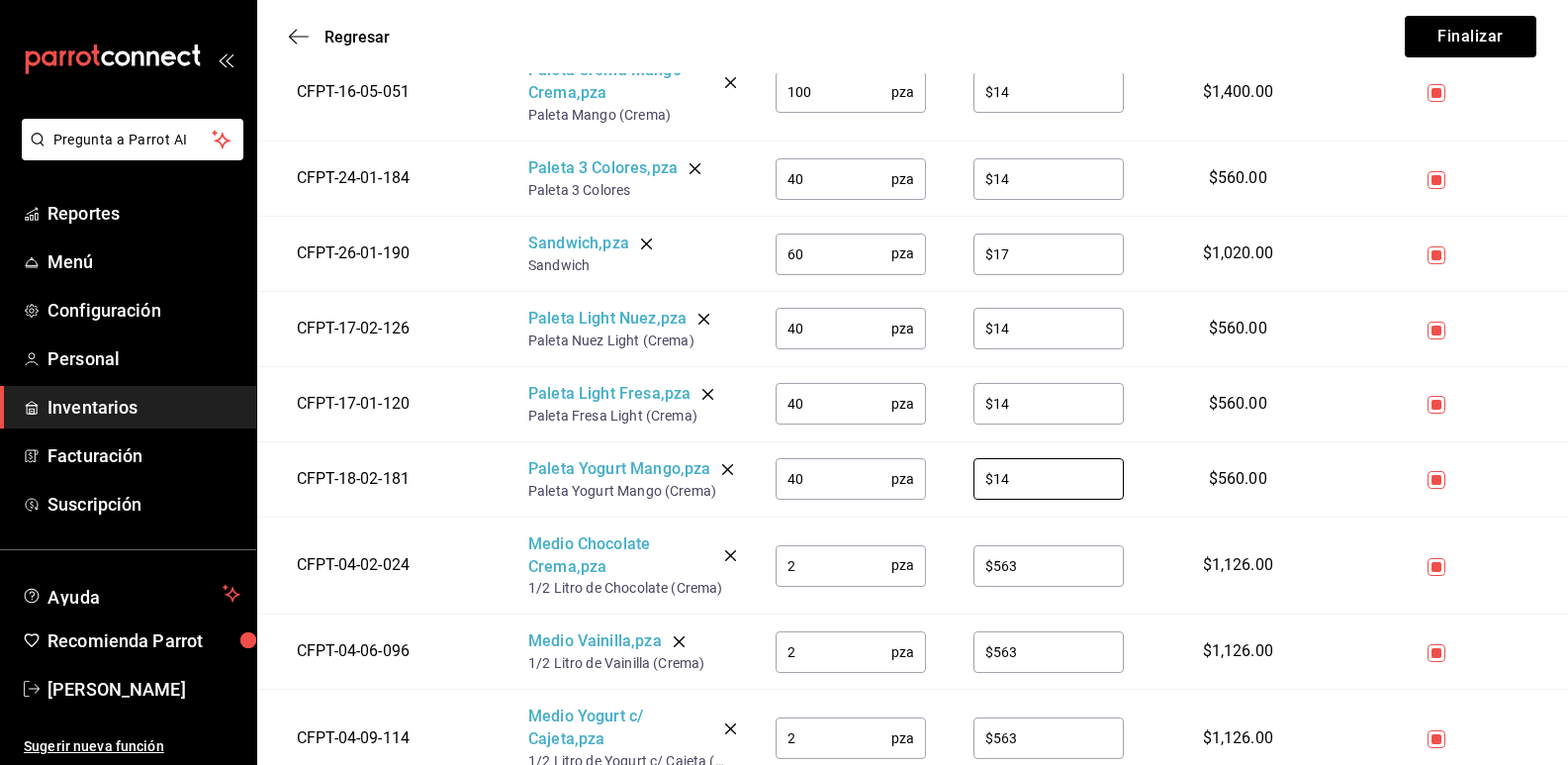
scroll to position [3167, 0]
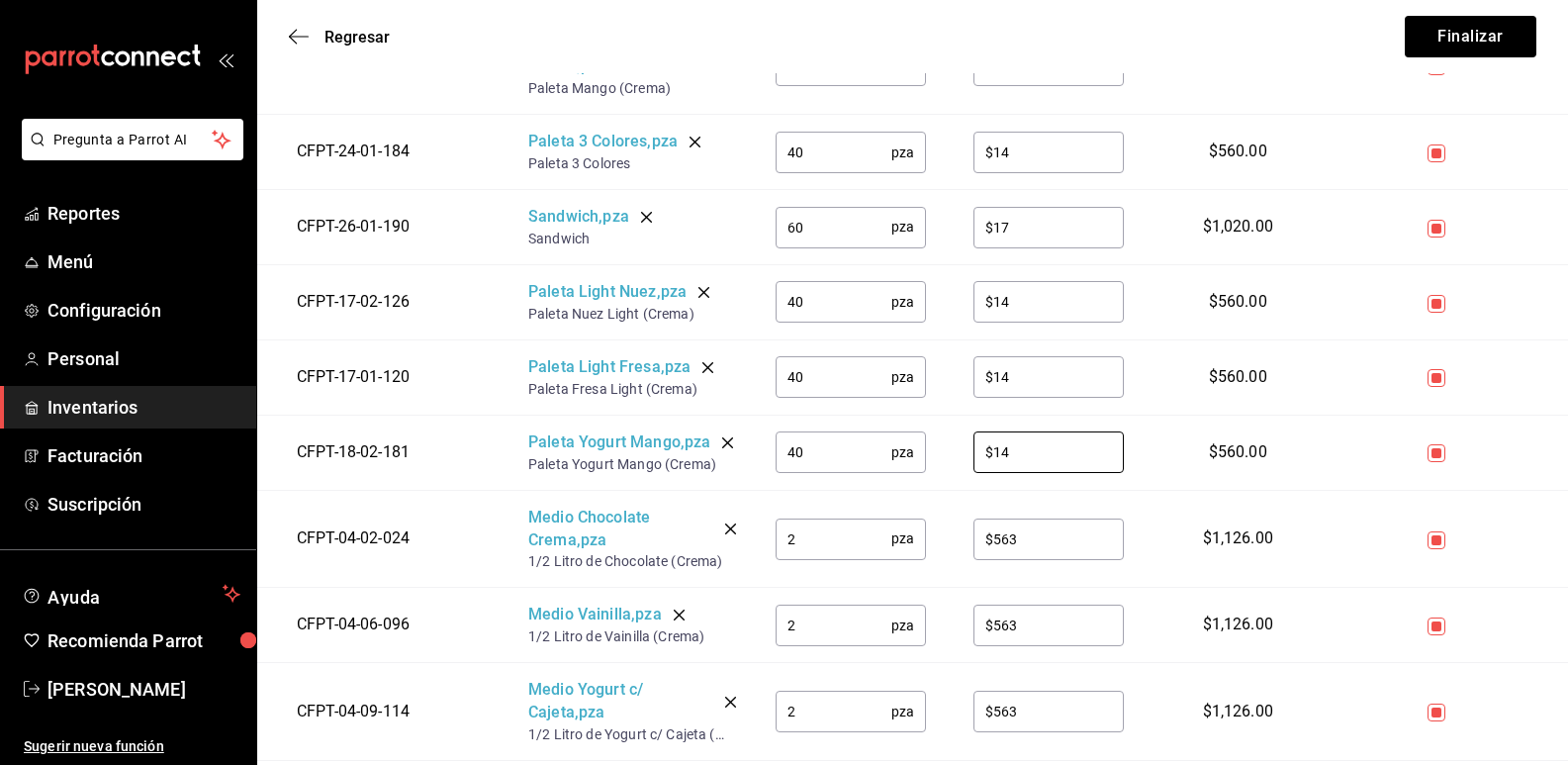
type input "$14"
drag, startPoint x: 818, startPoint y: 545, endPoint x: 765, endPoint y: 537, distance: 53.6
click at [765, 537] on td "2 pza ​" at bounding box center [851, 539] width 197 height 98
type input "18"
type input "$32"
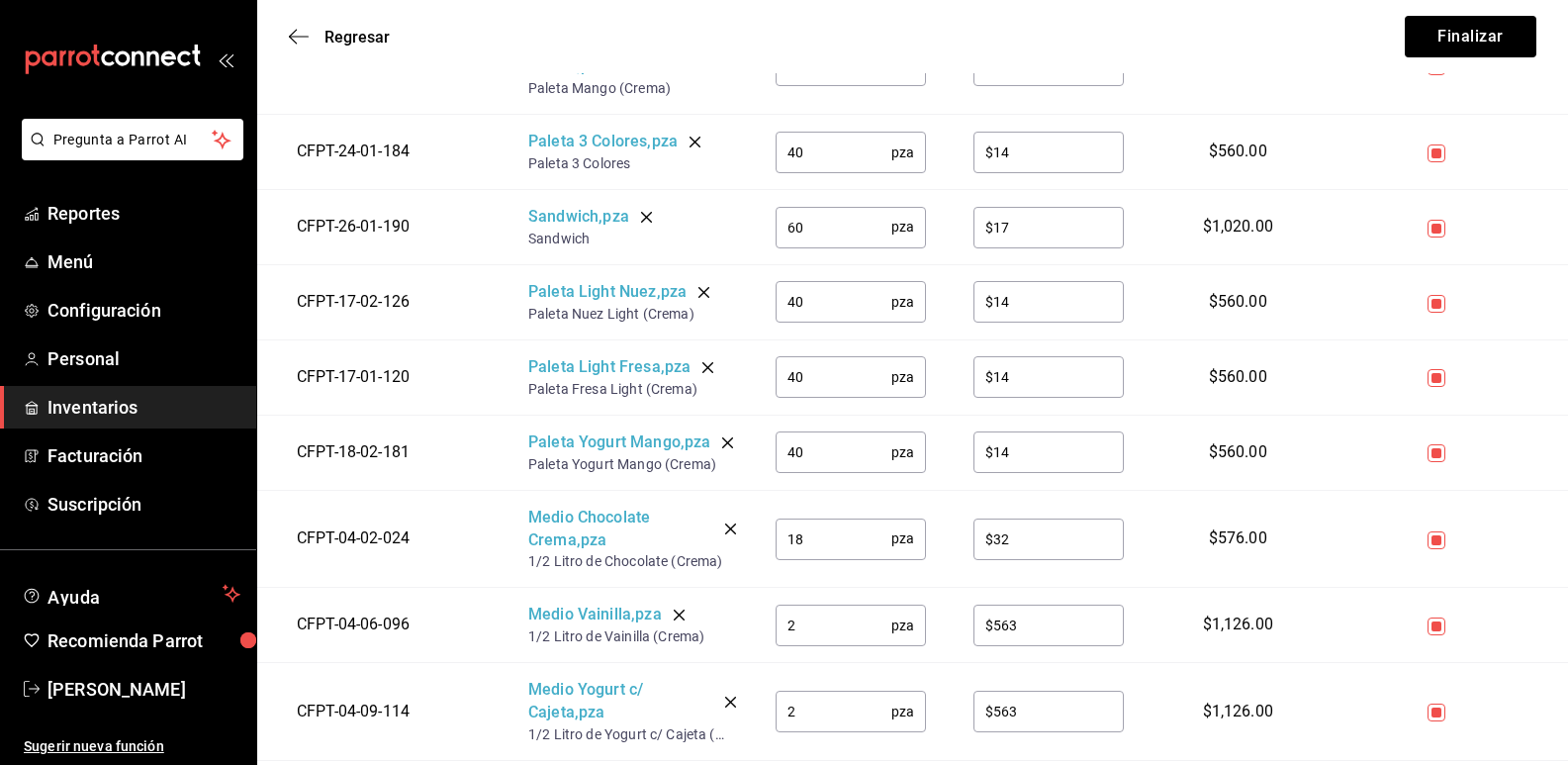
click at [817, 638] on input "2" at bounding box center [834, 625] width 116 height 40
type input "18"
type input "$32"
drag, startPoint x: 814, startPoint y: 716, endPoint x: 754, endPoint y: 713, distance: 60.1
click at [754, 713] on td "2 pza ​" at bounding box center [851, 712] width 197 height 98
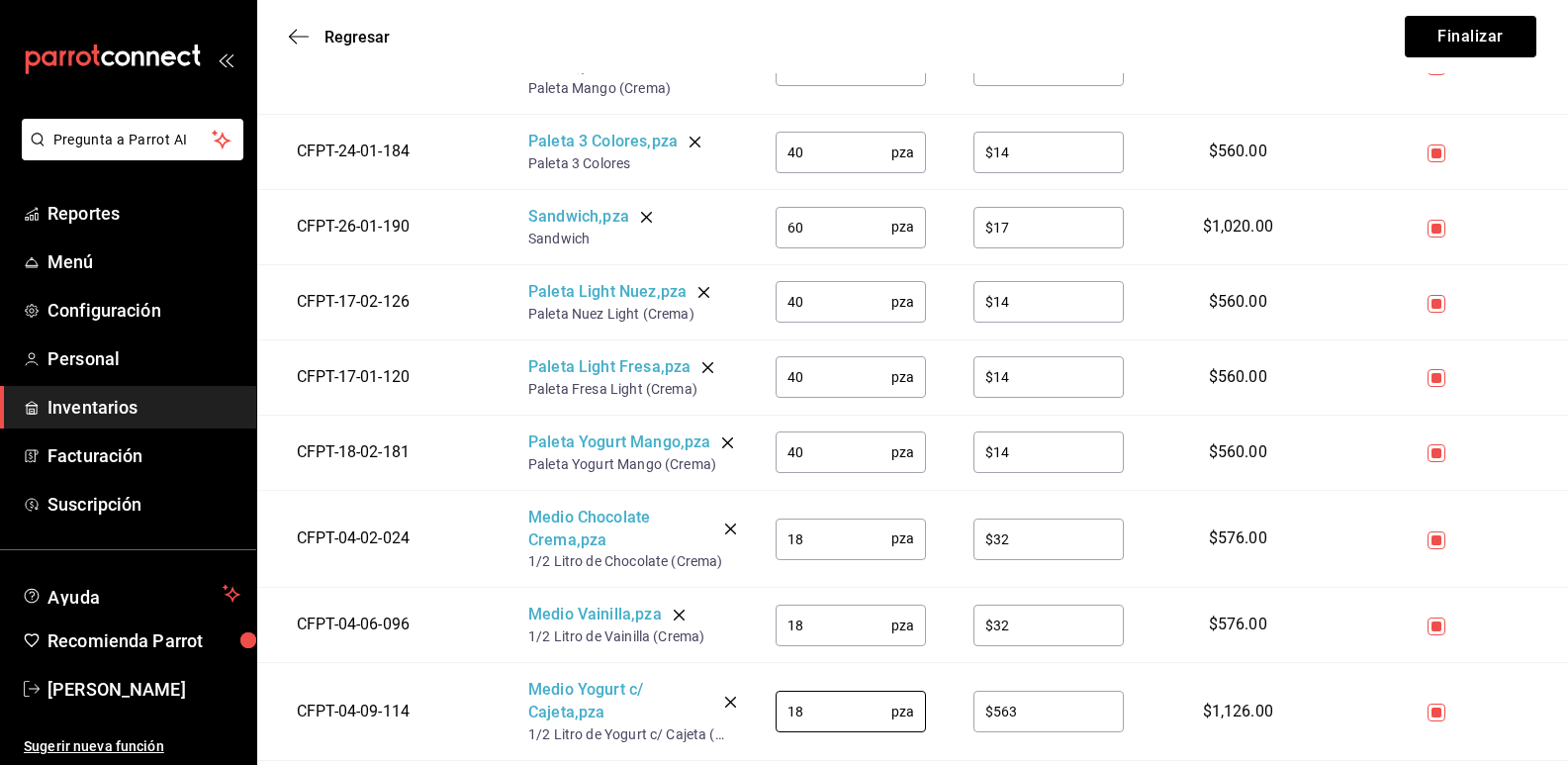
type input "18"
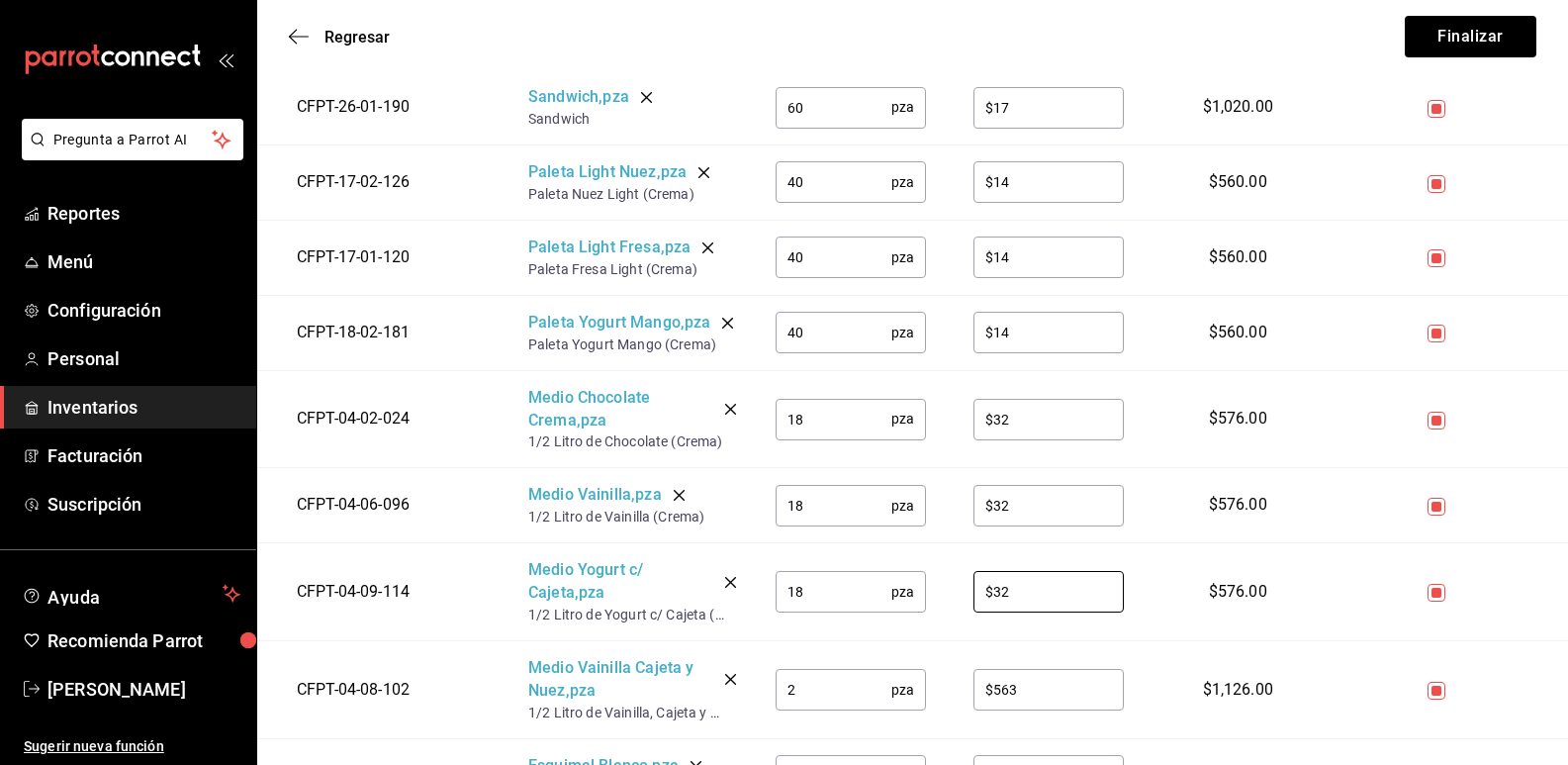
scroll to position [3364, 0]
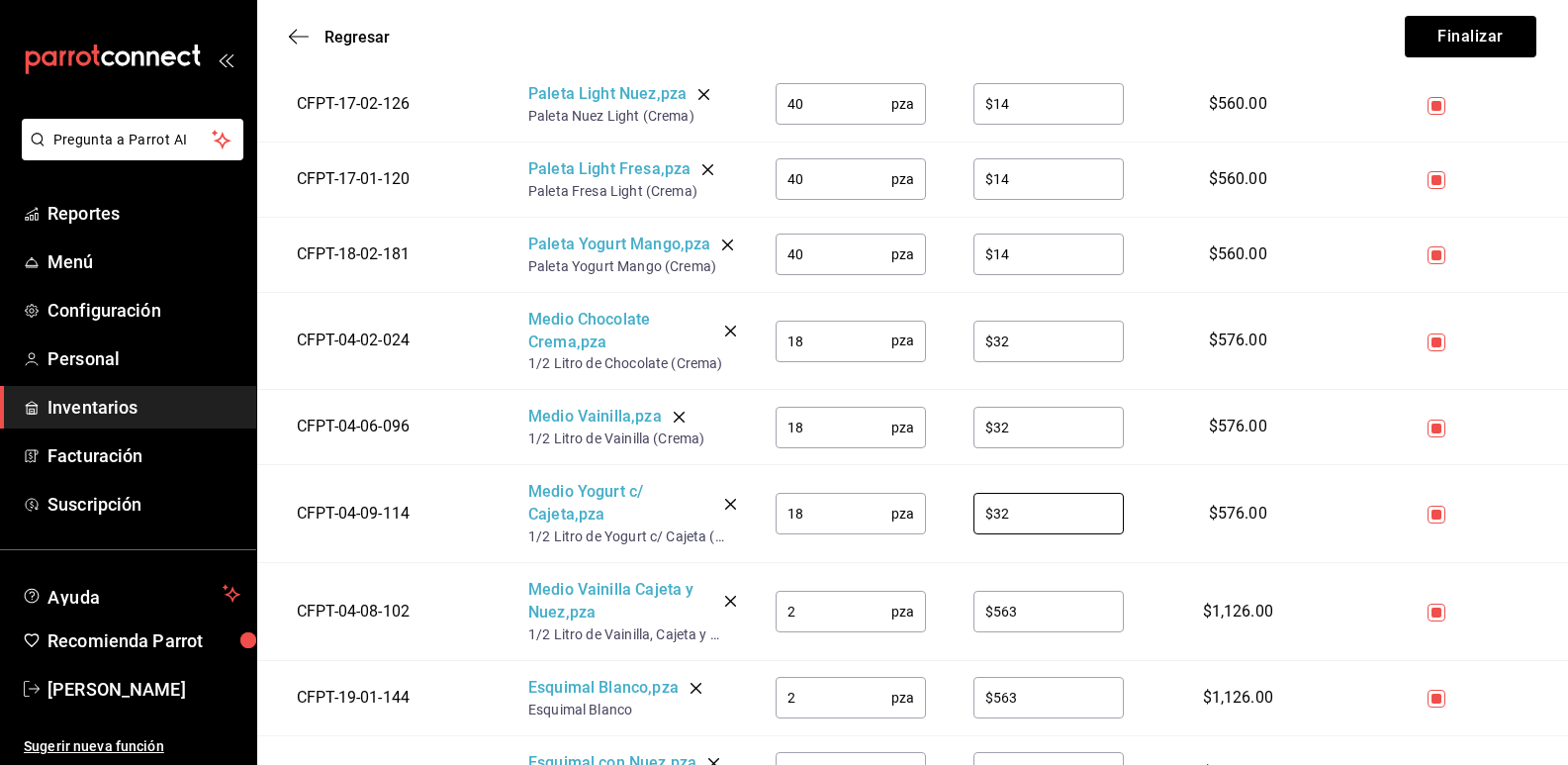
type input "$32"
drag, startPoint x: 814, startPoint y: 620, endPoint x: 774, endPoint y: 616, distance: 40.2
click at [774, 616] on td "2 pza ​" at bounding box center [851, 612] width 197 height 98
type input "18"
drag, startPoint x: 1004, startPoint y: 617, endPoint x: 929, endPoint y: 608, distance: 75.5
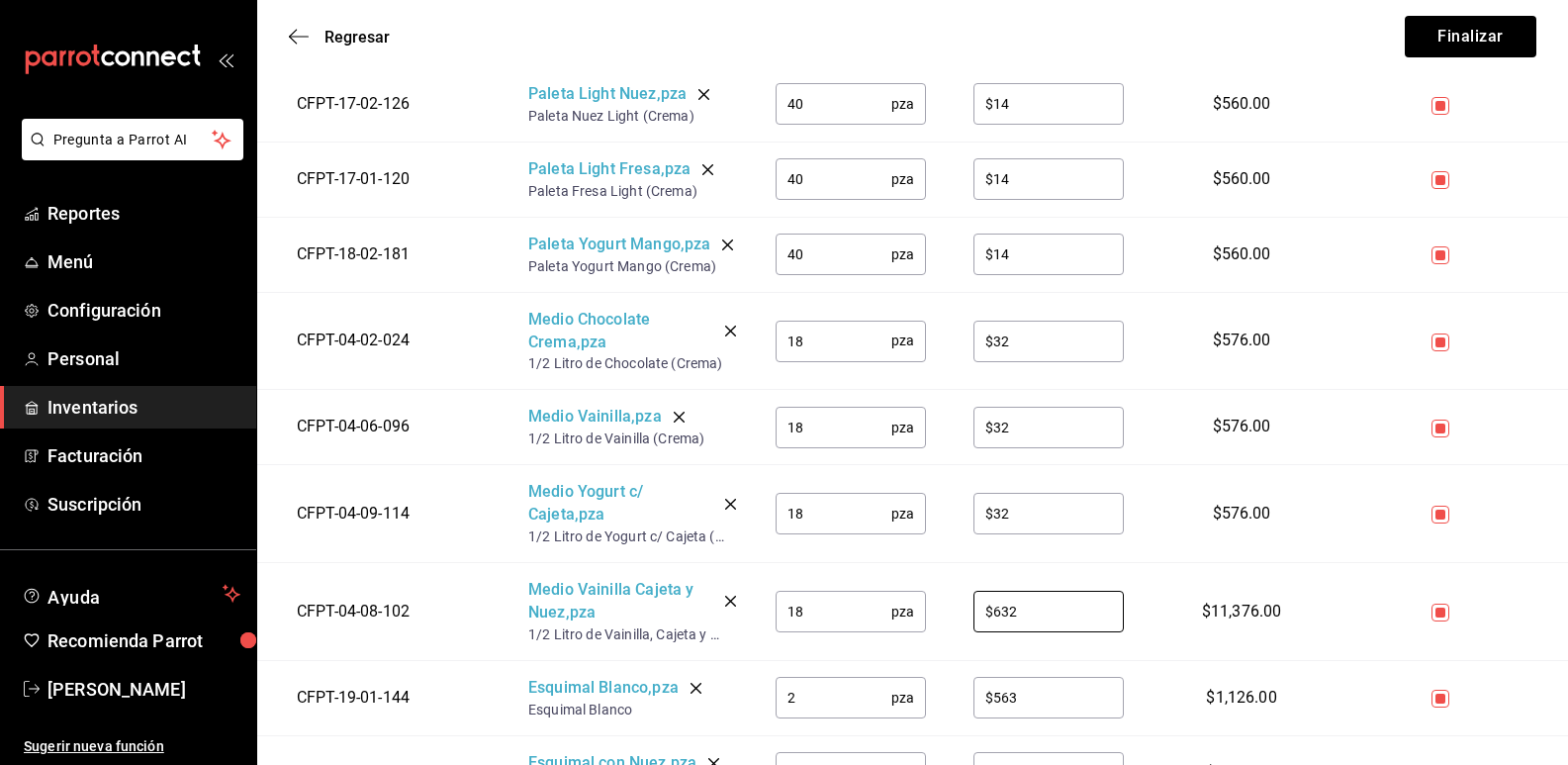
click at [929, 608] on tr "CFPT-04-08-102 Medio Vainilla Cajeta y Nuez , pza 1/2 Litro de Vainilla, Cajeta…" at bounding box center [913, 612] width 1312 height 98
type input "$32"
drag, startPoint x: 811, startPoint y: 708, endPoint x: 756, endPoint y: 705, distance: 55.1
click at [756, 704] on td "2 pza ​" at bounding box center [851, 697] width 197 height 75
type input "80"
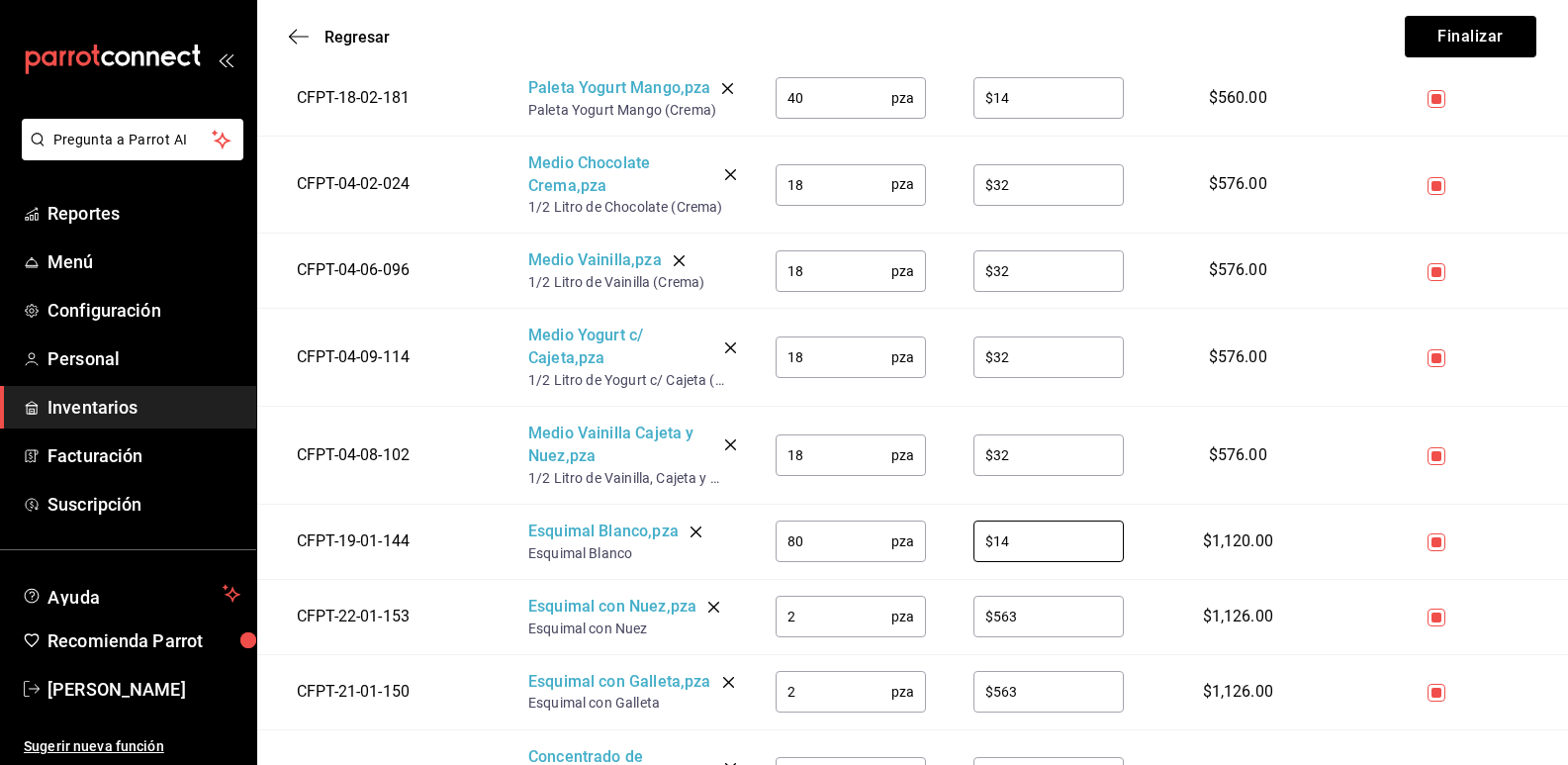
scroll to position [3563, 0]
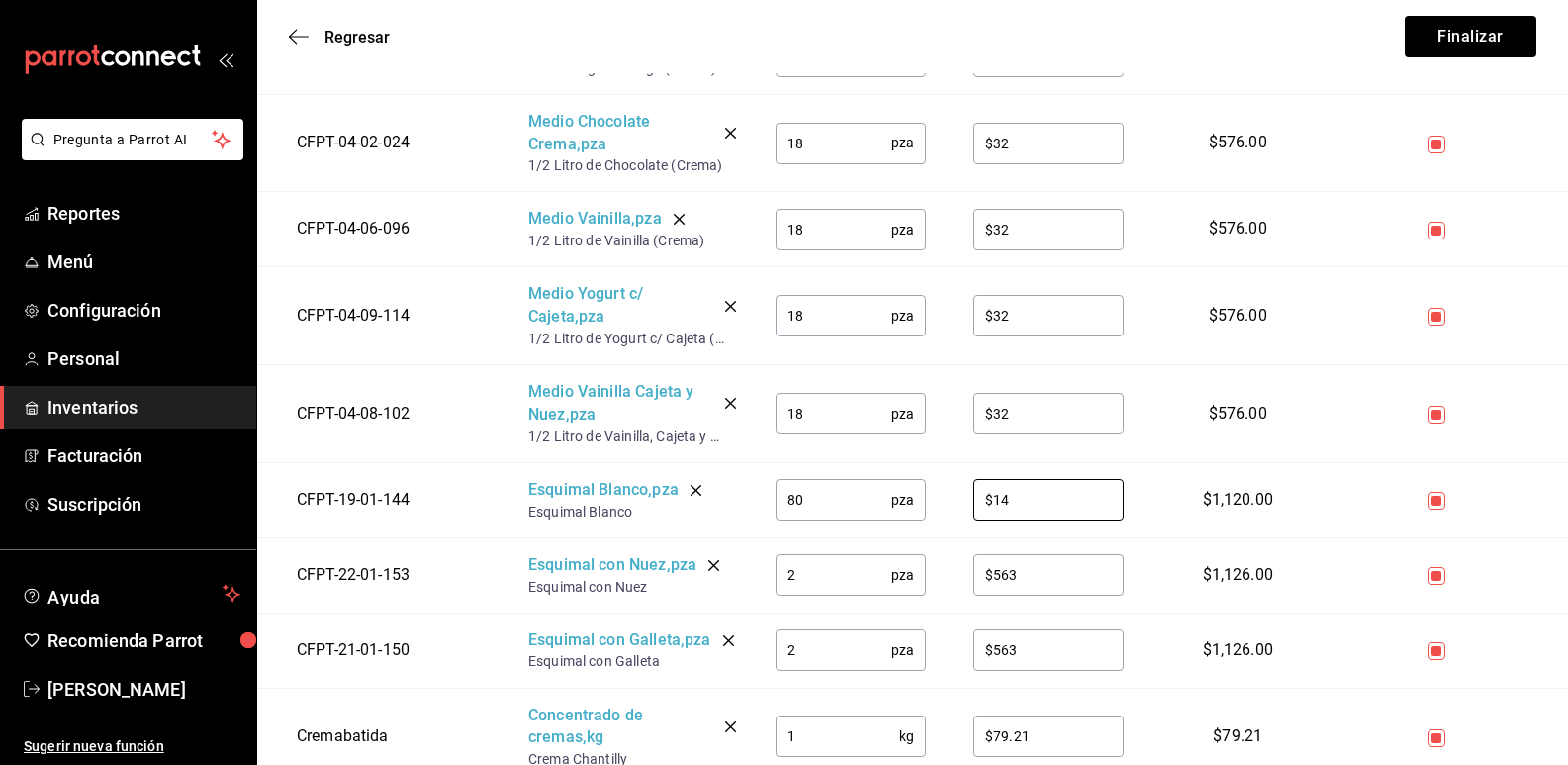
type input "$14"
drag, startPoint x: 814, startPoint y: 582, endPoint x: 748, endPoint y: 574, distance: 66.5
click at [748, 574] on tr "CFPT-22-01-153 Esquimal con Nuez , pza Esquimal con Nuez 2 pza ​ $563 ​ $1,126.…" at bounding box center [913, 574] width 1312 height 75
type input "100"
type input "$24.07"
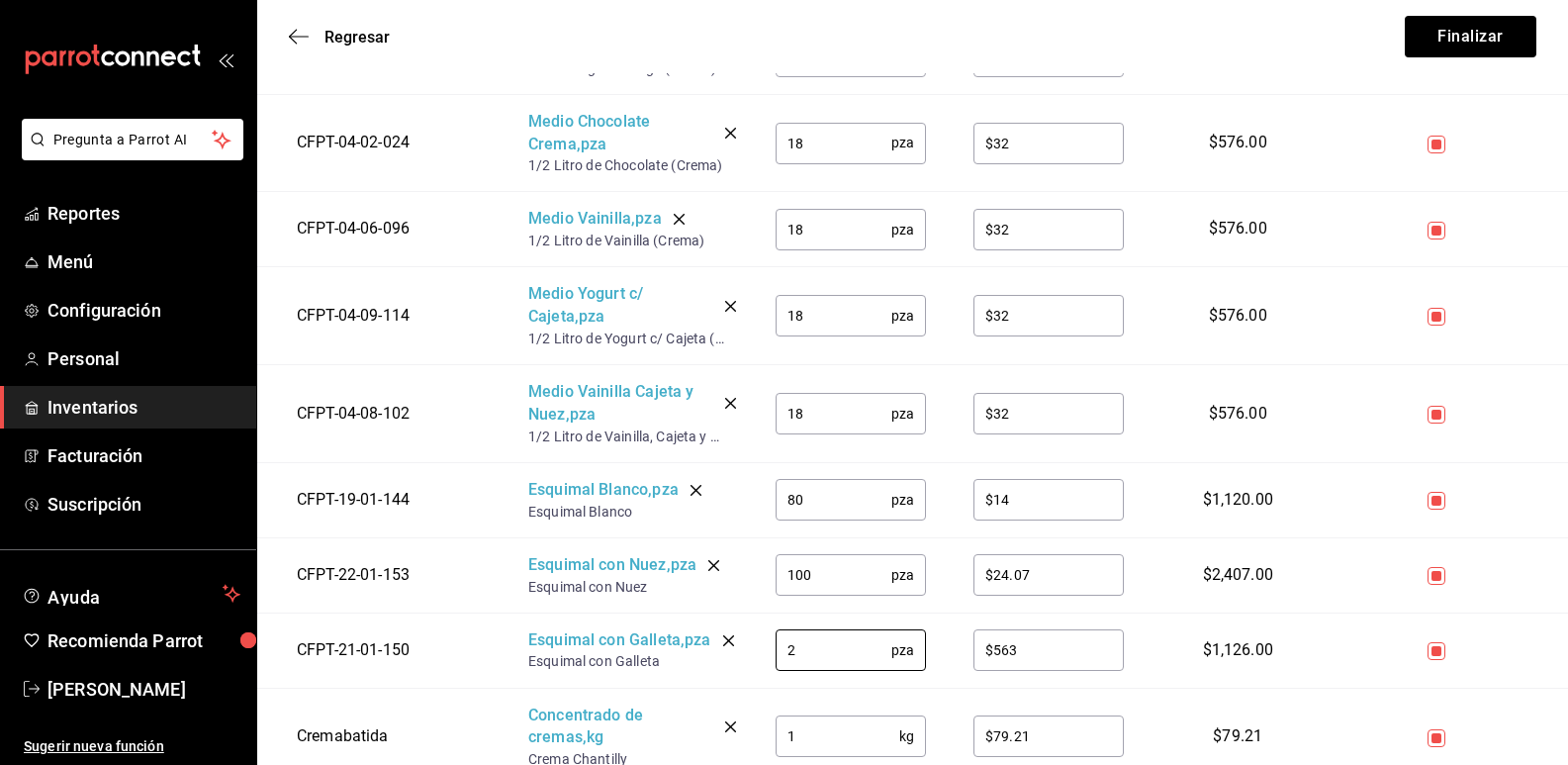
drag, startPoint x: 802, startPoint y: 670, endPoint x: 764, endPoint y: 667, distance: 38.1
click at [764, 667] on td "2 pza ​" at bounding box center [851, 649] width 197 height 75
type input "100"
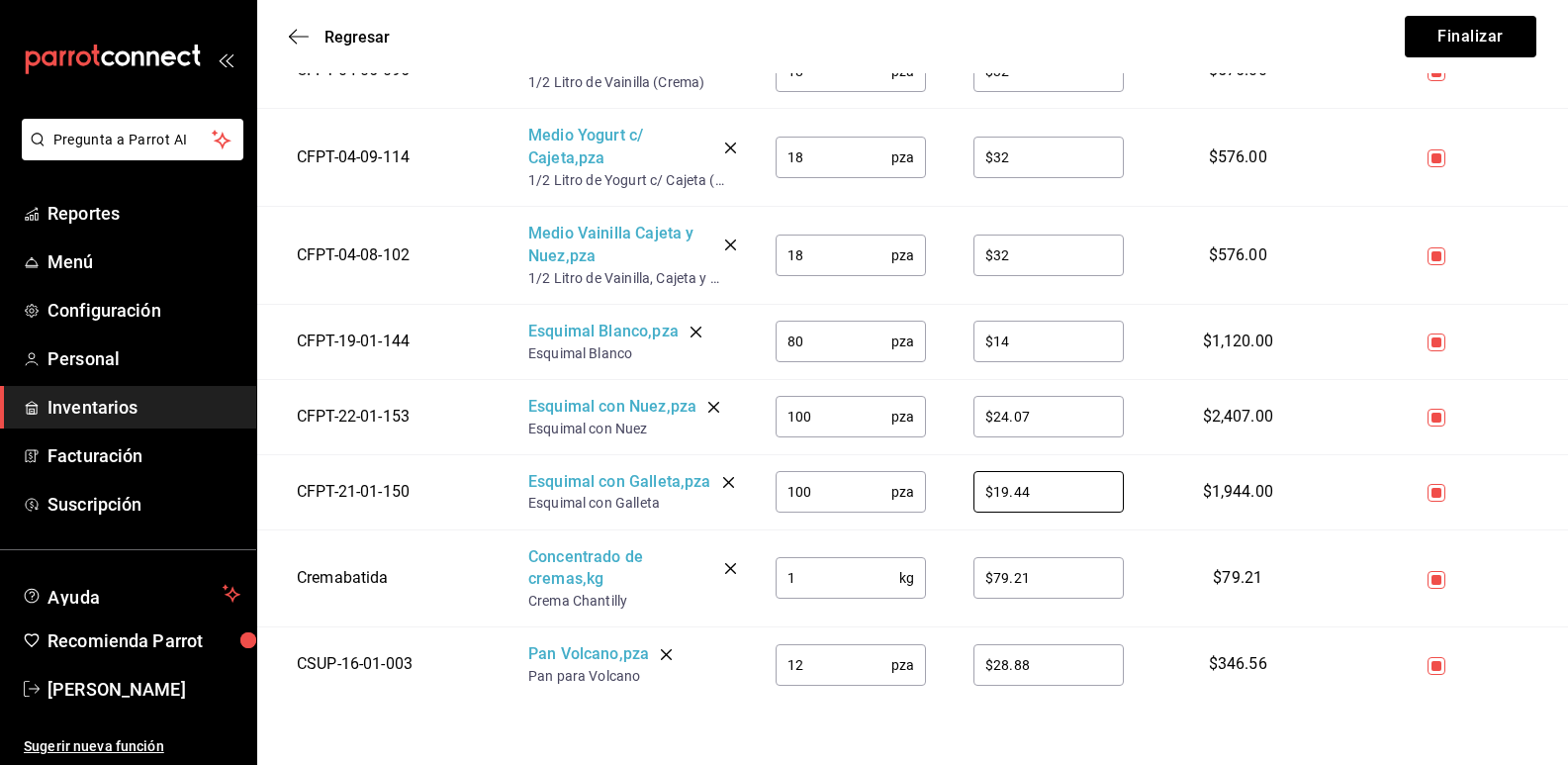
type input "$19.44"
drag, startPoint x: 1033, startPoint y: 576, endPoint x: 945, endPoint y: 565, distance: 88.7
click at [945, 565] on tr "Cremabatida Concentrado de cremas , kg Crema Chantilly 1 kg ​ $79.21 ​ $79.21" at bounding box center [913, 578] width 1312 height 98
drag, startPoint x: 839, startPoint y: 661, endPoint x: 773, endPoint y: 659, distance: 66.0
click at [773, 659] on td "12 pza ​" at bounding box center [851, 664] width 197 height 74
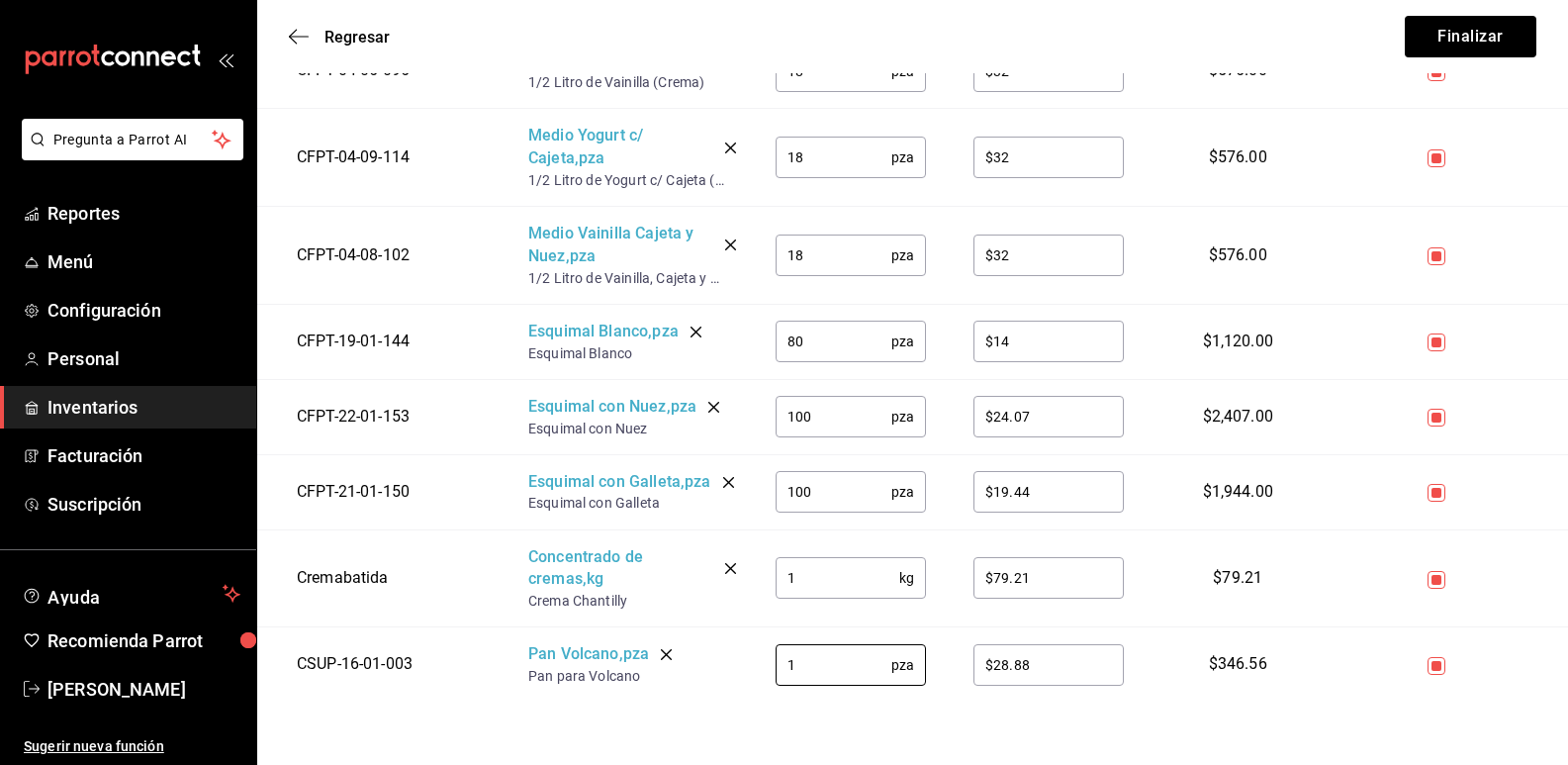
type input "12"
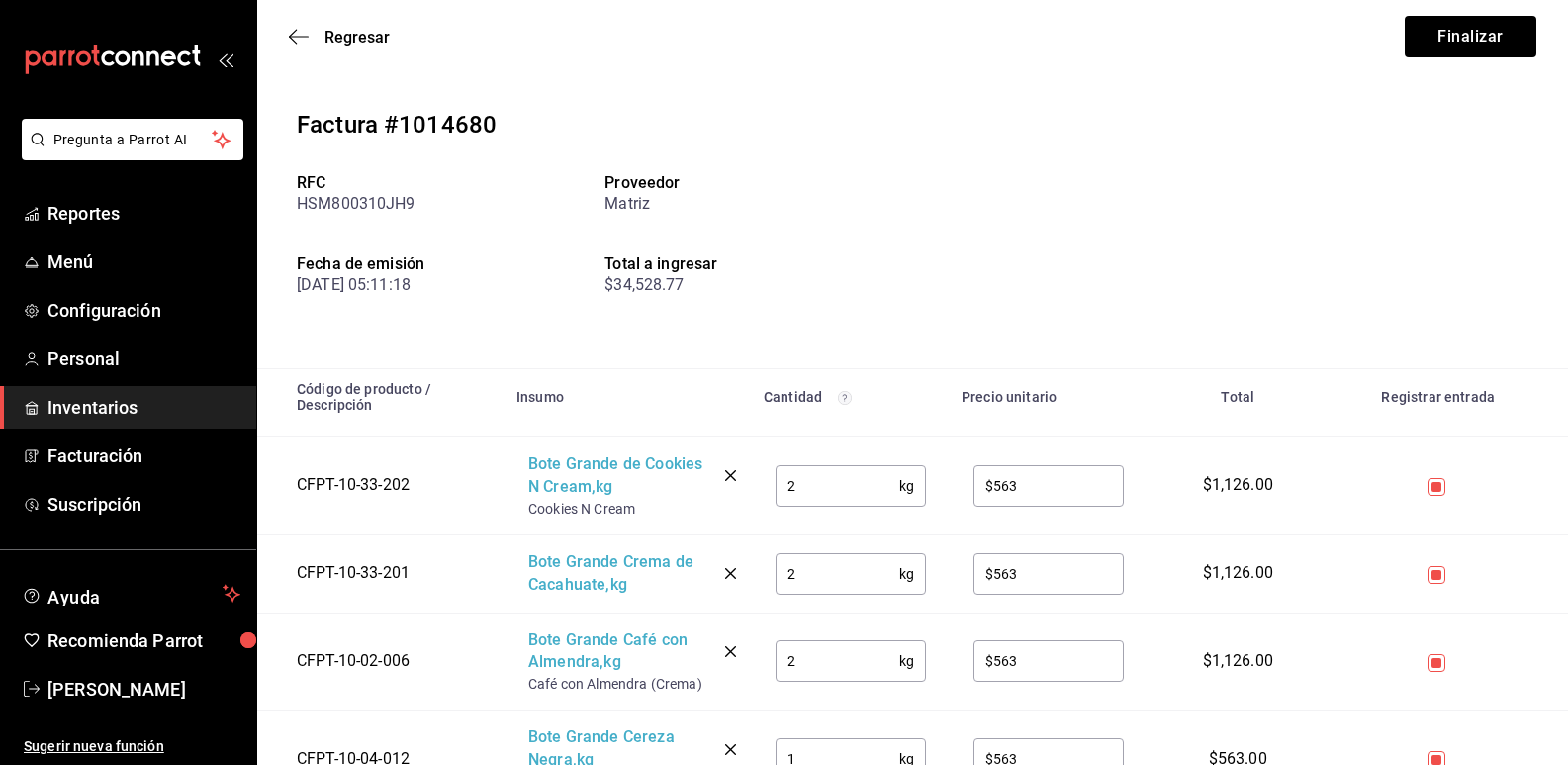
scroll to position [0, 0]
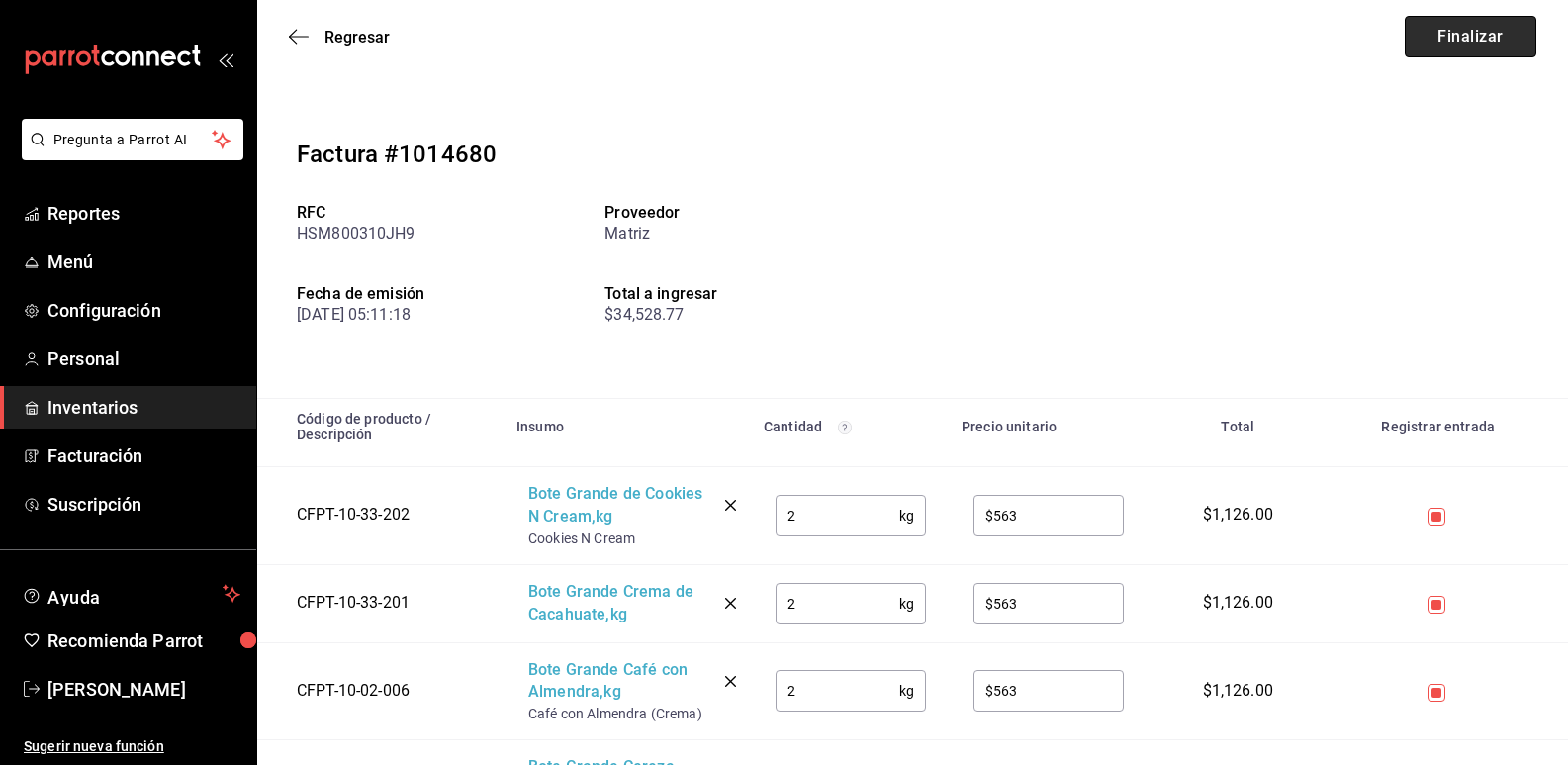
click at [1452, 31] on button "Finalizar" at bounding box center [1471, 37] width 132 height 42
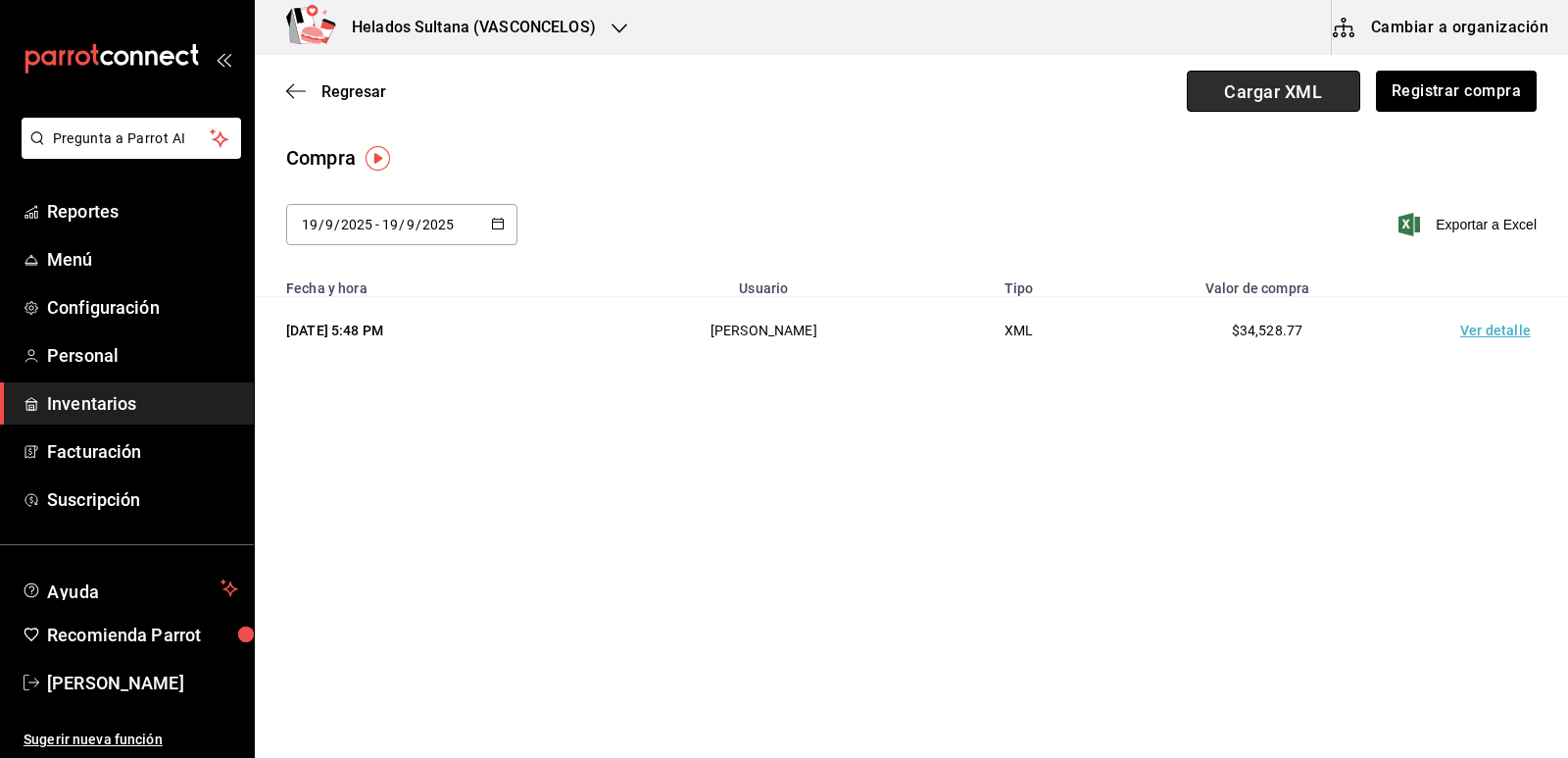
click at [1307, 90] on span "Cargar XML" at bounding box center [1274, 91] width 174 height 42
click at [0, 0] on input "Cargar XML" at bounding box center [0, 0] width 0 height 0
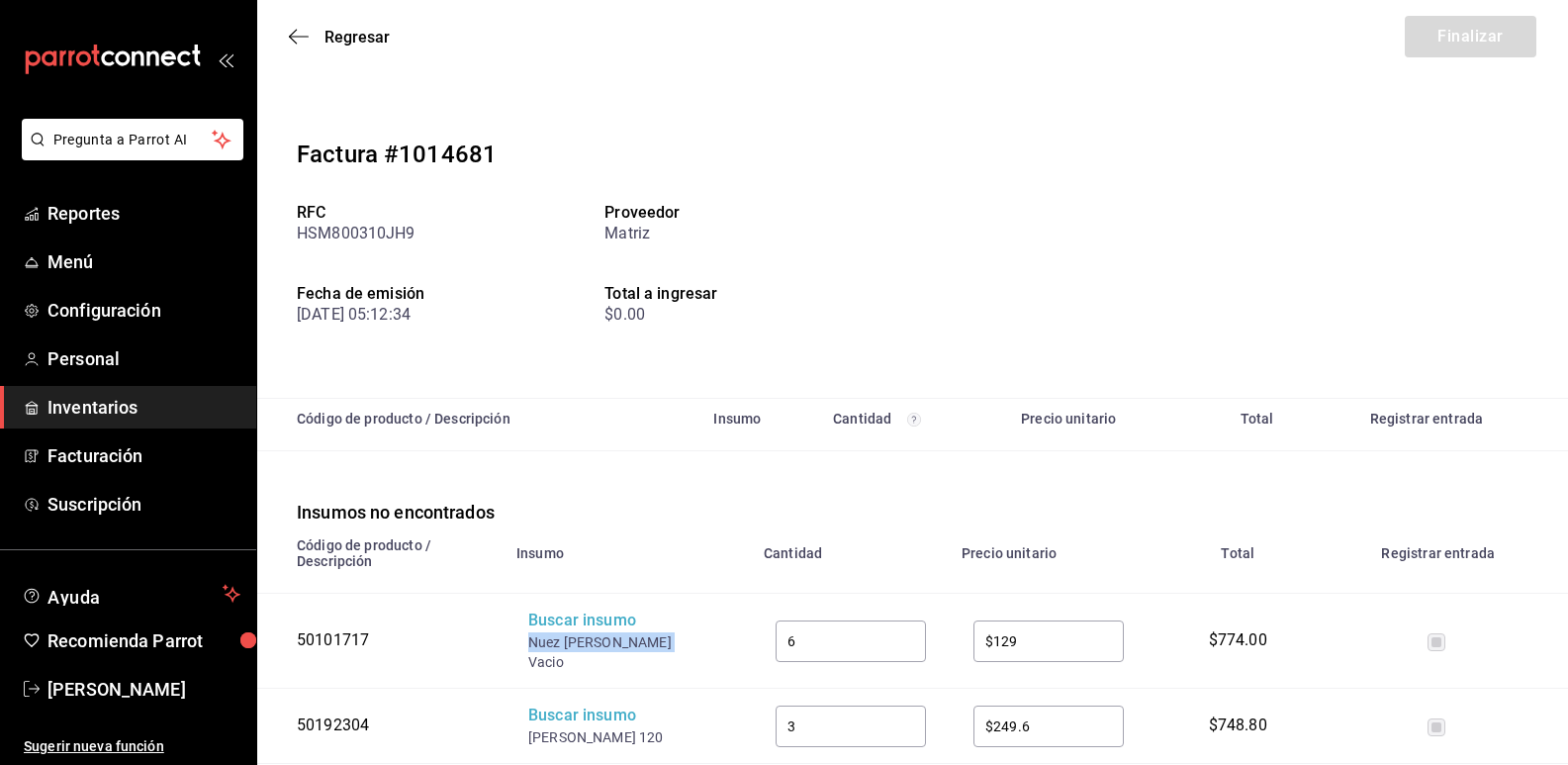
drag, startPoint x: 655, startPoint y: 644, endPoint x: 531, endPoint y: 639, distance: 124.1
click at [531, 639] on div "Nuez [PERSON_NAME] Vacio" at bounding box center [607, 652] width 159 height 40
click at [551, 638] on div "Nuez [PERSON_NAME] Vacio" at bounding box center [607, 652] width 159 height 40
click at [551, 630] on div "Buscar insumo" at bounding box center [607, 620] width 159 height 23
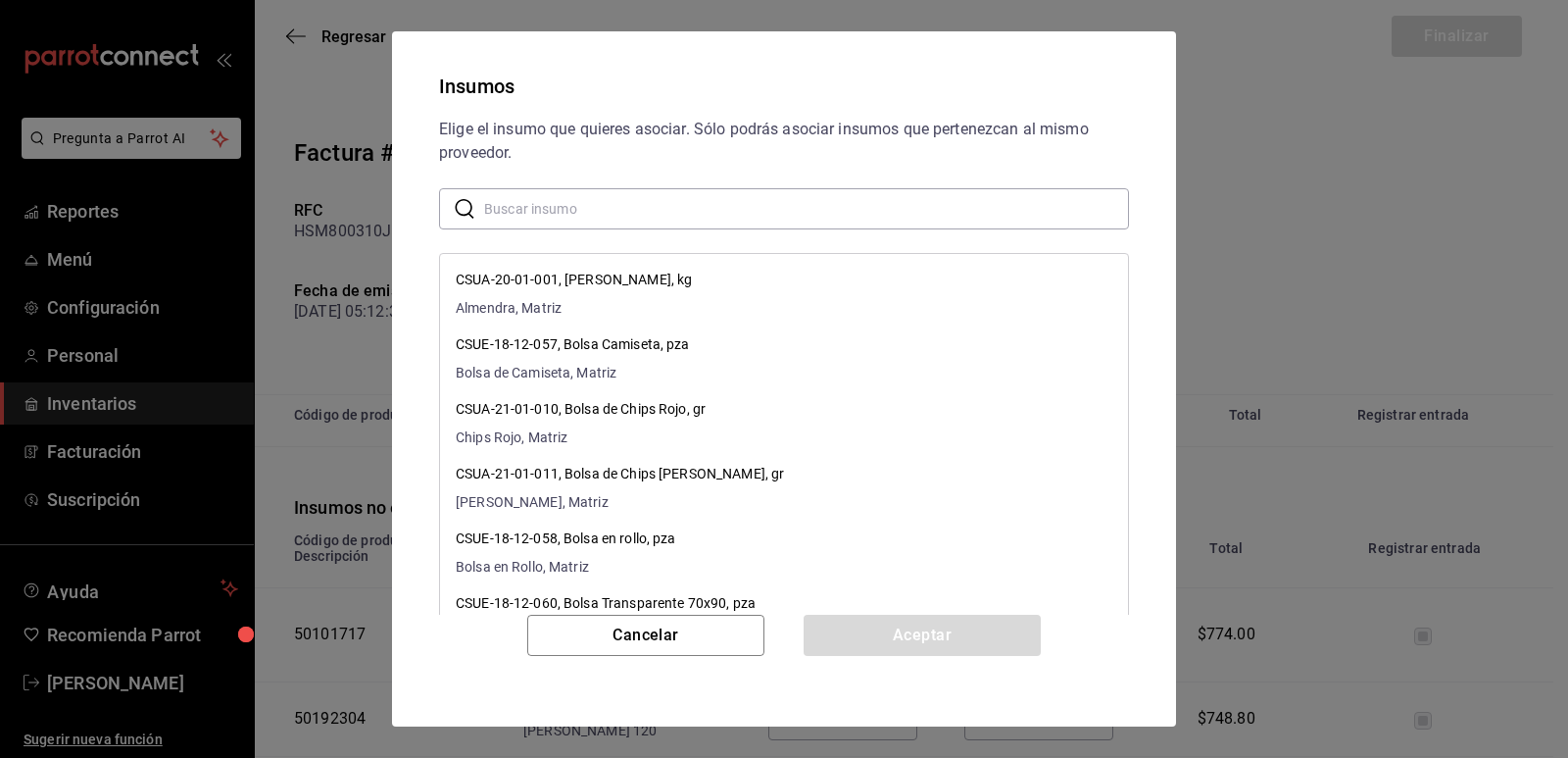
click at [608, 218] on input "text" at bounding box center [806, 209] width 645 height 40
paste input "Nuez [PERSON_NAME] Vacio"
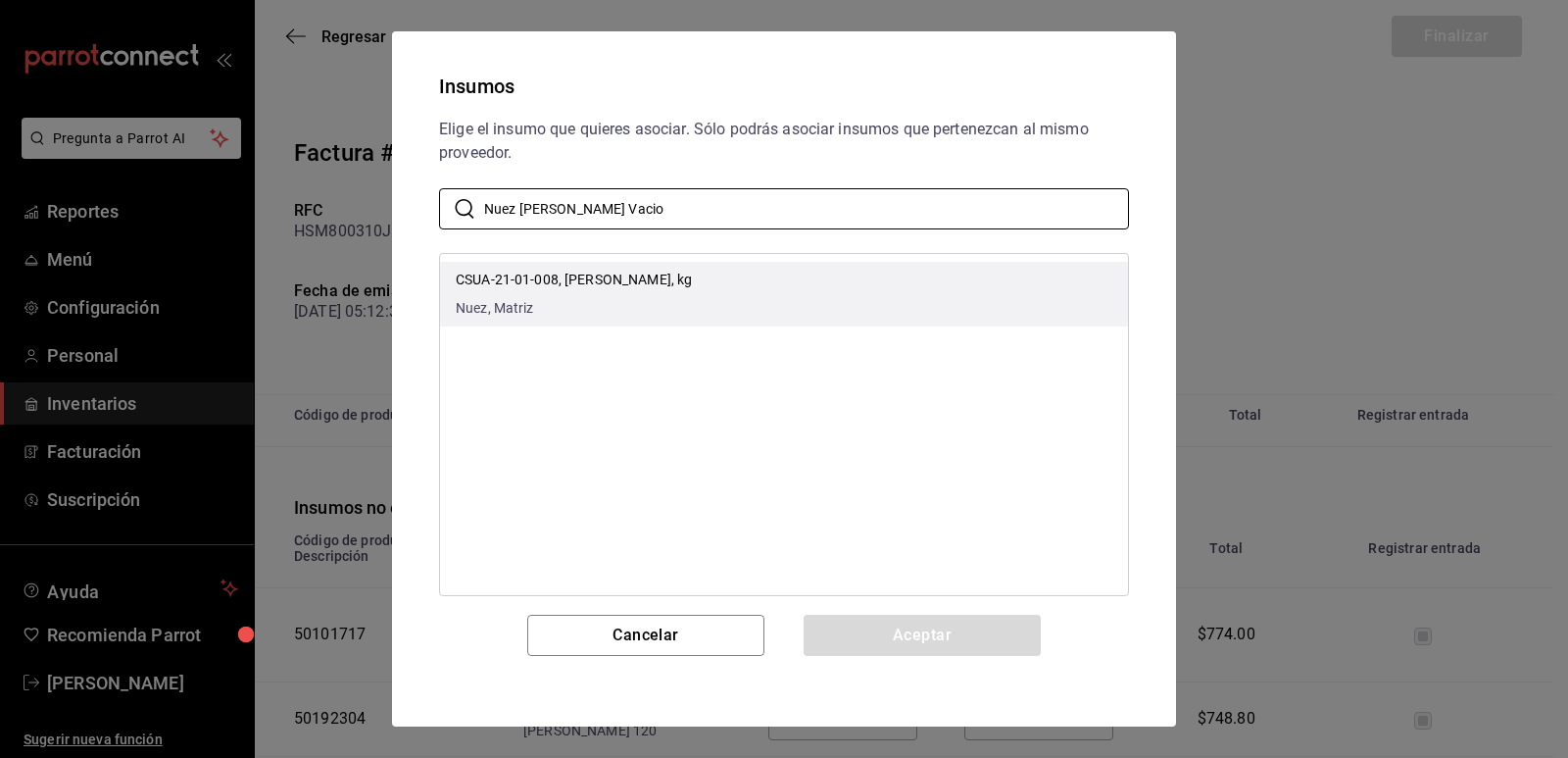
type input "Nuez [PERSON_NAME] Vacio"
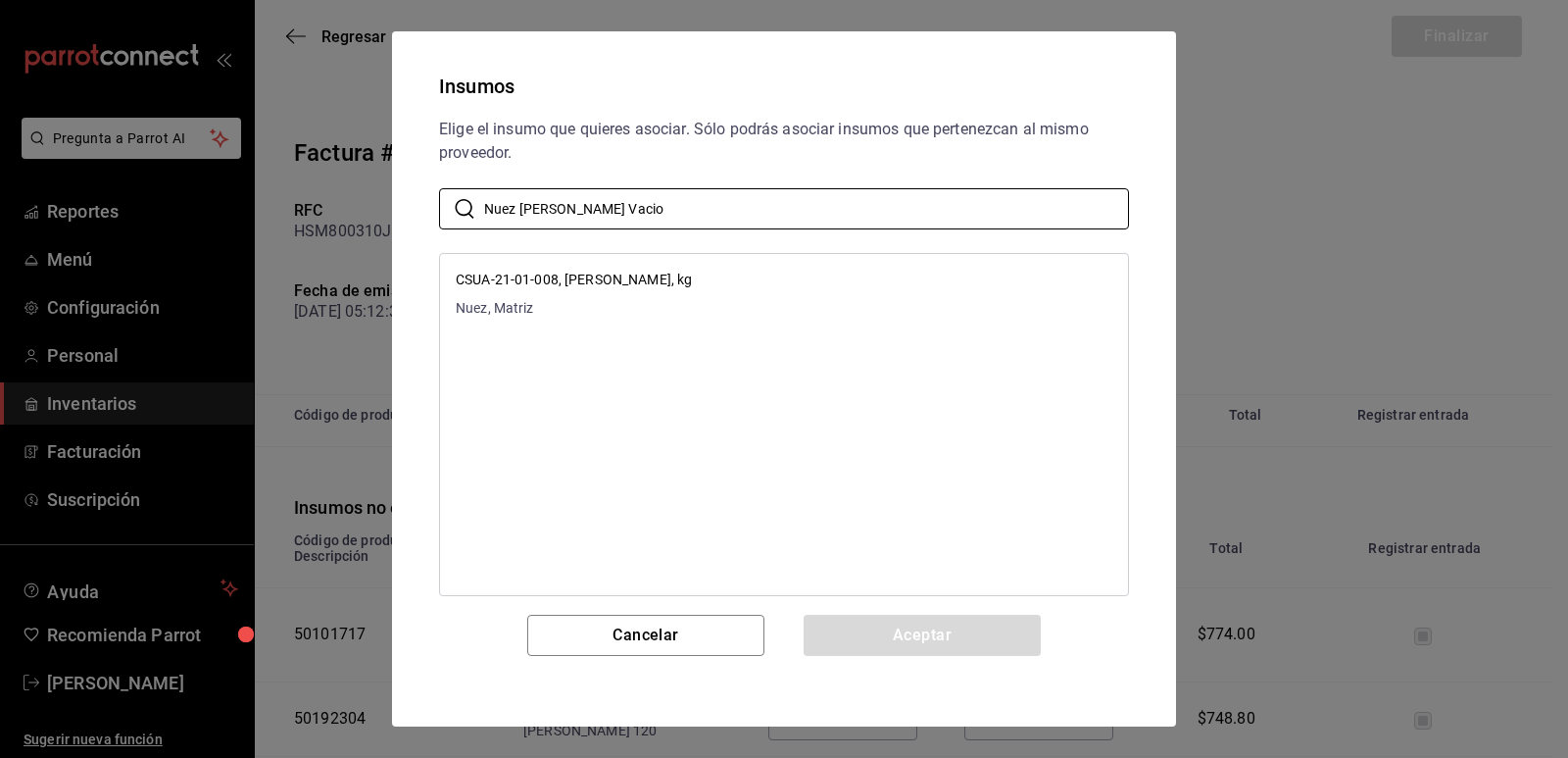
drag, startPoint x: 690, startPoint y: 274, endPoint x: 734, endPoint y: 397, distance: 130.6
click at [690, 275] on p "CSUA-21-01-008, [PERSON_NAME], kg" at bounding box center [573, 280] width 236 height 21
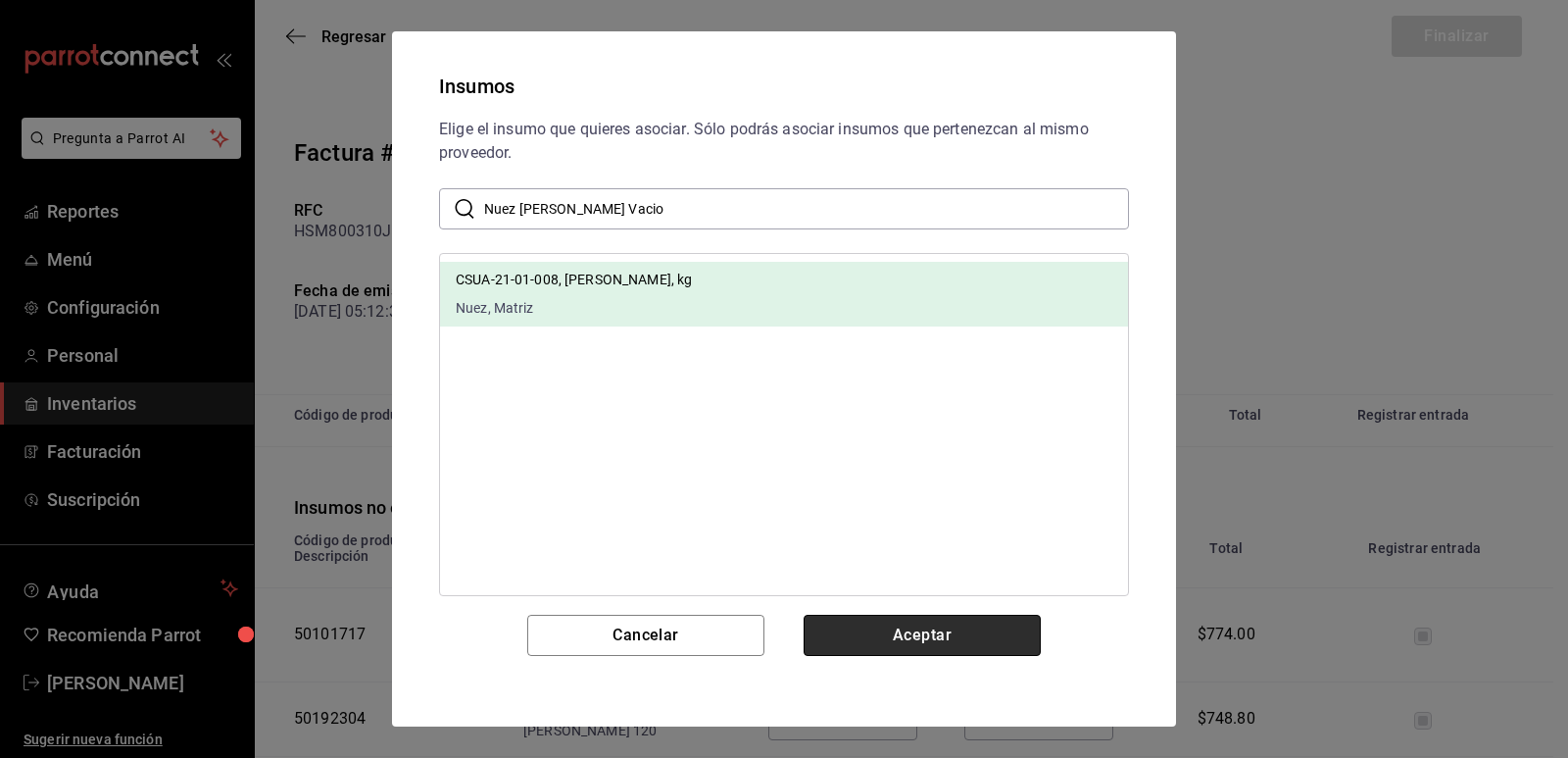
click at [885, 631] on button "Aceptar" at bounding box center [923, 635] width 237 height 42
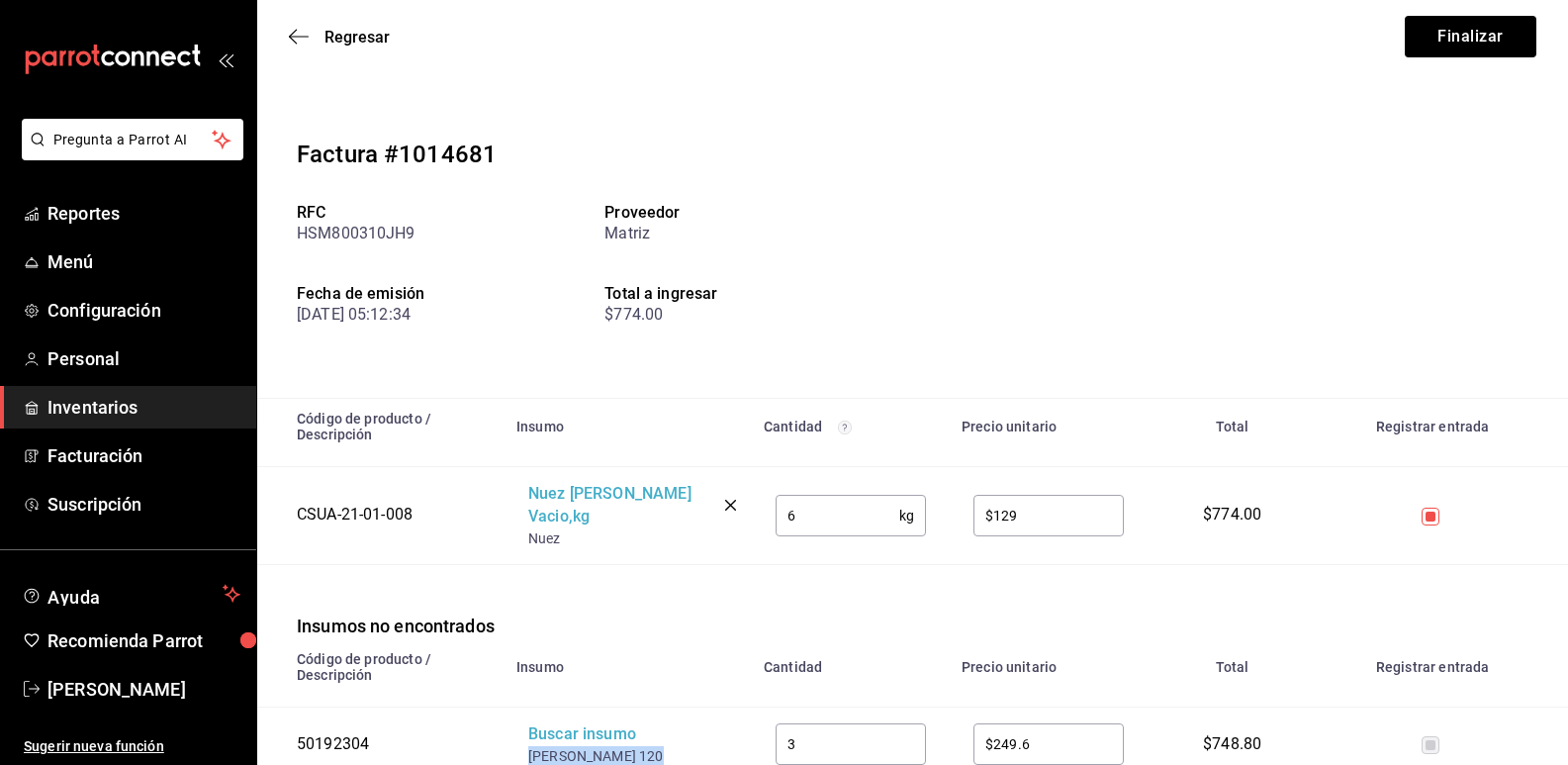
drag, startPoint x: 645, startPoint y: 738, endPoint x: 525, endPoint y: 731, distance: 120.2
click at [525, 731] on td "Buscar insumo Cono Vainilla 120" at bounding box center [628, 743] width 247 height 75
click at [547, 723] on div "Buscar insumo" at bounding box center [607, 734] width 159 height 23
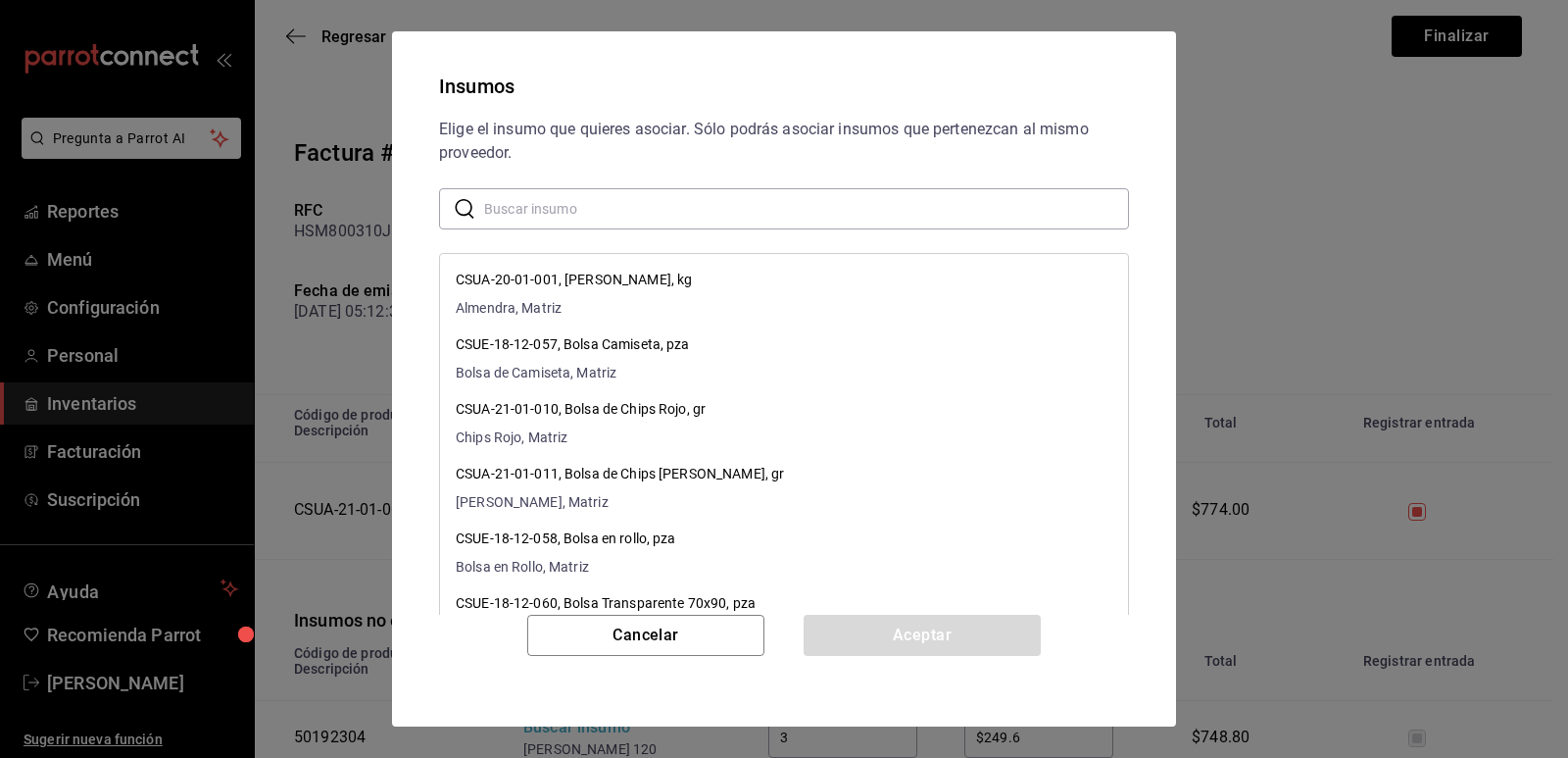
click at [677, 211] on input "text" at bounding box center [806, 209] width 645 height 40
paste input "[PERSON_NAME] 120"
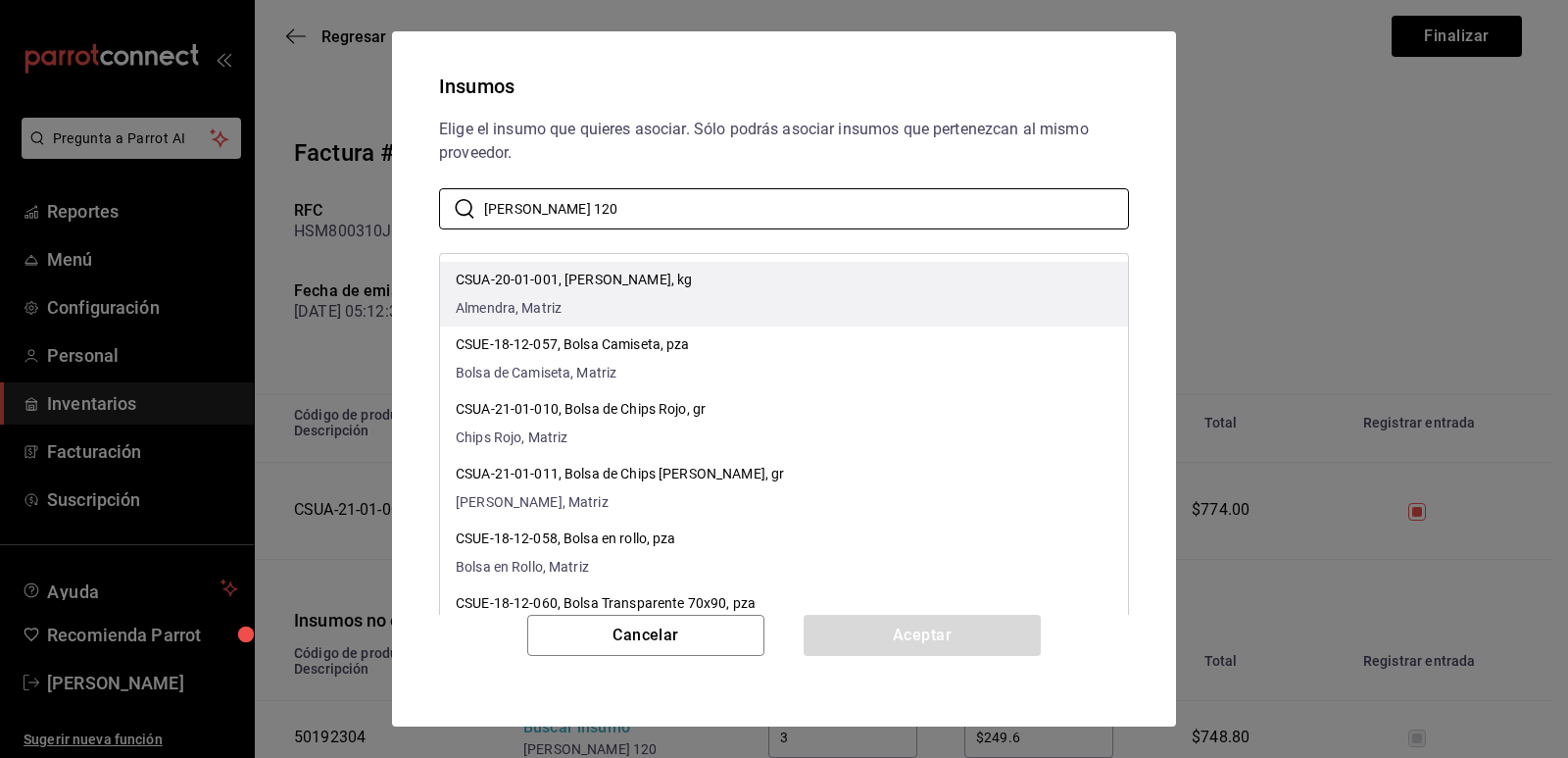
type input "[PERSON_NAME] 120"
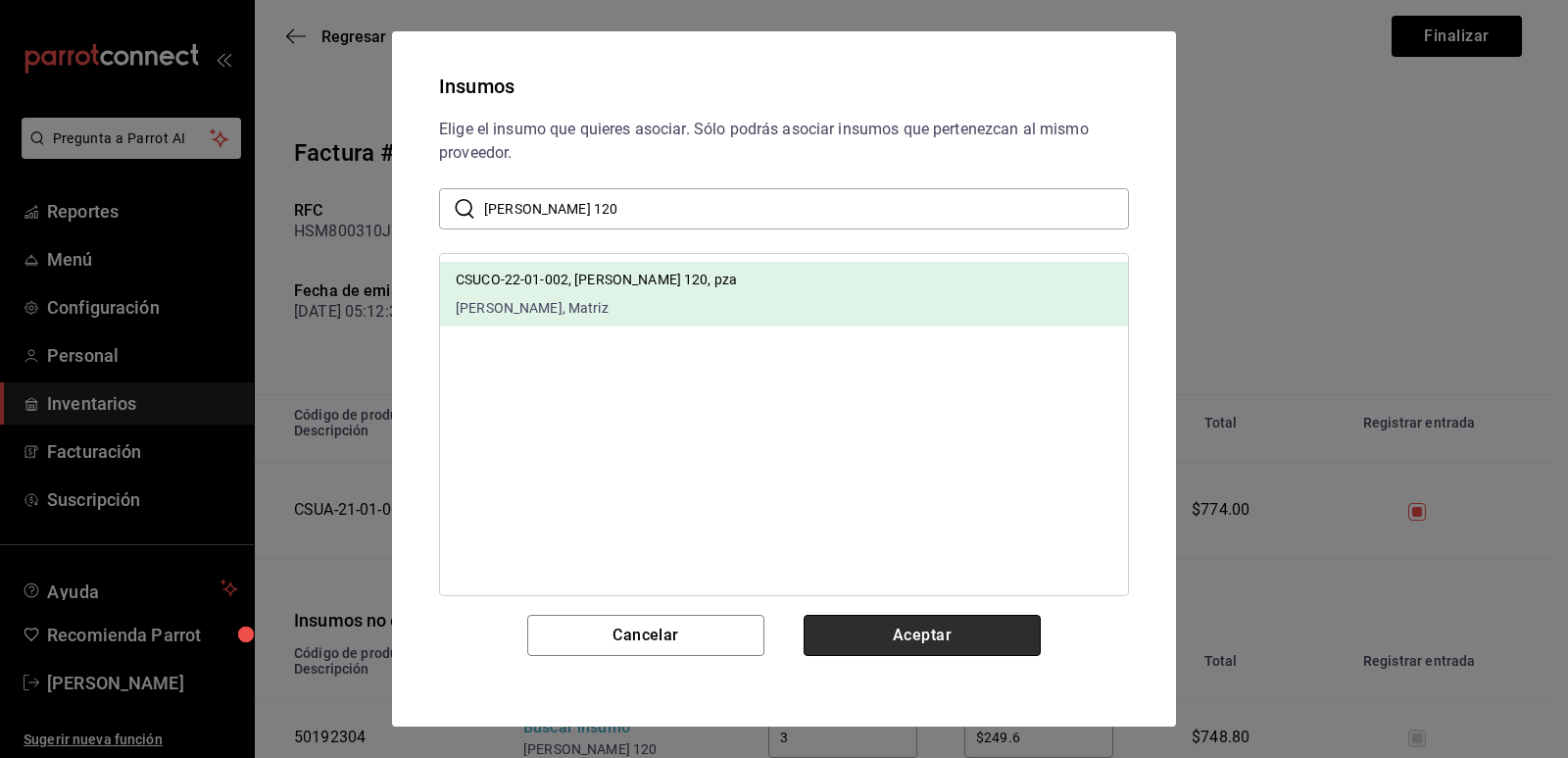
click at [890, 622] on button "Aceptar" at bounding box center [923, 635] width 237 height 42
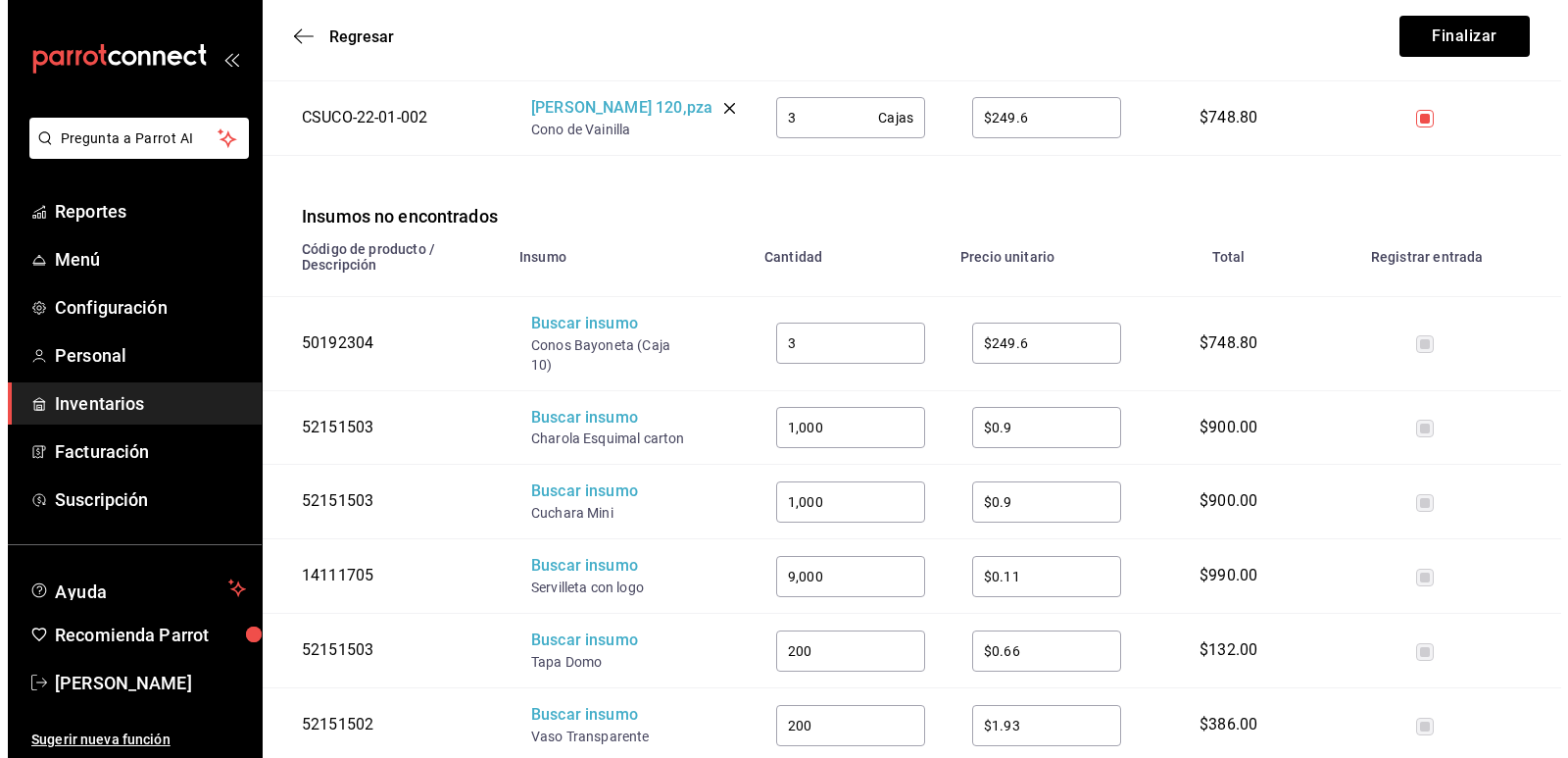
scroll to position [490, 0]
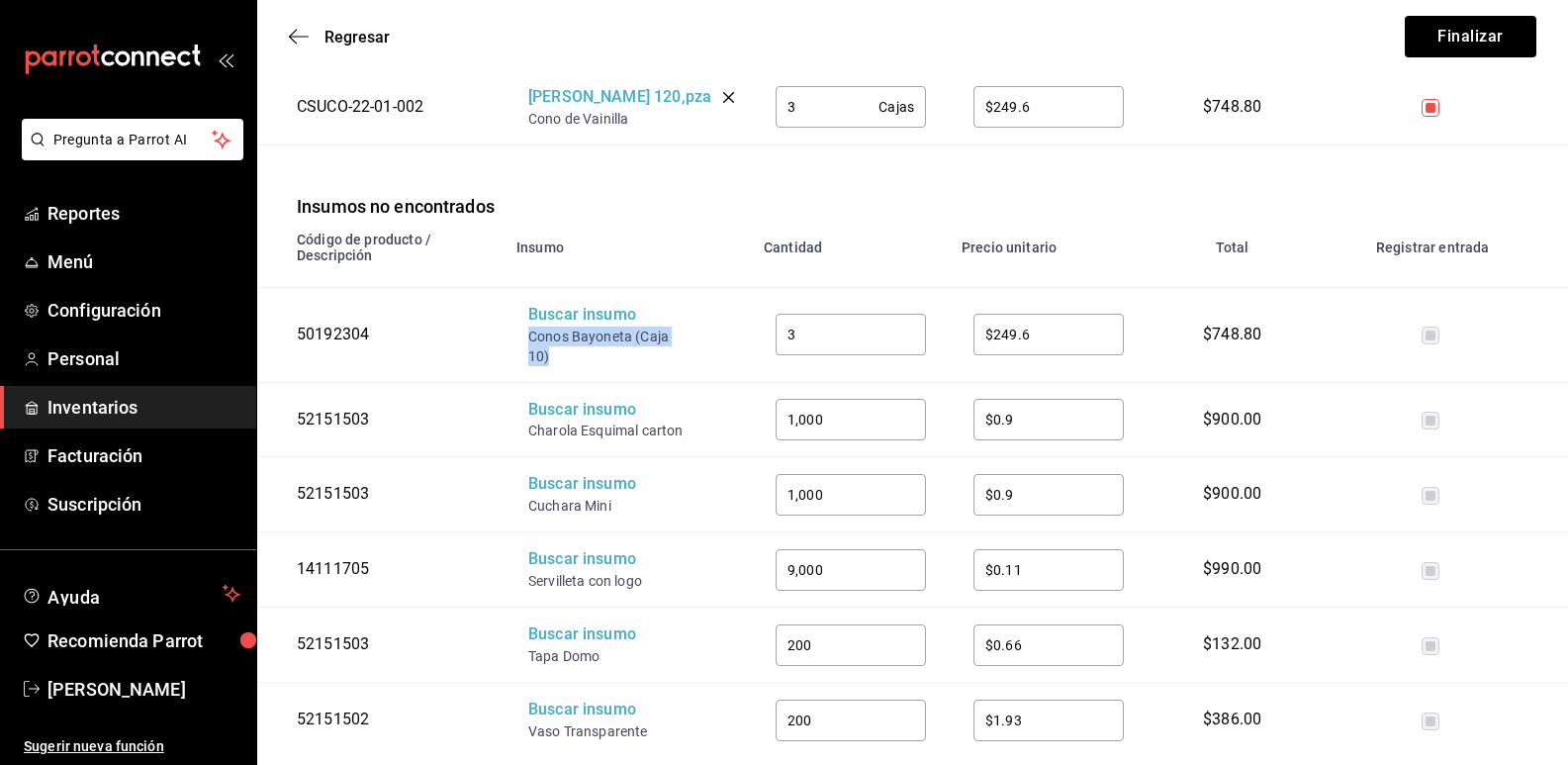
drag, startPoint x: 563, startPoint y: 337, endPoint x: 522, endPoint y: 317, distance: 45.6
click at [522, 317] on td "Buscar insumo Conos [MEDICAL_DATA] (Caja 10)" at bounding box center [628, 334] width 247 height 95
click at [541, 304] on div "Buscar insumo" at bounding box center [607, 315] width 159 height 23
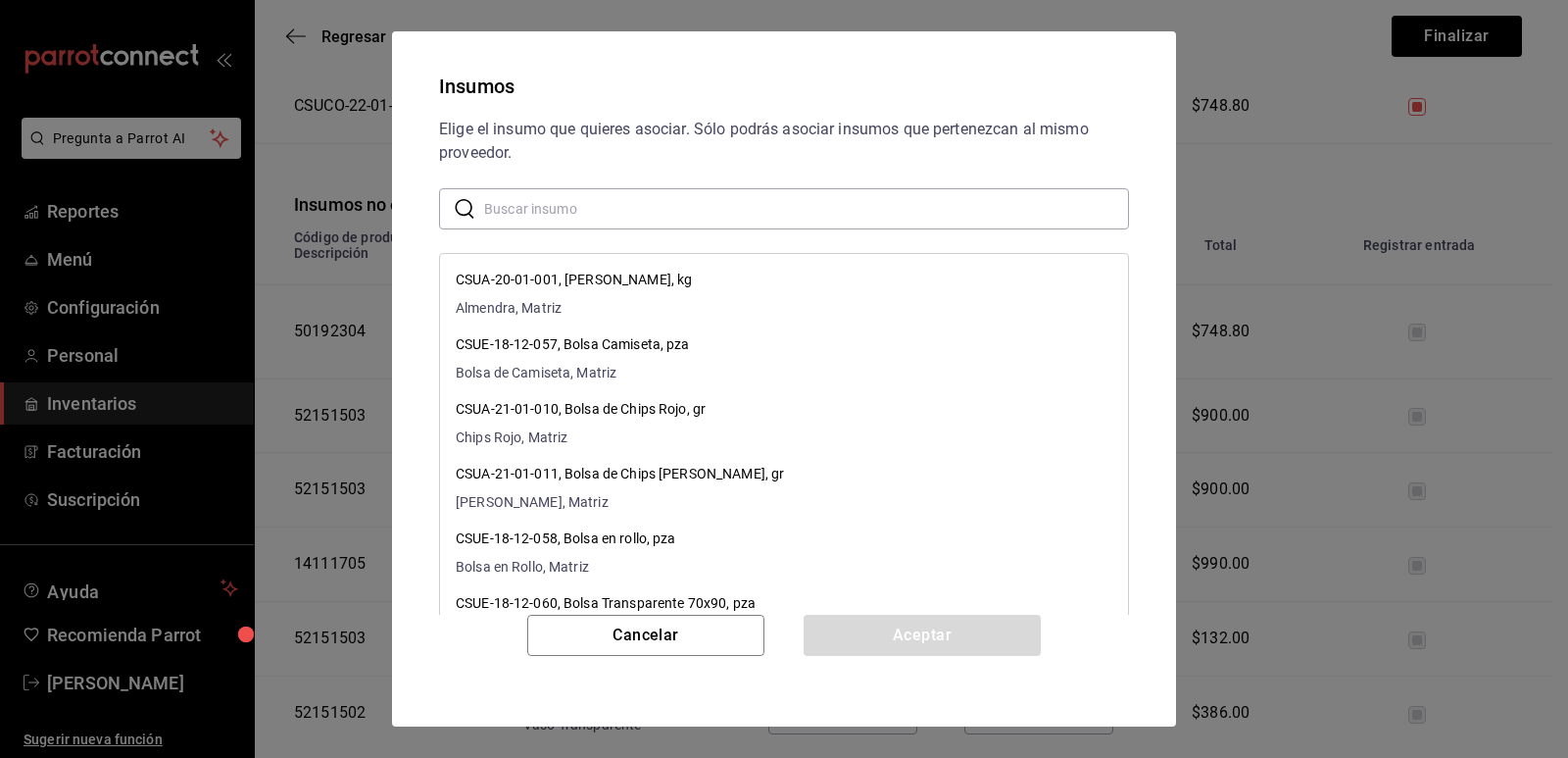
click at [743, 214] on input "text" at bounding box center [806, 209] width 645 height 40
paste input "Conos Bayoneta (Caja 10)"
type input "Conos Bayoneta (Caja 10)"
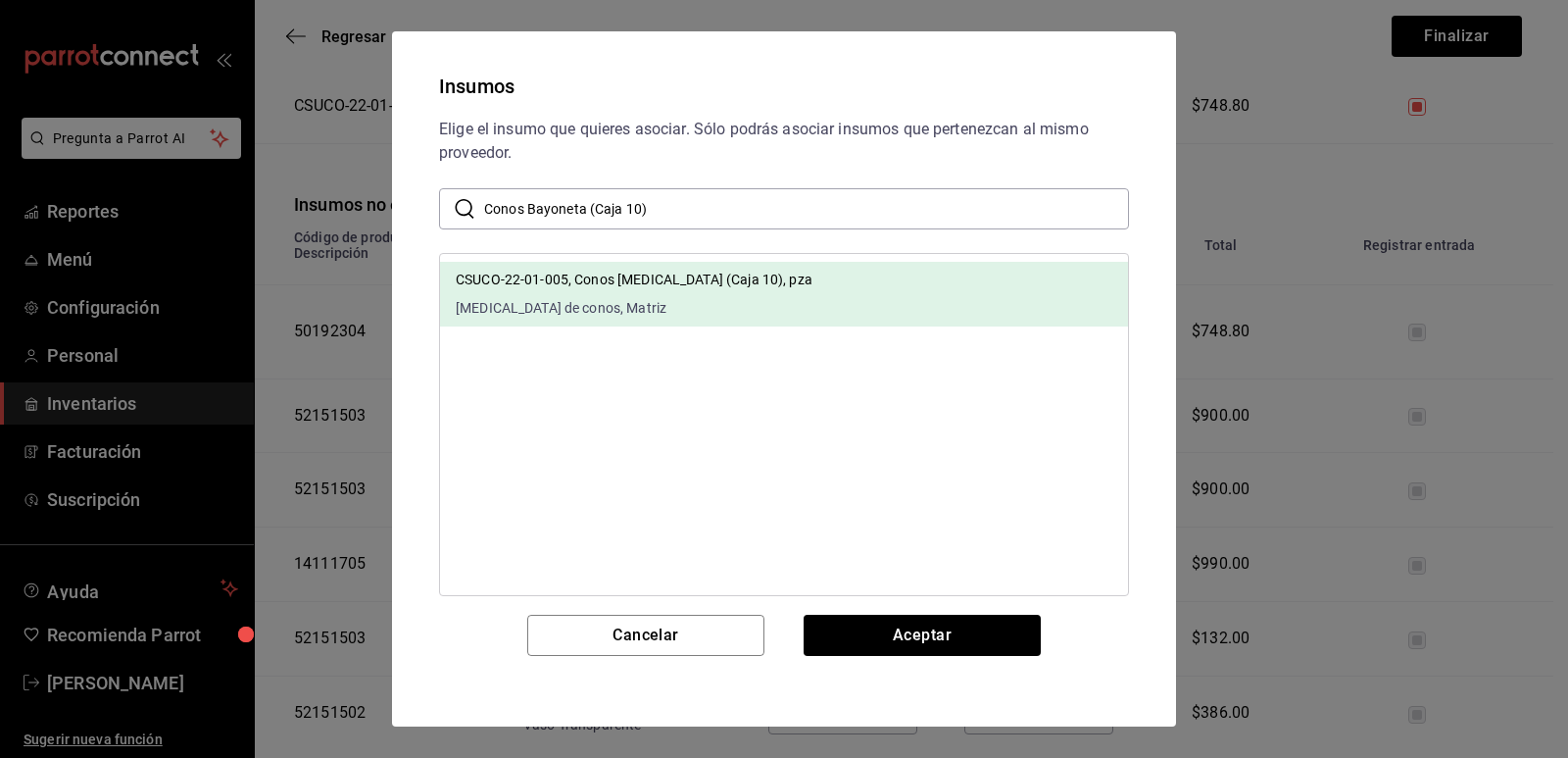
click at [861, 614] on div "Elige el insumo que quieres asociar. Sólo podrás asociar insumos que pertenezca…" at bounding box center [784, 366] width 737 height 497
click at [869, 637] on button "Aceptar" at bounding box center [923, 635] width 237 height 42
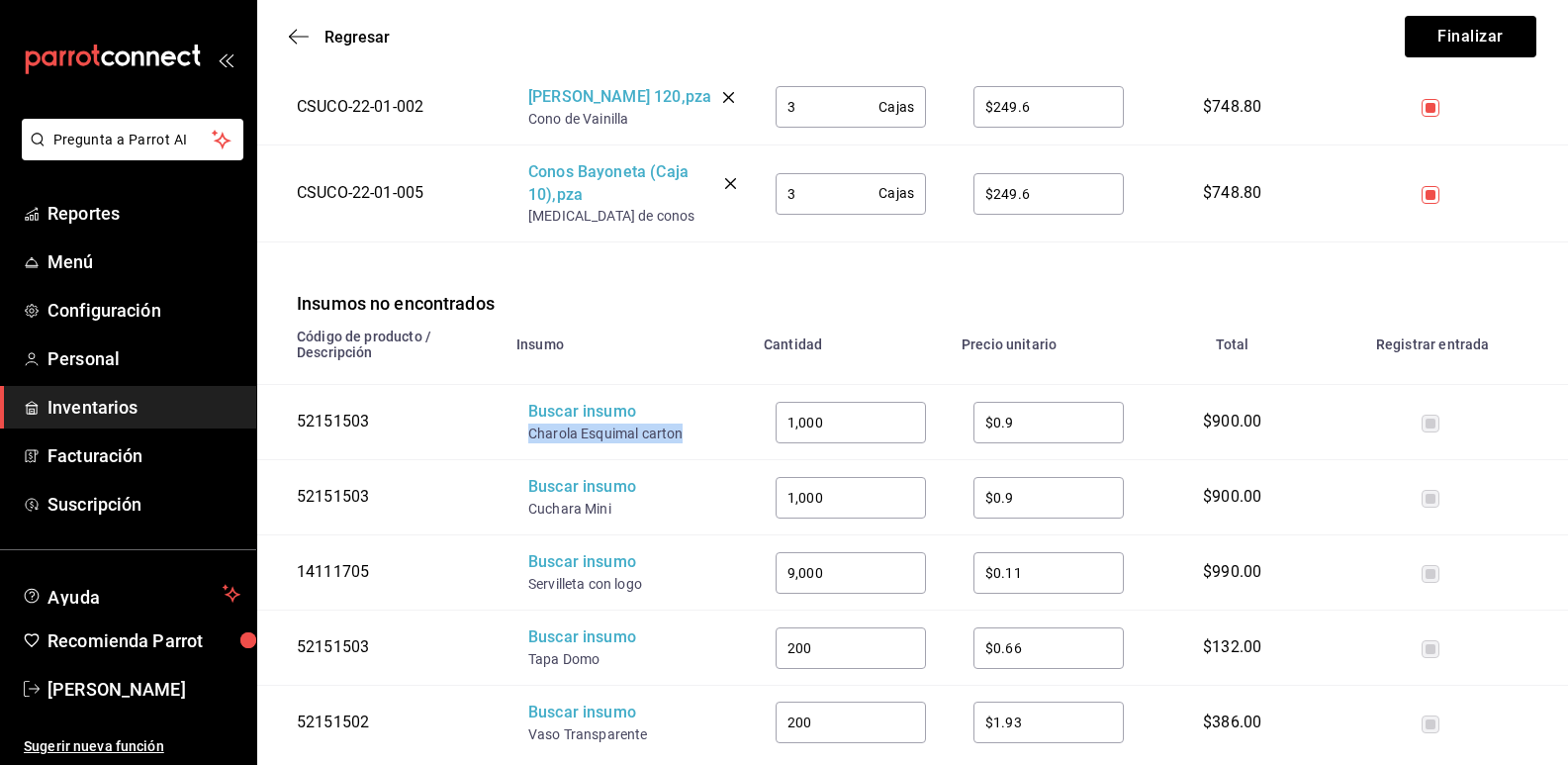
drag, startPoint x: 688, startPoint y: 419, endPoint x: 526, endPoint y: 410, distance: 162.2
click at [526, 410] on td "Buscar insumo Charola Esquimal carton" at bounding box center [628, 422] width 247 height 75
click at [562, 401] on div "Buscar insumo" at bounding box center [607, 412] width 159 height 23
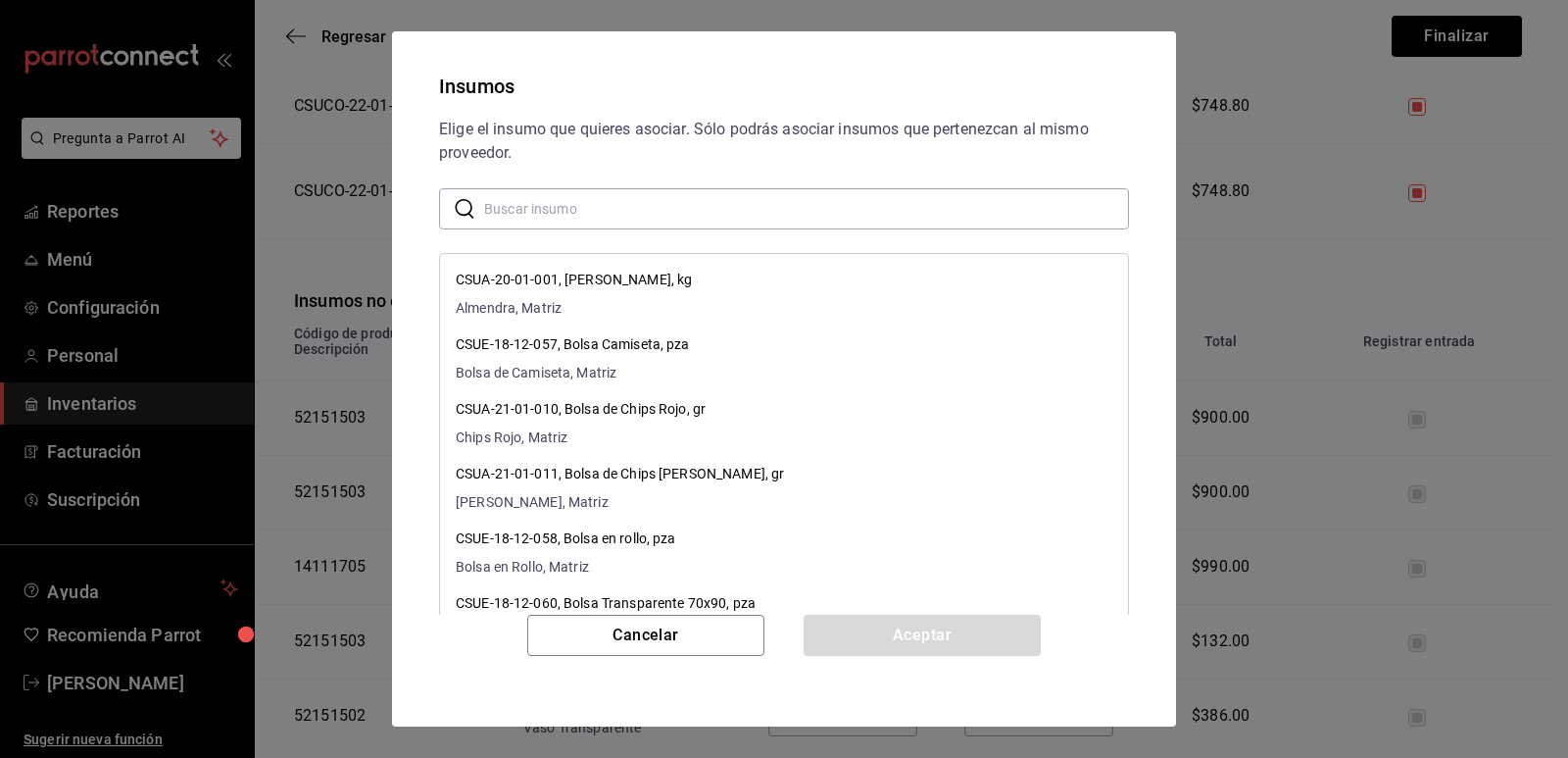
click at [655, 208] on input "text" at bounding box center [806, 209] width 645 height 40
paste input "Charola Esquimal carton"
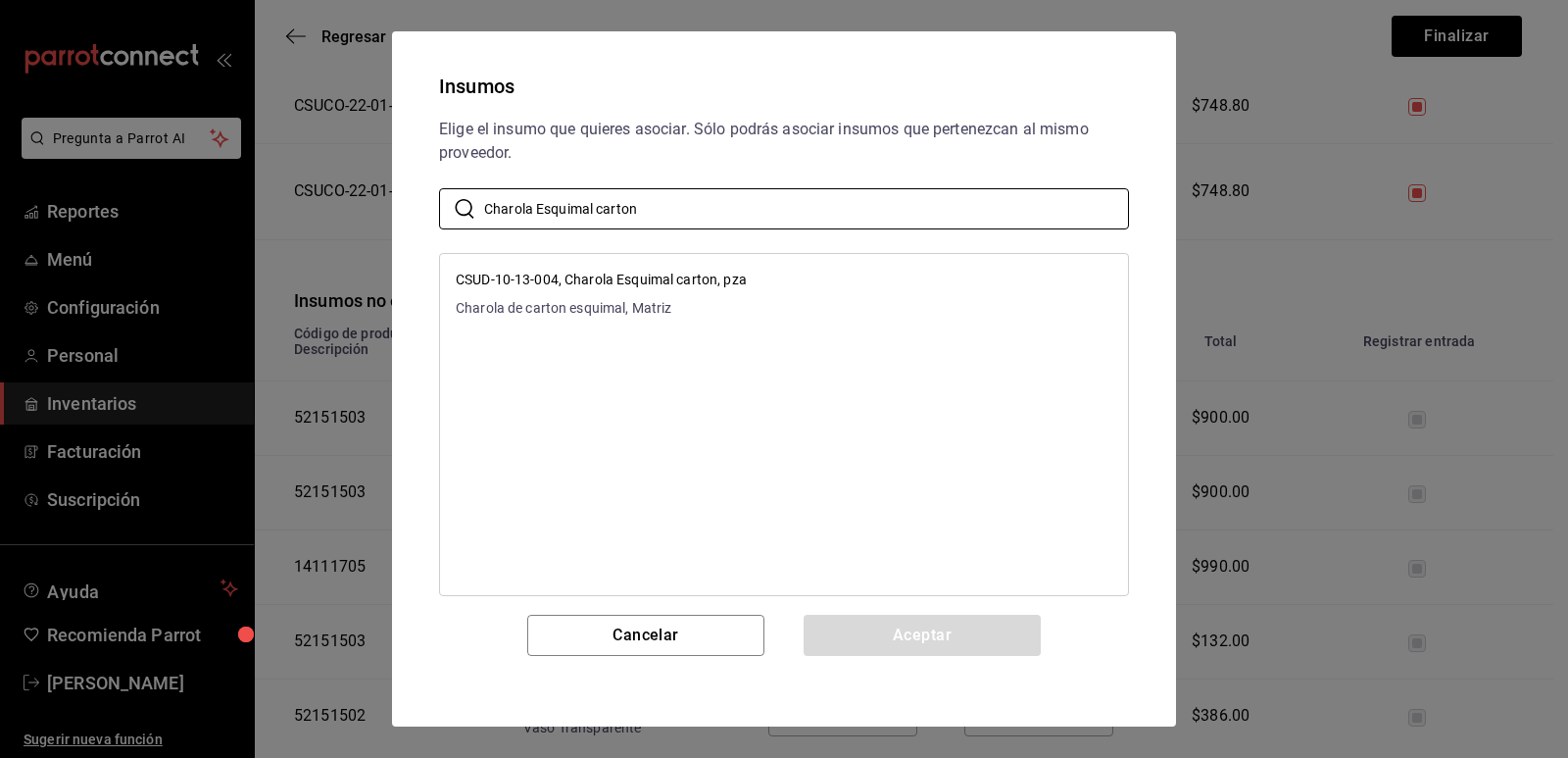
type input "Charola Esquimal carton"
click at [812, 289] on li "CSUD-10-13-004, Charola Esquimal carton, pza Charola de carton esquimal, Matriz" at bounding box center [784, 294] width 688 height 64
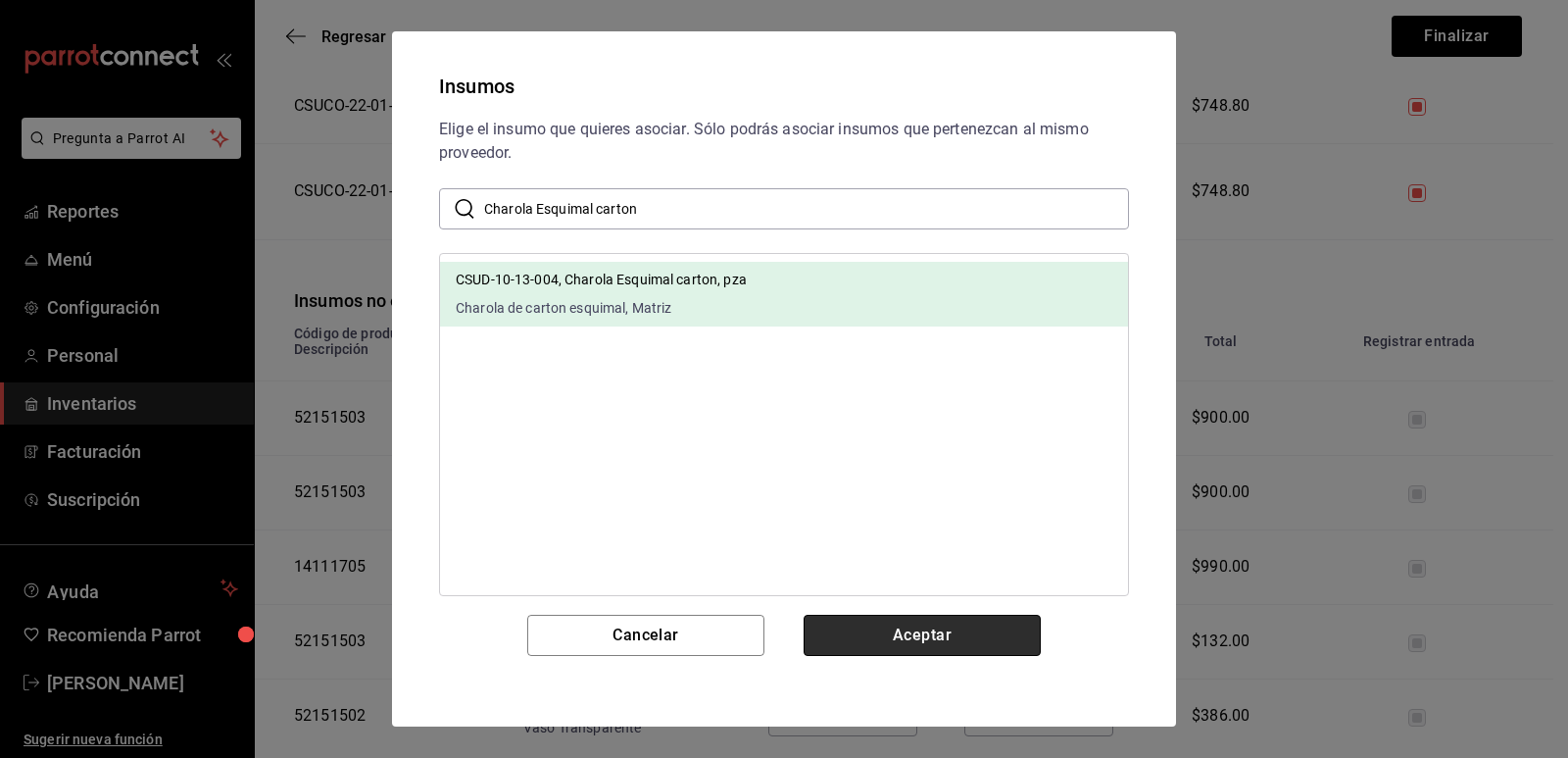
click at [868, 621] on button "Aceptar" at bounding box center [923, 635] width 237 height 42
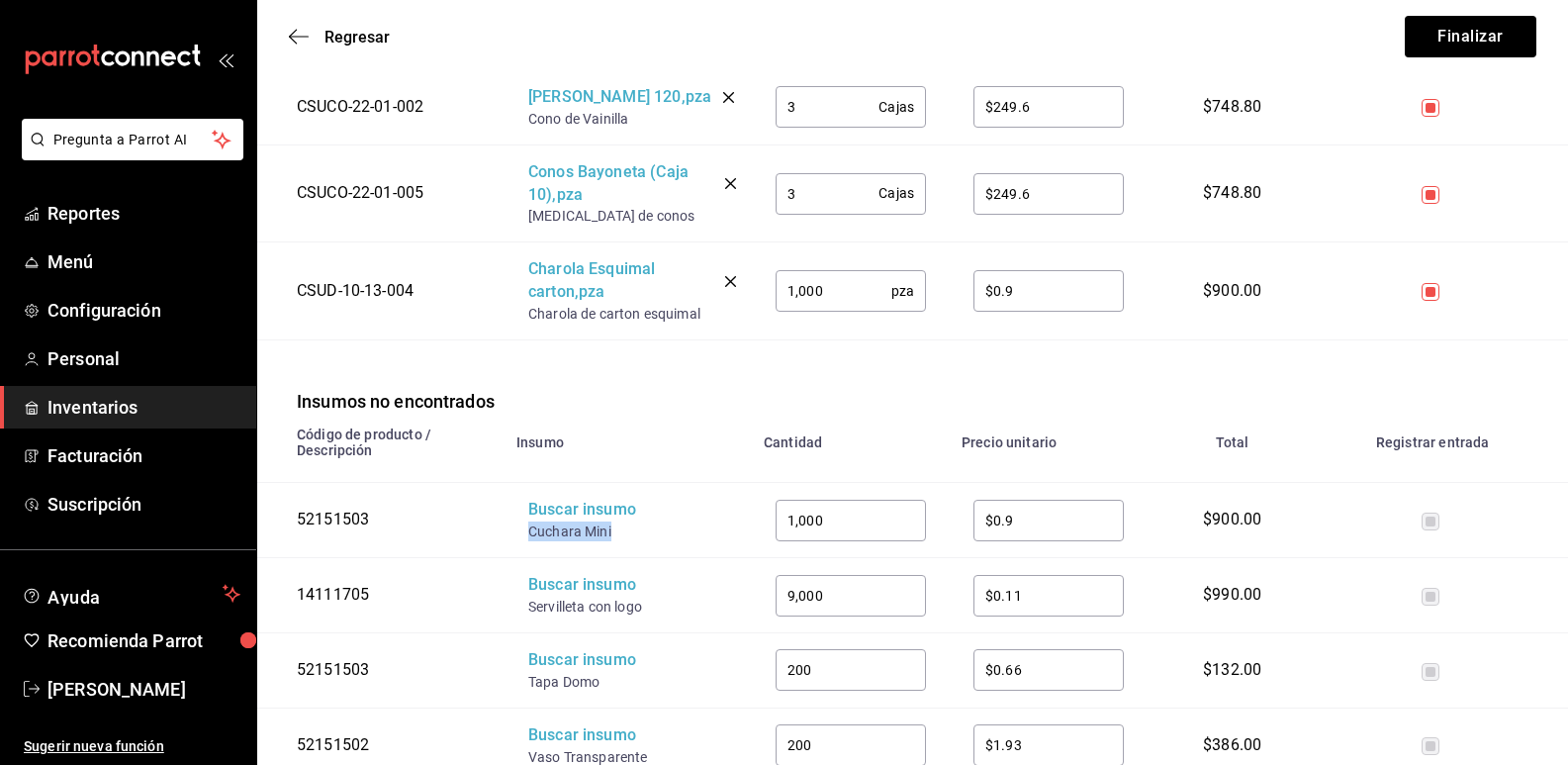
drag, startPoint x: 617, startPoint y: 511, endPoint x: 532, endPoint y: 507, distance: 85.1
click at [532, 522] on div "Cuchara Mini" at bounding box center [607, 532] width 159 height 20
click at [565, 500] on div "Buscar insumo" at bounding box center [607, 510] width 159 height 23
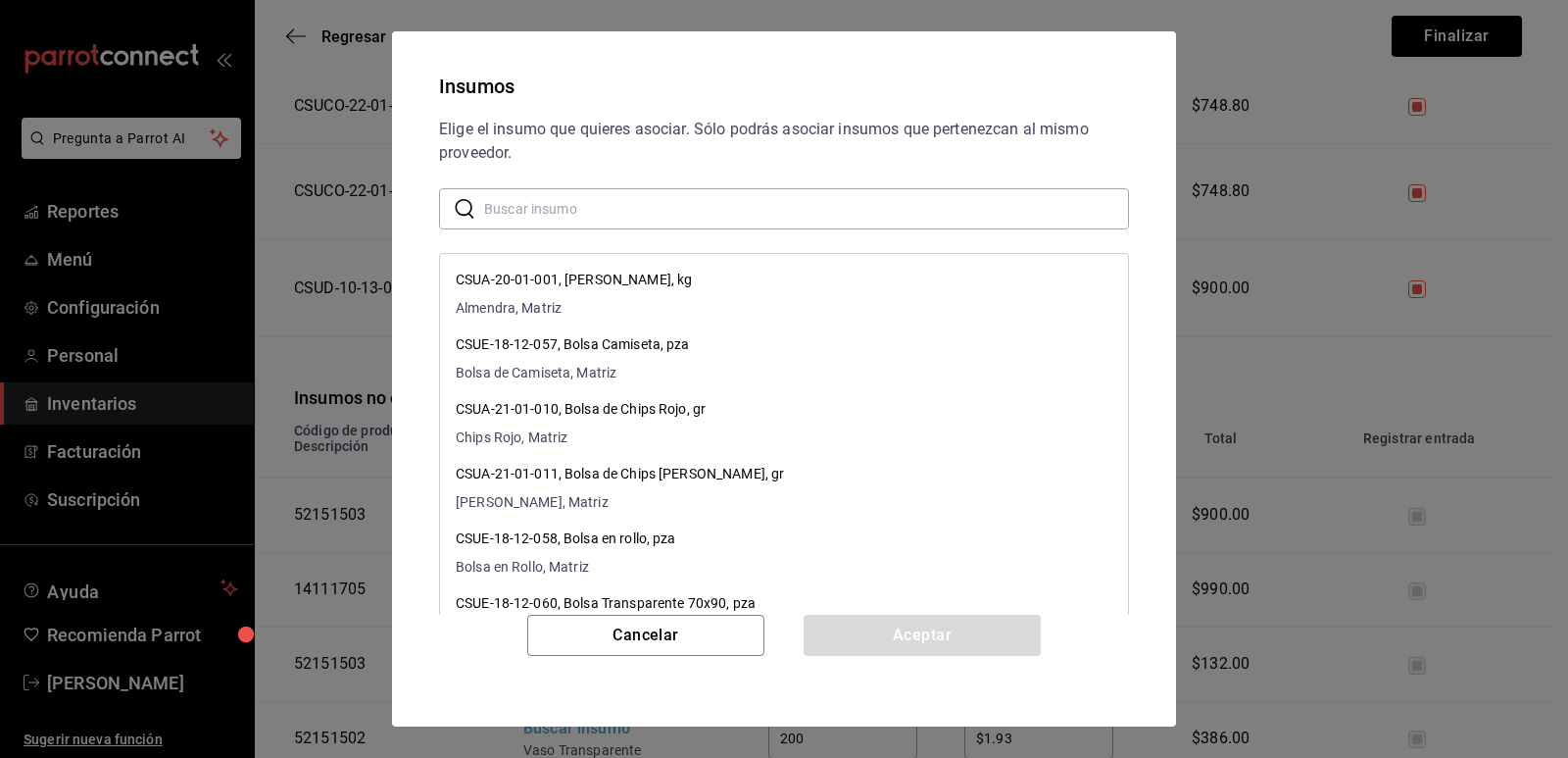
click at [646, 214] on input "text" at bounding box center [806, 209] width 645 height 40
paste input "Cuchara Mini"
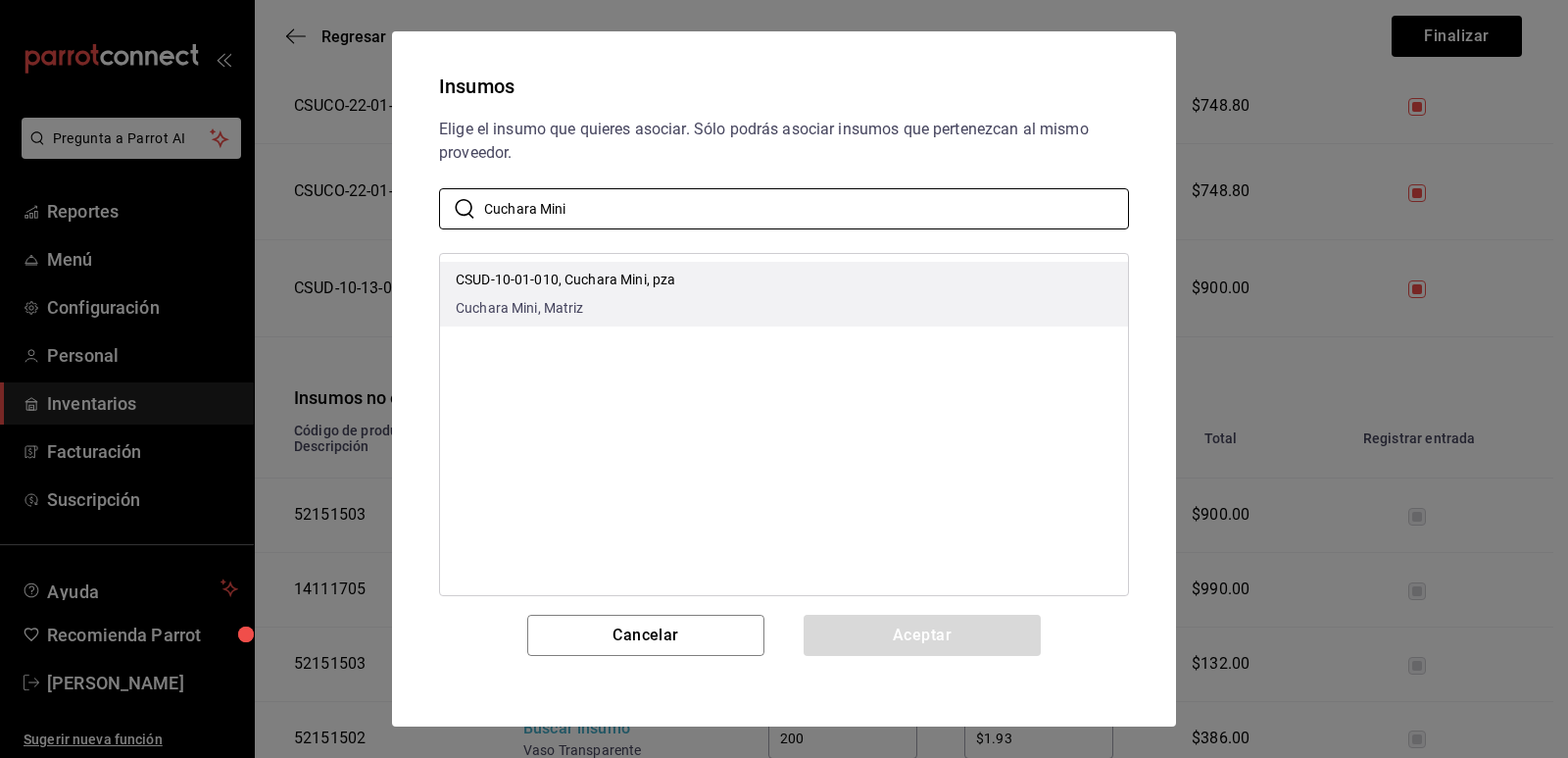
type input "Cuchara Mini"
click at [779, 285] on li "CSUD-10-01-010, Cuchara Mini, pza Cuchara Mini, Matriz" at bounding box center [784, 294] width 688 height 64
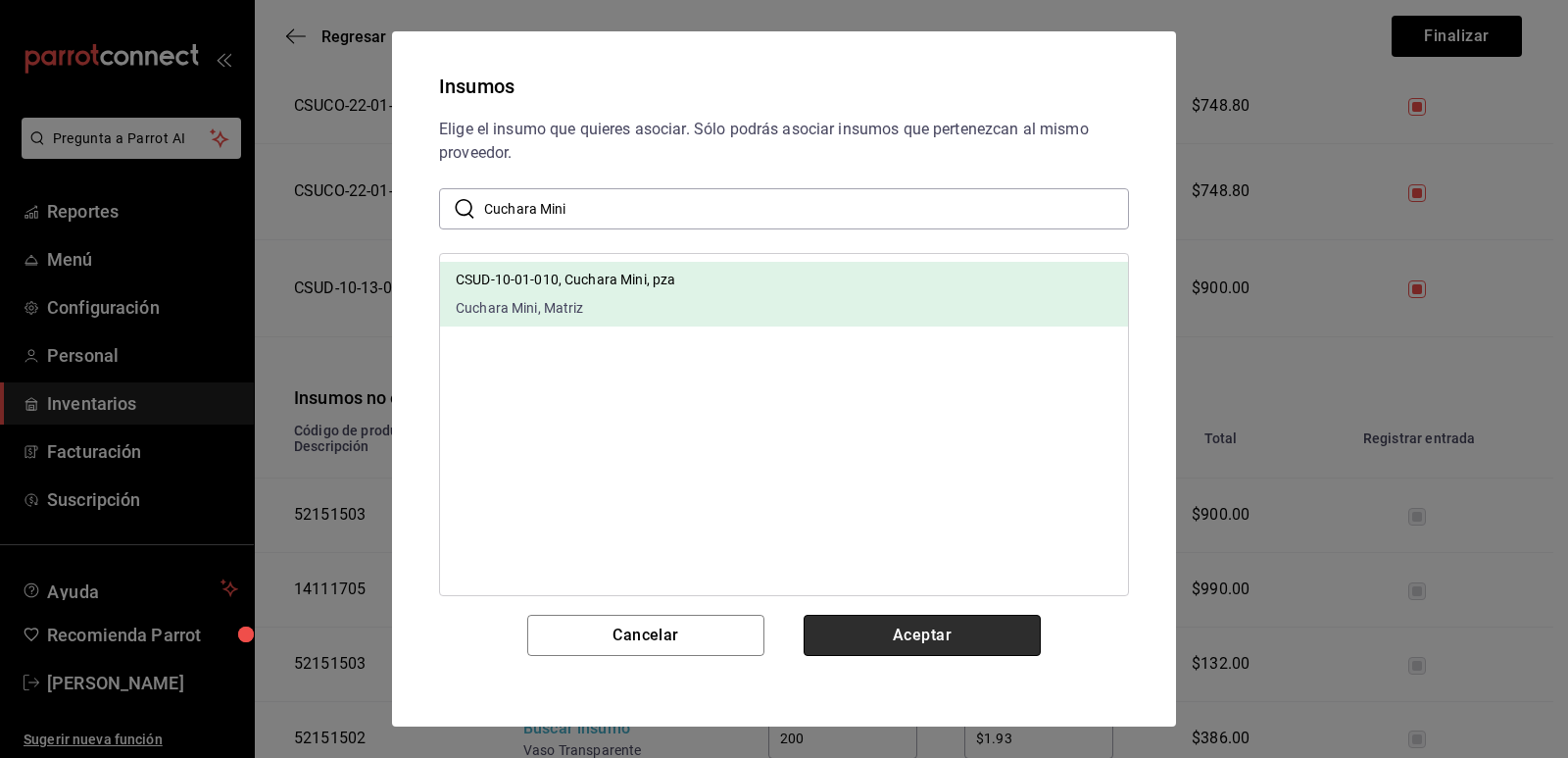
click at [893, 635] on button "Aceptar" at bounding box center [923, 635] width 237 height 42
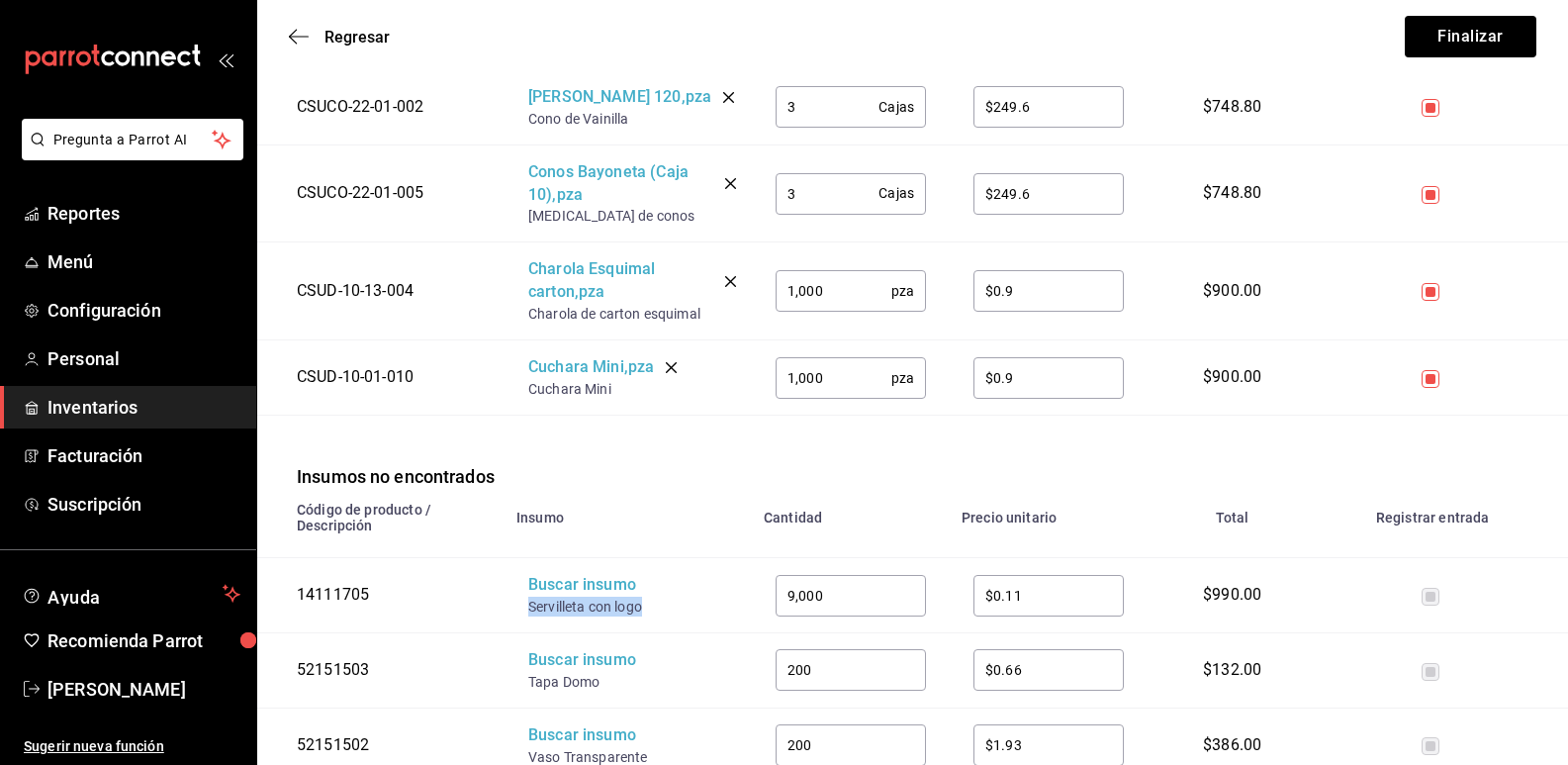
drag, startPoint x: 615, startPoint y: 585, endPoint x: 521, endPoint y: 579, distance: 94.2
click at [521, 579] on td "Buscar insumo Servilleta con logo" at bounding box center [628, 595] width 247 height 75
click at [559, 574] on div "Buscar insumo" at bounding box center [607, 584] width 159 height 23
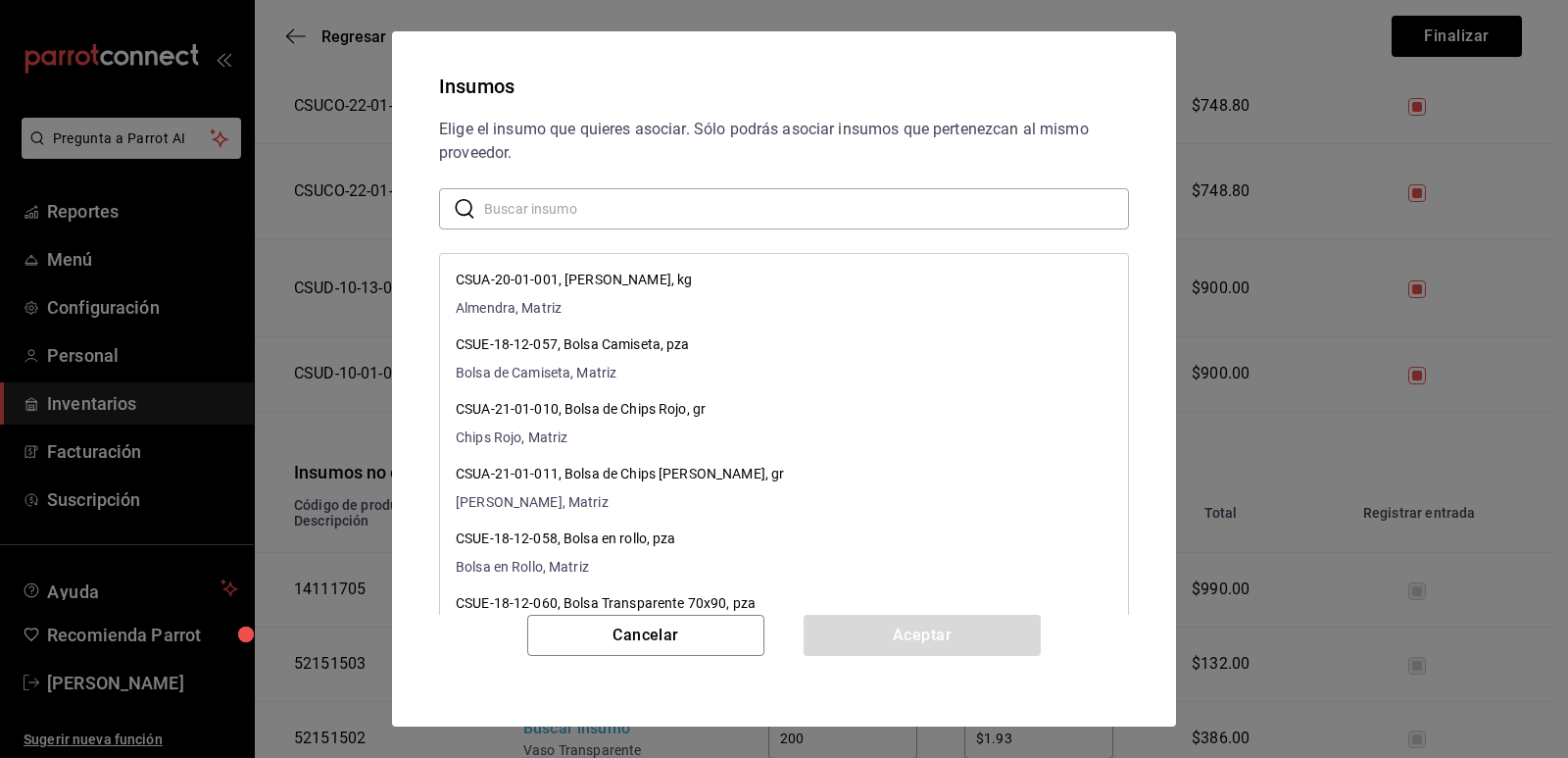
click at [710, 193] on input "text" at bounding box center [806, 209] width 645 height 40
paste input "Servilleta con logo"
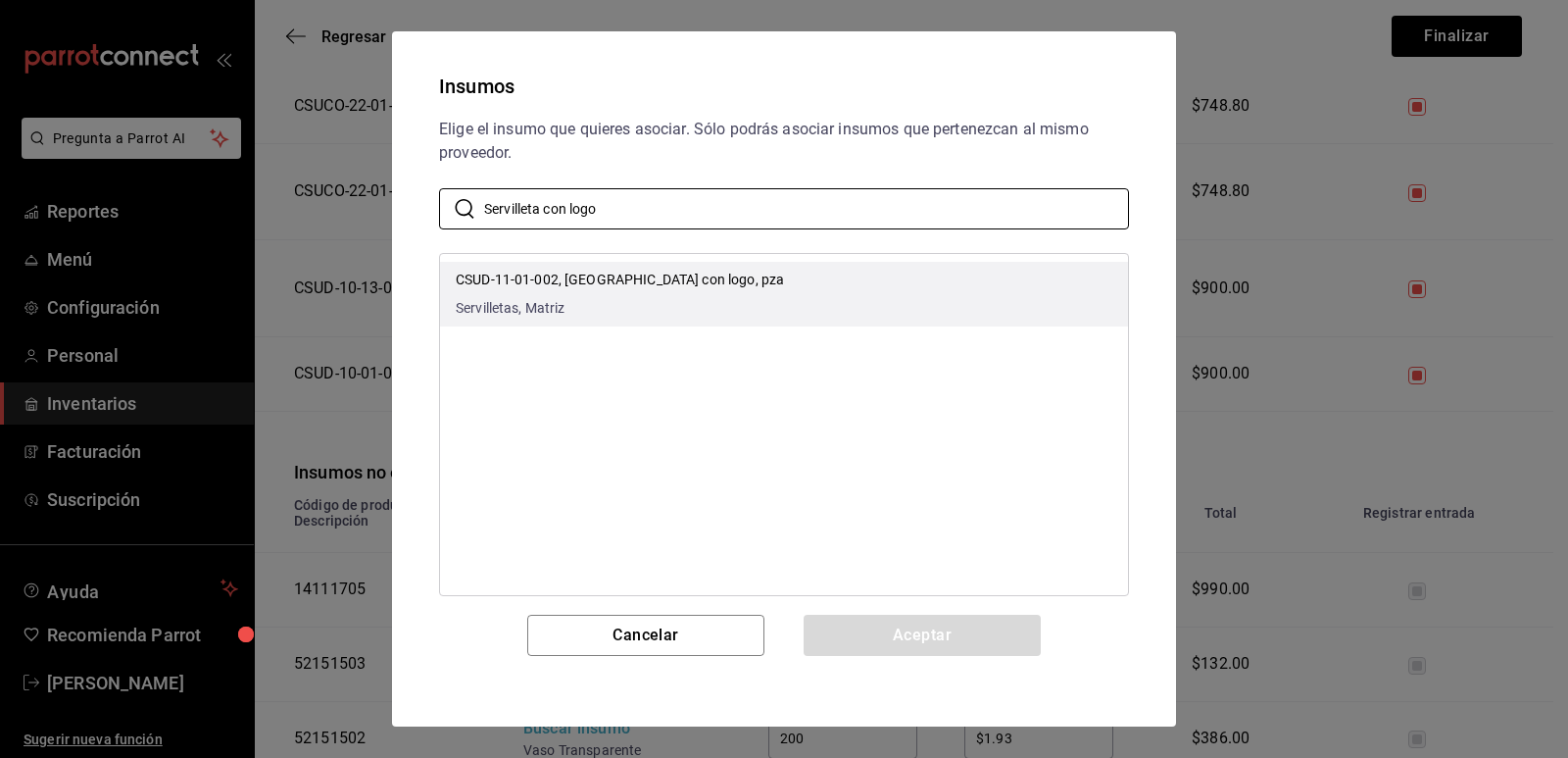
type input "Servilleta con logo"
click at [785, 274] on li "CSUD-11-01-002, [GEOGRAPHIC_DATA] con logo, pza Servilletas, [GEOGRAPHIC_DATA]" at bounding box center [784, 294] width 688 height 64
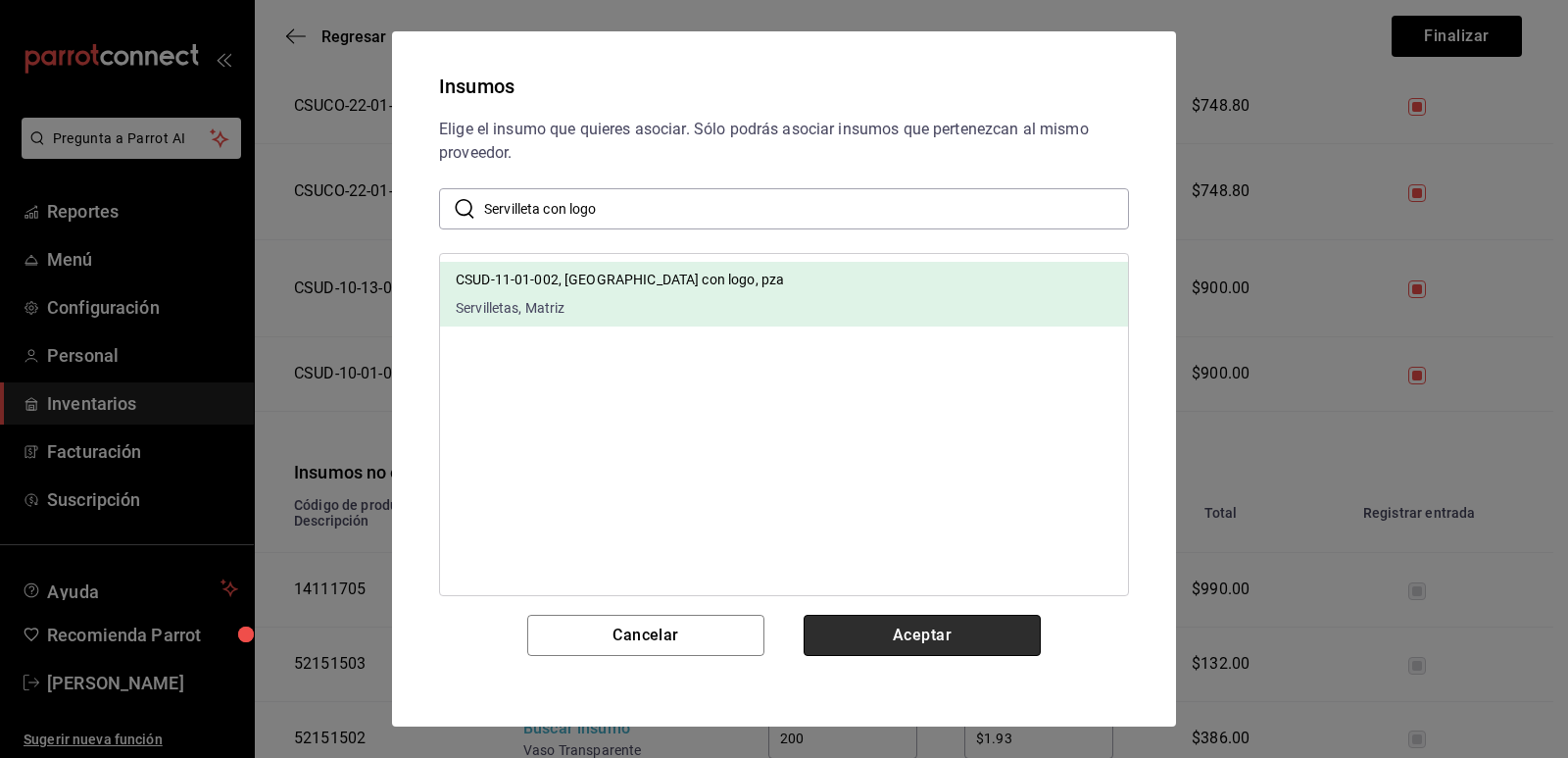
click at [900, 640] on button "Aceptar" at bounding box center [923, 635] width 237 height 42
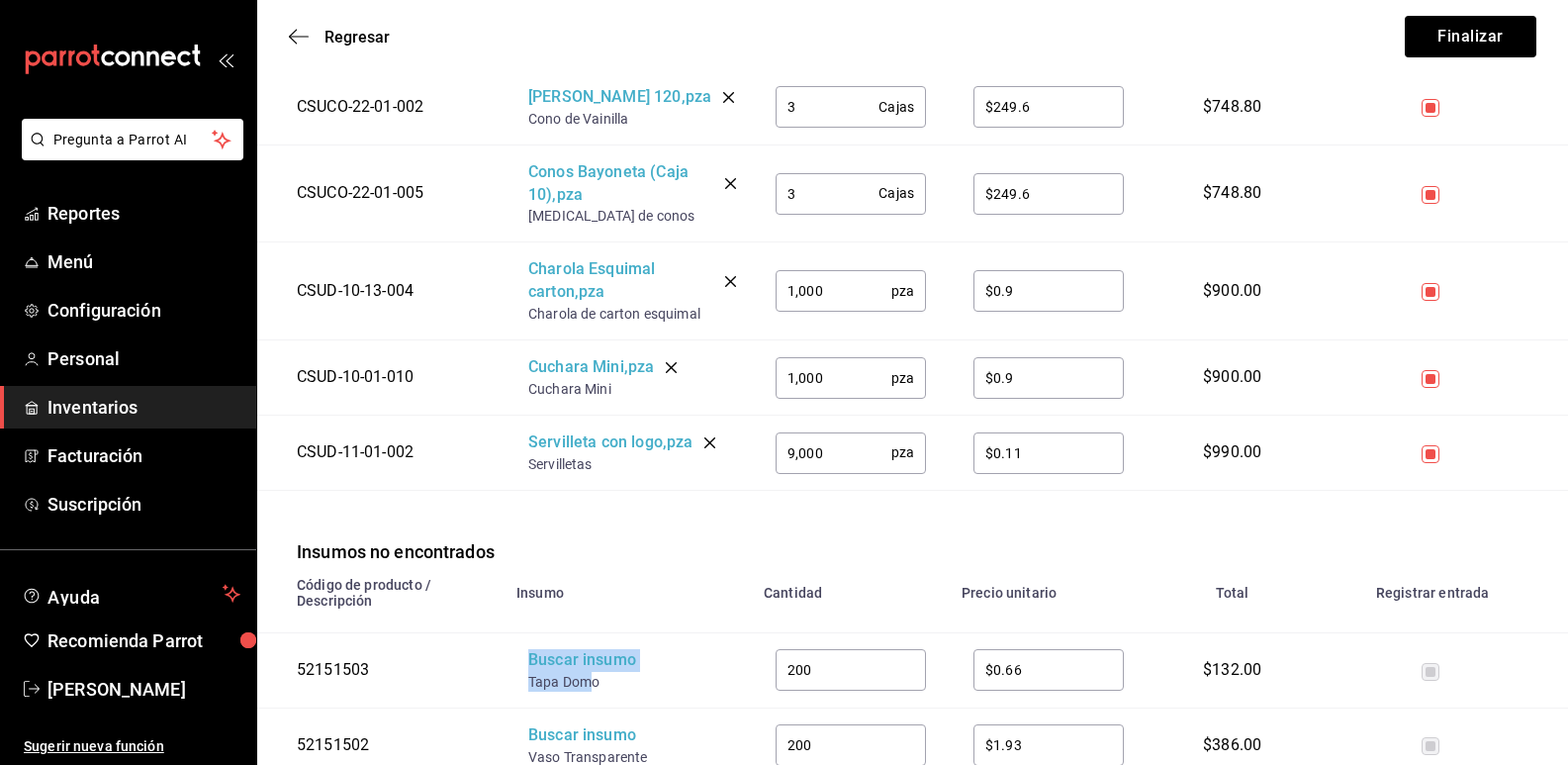
drag, startPoint x: 579, startPoint y: 658, endPoint x: 525, endPoint y: 652, distance: 54.3
click at [525, 652] on td "Buscar insumo Tapa Domo" at bounding box center [628, 669] width 247 height 75
click at [585, 649] on div "Buscar insumo" at bounding box center [607, 660] width 159 height 23
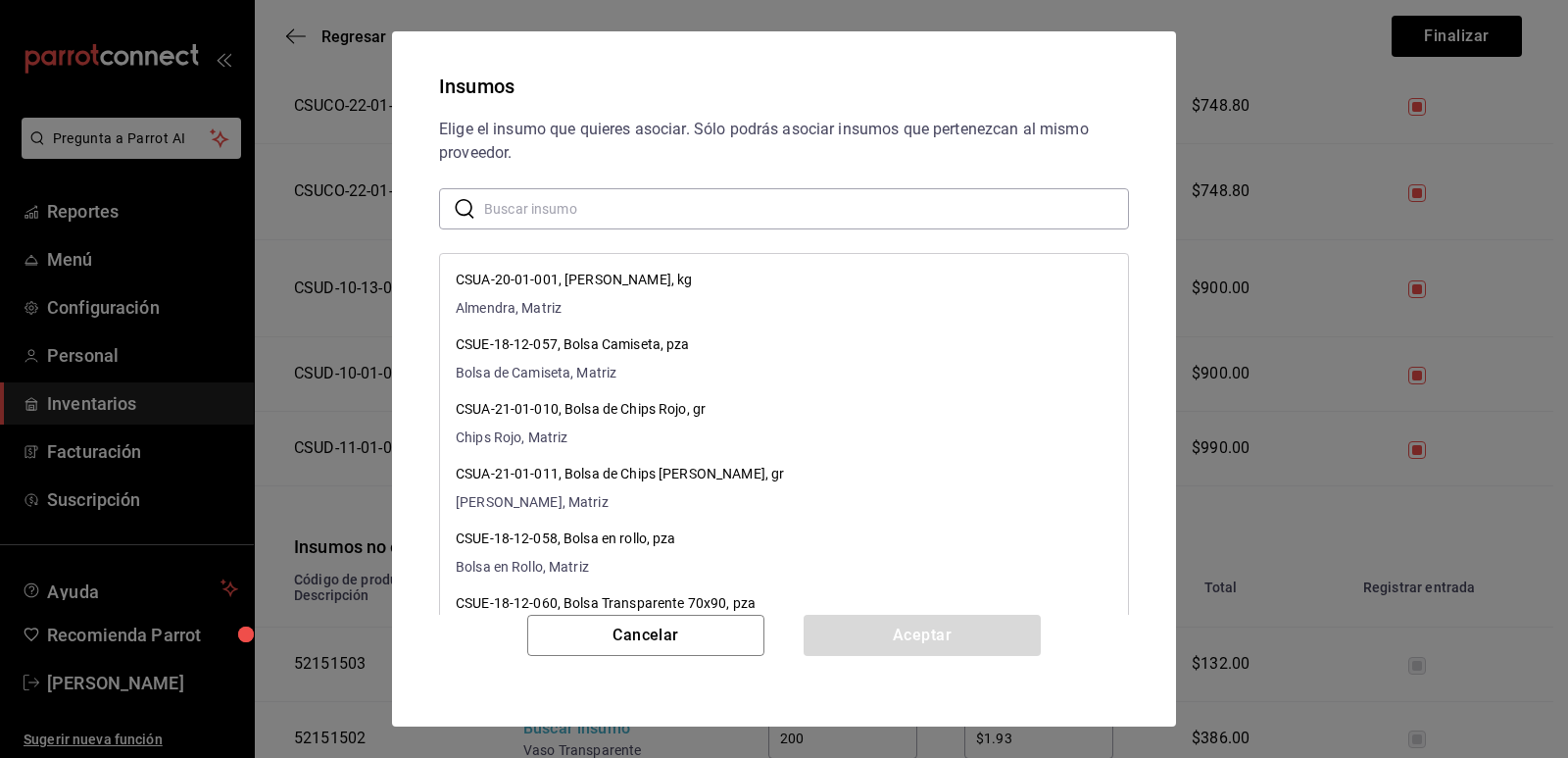
click at [655, 213] on input "text" at bounding box center [806, 209] width 645 height 40
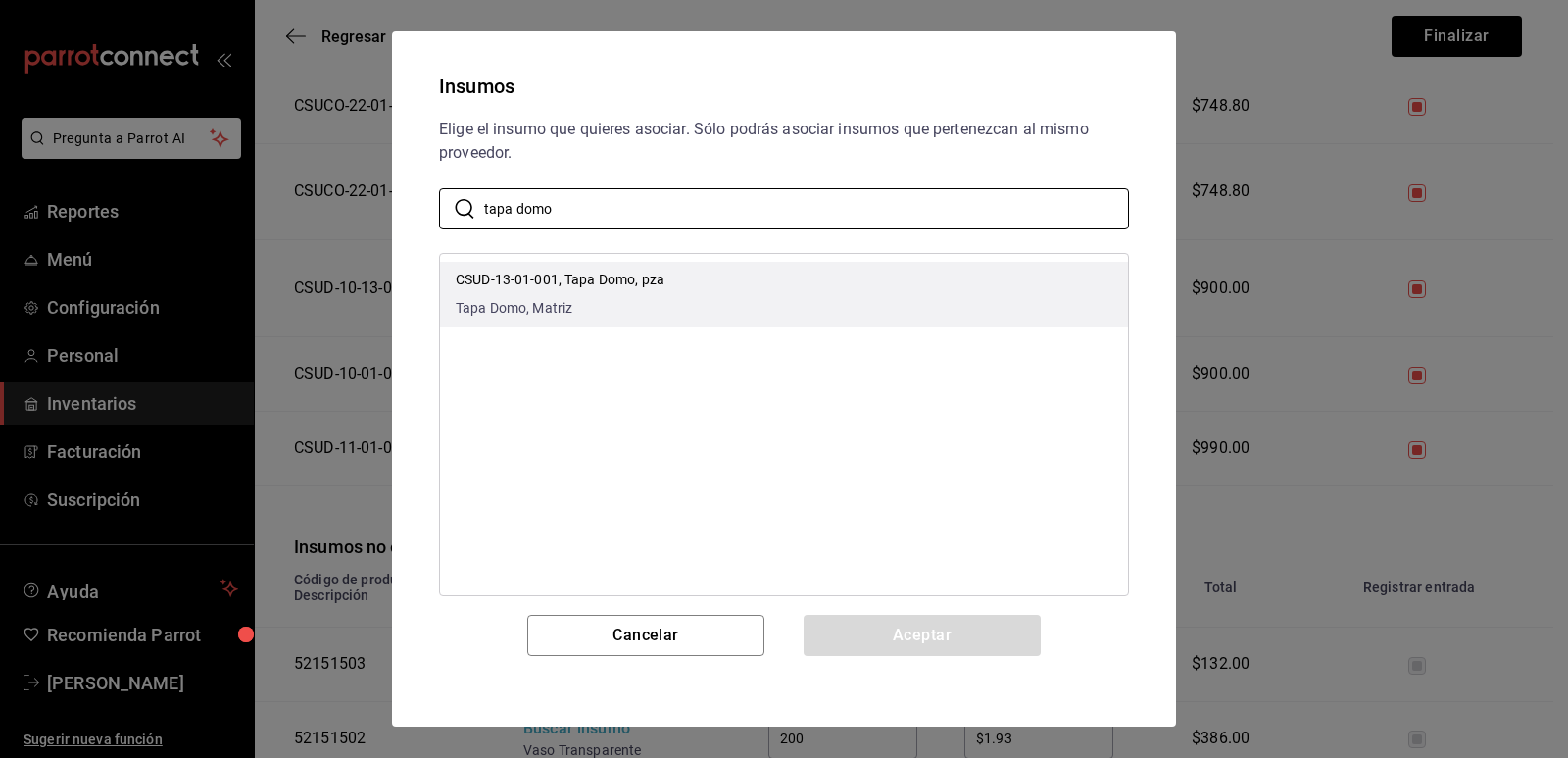
type input "tapa domo"
click at [770, 271] on li "CSUD-13-01-001, Tapa Domo, pza Tapa Domo, Matriz" at bounding box center [784, 294] width 688 height 64
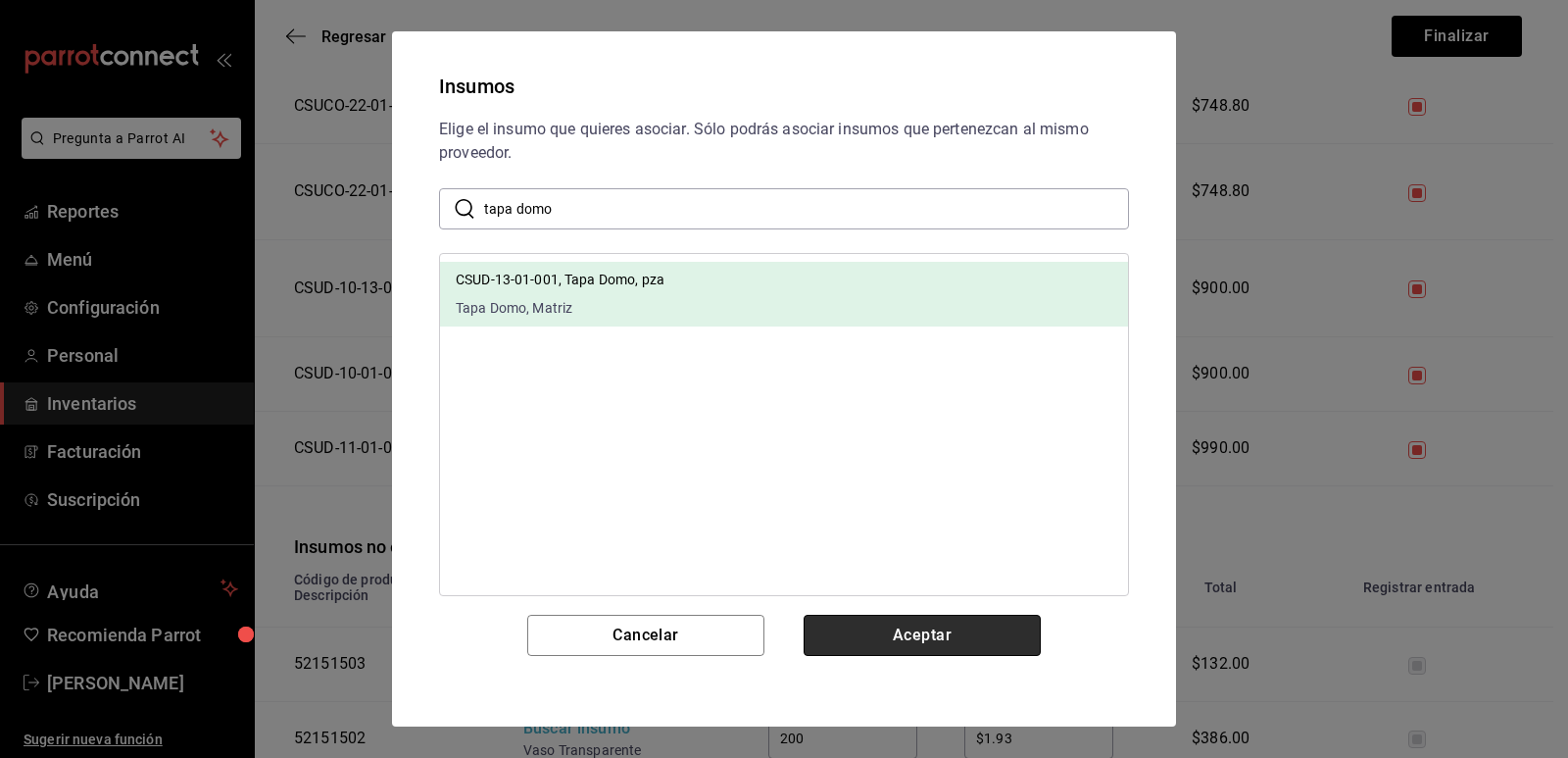
click at [874, 631] on button "Aceptar" at bounding box center [923, 635] width 237 height 42
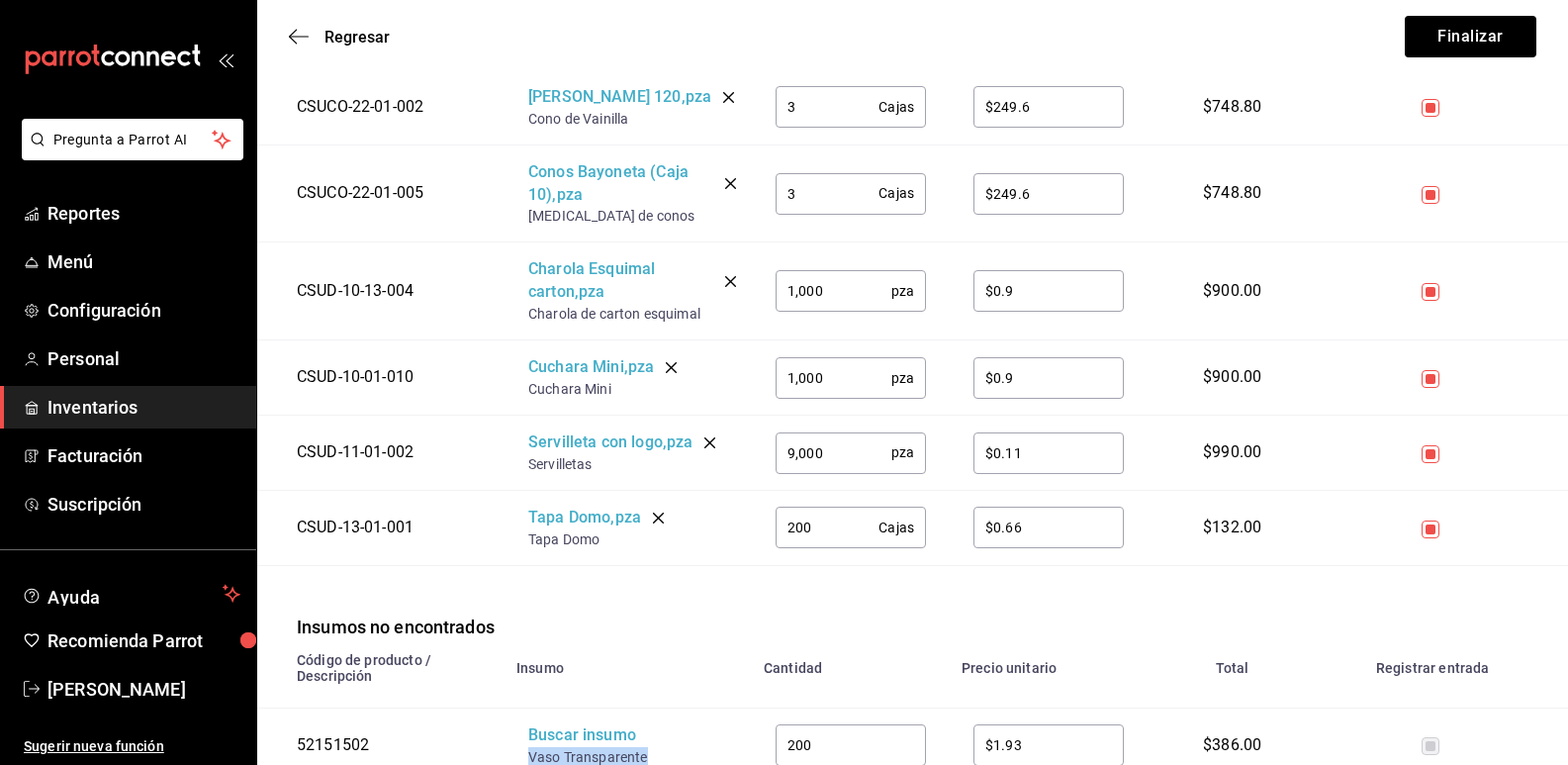
drag, startPoint x: 650, startPoint y: 735, endPoint x: 530, endPoint y: 730, distance: 120.1
click at [530, 747] on div "Vaso Transparente" at bounding box center [607, 757] width 159 height 20
click at [566, 724] on div "Buscar insumo" at bounding box center [607, 735] width 159 height 23
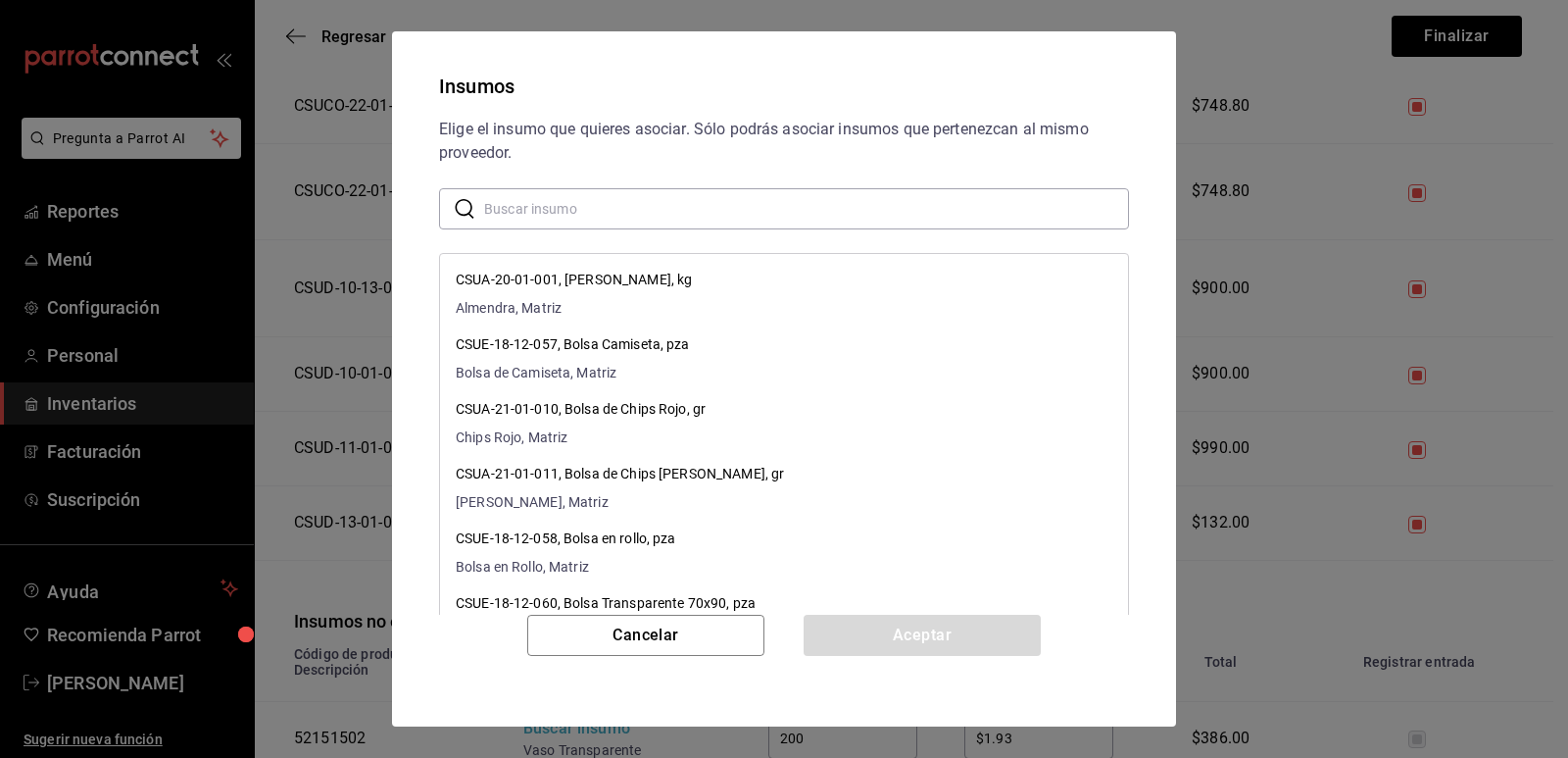
click at [695, 218] on input "text" at bounding box center [806, 209] width 645 height 40
paste input "Vaso Transparente"
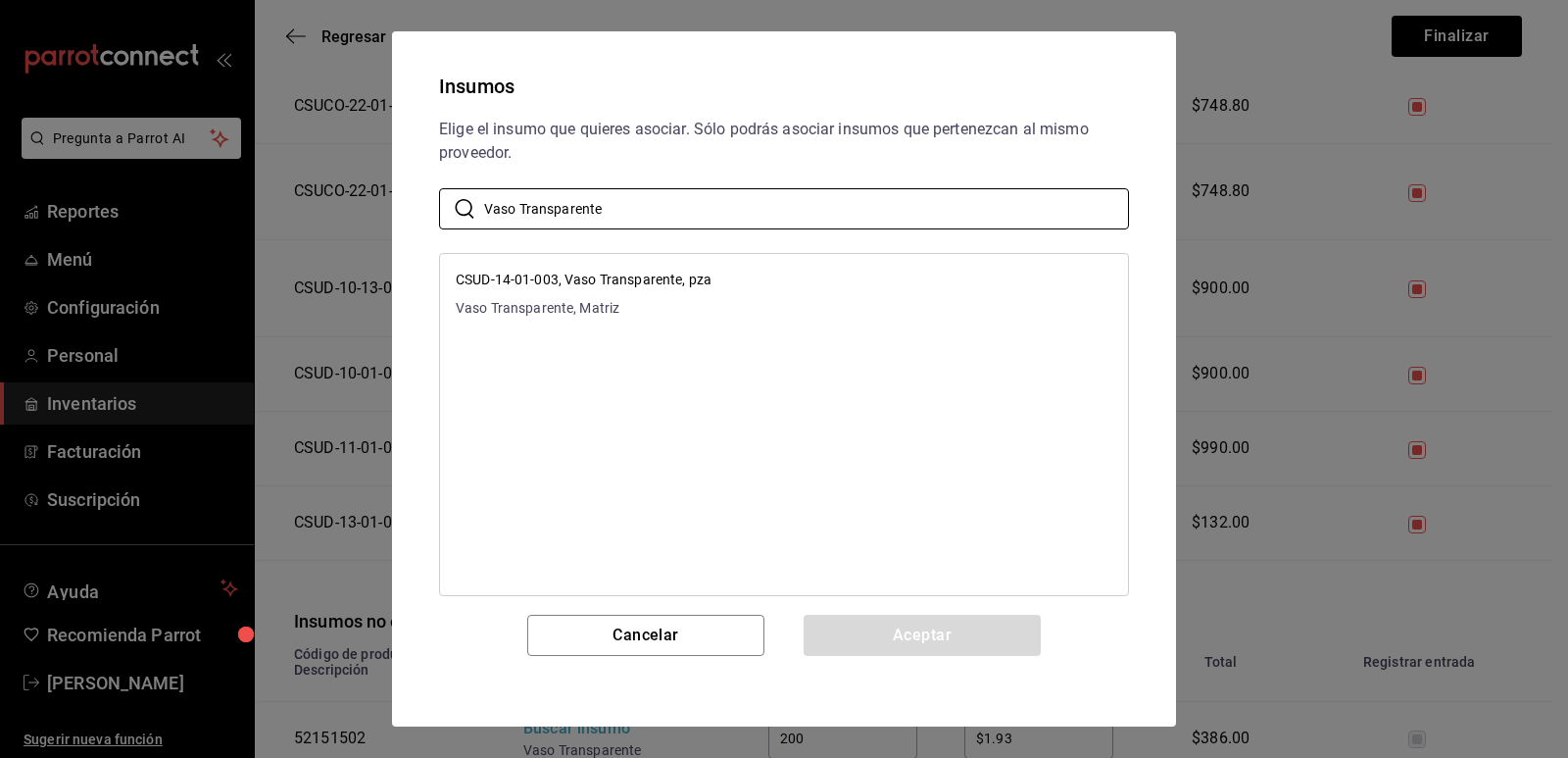
type input "Vaso Transparente"
click at [800, 289] on li "CSUD-14-01-003, Vaso Transparente, pza Vaso Transparente, Matriz" at bounding box center [784, 294] width 688 height 64
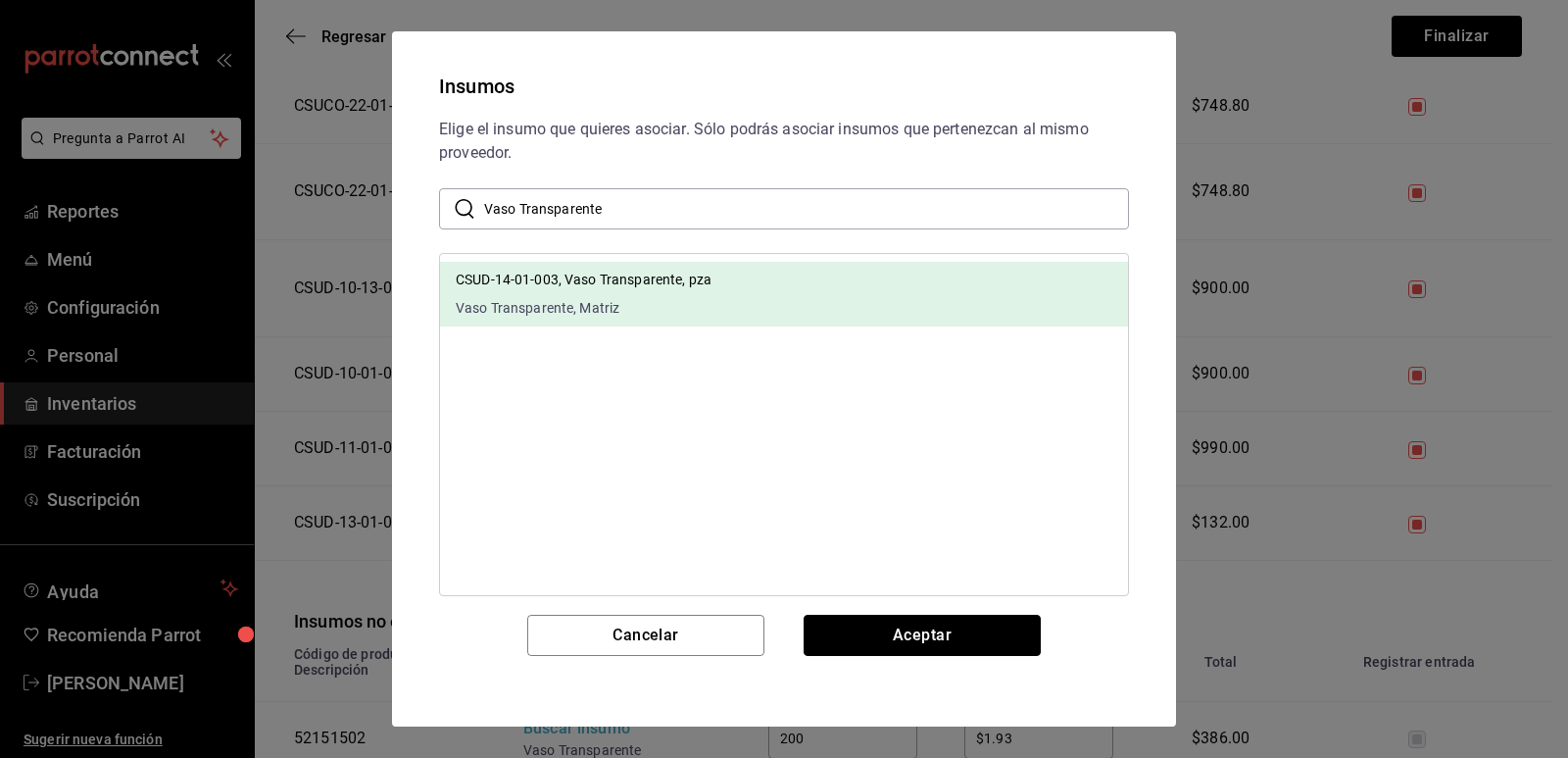
click at [864, 652] on button "Aceptar" at bounding box center [923, 635] width 237 height 42
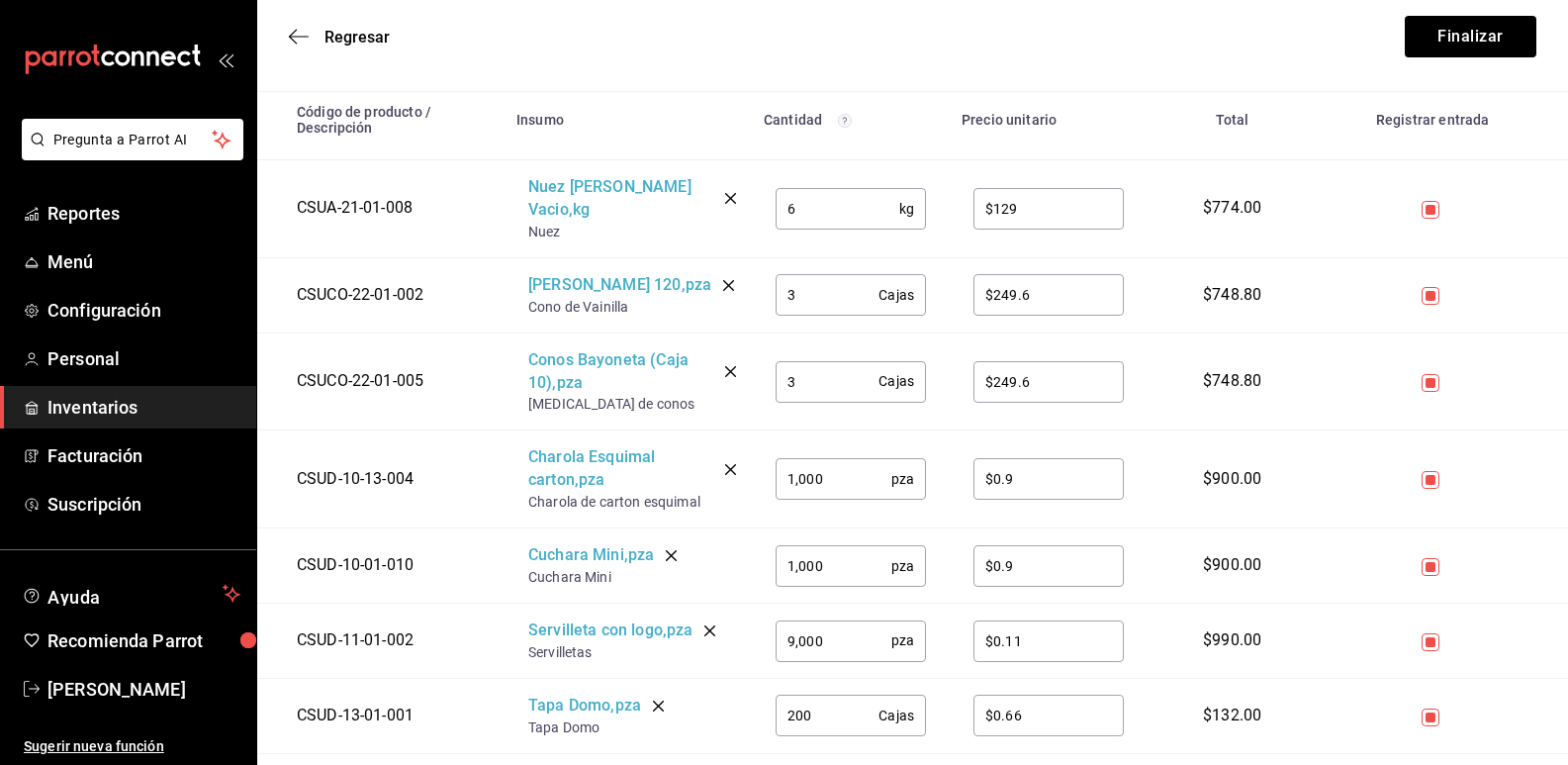
scroll to position [116, 0]
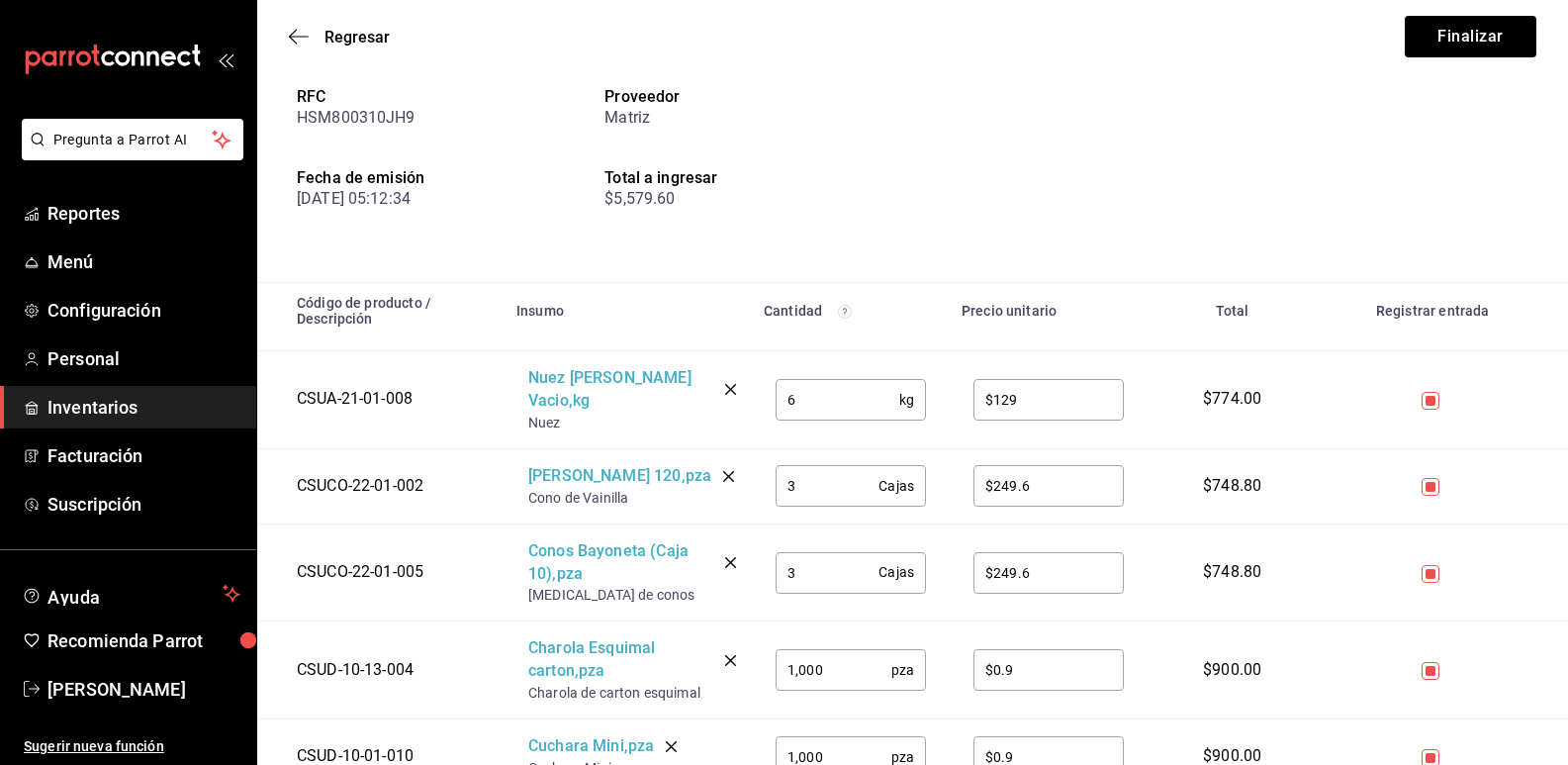
click at [840, 466] on input "3" at bounding box center [827, 486] width 103 height 40
drag, startPoint x: 796, startPoint y: 544, endPoint x: 751, endPoint y: 545, distance: 45.0
click at [751, 545] on tr "CSUCO-22-01-005 Conos [MEDICAL_DATA] (Caja 10) , pza [MEDICAL_DATA] de conos 3 …" at bounding box center [913, 573] width 1312 height 98
type input "1"
drag, startPoint x: 1010, startPoint y: 546, endPoint x: 965, endPoint y: 543, distance: 45.1
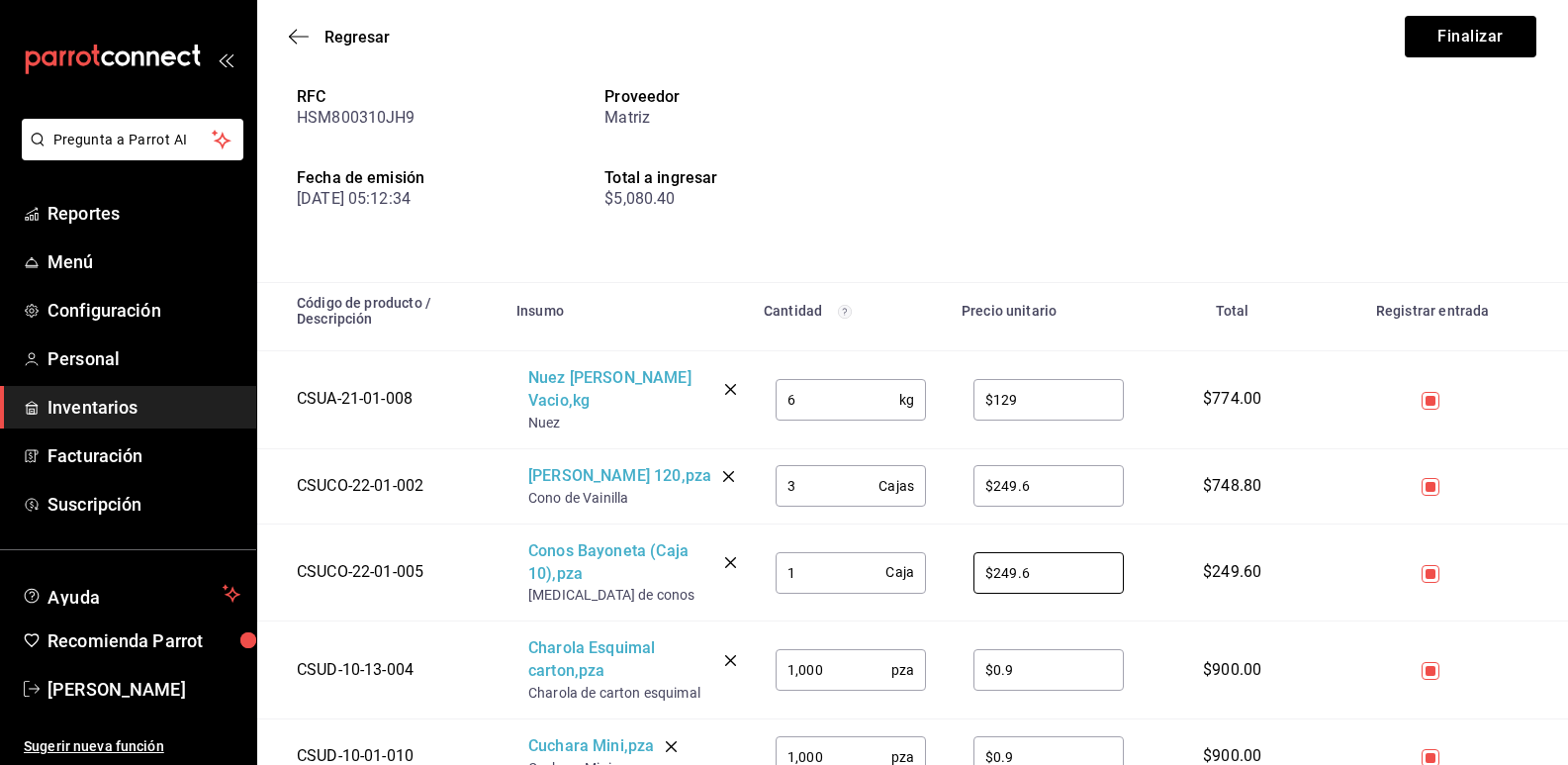
click at [965, 543] on td "$249.6 ​" at bounding box center [1048, 573] width 197 height 98
type input "$1,022.40"
click at [845, 656] on input "1,000" at bounding box center [834, 670] width 116 height 40
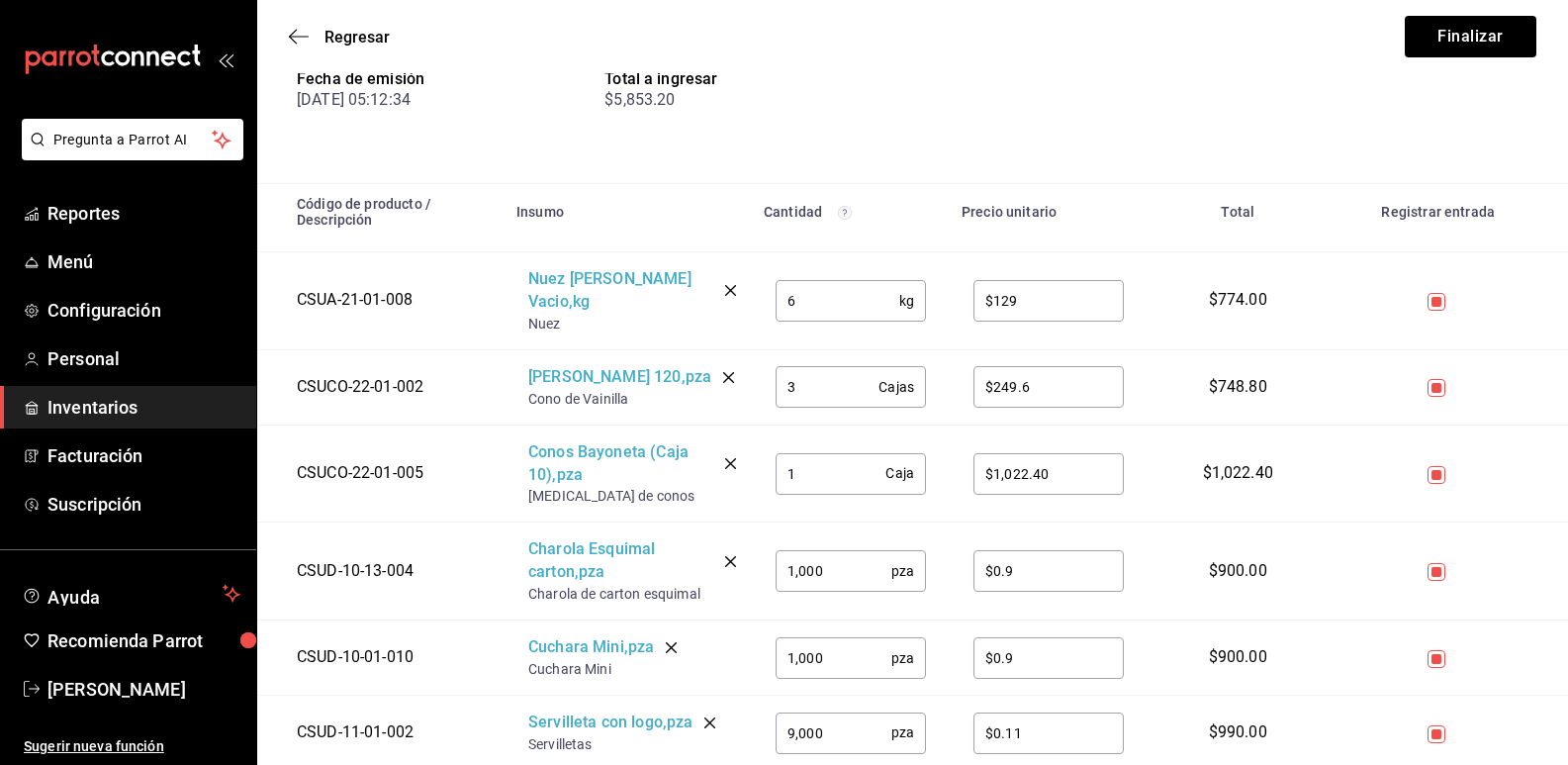
click at [845, 643] on input "1,000" at bounding box center [834, 658] width 116 height 40
drag, startPoint x: 845, startPoint y: 643, endPoint x: 751, endPoint y: 602, distance: 102.6
click at [710, 622] on tr "CSUD-10-01-010 Cuchara Mini , pza Cuchara Mini 1,000 pza ​ $0.9 ​ $900.00" at bounding box center [913, 657] width 1312 height 75
type input "5"
type input "$1,022.4"
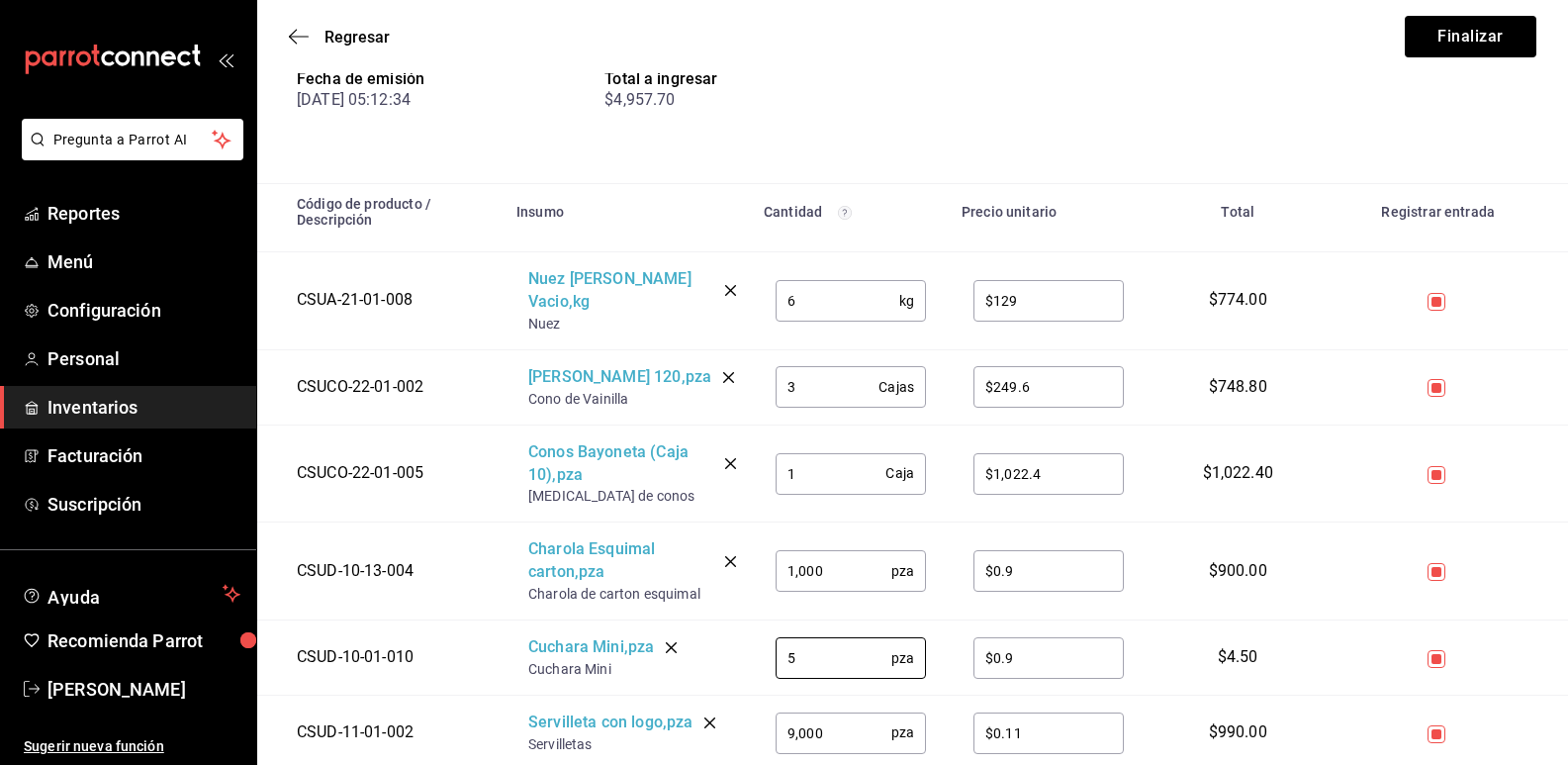
type input "5"
drag, startPoint x: 1029, startPoint y: 641, endPoint x: 924, endPoint y: 630, distance: 105.6
click at [924, 630] on tr "CSUD-10-01-010 Cuchara Mini , pza Cuchara Mini 5 pza ​ $0.9 ​ $4.50" at bounding box center [913, 657] width 1312 height 75
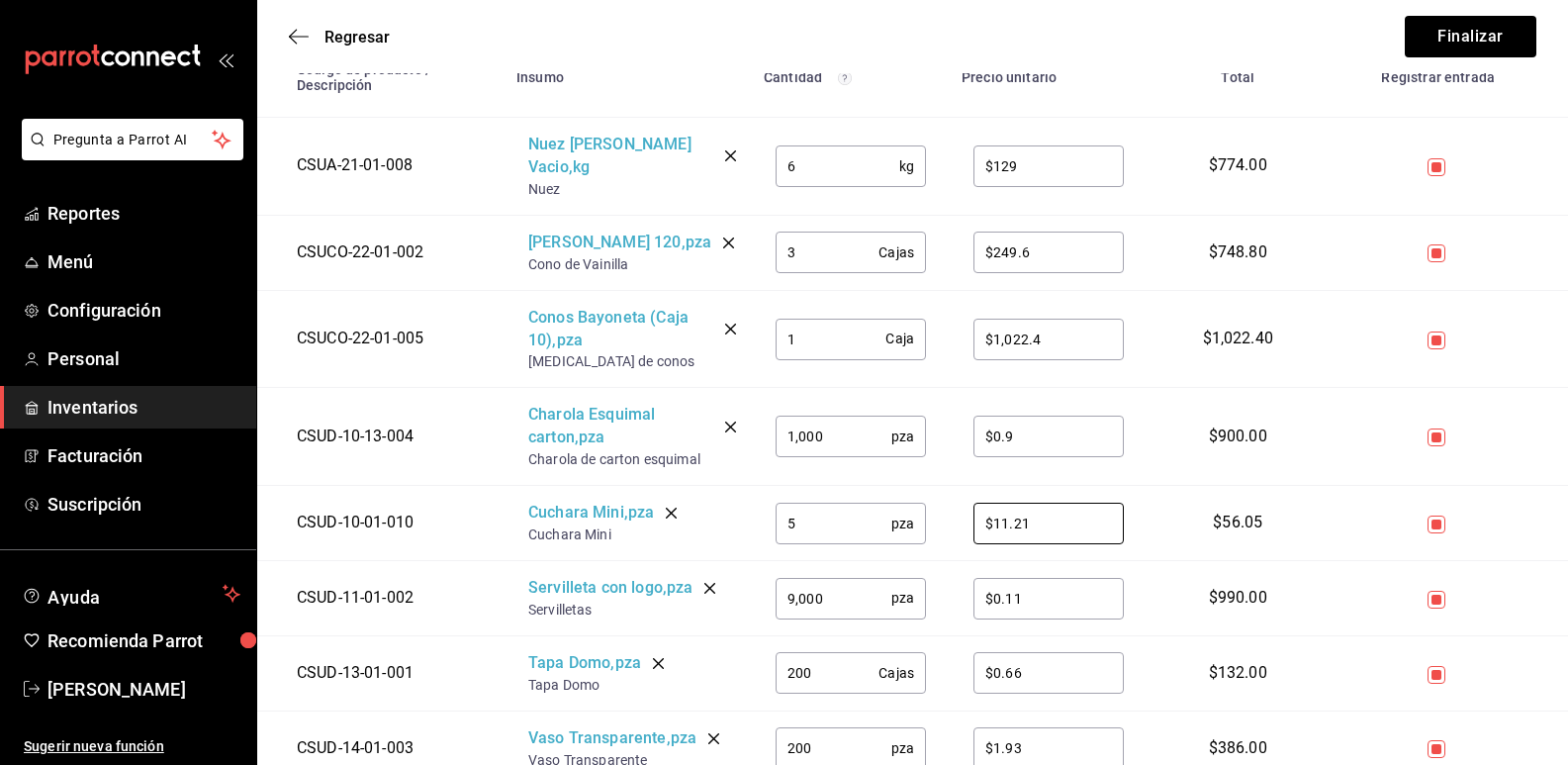
scroll to position [413, 0]
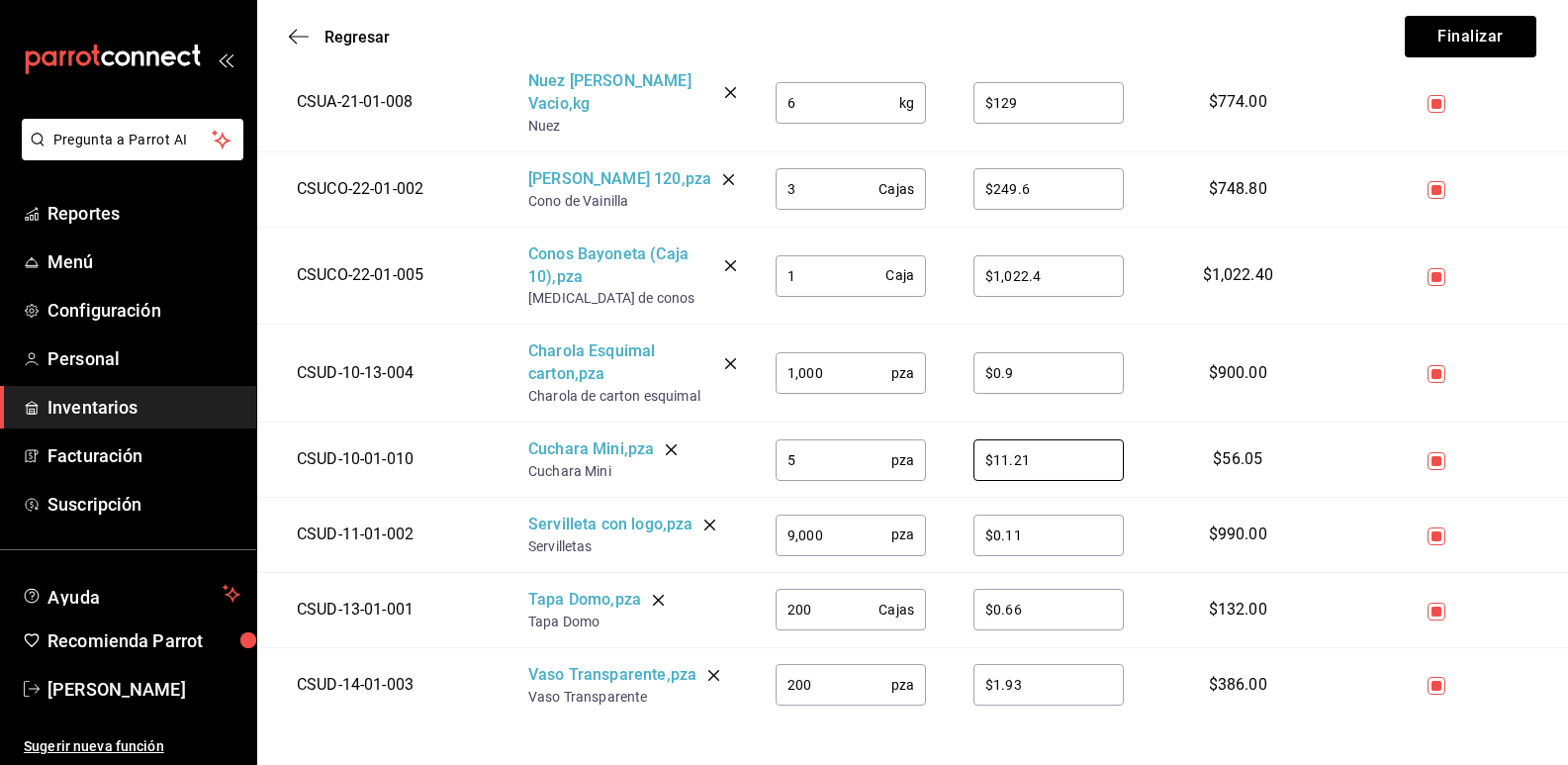
type input "$11.21"
click at [837, 589] on input "200" at bounding box center [827, 609] width 103 height 40
click at [841, 665] on input "200" at bounding box center [834, 685] width 116 height 40
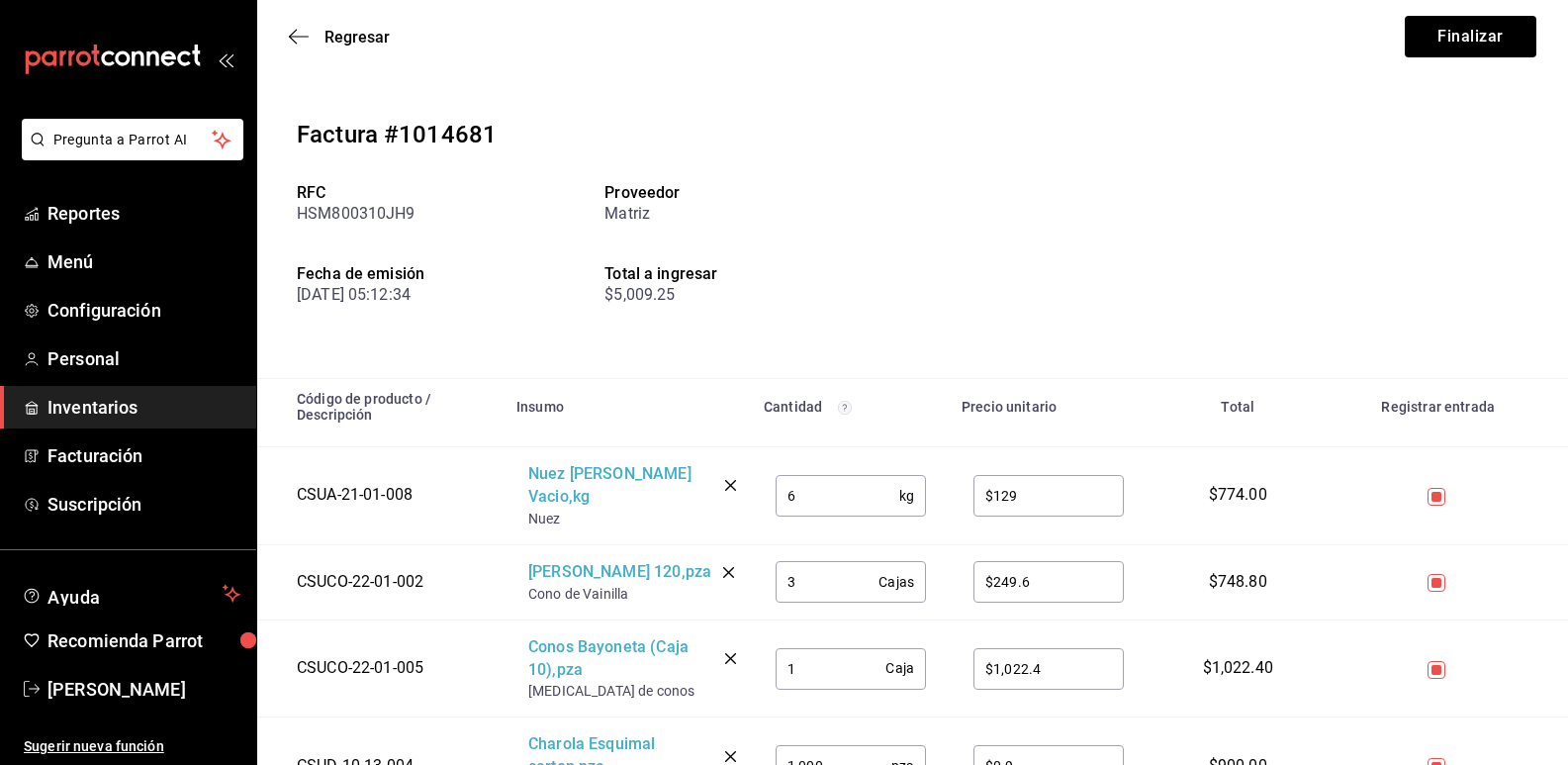
scroll to position [0, 0]
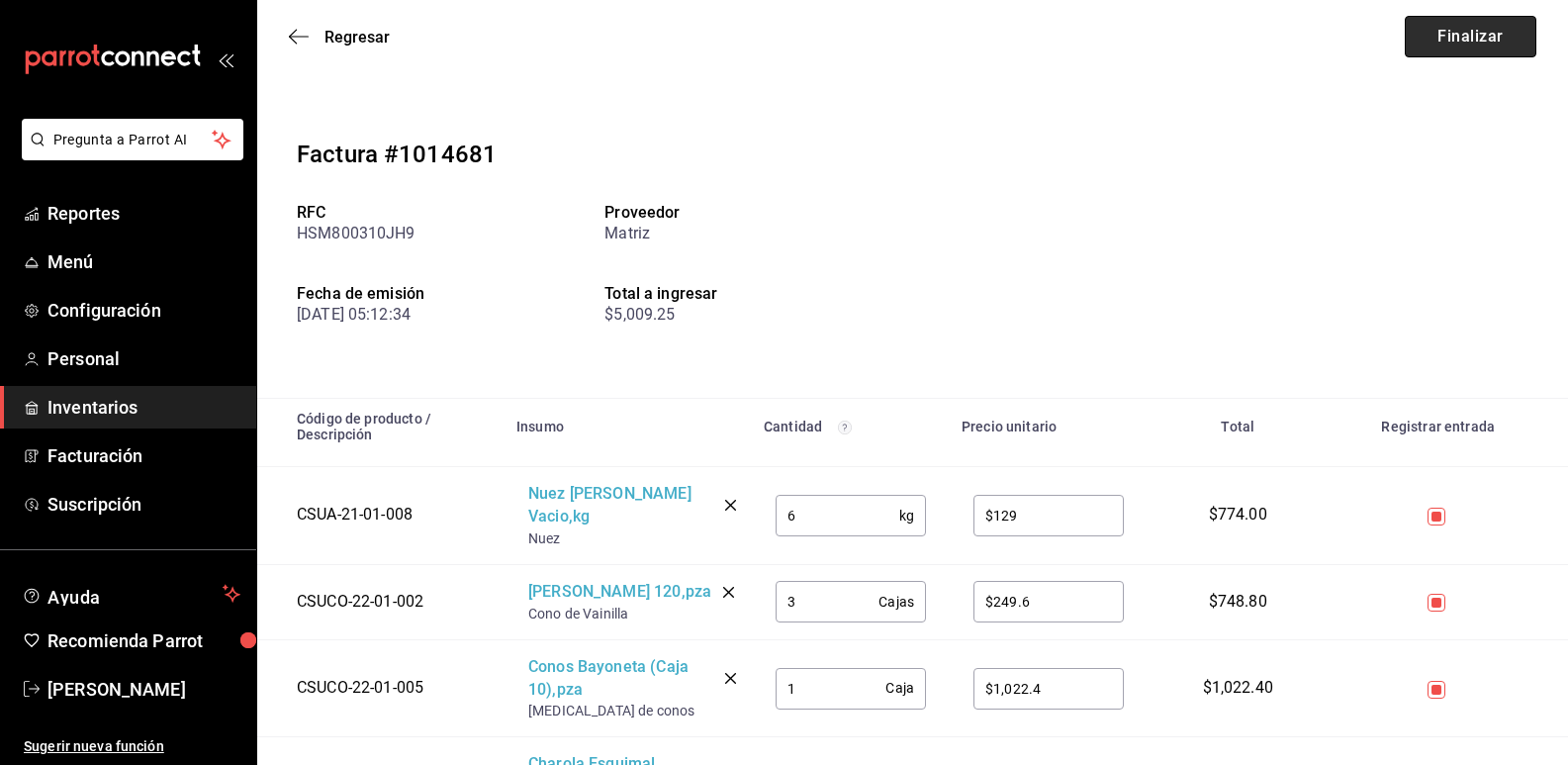
click at [1496, 40] on button "Finalizar" at bounding box center [1471, 37] width 132 height 42
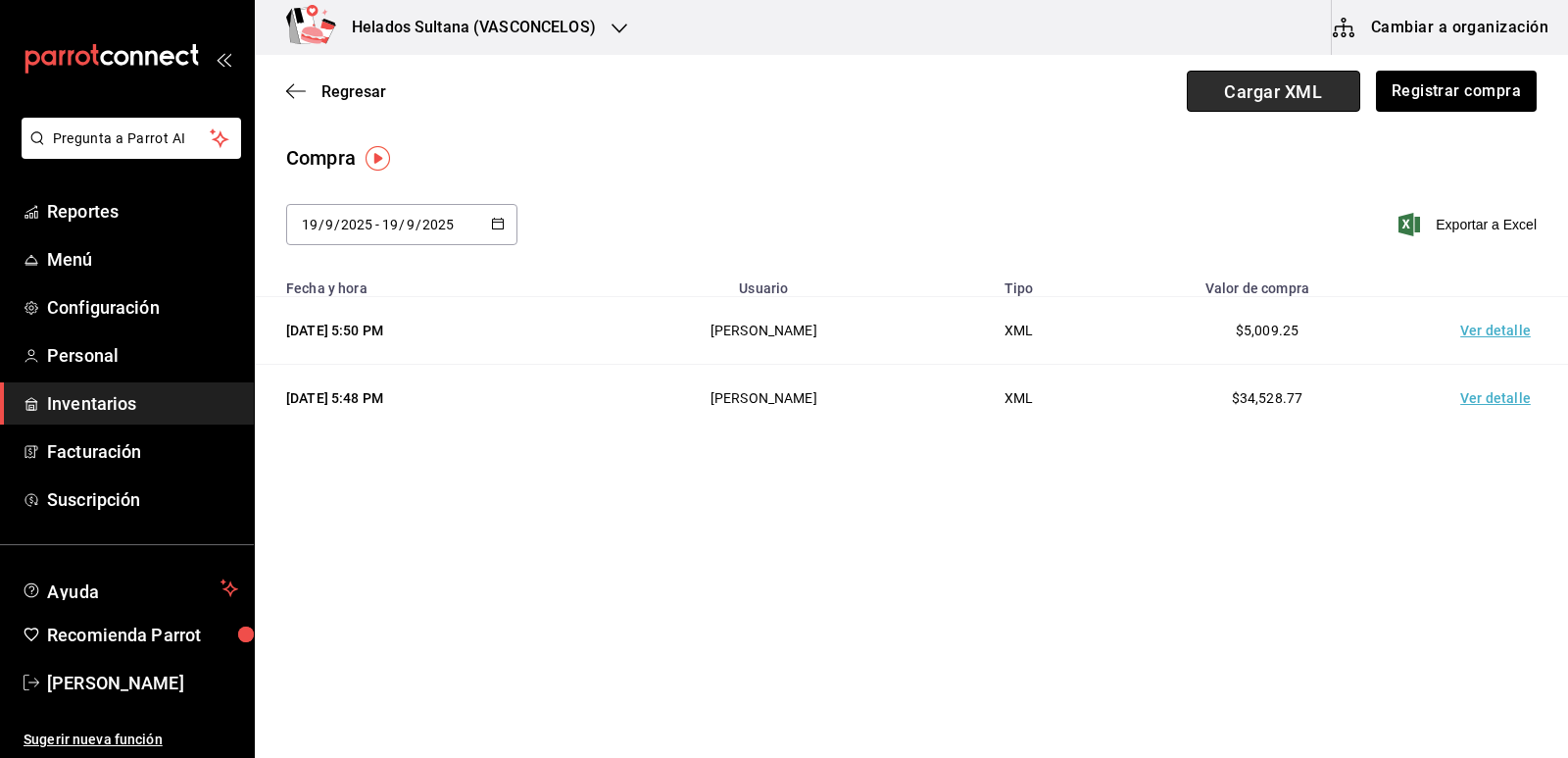
click at [1325, 70] on span "Cargar XML" at bounding box center [1274, 91] width 174 height 42
click at [0, 0] on input "Cargar XML" at bounding box center [0, 0] width 0 height 0
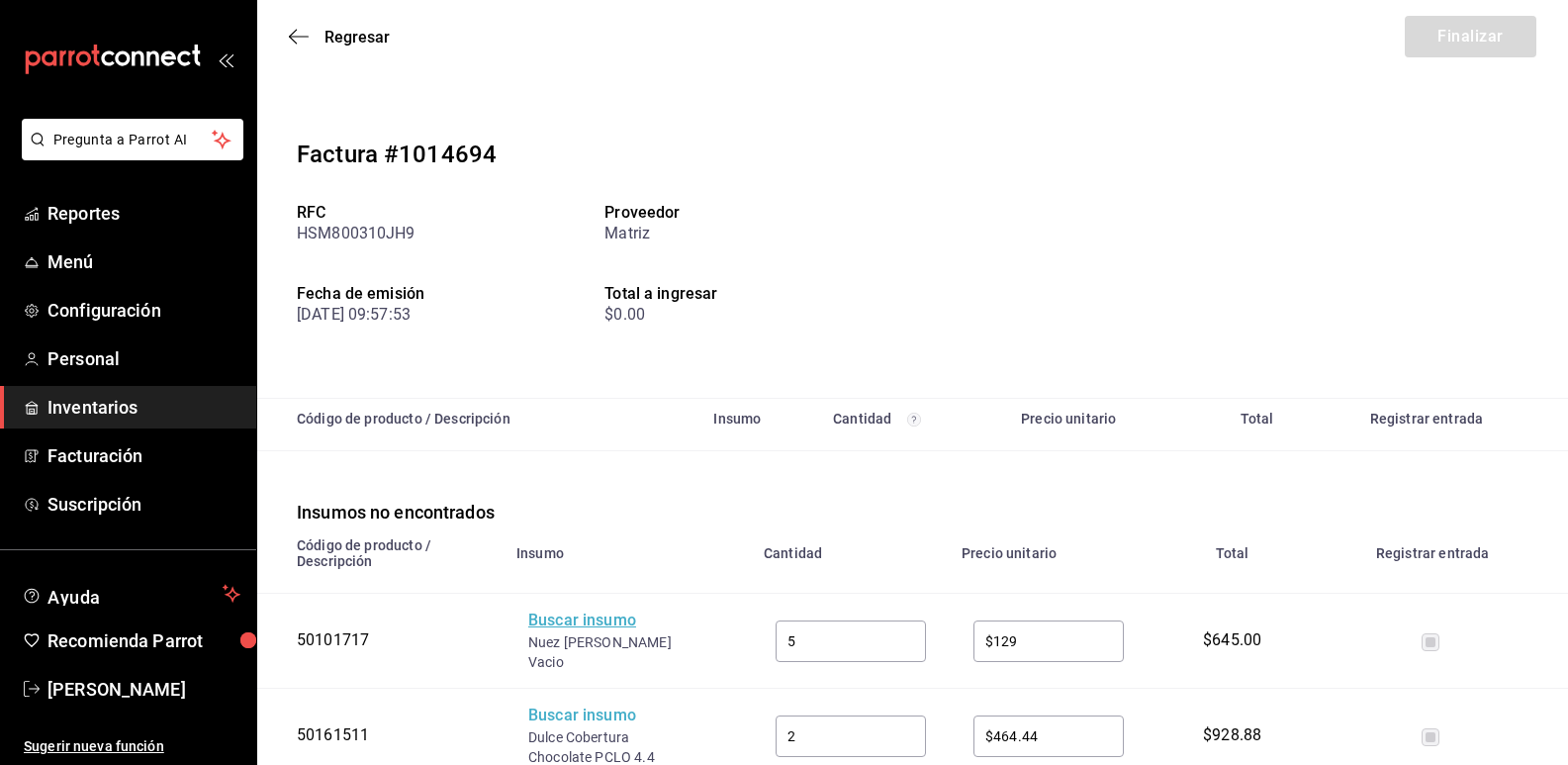
scroll to position [297, 0]
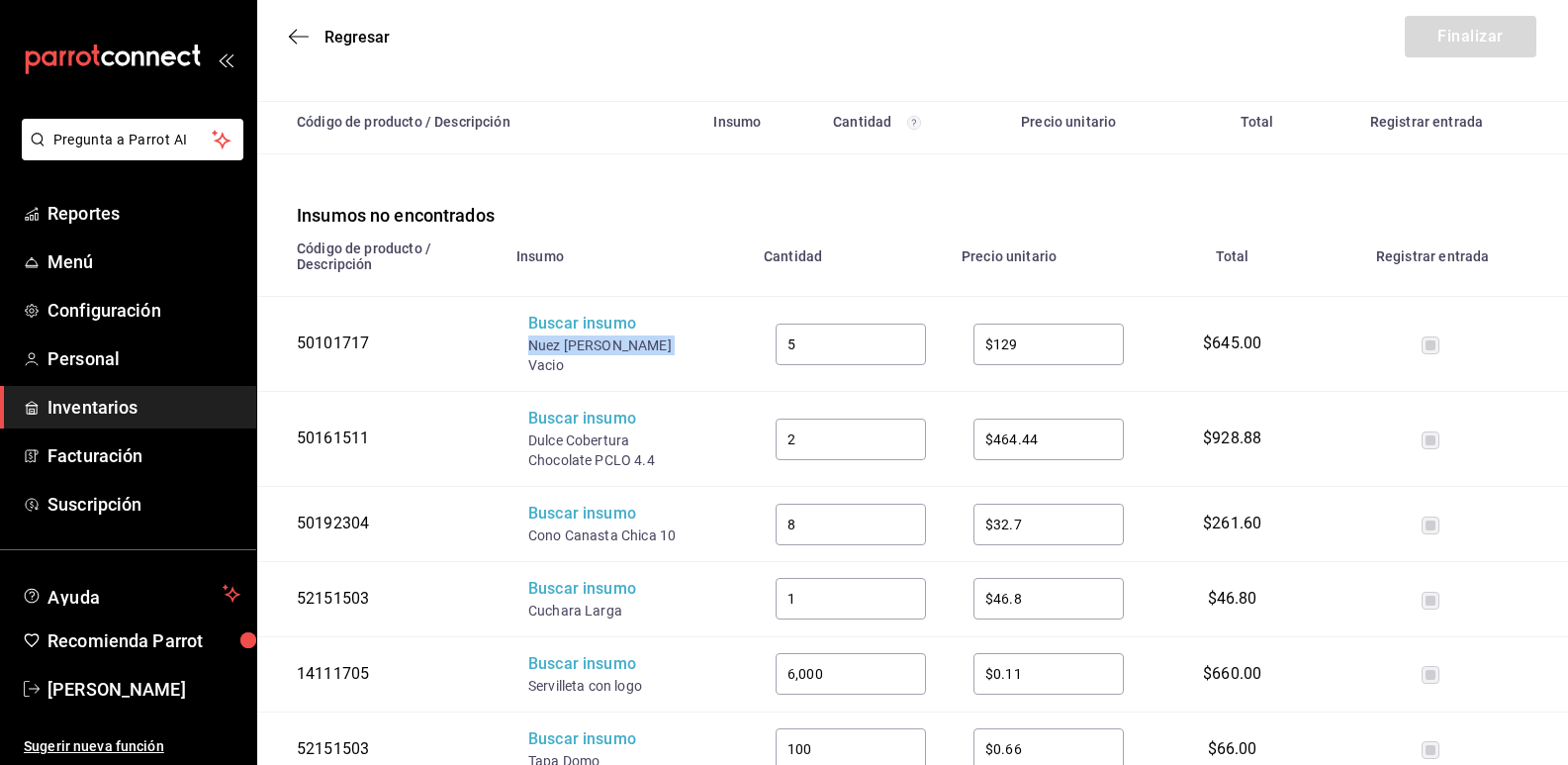
drag, startPoint x: 565, startPoint y: 345, endPoint x: 529, endPoint y: 343, distance: 36.1
click at [529, 343] on div "Nuez [PERSON_NAME] Vacio" at bounding box center [607, 355] width 159 height 40
click at [600, 319] on div "Buscar insumo" at bounding box center [607, 324] width 159 height 23
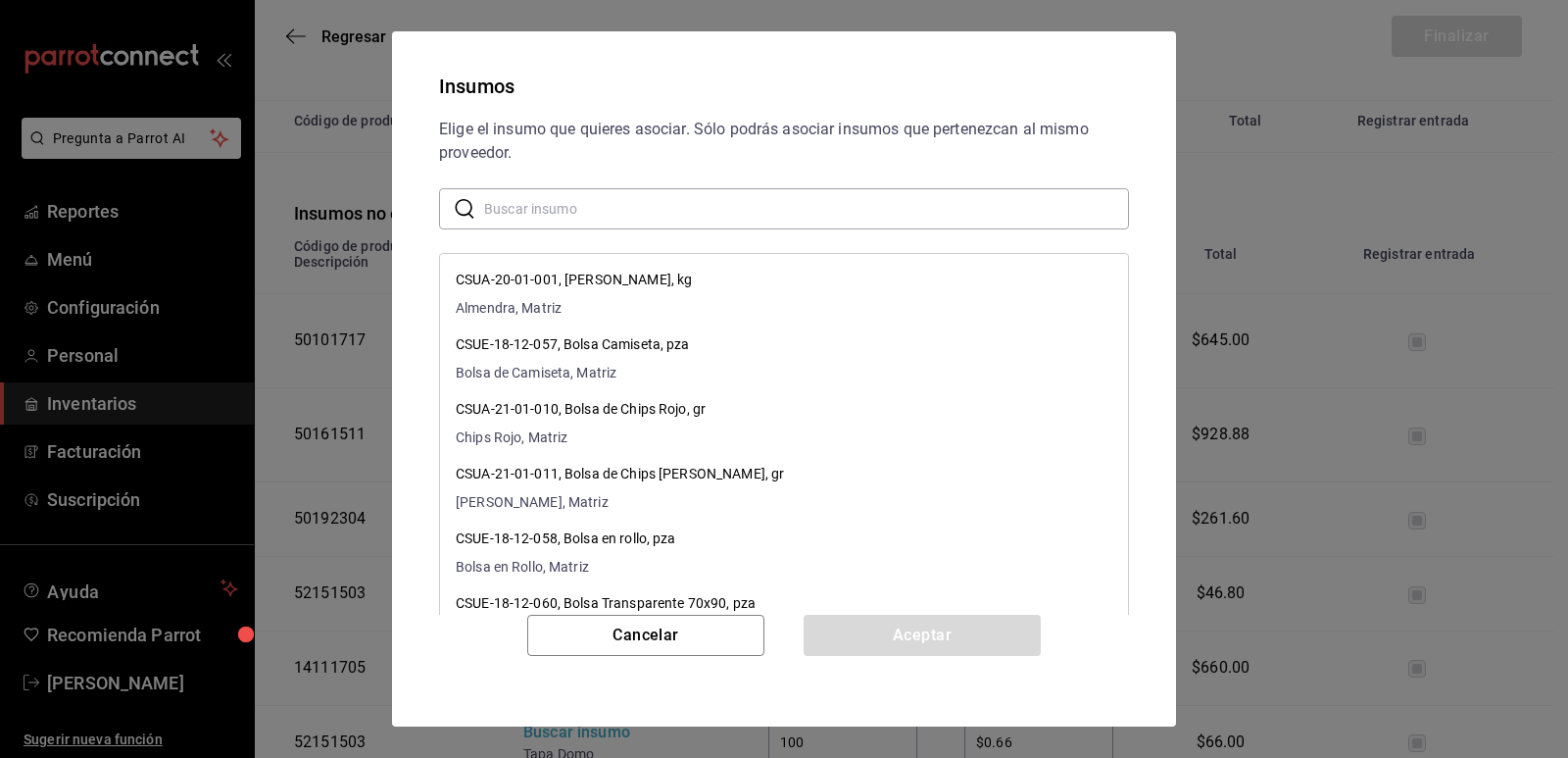
click at [696, 199] on input "text" at bounding box center [806, 209] width 645 height 40
paste input "Nuez [PERSON_NAME] Vacio"
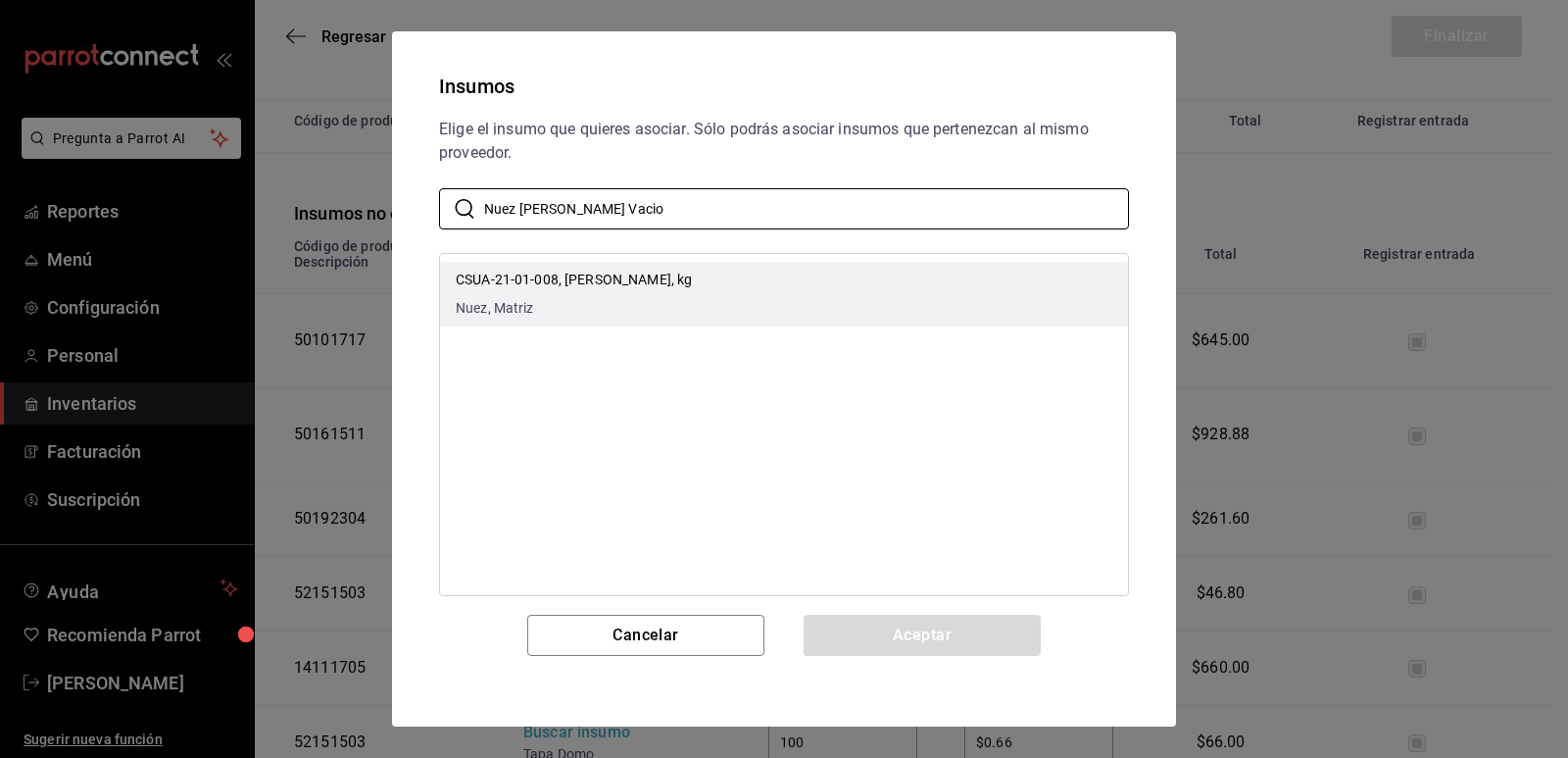
type input "Nuez [PERSON_NAME] Vacio"
click at [791, 275] on li "CSUA-21-01-008, [PERSON_NAME], kg Nuez, Matriz" at bounding box center [784, 294] width 688 height 64
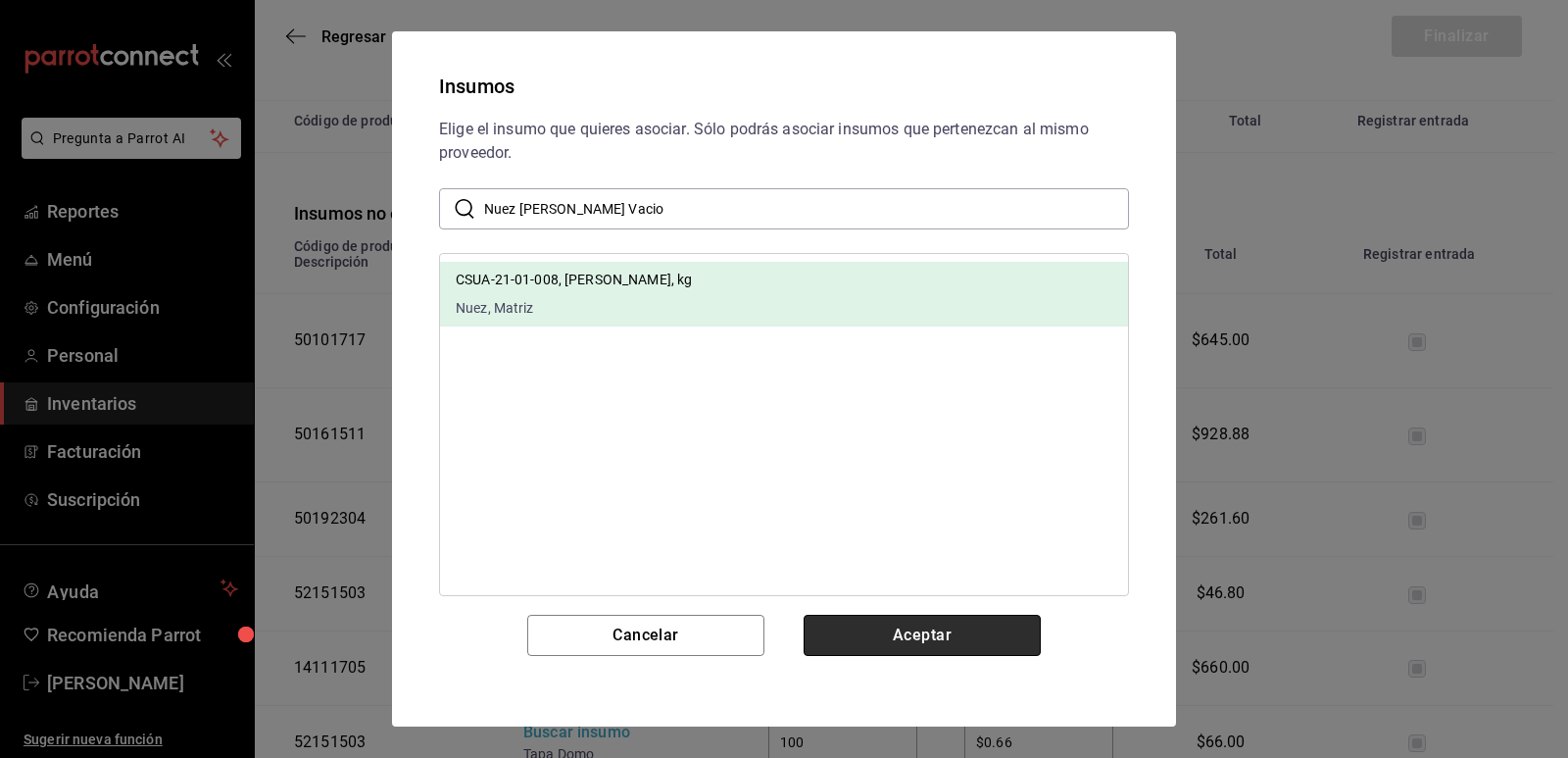
click at [924, 651] on button "Aceptar" at bounding box center [923, 635] width 237 height 42
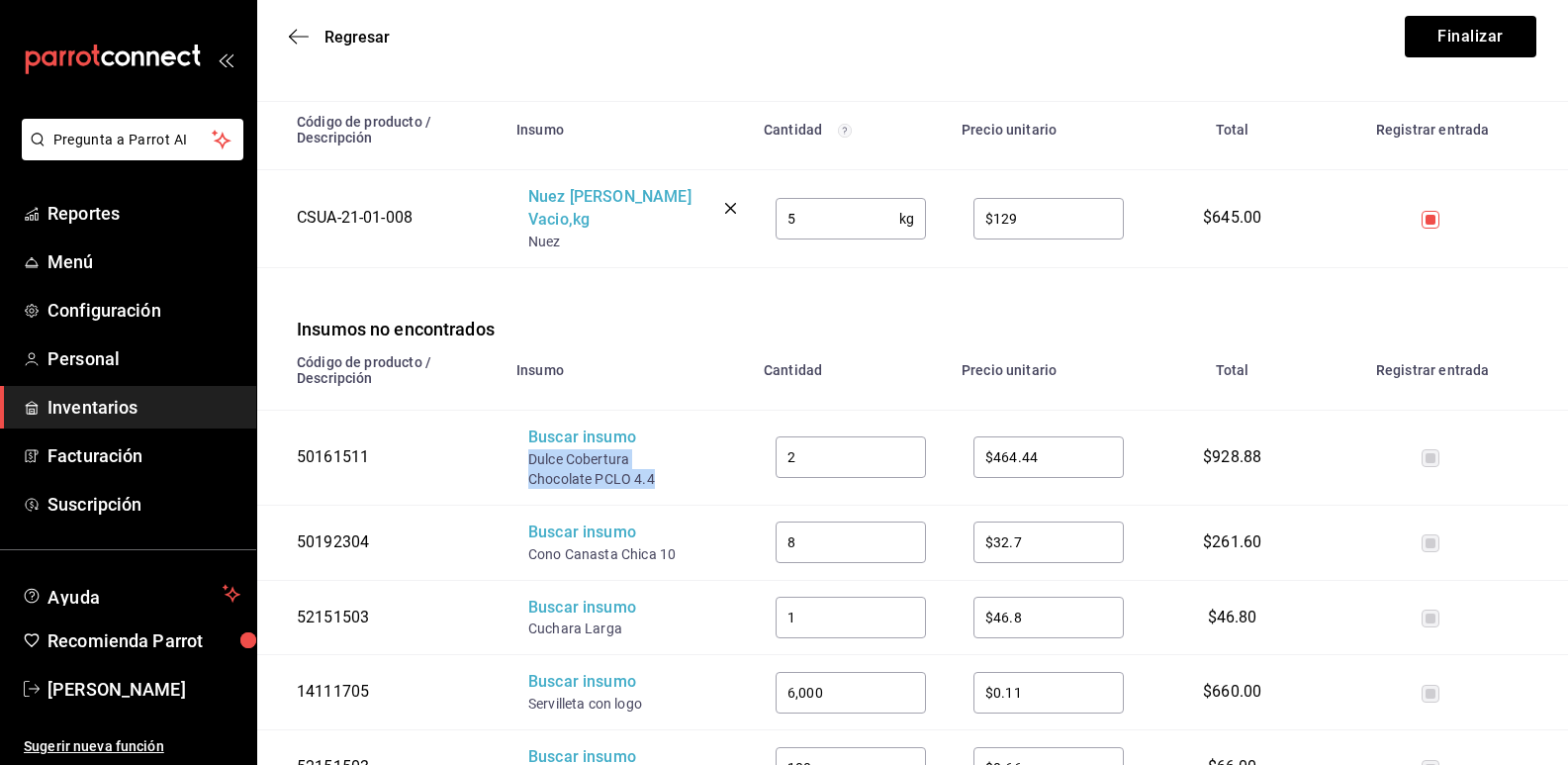
drag, startPoint x: 577, startPoint y: 450, endPoint x: 529, endPoint y: 442, distance: 48.7
click at [528, 442] on td "Buscar insumo Dulce Cobertura Chocolate PCLO 4.4" at bounding box center [628, 457] width 247 height 95
click at [592, 427] on div "Buscar insumo" at bounding box center [607, 438] width 159 height 23
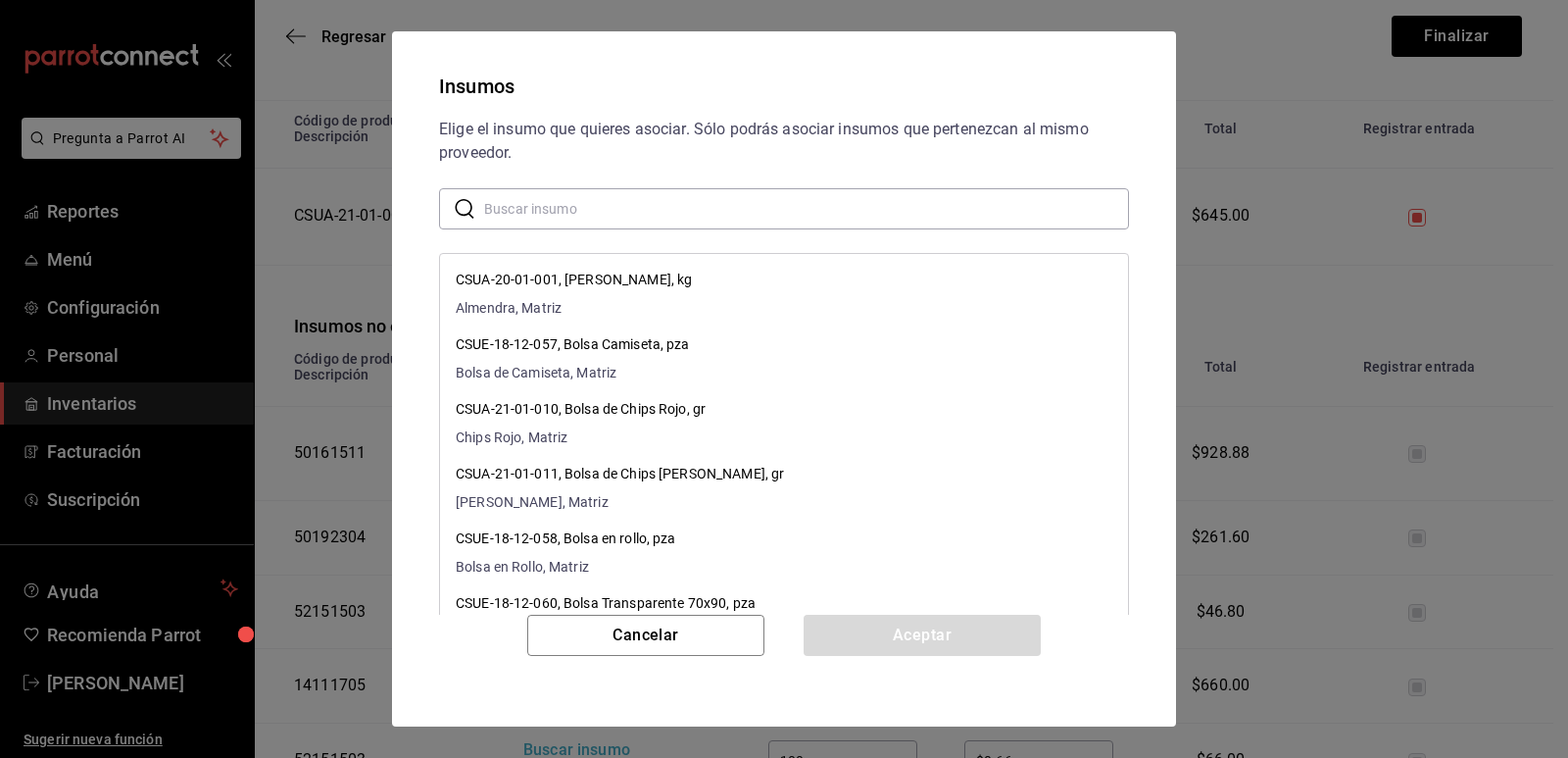
click at [647, 212] on input "text" at bounding box center [806, 209] width 645 height 40
paste input "Dulce Cobertura Chocolate PCLO 4.4"
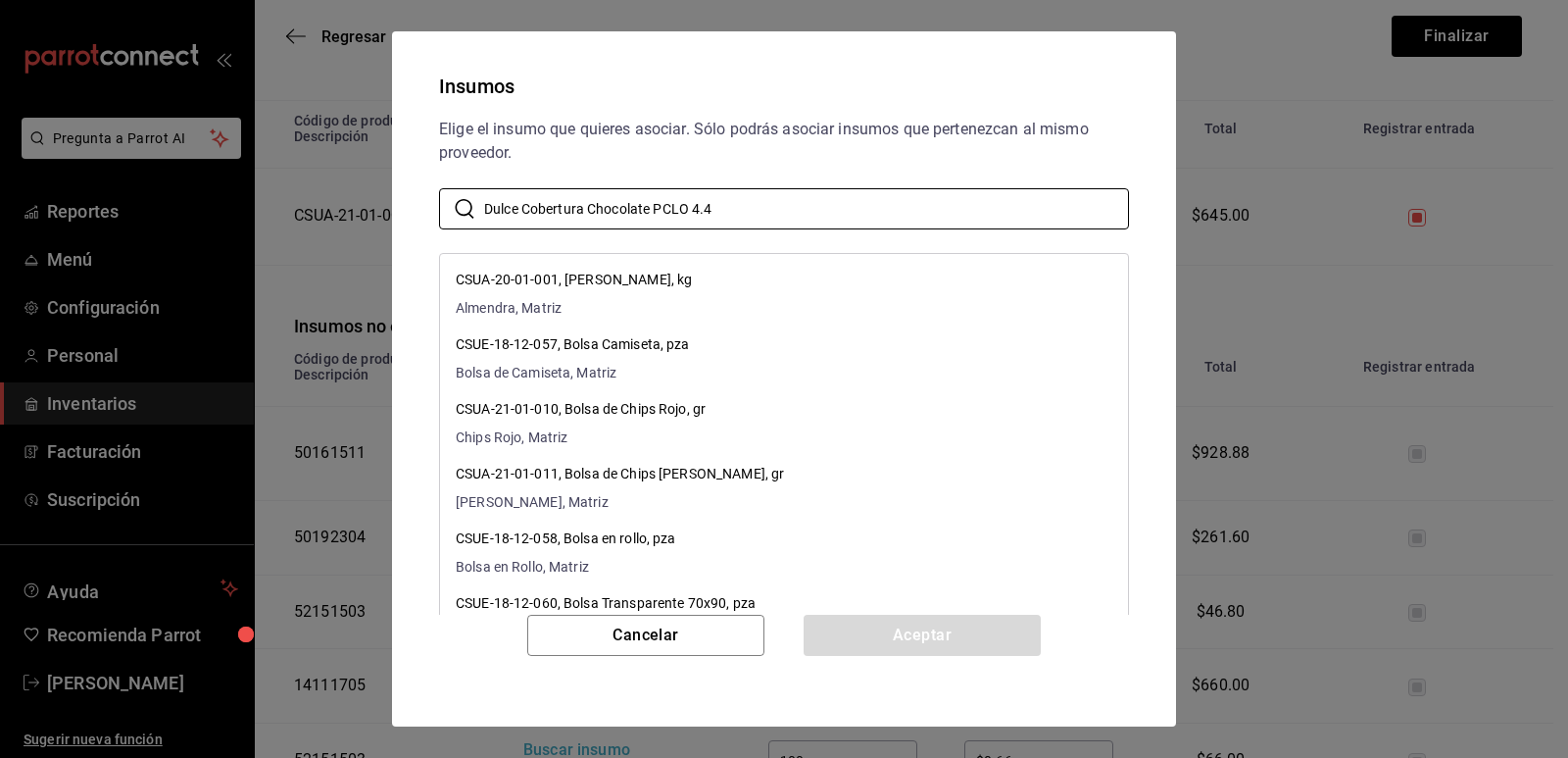
type input "Dulce Cobertura Chocolate PCLO 4.4"
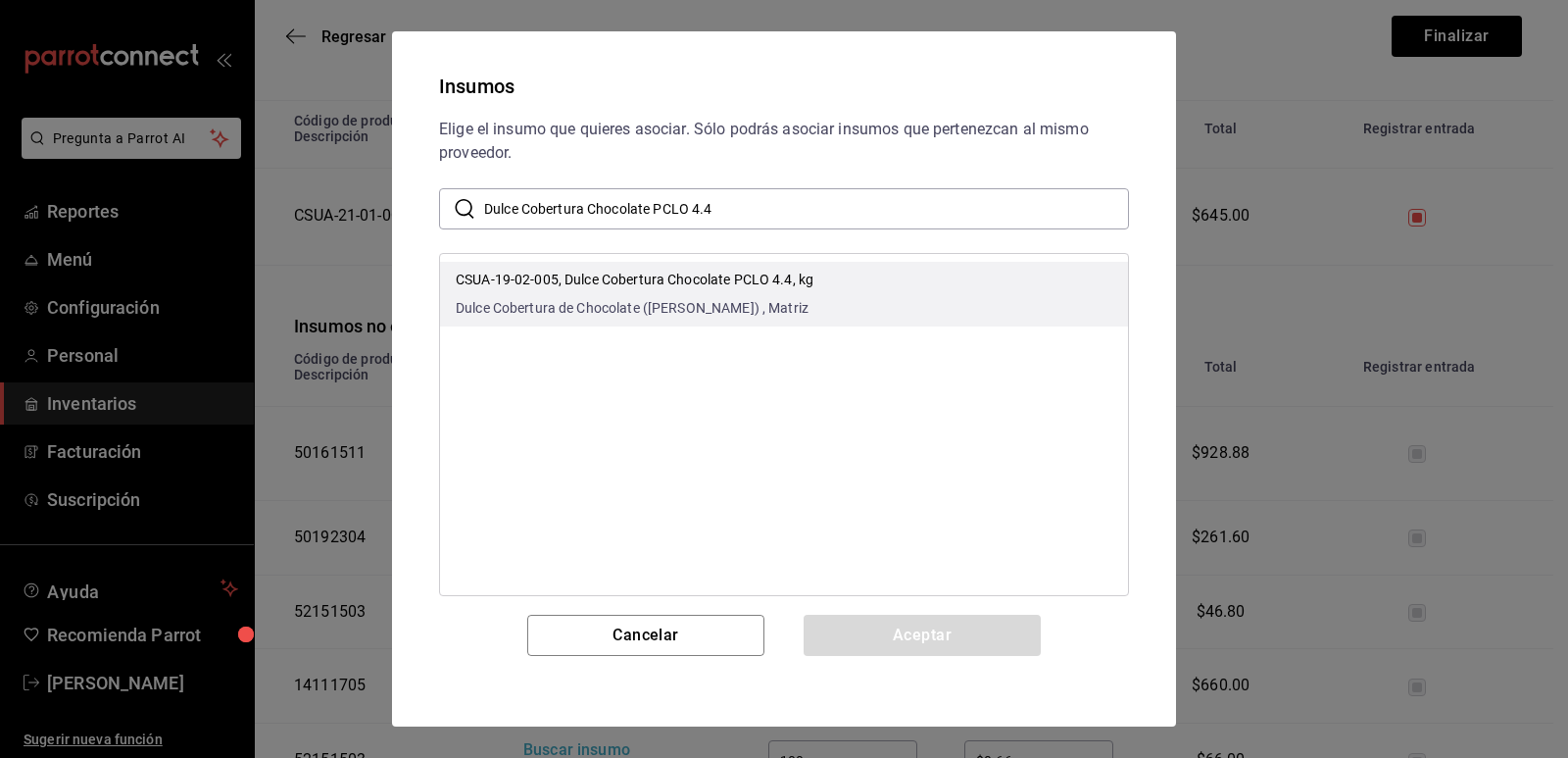
click at [793, 280] on p "CSUA-19-02-005, Dulce Cobertura Chocolate PCLO 4.4, kg" at bounding box center [634, 280] width 358 height 21
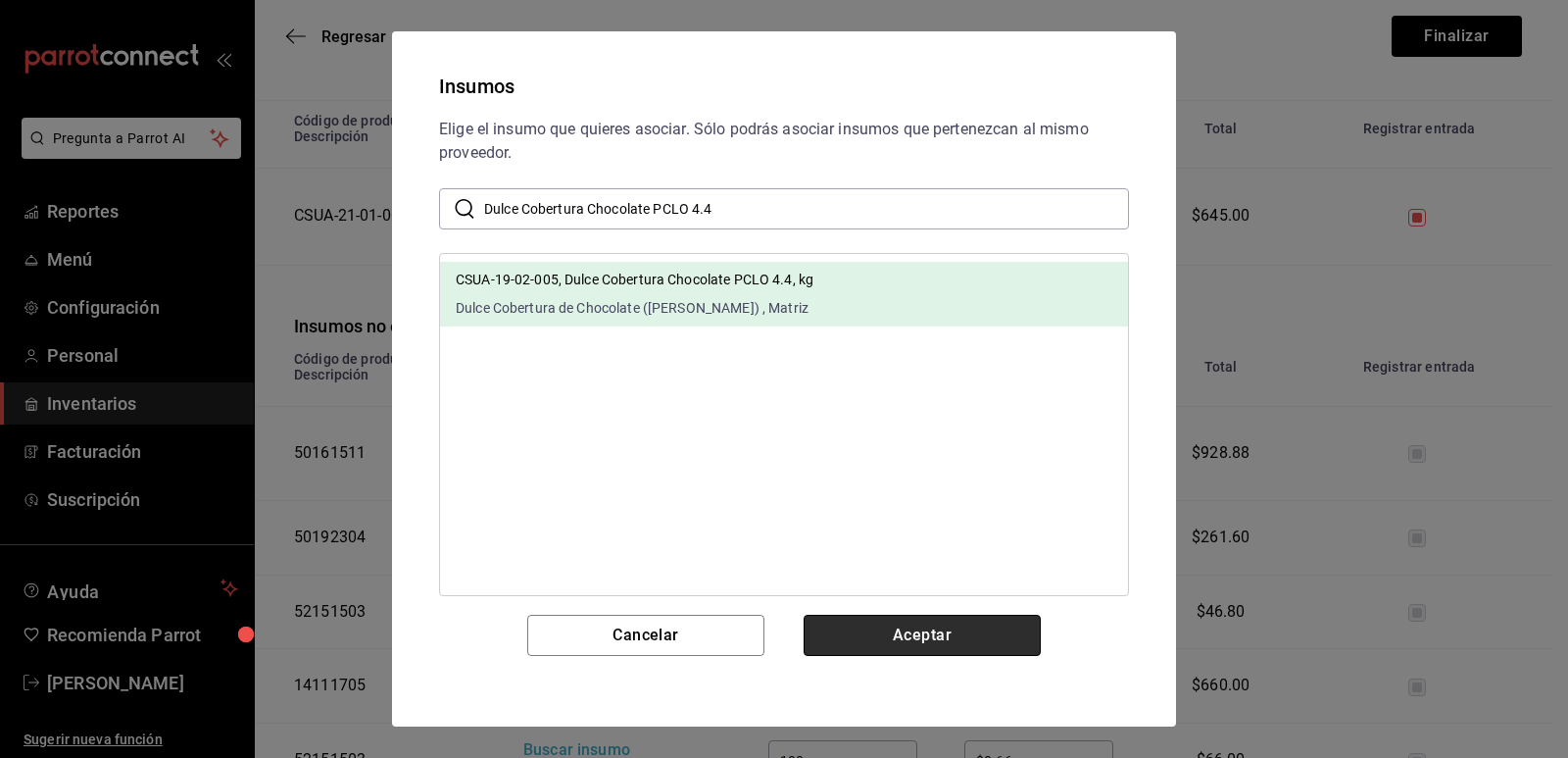
drag, startPoint x: 900, startPoint y: 648, endPoint x: 882, endPoint y: 647, distance: 18.0
click at [899, 646] on button "Aceptar" at bounding box center [923, 635] width 237 height 42
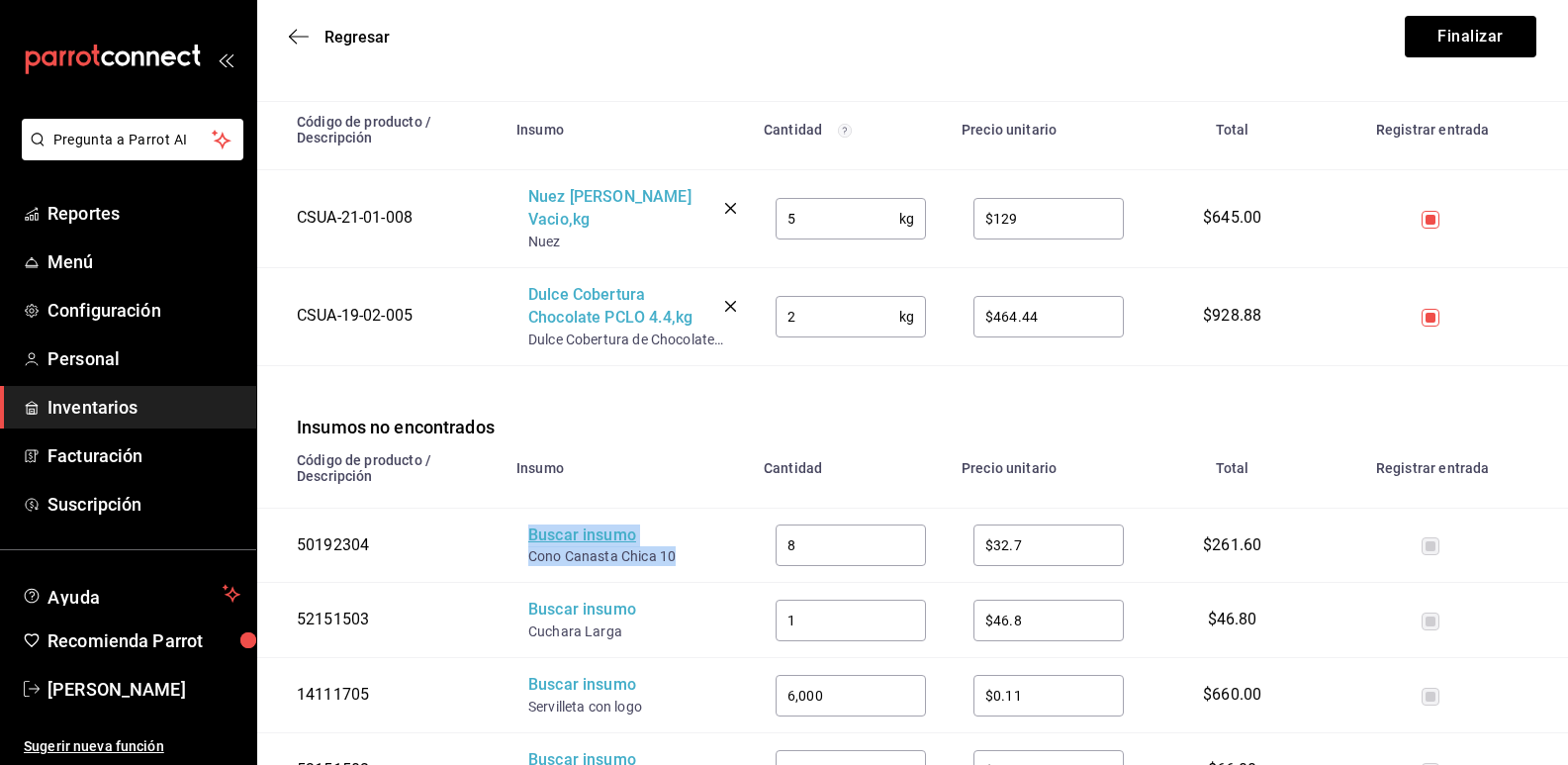
drag, startPoint x: 679, startPoint y: 538, endPoint x: 545, endPoint y: 515, distance: 136.0
click at [521, 531] on td "Buscar insumo Cono Canasta Chica 10" at bounding box center [628, 545] width 247 height 75
click at [558, 525] on div "Buscar insumo" at bounding box center [607, 536] width 159 height 23
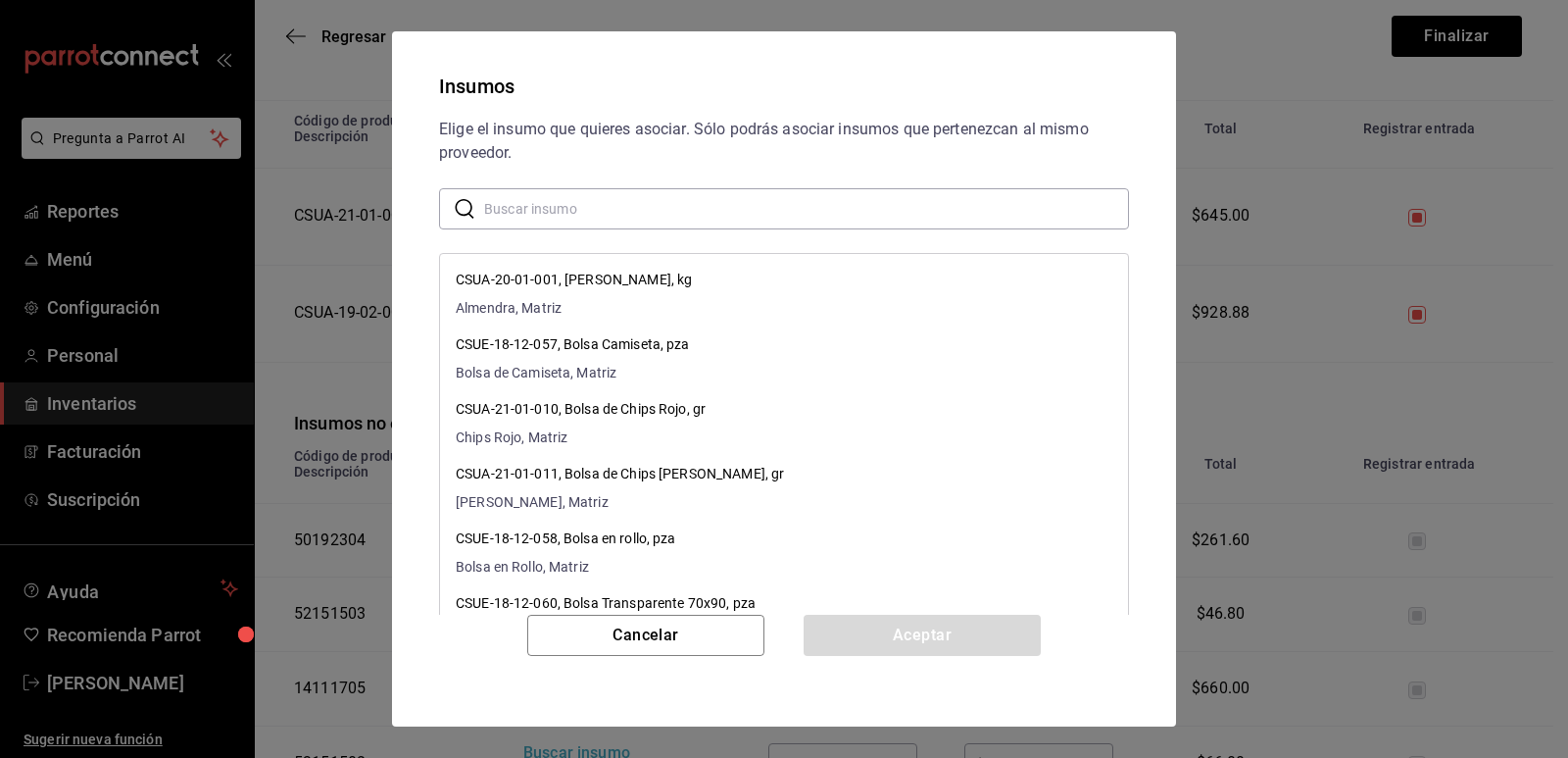
click at [619, 212] on input "text" at bounding box center [806, 209] width 645 height 40
paste input "Cono Canasta Chica 10"
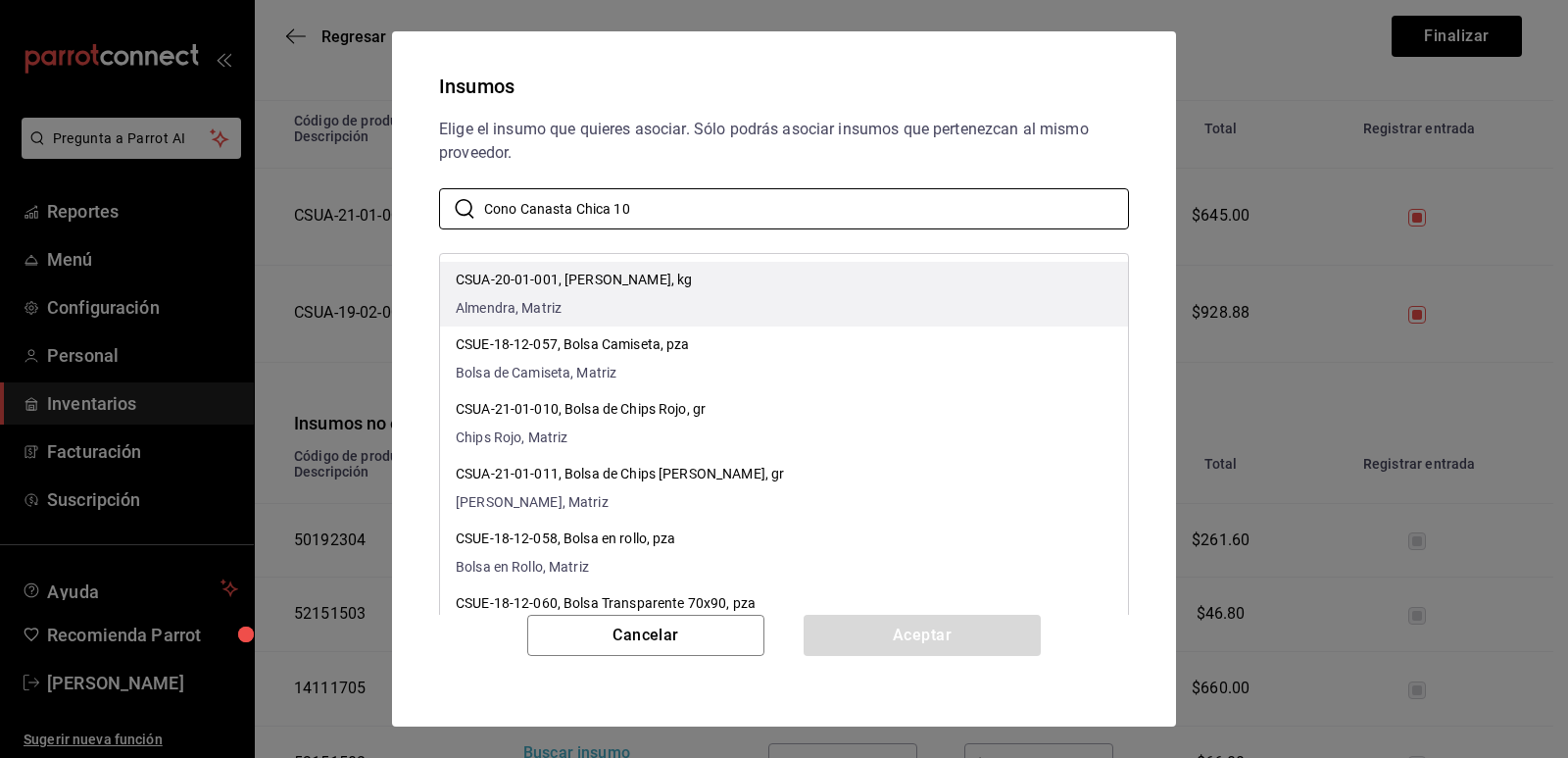
type input "Cono Canasta Chica 10"
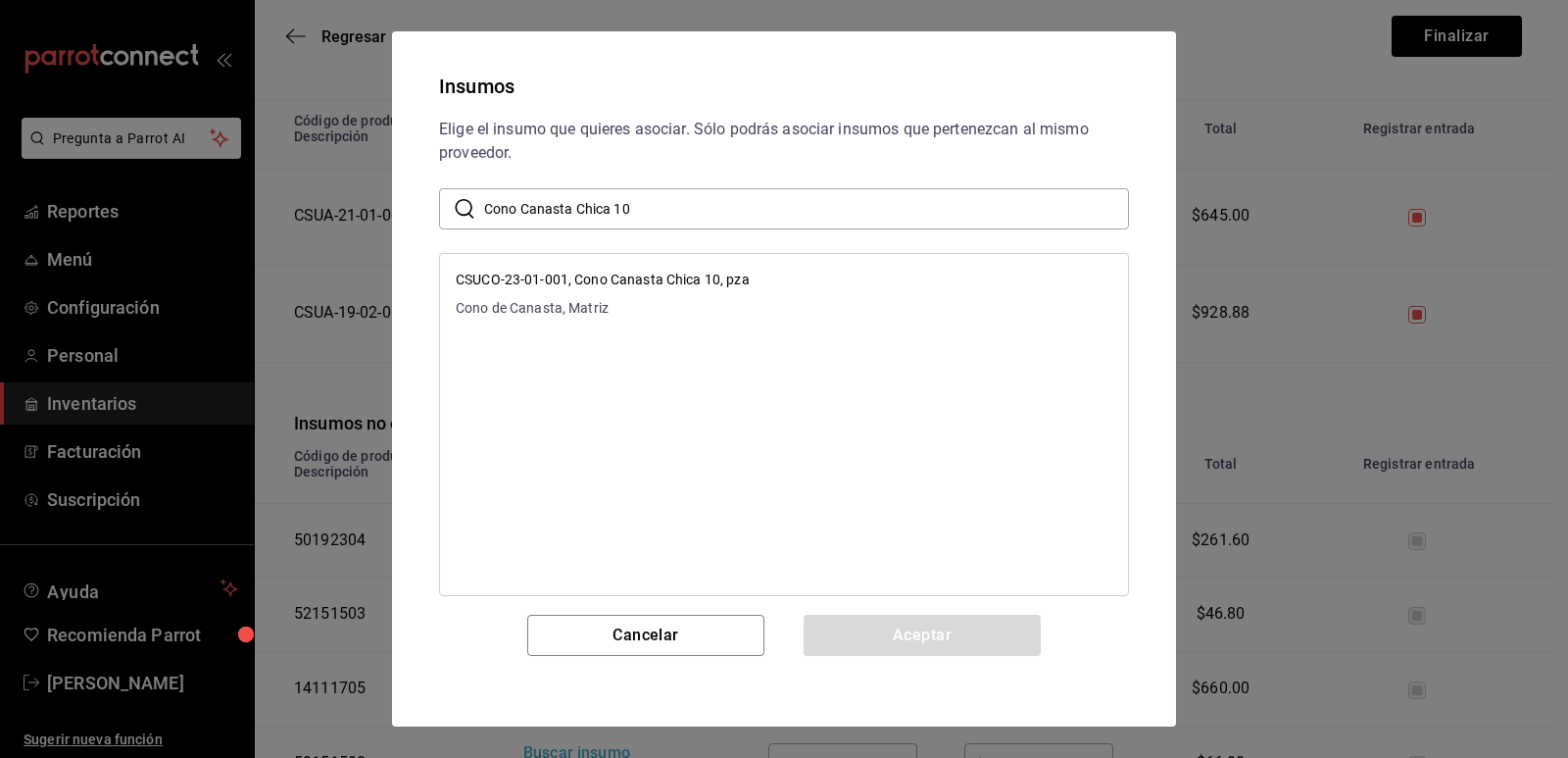
click at [743, 278] on p "CSUCO-23-01-001, Cono Canasta Chica 10, pza" at bounding box center [603, 280] width 294 height 21
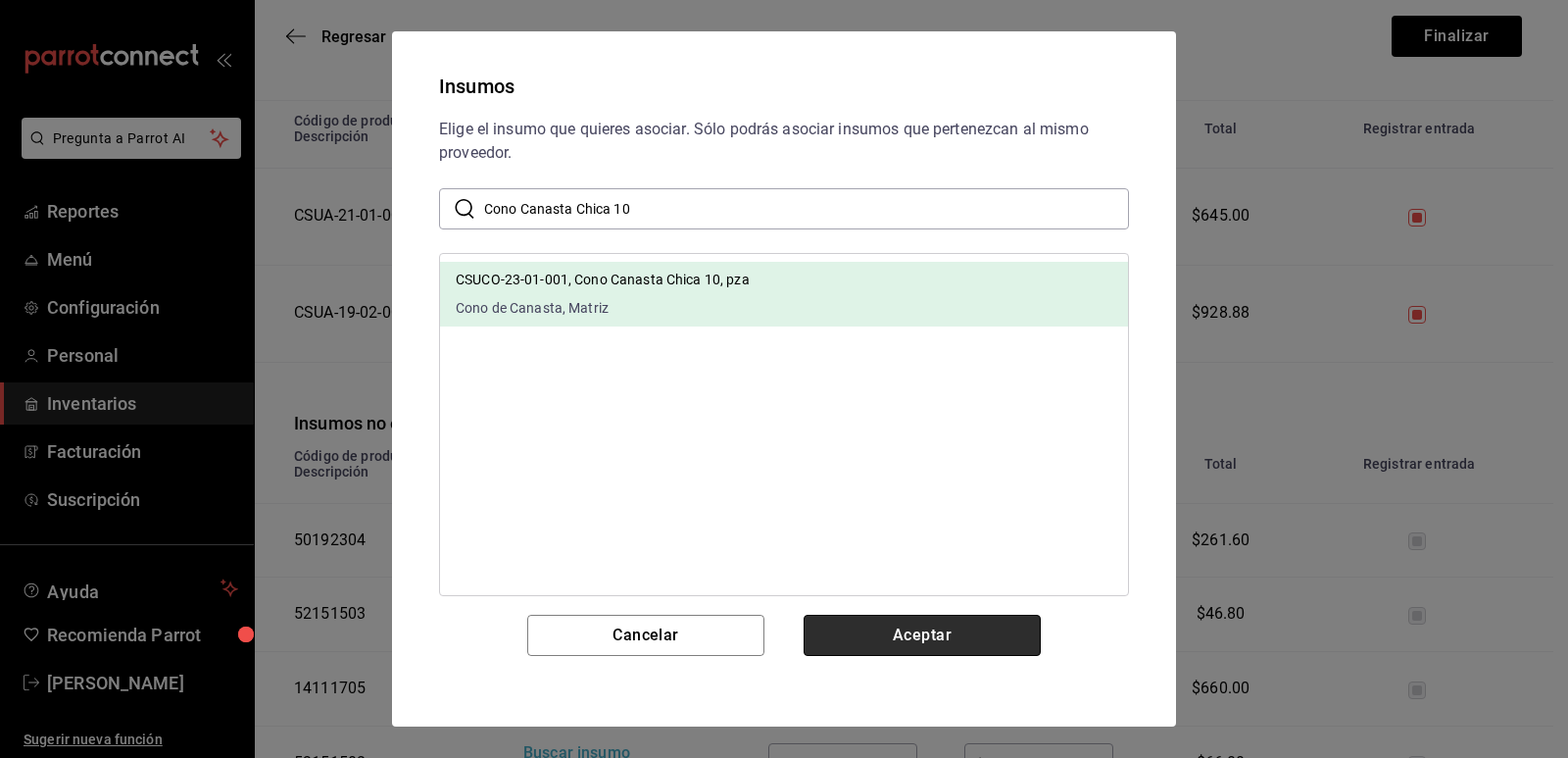
click at [908, 629] on button "Aceptar" at bounding box center [923, 635] width 237 height 42
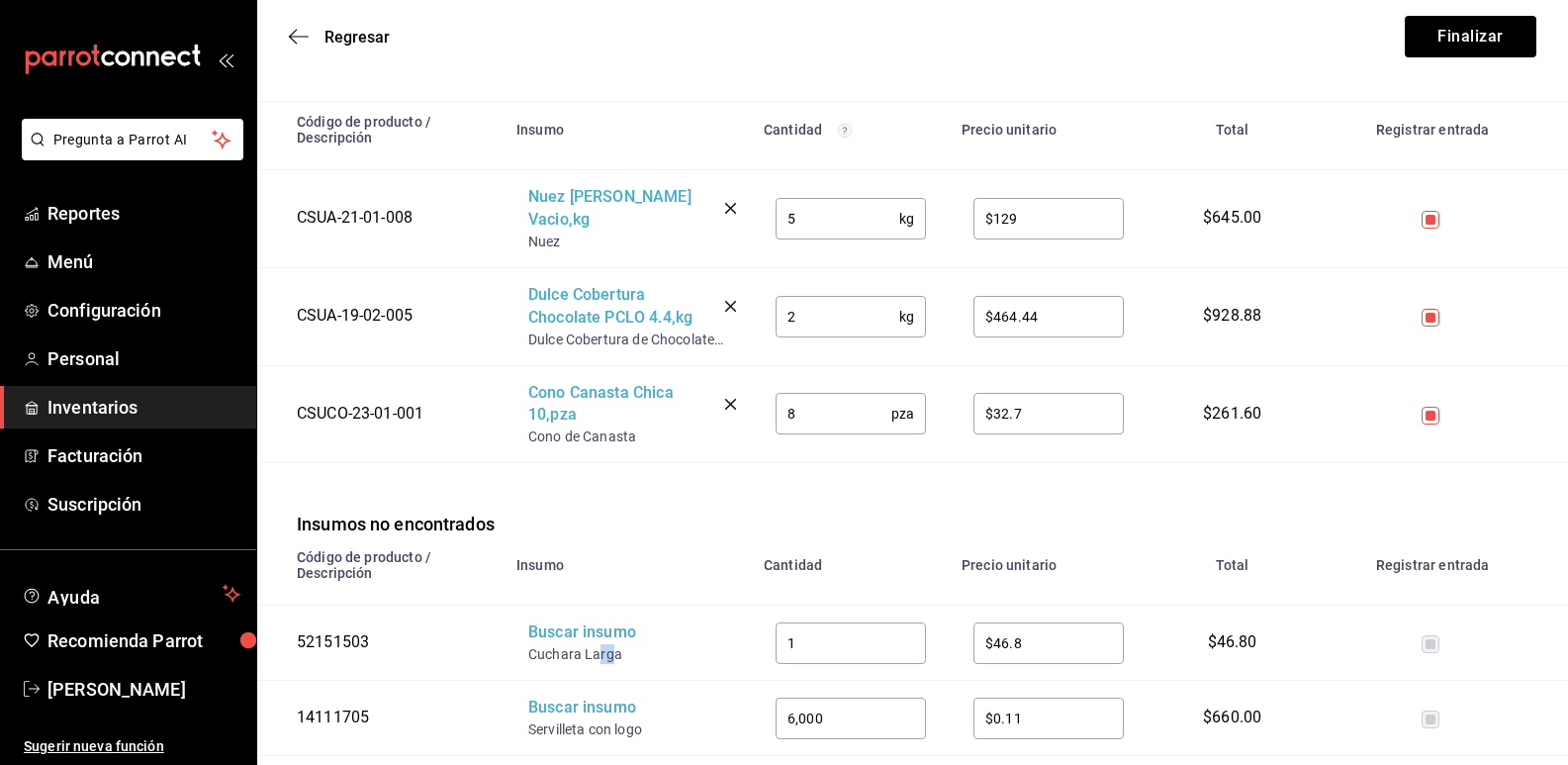
click at [598, 644] on div "Cuchara Larga" at bounding box center [607, 654] width 159 height 20
drag, startPoint x: 634, startPoint y: 635, endPoint x: 528, endPoint y: 626, distance: 106.4
click at [528, 626] on td "Buscar insumo Cuchara Larga" at bounding box center [628, 642] width 247 height 75
click at [559, 621] on div "Buscar insumo" at bounding box center [607, 632] width 159 height 23
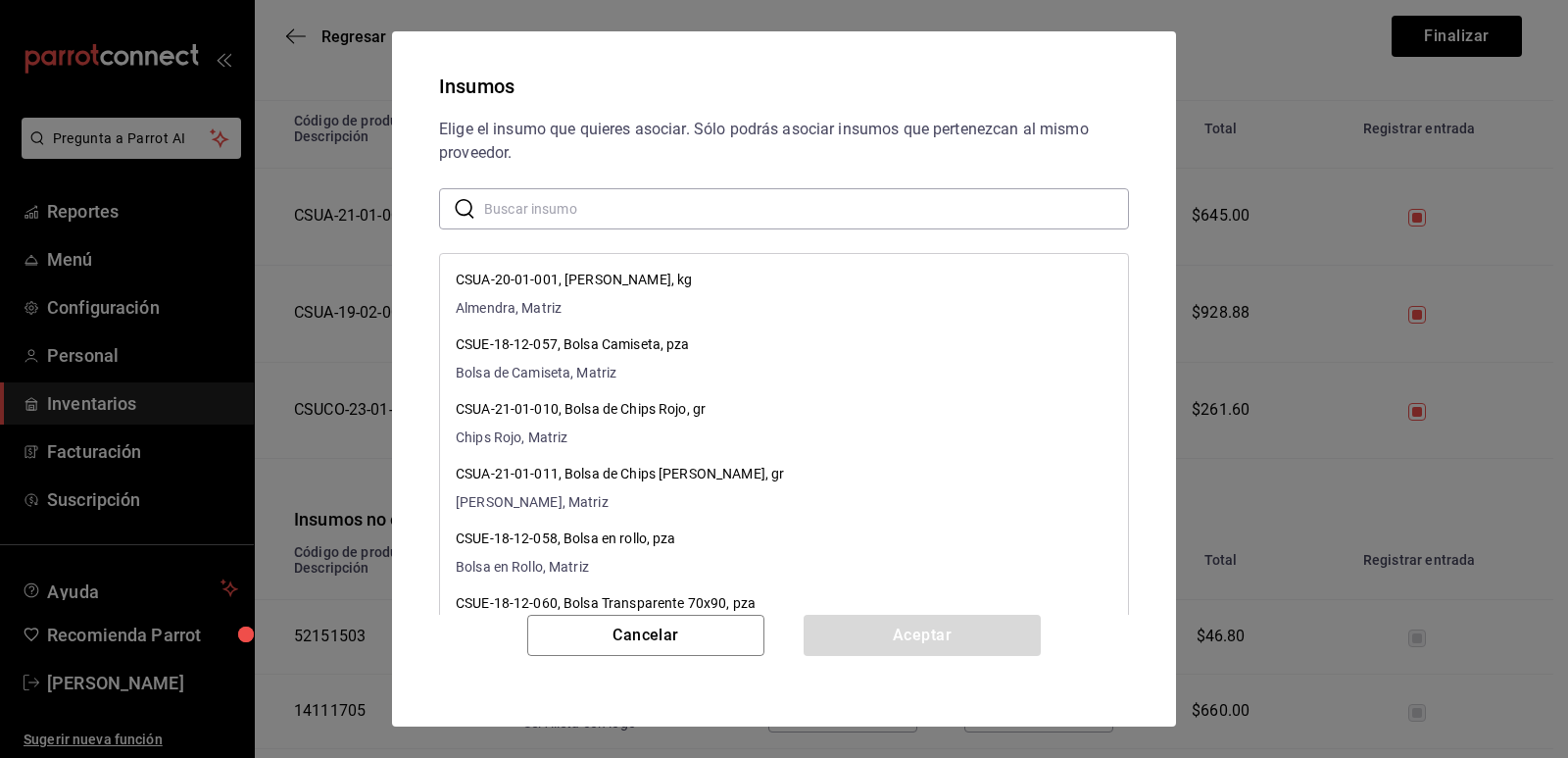
click at [667, 218] on input "text" at bounding box center [806, 209] width 645 height 40
paste input "Cuchara Larga"
type input "Cuchara Larga"
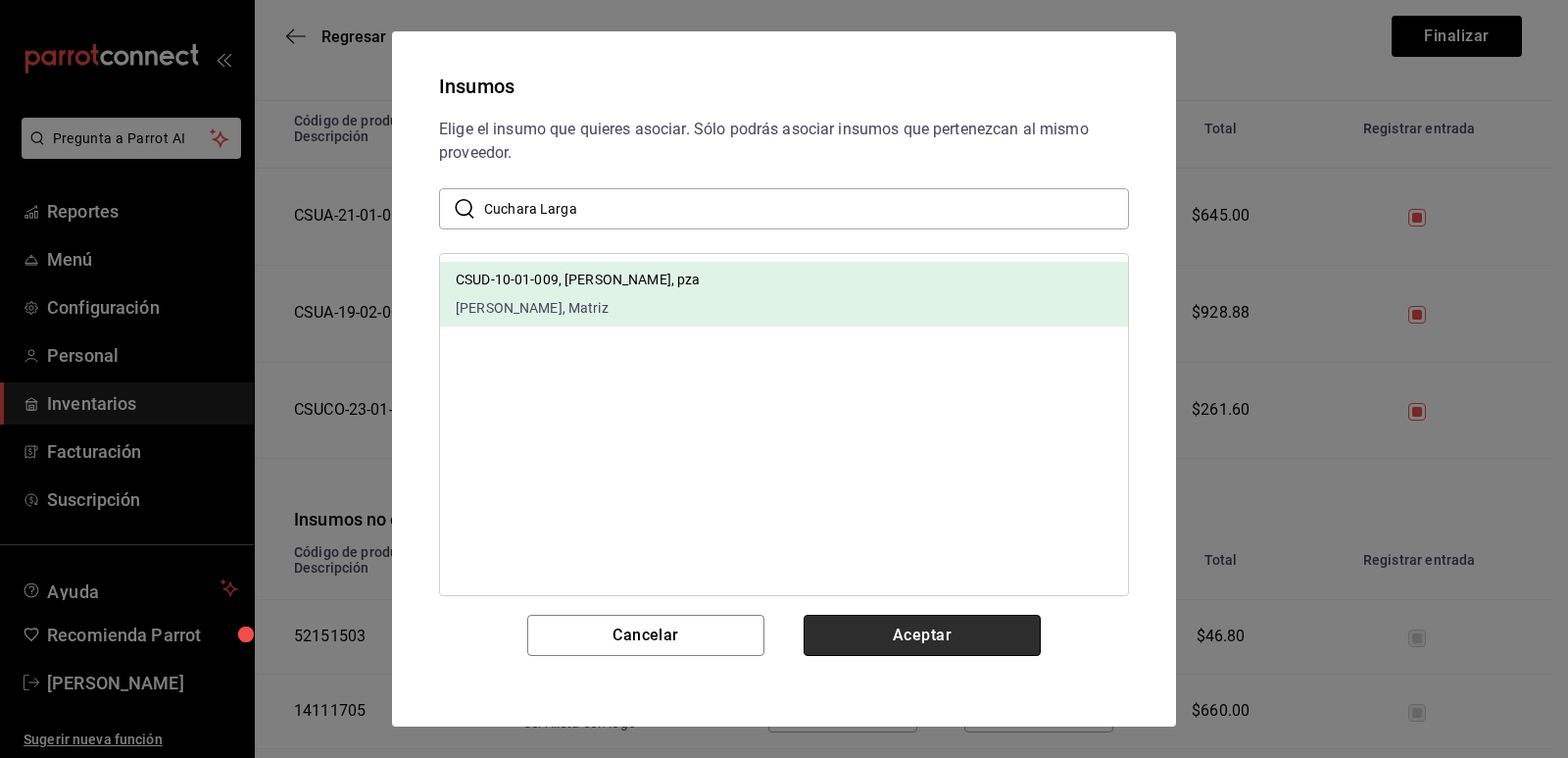
click at [905, 631] on button "Aceptar" at bounding box center [923, 635] width 237 height 42
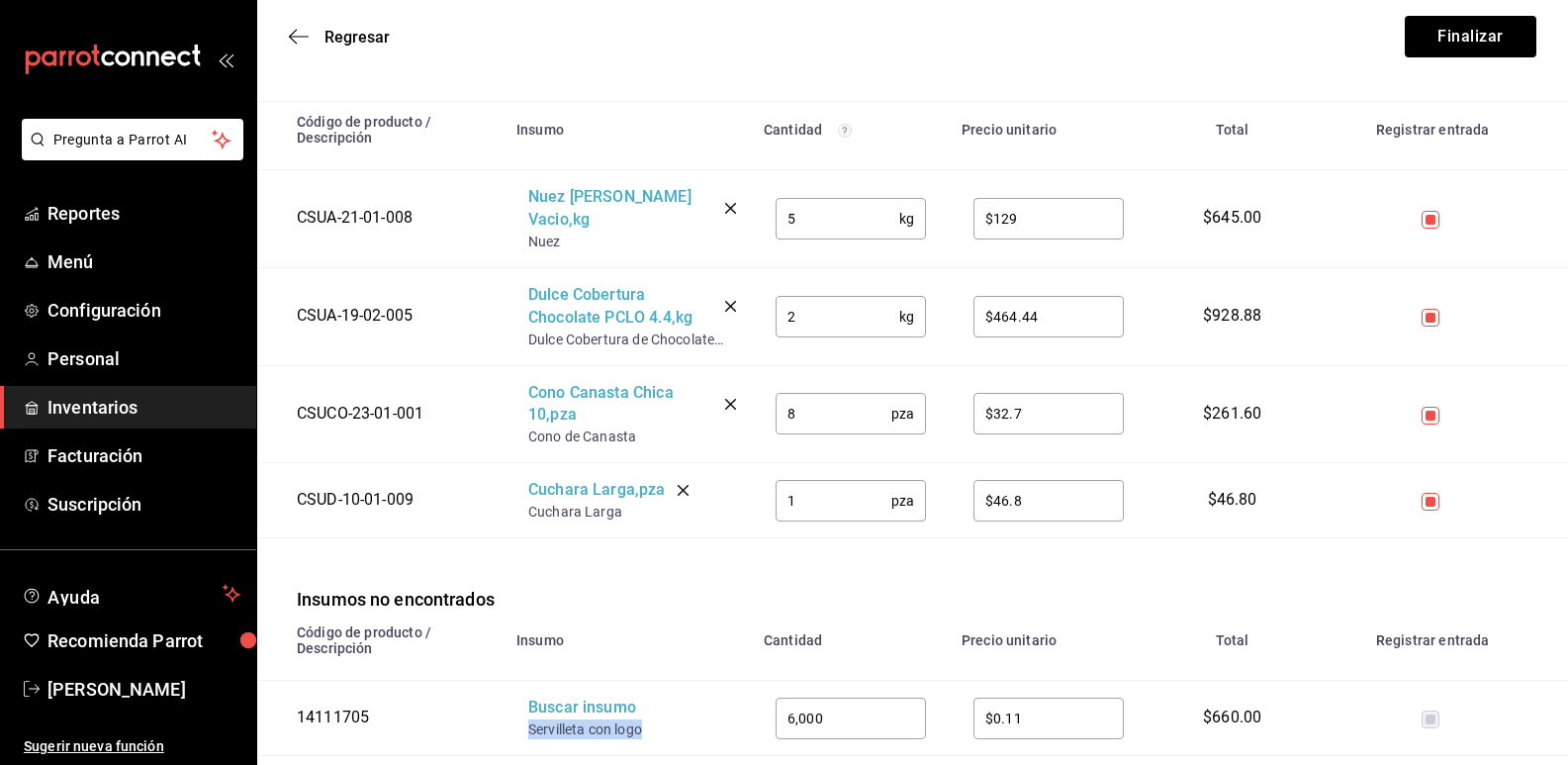
drag, startPoint x: 653, startPoint y: 715, endPoint x: 527, endPoint y: 706, distance: 126.3
click at [527, 706] on td "Buscar insumo Servilleta con logo" at bounding box center [628, 718] width 247 height 75
click at [561, 696] on div "Buscar insumo" at bounding box center [607, 707] width 159 height 23
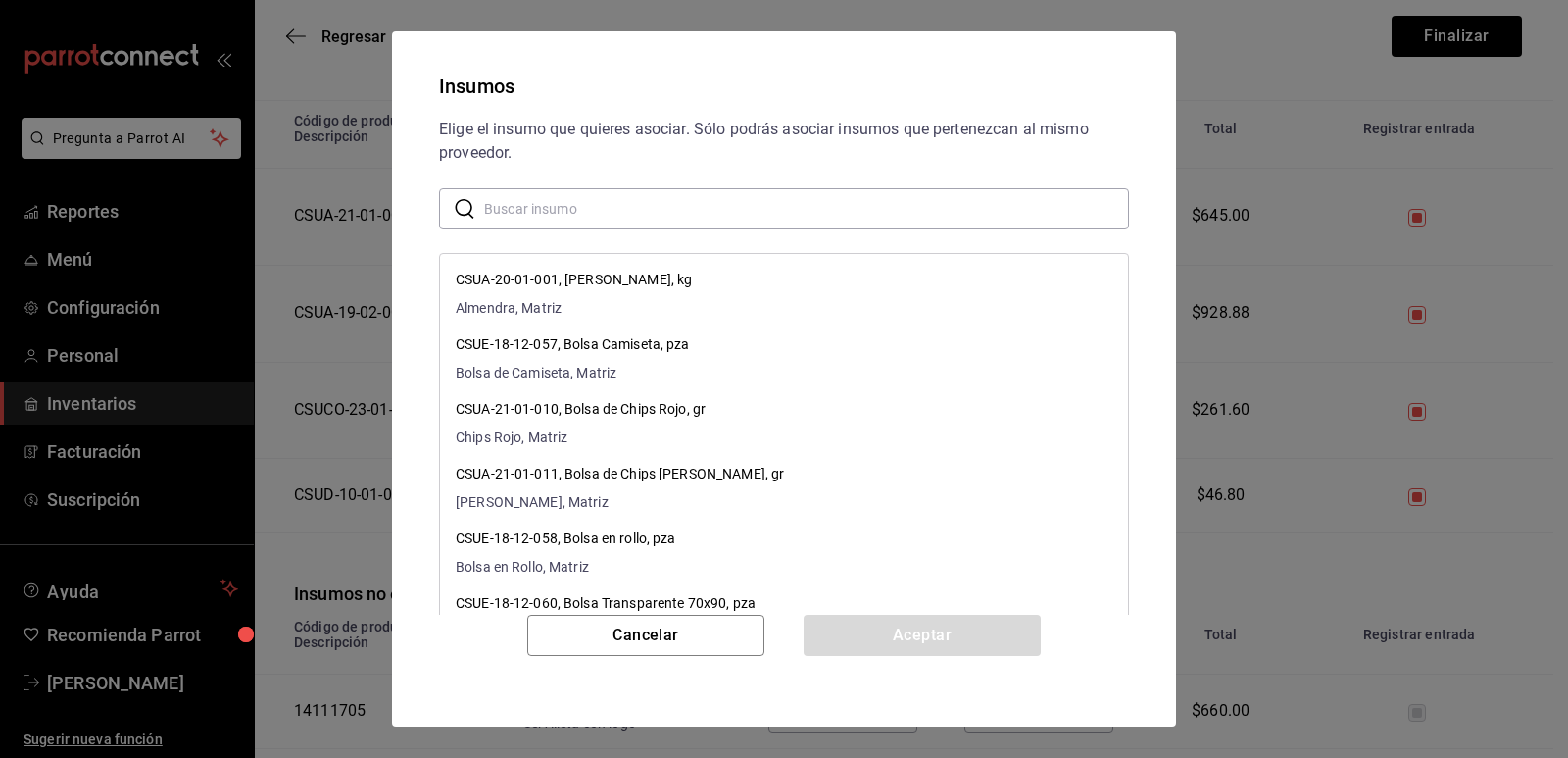
click at [678, 214] on input "text" at bounding box center [806, 209] width 645 height 40
paste input "Servilleta con logo"
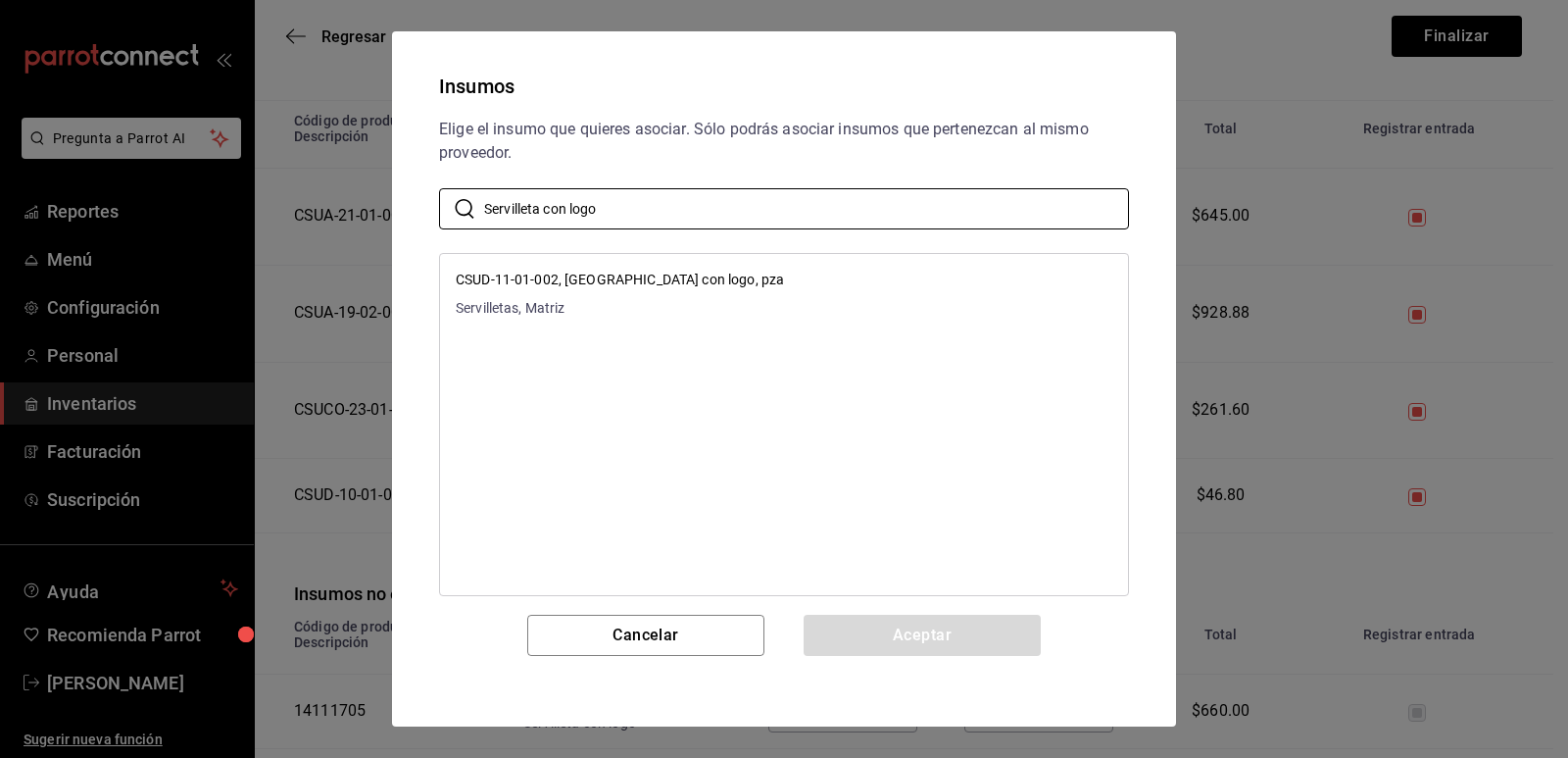
type input "Servilleta con logo"
click at [779, 274] on li "CSUD-11-01-002, [GEOGRAPHIC_DATA] con logo, pza Servilletas, [GEOGRAPHIC_DATA]" at bounding box center [784, 294] width 688 height 64
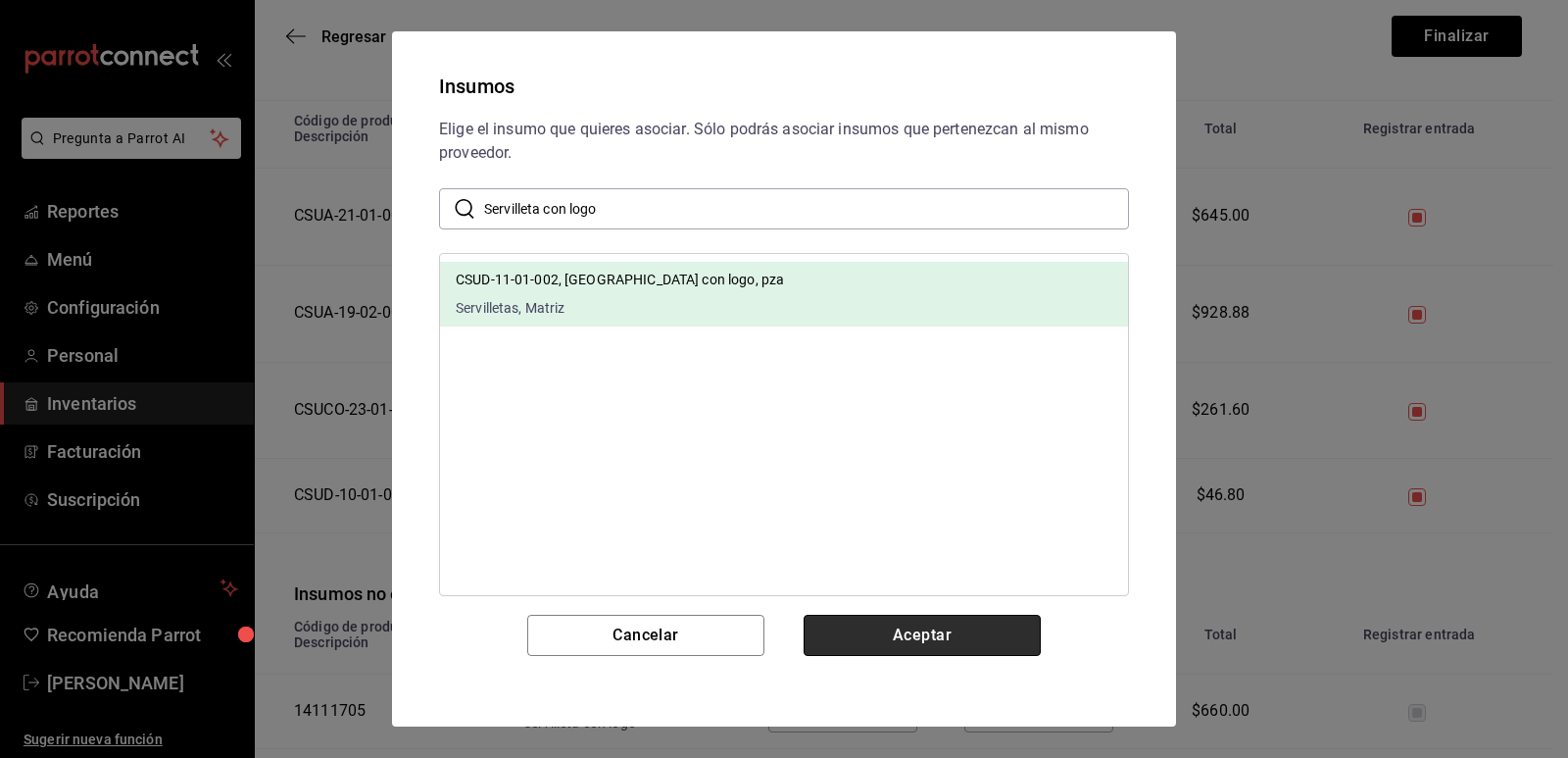
click at [889, 632] on button "Aceptar" at bounding box center [923, 635] width 237 height 42
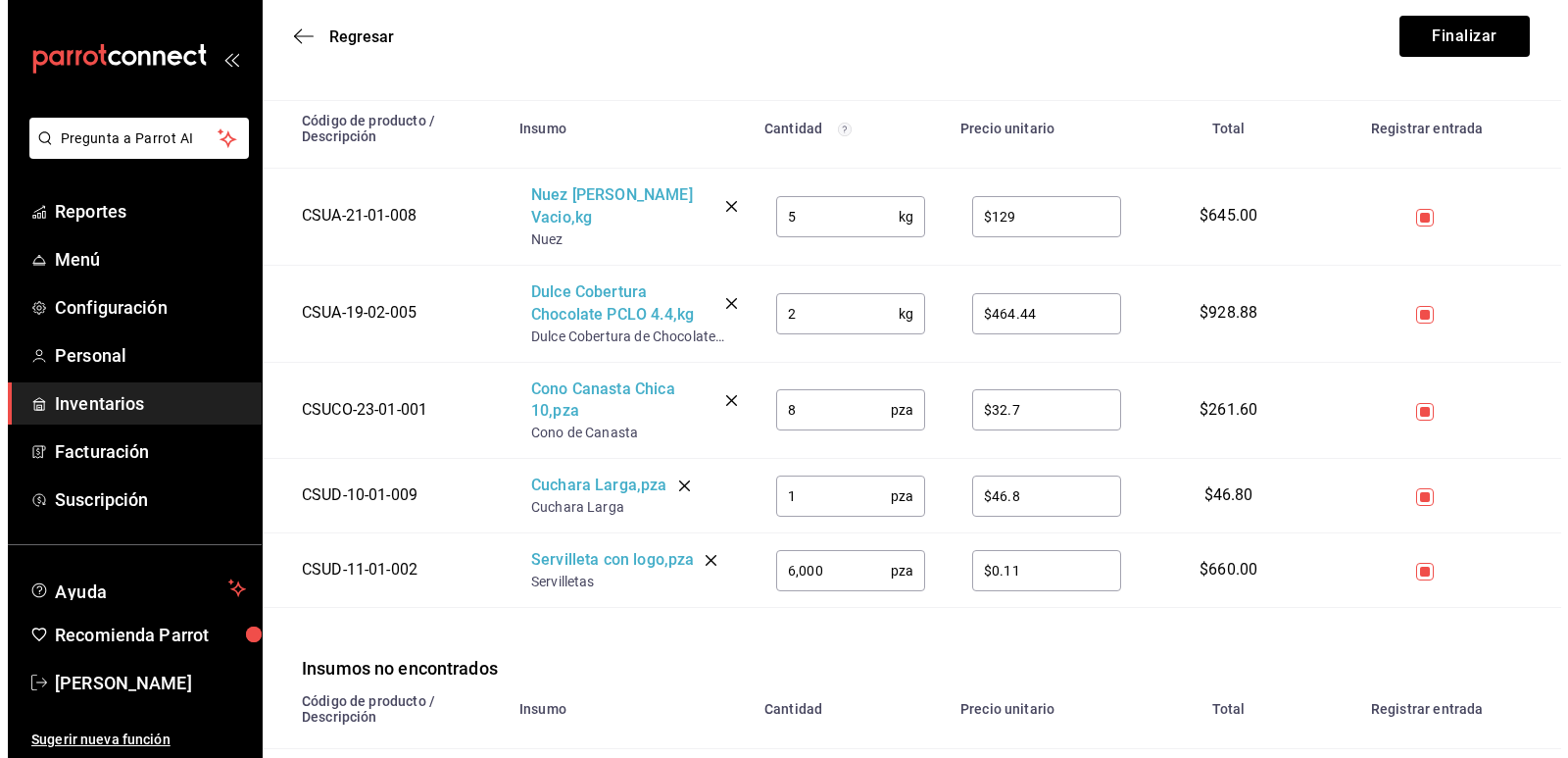
scroll to position [588, 0]
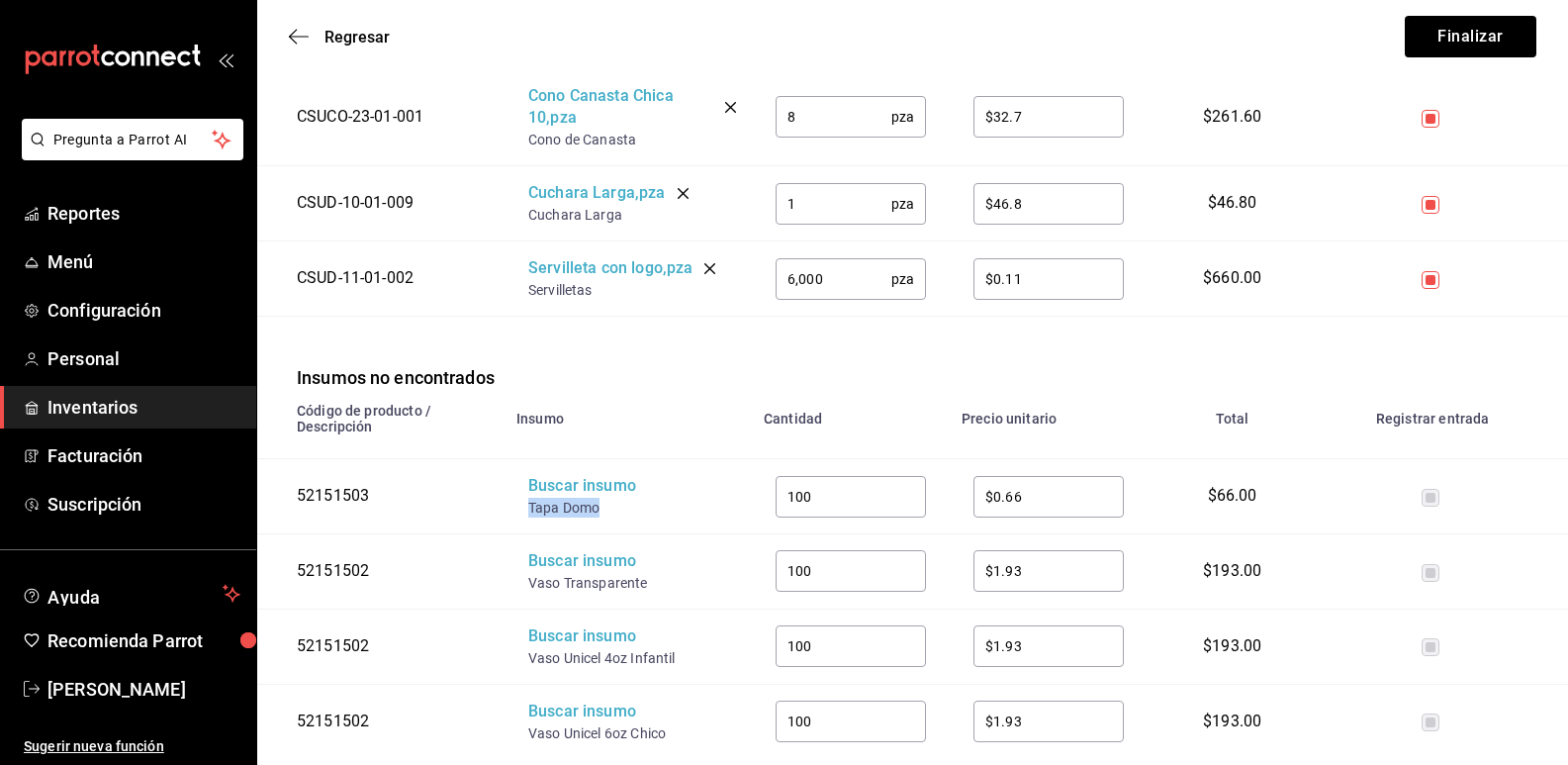
drag, startPoint x: 595, startPoint y: 489, endPoint x: 511, endPoint y: 481, distance: 84.4
click at [511, 481] on td "Buscar insumo Tapa Domo" at bounding box center [628, 496] width 247 height 75
click at [563, 475] on div "Buscar insumo" at bounding box center [607, 486] width 159 height 23
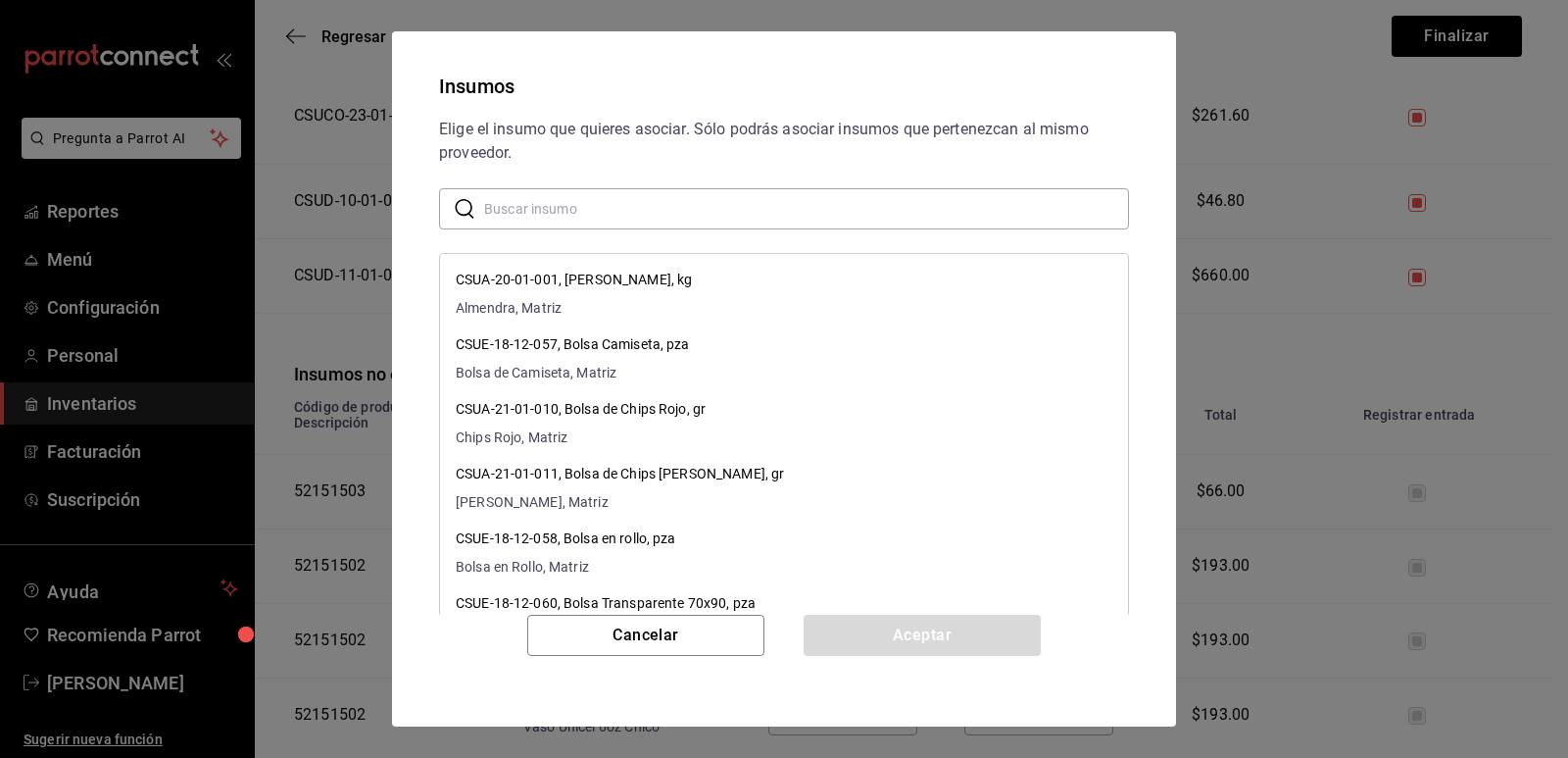
click at [644, 219] on input "text" at bounding box center [806, 209] width 645 height 40
paste input "Tapa Domo"
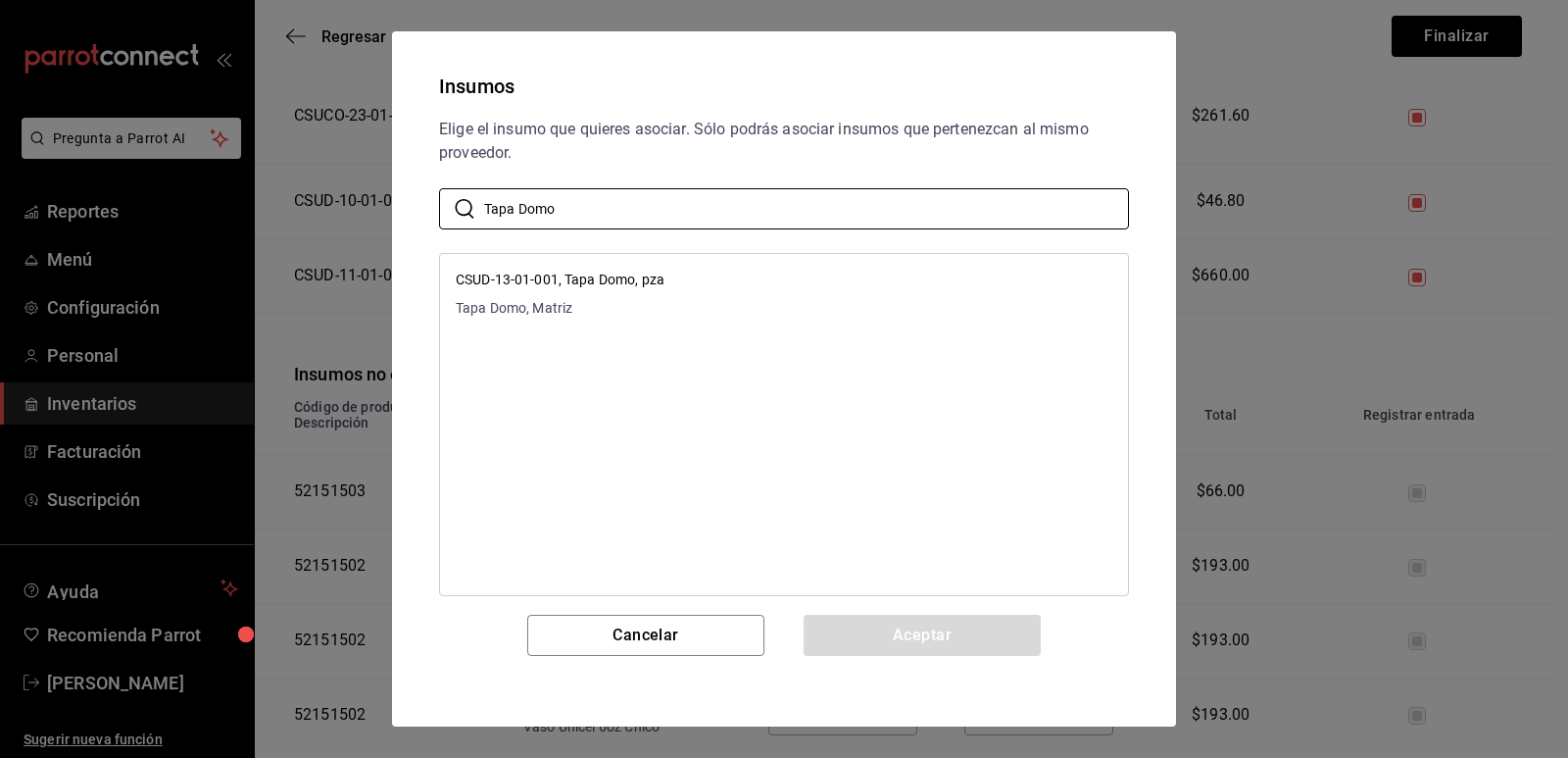
type input "Tapa Domo"
click at [823, 272] on li "CSUD-13-01-001, Tapa Domo, pza Tapa Domo, Matriz" at bounding box center [784, 294] width 688 height 64
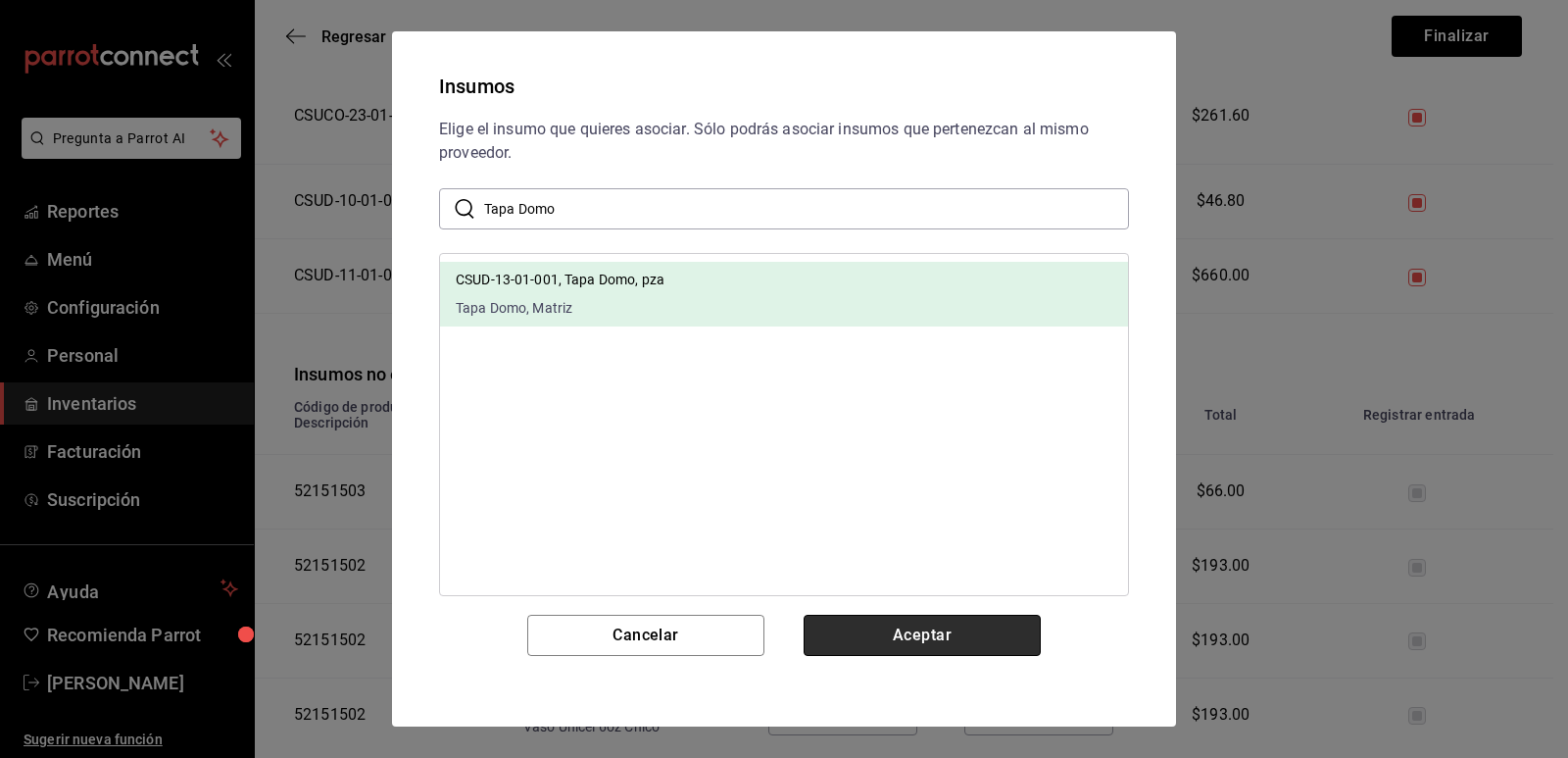
click at [909, 636] on button "Aceptar" at bounding box center [923, 635] width 237 height 42
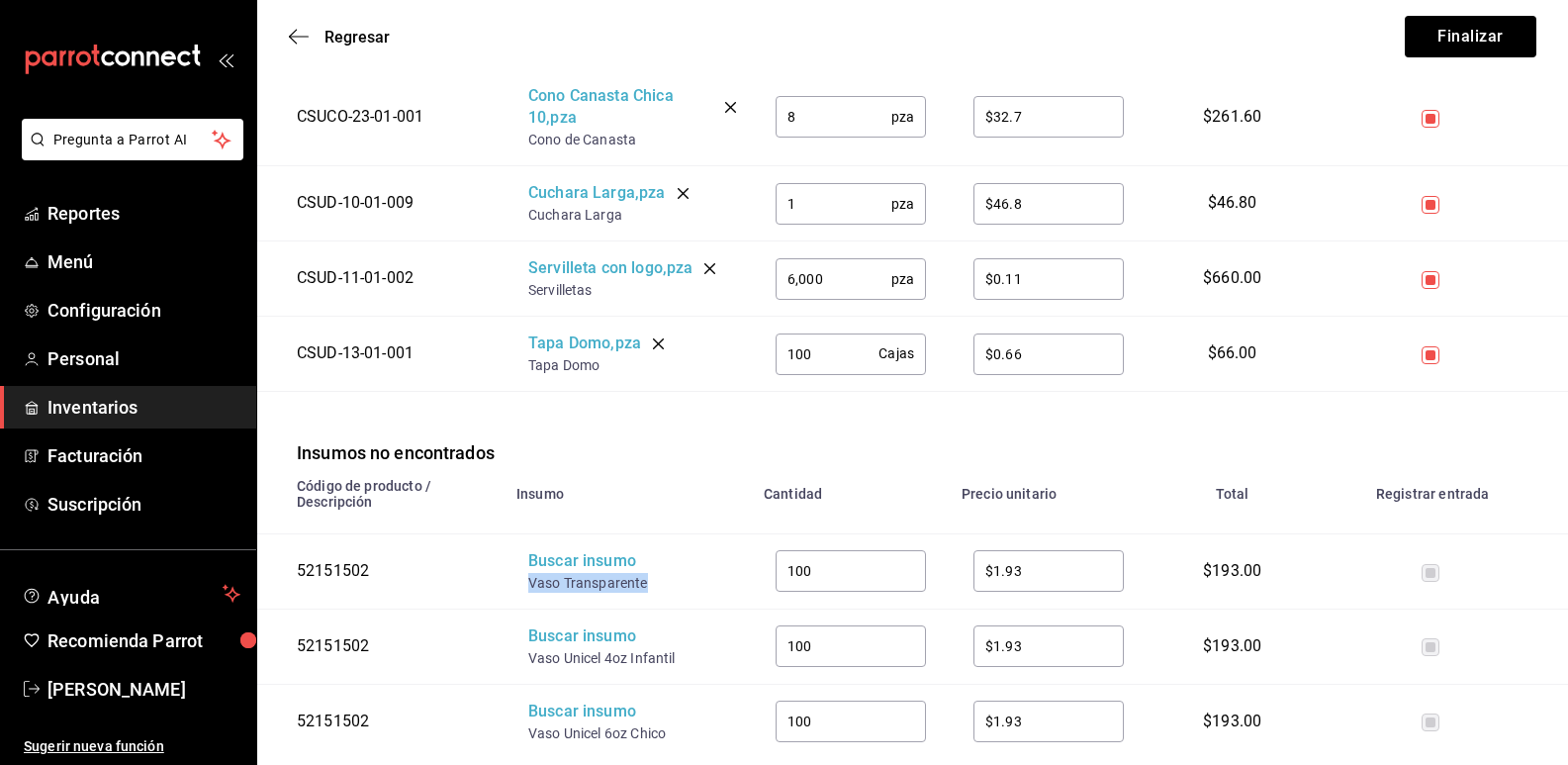
drag, startPoint x: 650, startPoint y: 557, endPoint x: 516, endPoint y: 560, distance: 134.0
click at [516, 560] on td "Buscar insumo Vaso Transparente" at bounding box center [628, 571] width 247 height 75
click at [560, 551] on div "Buscar insumo" at bounding box center [607, 562] width 159 height 23
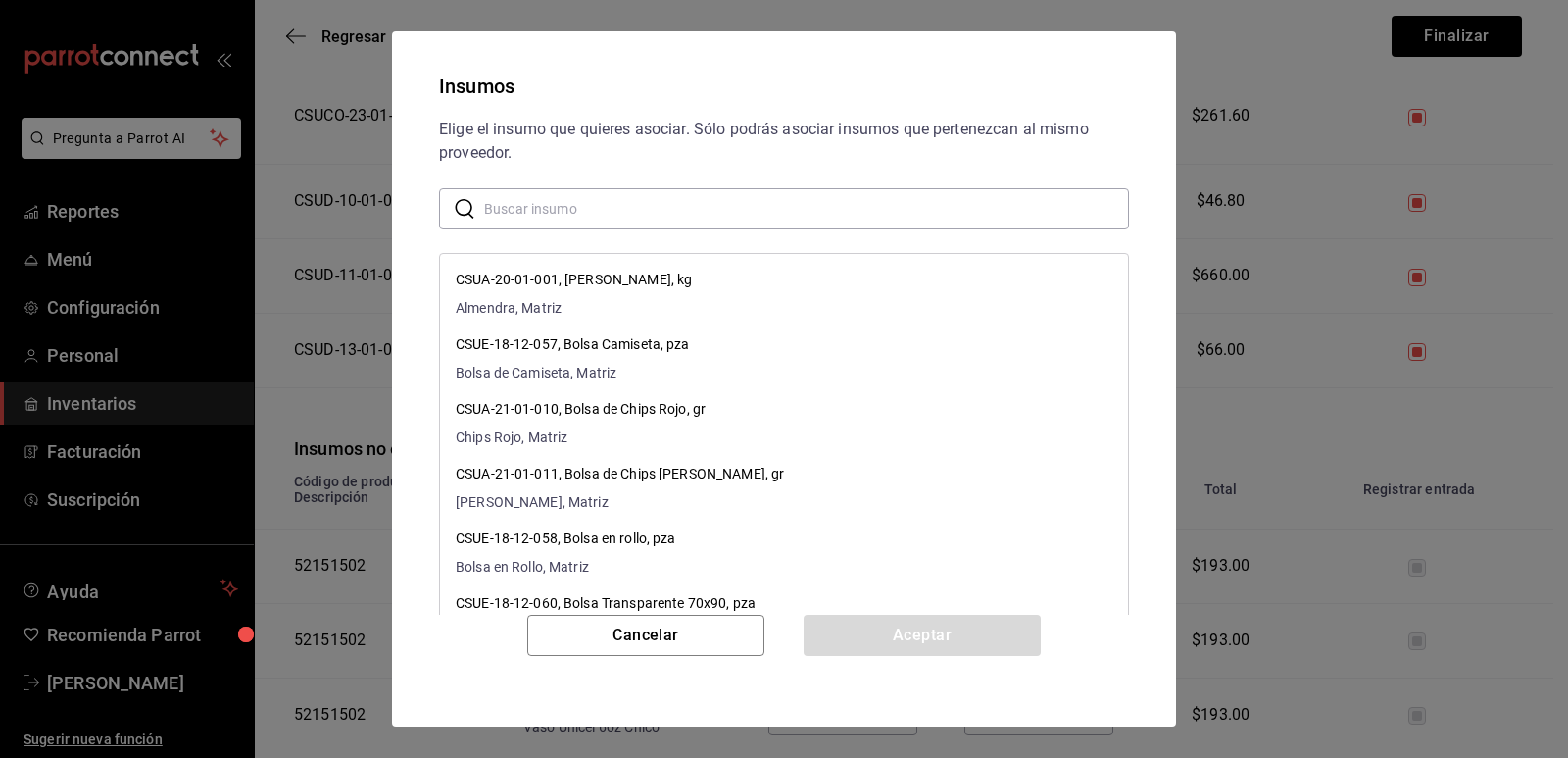
click at [630, 209] on input "text" at bounding box center [806, 209] width 645 height 40
paste input "Vaso Transparente"
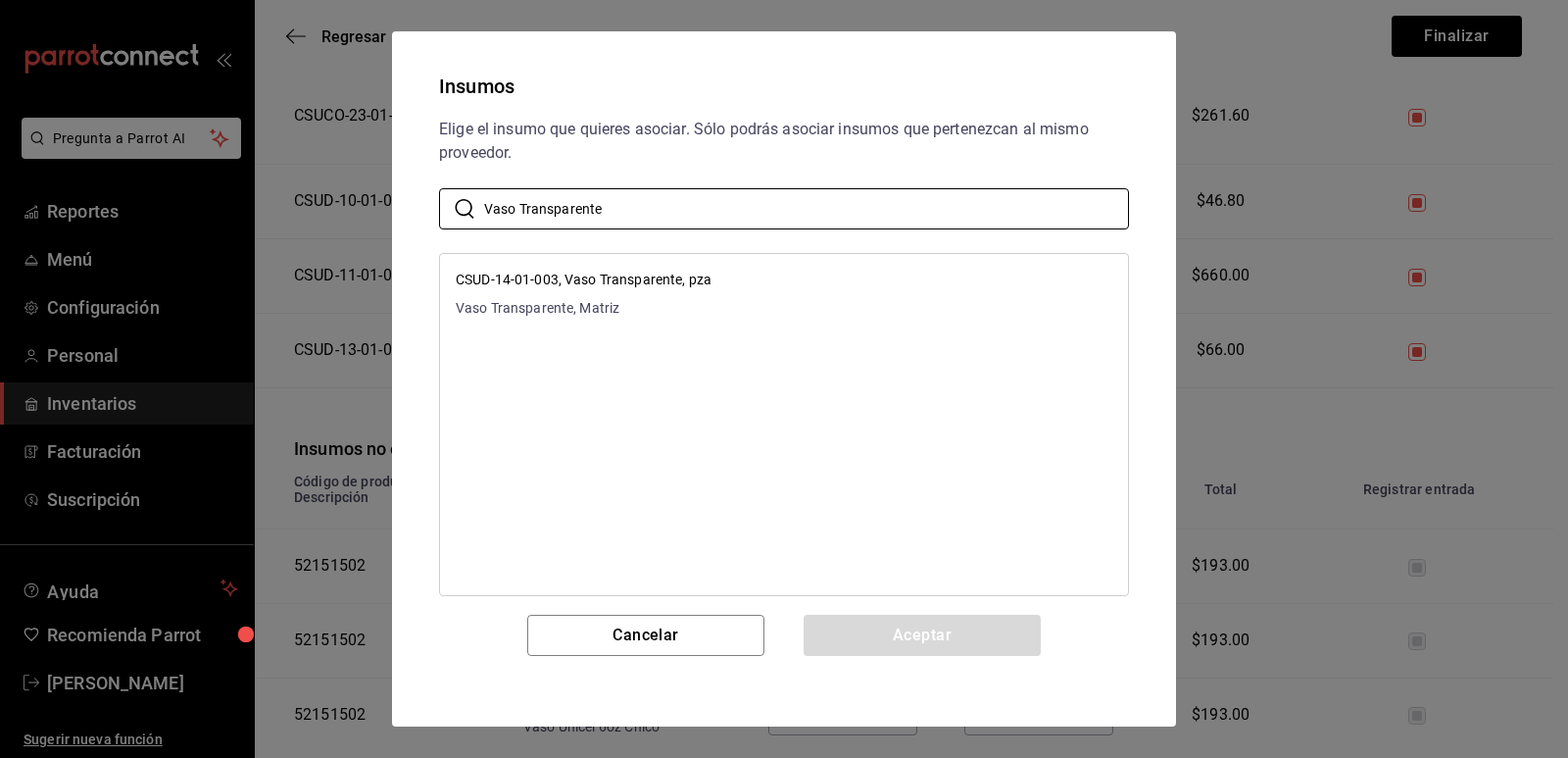
type input "Vaso Transparente"
click at [815, 278] on li "CSUD-14-01-003, Vaso Transparente, pza Vaso Transparente, Matriz" at bounding box center [784, 294] width 688 height 64
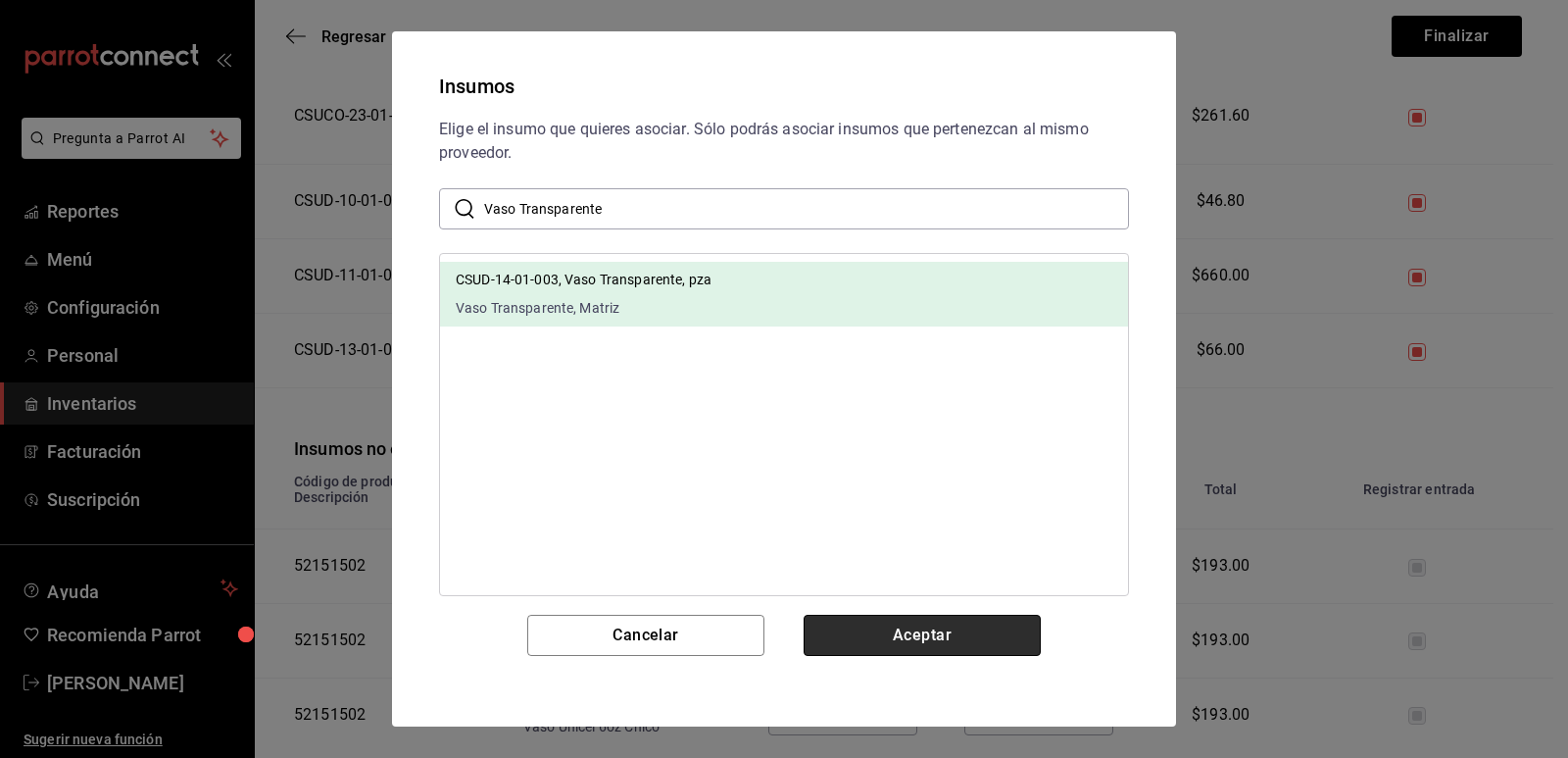
click at [891, 627] on button "Aceptar" at bounding box center [923, 635] width 237 height 42
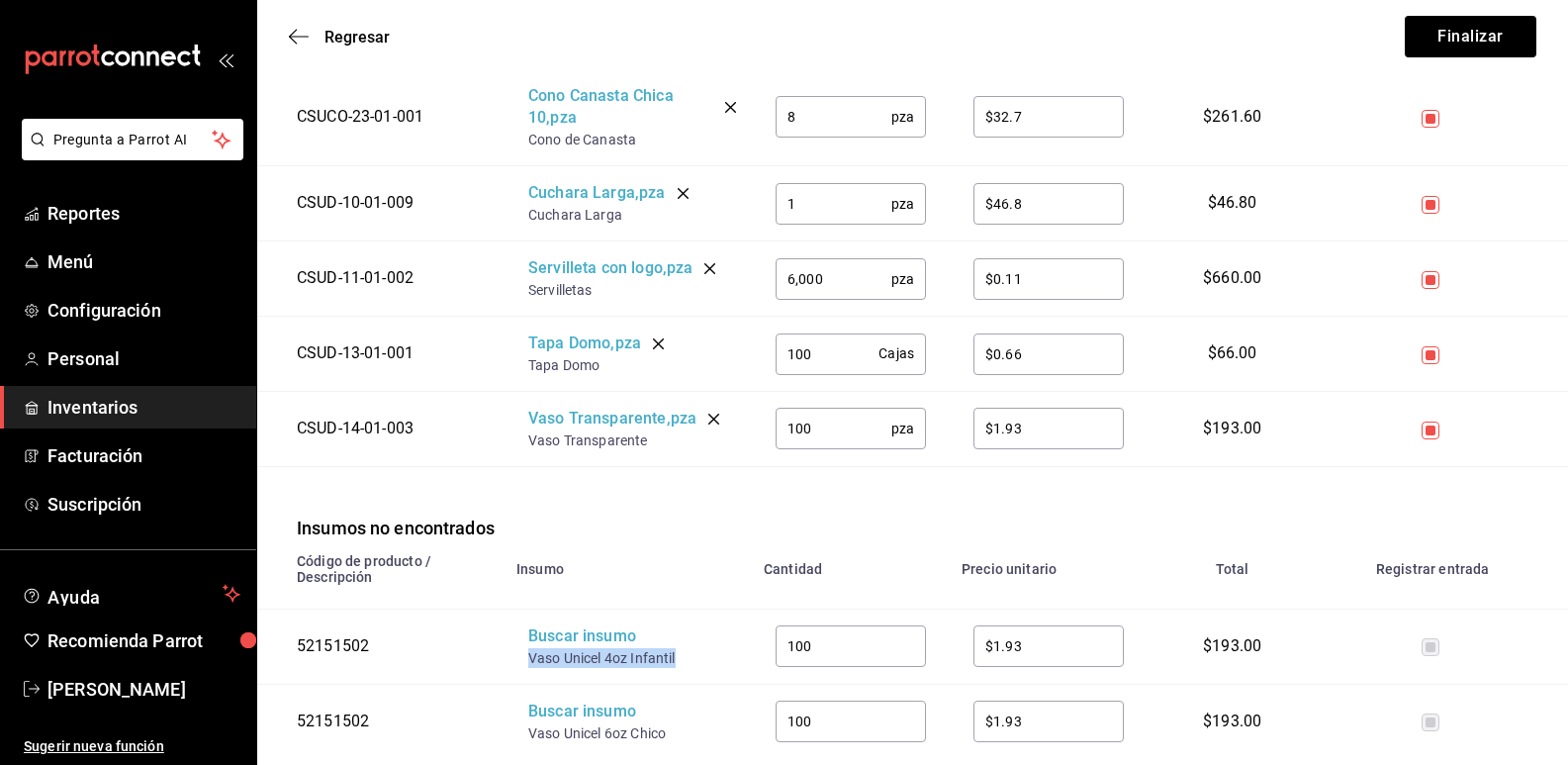
drag, startPoint x: 687, startPoint y: 641, endPoint x: 522, endPoint y: 632, distance: 165.2
click at [522, 632] on td "Buscar insumo Vaso Unicel 4oz Infantil" at bounding box center [628, 645] width 247 height 75
click at [577, 625] on div "Buscar insumo" at bounding box center [607, 636] width 159 height 23
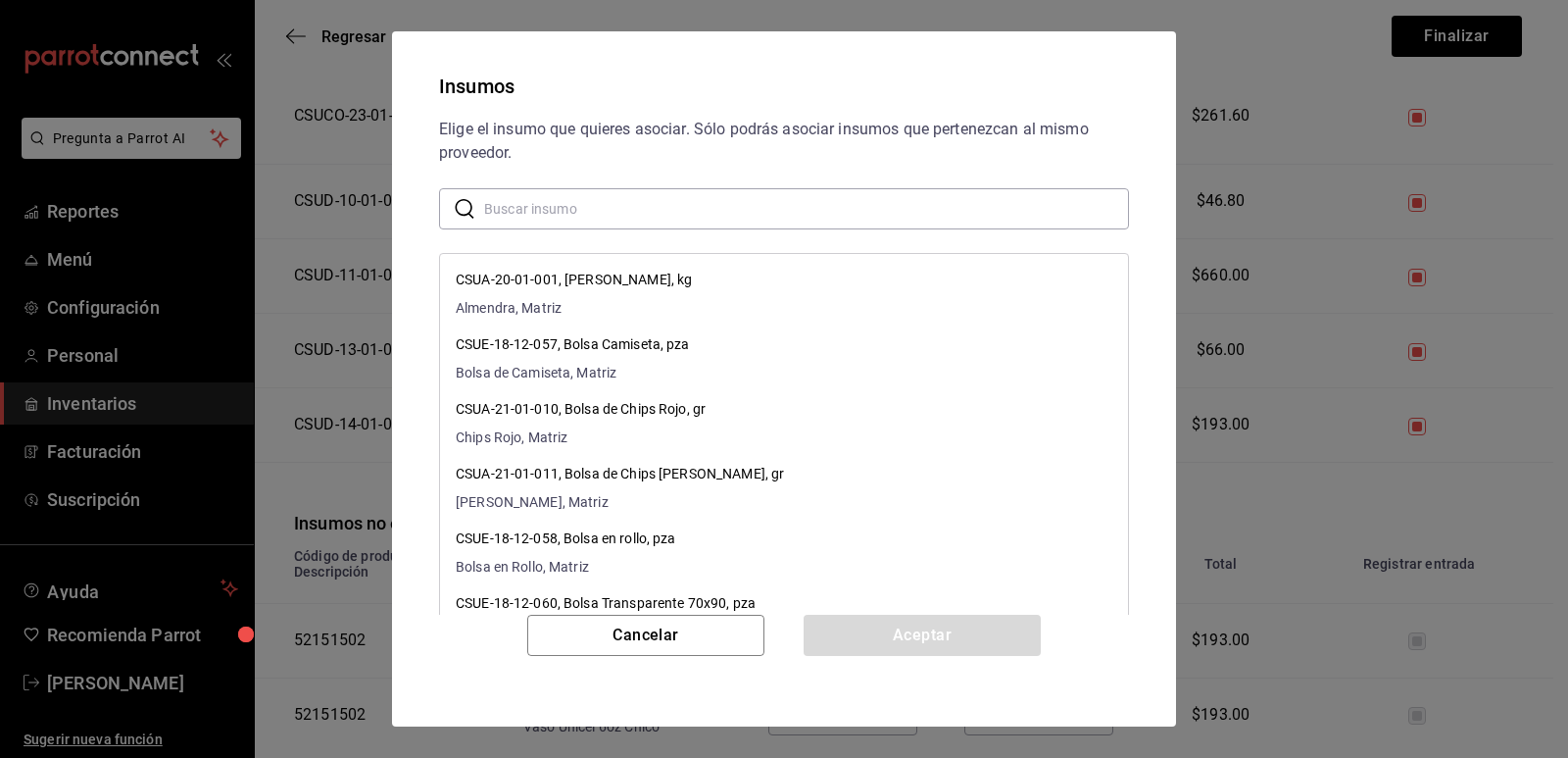
click at [624, 208] on input "text" at bounding box center [806, 209] width 645 height 40
paste input "Vaso Unicel 4oz Infantil"
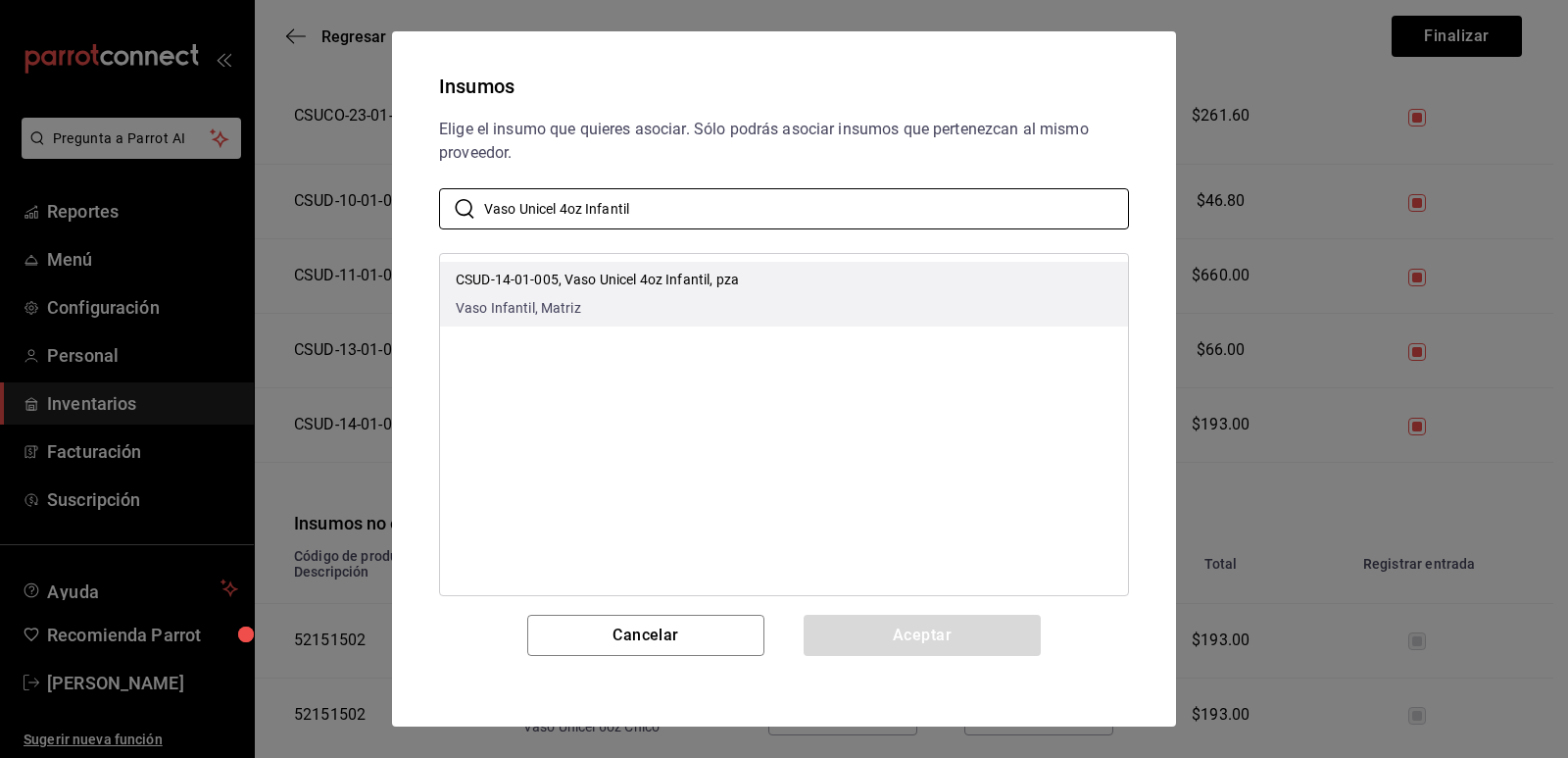
type input "Vaso Unicel 4oz Infantil"
click at [779, 272] on li "CSUD-14-01-005, Vaso Unicel 4oz Infantil, pza Vaso Infantil, Matriz" at bounding box center [784, 294] width 688 height 64
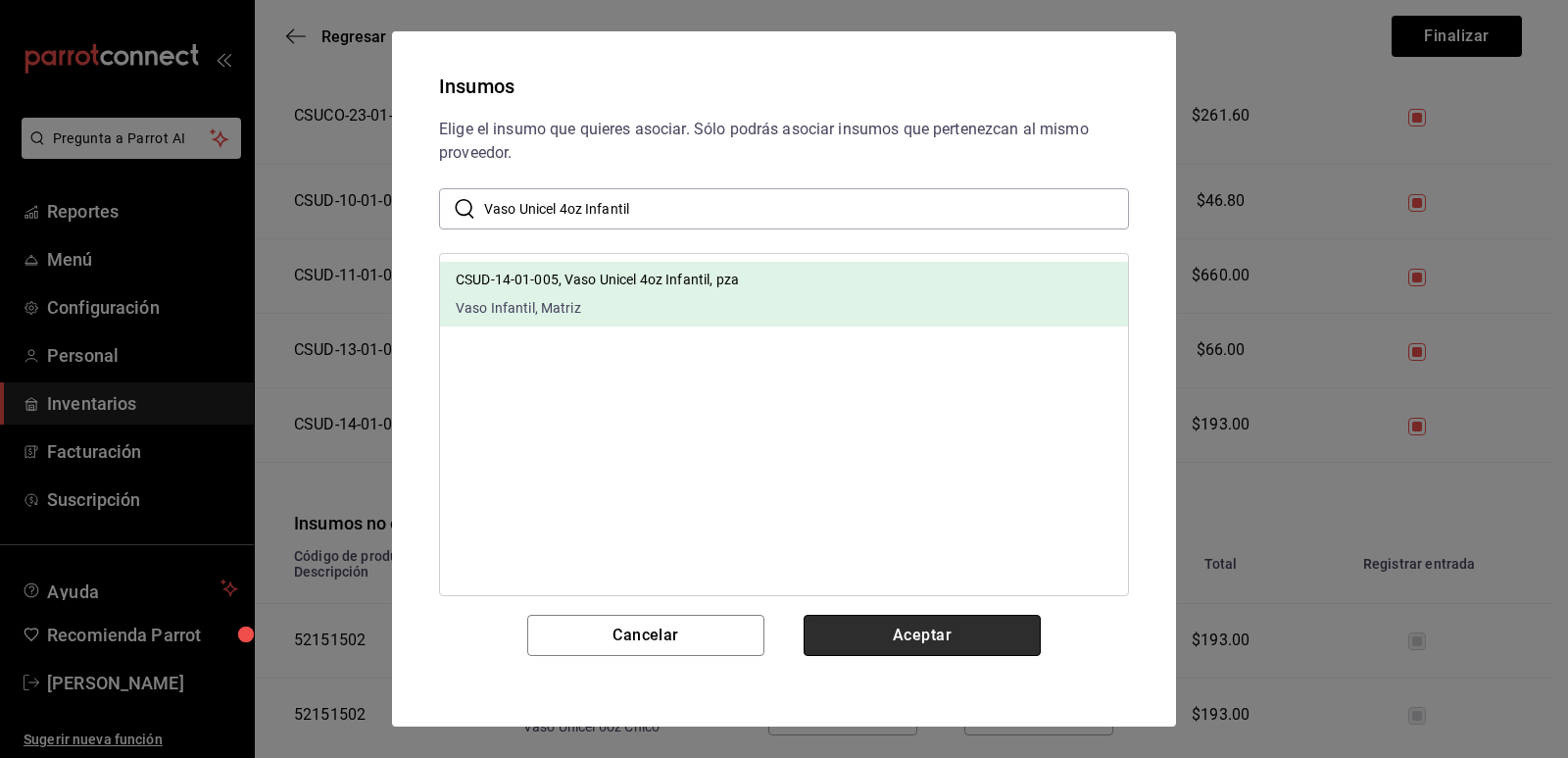
click at [934, 627] on button "Aceptar" at bounding box center [923, 635] width 237 height 42
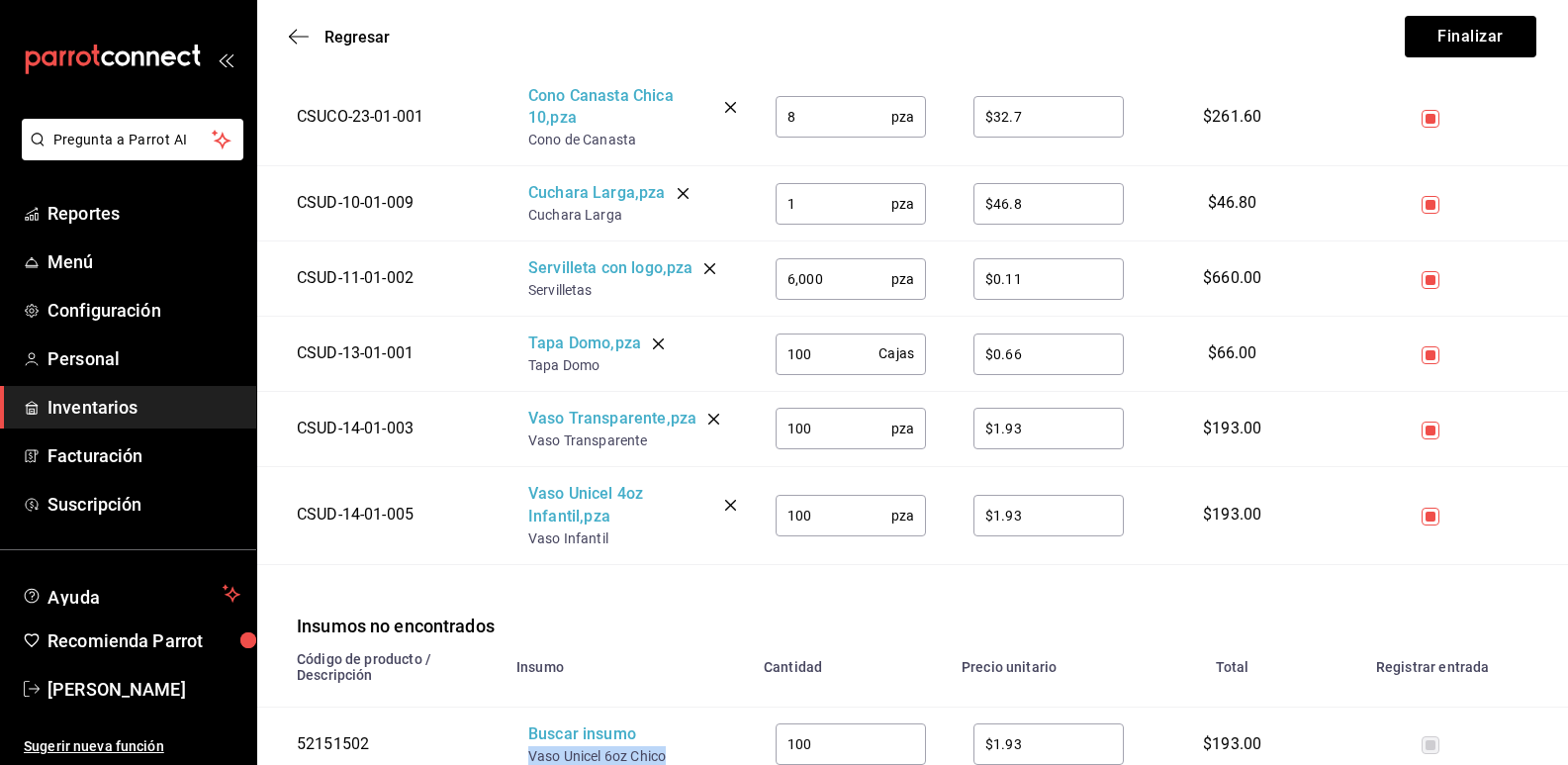
drag, startPoint x: 672, startPoint y: 734, endPoint x: 531, endPoint y: 731, distance: 141.0
click at [531, 746] on div "Vaso Unicel 6oz Chico" at bounding box center [607, 756] width 159 height 20
click at [591, 723] on div "Buscar insumo" at bounding box center [607, 734] width 159 height 23
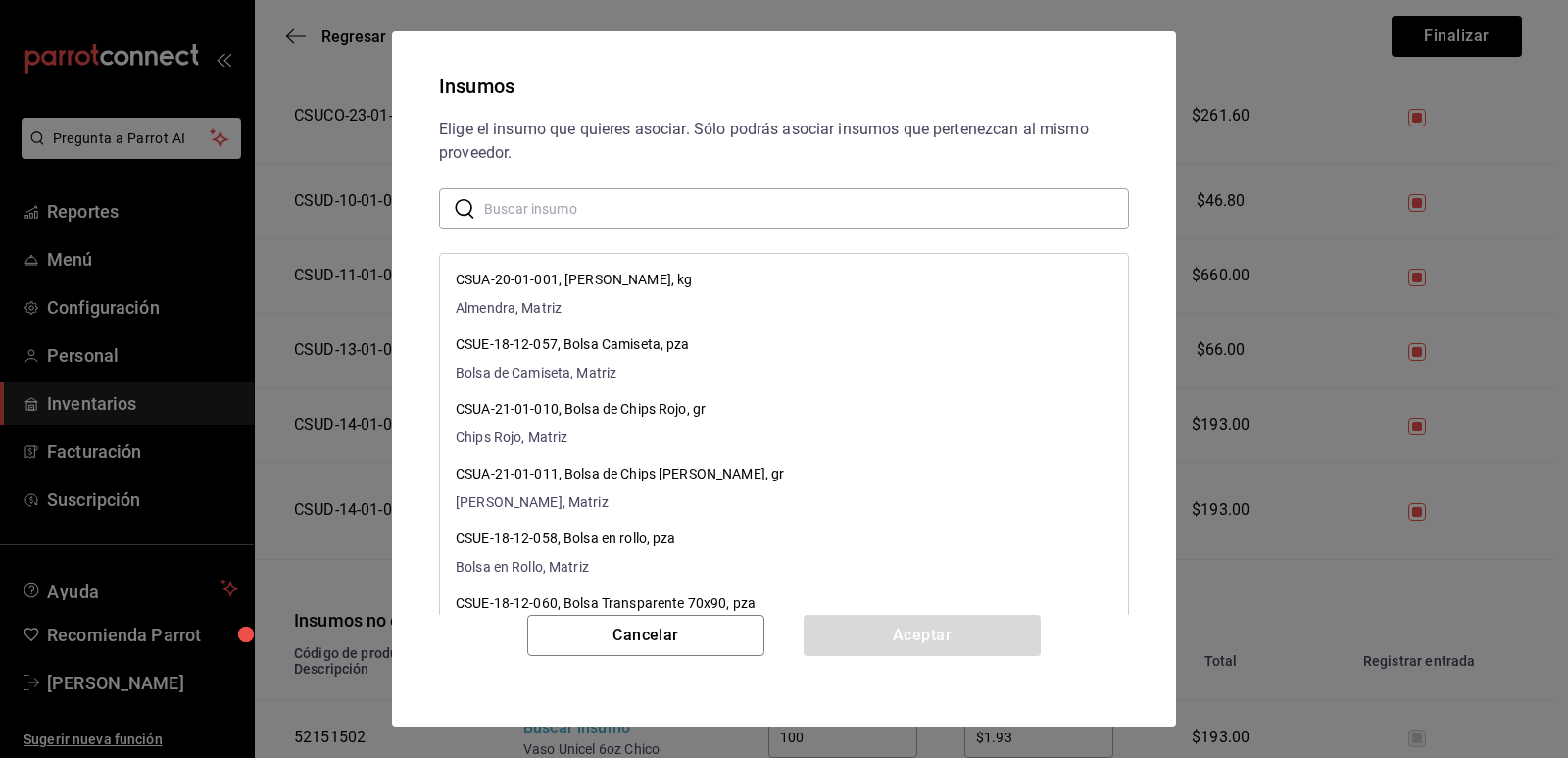
click at [641, 213] on input "text" at bounding box center [806, 209] width 645 height 40
paste input "Vaso Unicel 6oz Chico"
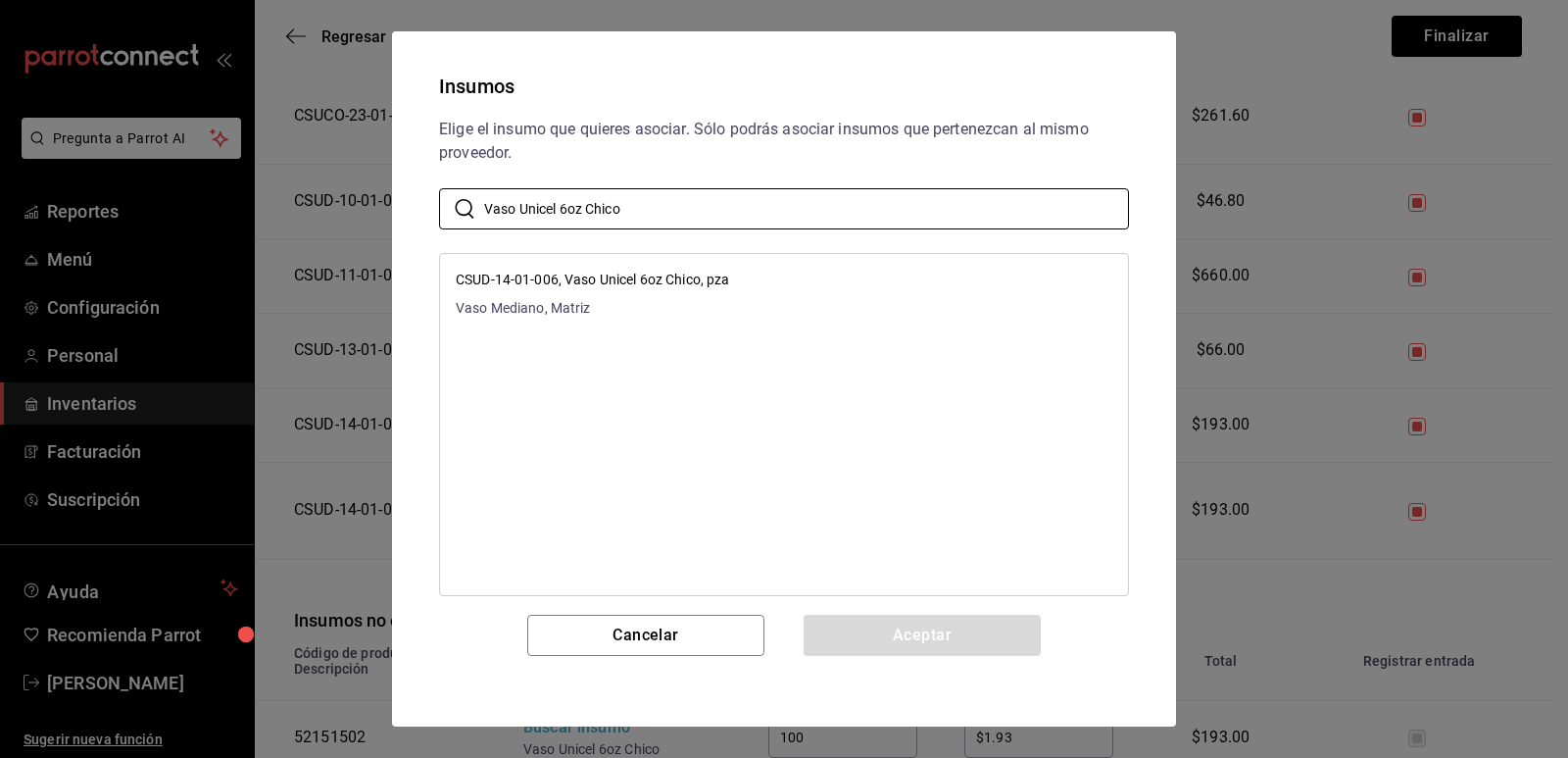
type input "Vaso Unicel 6oz Chico"
click at [776, 277] on li "CSUD-14-01-006, Vaso Unicel 6oz Chico, pza Vaso Mediano, Matriz" at bounding box center [784, 294] width 688 height 64
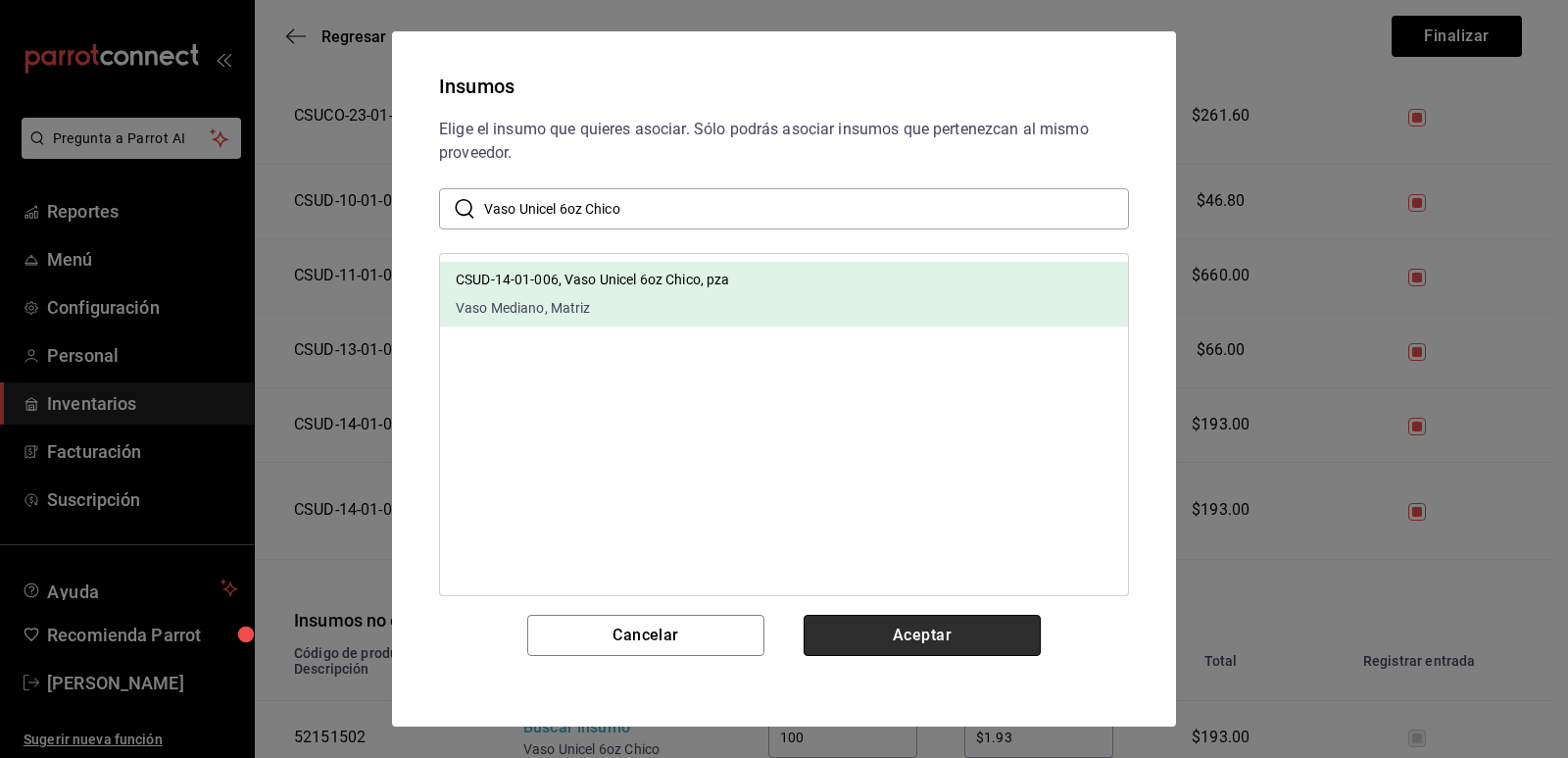
click at [842, 633] on button "Aceptar" at bounding box center [923, 635] width 237 height 42
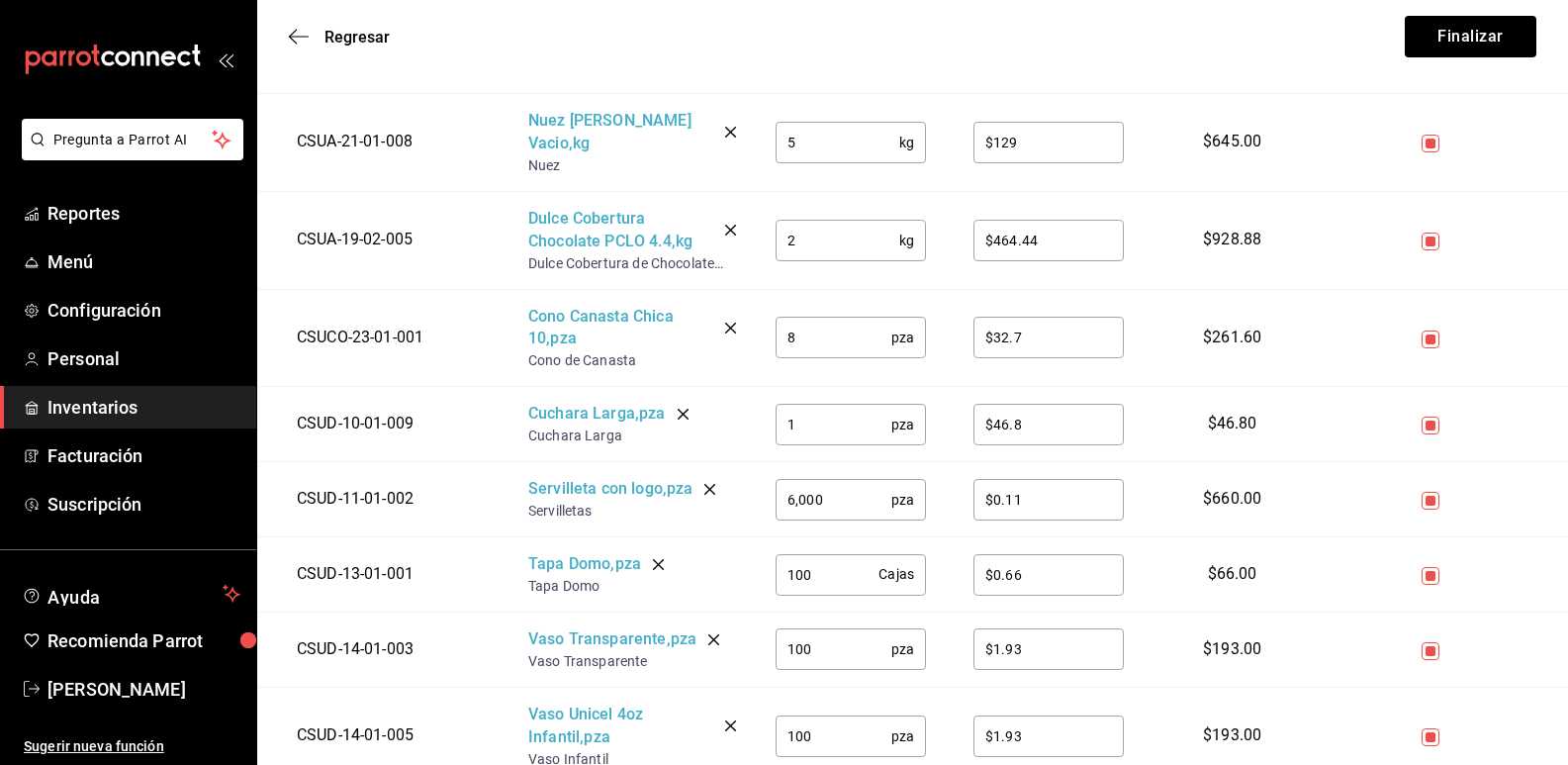
scroll to position [39, 0]
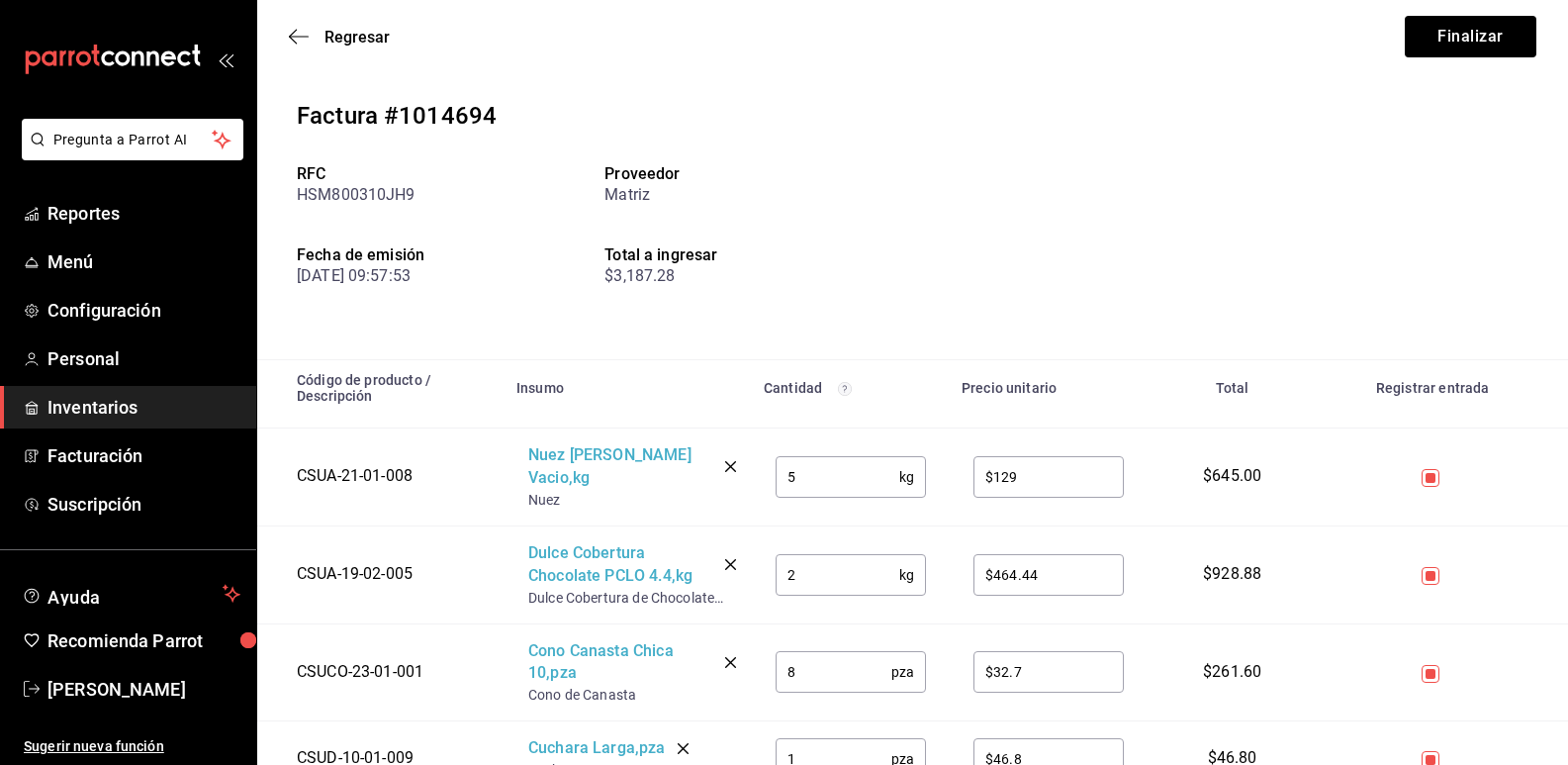
click at [820, 468] on input "5" at bounding box center [838, 477] width 124 height 40
click at [805, 560] on input "2" at bounding box center [838, 575] width 124 height 40
click at [807, 652] on input "8" at bounding box center [834, 672] width 116 height 40
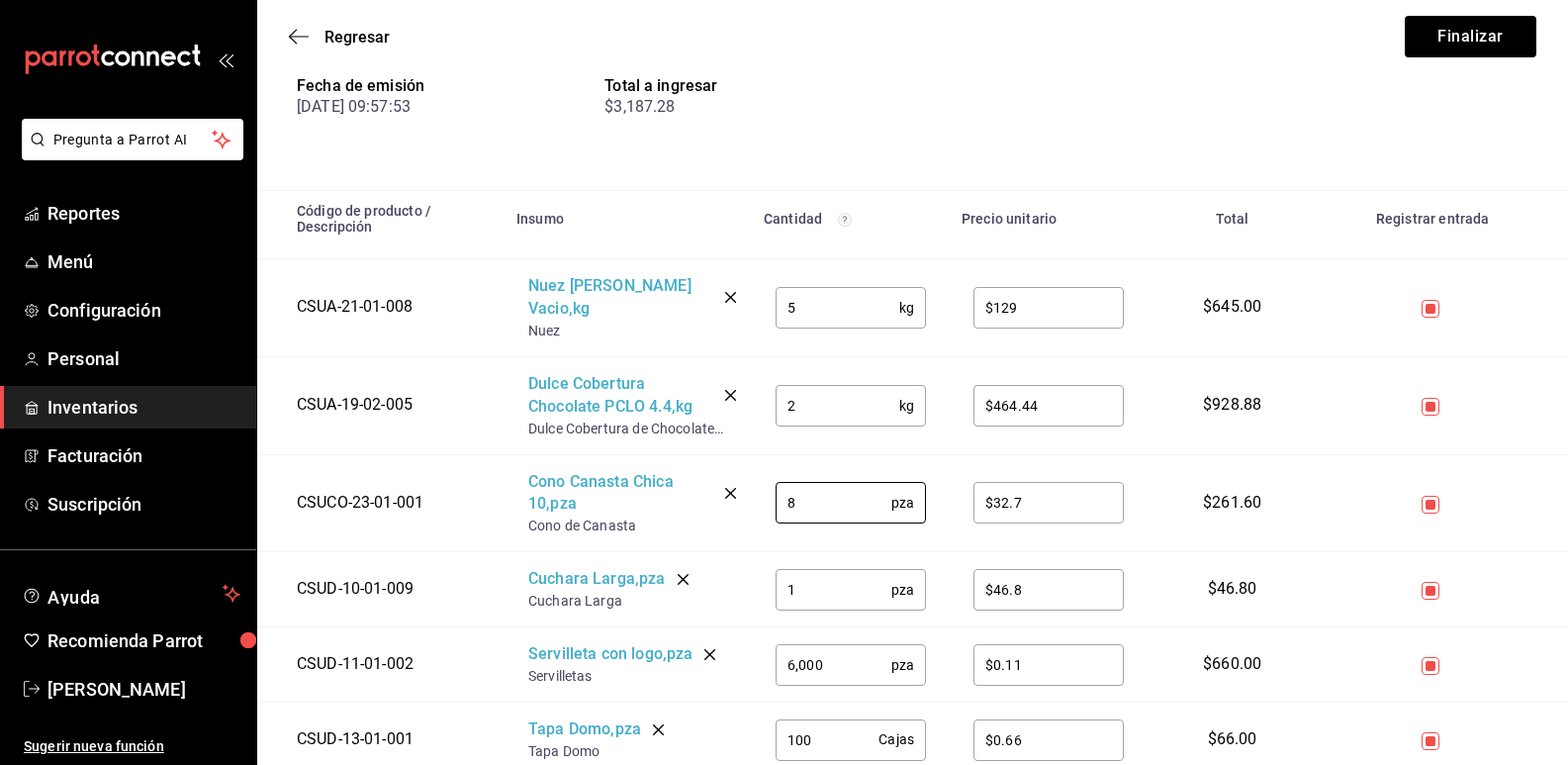
scroll to position [236, 0]
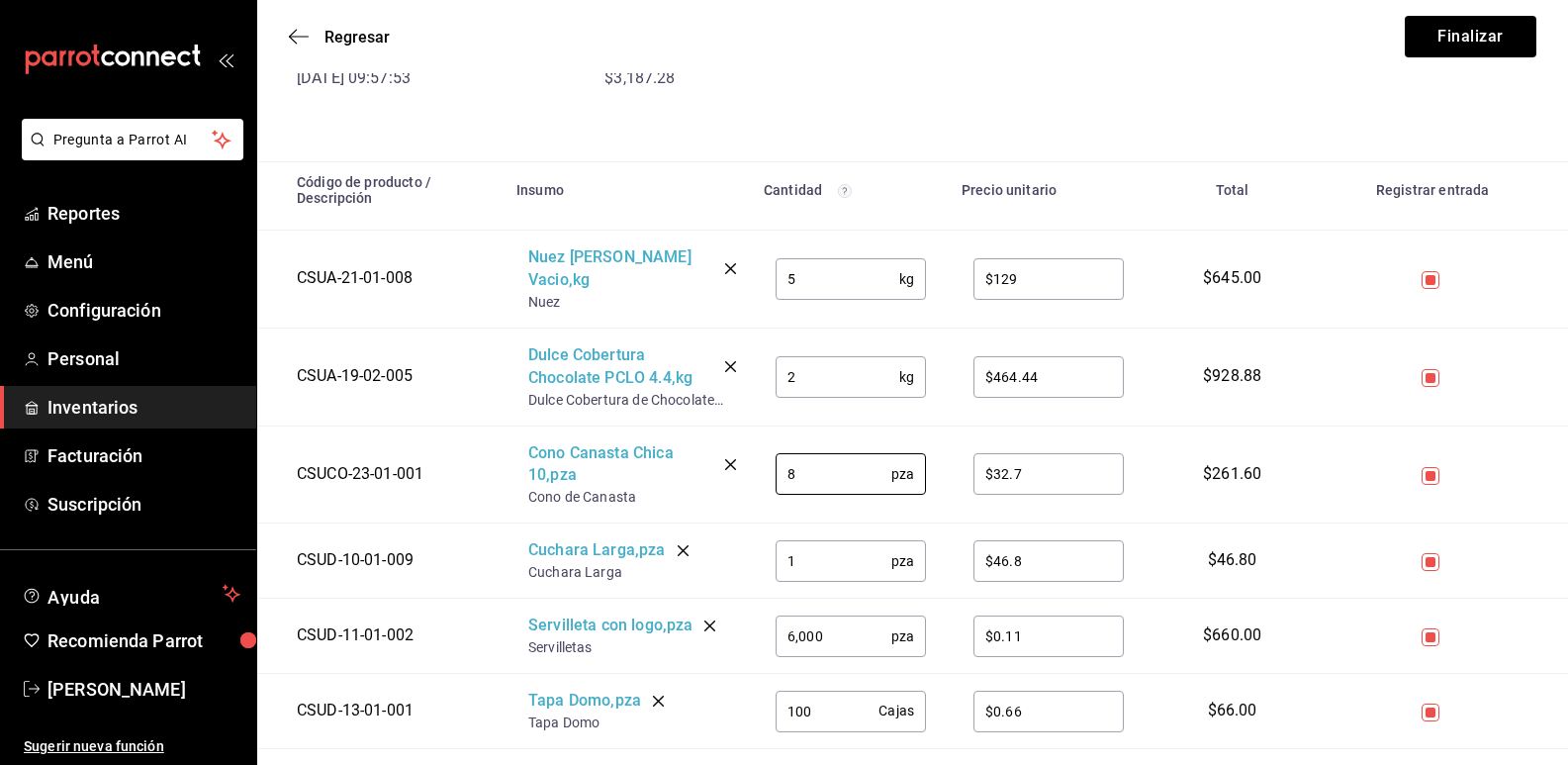
click at [814, 542] on input "1" at bounding box center [834, 562] width 116 height 40
click at [826, 616] on input "6,000" at bounding box center [834, 636] width 116 height 40
click at [823, 690] on input "100" at bounding box center [827, 710] width 103 height 40
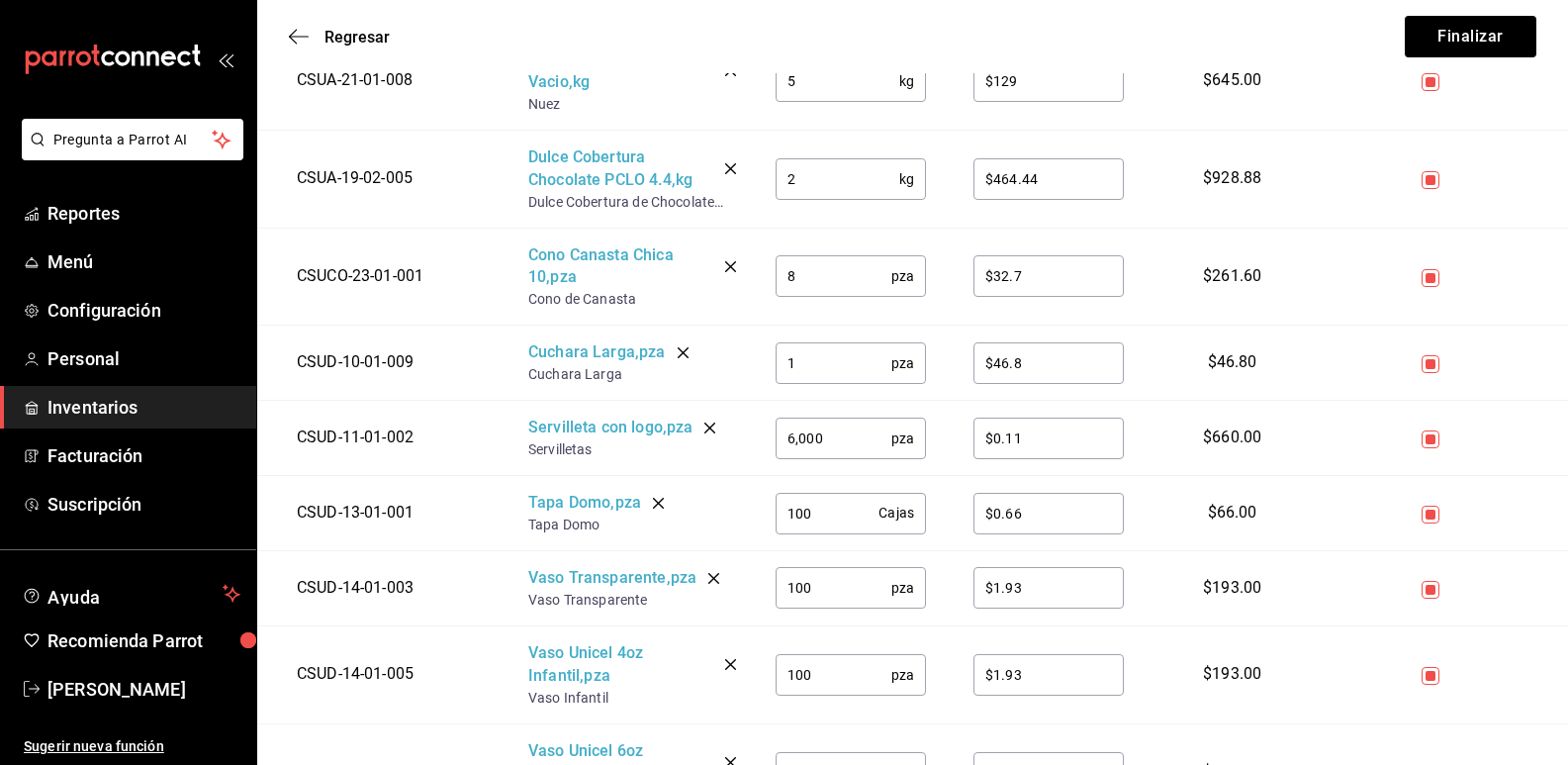
click at [828, 568] on input "100" at bounding box center [834, 587] width 116 height 40
click at [825, 660] on input "100" at bounding box center [834, 675] width 116 height 40
drag, startPoint x: 825, startPoint y: 660, endPoint x: 746, endPoint y: 653, distance: 79.3
click at [746, 653] on tr "CSUD-14-01-005 Vaso Unicel 4oz Infantil , pza Vaso Infantil 100 pza ​ $1.93 ​ $…" at bounding box center [913, 674] width 1312 height 98
type input "200"
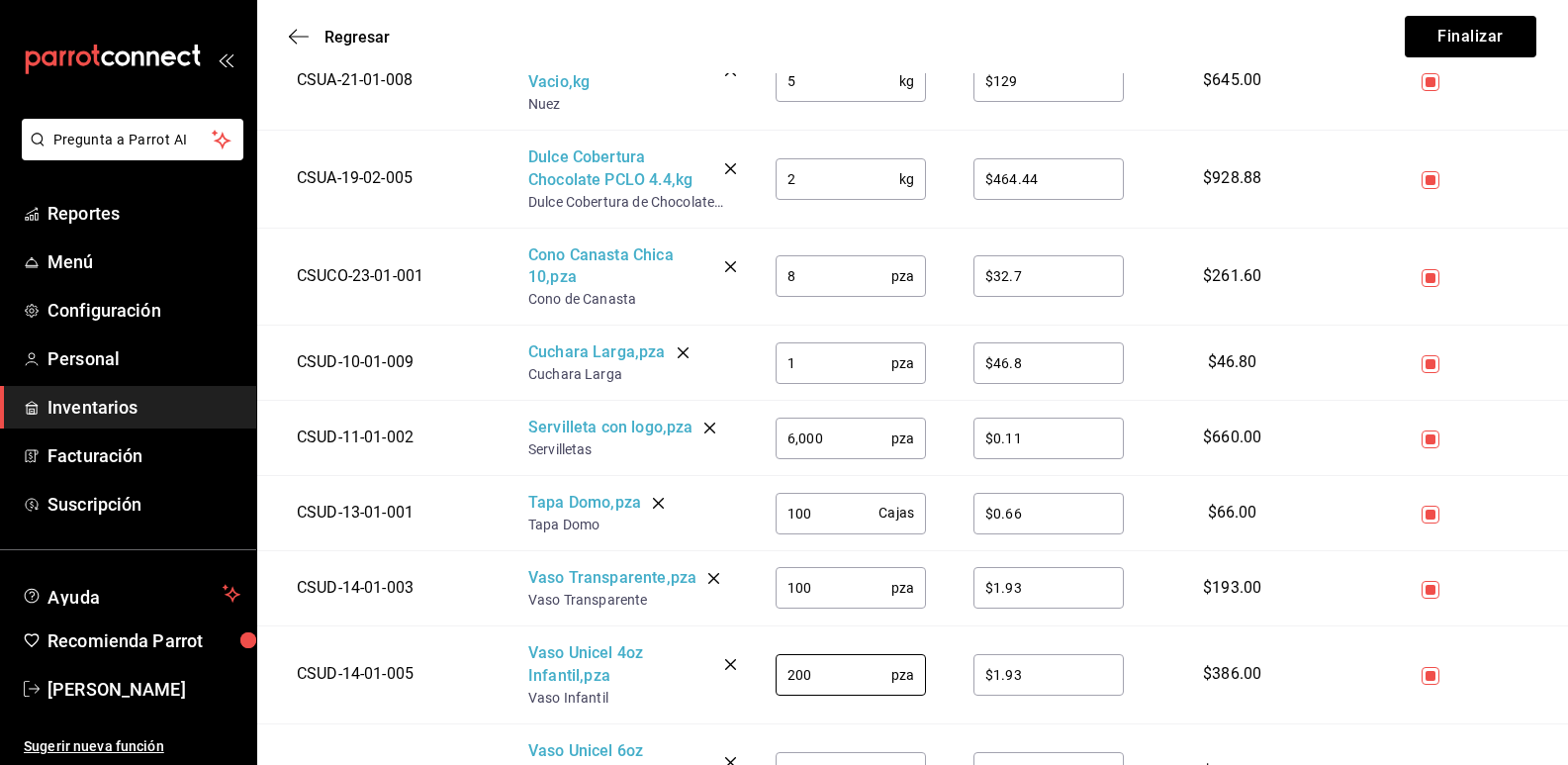
click at [1000, 655] on input "$1.93" at bounding box center [1048, 675] width 151 height 40
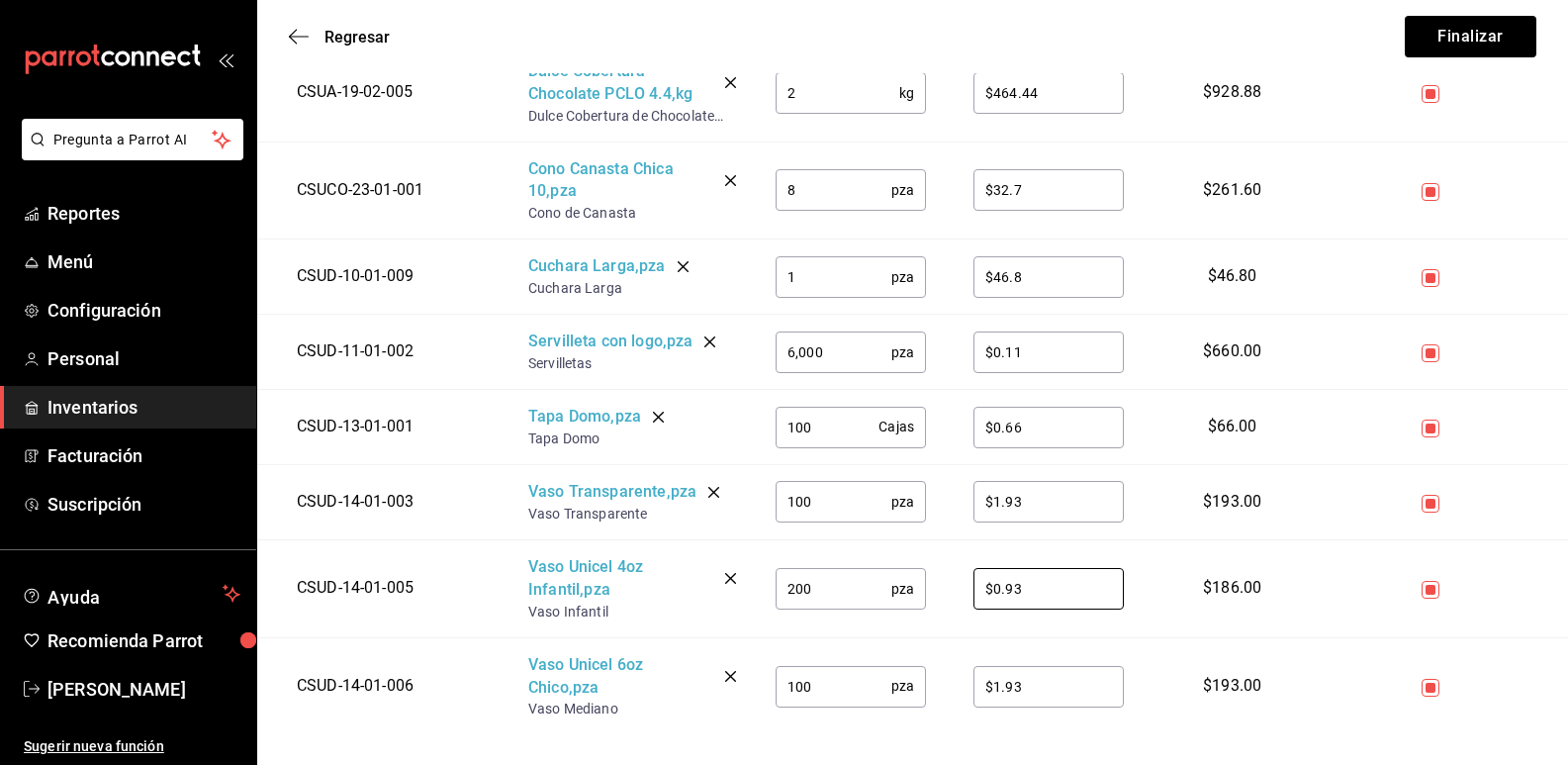
scroll to position [534, 0]
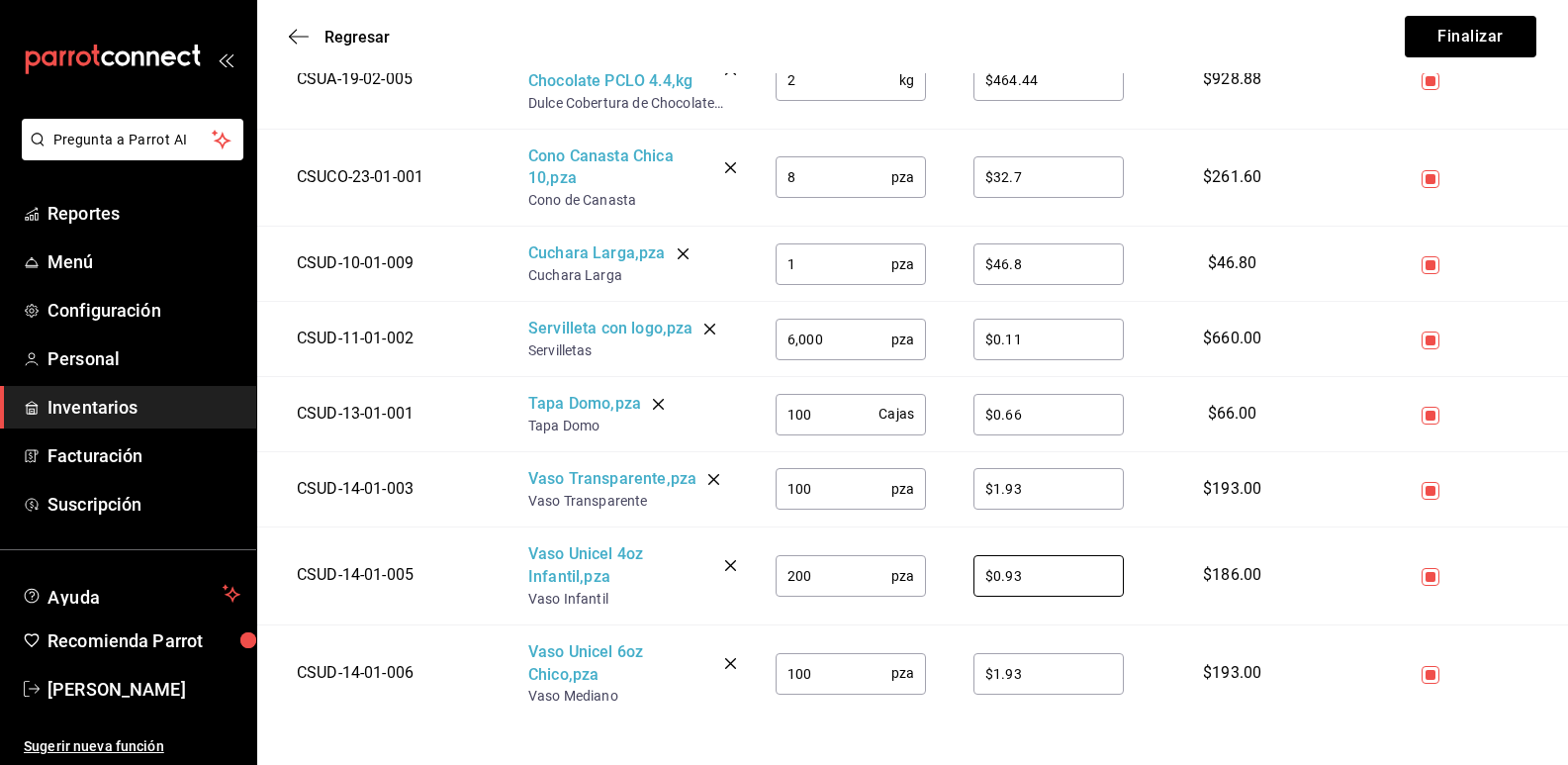
type input "$0.93"
drag, startPoint x: 838, startPoint y: 657, endPoint x: 751, endPoint y: 656, distance: 87.0
click at [751, 656] on tr "CSUD-14-01-006 Vaso Unicel 6oz Chico , pza Vaso Mediano 100 pza ​ $1.93 ​ $193.…" at bounding box center [913, 672] width 1312 height 97
type input "200"
click at [1024, 653] on input "$1.93" at bounding box center [1048, 673] width 151 height 40
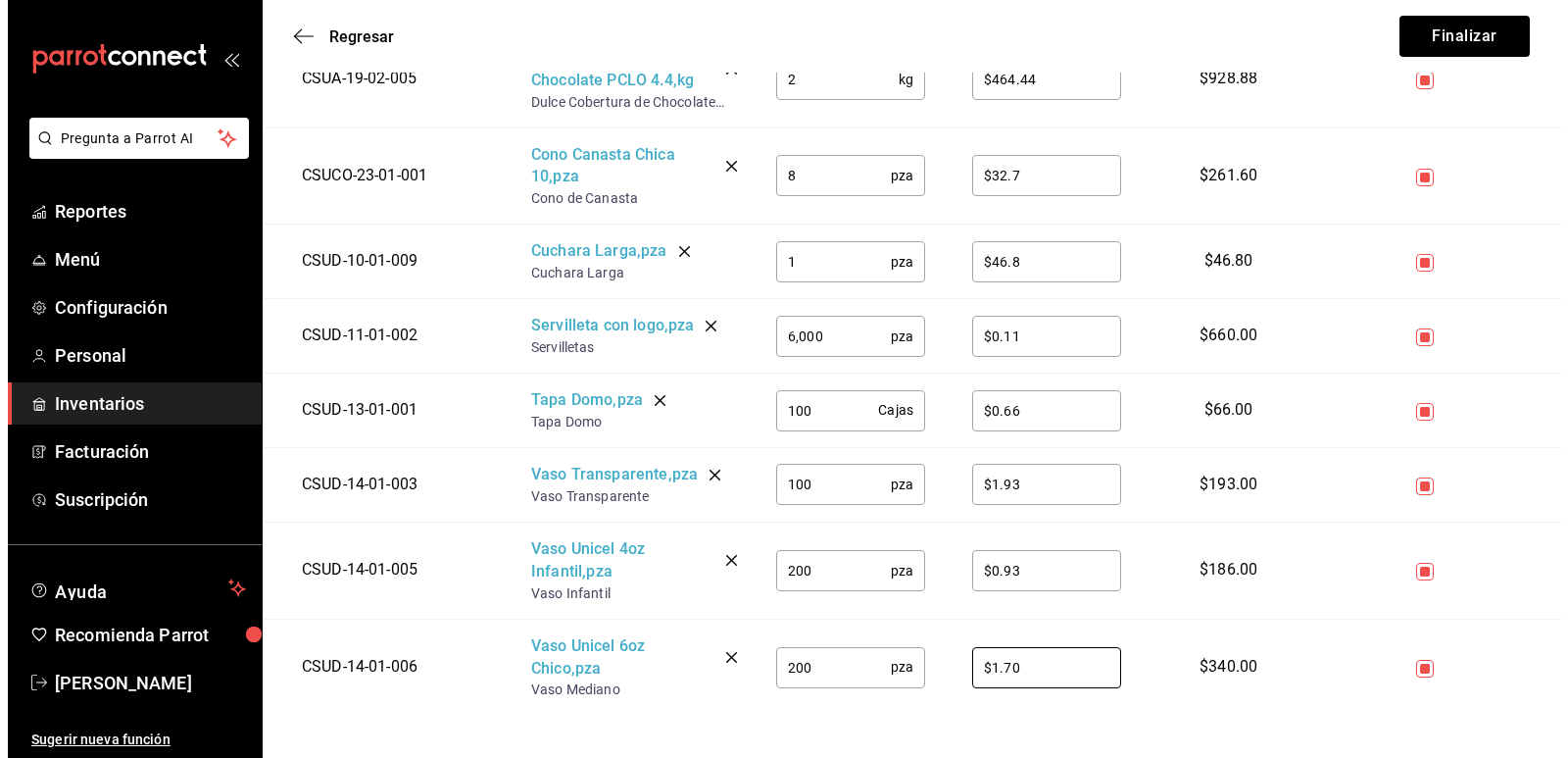
scroll to position [0, 0]
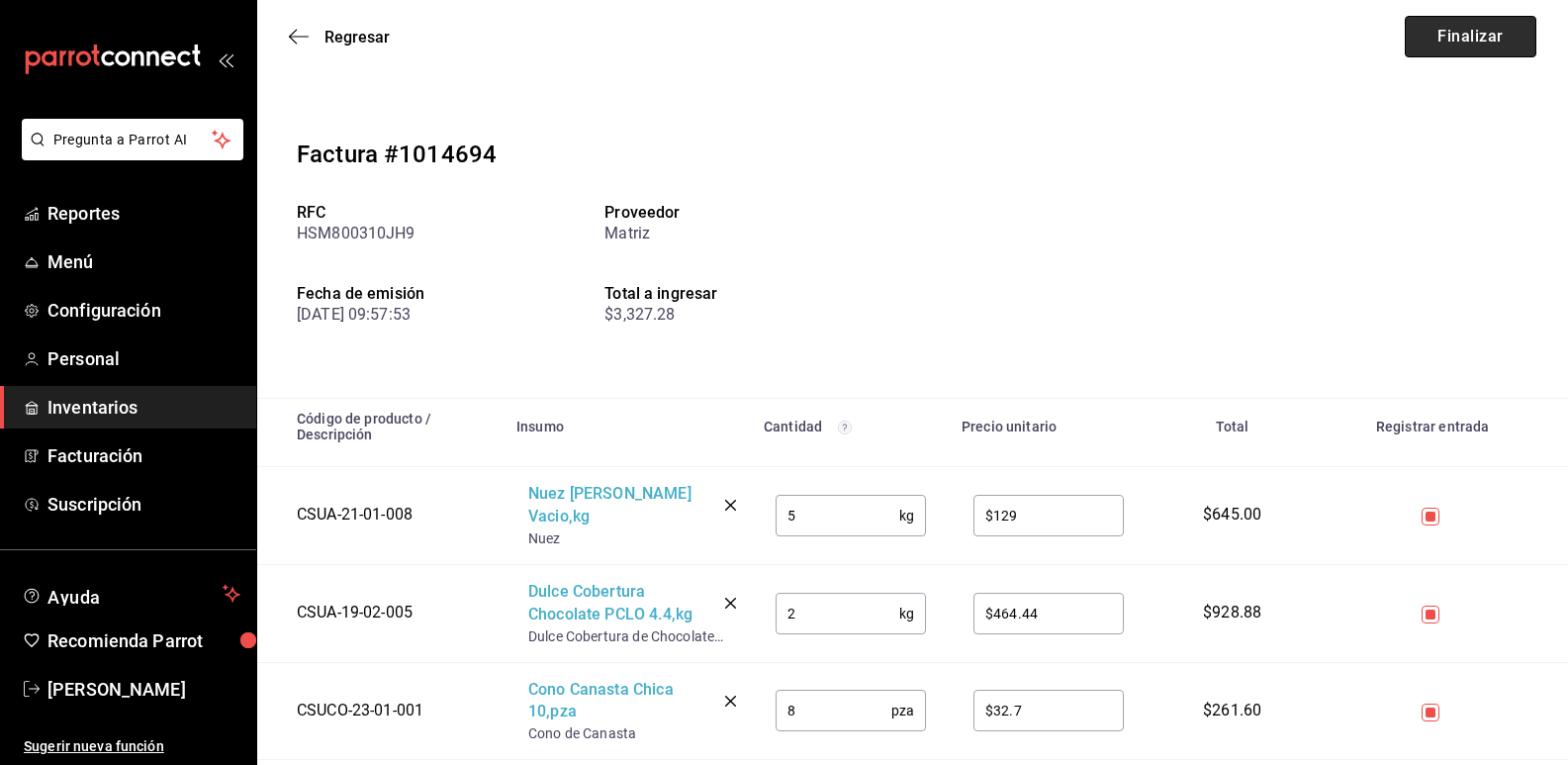
click at [1502, 46] on button "Finalizar" at bounding box center [1471, 37] width 132 height 42
type input "$1.7"
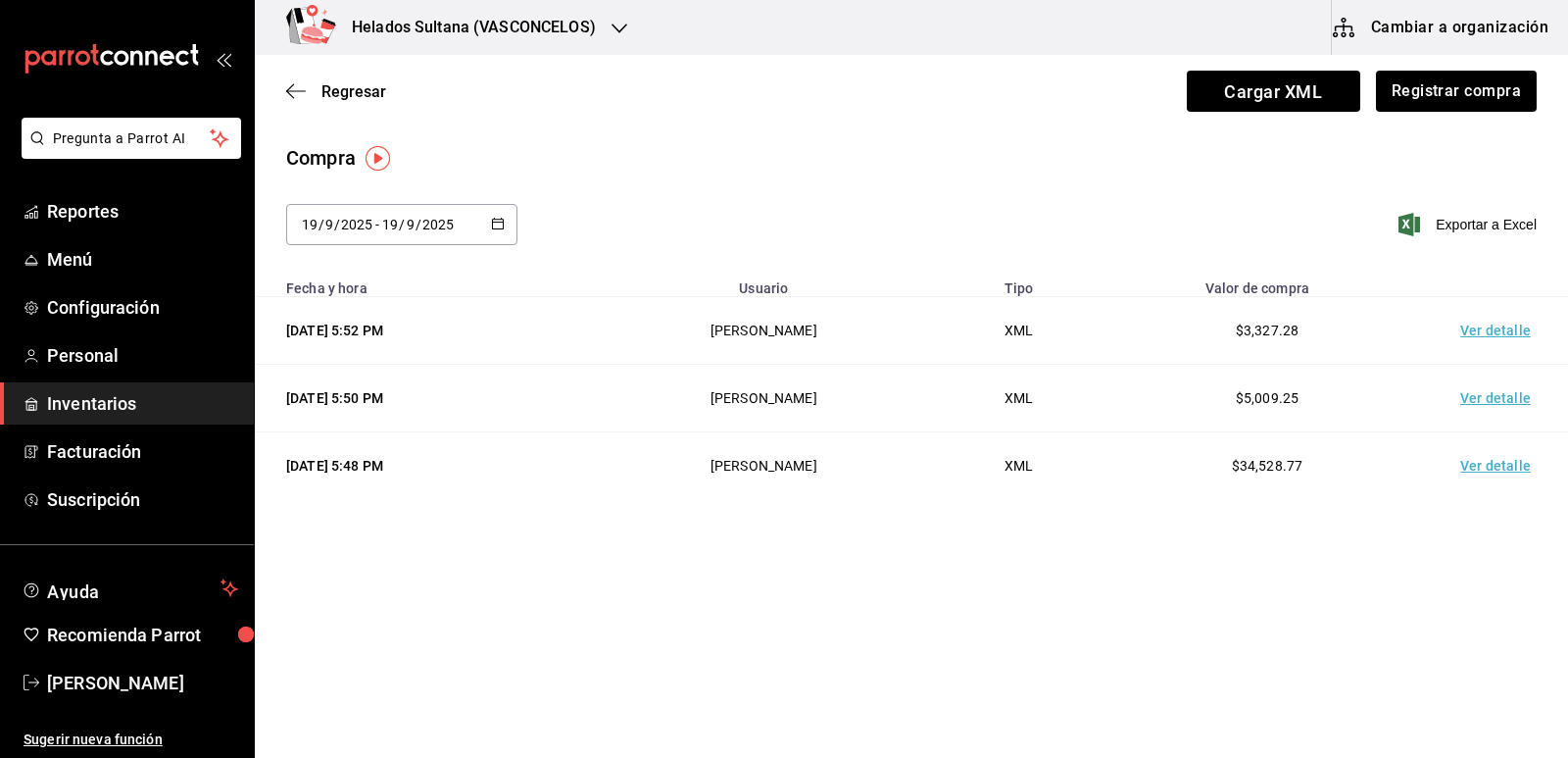
click at [130, 401] on span "Inventarios" at bounding box center [142, 403] width 191 height 27
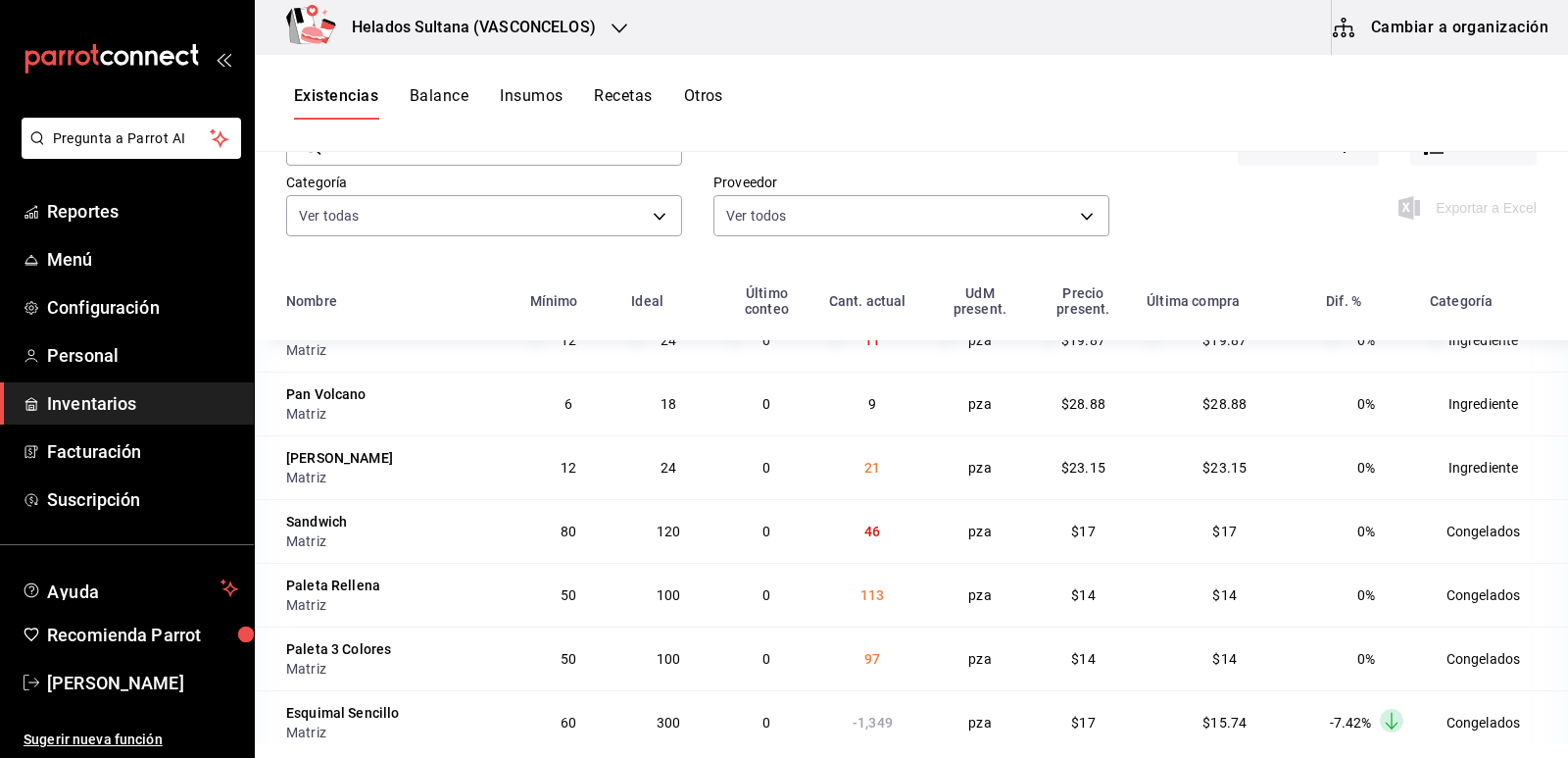
scroll to position [240, 0]
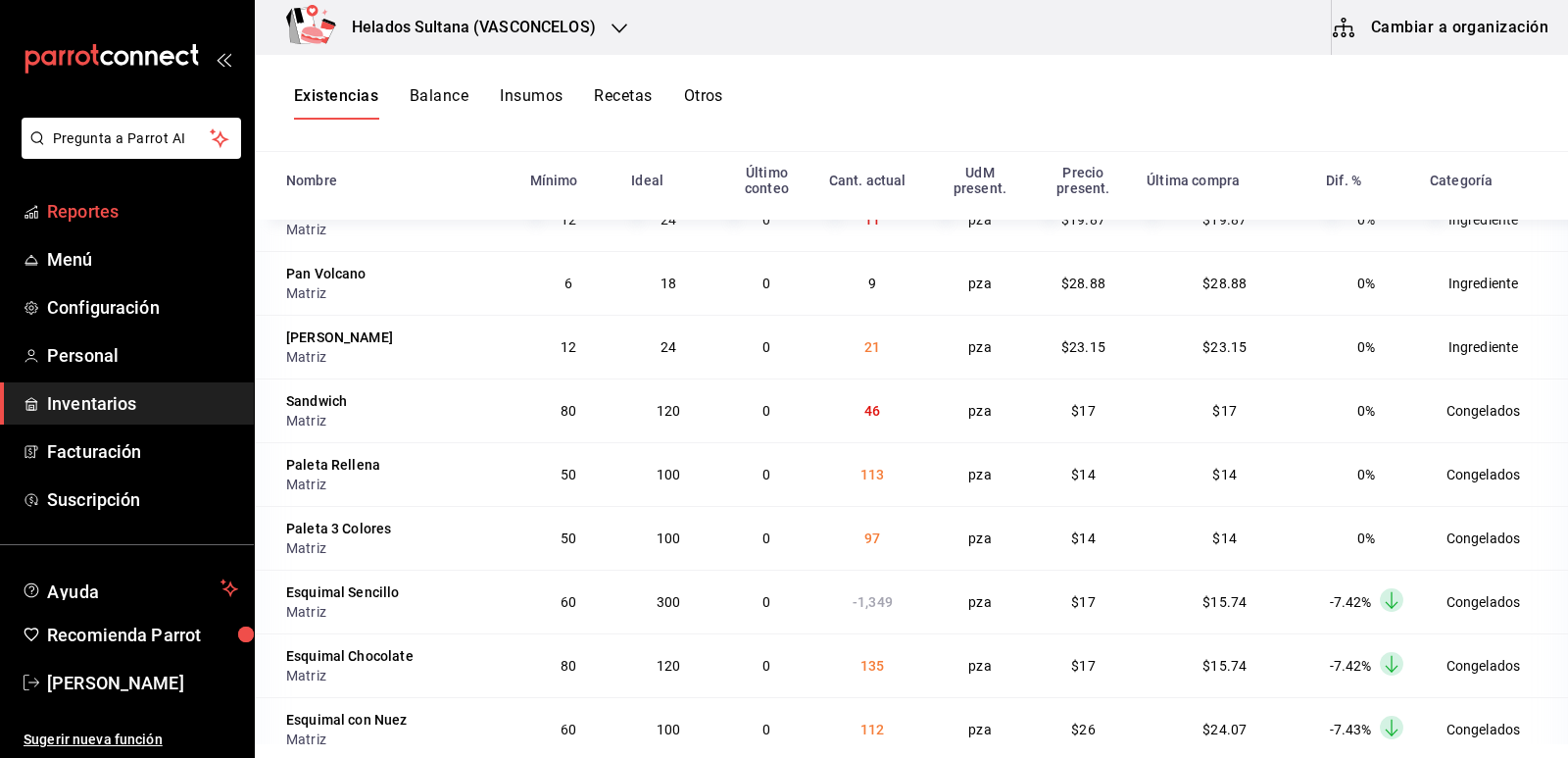
click at [106, 208] on span "Reportes" at bounding box center [142, 211] width 191 height 27
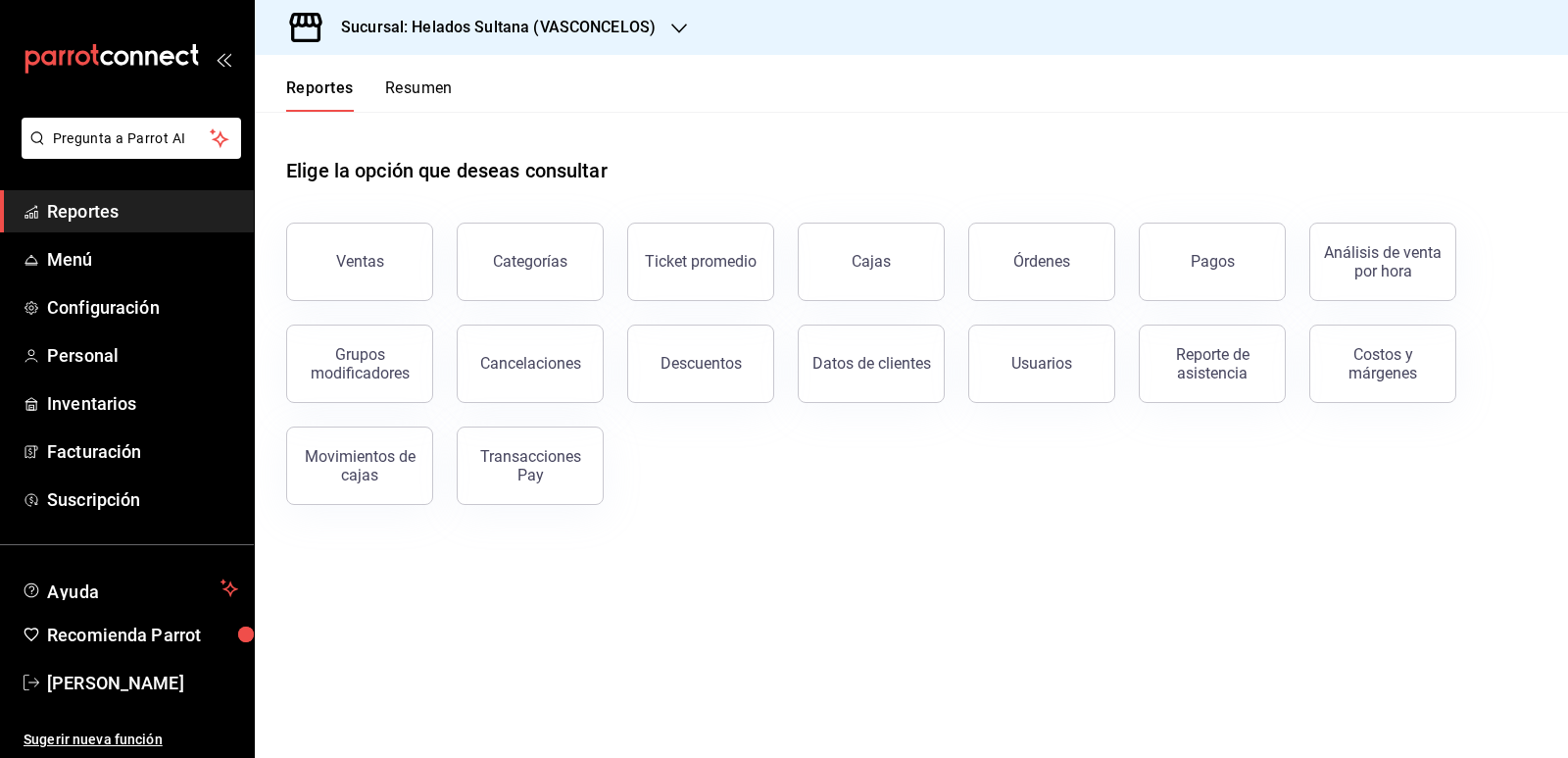
click at [415, 85] on button "Resumen" at bounding box center [419, 95] width 67 height 34
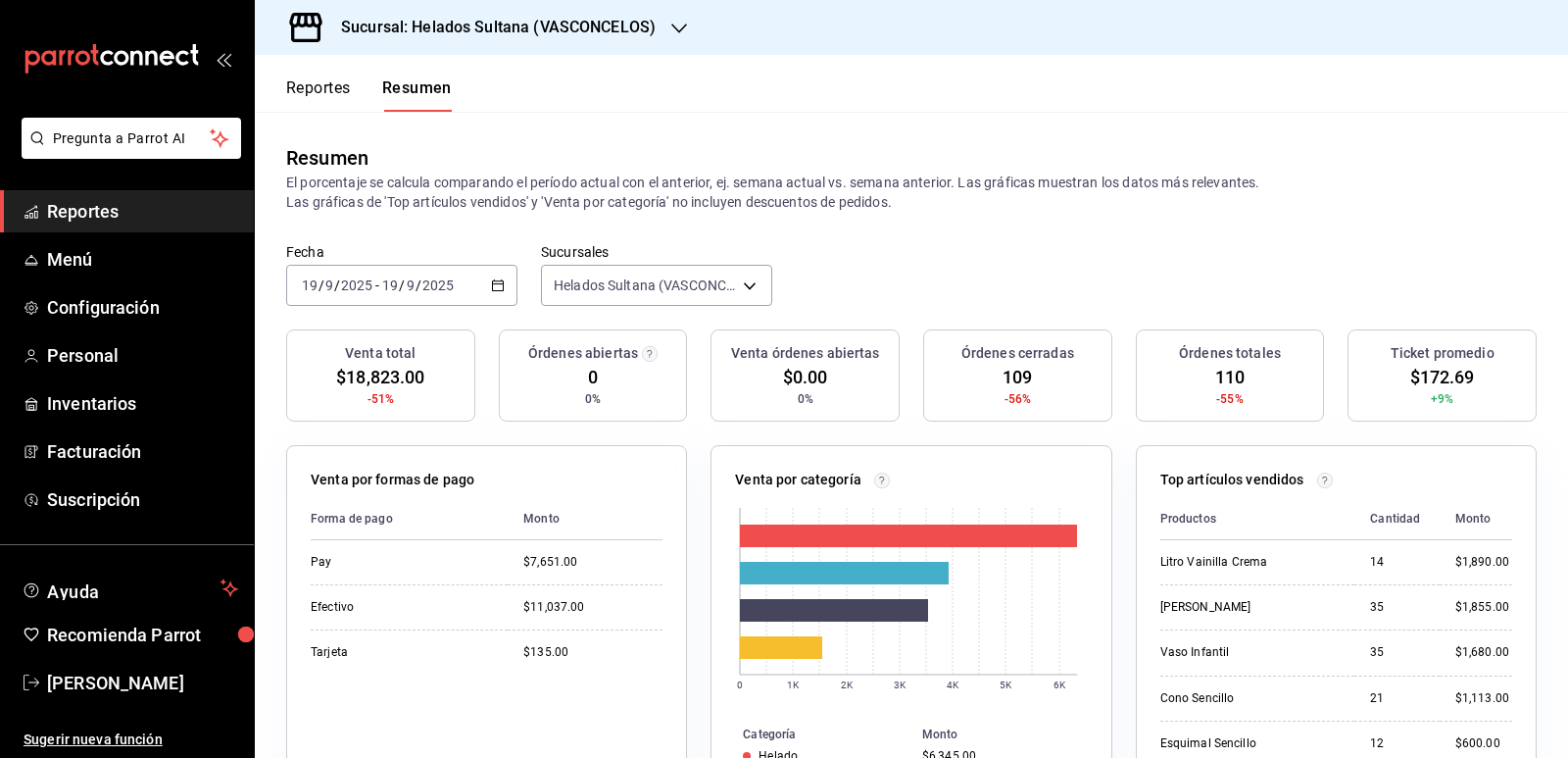
click at [933, 218] on div "Resumen El porcentaje se calcula comparando el período actual con el anterior, …" at bounding box center [911, 177] width 1313 height 131
click at [498, 281] on icon "button" at bounding box center [498, 286] width 14 height 14
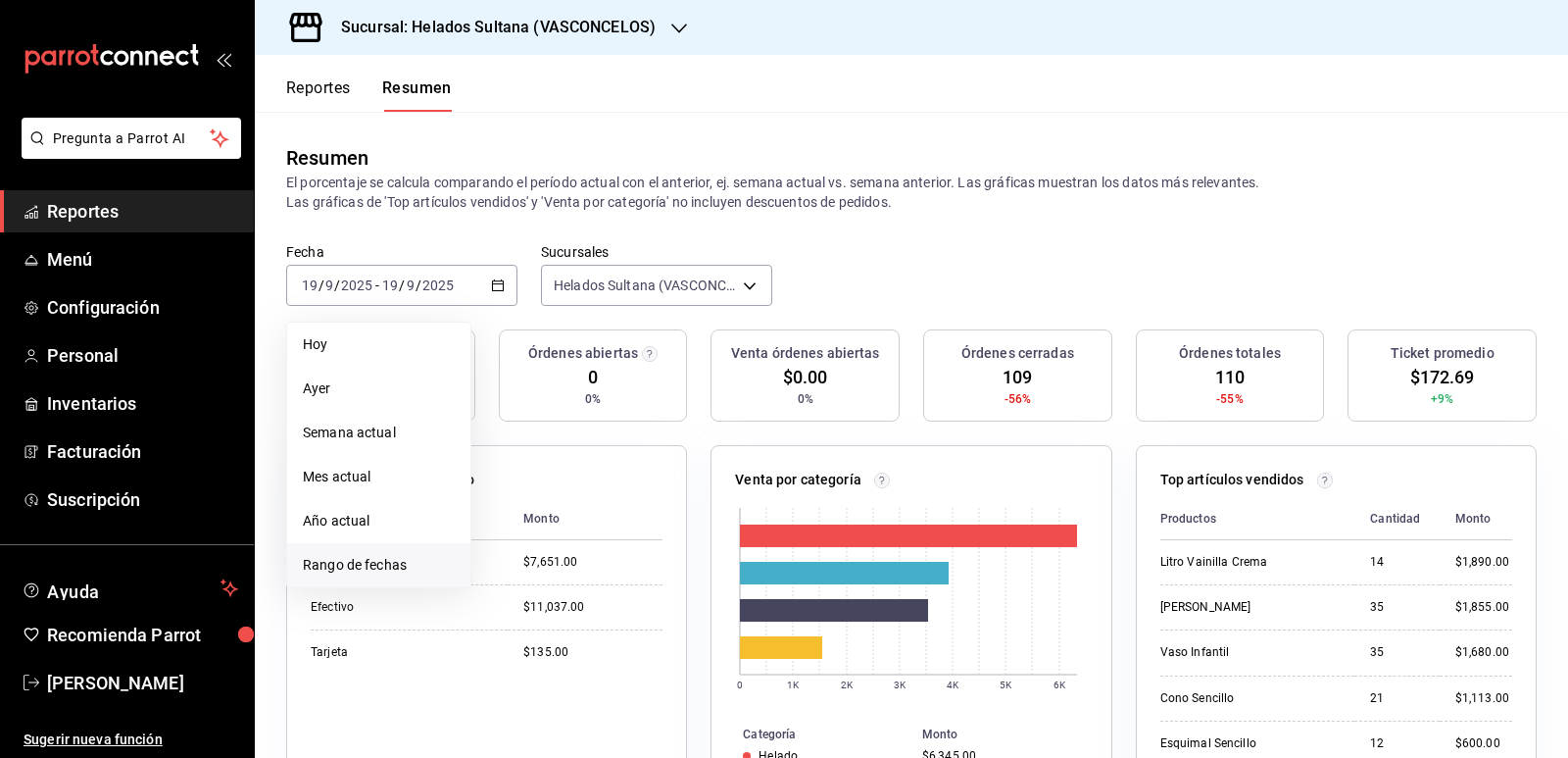
click at [341, 558] on span "Rango de fechas" at bounding box center [379, 565] width 152 height 21
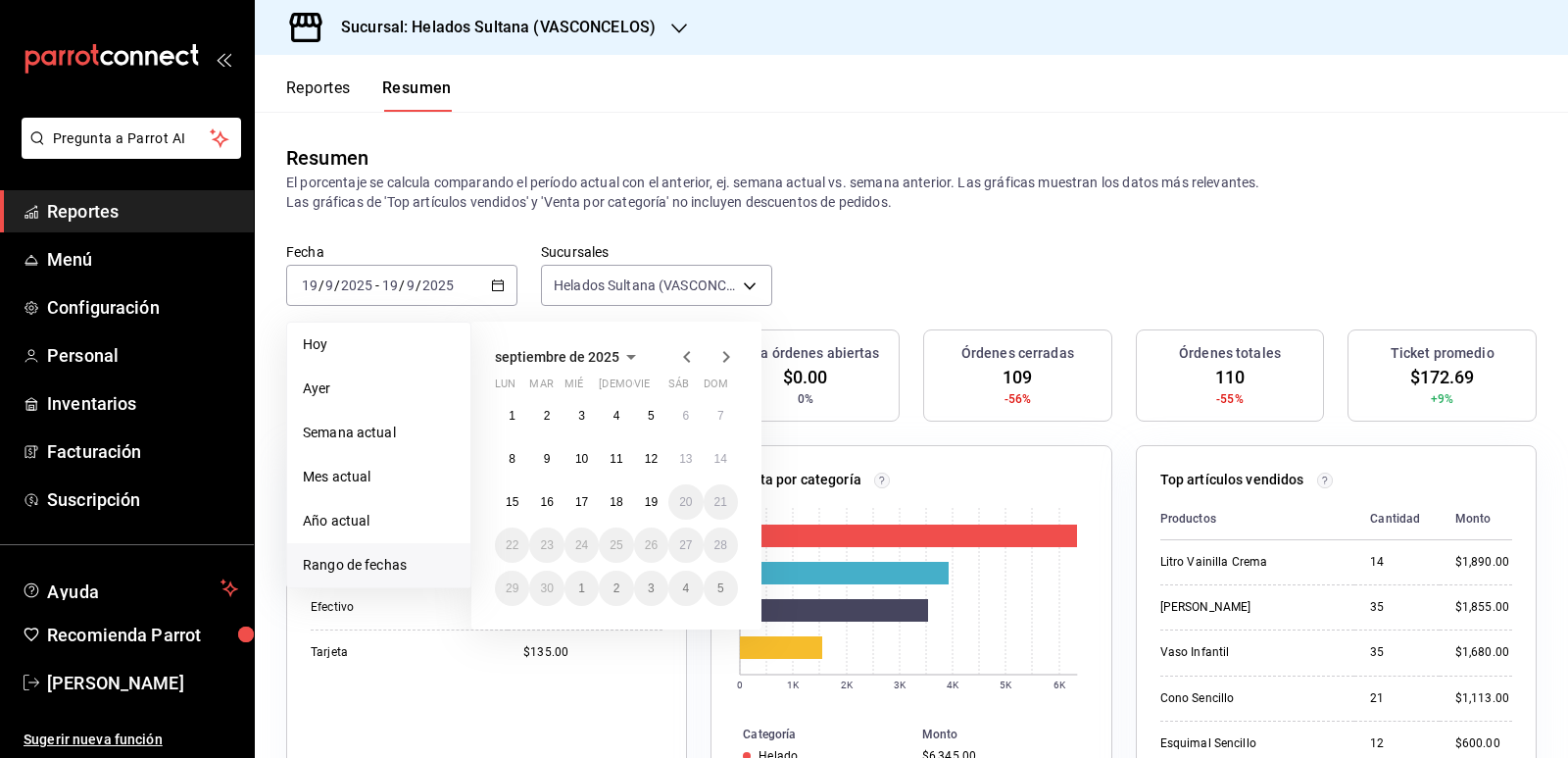
click at [683, 355] on icon "button" at bounding box center [688, 357] width 24 height 24
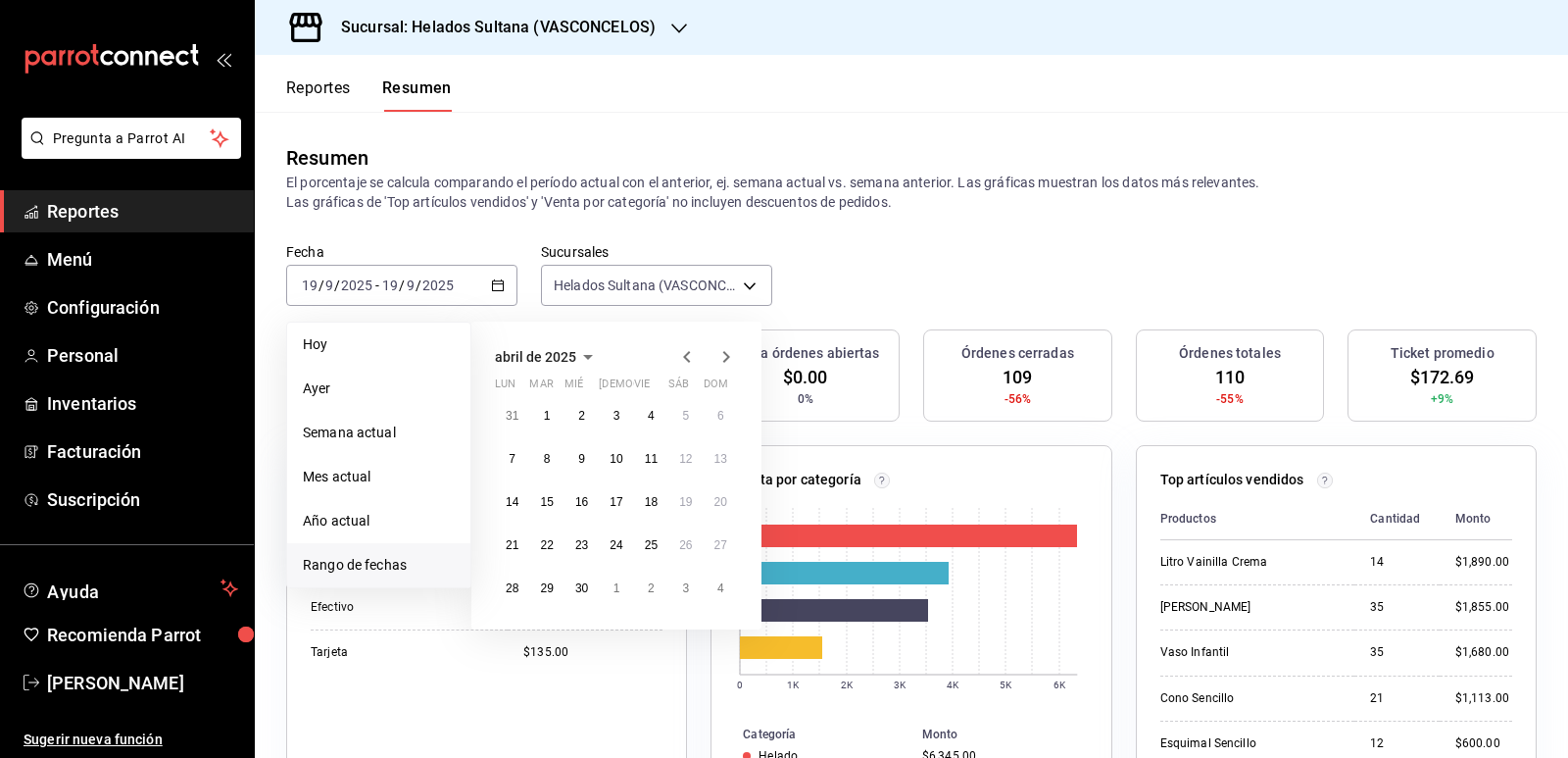
click at [683, 355] on icon "button" at bounding box center [688, 357] width 24 height 24
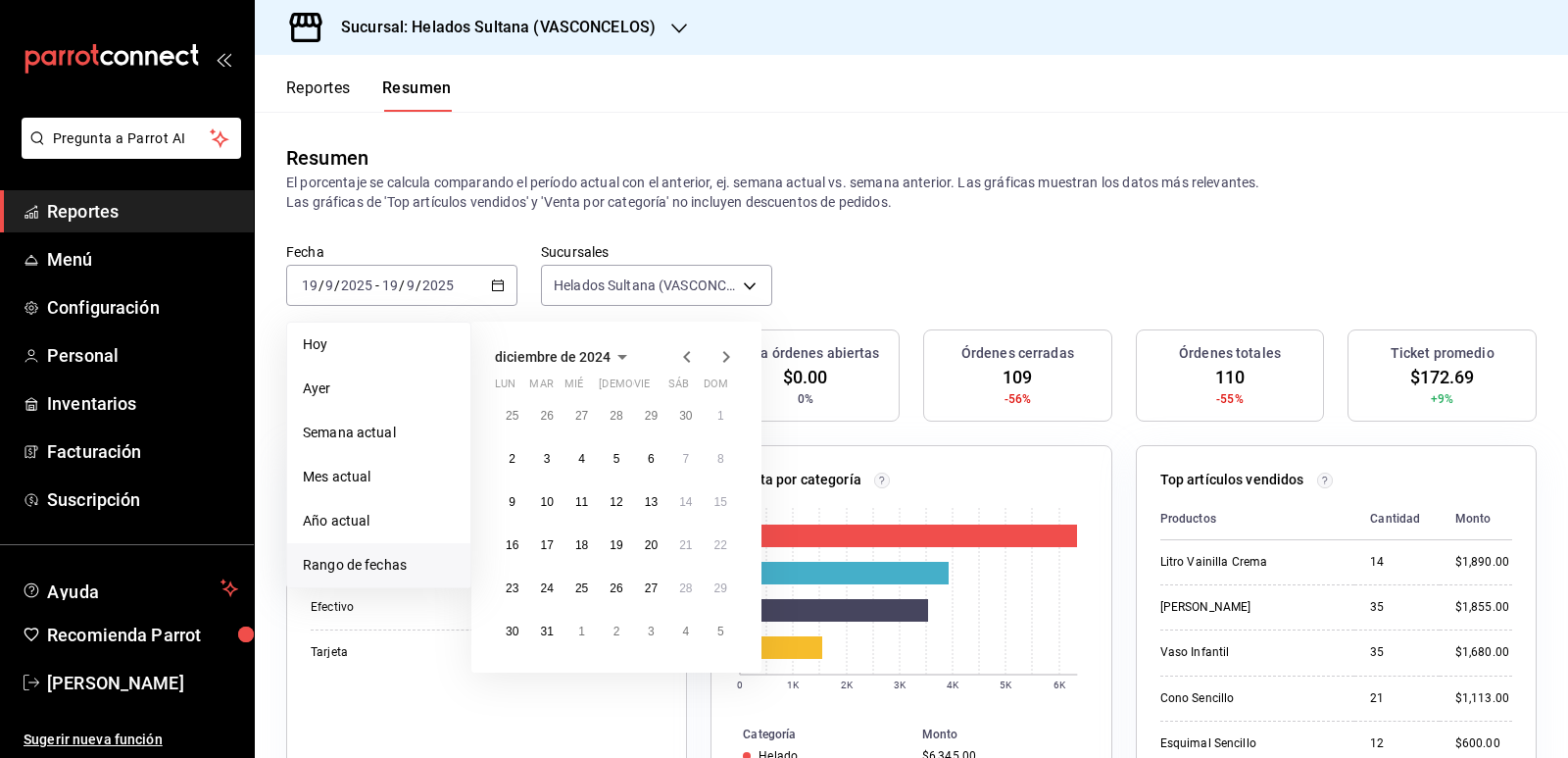
click at [683, 355] on icon "button" at bounding box center [688, 357] width 24 height 24
click at [654, 538] on button "20" at bounding box center [651, 546] width 35 height 36
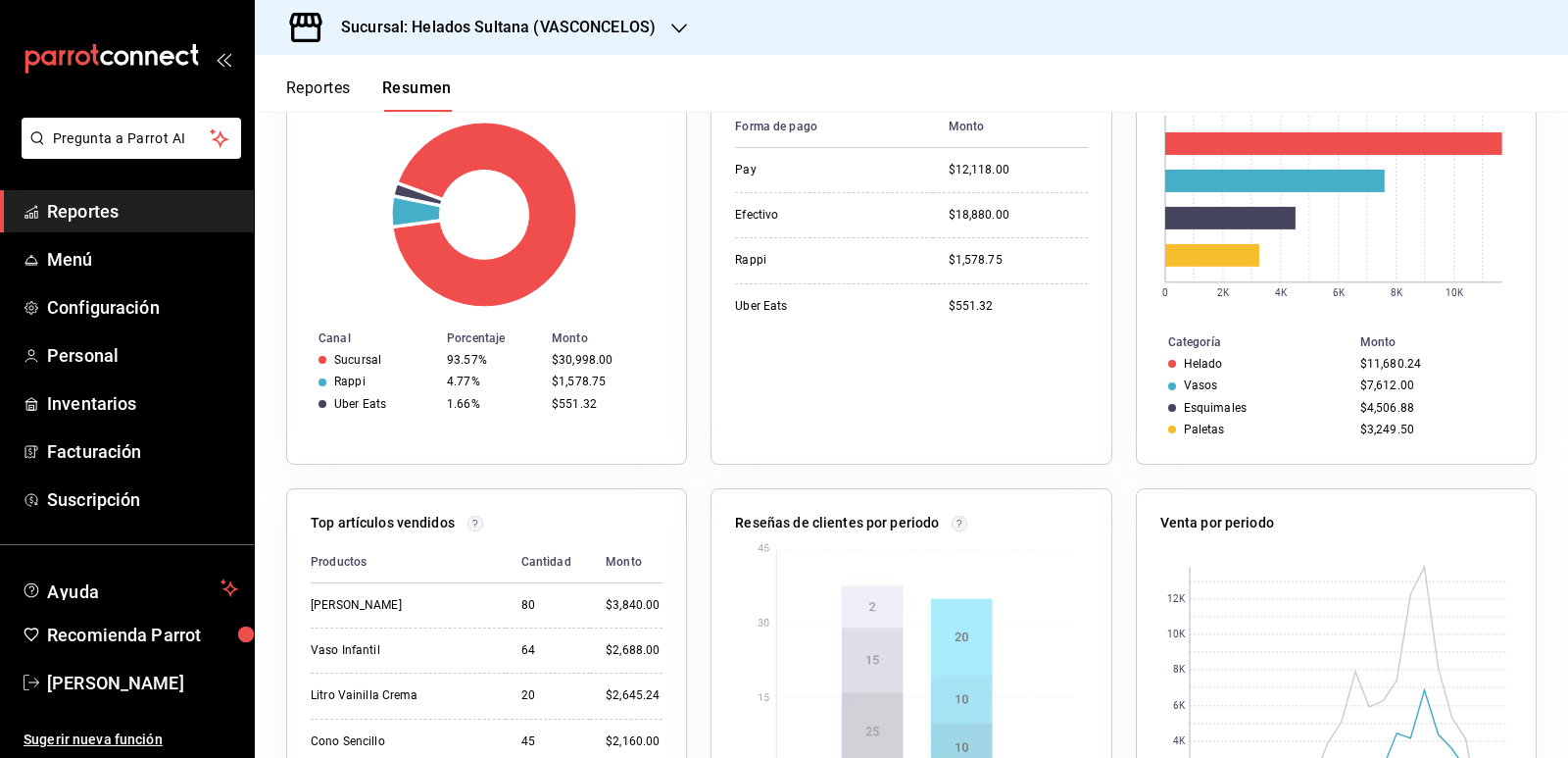
scroll to position [565, 0]
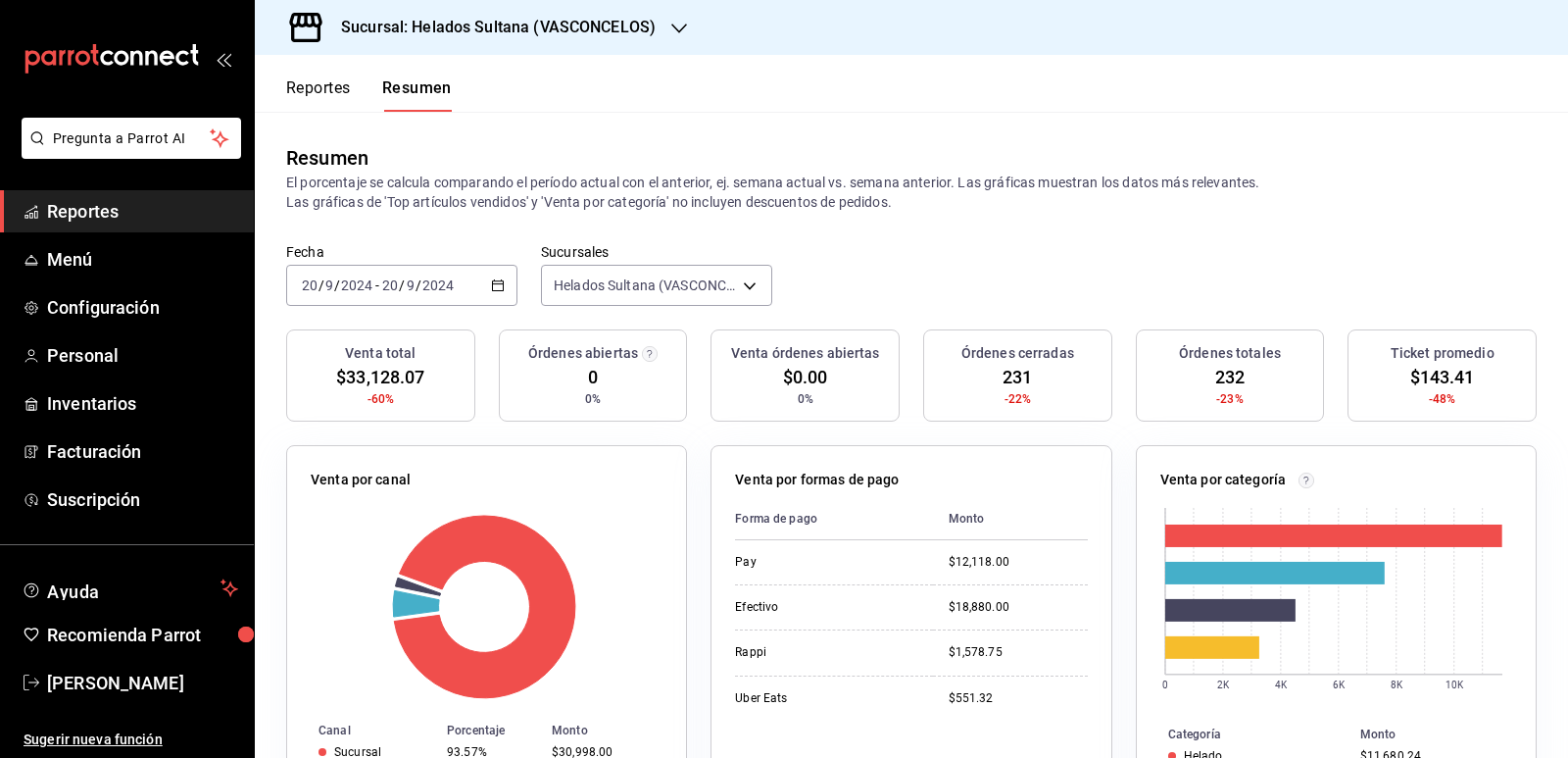
click at [501, 283] on \(Stroke\) "button" at bounding box center [498, 286] width 12 height 11
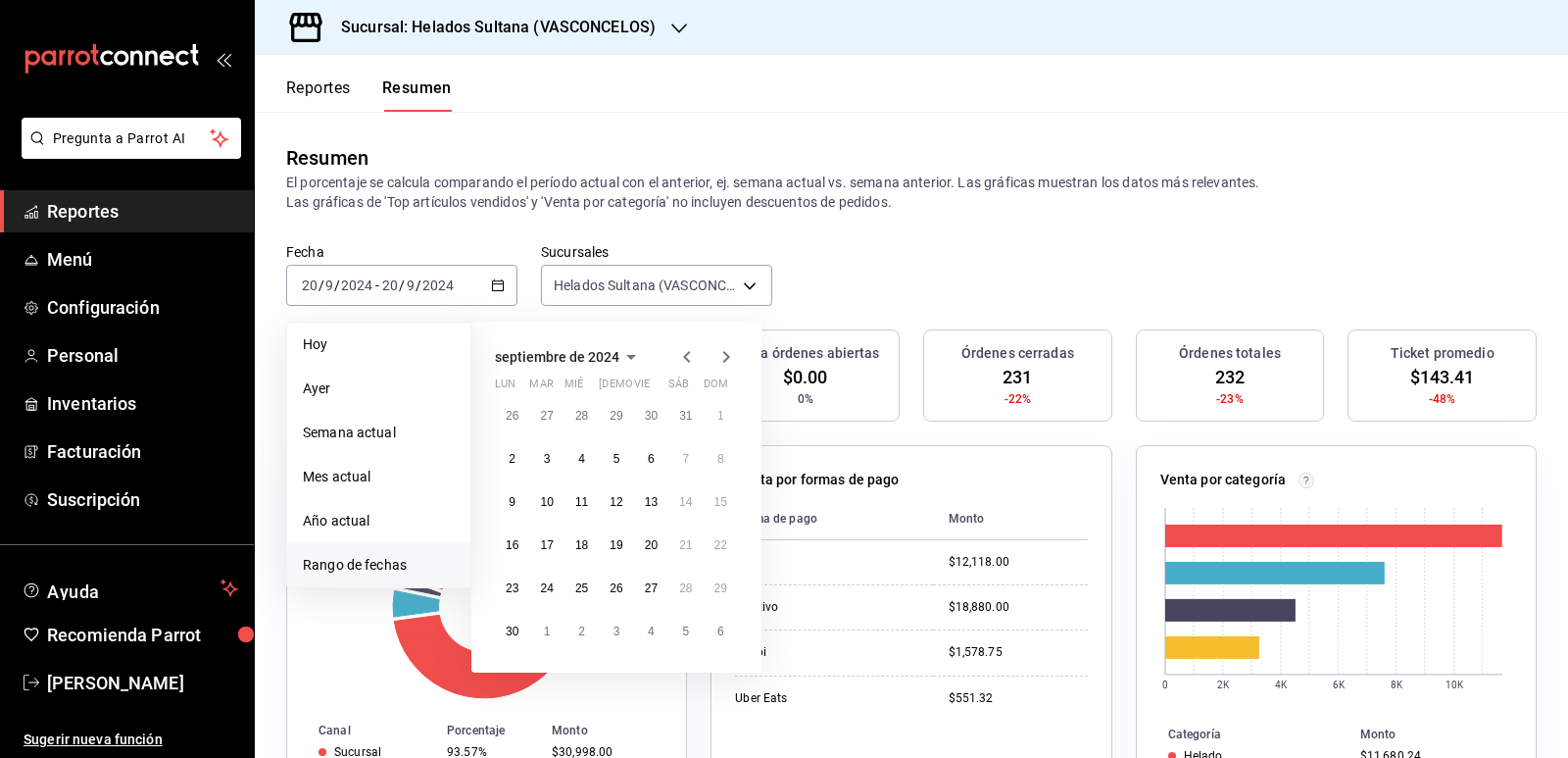
click at [629, 178] on p "El porcentaje se calcula comparando el período actual con el anterior, ej. sema…" at bounding box center [912, 193] width 1251 height 40
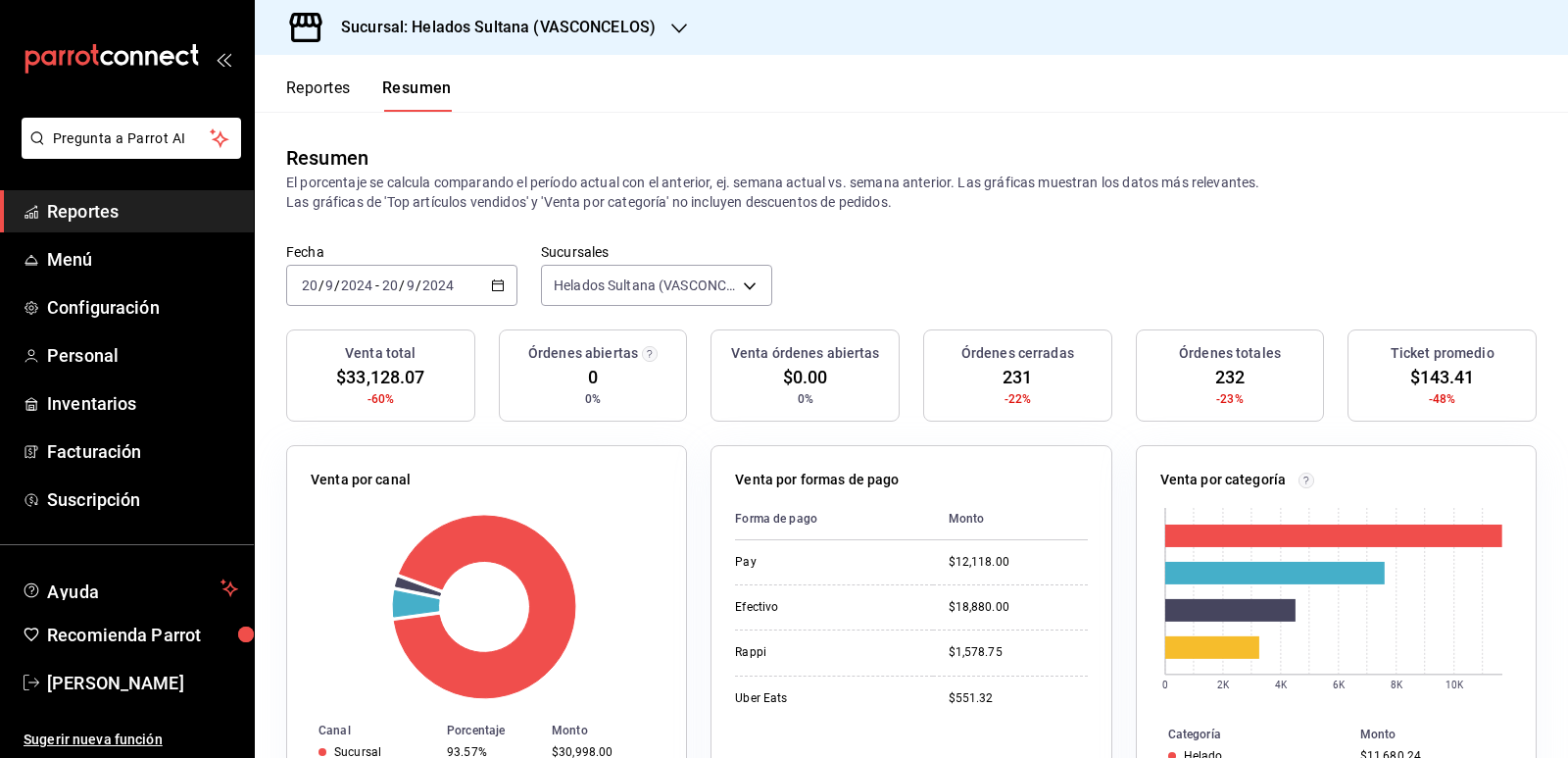
click at [498, 292] on \(Stroke\) "button" at bounding box center [498, 286] width 12 height 11
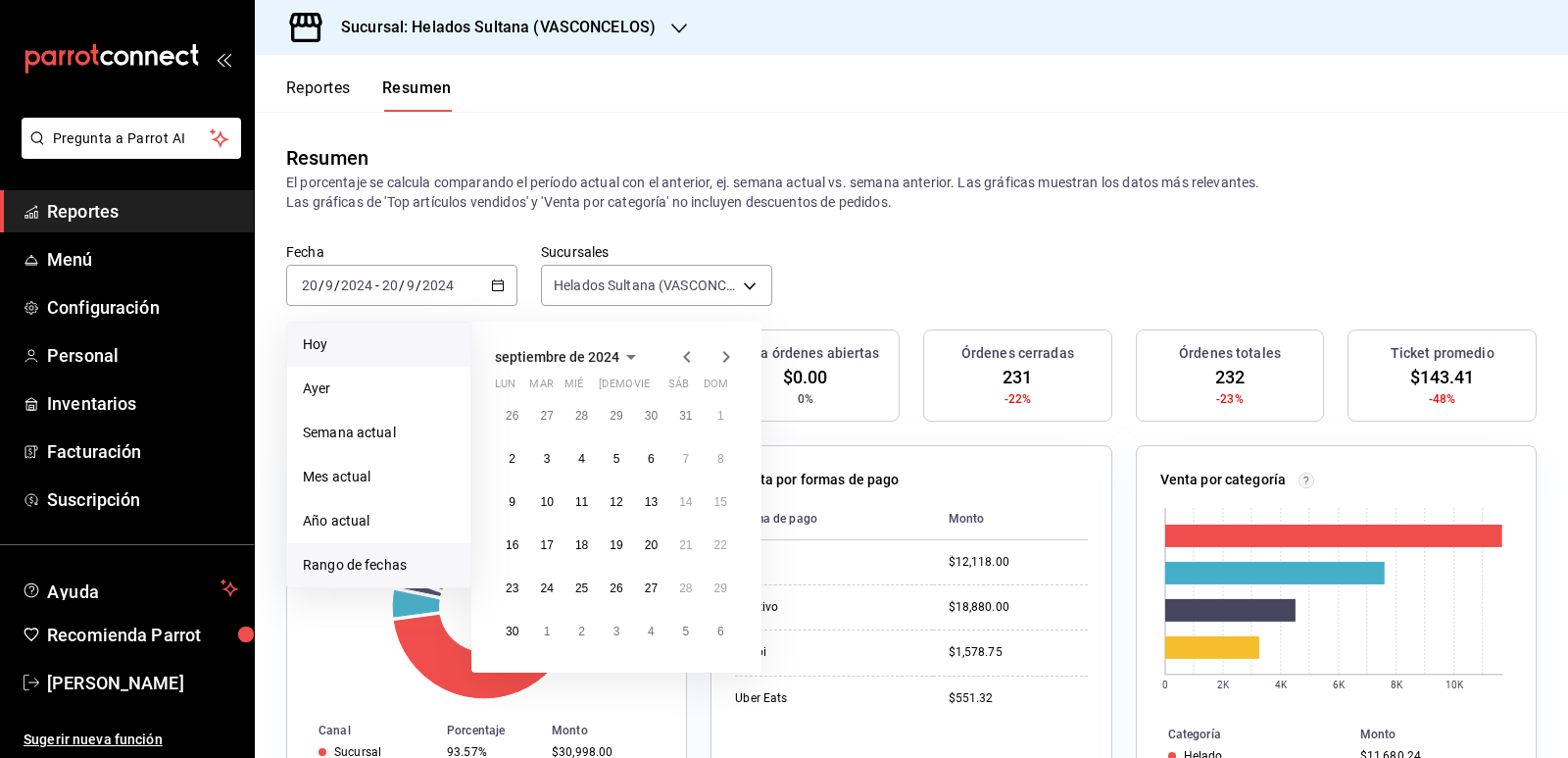
click at [347, 338] on span "Hoy" at bounding box center [379, 344] width 152 height 21
